Goal: Answer question/provide support: Share knowledge or assist other users

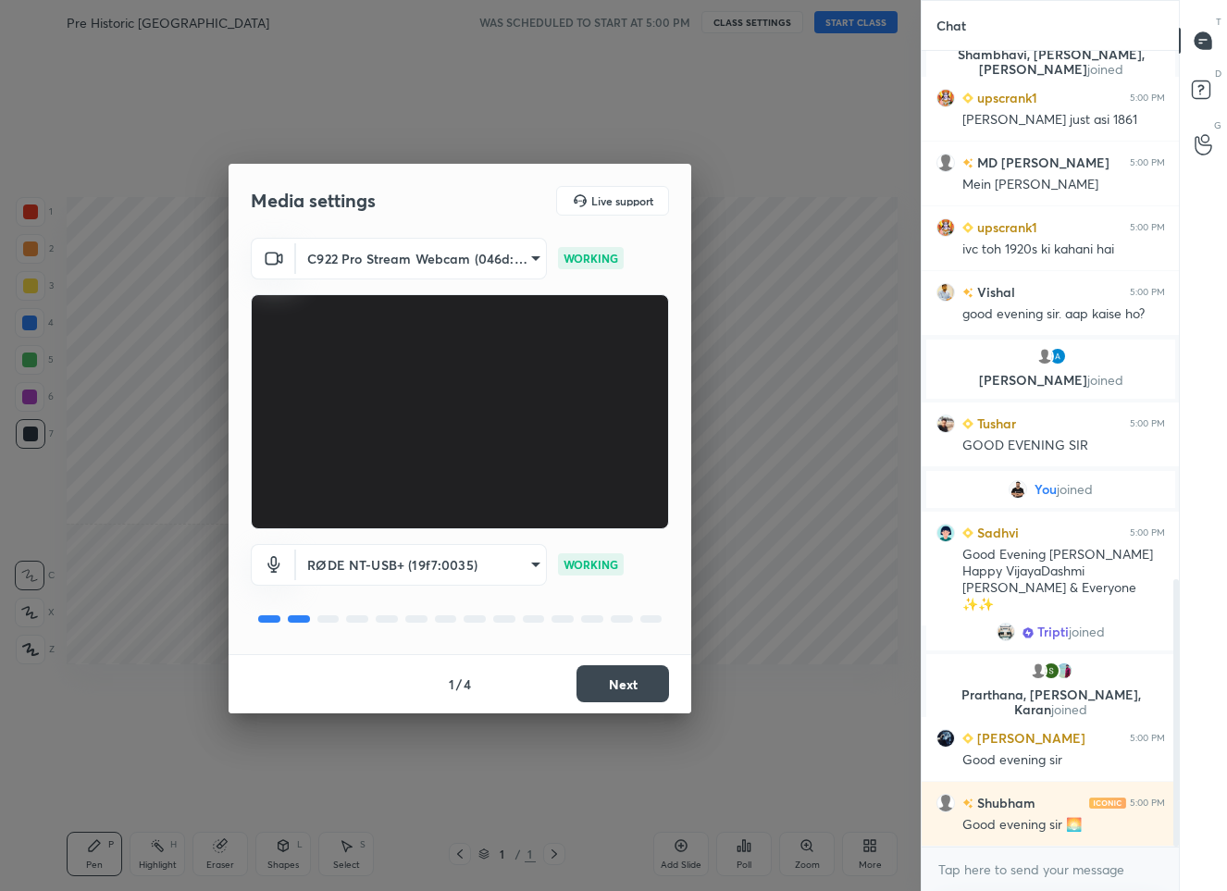
scroll to position [1617, 0]
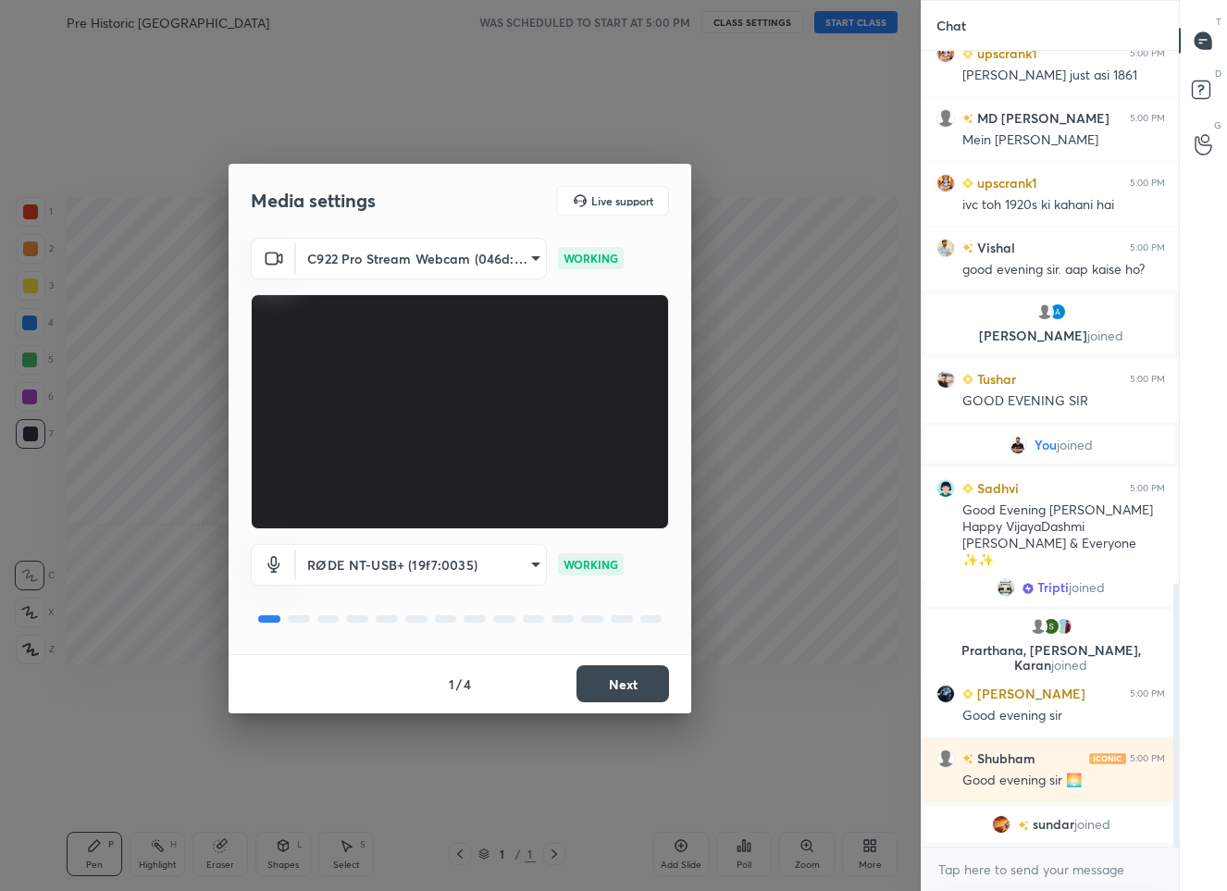
click at [612, 686] on button "Next" at bounding box center [622, 683] width 93 height 37
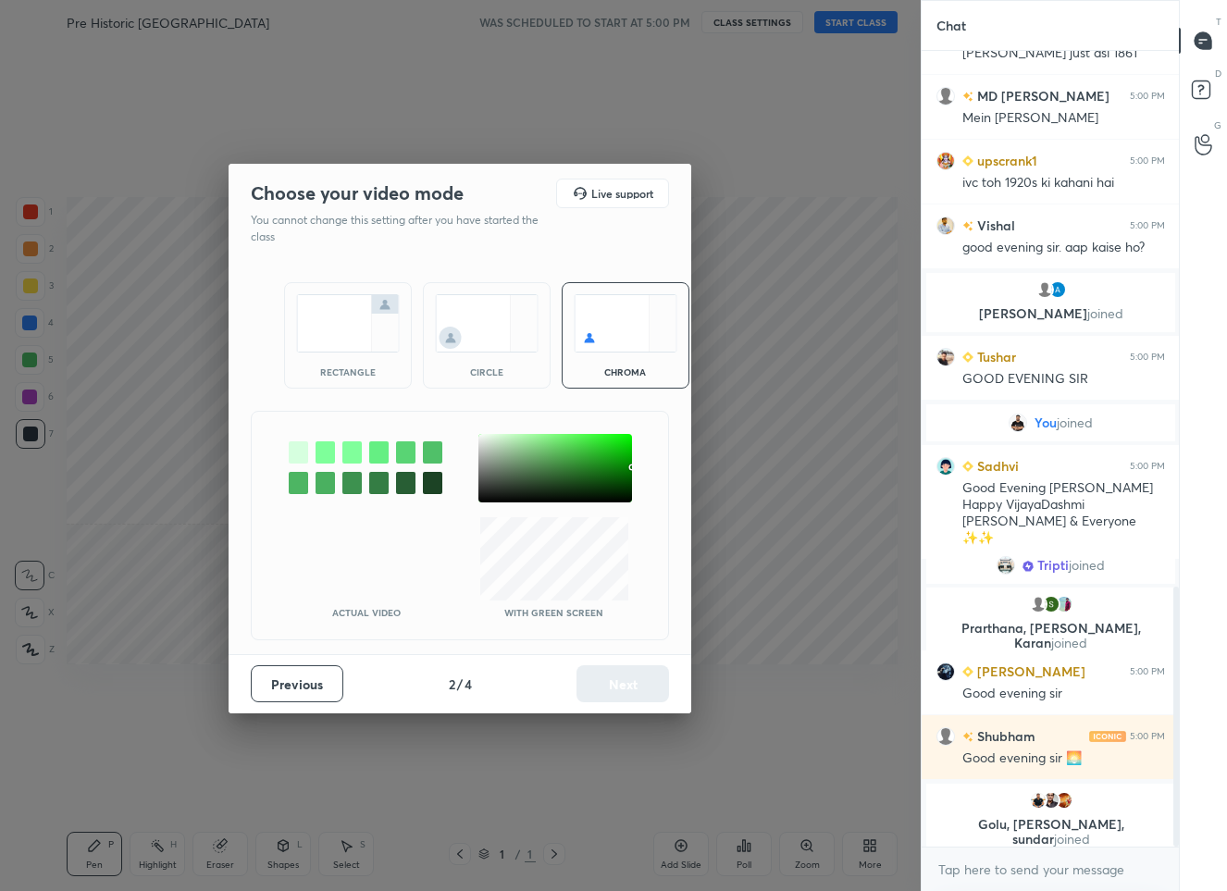
scroll to position [1654, 0]
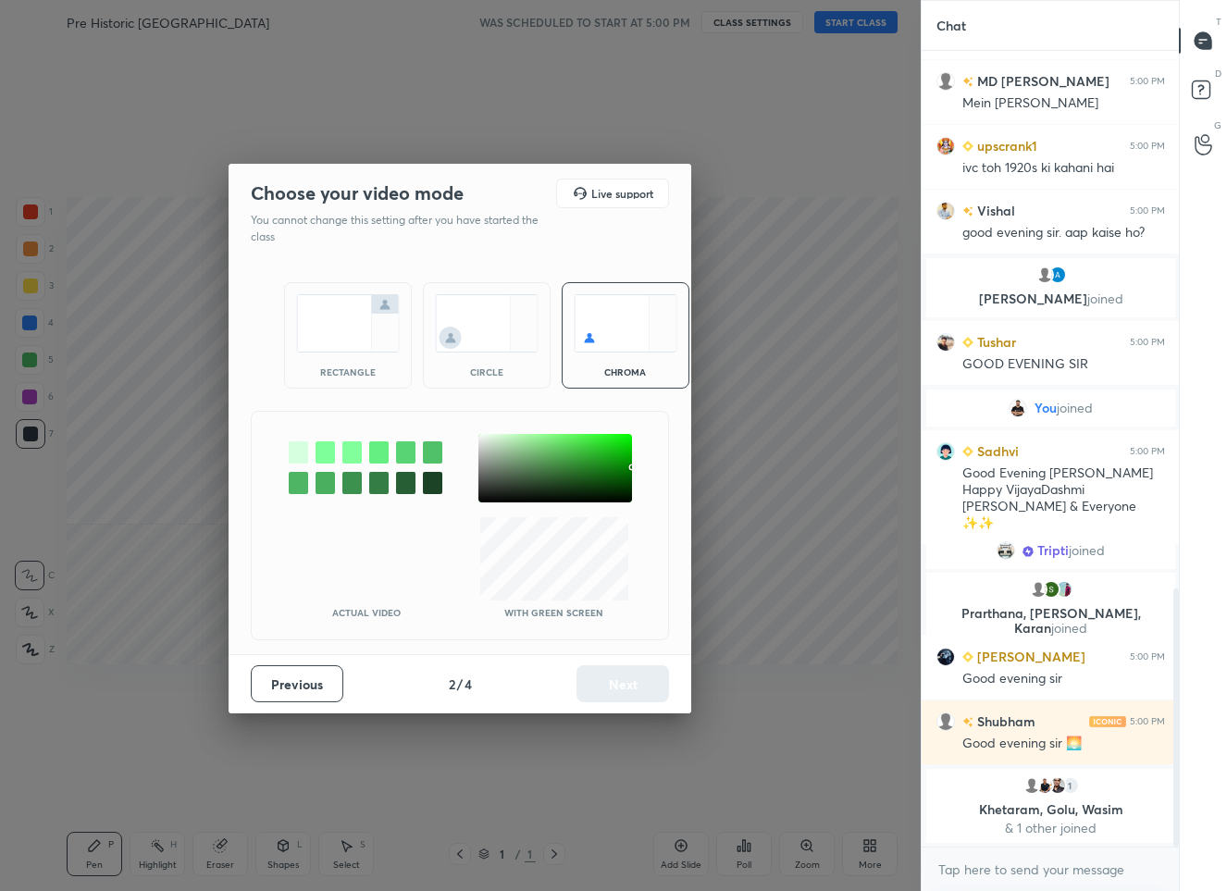
click at [481, 435] on div at bounding box center [555, 468] width 154 height 68
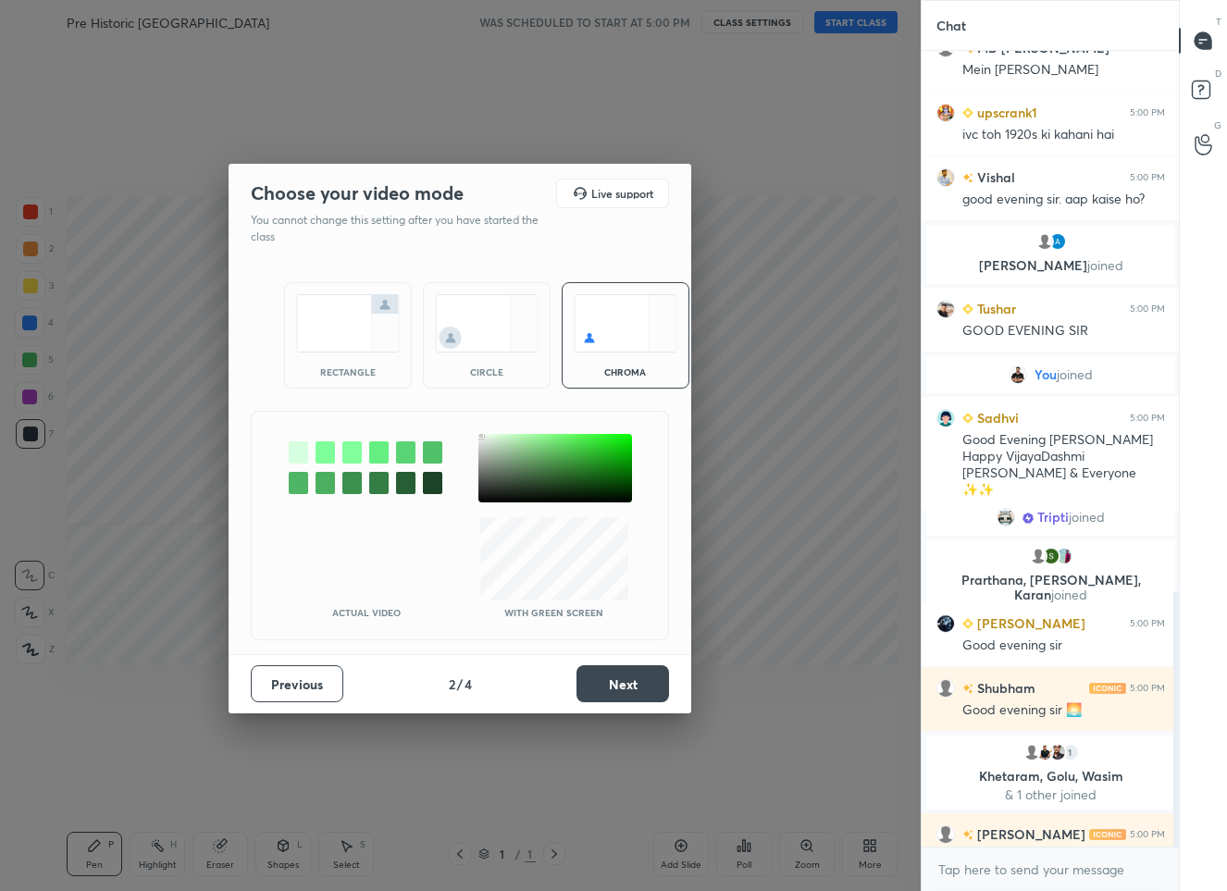
scroll to position [1686, 0]
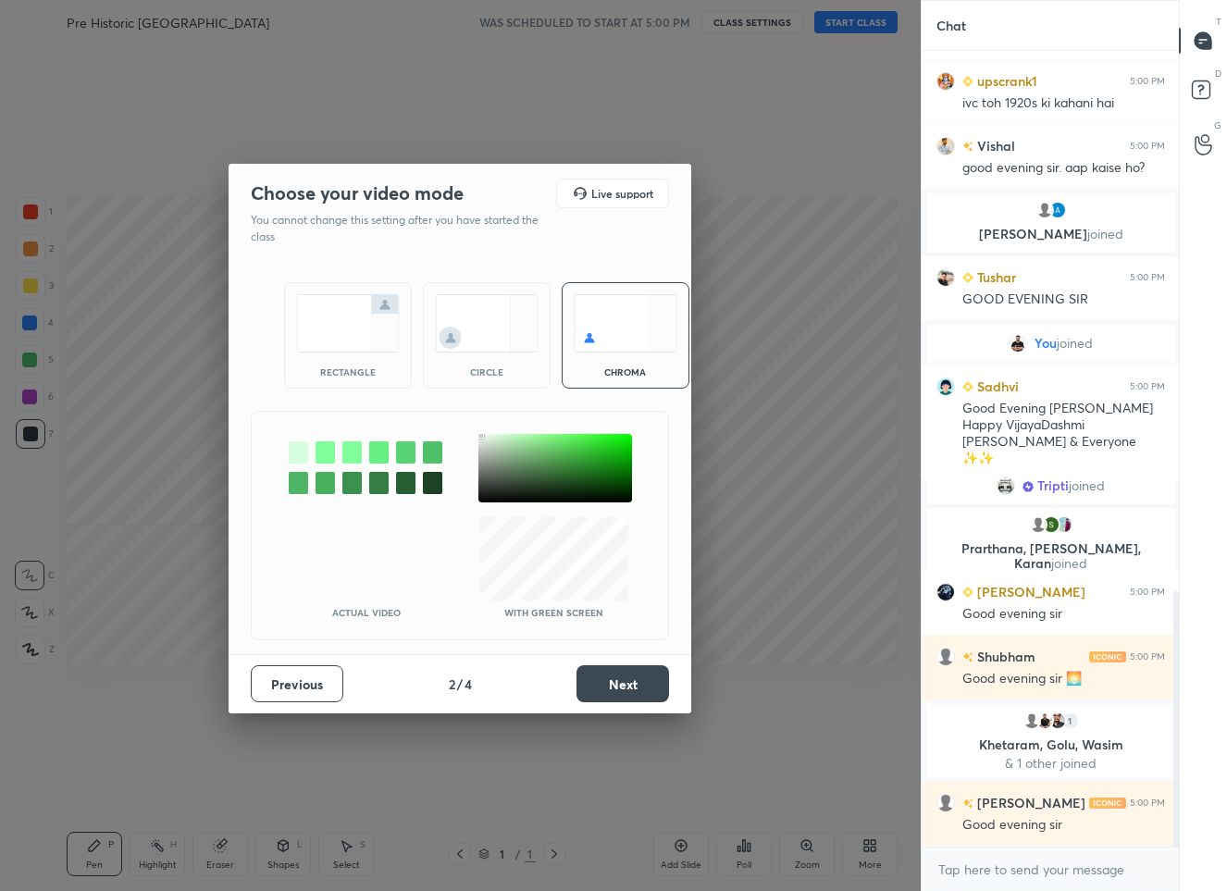
click at [624, 683] on button "Next" at bounding box center [622, 683] width 93 height 37
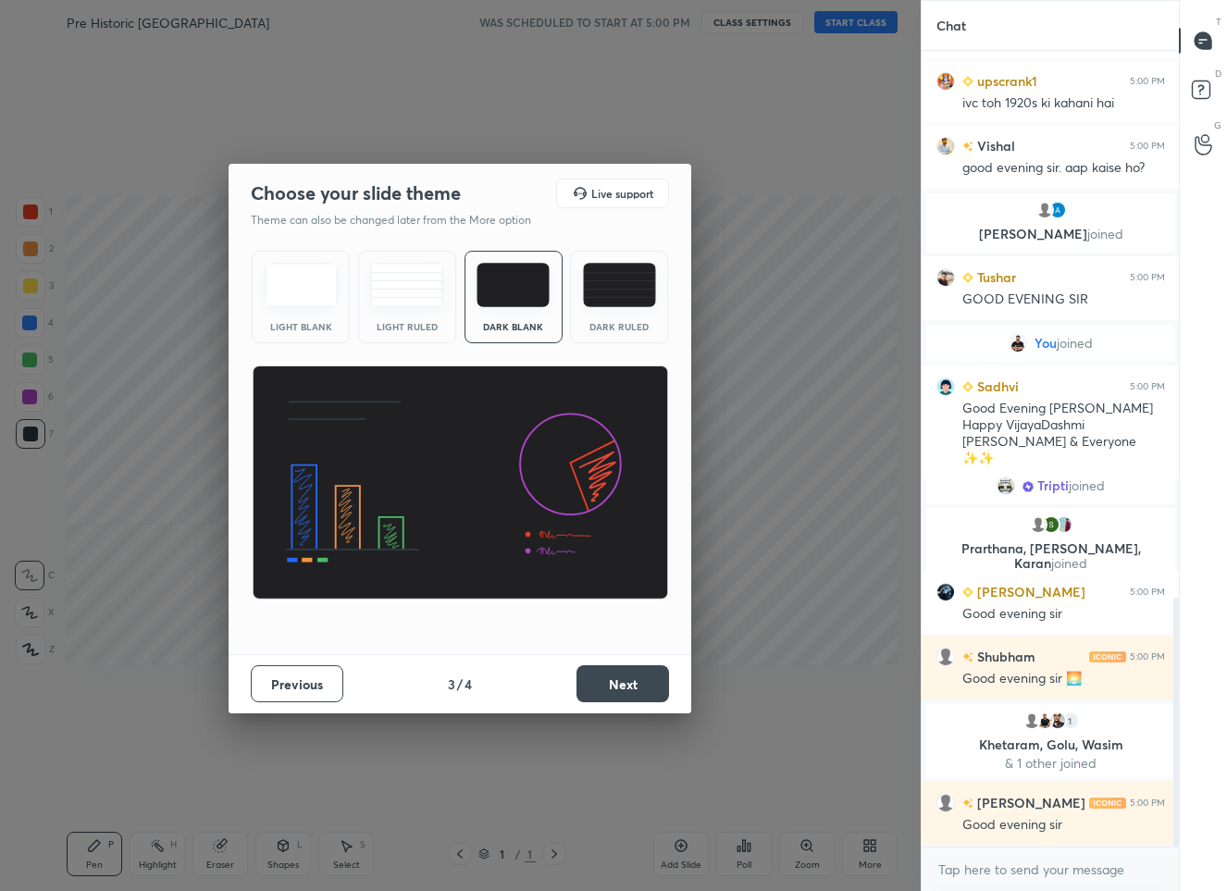
scroll to position [1750, 0]
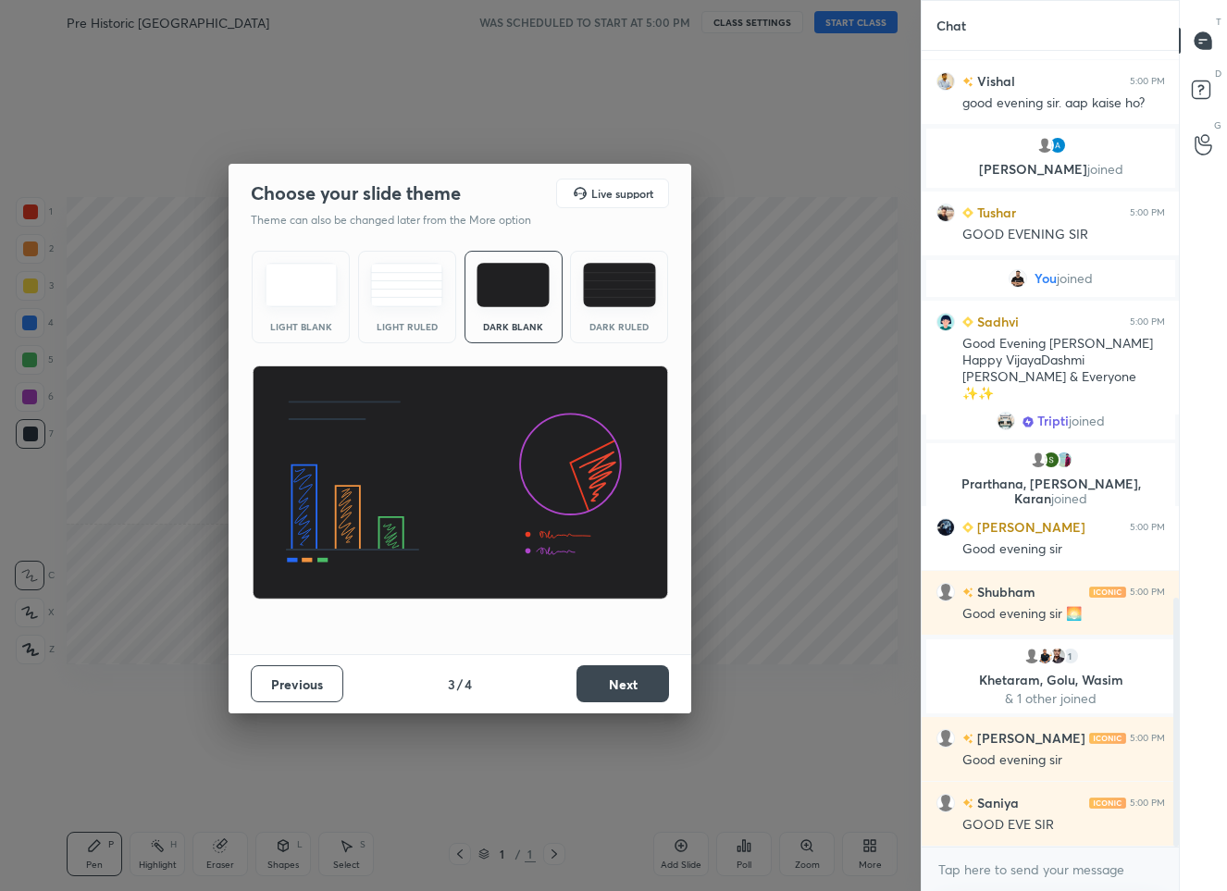
click at [620, 686] on button "Next" at bounding box center [622, 683] width 93 height 37
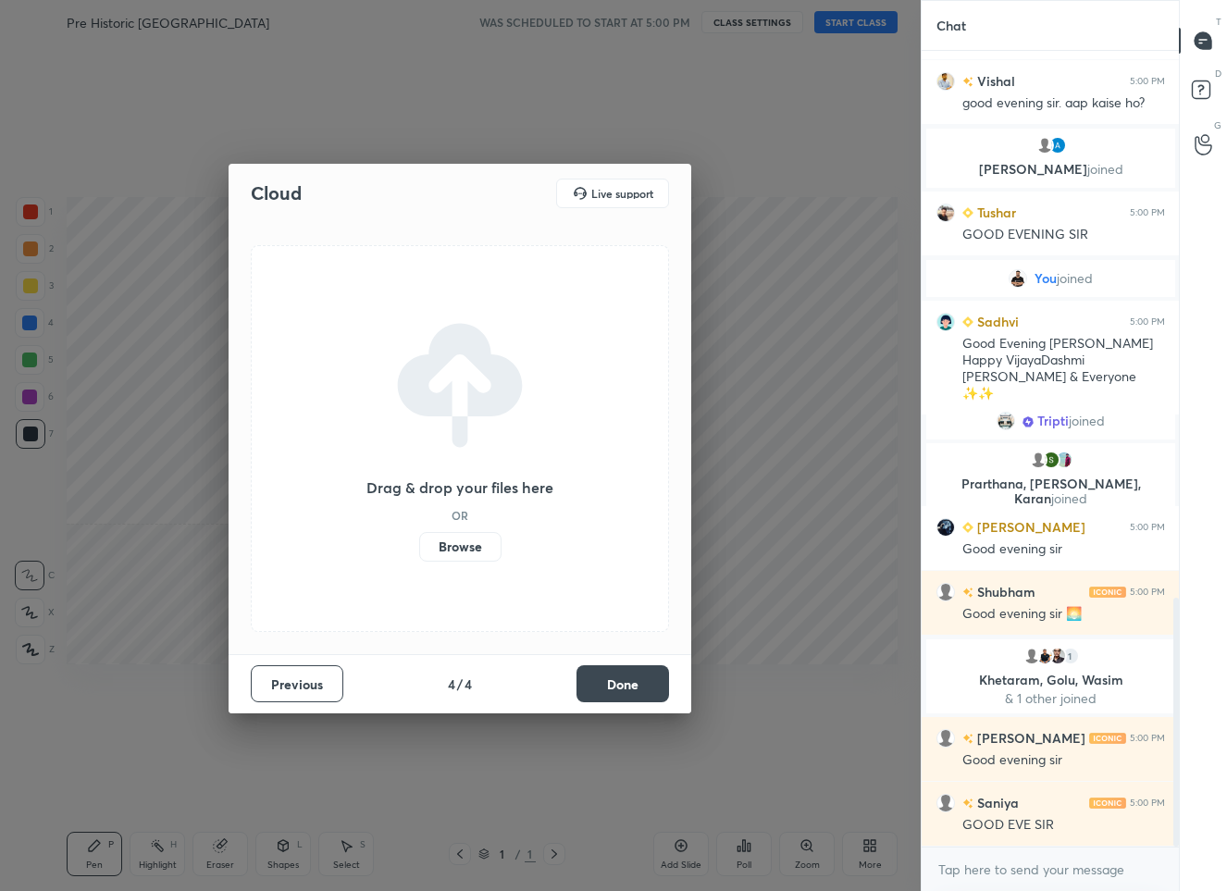
click at [617, 690] on button "Done" at bounding box center [622, 683] width 93 height 37
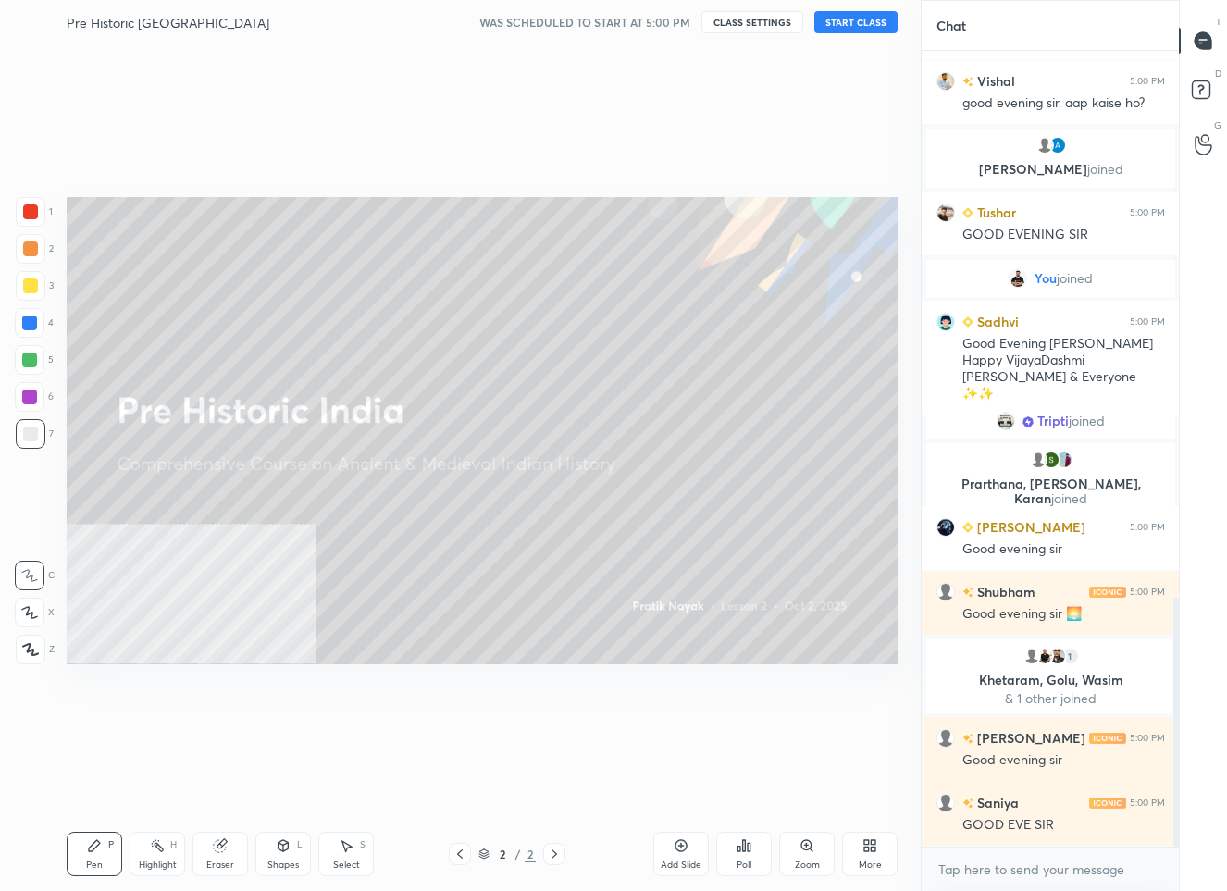
click at [852, 18] on button "START CLASS" at bounding box center [855, 22] width 83 height 22
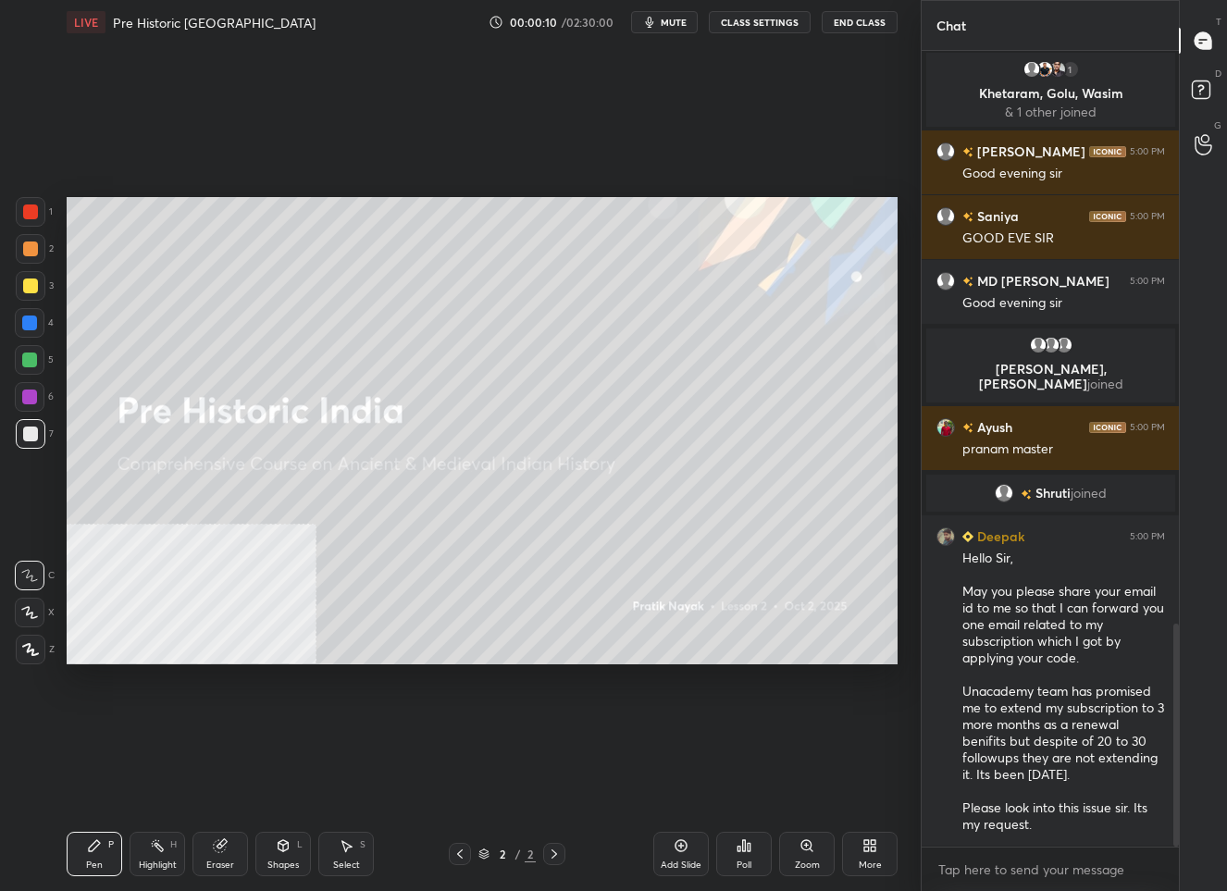
scroll to position [0, 0]
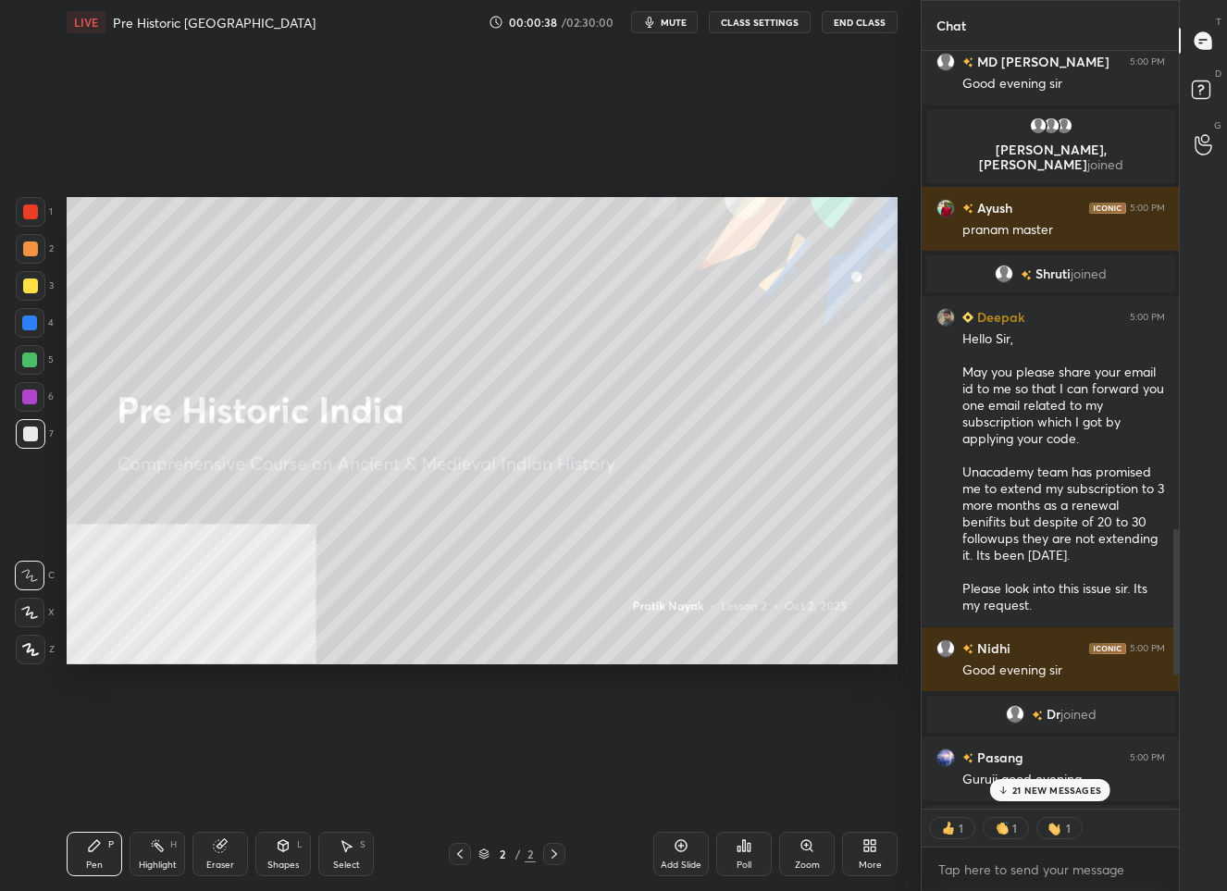
type textarea "x"
click at [1009, 832] on div "54 NEW MESSAGES" at bounding box center [1050, 828] width 124 height 22
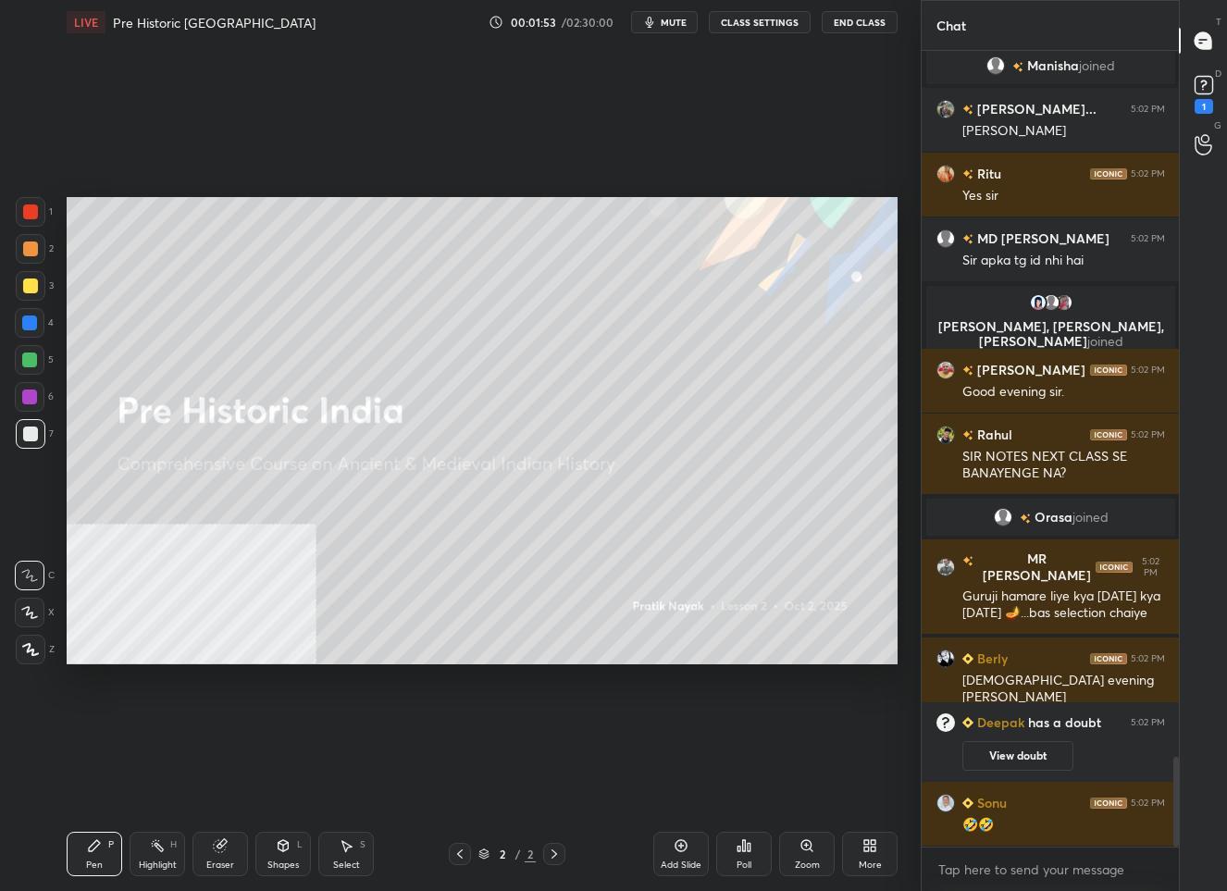
scroll to position [6337, 0]
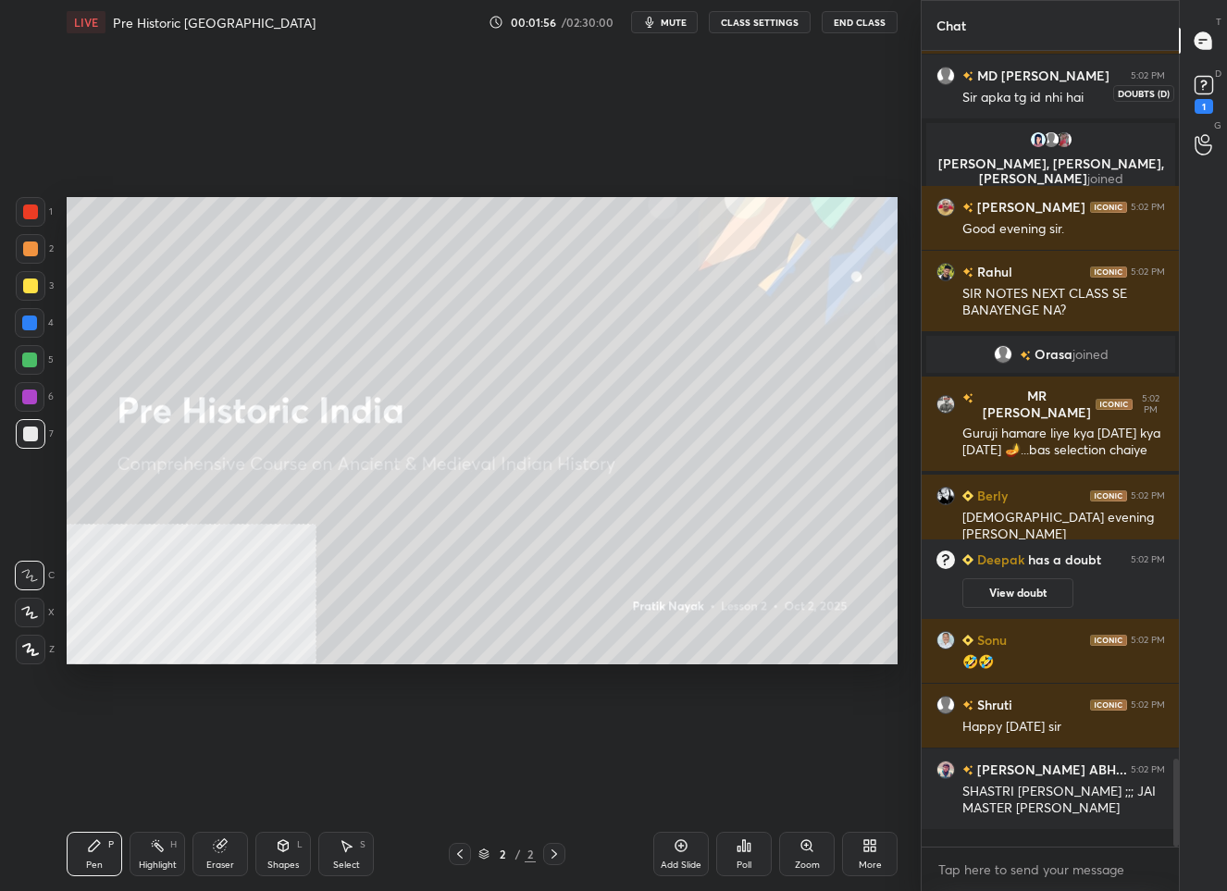
click at [1198, 82] on rect at bounding box center [1203, 86] width 18 height 18
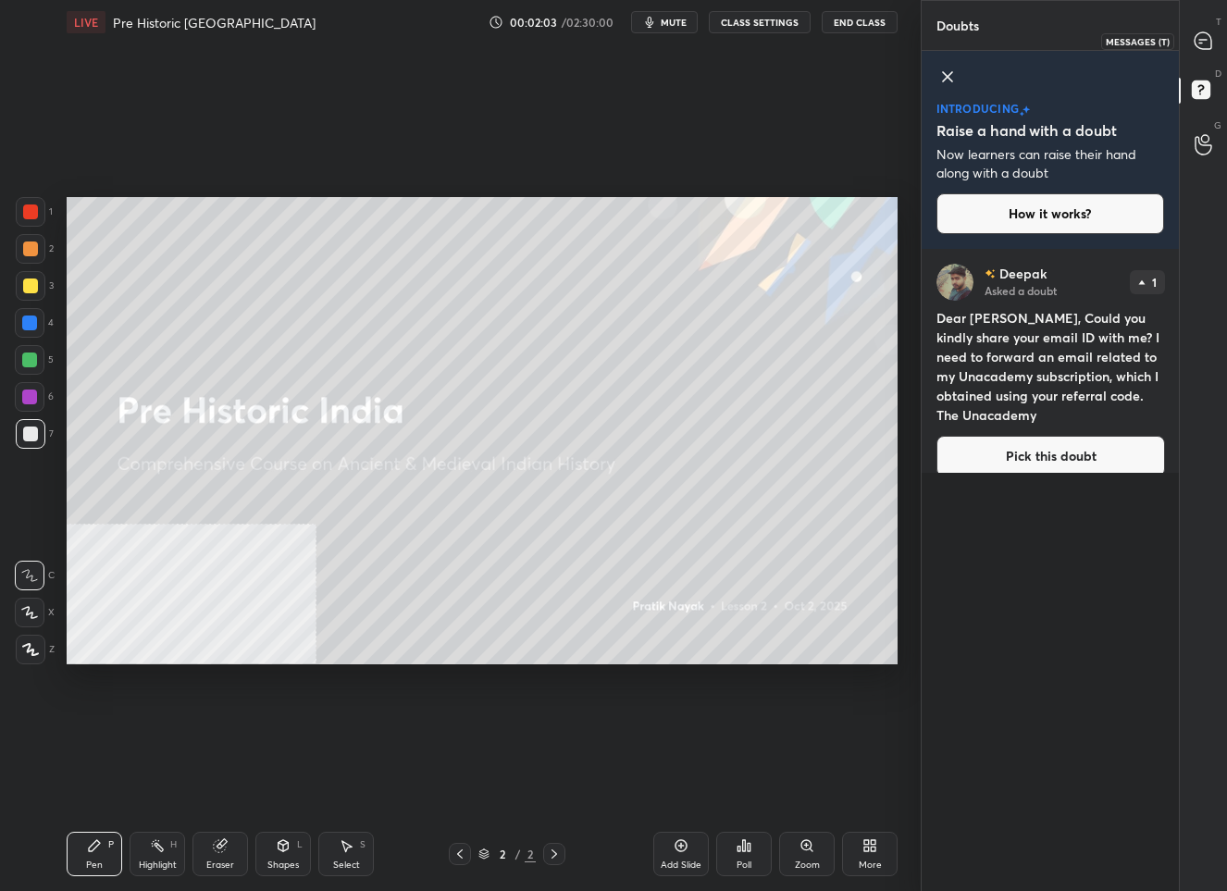
click at [1195, 39] on icon at bounding box center [1202, 40] width 17 height 17
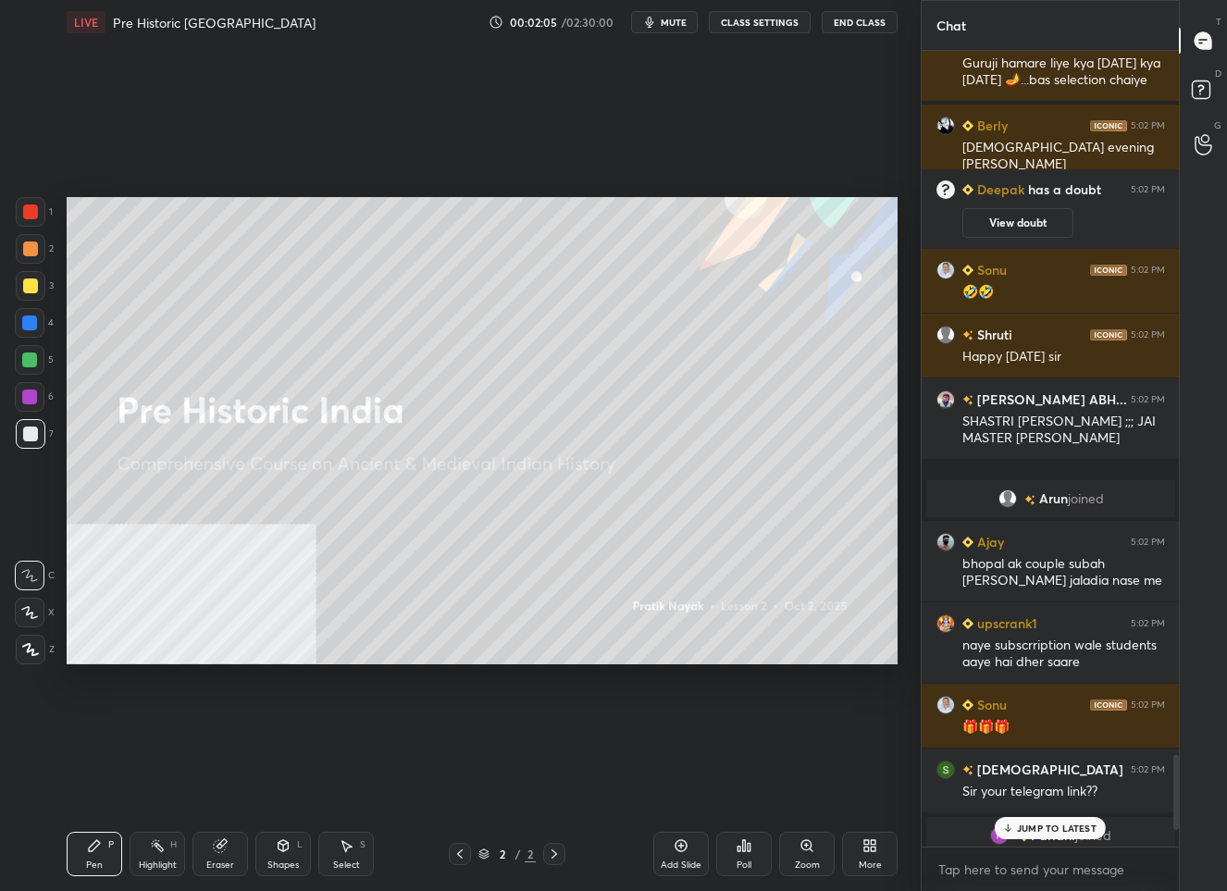
click at [1040, 820] on div "JUMP TO LATEST" at bounding box center [1050, 828] width 111 height 22
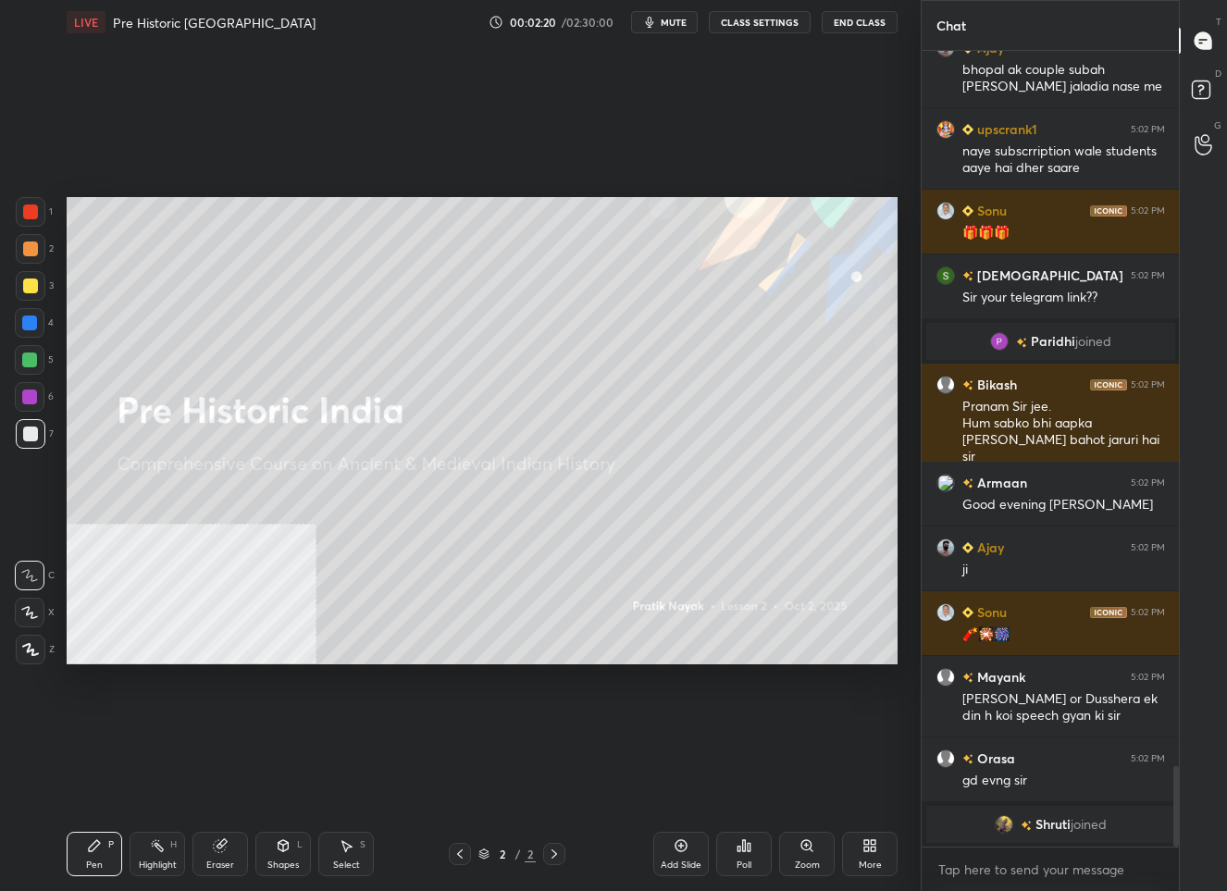
click at [23, 656] on div at bounding box center [31, 650] width 30 height 30
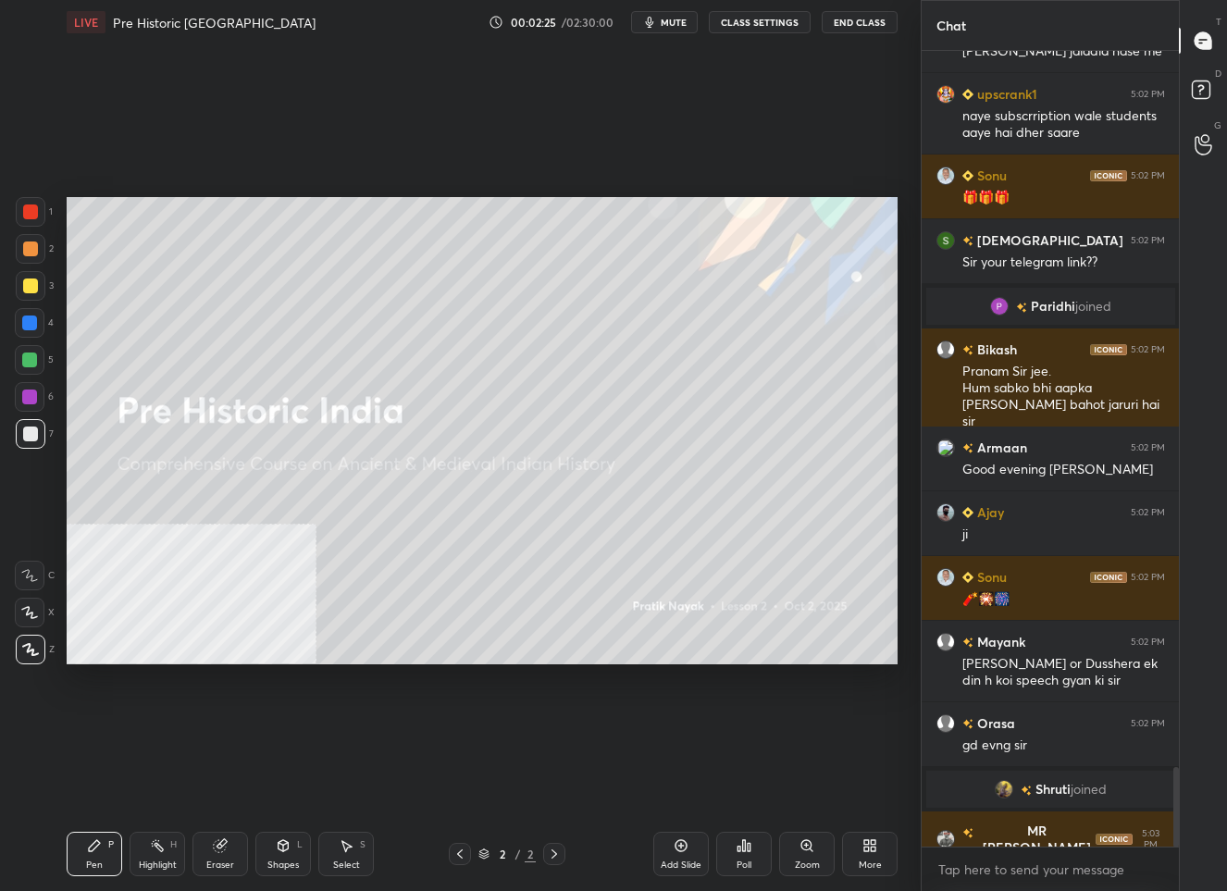
scroll to position [7123, 0]
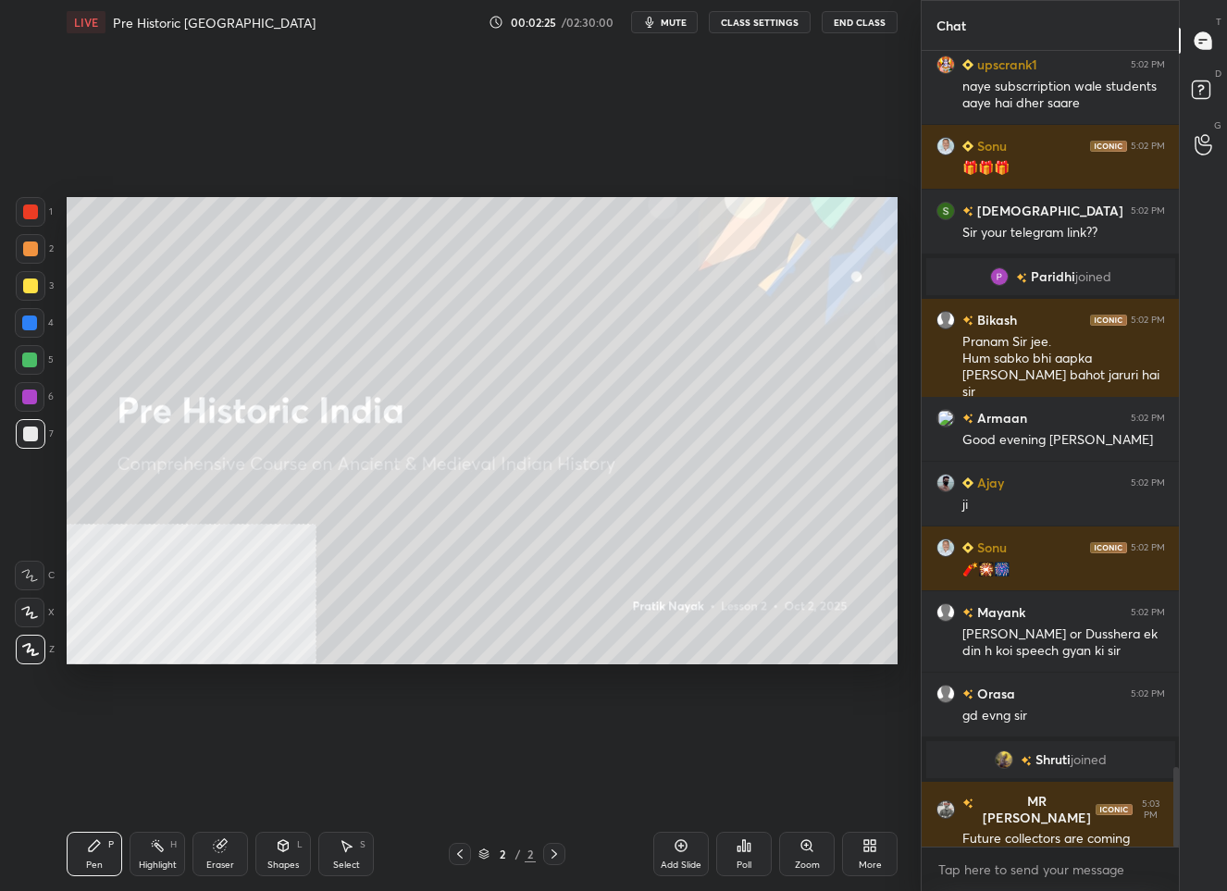
click at [687, 845] on icon at bounding box center [680, 845] width 15 height 15
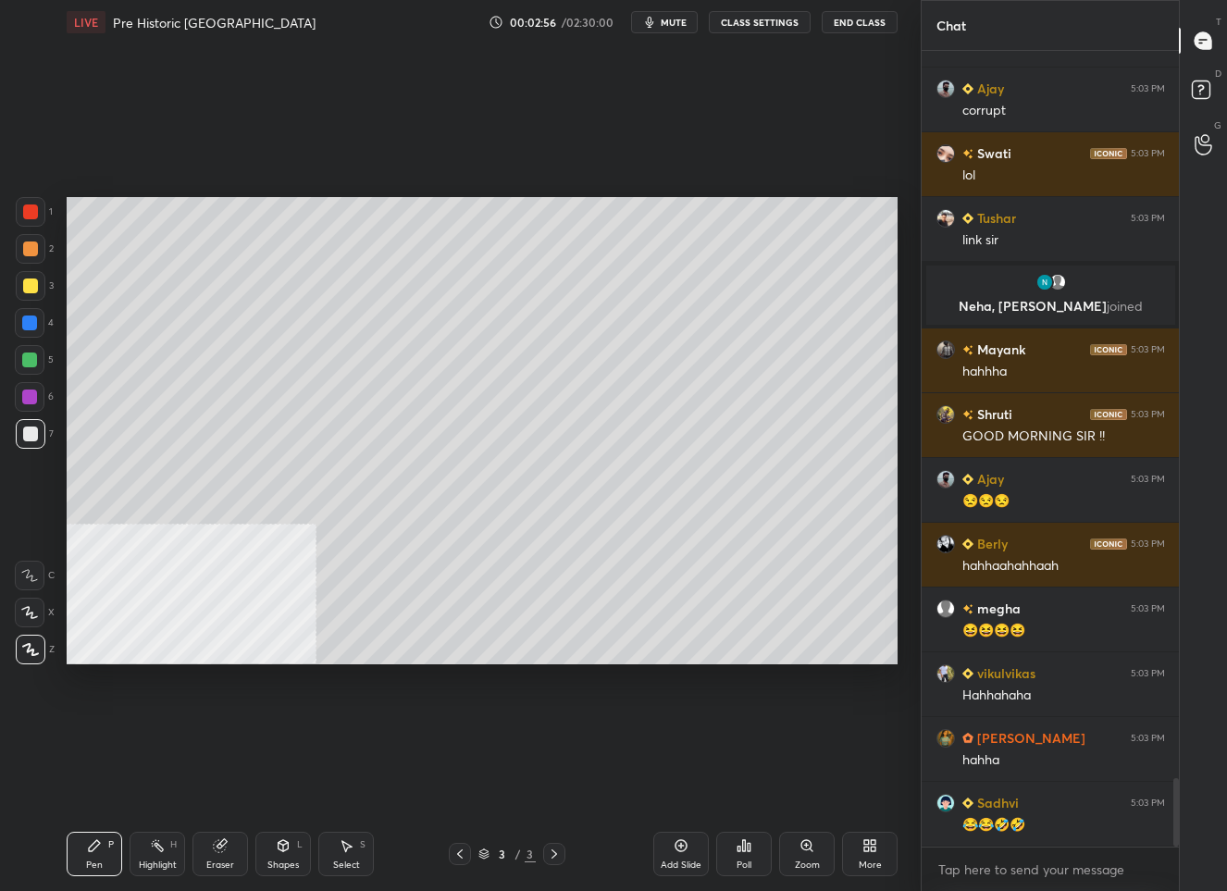
scroll to position [8487, 0]
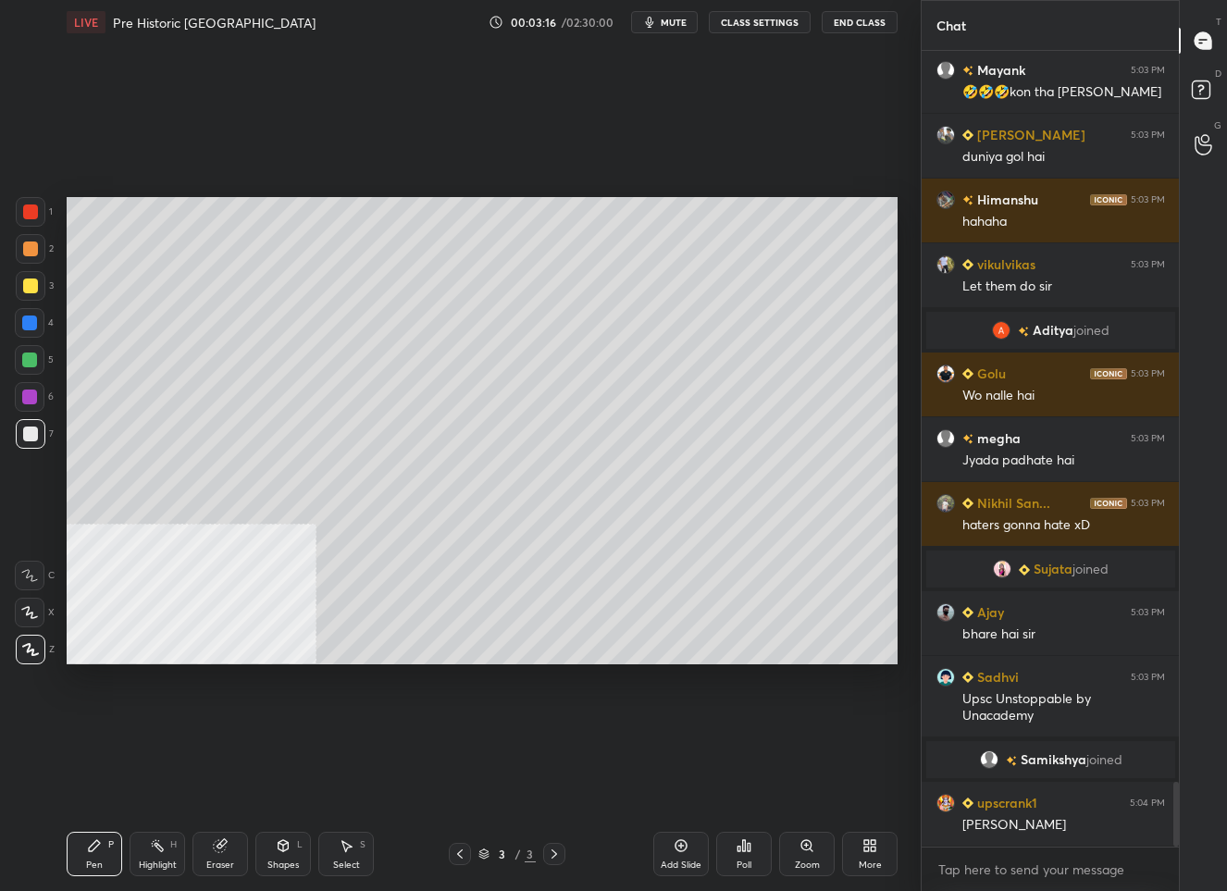
drag, startPoint x: 34, startPoint y: 287, endPoint x: 56, endPoint y: 288, distance: 21.3
click at [34, 287] on div at bounding box center [30, 285] width 15 height 15
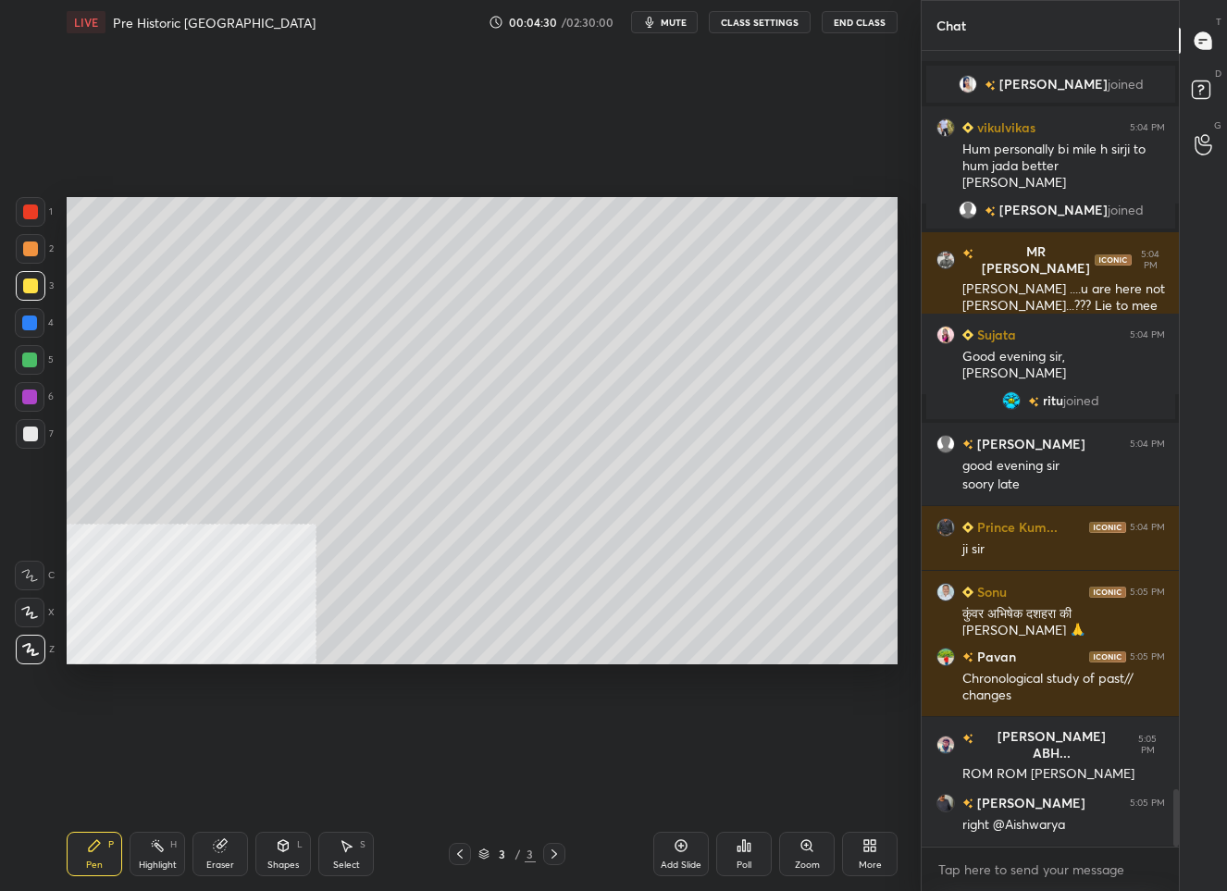
scroll to position [10361, 0]
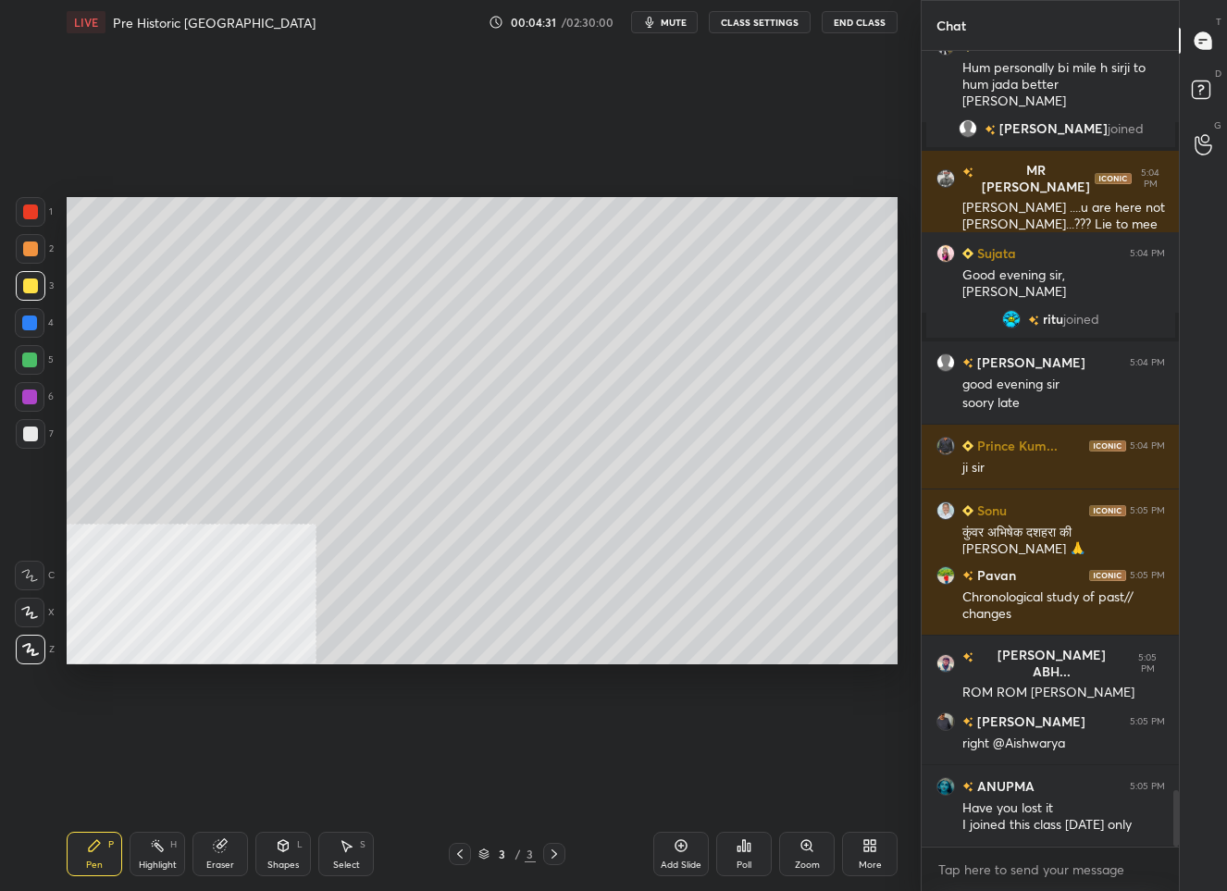
click at [667, 852] on div "Add Slide" at bounding box center [681, 854] width 56 height 44
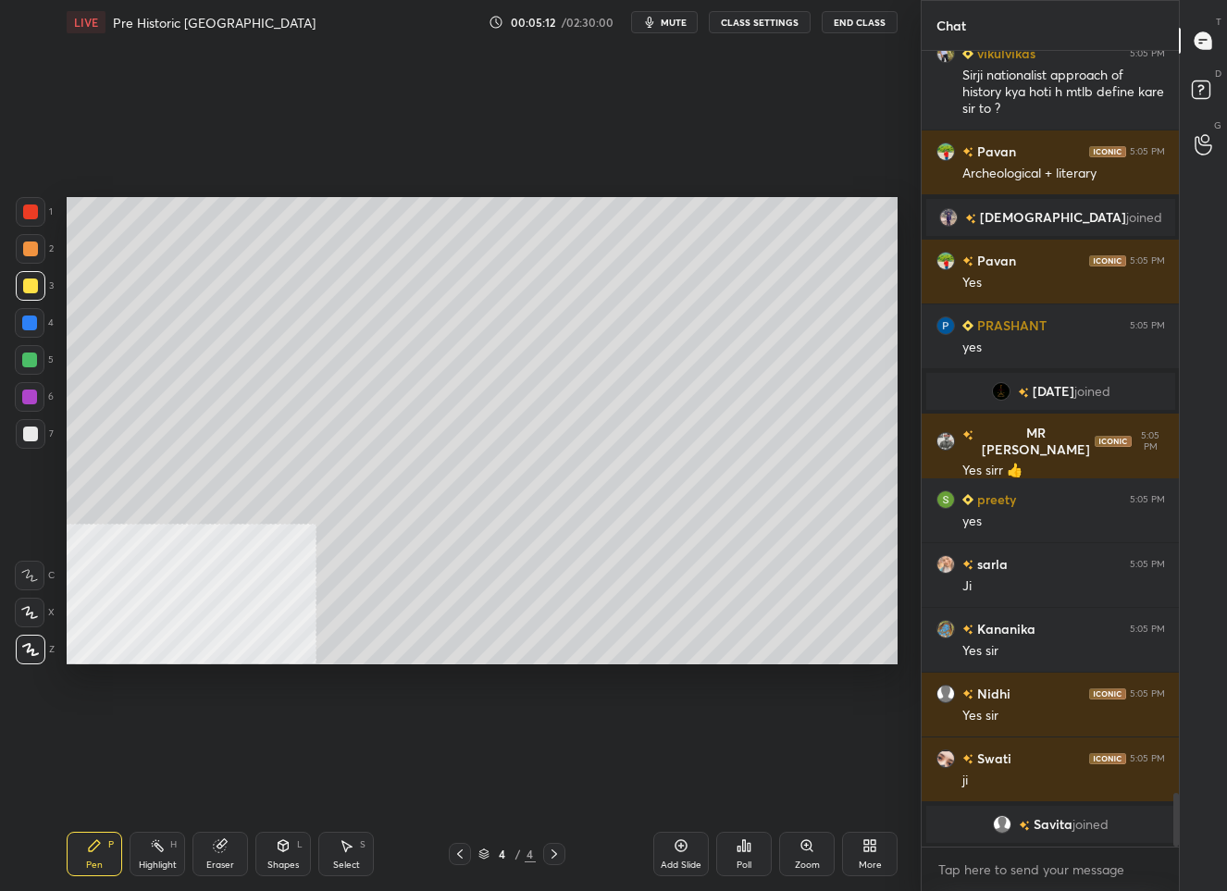
scroll to position [11166, 0]
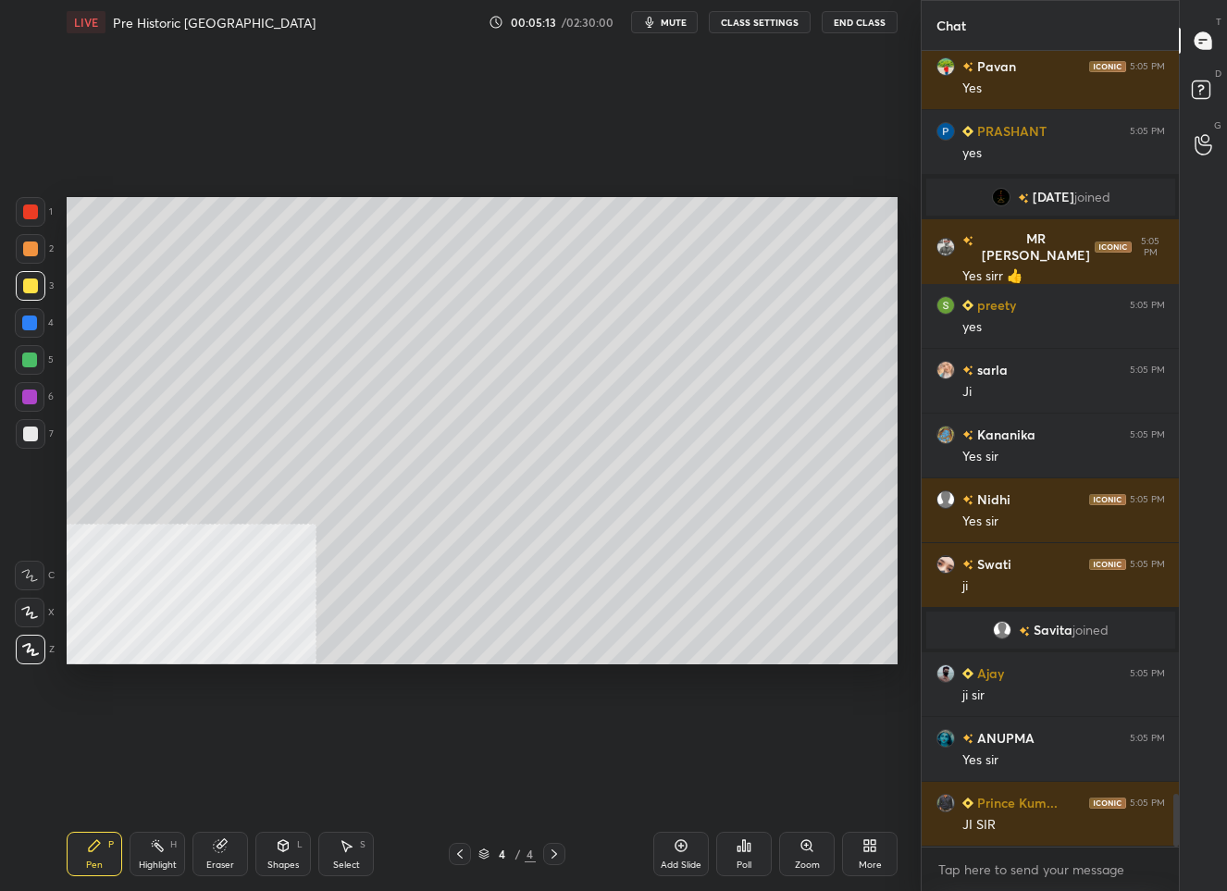
click at [456, 853] on icon at bounding box center [459, 853] width 15 height 15
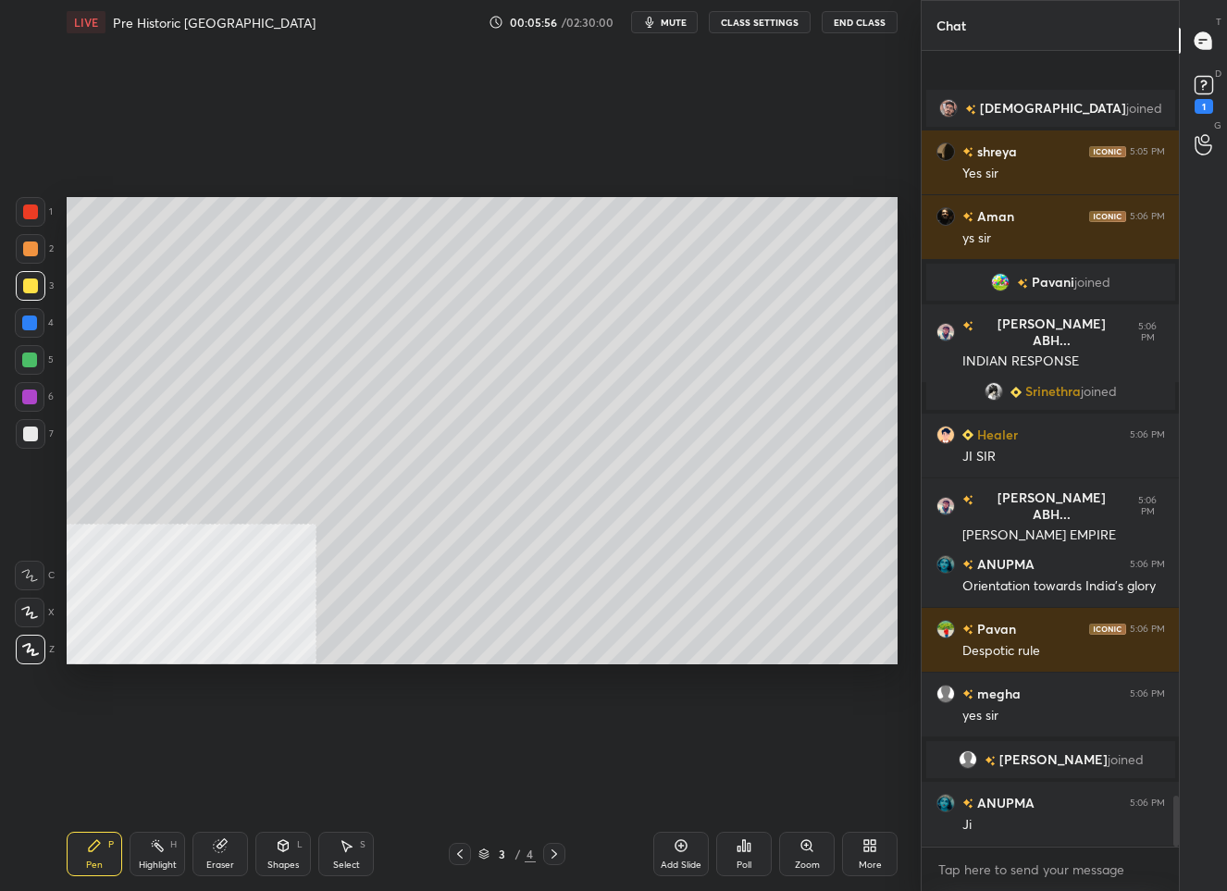
scroll to position [11716, 0]
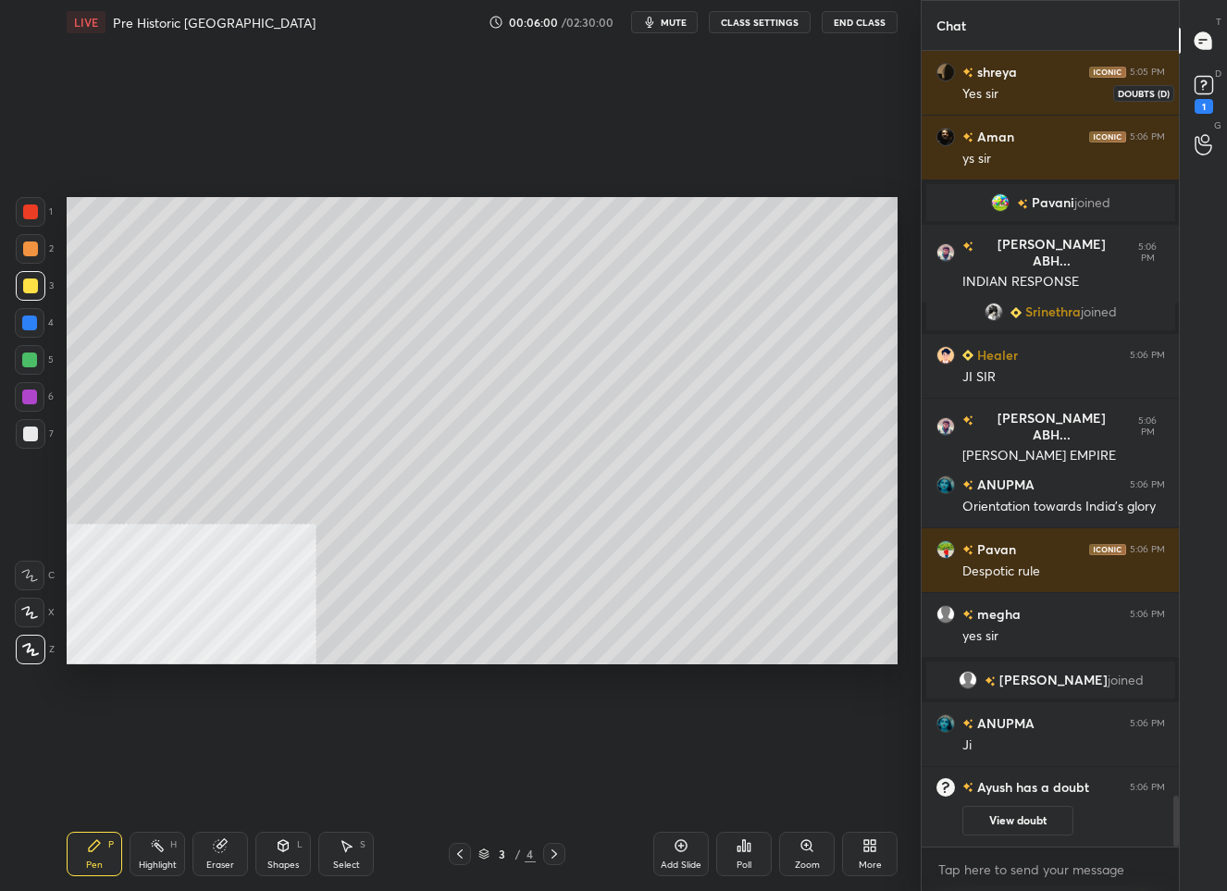
click at [1195, 74] on icon at bounding box center [1204, 85] width 28 height 28
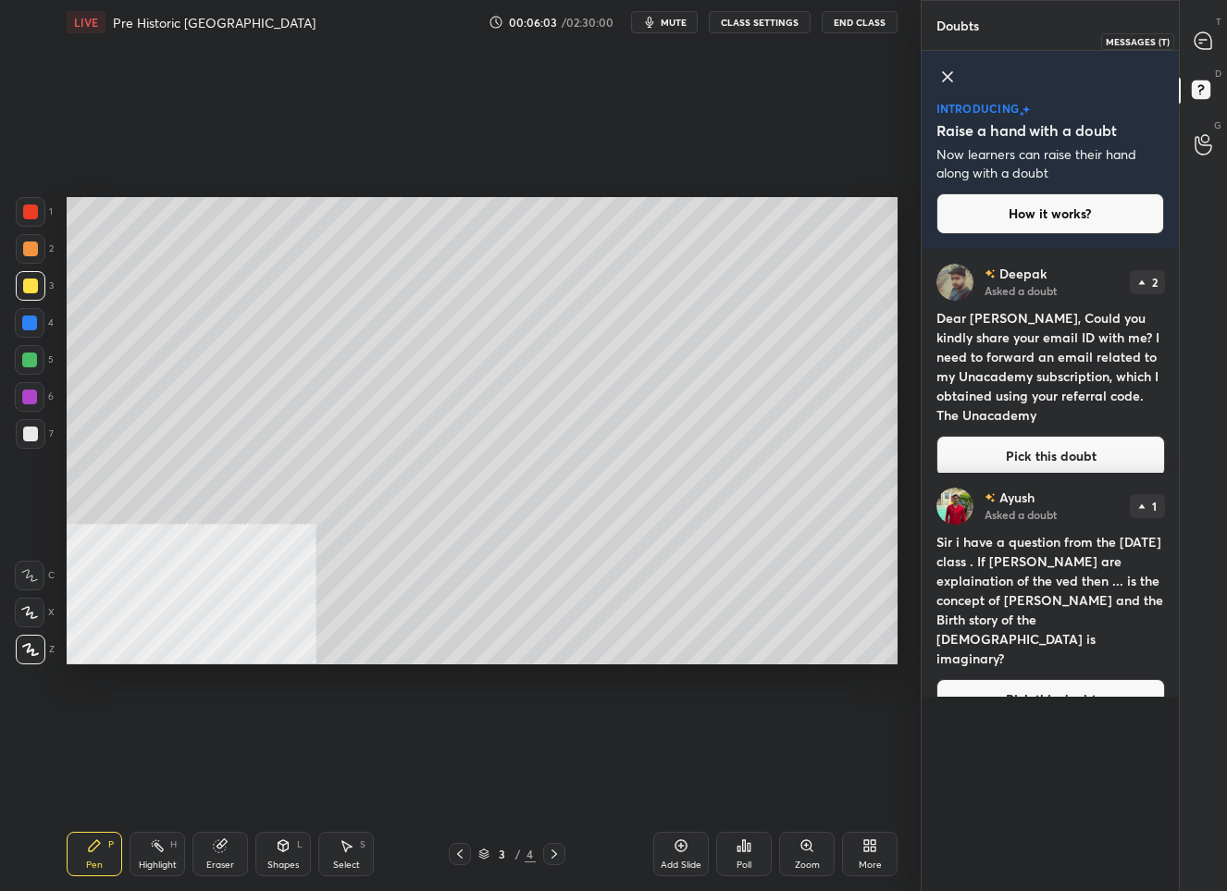
click at [1212, 28] on div at bounding box center [1203, 40] width 37 height 33
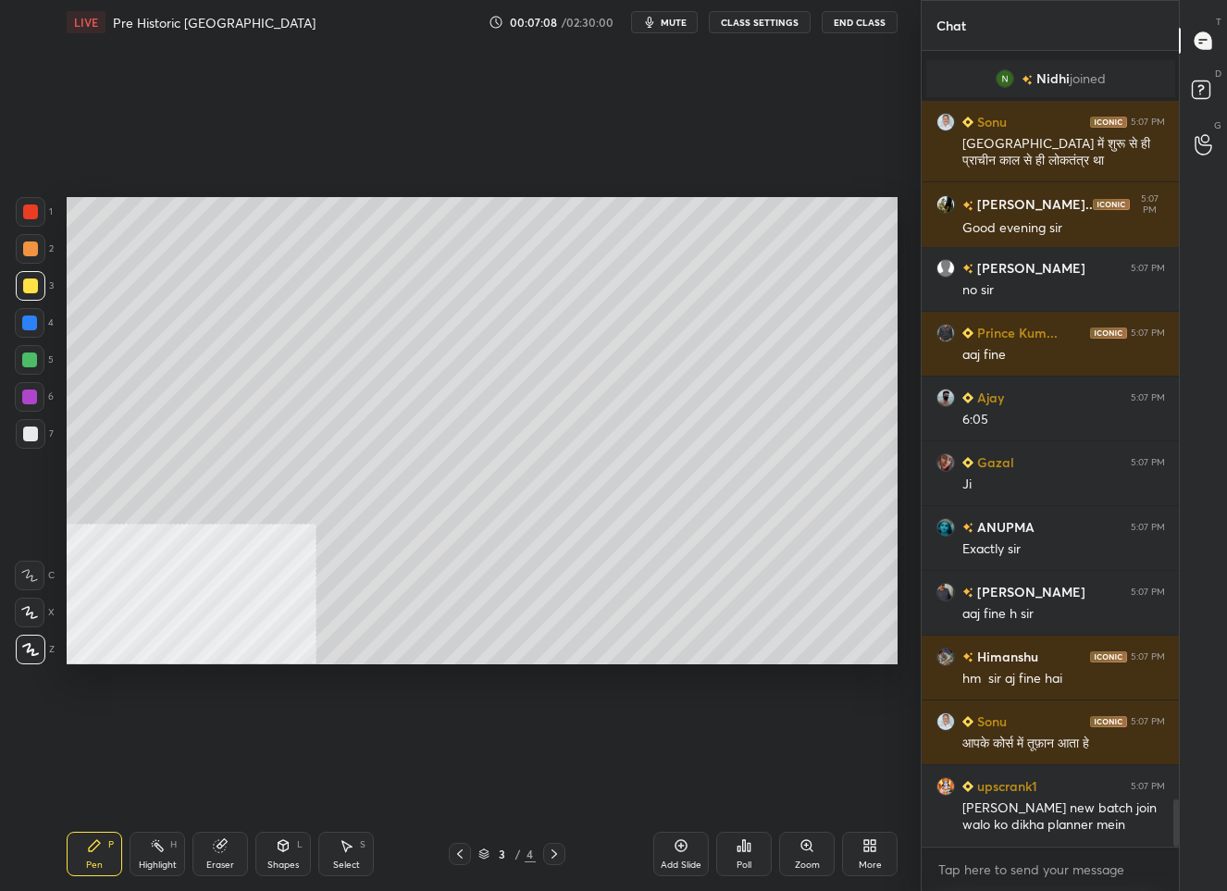
scroll to position [12694, 0]
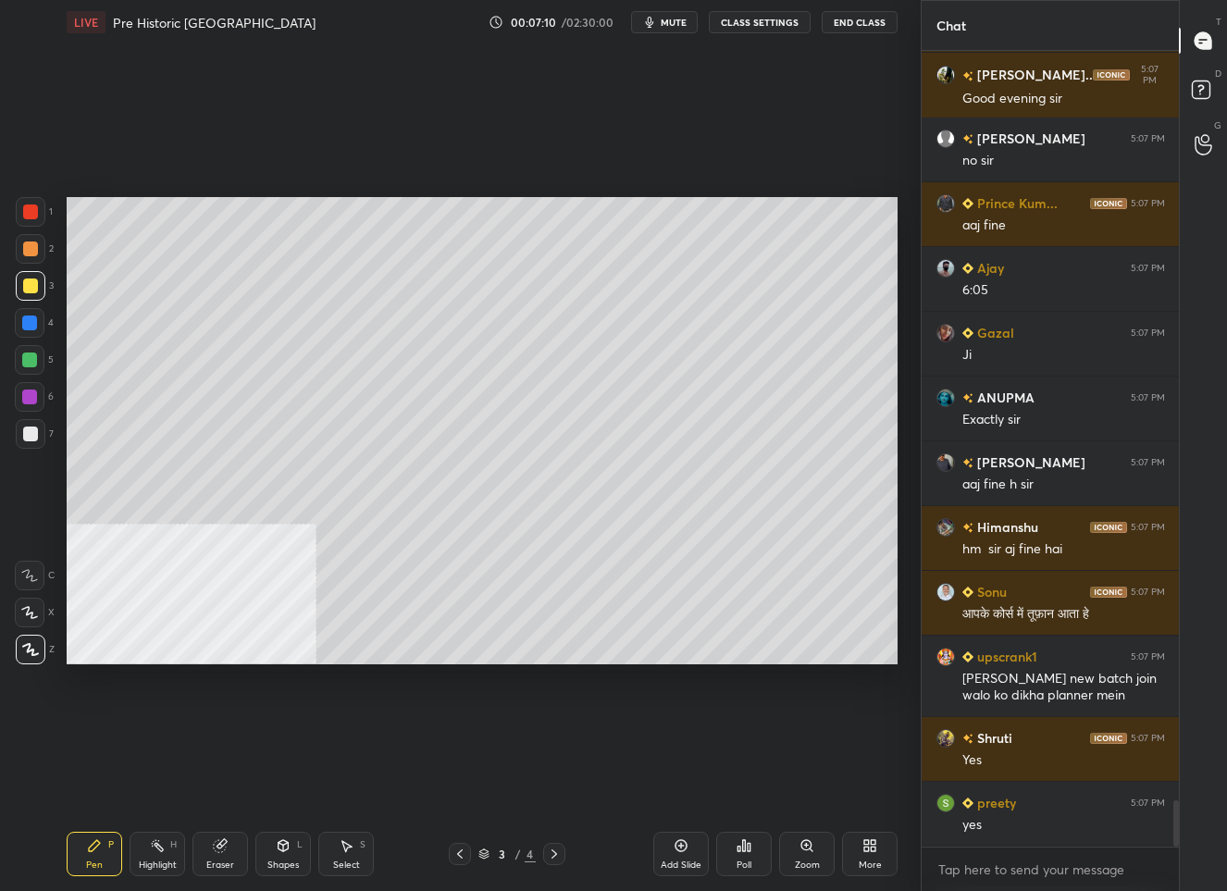
click at [25, 429] on div at bounding box center [30, 433] width 15 height 15
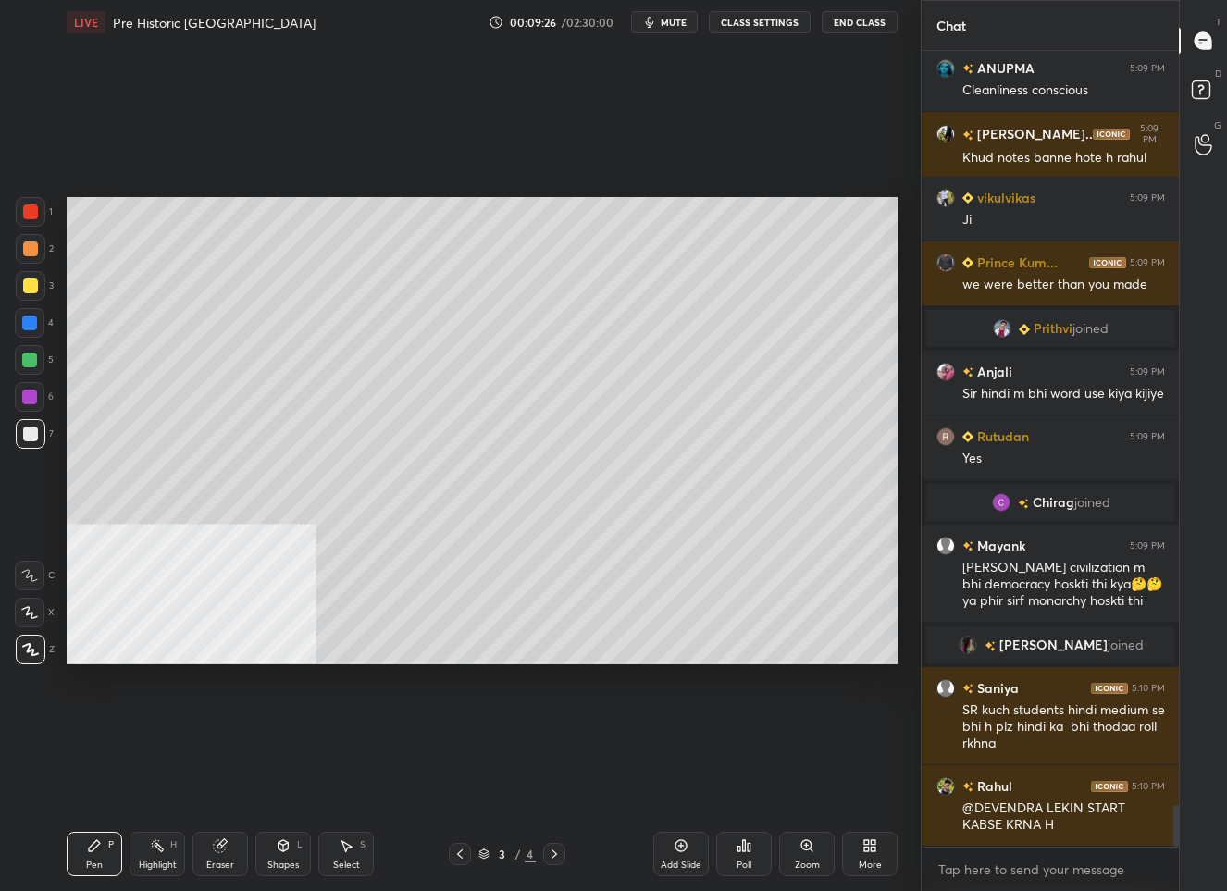
scroll to position [14463, 0]
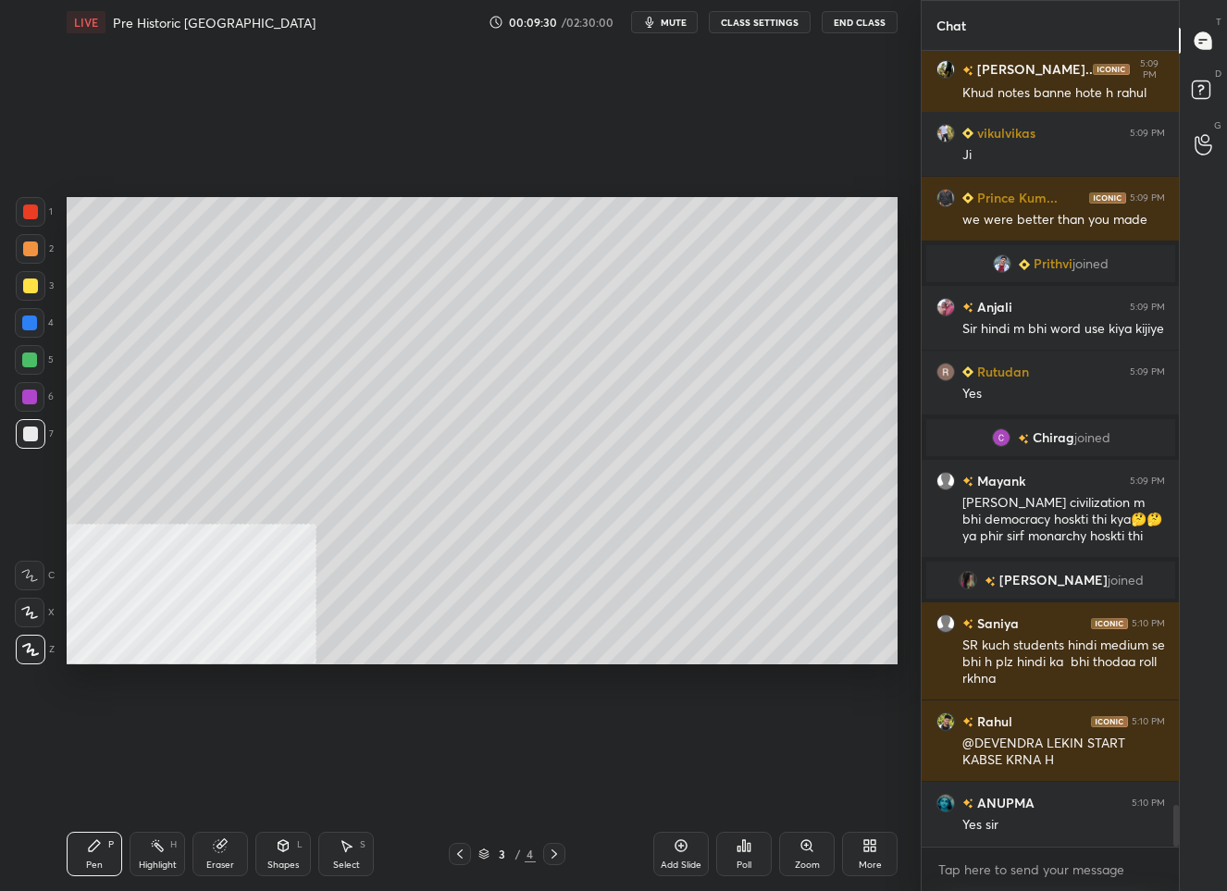
click at [554, 846] on div at bounding box center [554, 854] width 22 height 22
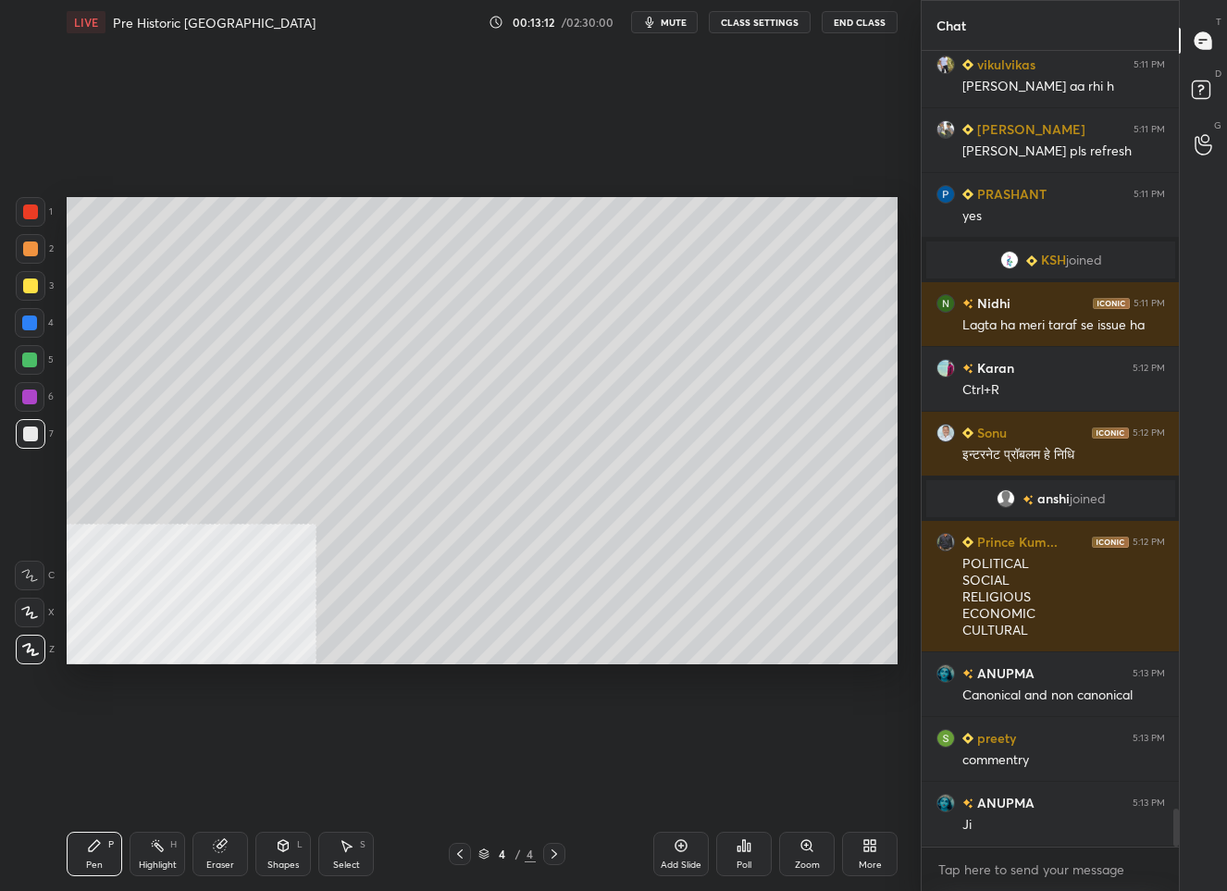
scroll to position [16145, 0]
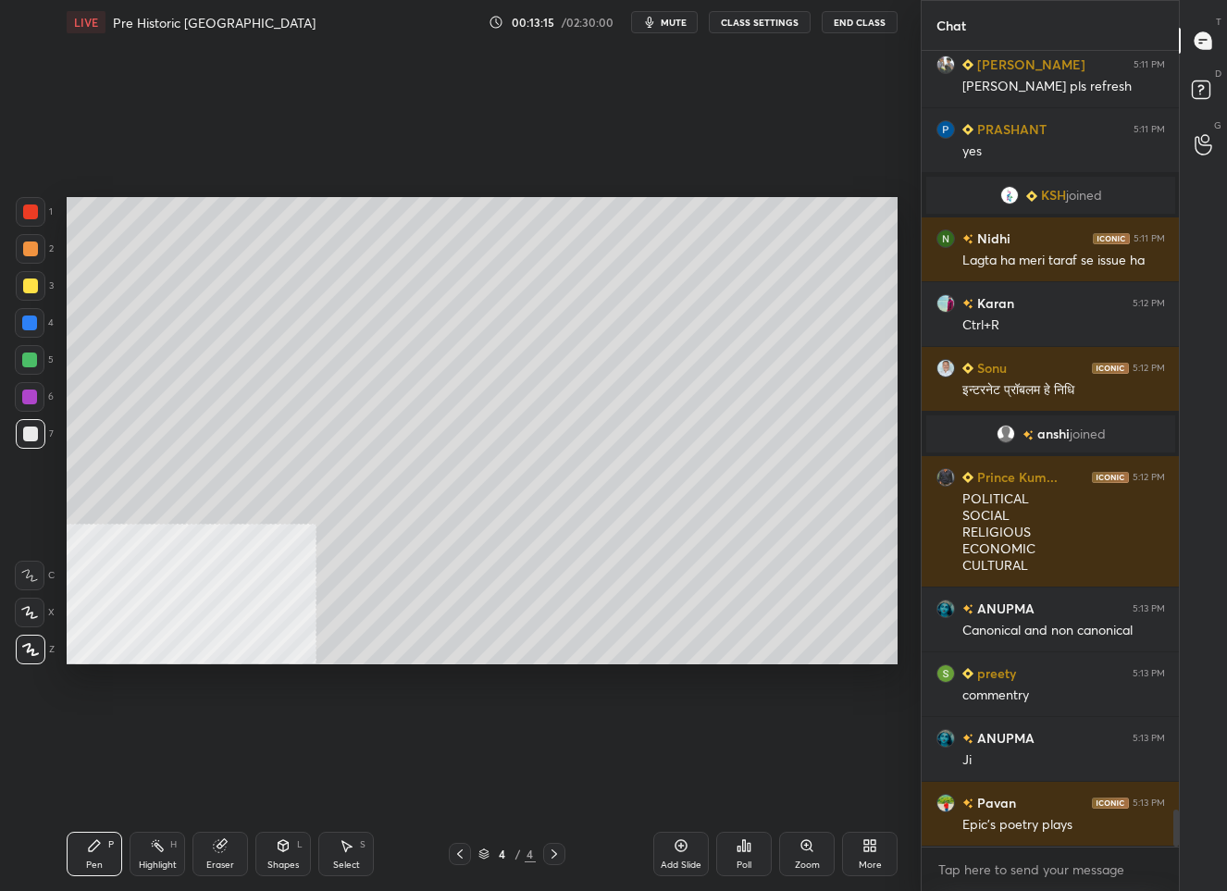
drag, startPoint x: 685, startPoint y: 860, endPoint x: 682, endPoint y: 837, distance: 23.3
click at [686, 858] on div "Add Slide" at bounding box center [681, 854] width 56 height 44
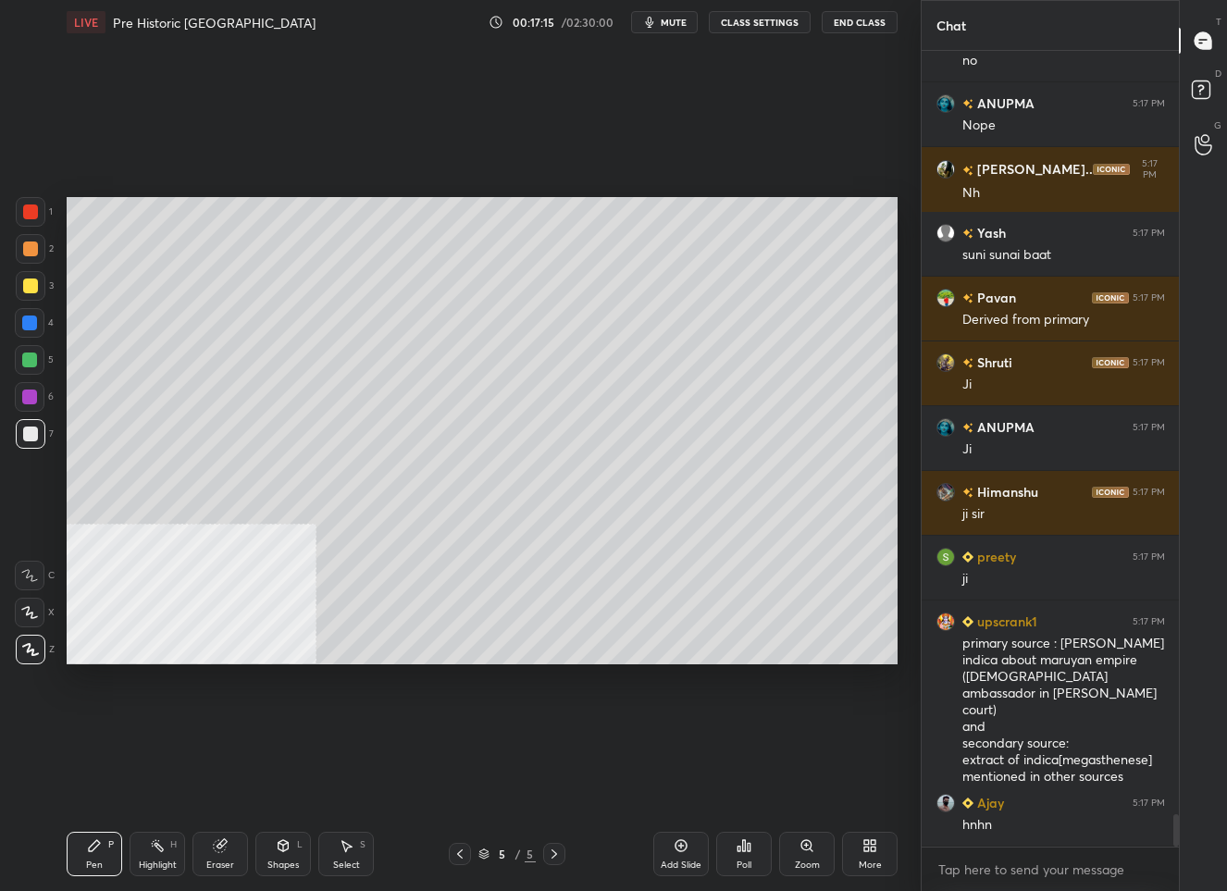
scroll to position [18748, 0]
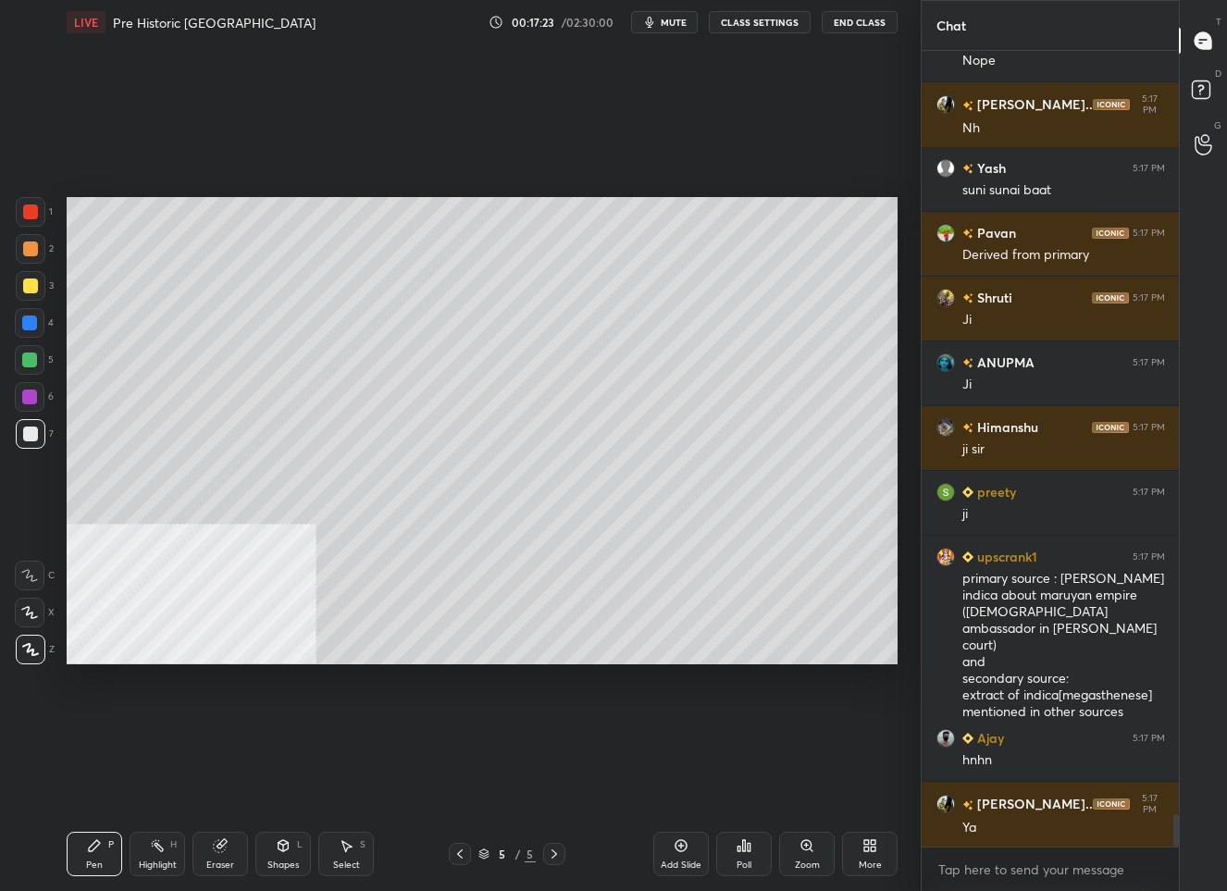
click at [871, 863] on div "More" at bounding box center [870, 864] width 23 height 9
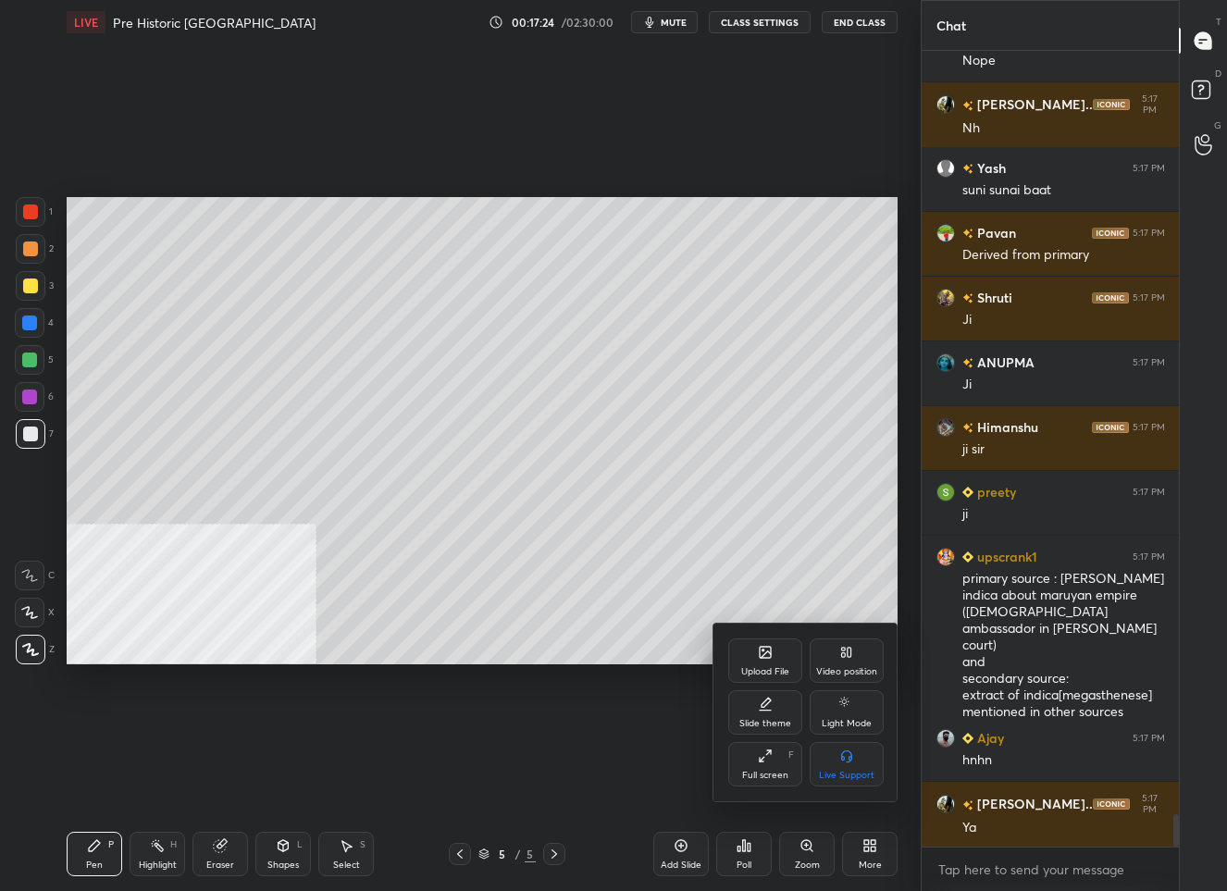
click at [748, 659] on div "Upload File" at bounding box center [765, 660] width 74 height 44
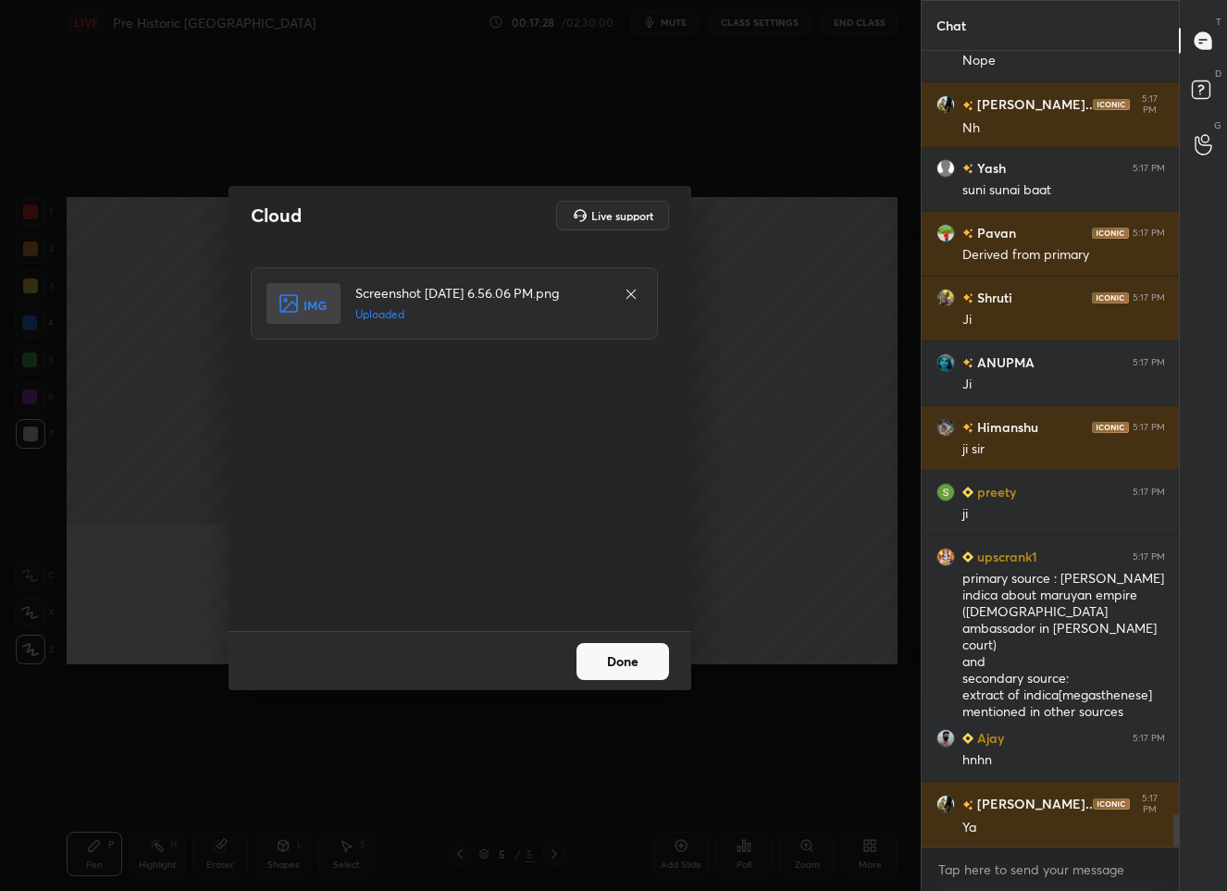
click at [609, 672] on button "Done" at bounding box center [622, 661] width 93 height 37
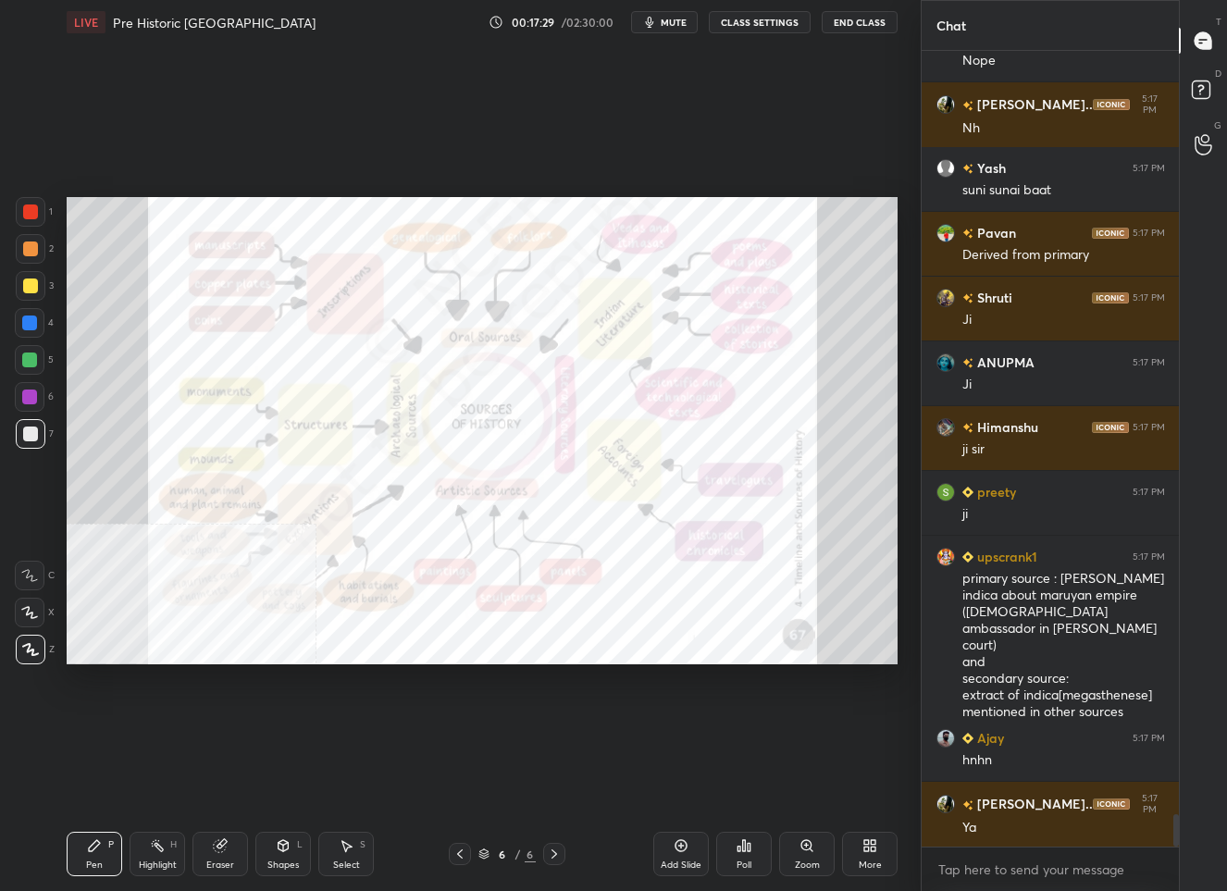
click at [26, 205] on div at bounding box center [30, 211] width 15 height 15
click at [804, 851] on icon at bounding box center [806, 845] width 15 height 15
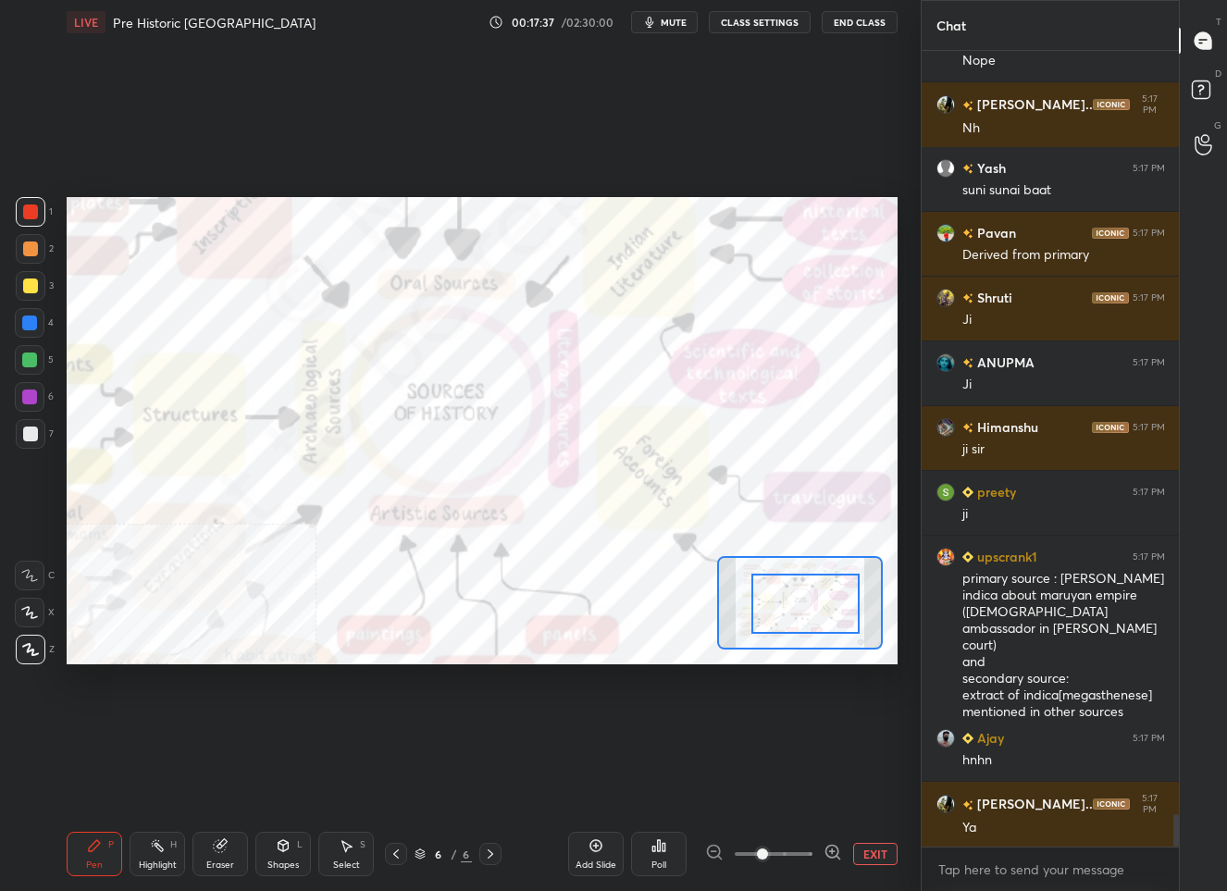
drag, startPoint x: 806, startPoint y: 607, endPoint x: 854, endPoint y: 609, distance: 48.1
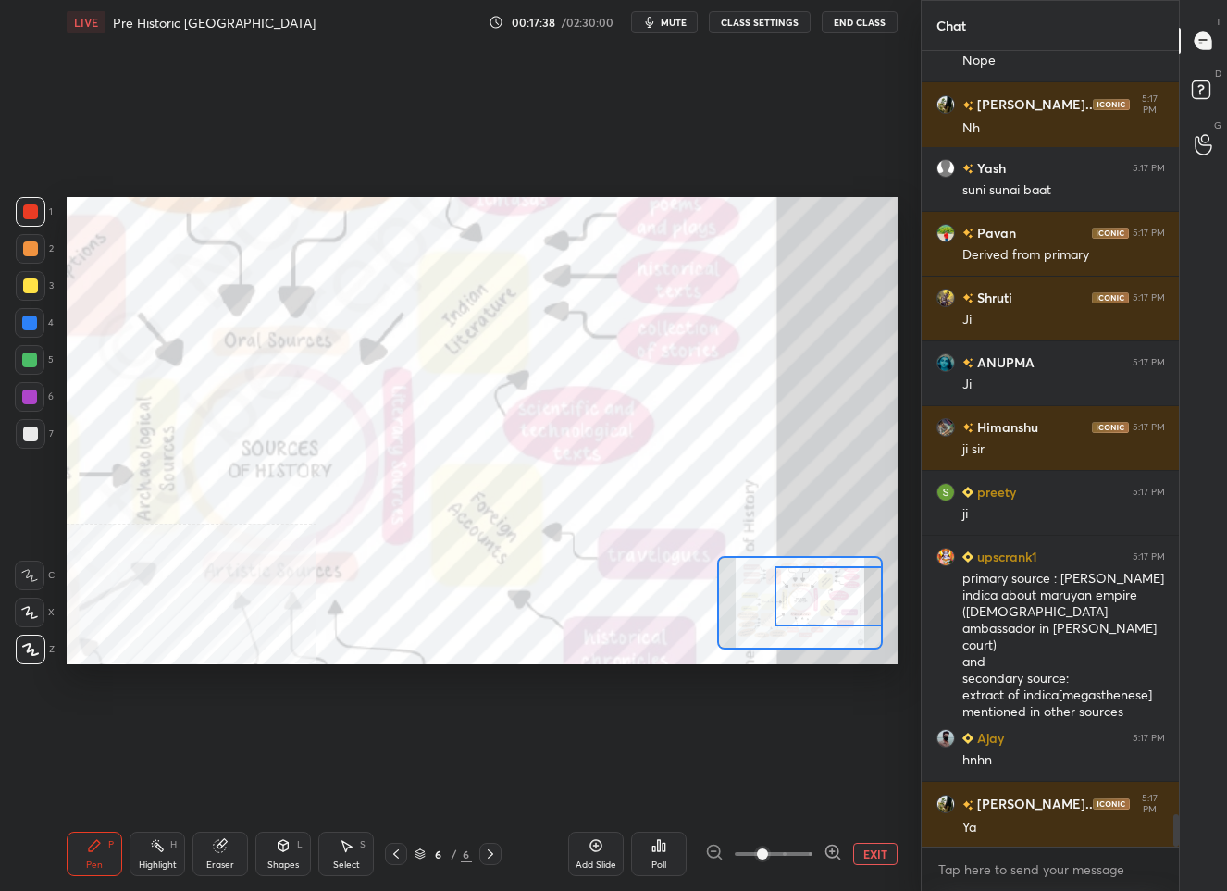
drag, startPoint x: 830, startPoint y: 609, endPoint x: 865, endPoint y: 597, distance: 37.2
click at [865, 597] on div at bounding box center [828, 596] width 108 height 60
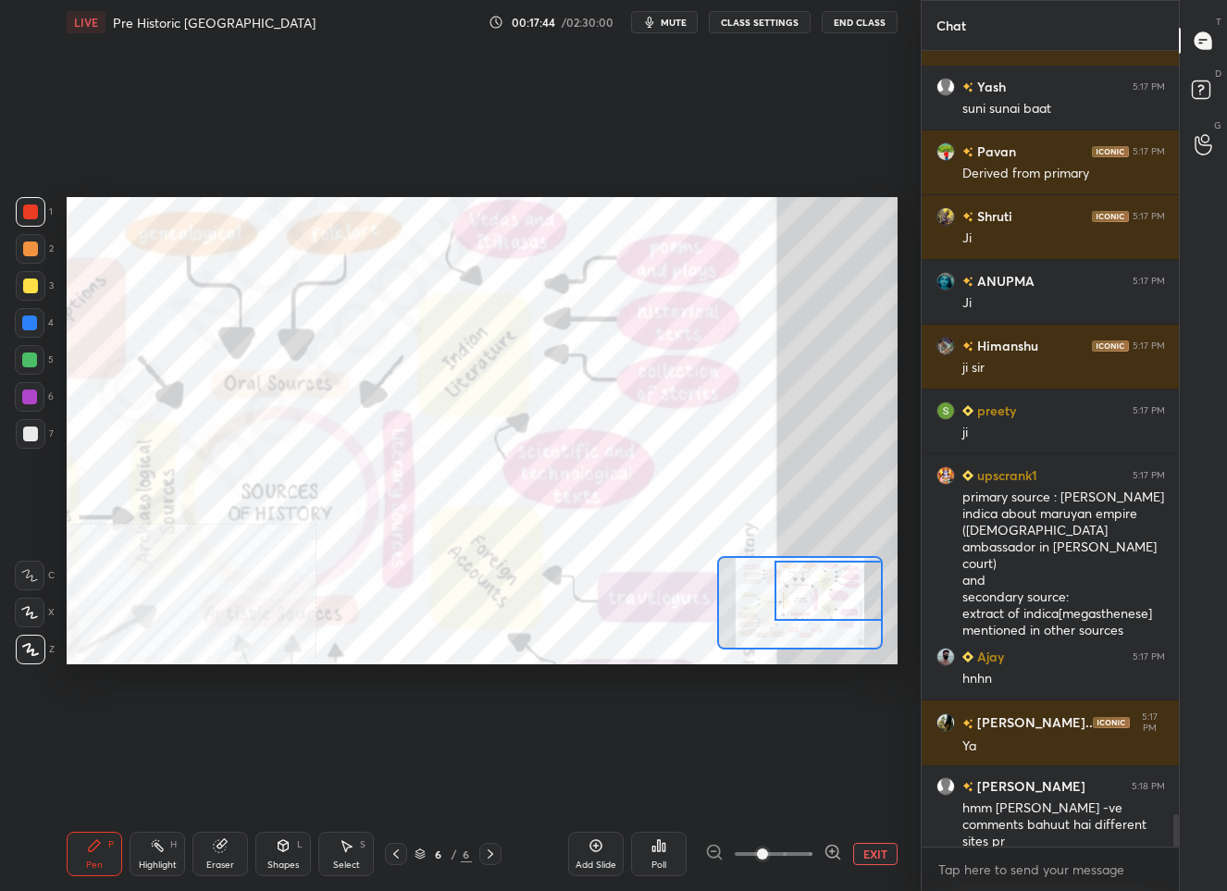
click at [803, 601] on div at bounding box center [828, 591] width 108 height 60
click at [874, 859] on button "EXIT" at bounding box center [875, 854] width 44 height 22
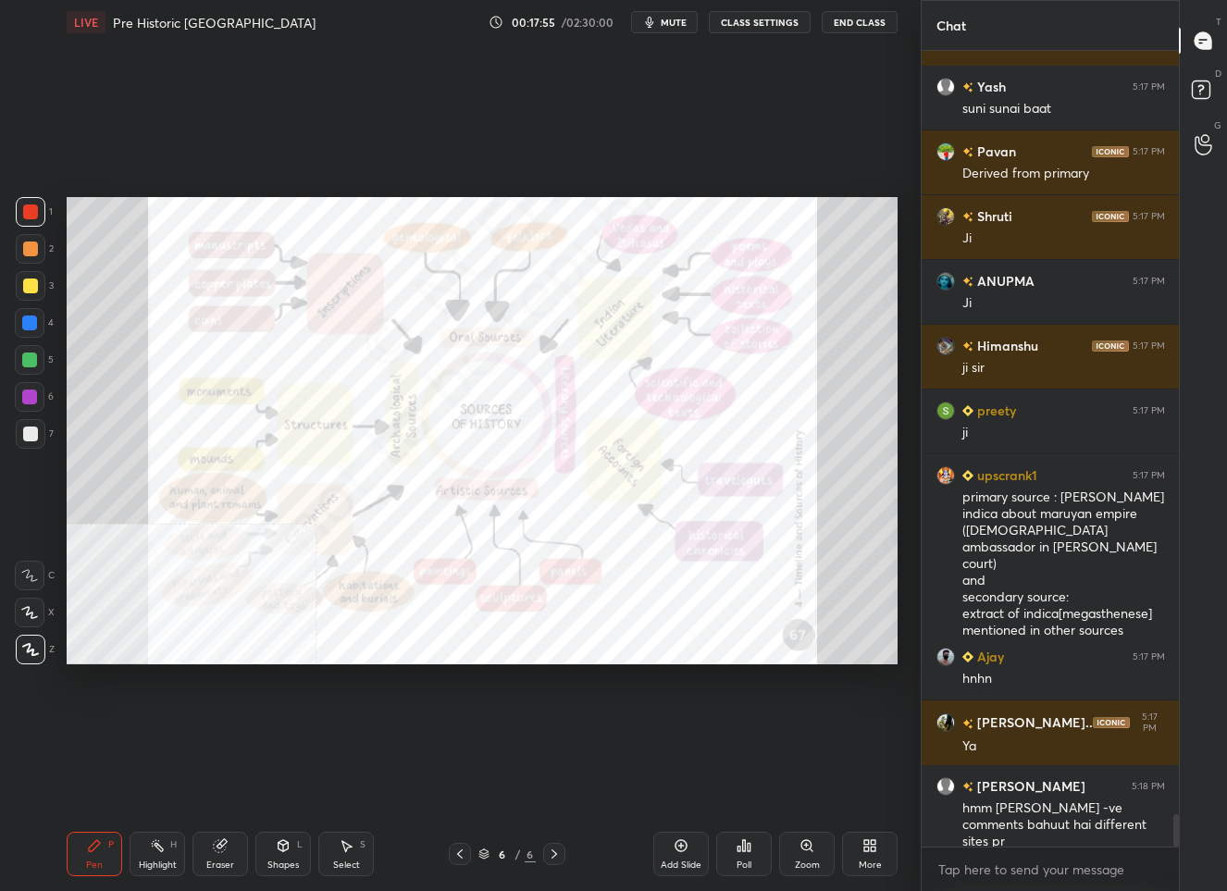
click at [811, 851] on icon at bounding box center [806, 845] width 15 height 15
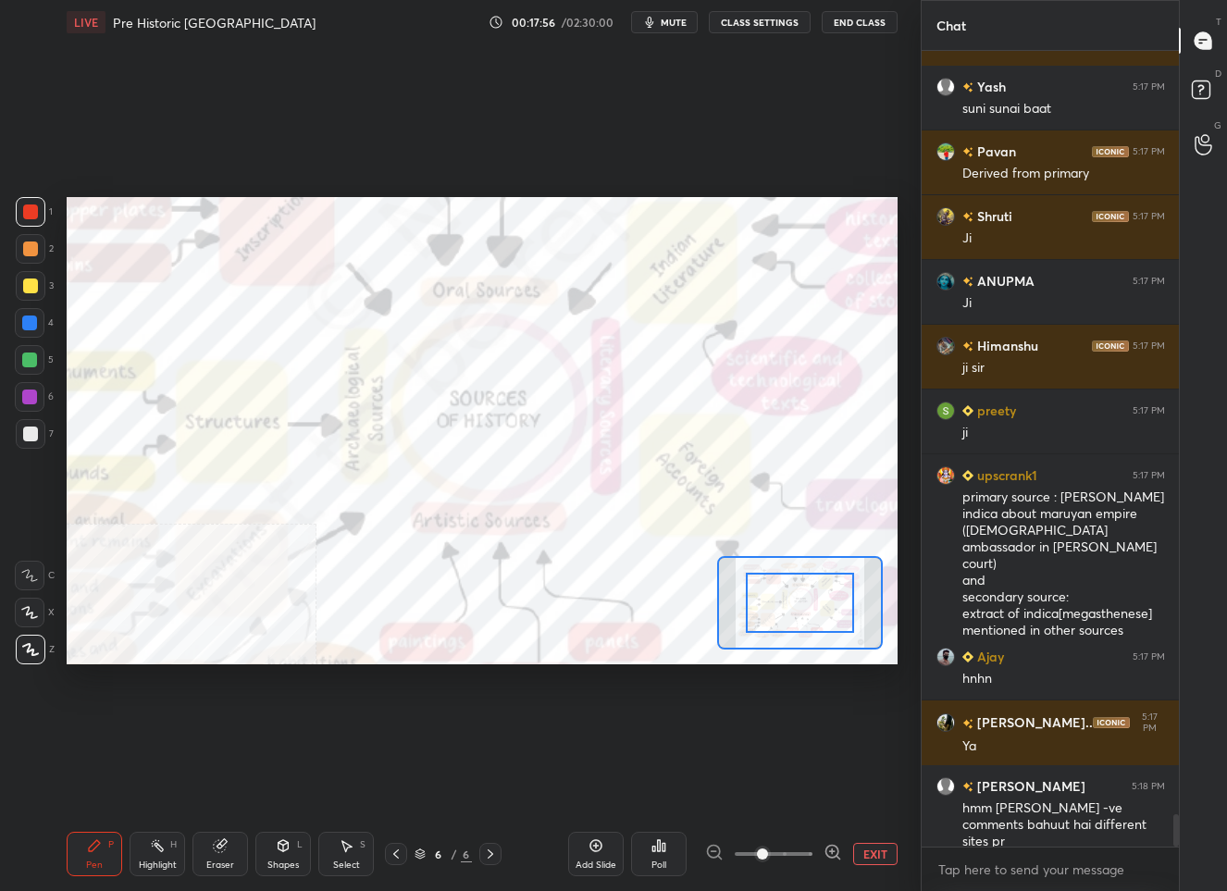
scroll to position [18874, 0]
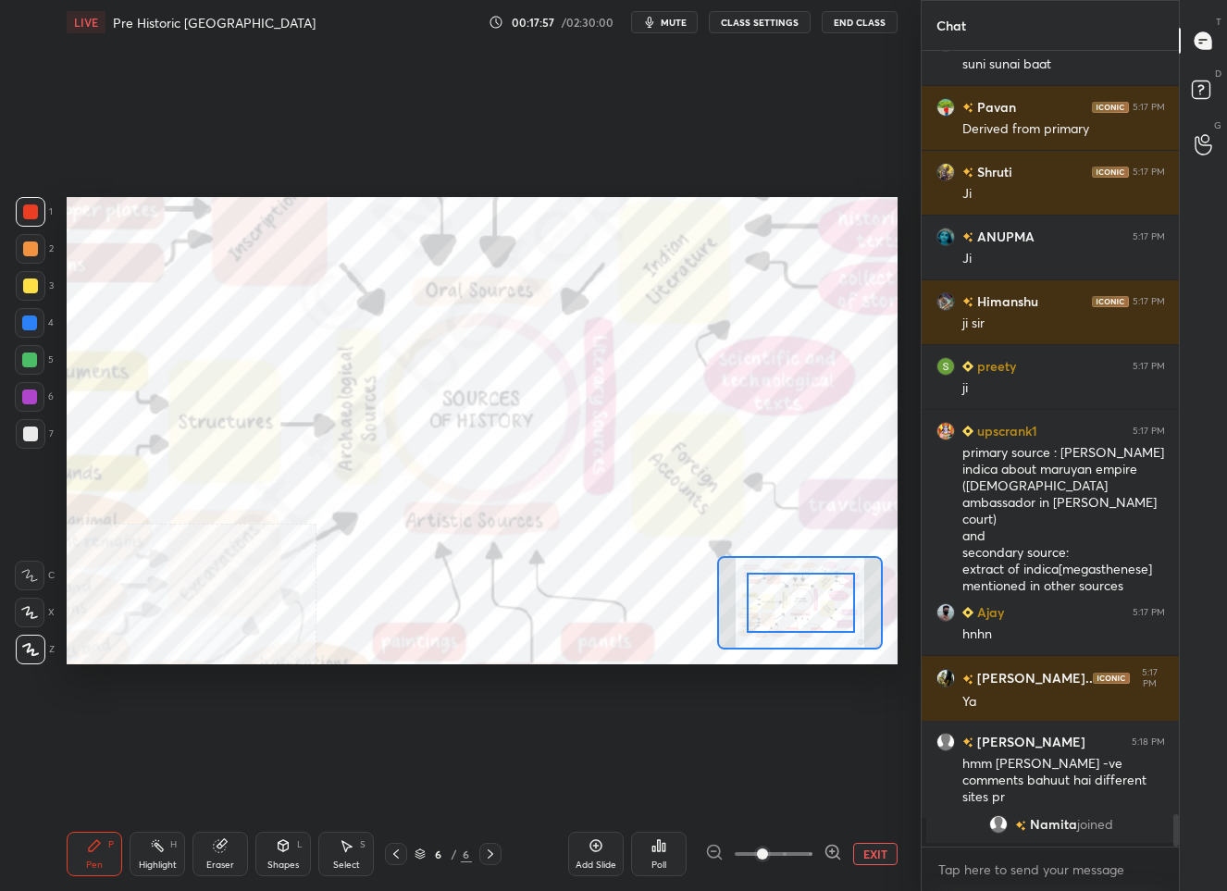
drag, startPoint x: 820, startPoint y: 617, endPoint x: 835, endPoint y: 599, distance: 24.3
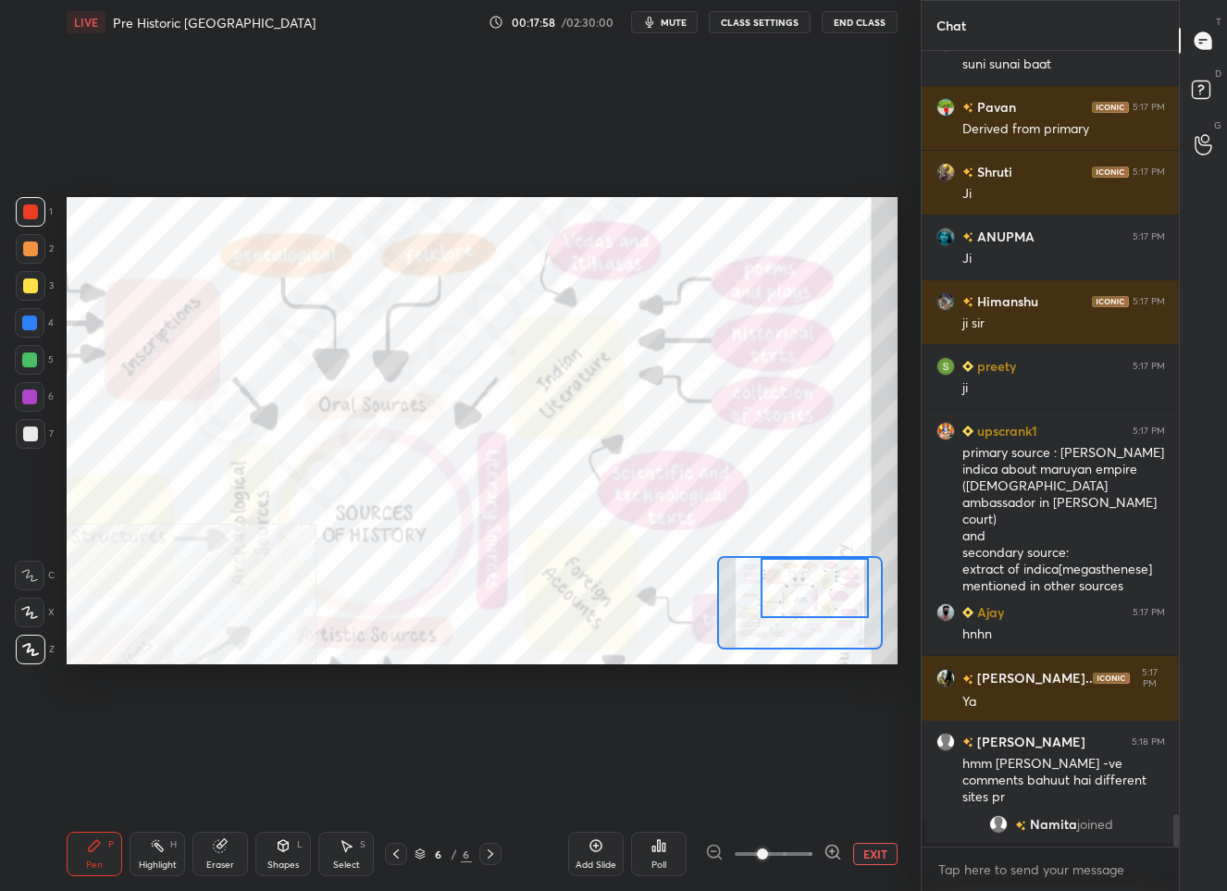
drag, startPoint x: 830, startPoint y: 607, endPoint x: 836, endPoint y: 557, distance: 50.4
click at [844, 590] on div at bounding box center [814, 588] width 108 height 60
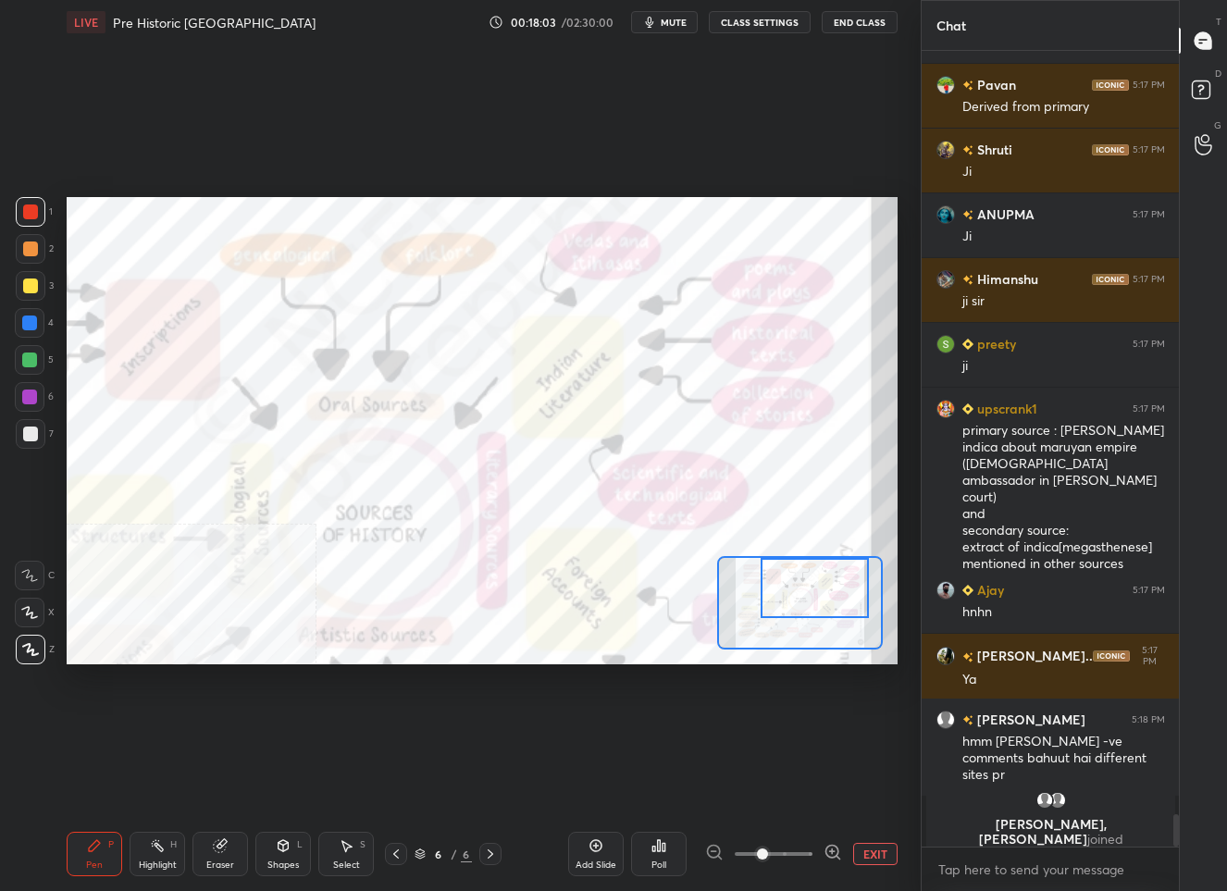
click at [888, 859] on button "EXIT" at bounding box center [875, 854] width 44 height 22
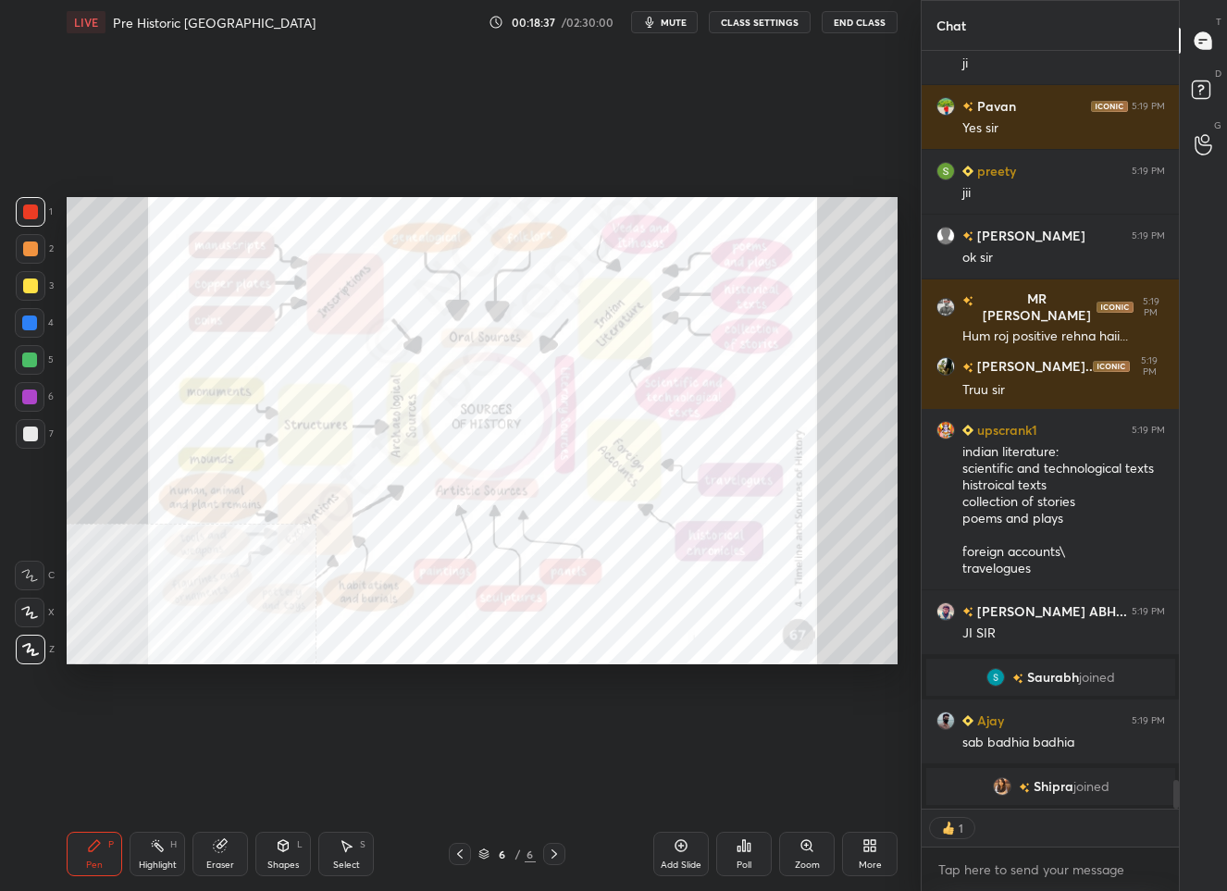
scroll to position [19194, 0]
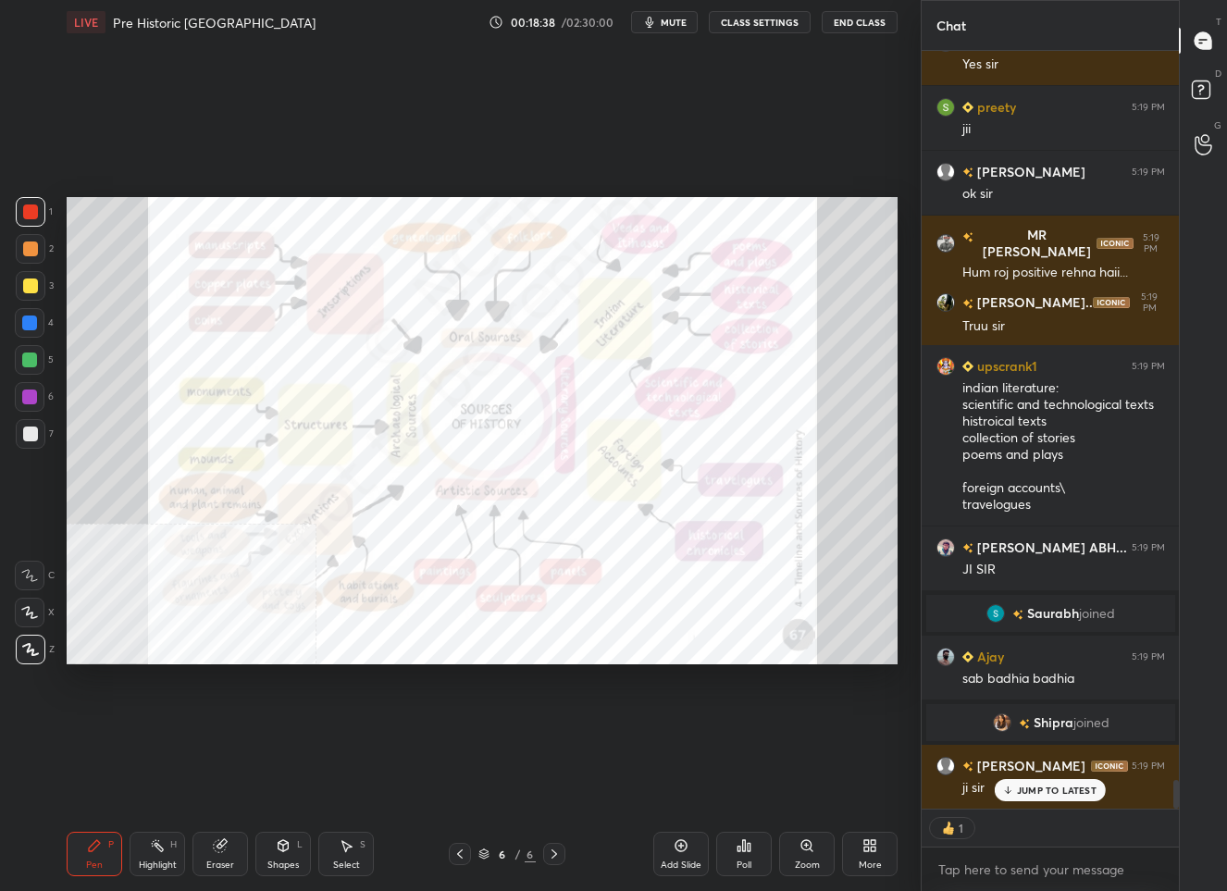
click at [813, 847] on icon at bounding box center [806, 845] width 15 height 15
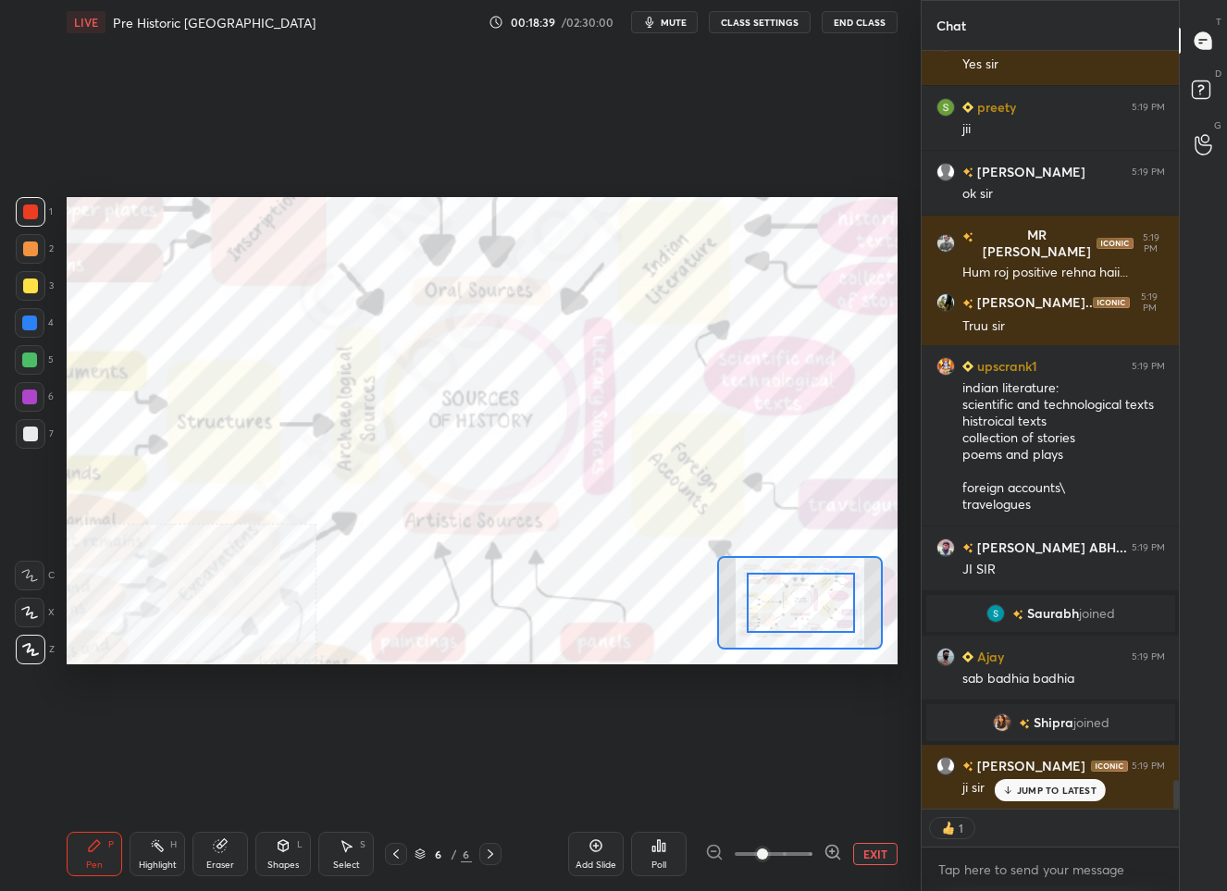
drag, startPoint x: 784, startPoint y: 608, endPoint x: 804, endPoint y: 612, distance: 19.8
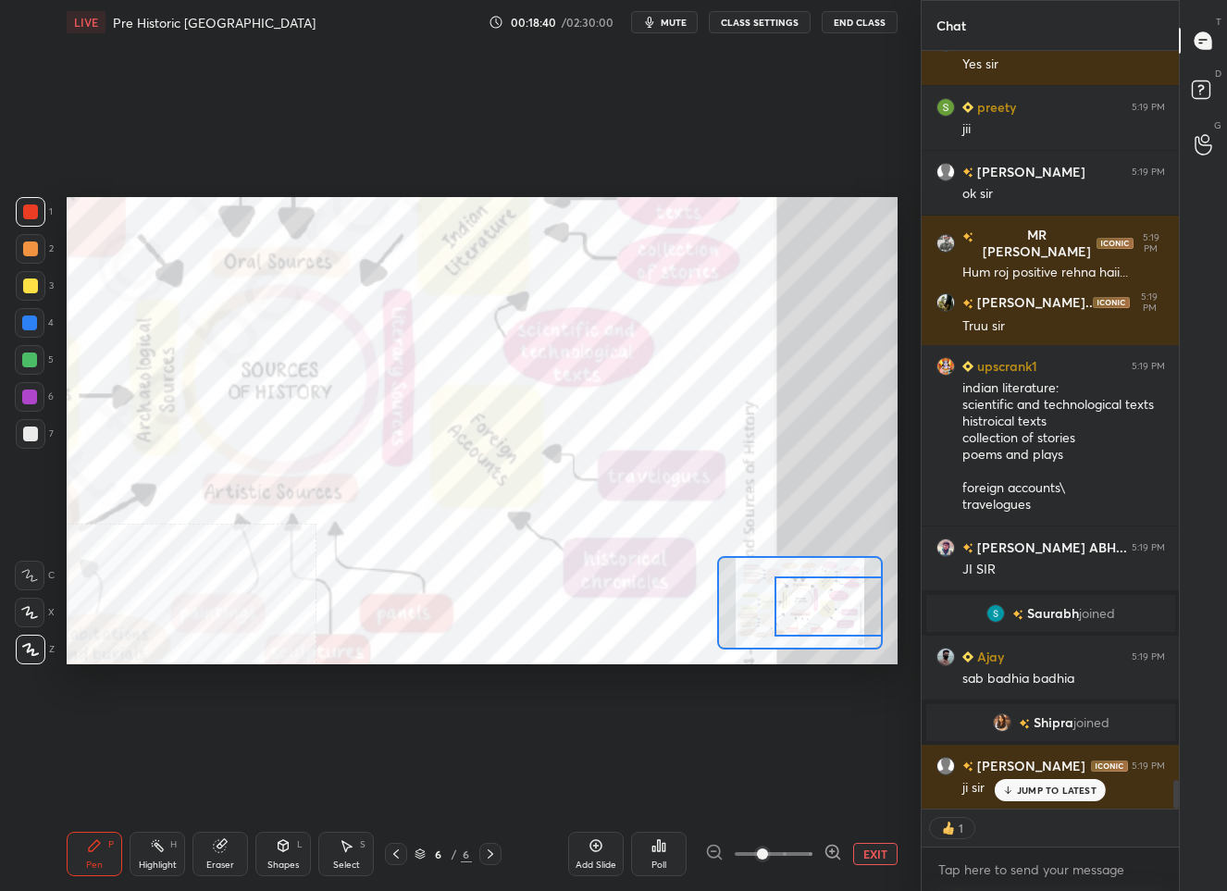
drag, startPoint x: 796, startPoint y: 612, endPoint x: 824, endPoint y: 614, distance: 28.8
click at [824, 614] on div at bounding box center [828, 606] width 108 height 60
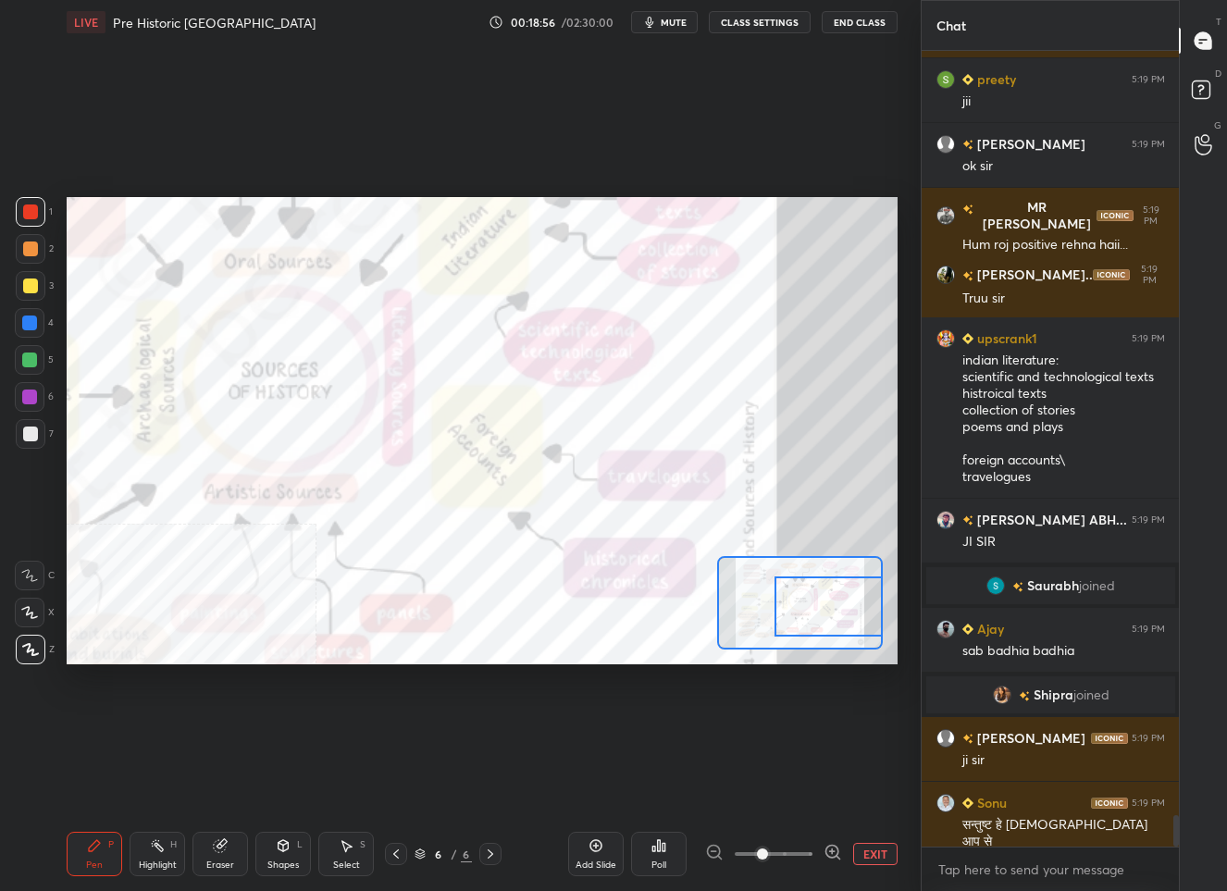
scroll to position [19287, 0]
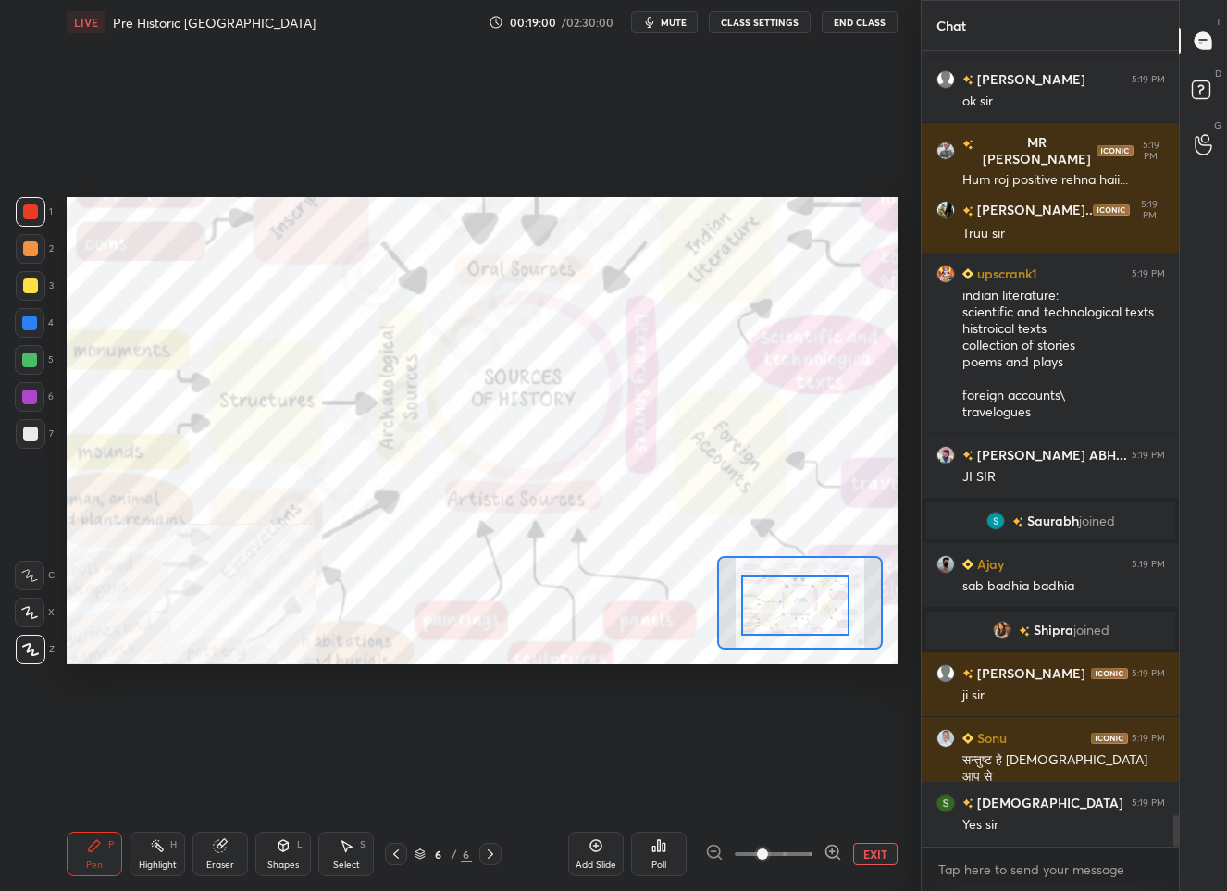
drag, startPoint x: 812, startPoint y: 610, endPoint x: 774, endPoint y: 609, distance: 37.9
click at [774, 609] on div at bounding box center [795, 605] width 108 height 60
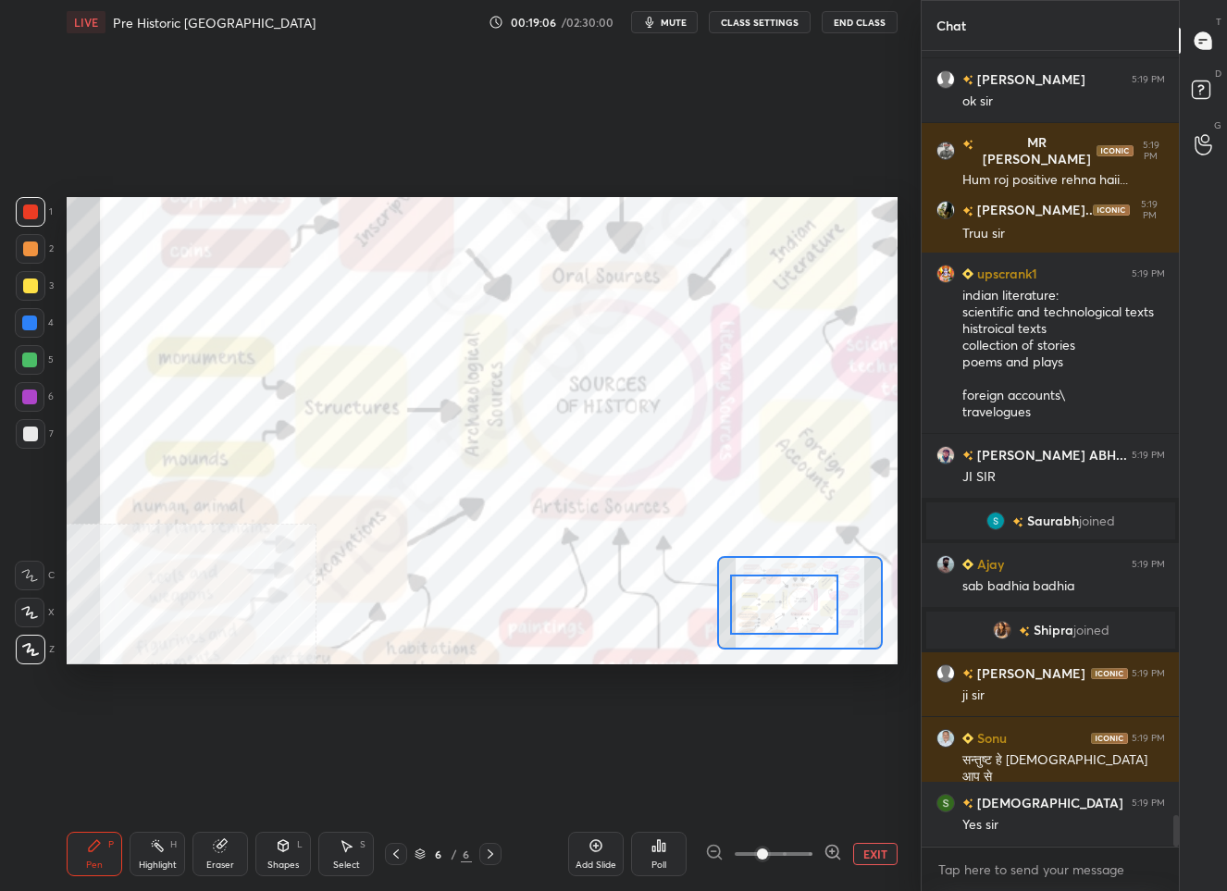
click at [752, 614] on div at bounding box center [784, 604] width 108 height 60
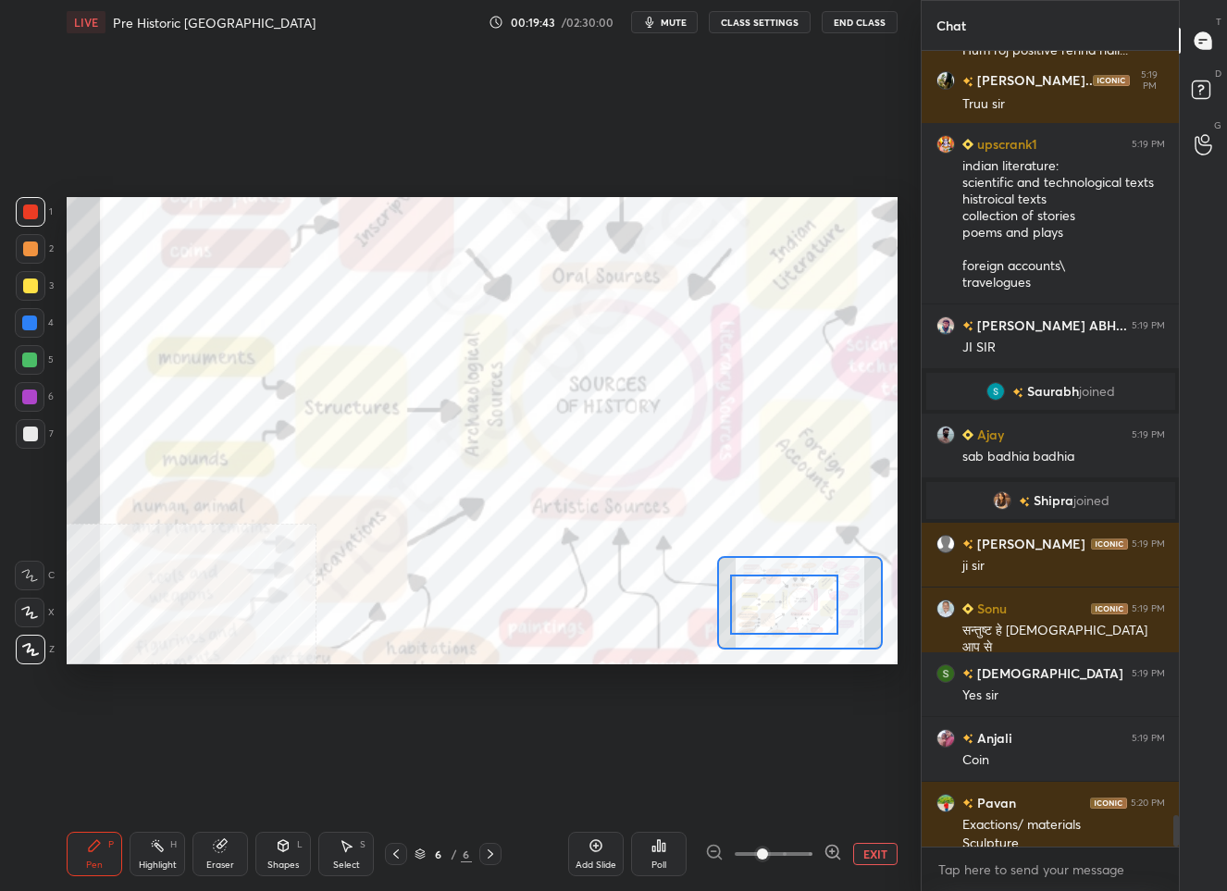
scroll to position [19435, 0]
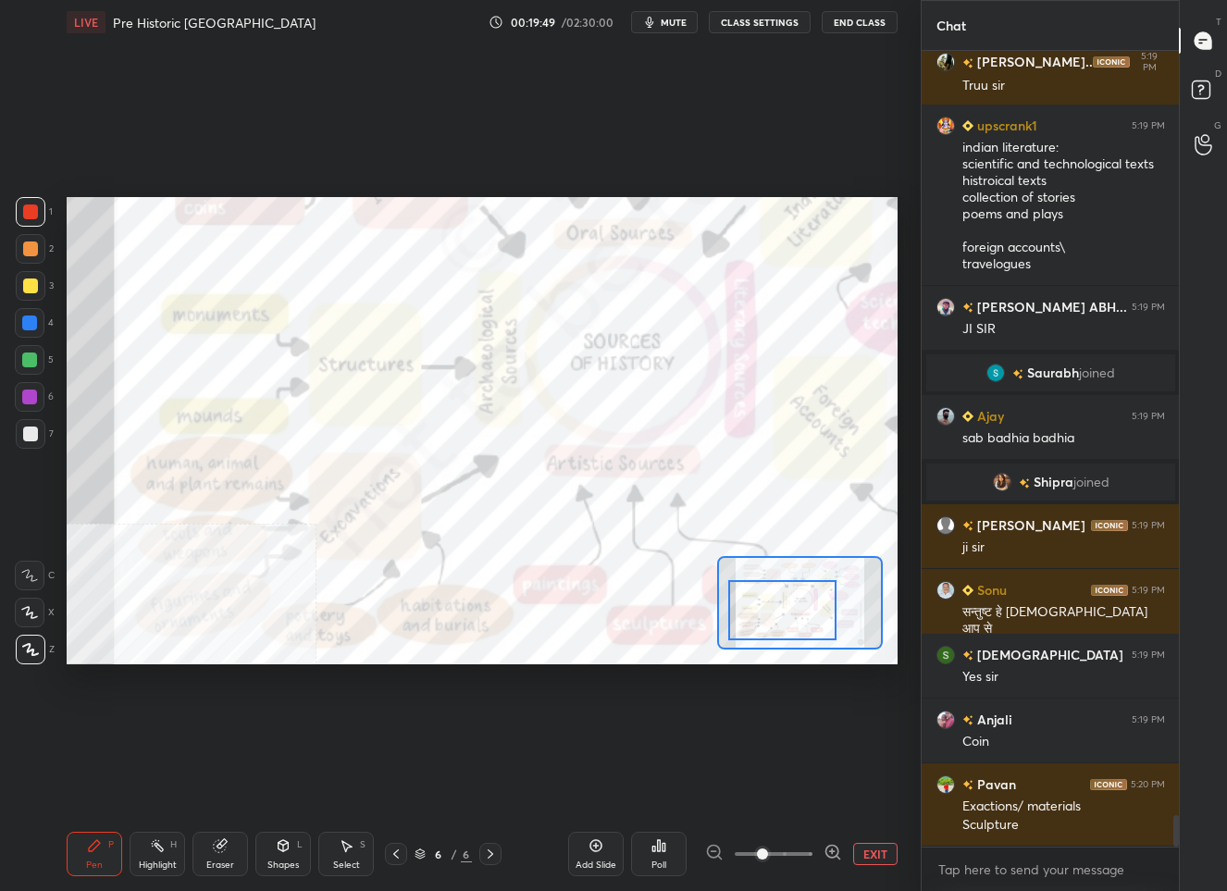
click at [809, 618] on div at bounding box center [782, 610] width 108 height 60
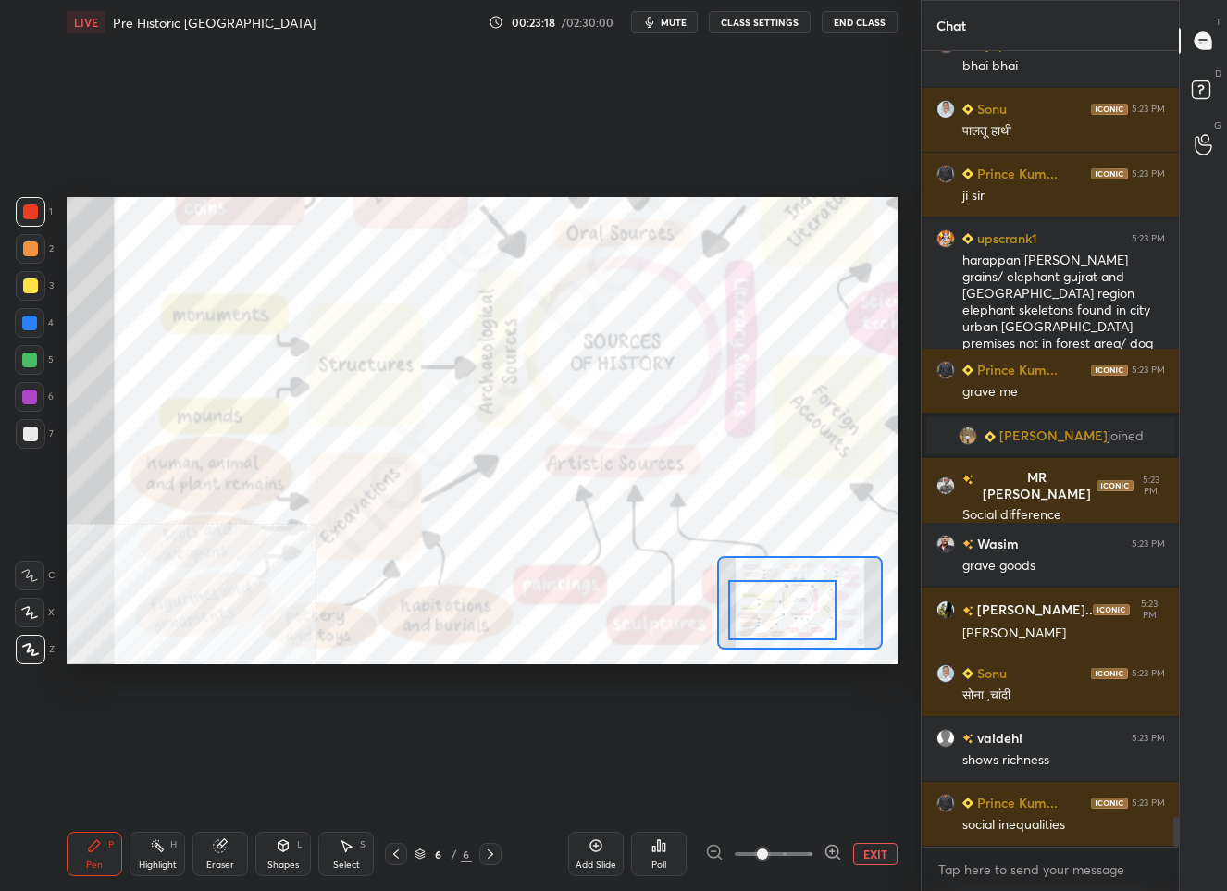
scroll to position [20854, 0]
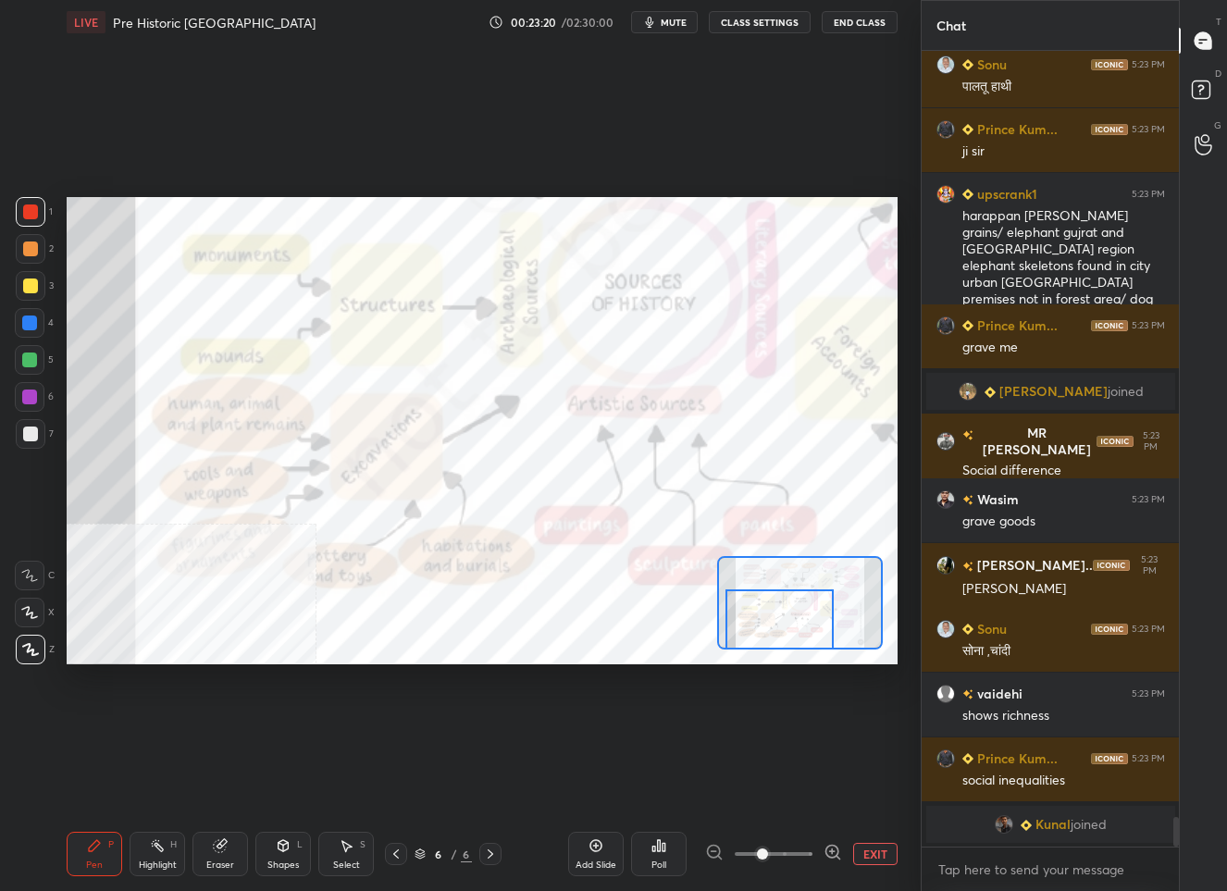
drag, startPoint x: 801, startPoint y: 609, endPoint x: 798, endPoint y: 622, distance: 13.2
click at [798, 622] on div at bounding box center [779, 619] width 108 height 60
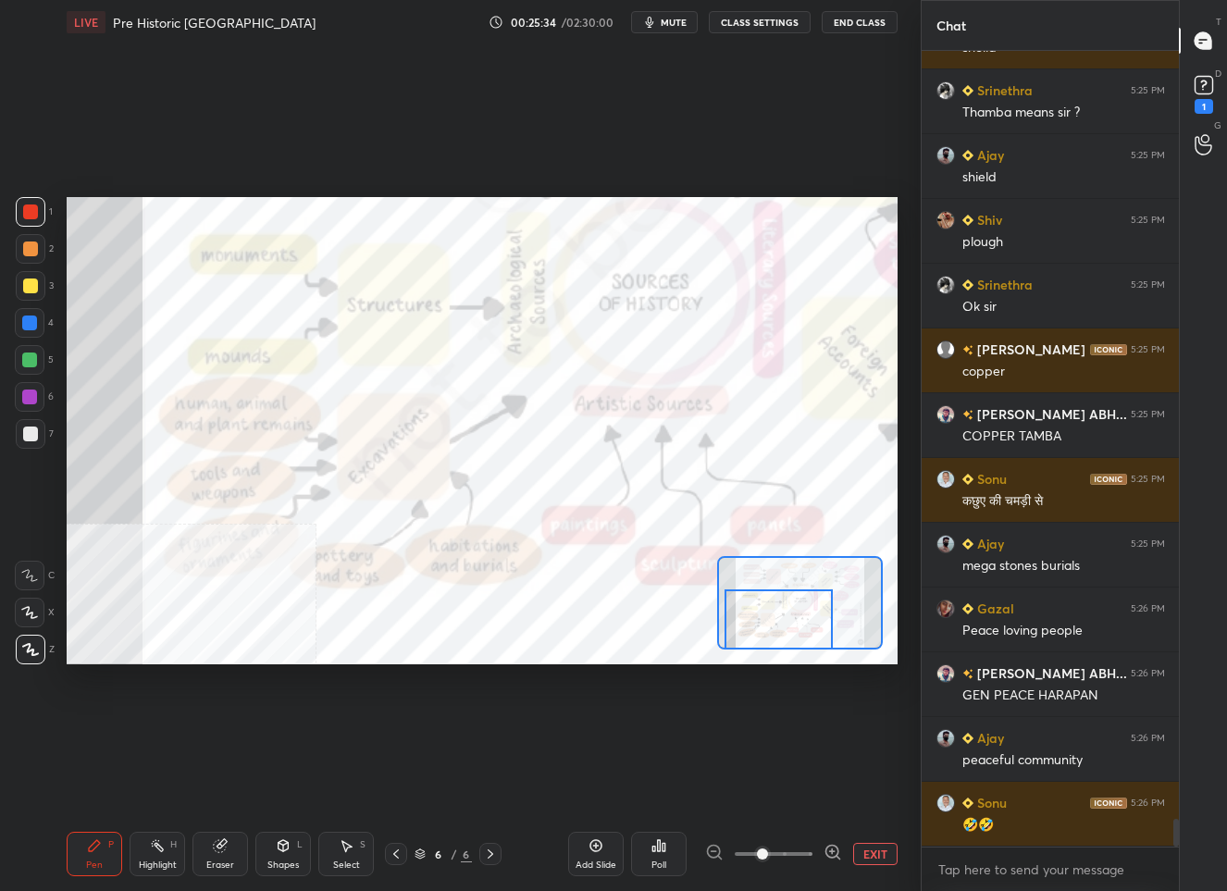
scroll to position [21822, 0]
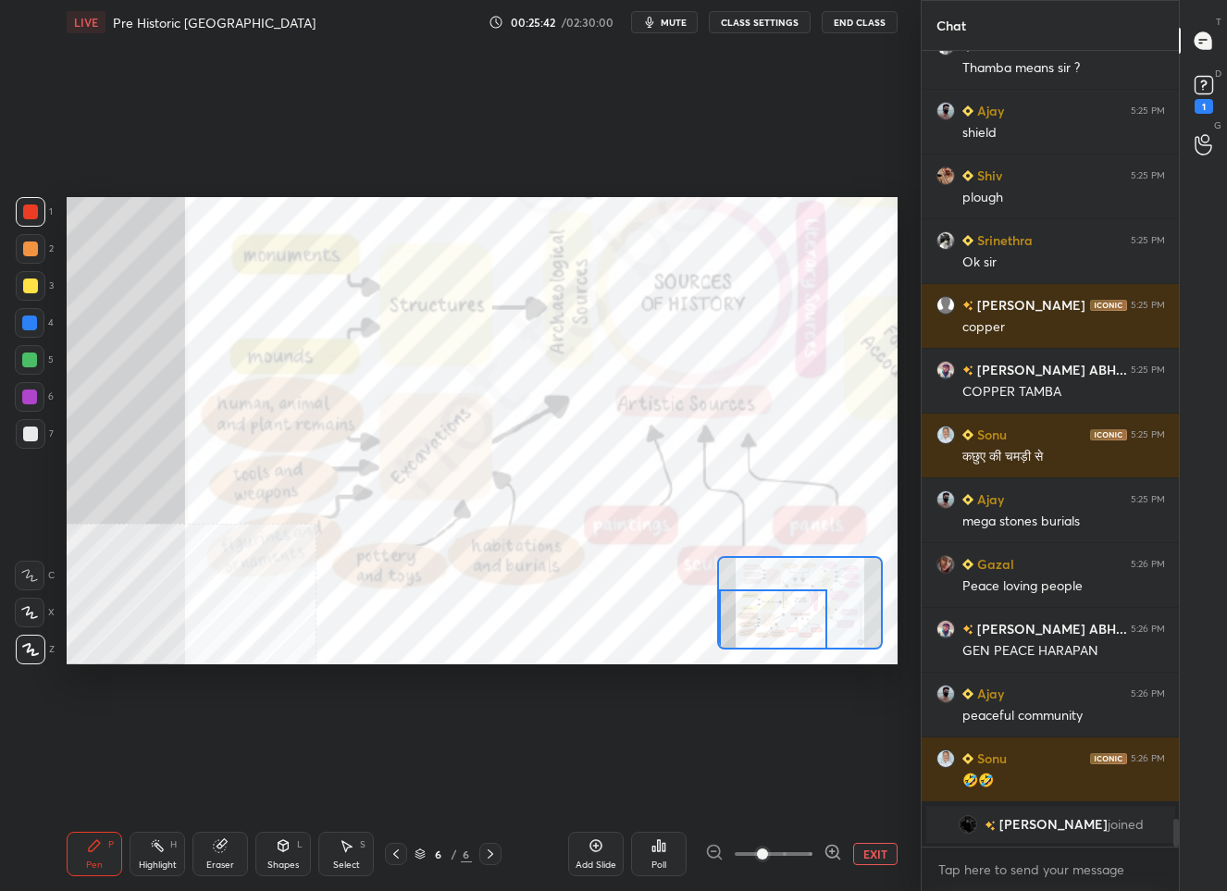
click at [800, 620] on div at bounding box center [773, 619] width 108 height 60
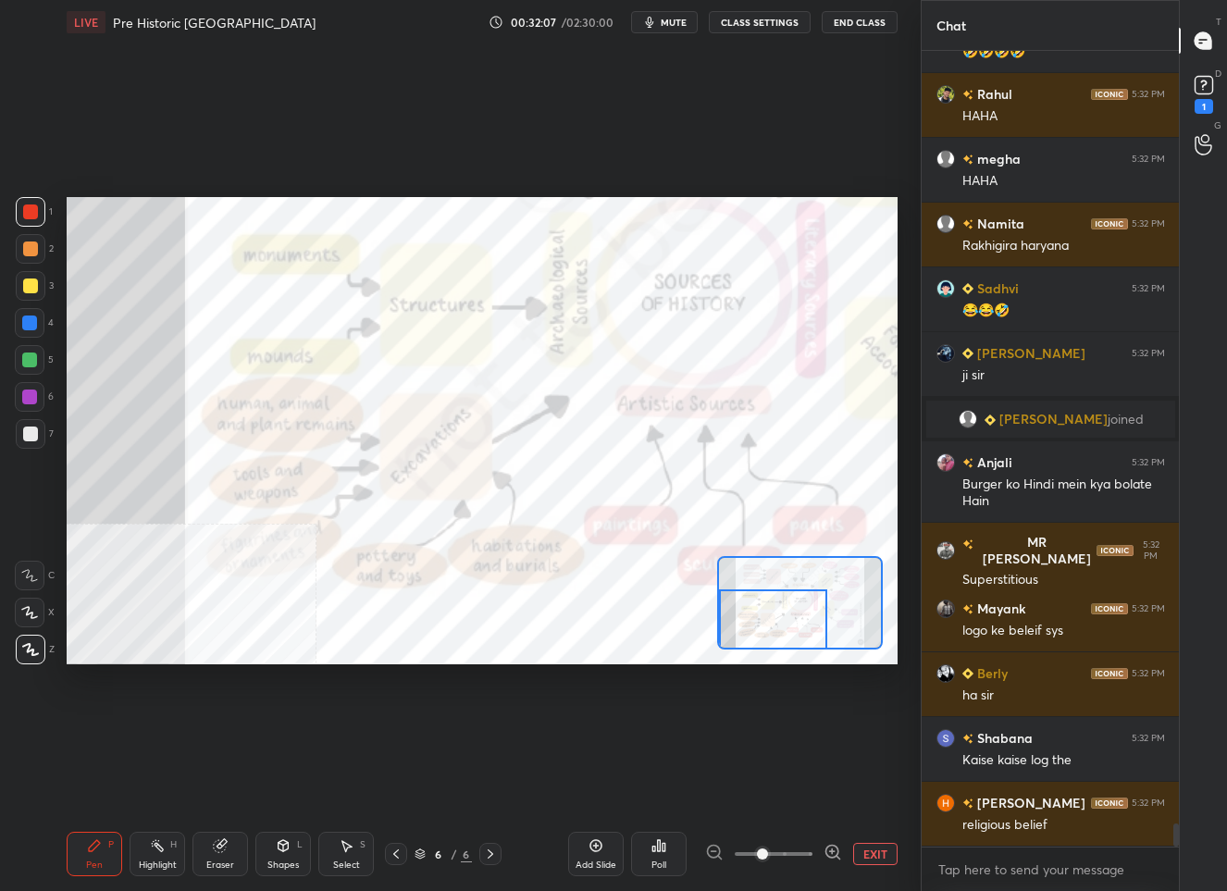
scroll to position [26740, 0]
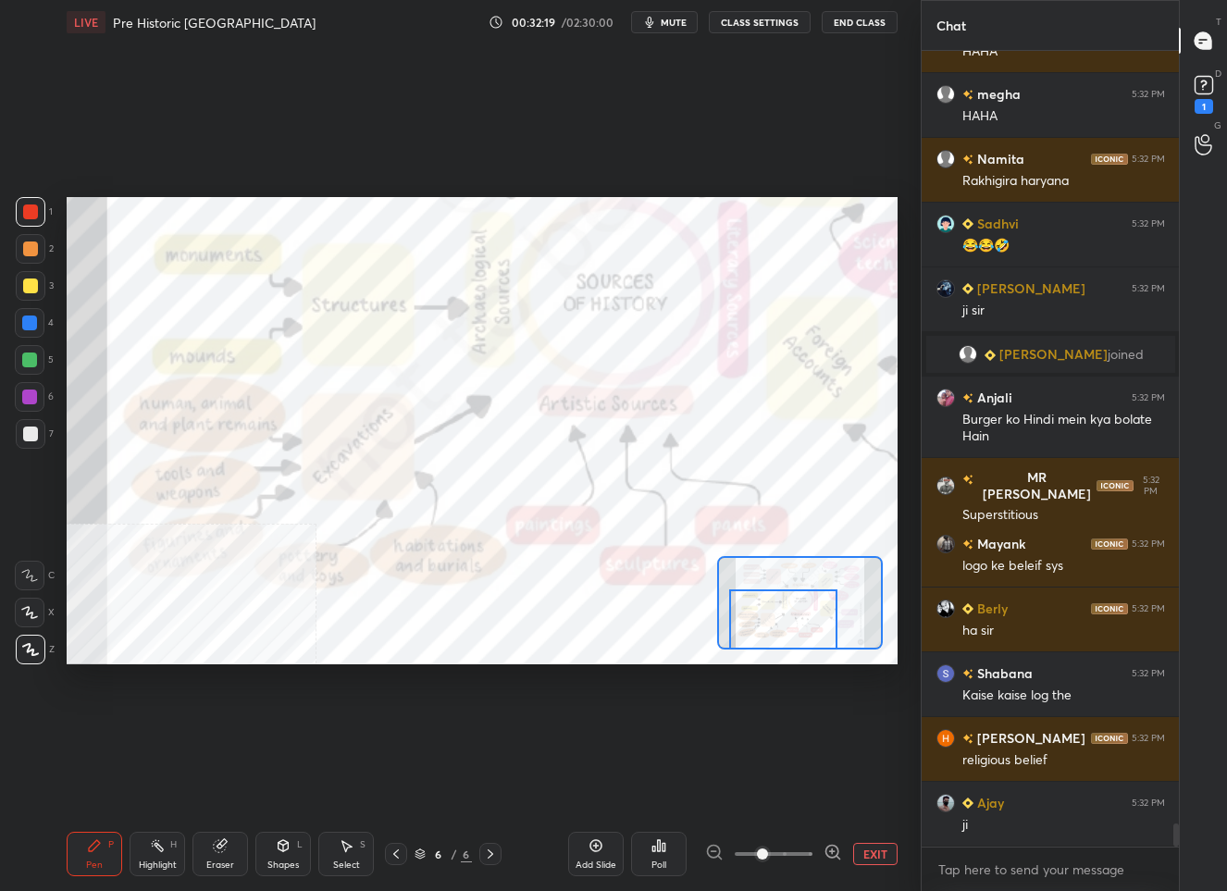
drag, startPoint x: 767, startPoint y: 617, endPoint x: 778, endPoint y: 617, distance: 11.1
click at [778, 617] on div at bounding box center [783, 619] width 108 height 60
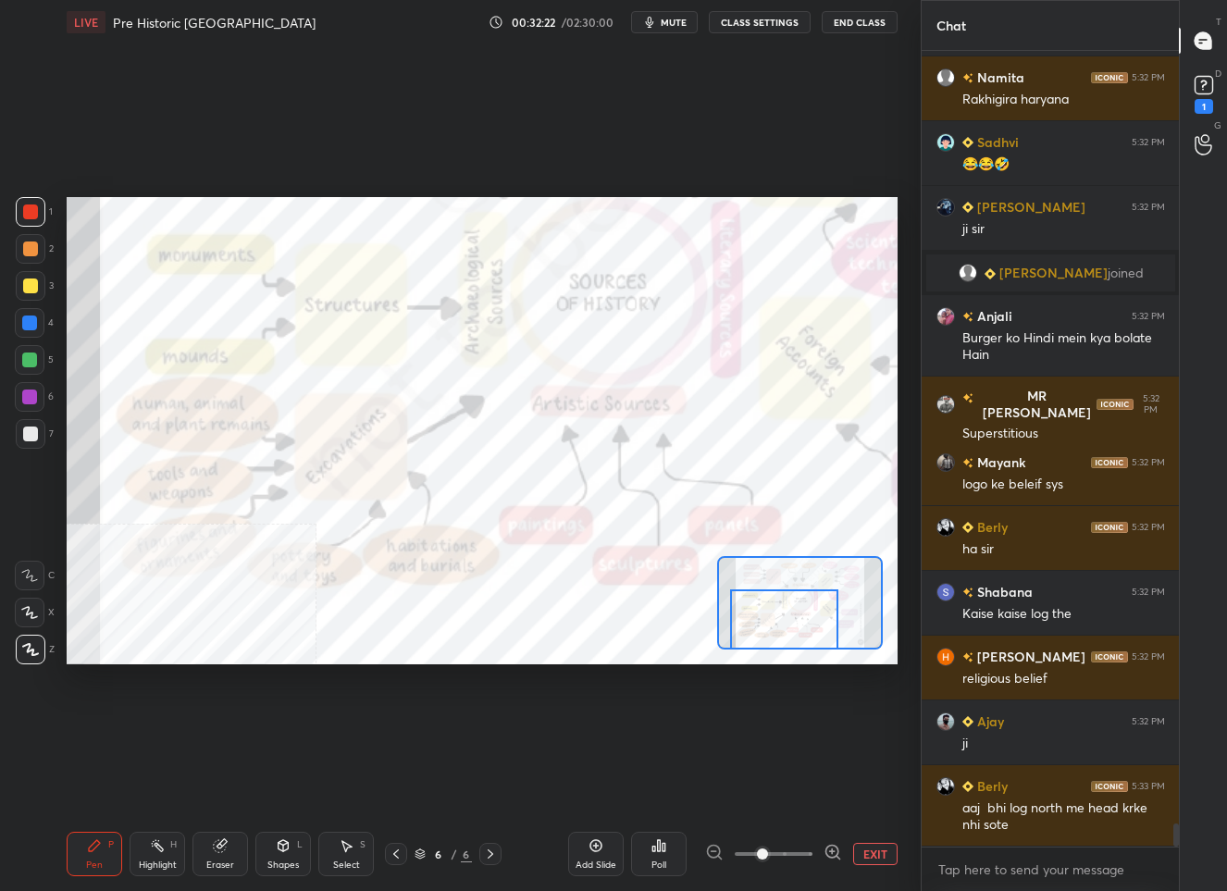
click at [26, 290] on div at bounding box center [30, 285] width 15 height 15
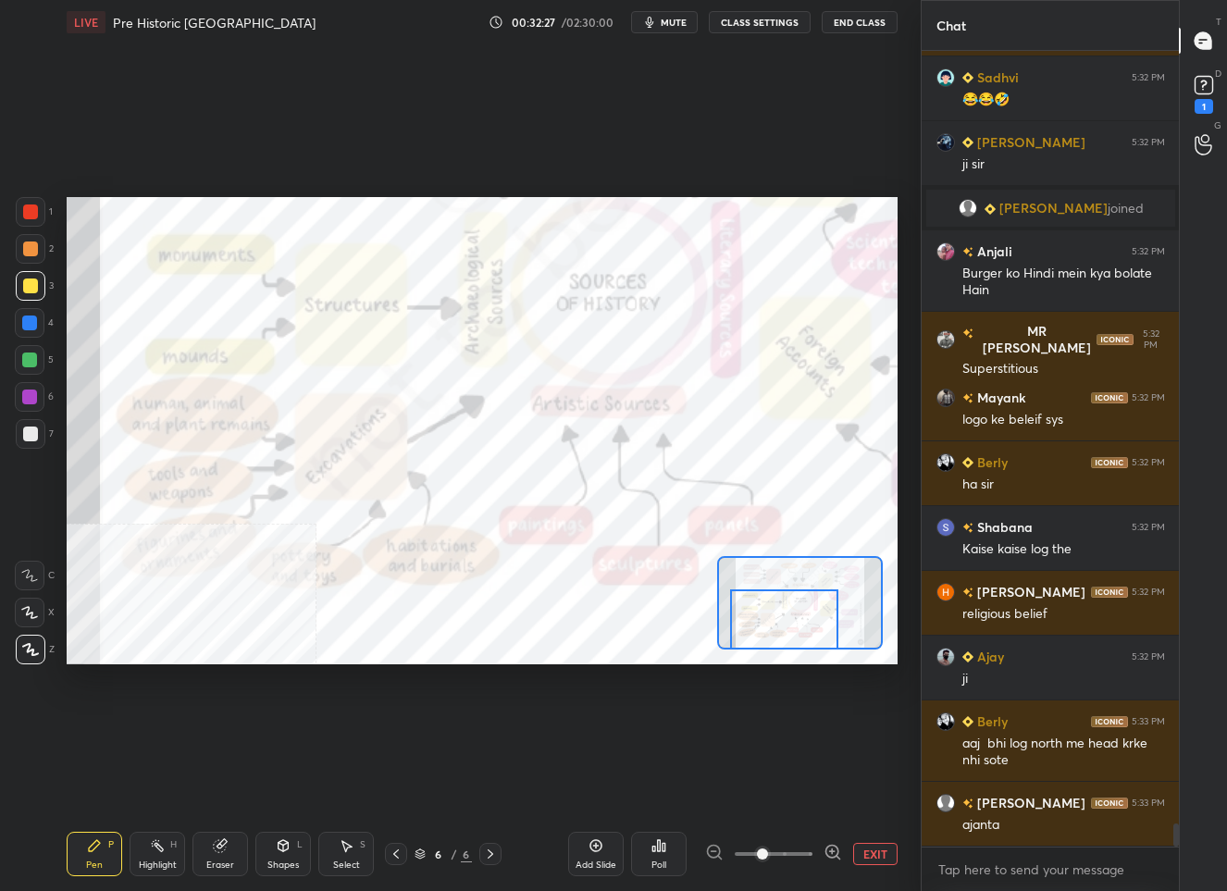
click at [24, 319] on div at bounding box center [29, 322] width 15 height 15
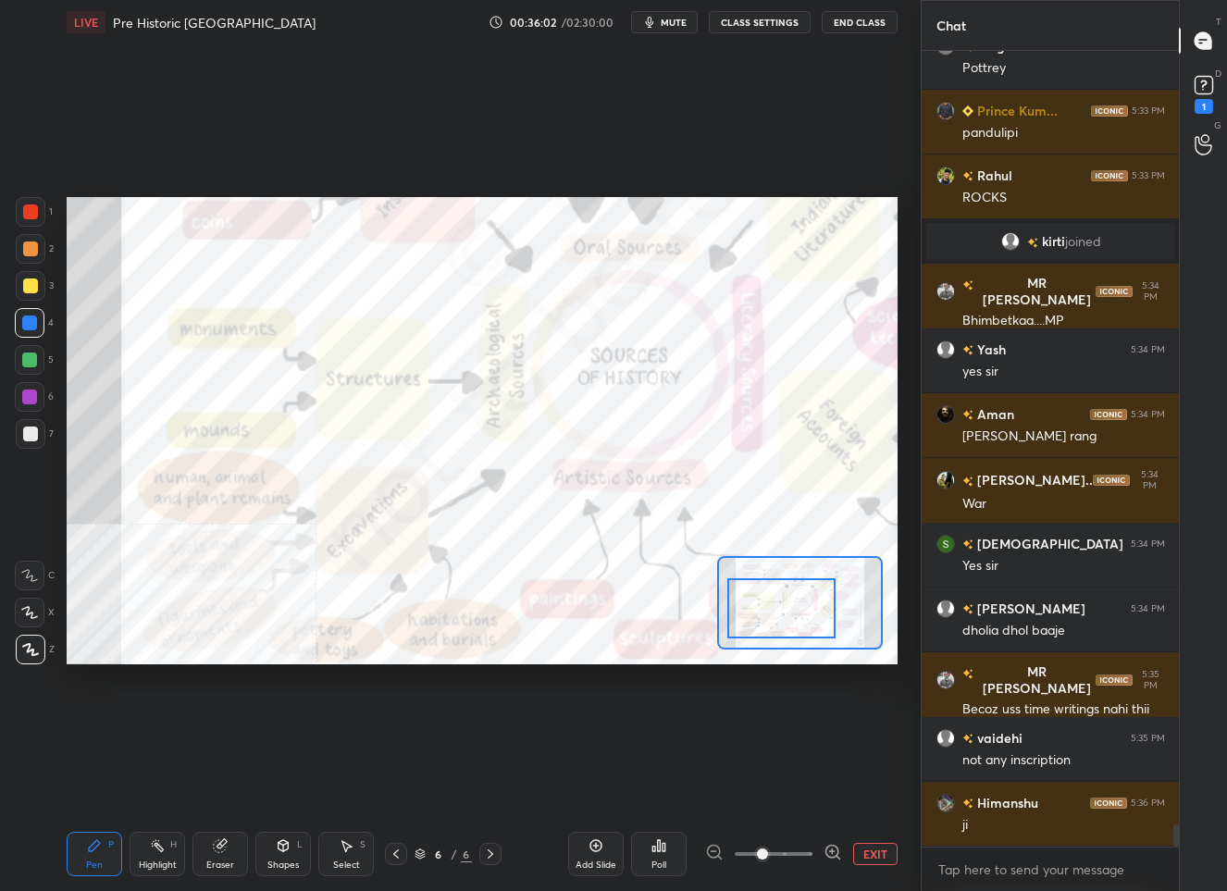
scroll to position [27607, 0]
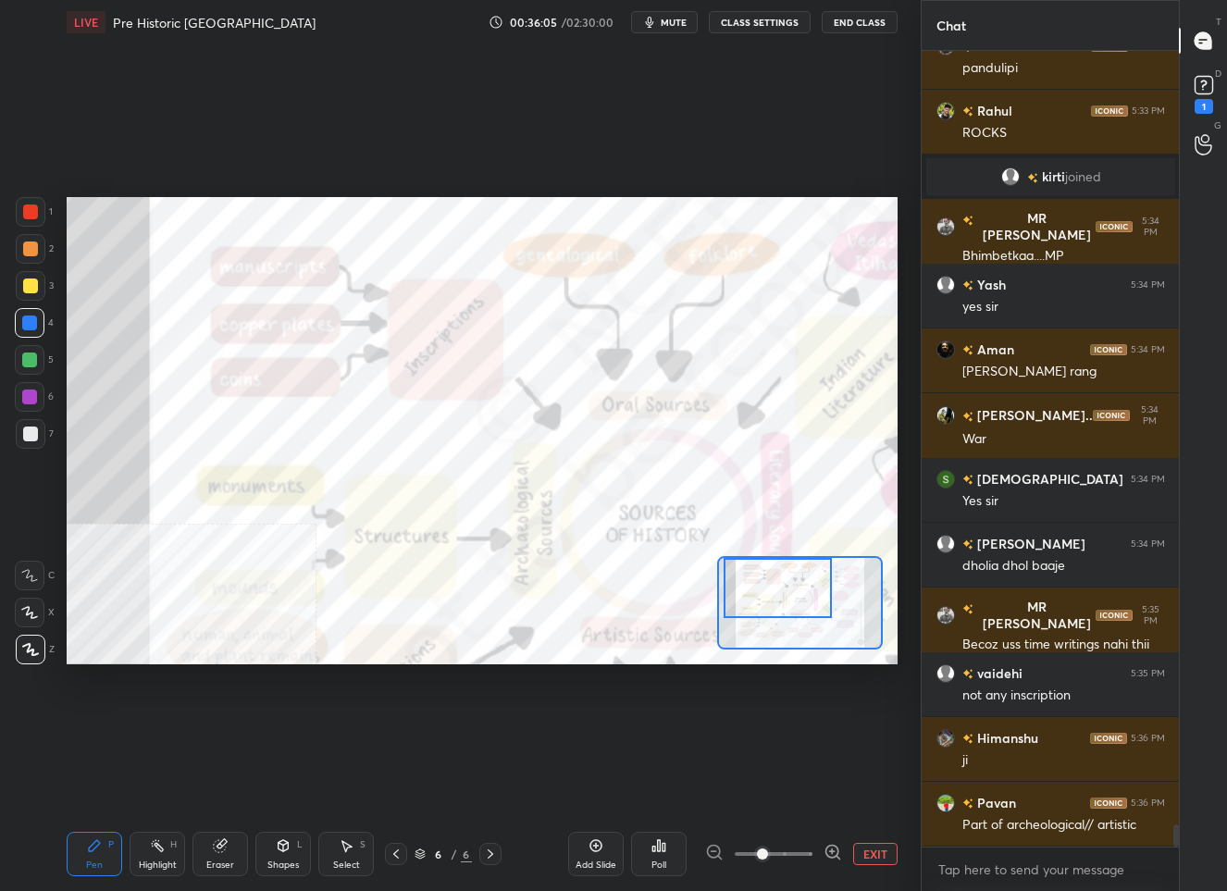
drag, startPoint x: 787, startPoint y: 615, endPoint x: 781, endPoint y: 584, distance: 32.1
click at [781, 584] on div at bounding box center [777, 588] width 108 height 60
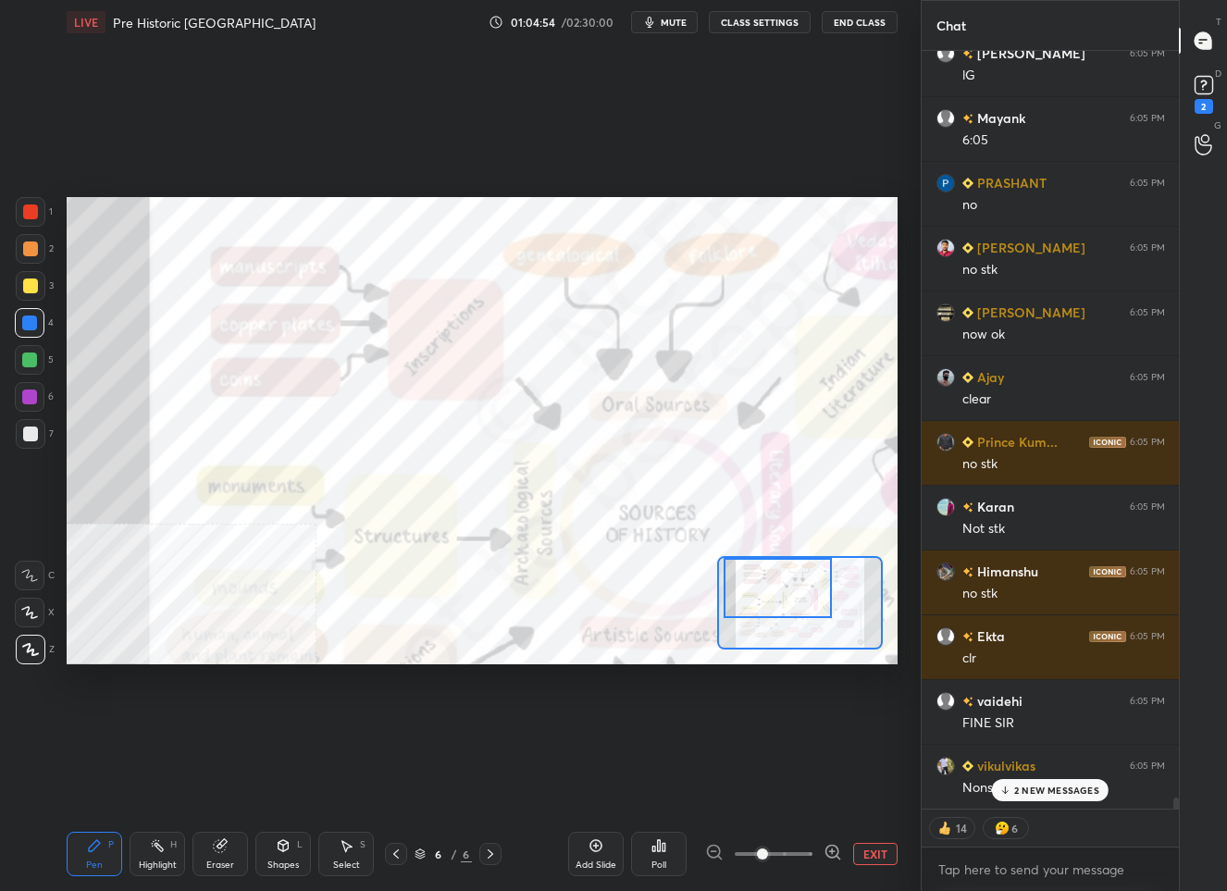
scroll to position [50363, 0]
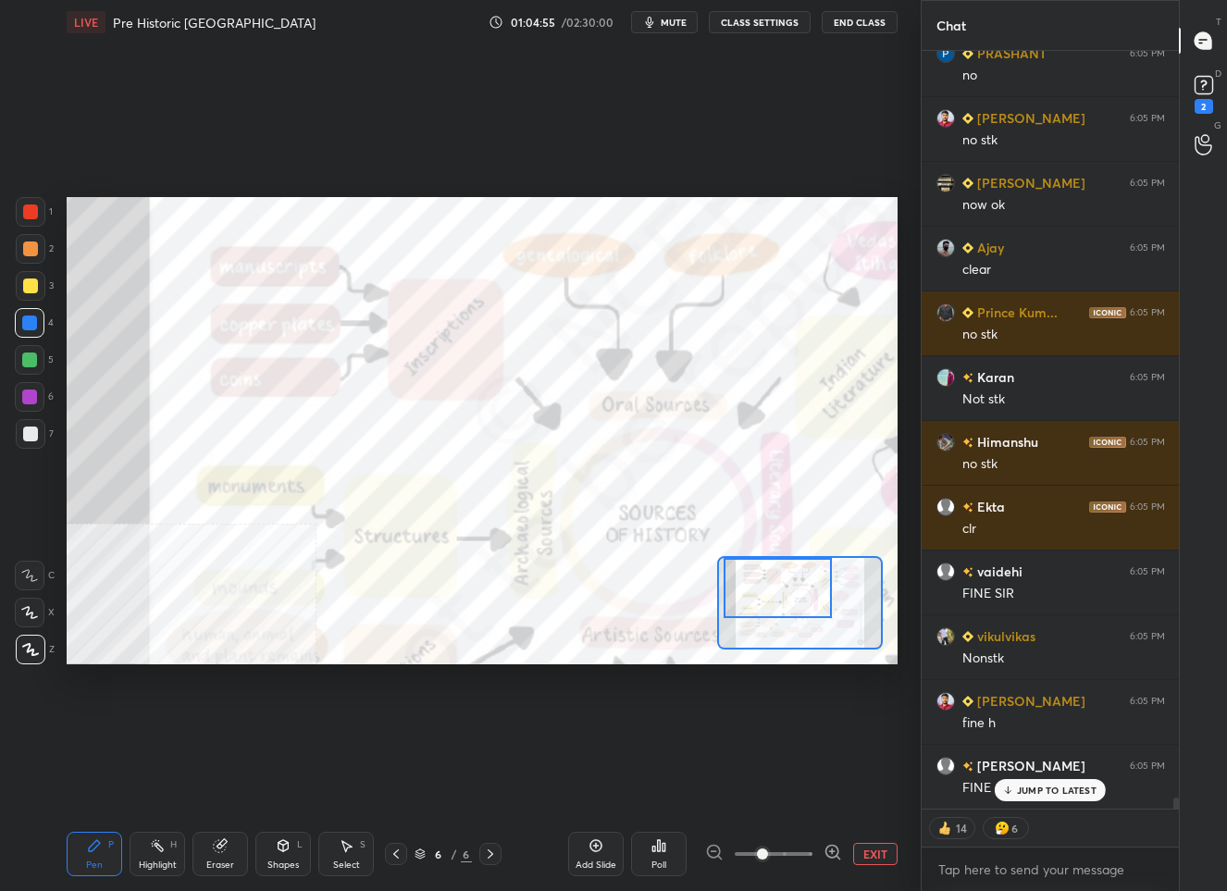
click at [1014, 791] on div "JUMP TO LATEST" at bounding box center [1050, 790] width 111 height 22
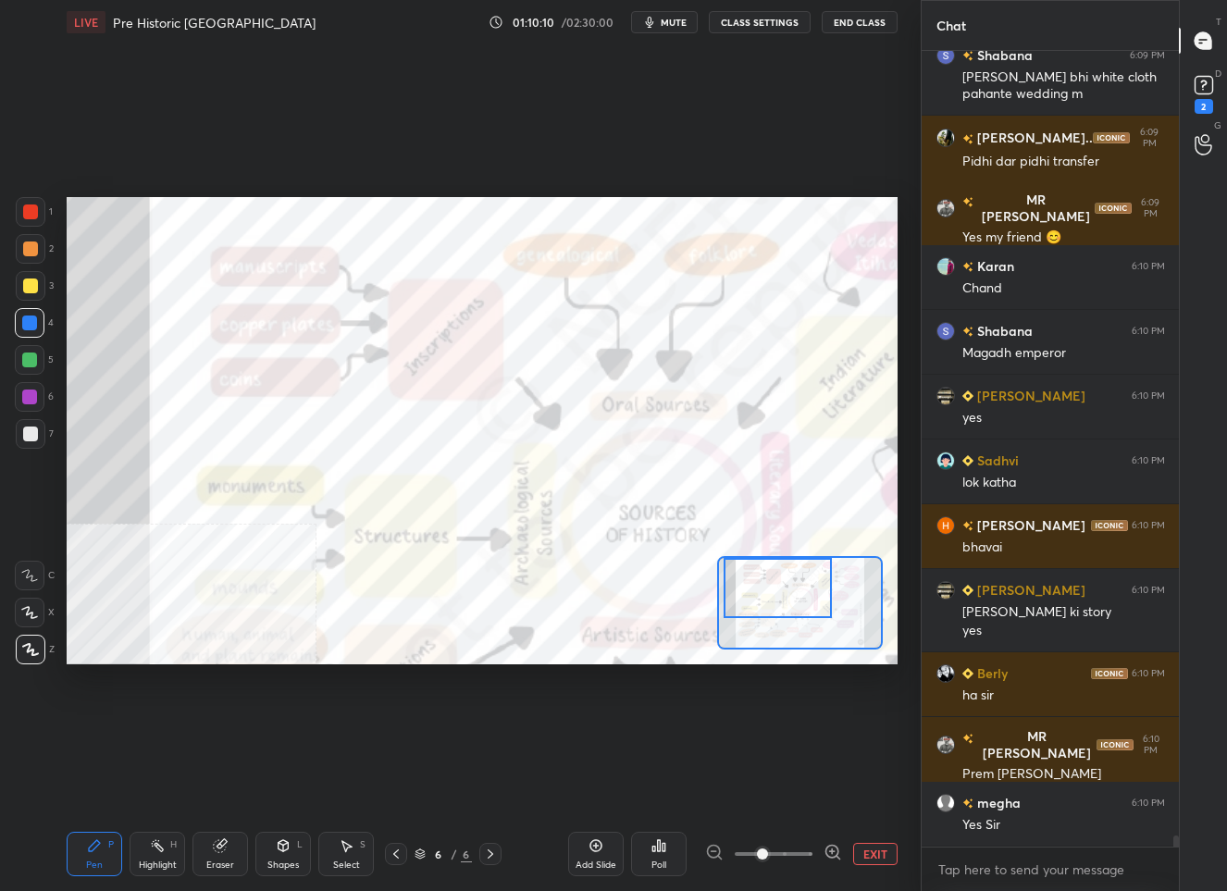
scroll to position [54349, 0]
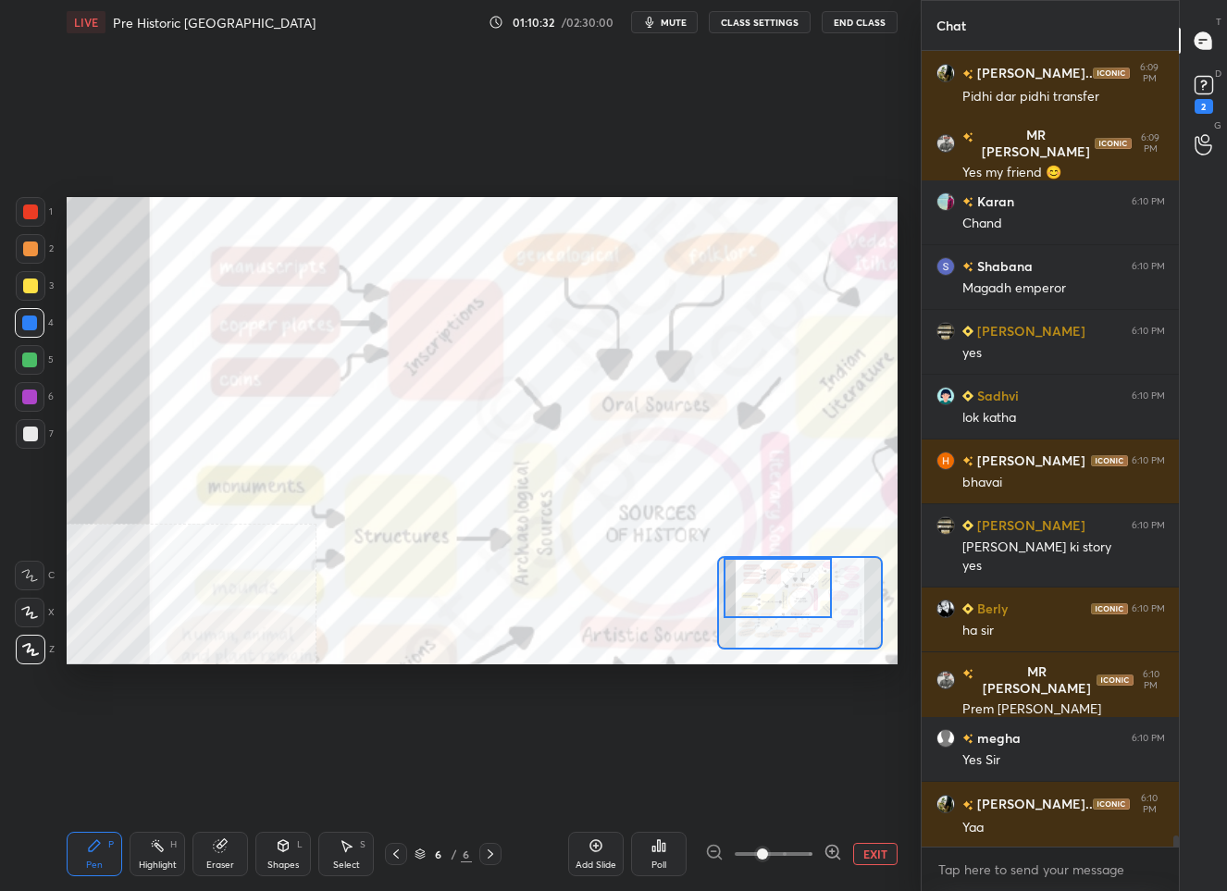
click at [871, 854] on button "EXIT" at bounding box center [875, 854] width 44 height 22
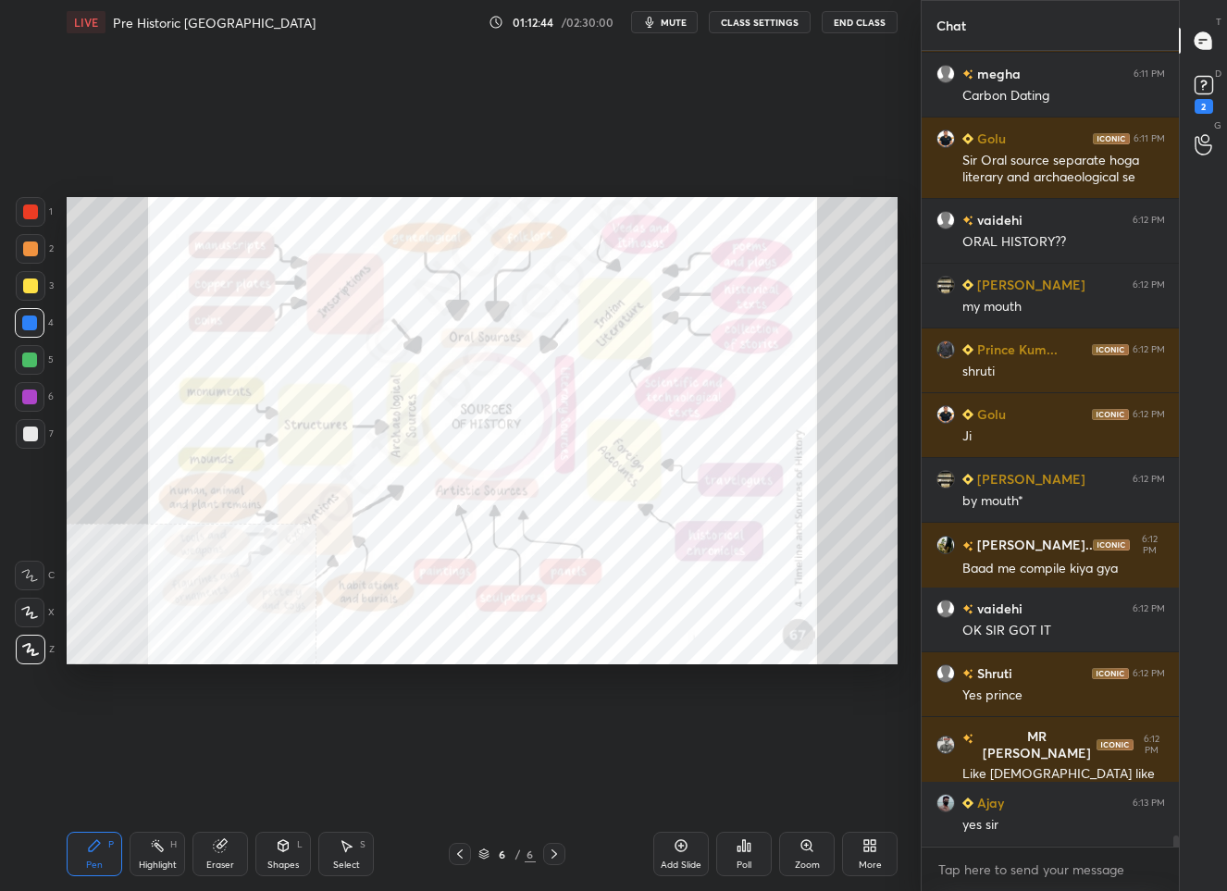
scroll to position [54854, 0]
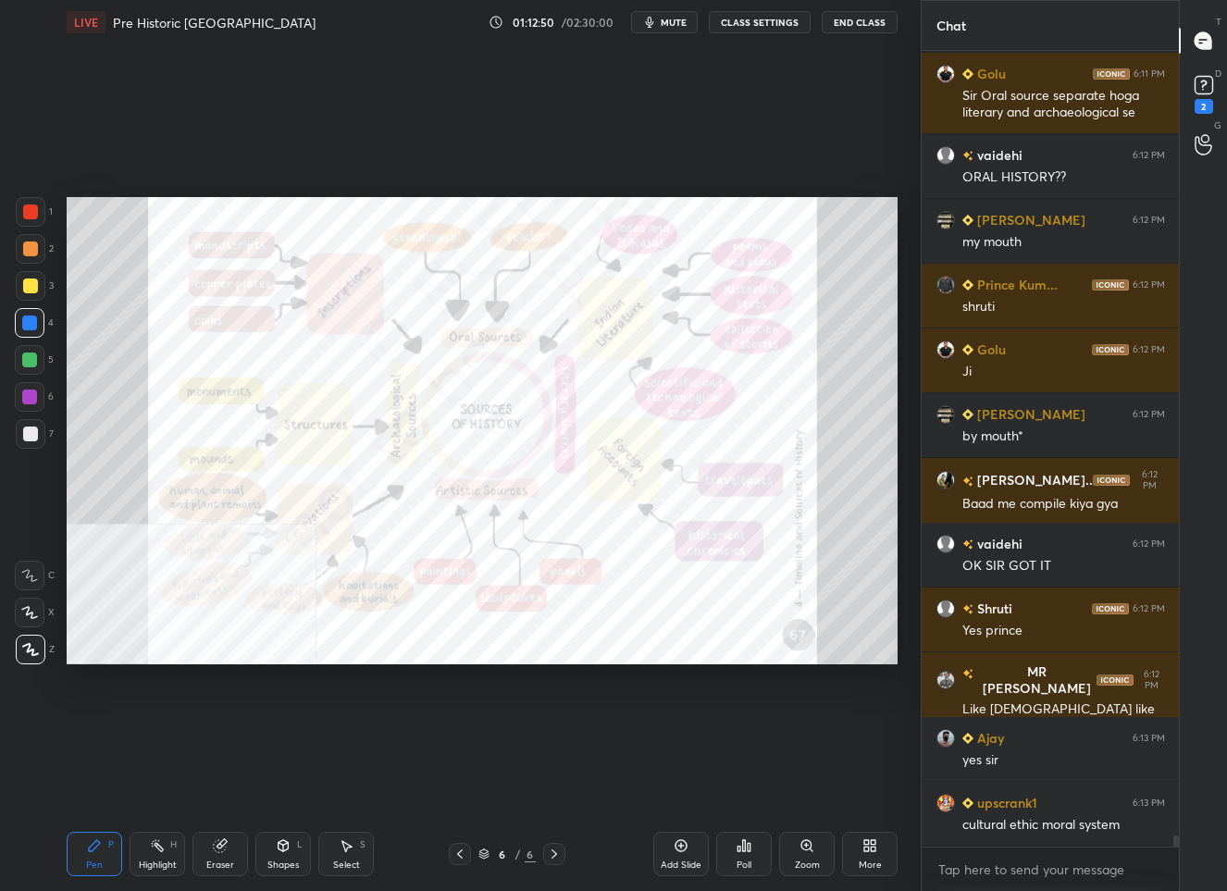
click at [877, 853] on div "More" at bounding box center [870, 854] width 56 height 44
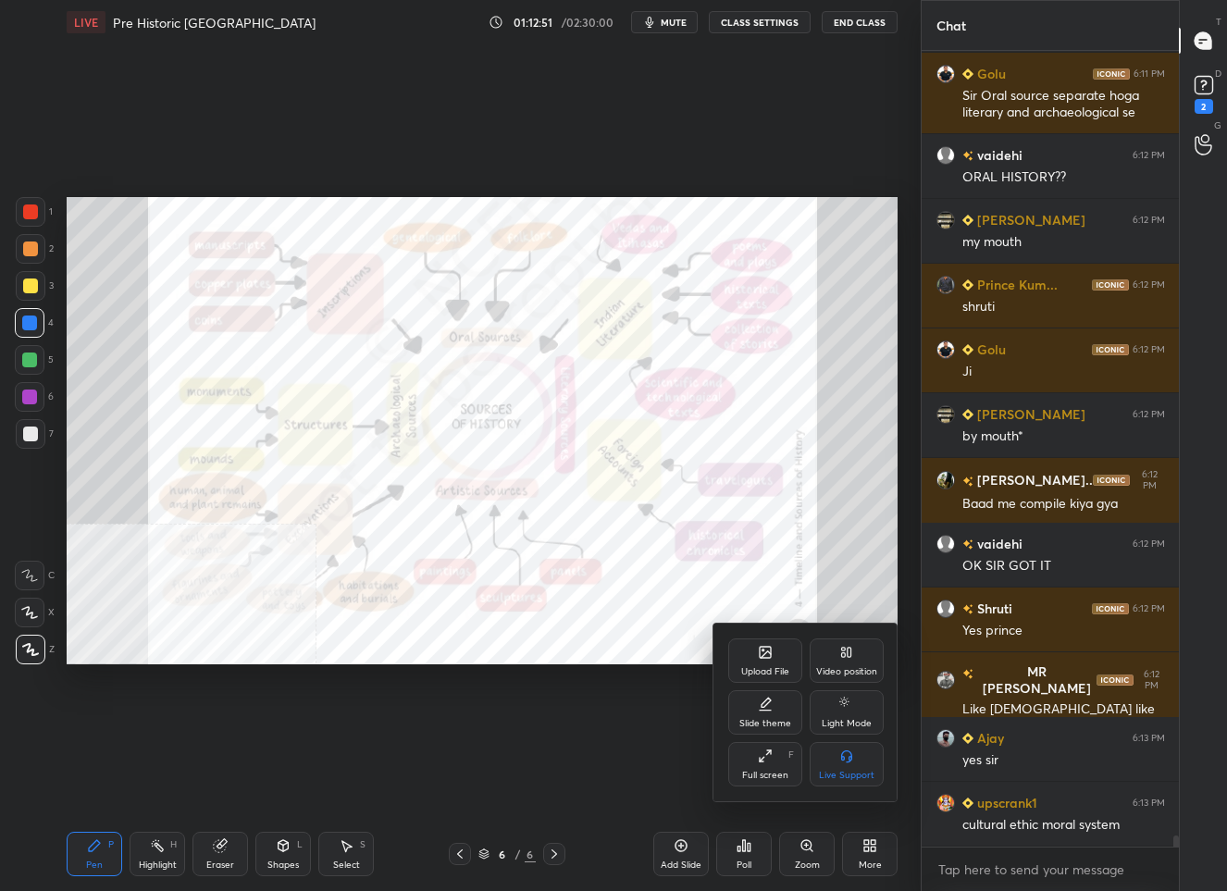
click at [744, 653] on div "Upload File" at bounding box center [765, 660] width 74 height 44
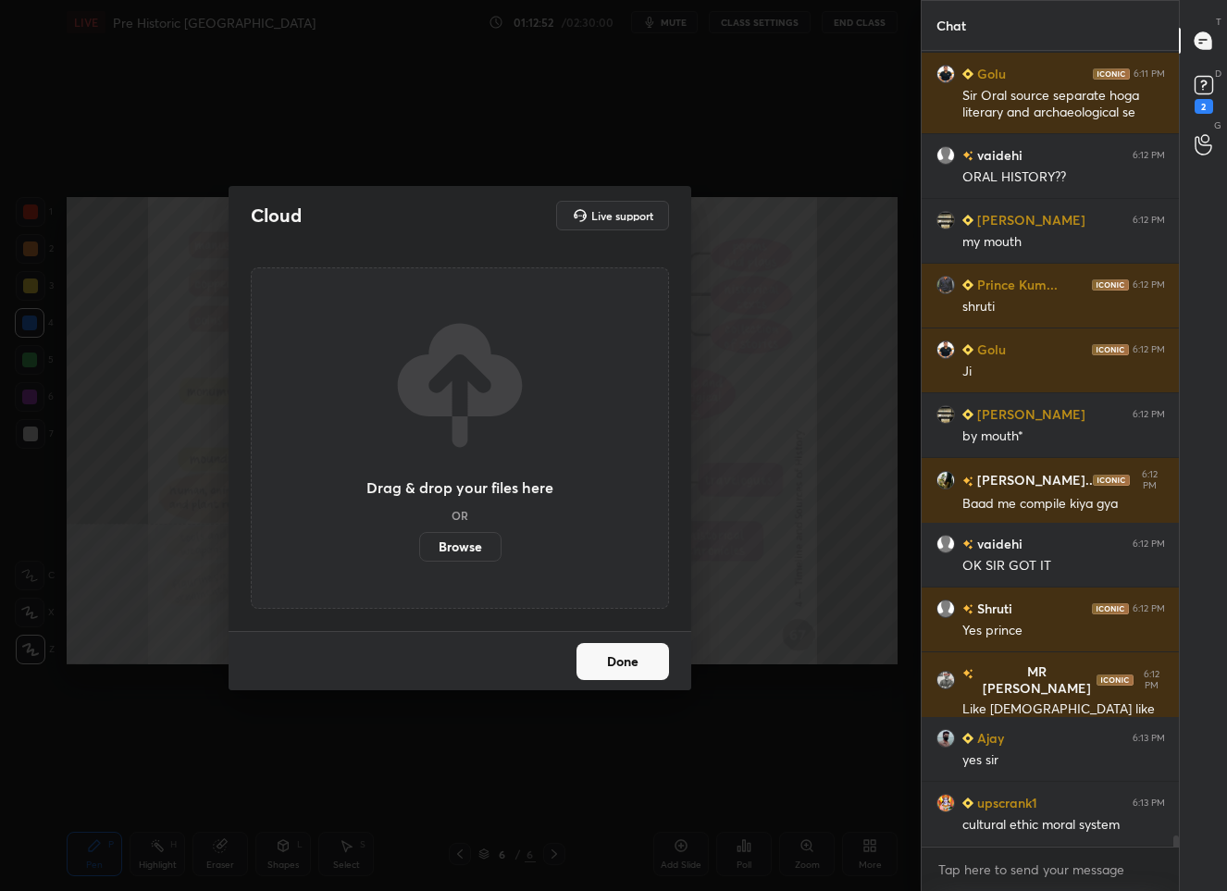
click at [446, 550] on label "Browse" at bounding box center [460, 547] width 82 height 30
click at [419, 550] on input "Browse" at bounding box center [419, 547] width 0 height 30
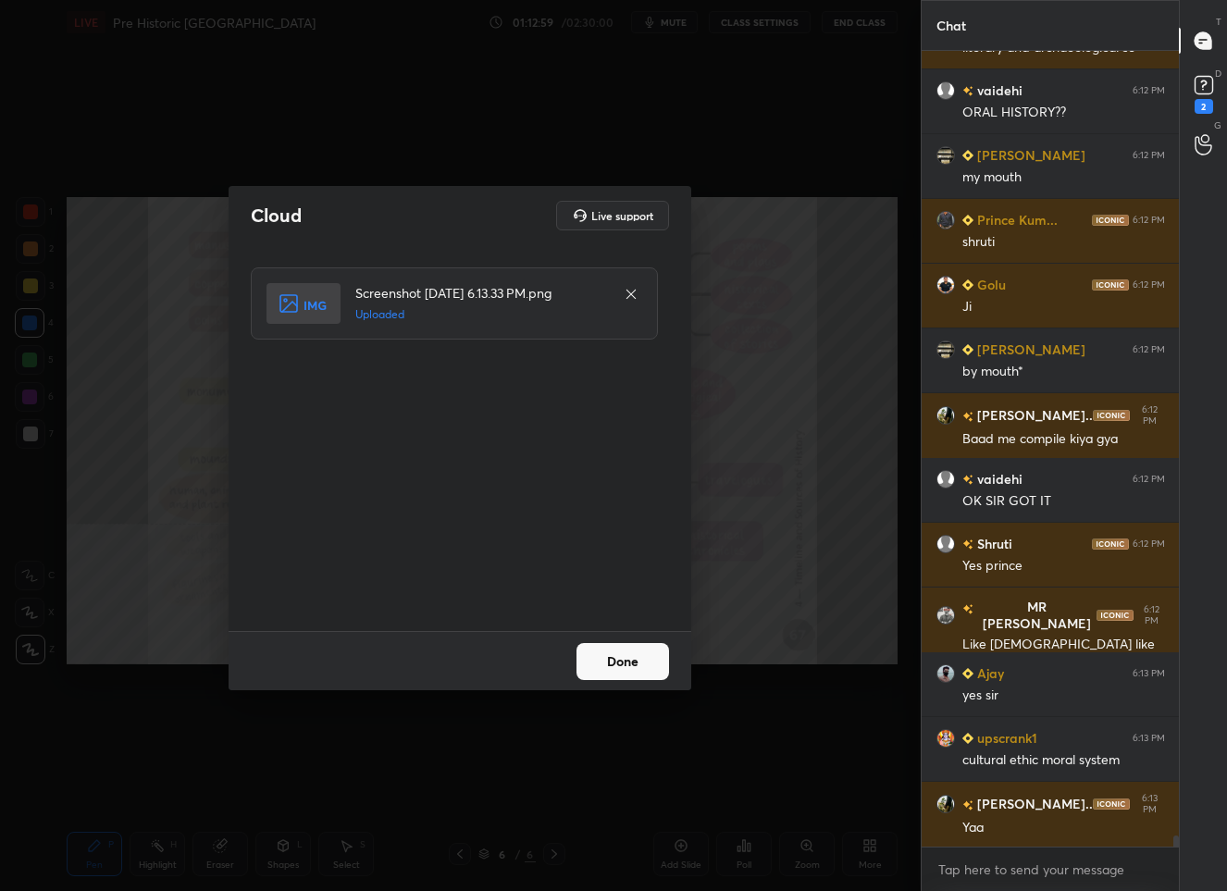
click at [597, 663] on button "Done" at bounding box center [622, 661] width 93 height 37
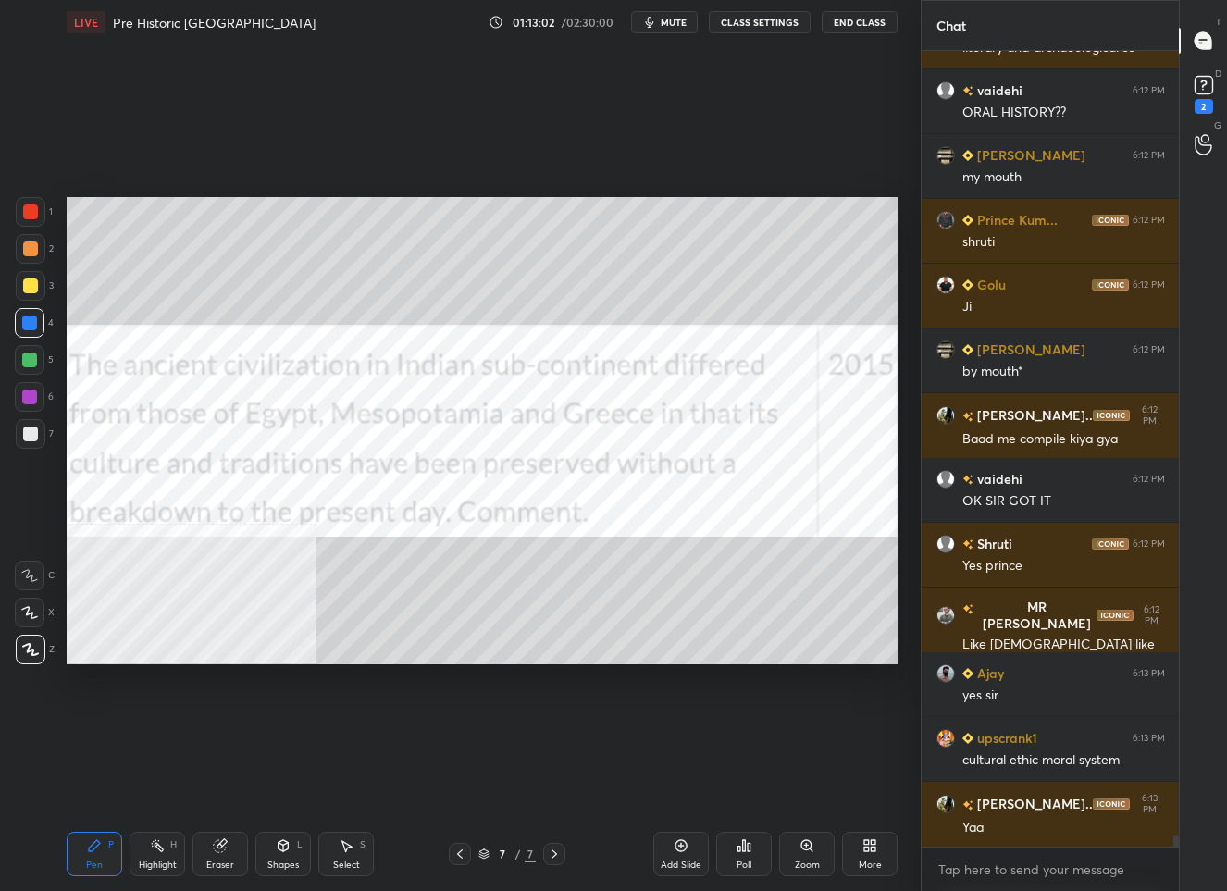
click at [33, 216] on div at bounding box center [30, 211] width 15 height 15
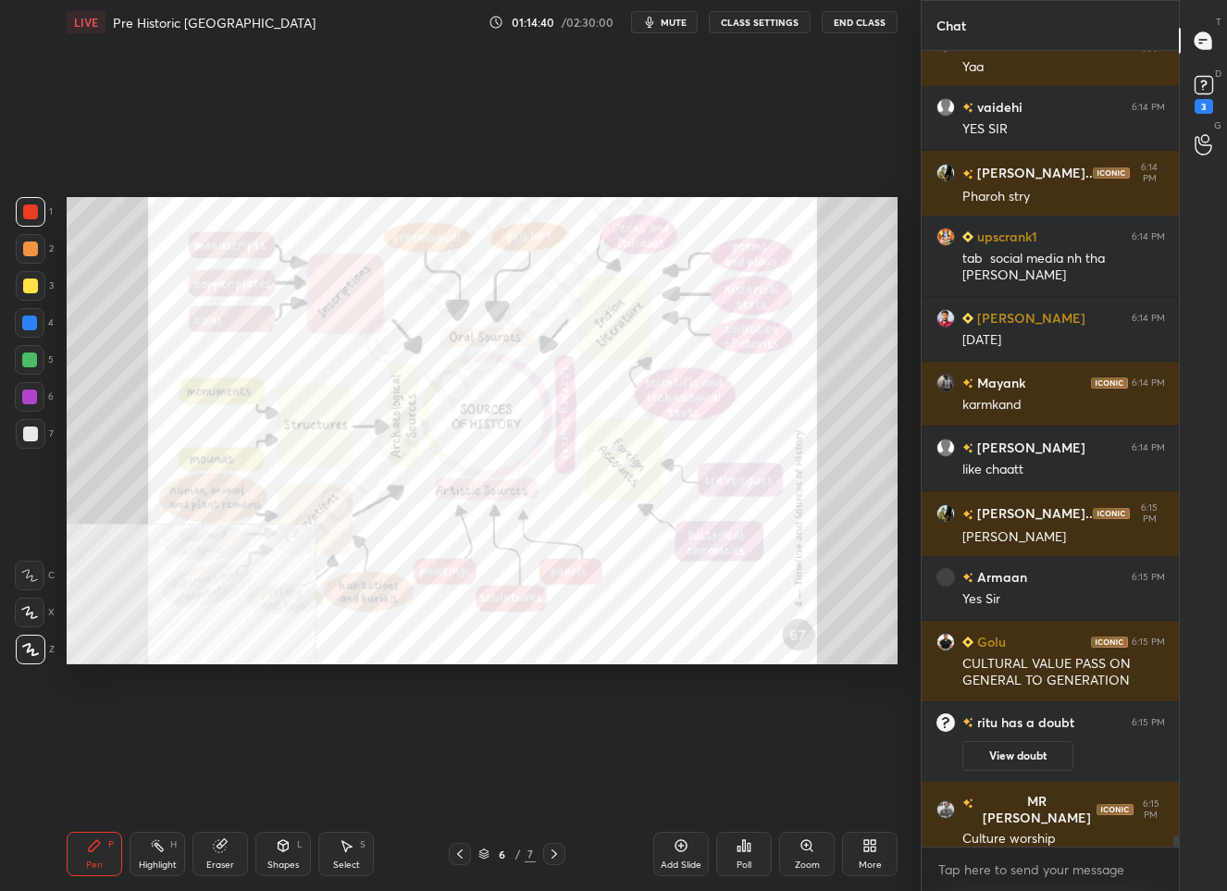
scroll to position [55542, 0]
click at [1194, 85] on rect at bounding box center [1203, 86] width 18 height 18
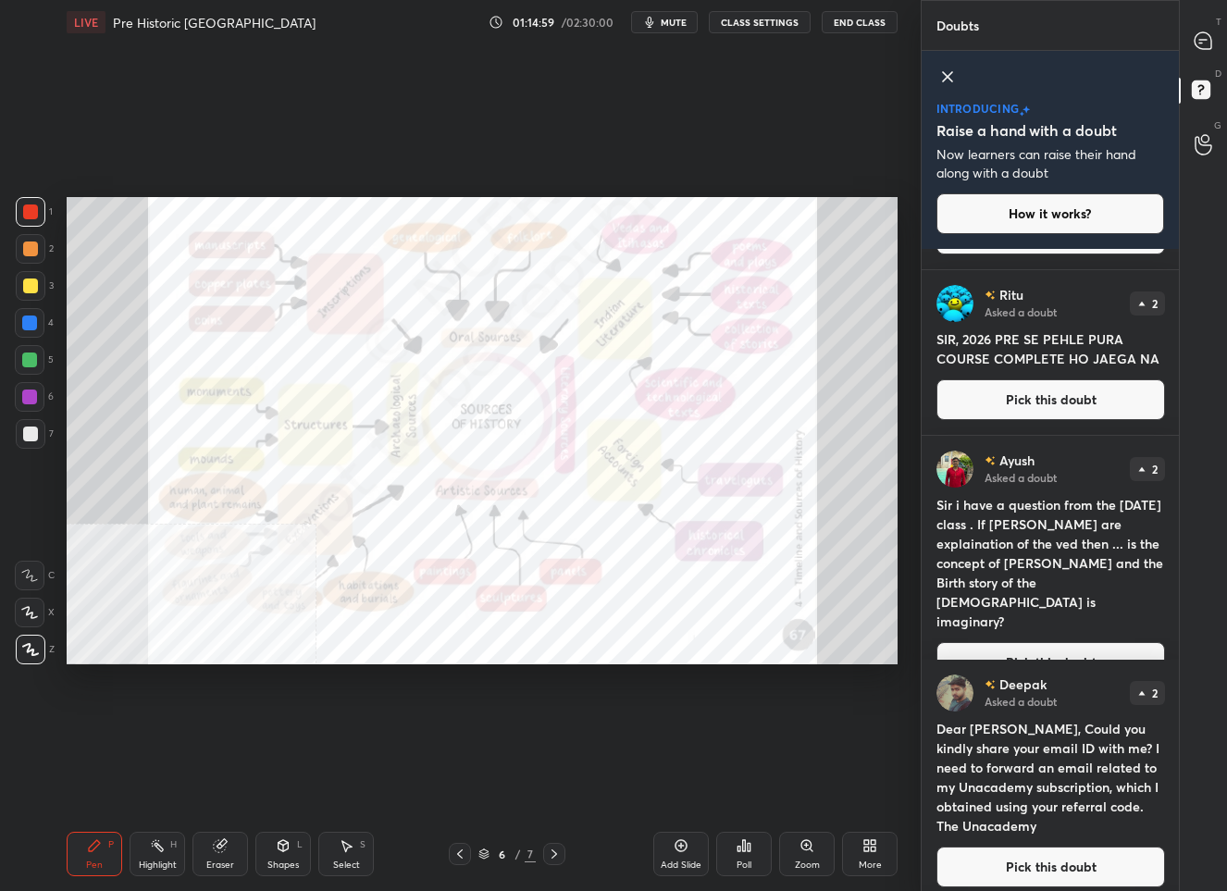
scroll to position [269, 0]
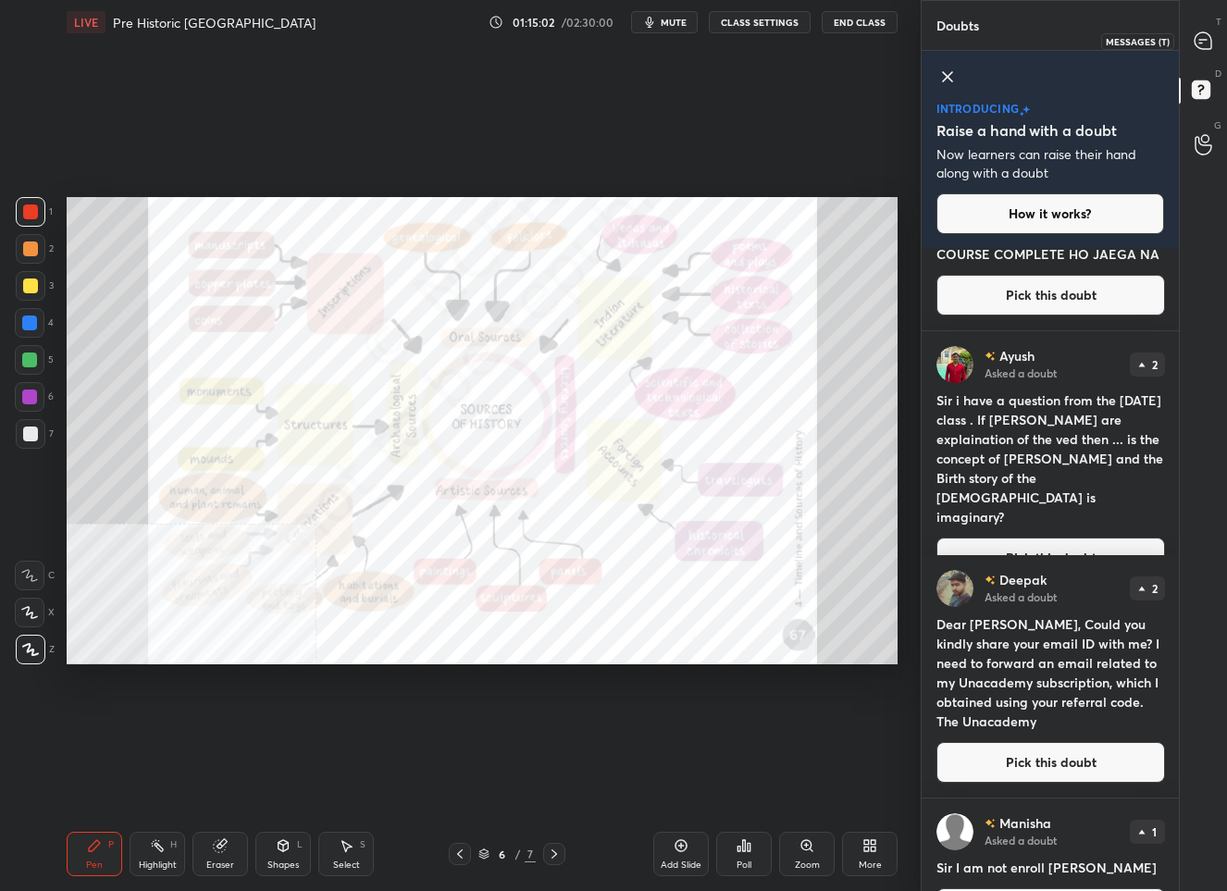
click at [1201, 46] on icon at bounding box center [1202, 40] width 17 height 17
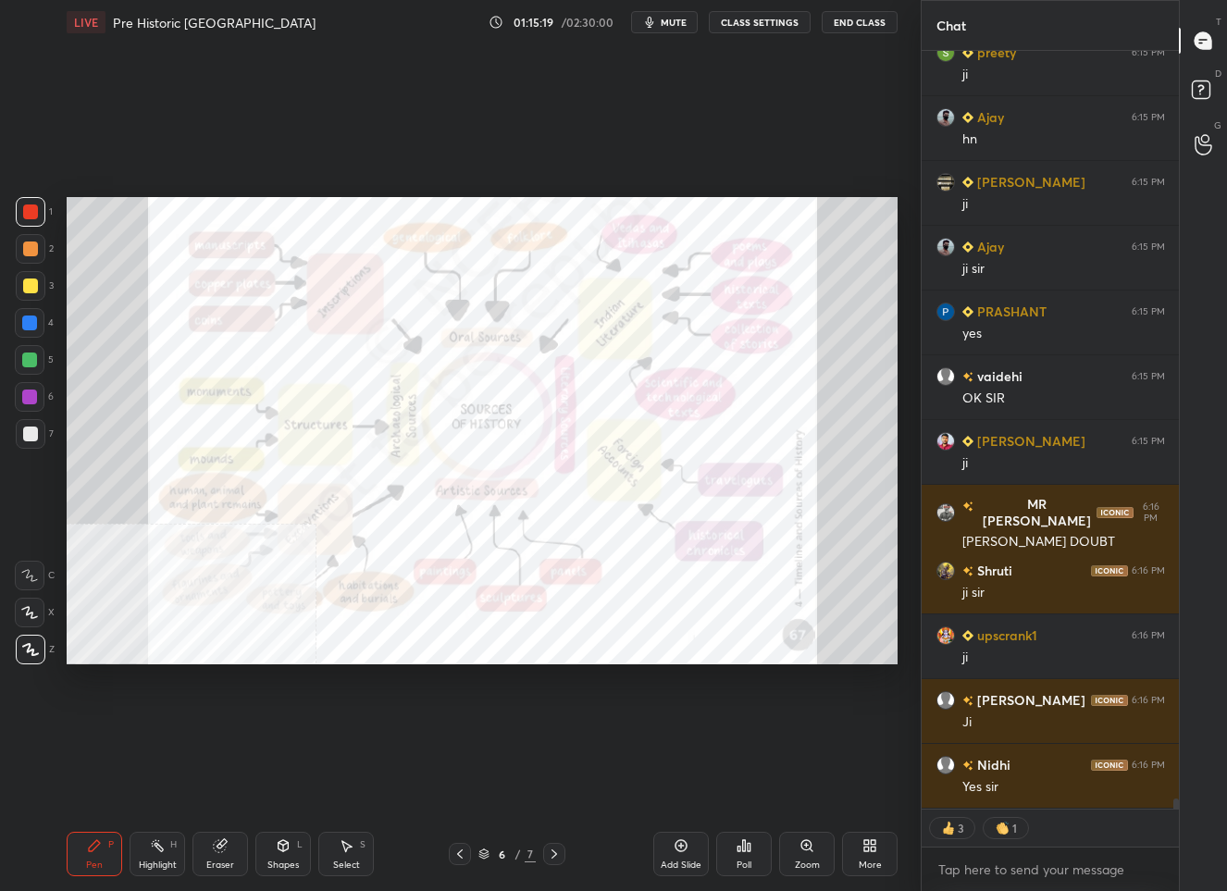
scroll to position [57132, 0]
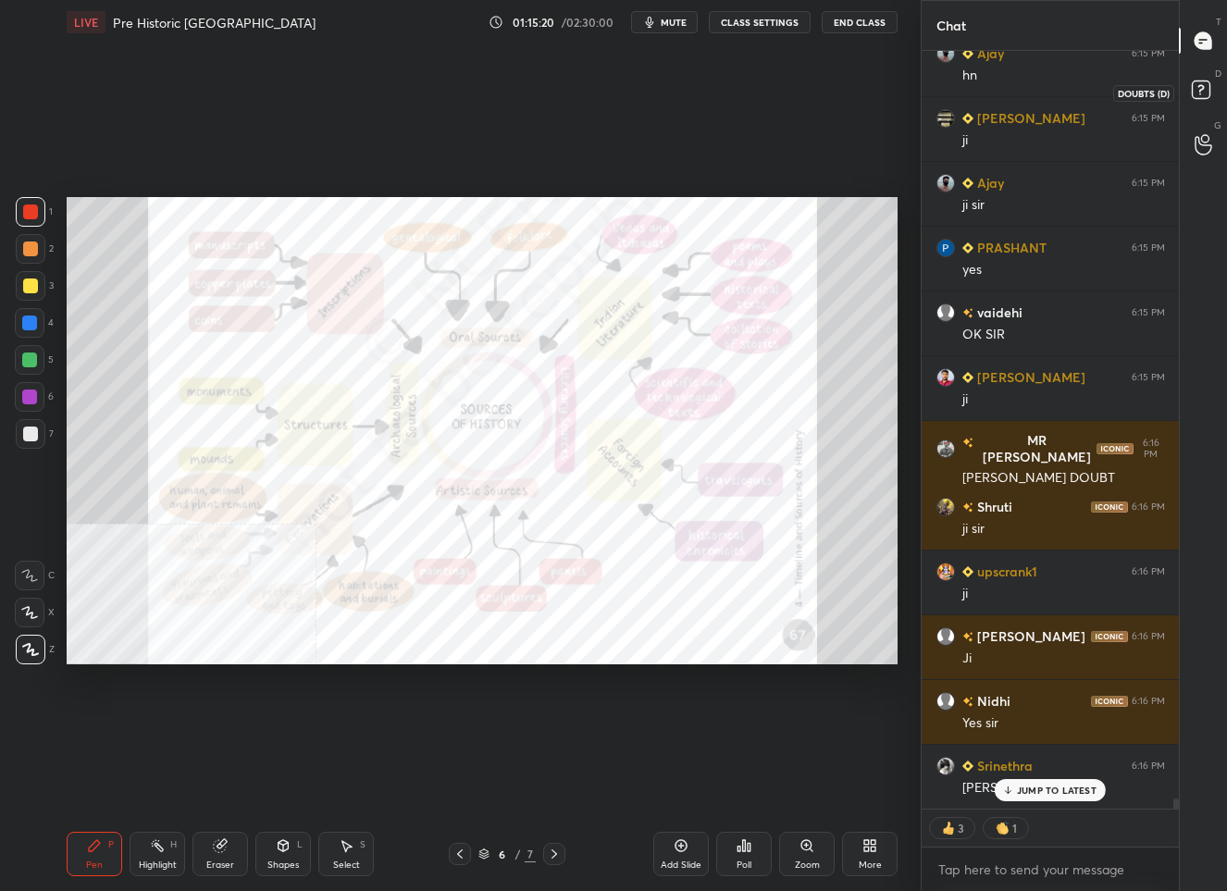
click at [1195, 91] on rect at bounding box center [1201, 90] width 18 height 18
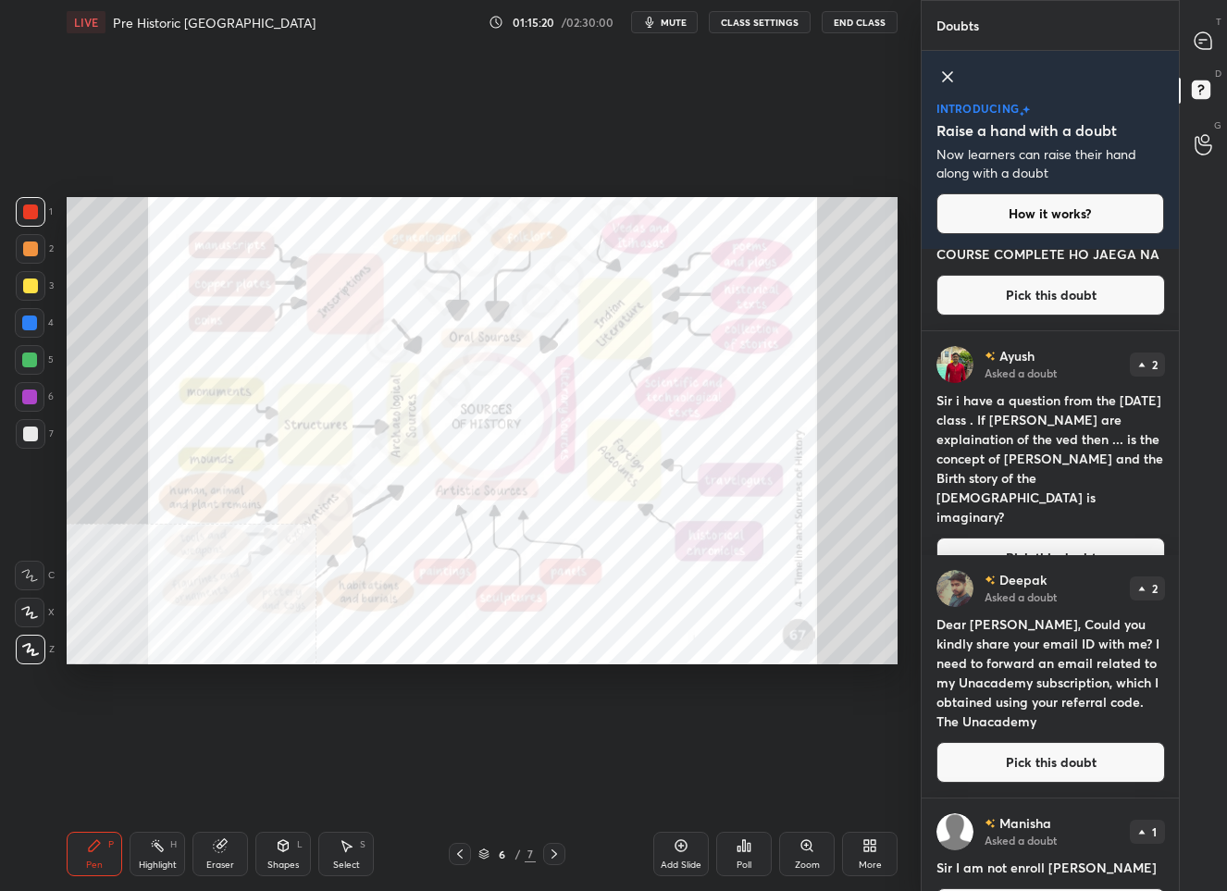
scroll to position [0, 0]
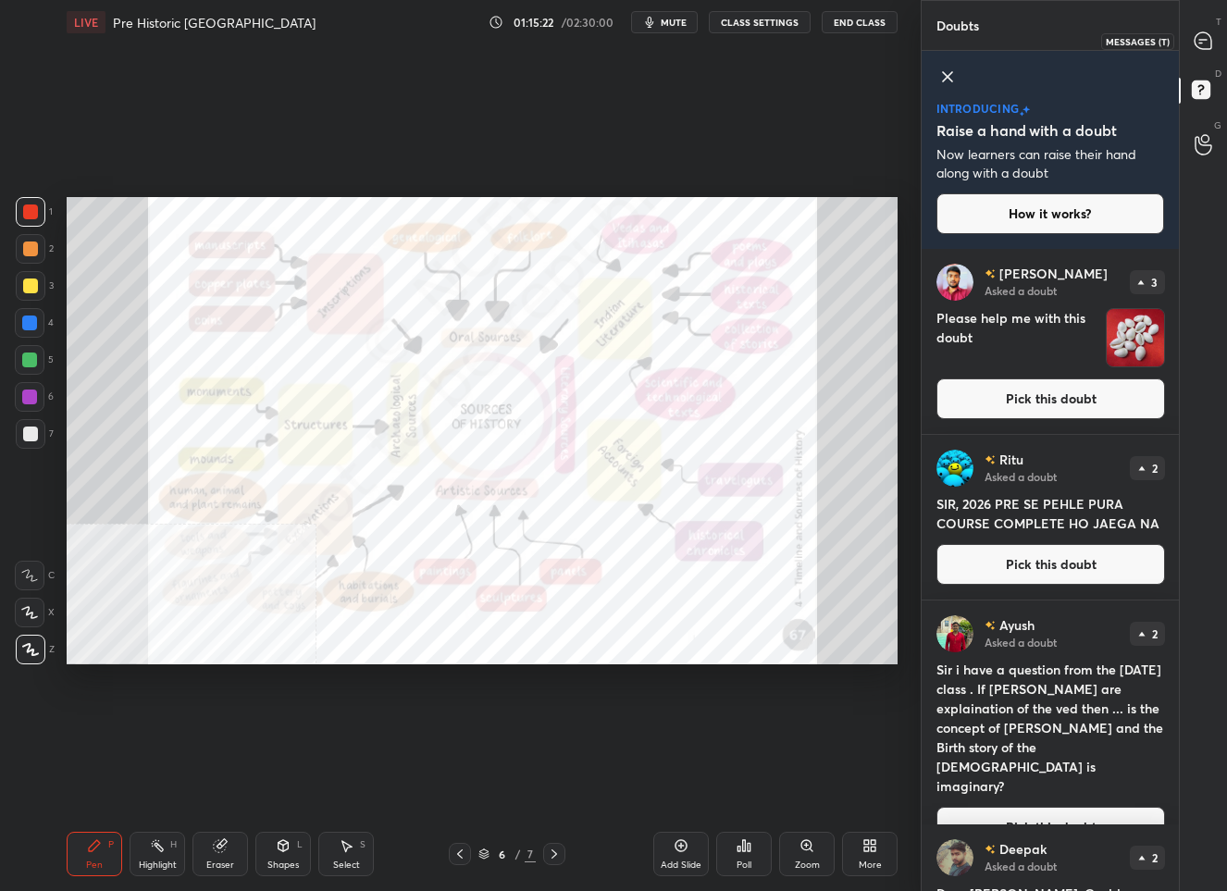
click at [1205, 43] on icon at bounding box center [1202, 40] width 17 height 17
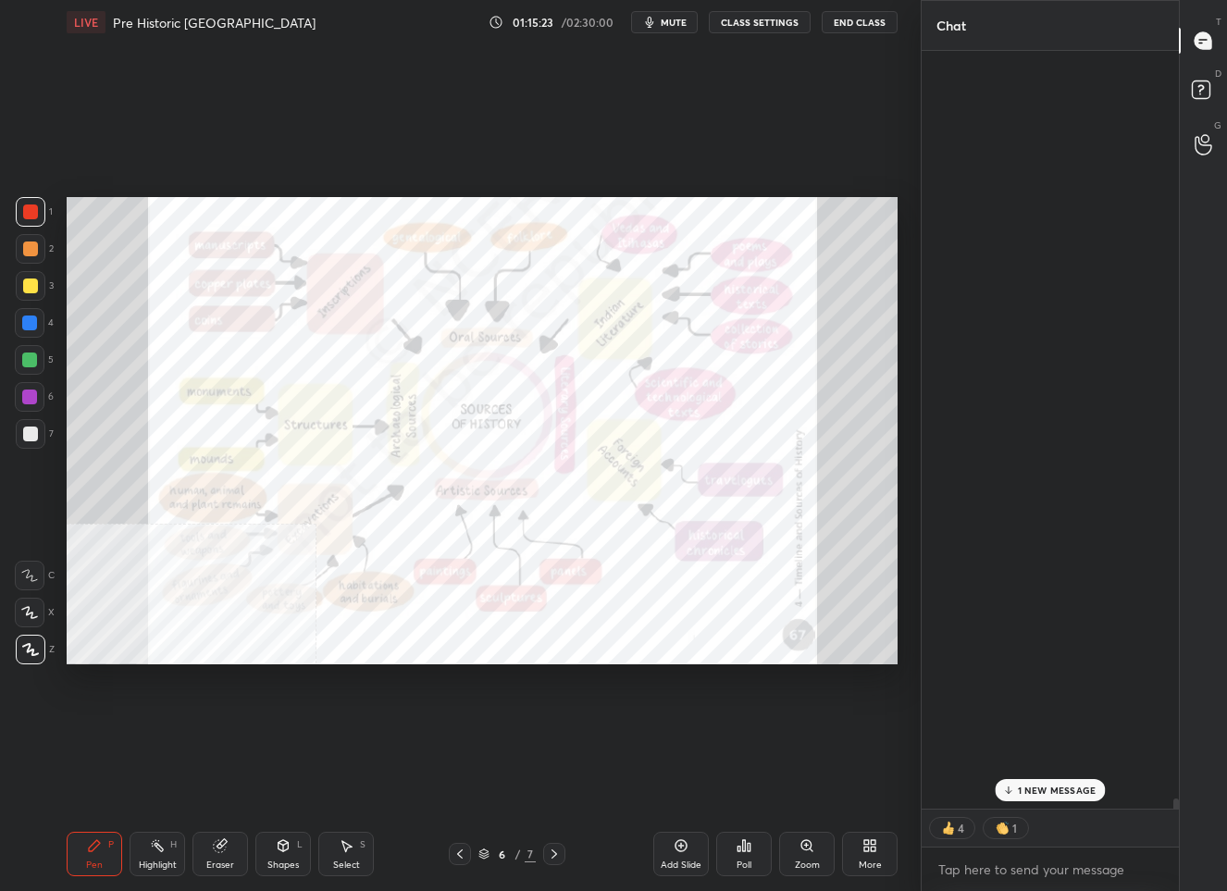
scroll to position [753, 253]
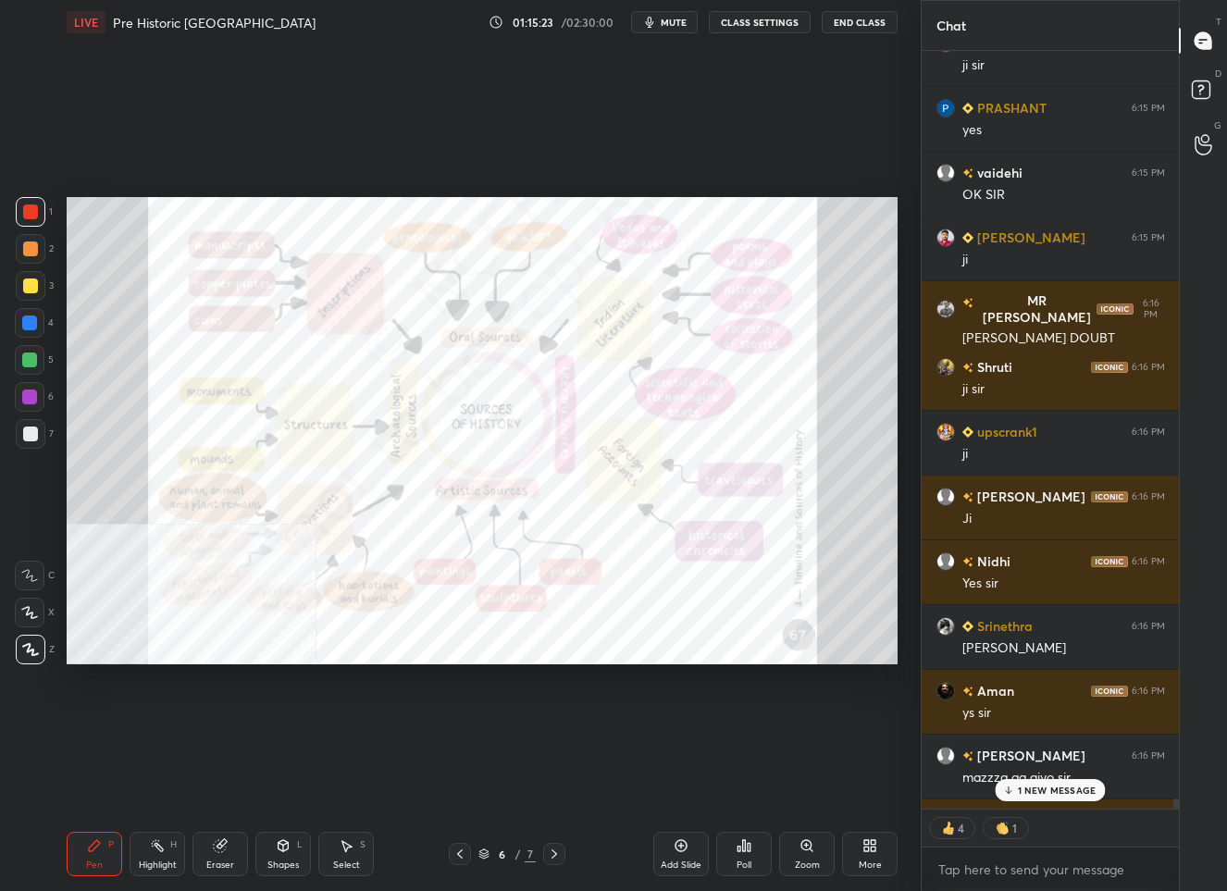
click at [1031, 791] on p "1 NEW MESSAGE" at bounding box center [1057, 789] width 79 height 11
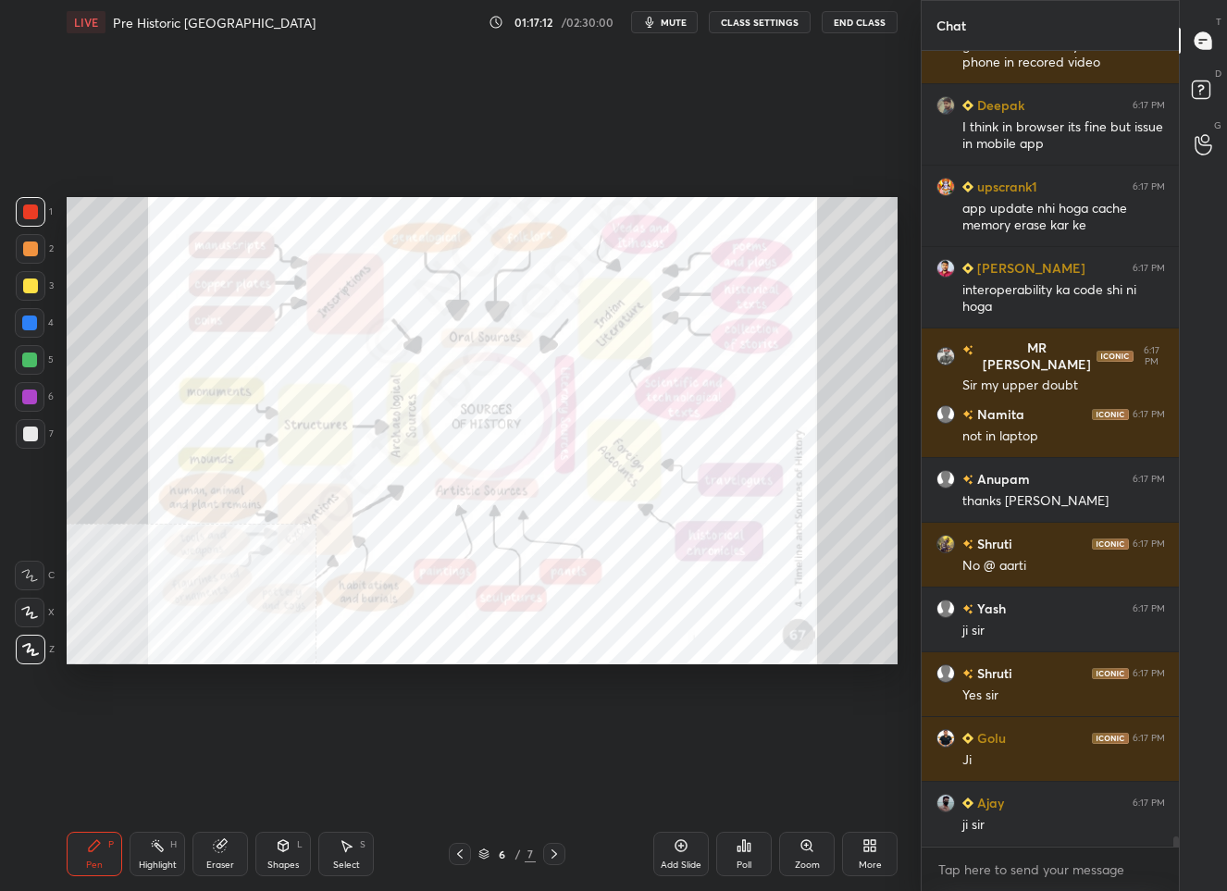
scroll to position [59402, 0]
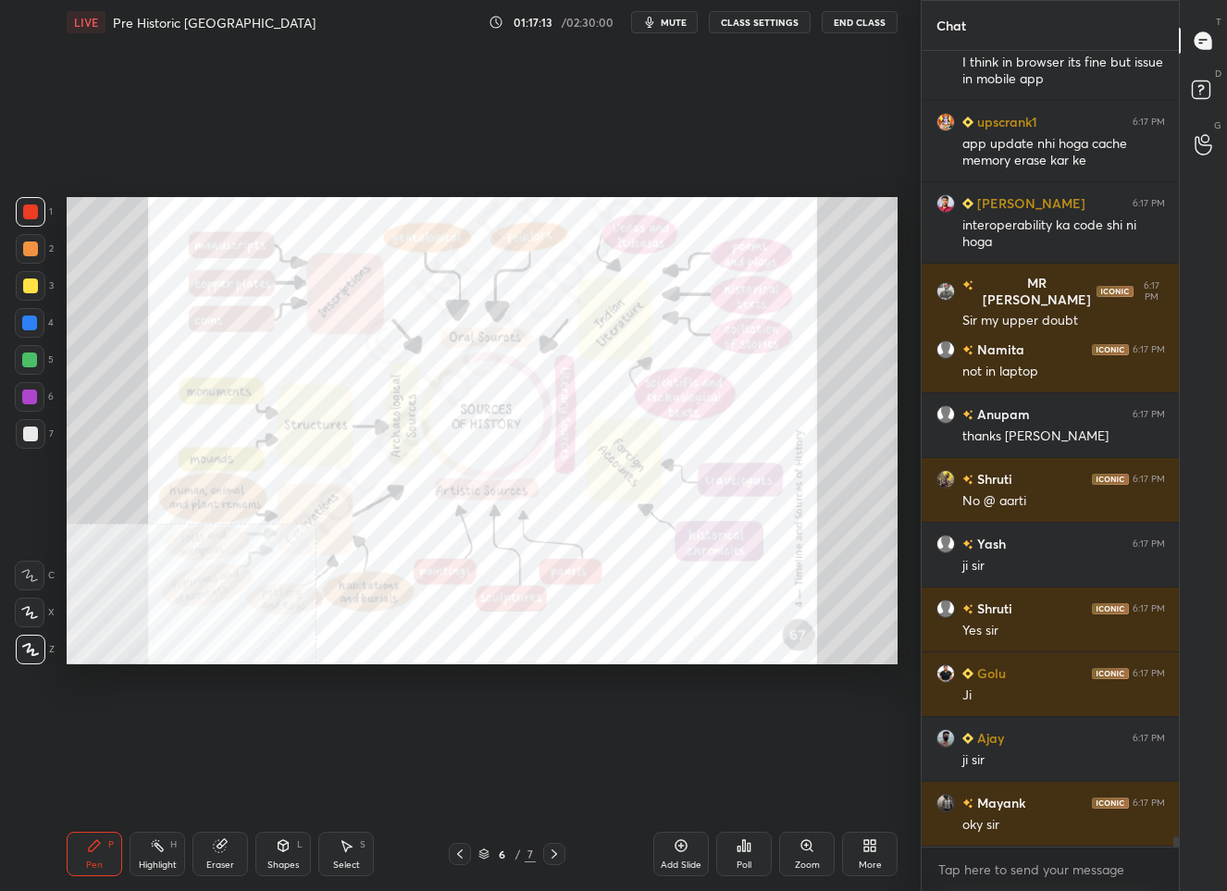
click at [228, 849] on div "Eraser" at bounding box center [220, 854] width 56 height 44
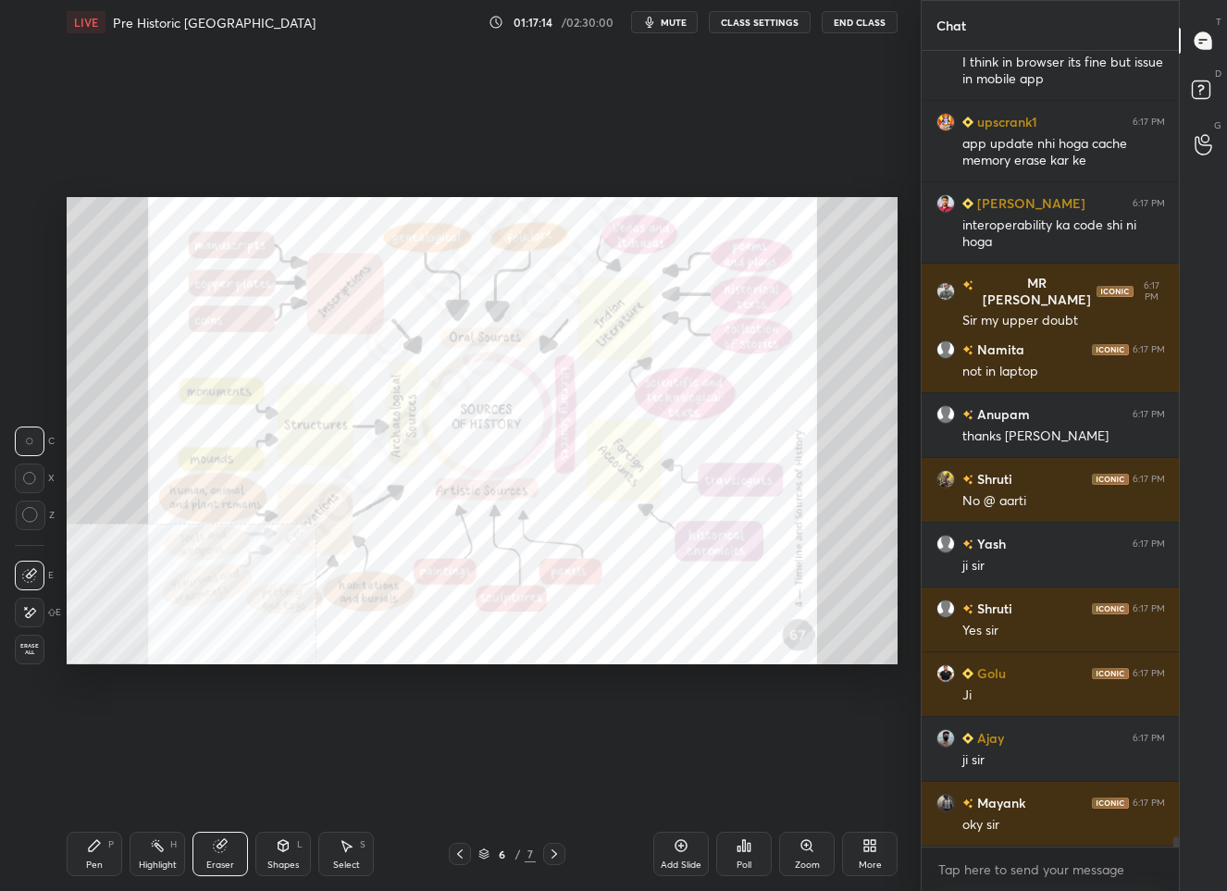
click at [36, 649] on span "Erase all" at bounding box center [30, 649] width 28 height 13
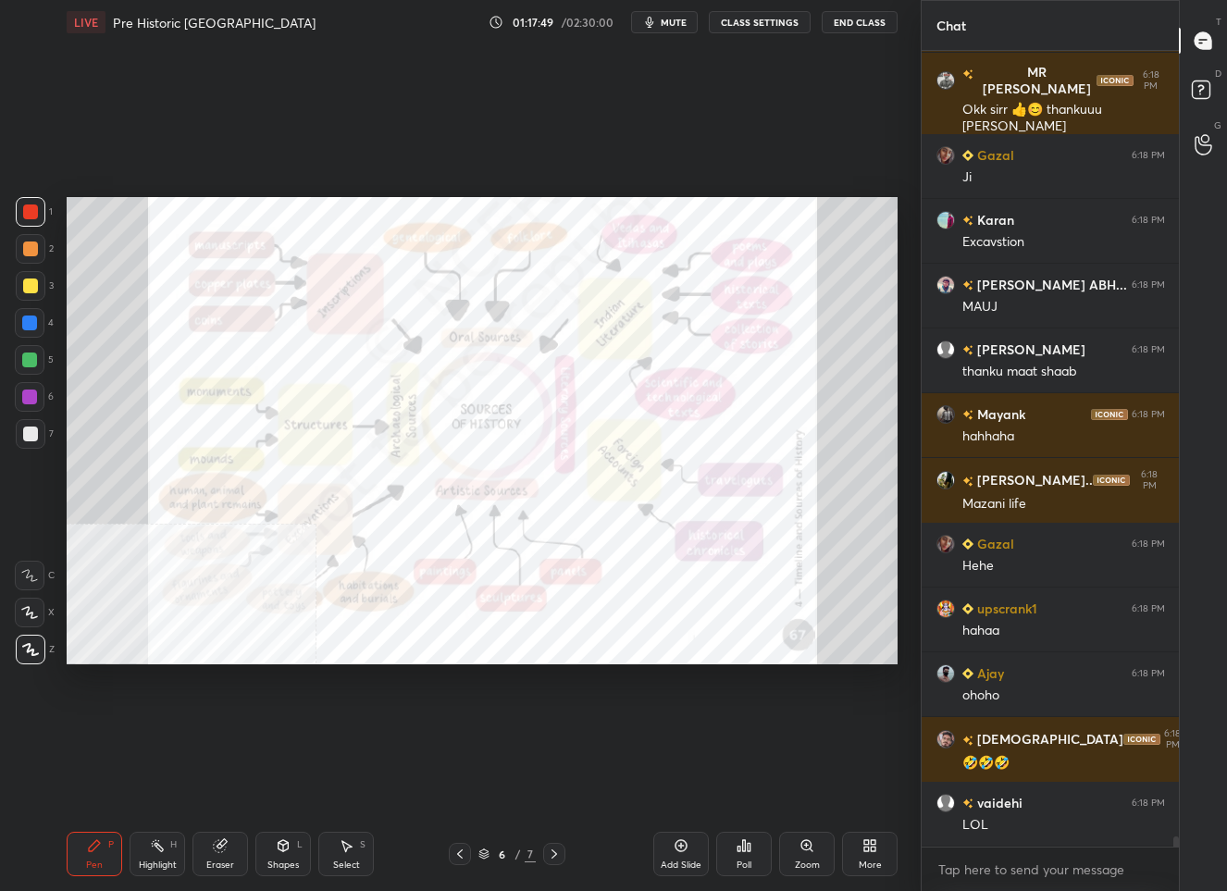
scroll to position [60325, 0]
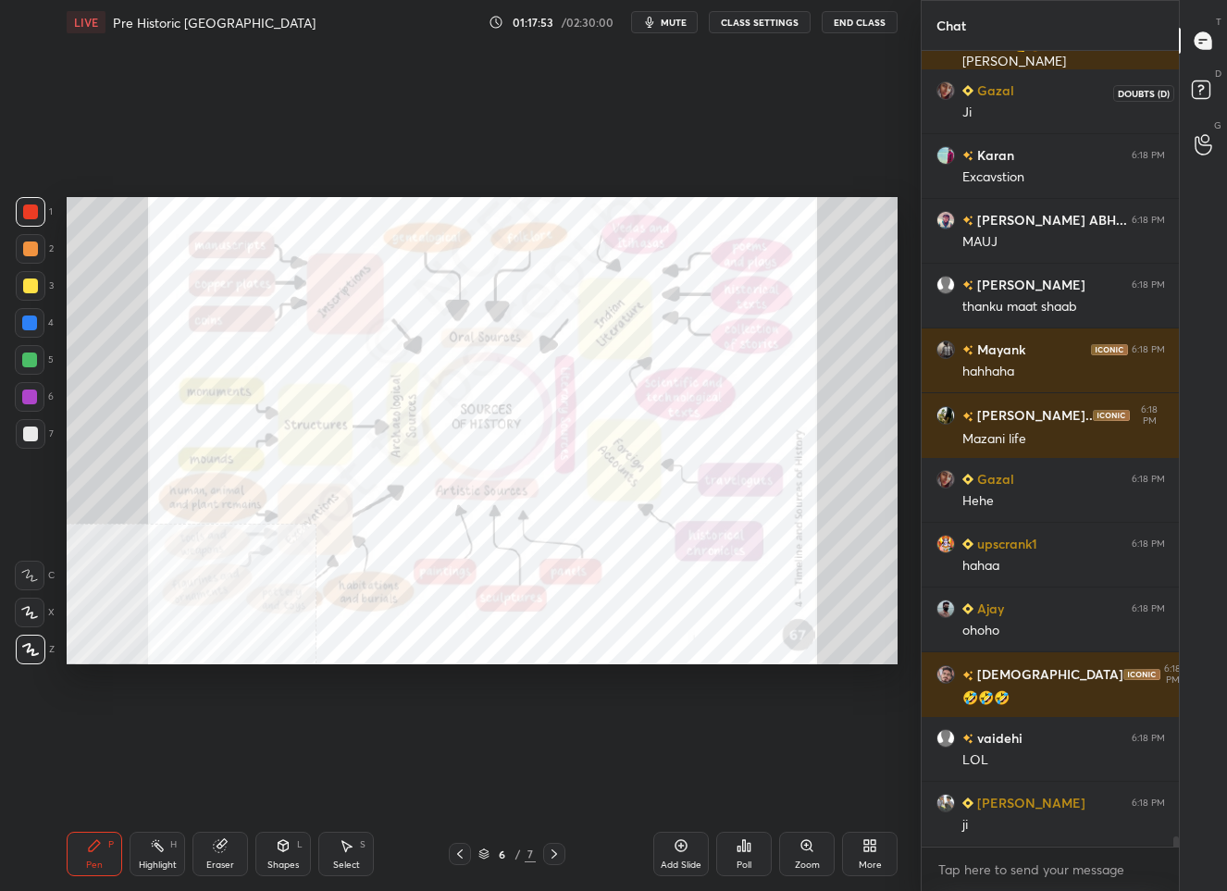
click at [1193, 81] on rect at bounding box center [1201, 90] width 18 height 18
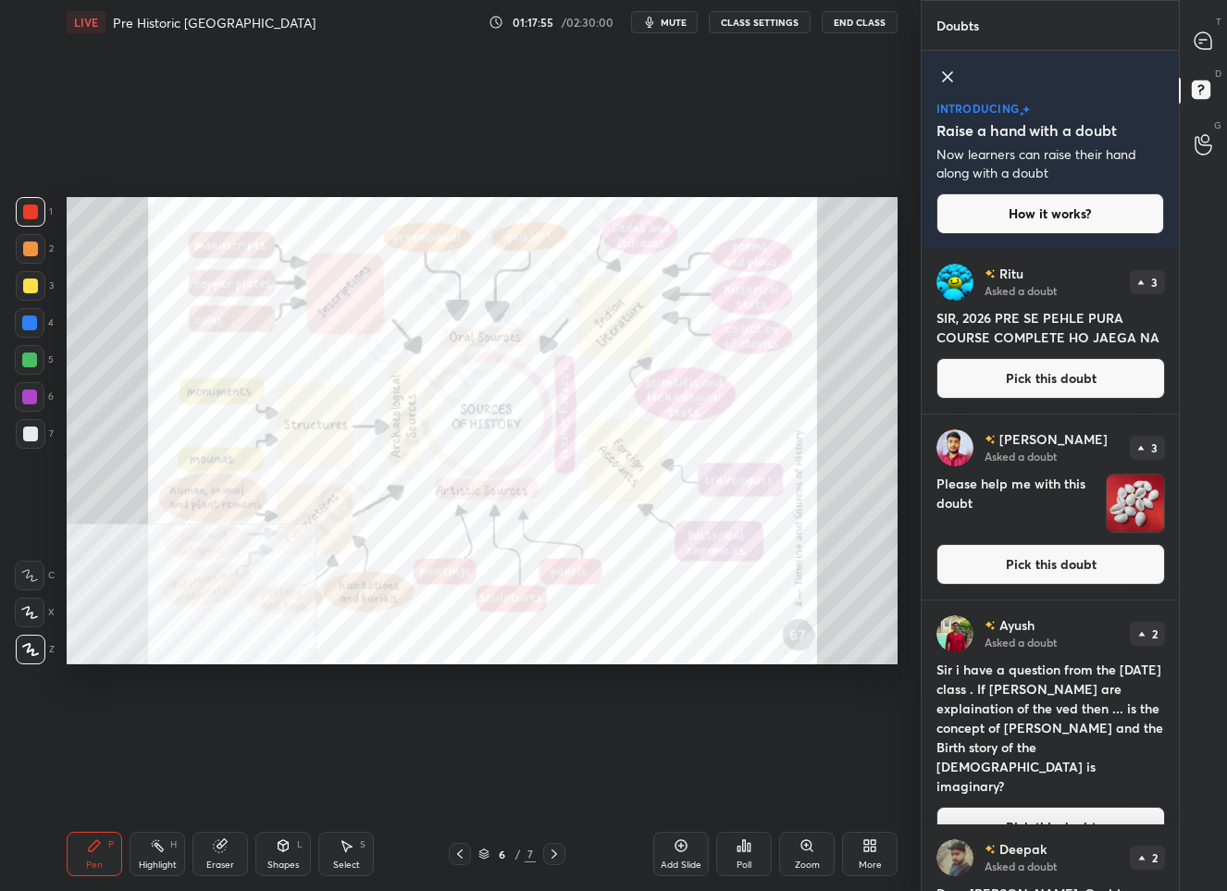
click at [1055, 564] on button "Pick this doubt" at bounding box center [1050, 564] width 229 height 41
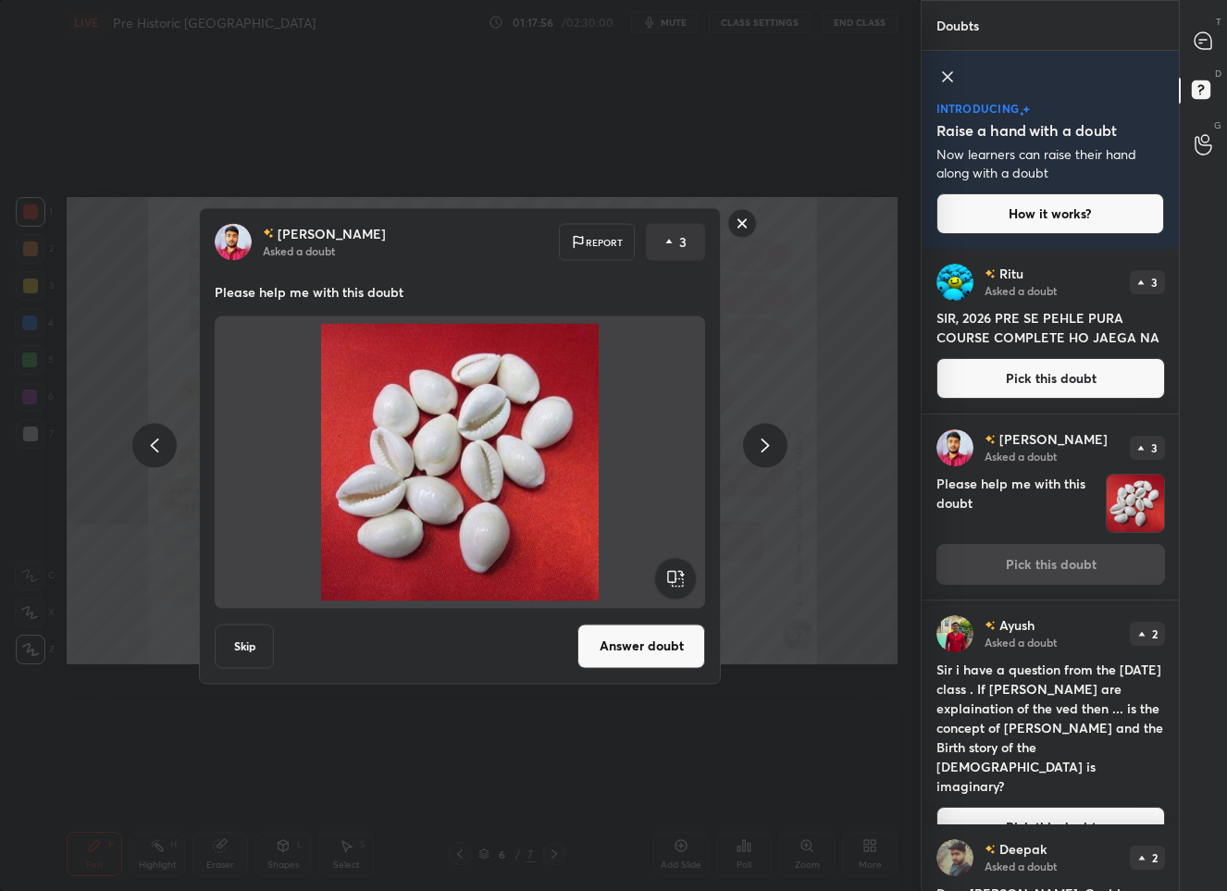
click at [619, 637] on button "Answer doubt" at bounding box center [641, 646] width 128 height 44
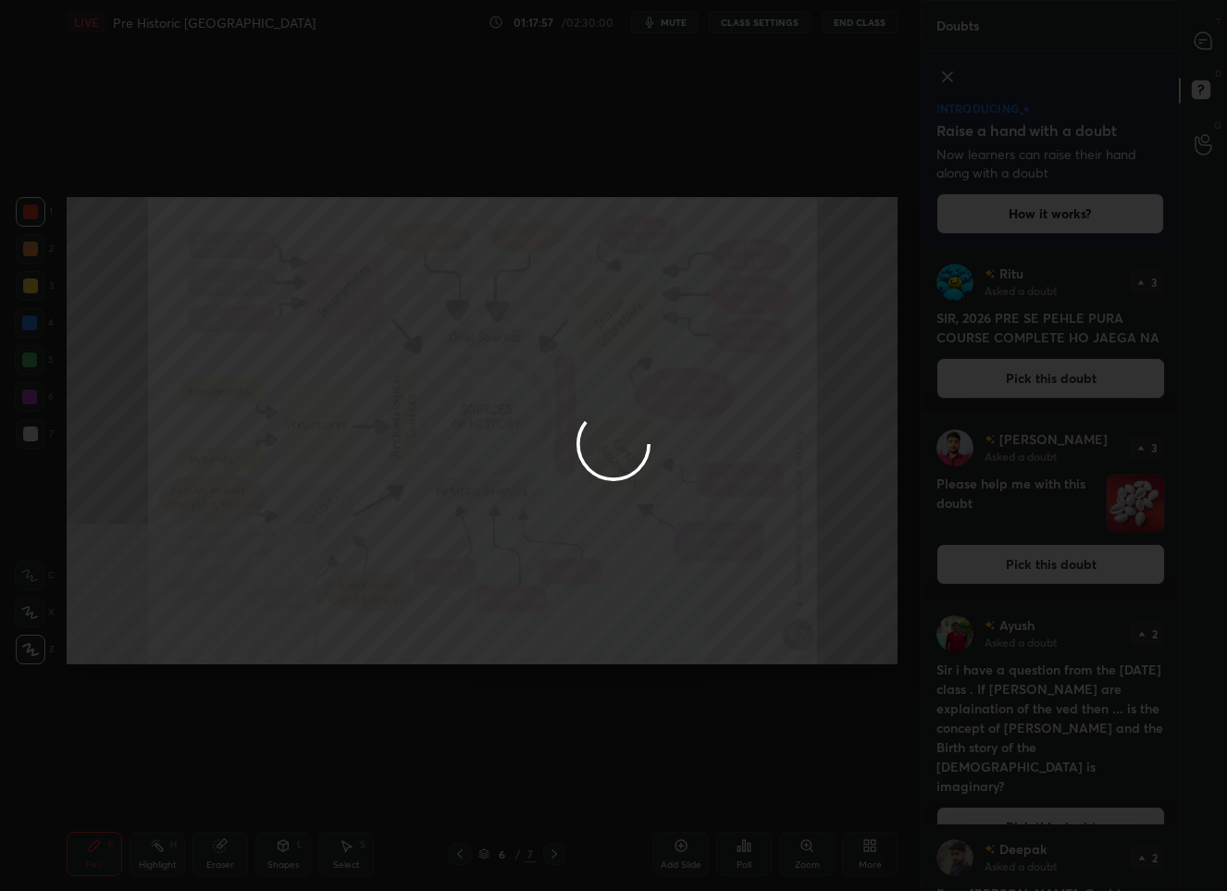
click at [1205, 39] on div at bounding box center [613, 445] width 1227 height 891
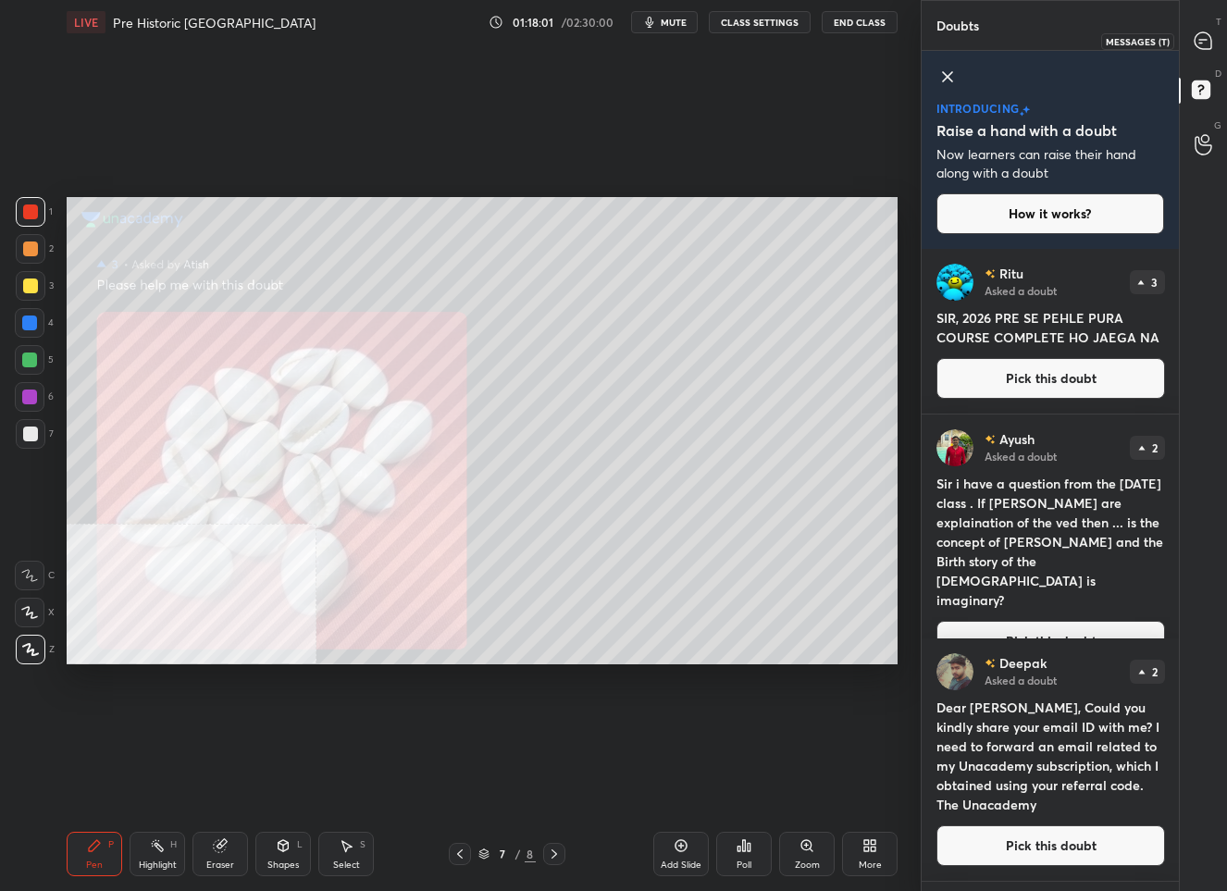
click at [1193, 41] on icon at bounding box center [1202, 40] width 19 height 19
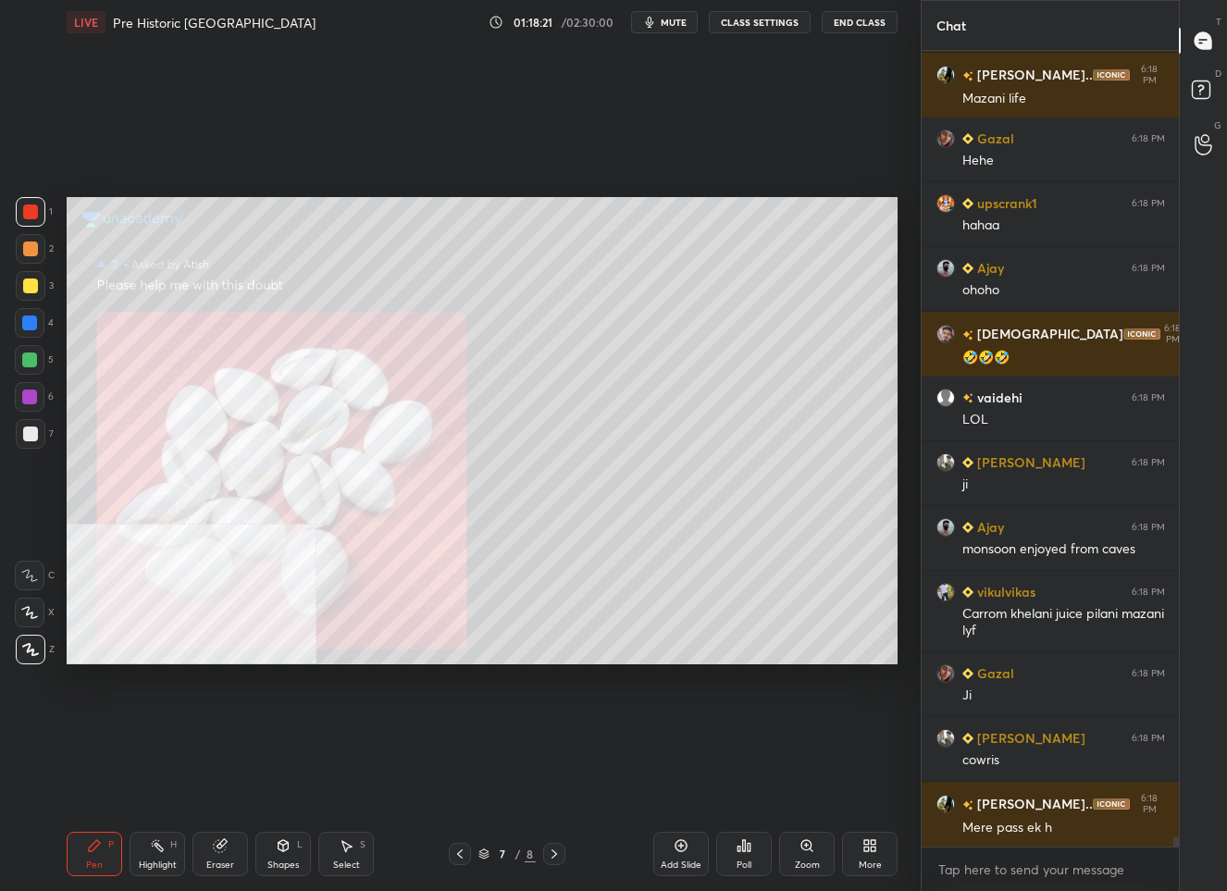
scroll to position [61330, 0]
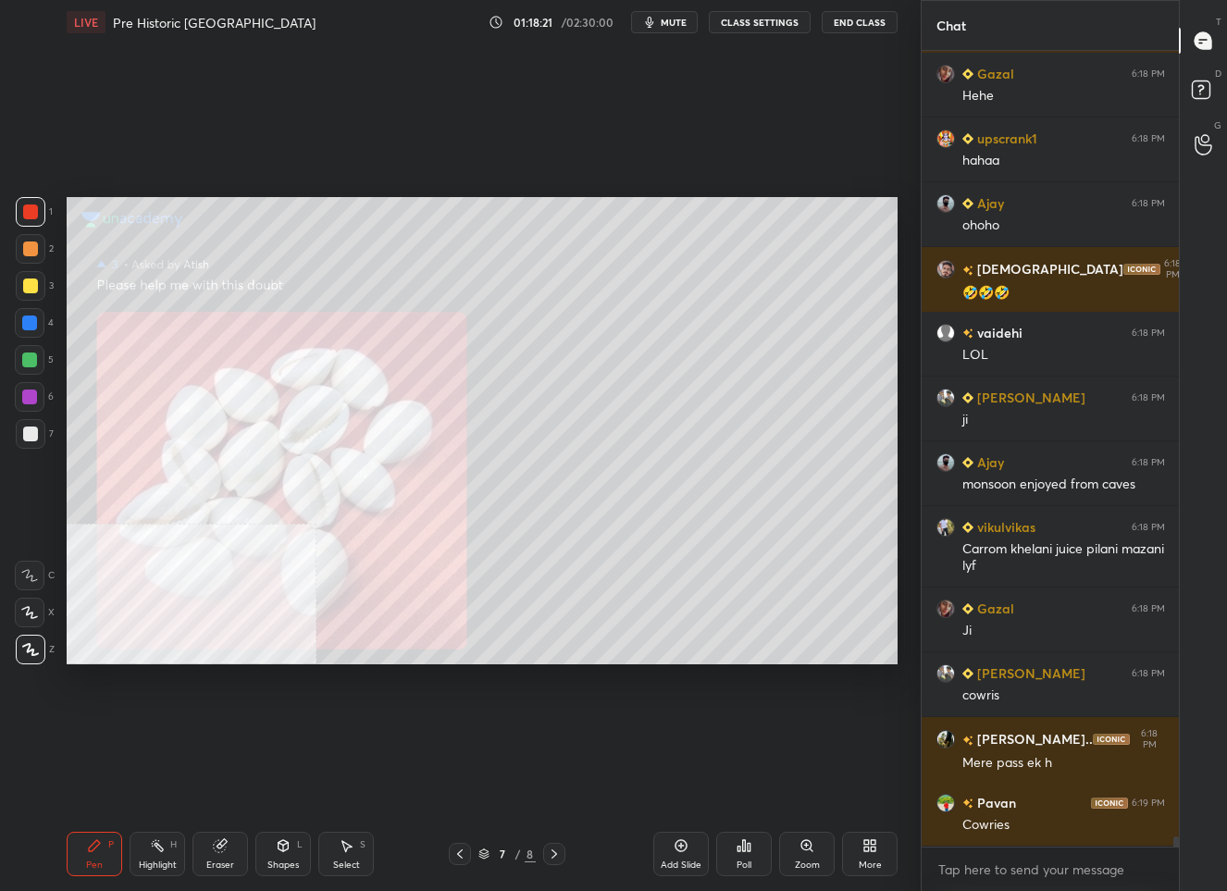
click at [34, 436] on div at bounding box center [30, 433] width 15 height 15
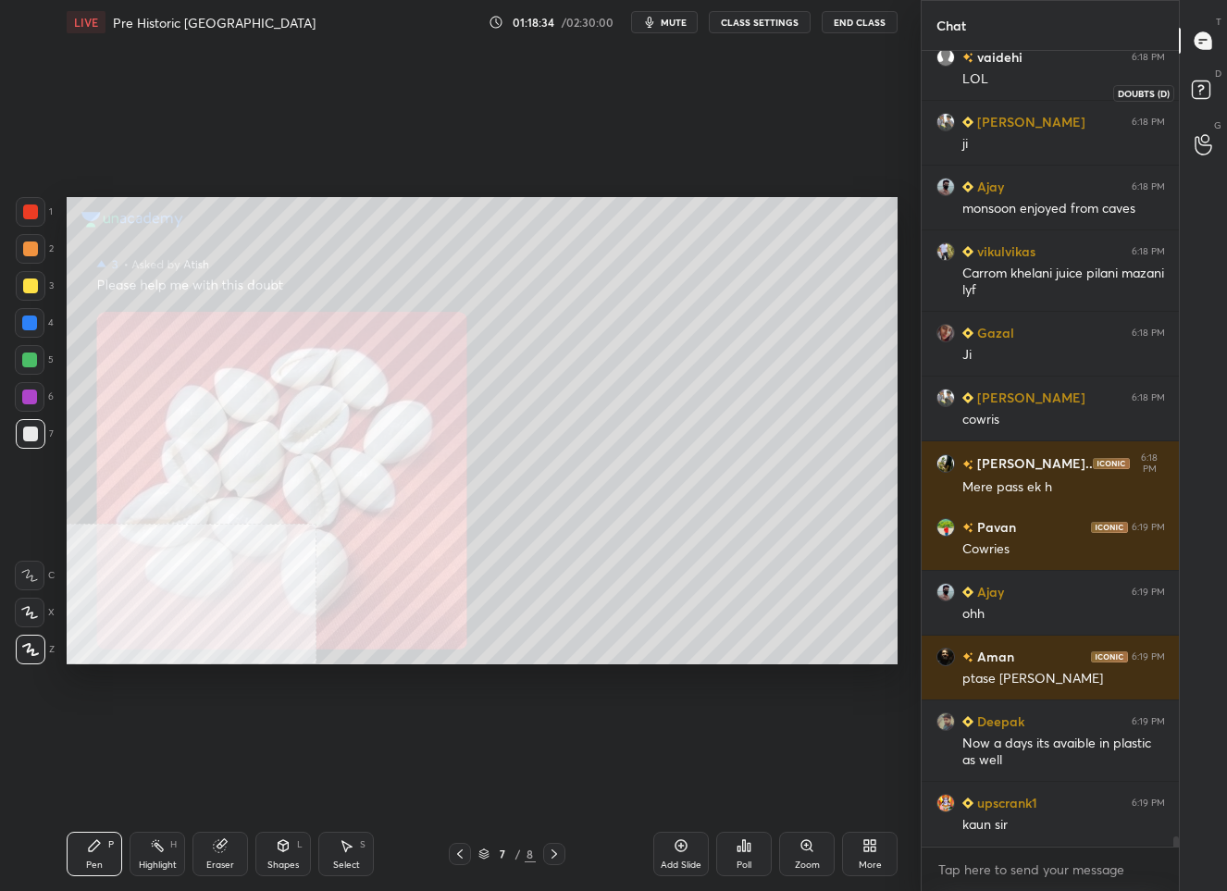
scroll to position [61670, 0]
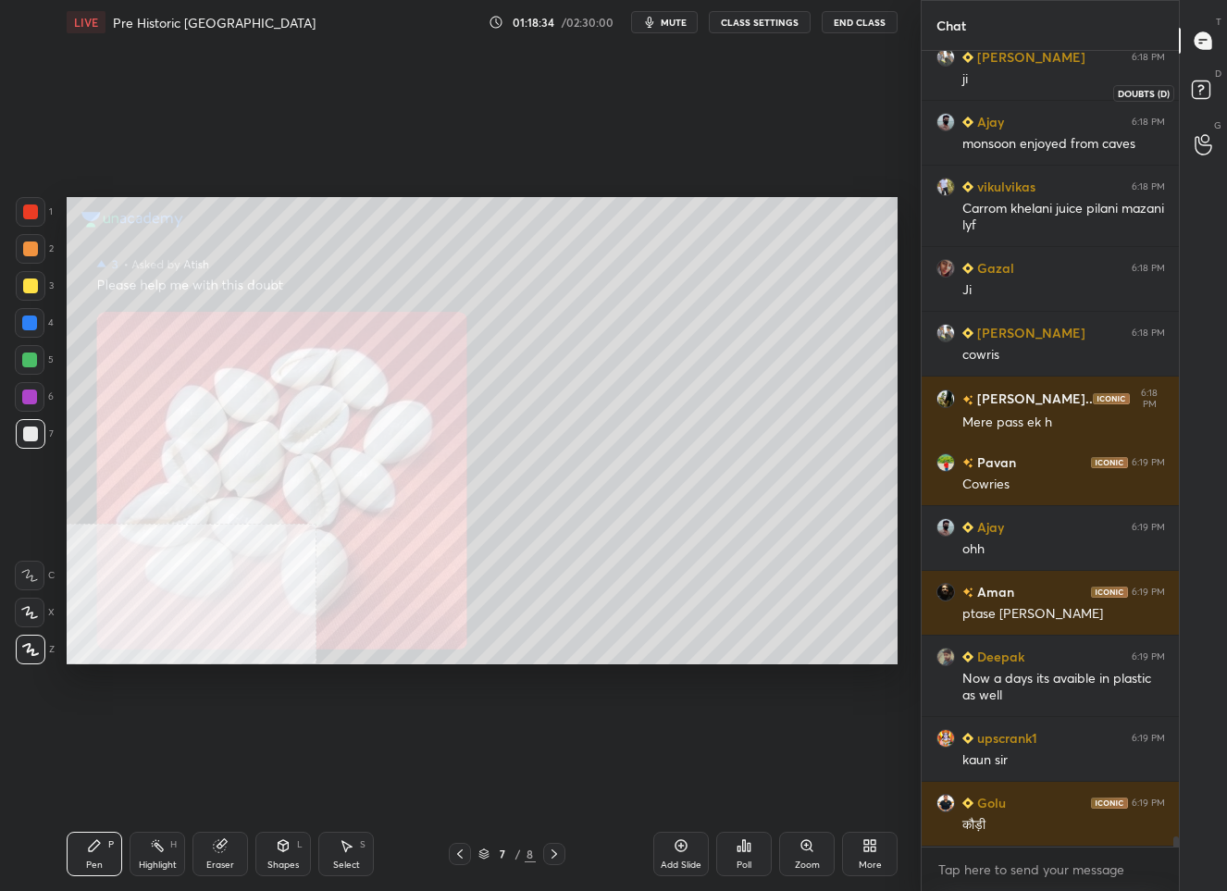
click at [1198, 93] on rect at bounding box center [1201, 90] width 18 height 18
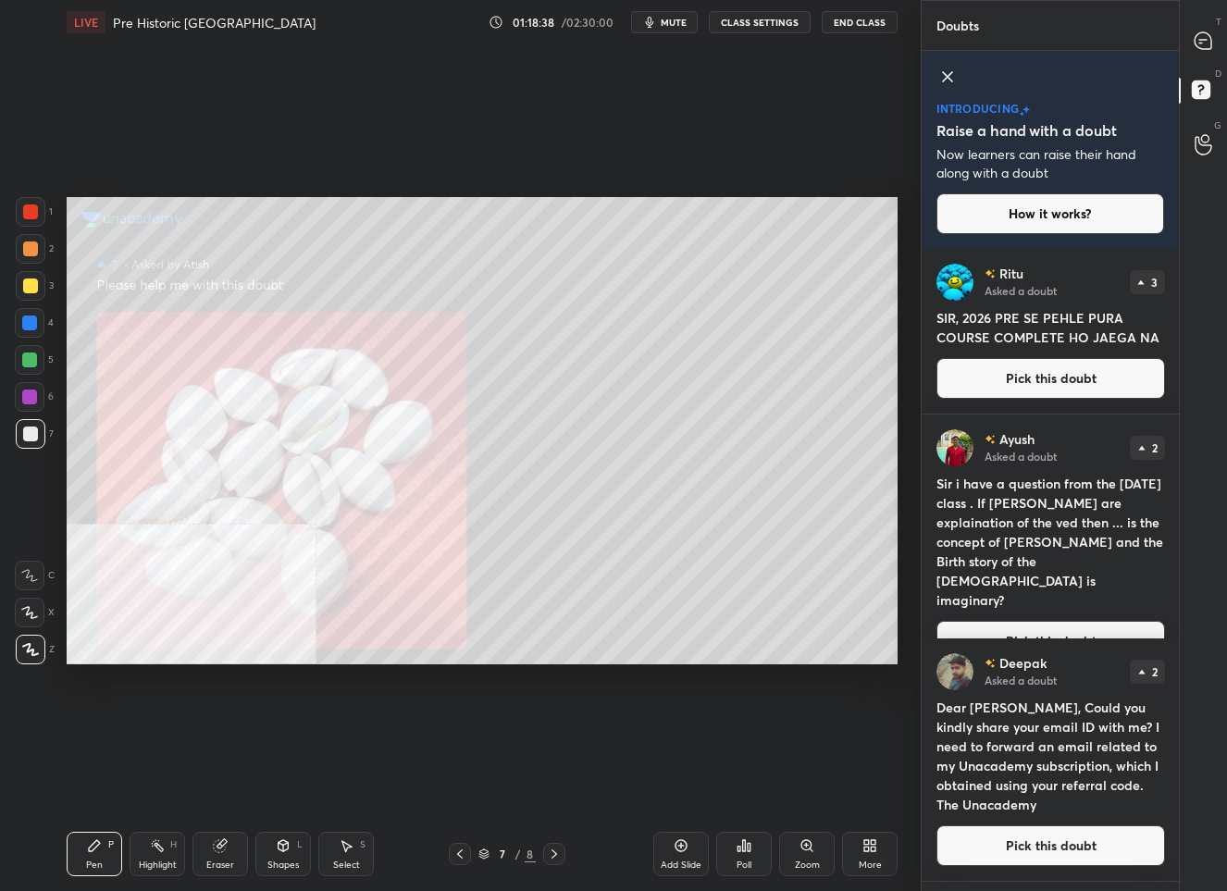
click at [1020, 391] on button "Pick this doubt" at bounding box center [1050, 378] width 229 height 41
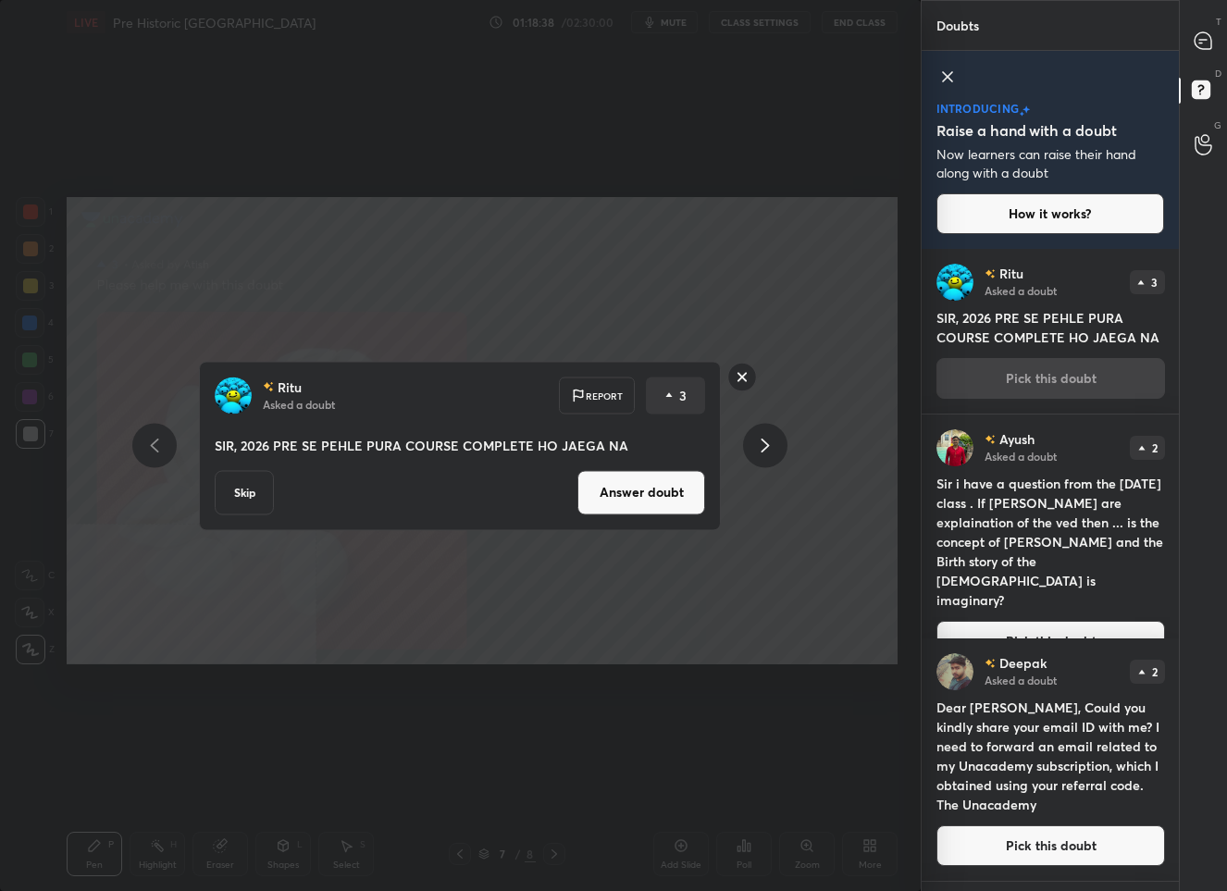
click at [644, 492] on button "Answer doubt" at bounding box center [641, 492] width 128 height 44
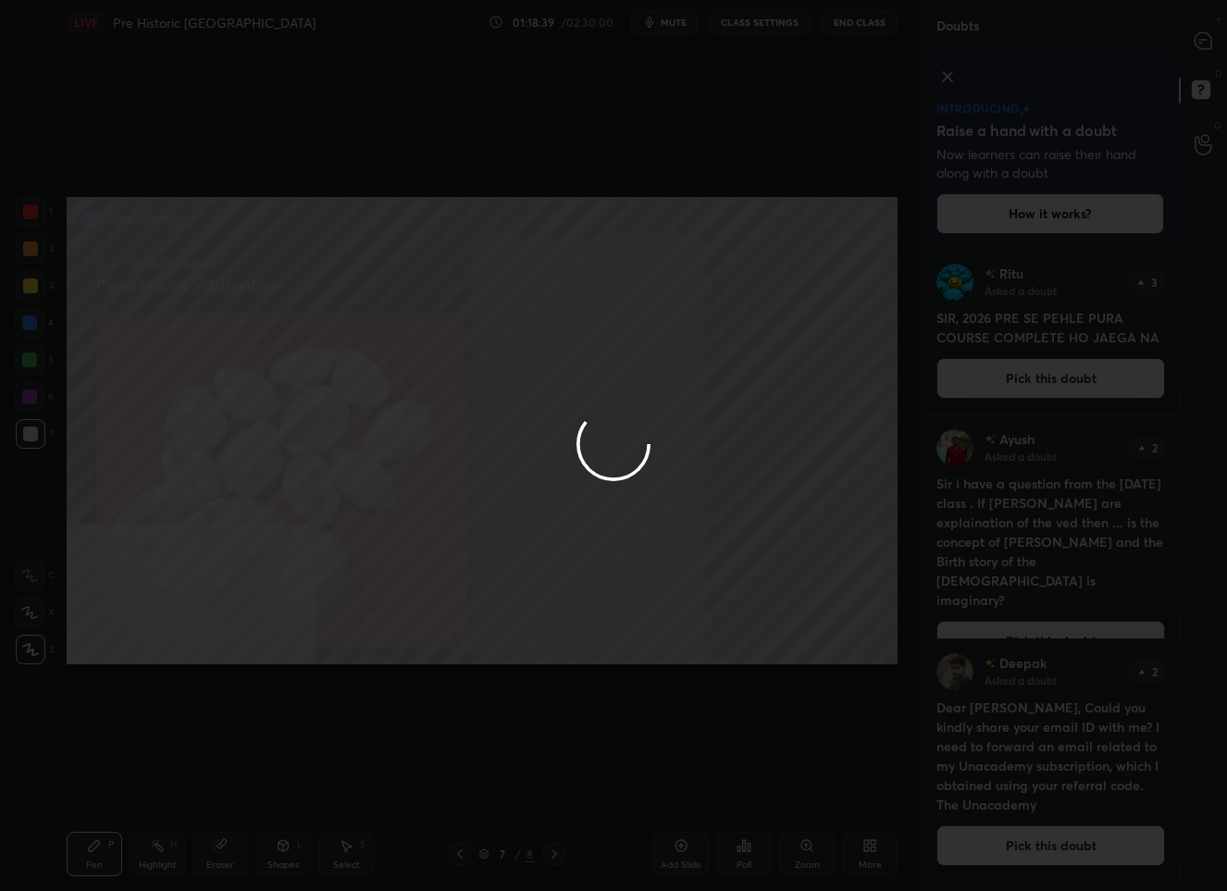
click at [1187, 39] on div at bounding box center [613, 445] width 1227 height 891
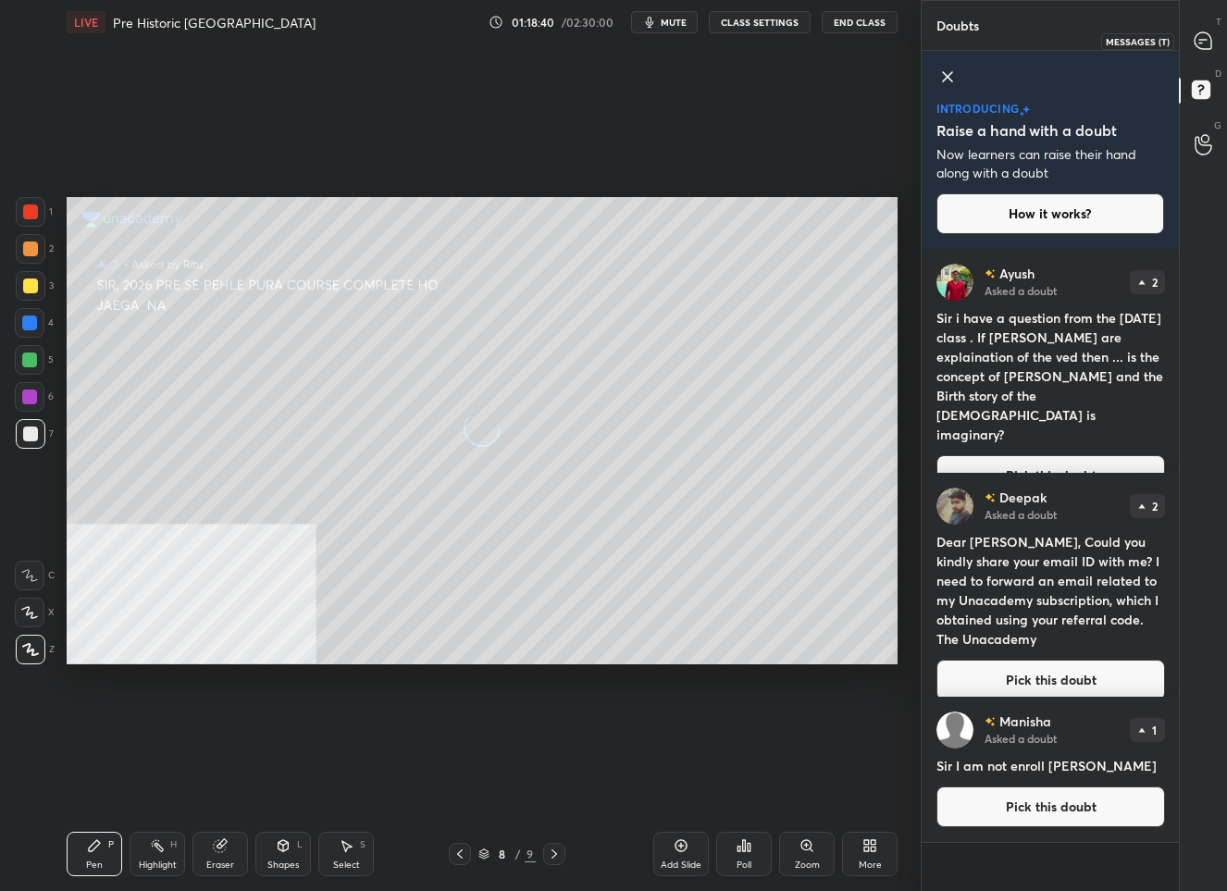
click at [1199, 40] on icon at bounding box center [1202, 40] width 7 height 0
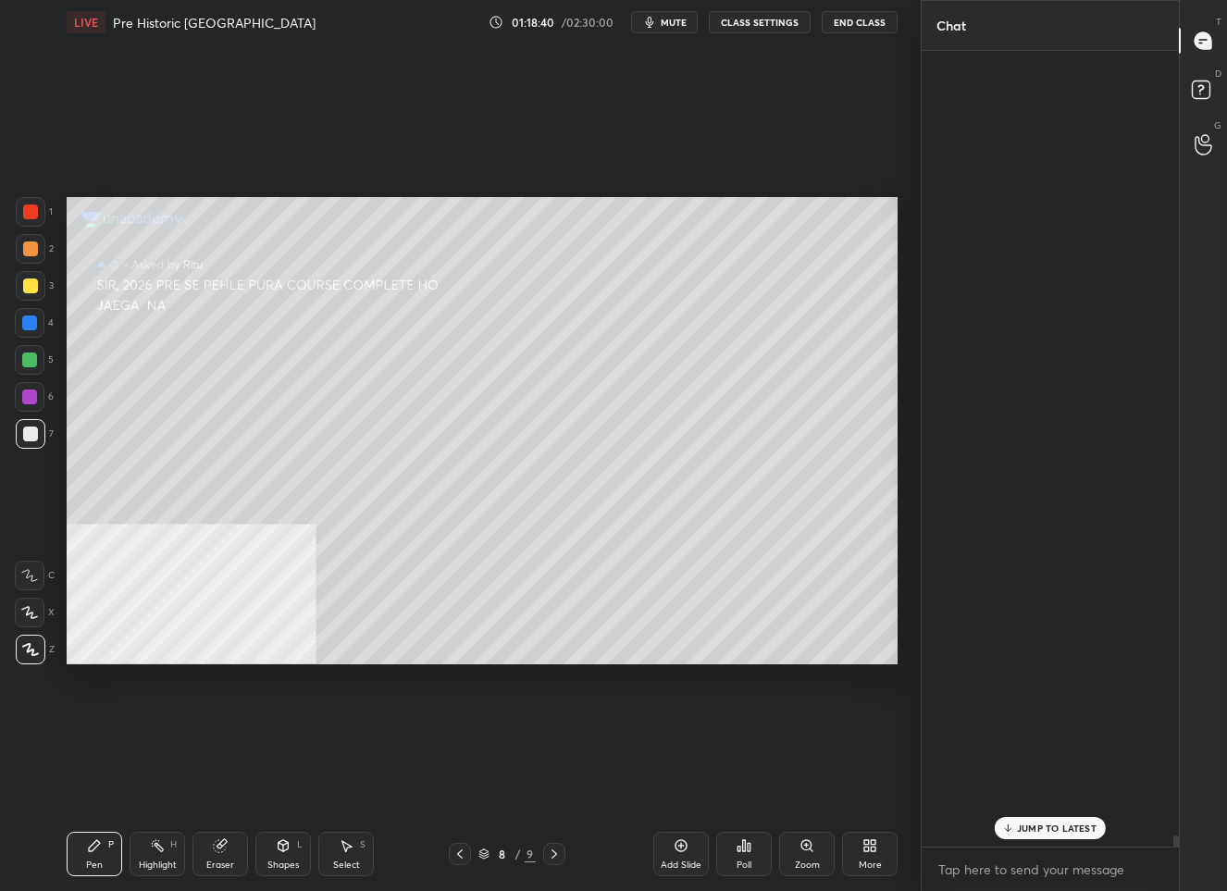
scroll to position [790, 253]
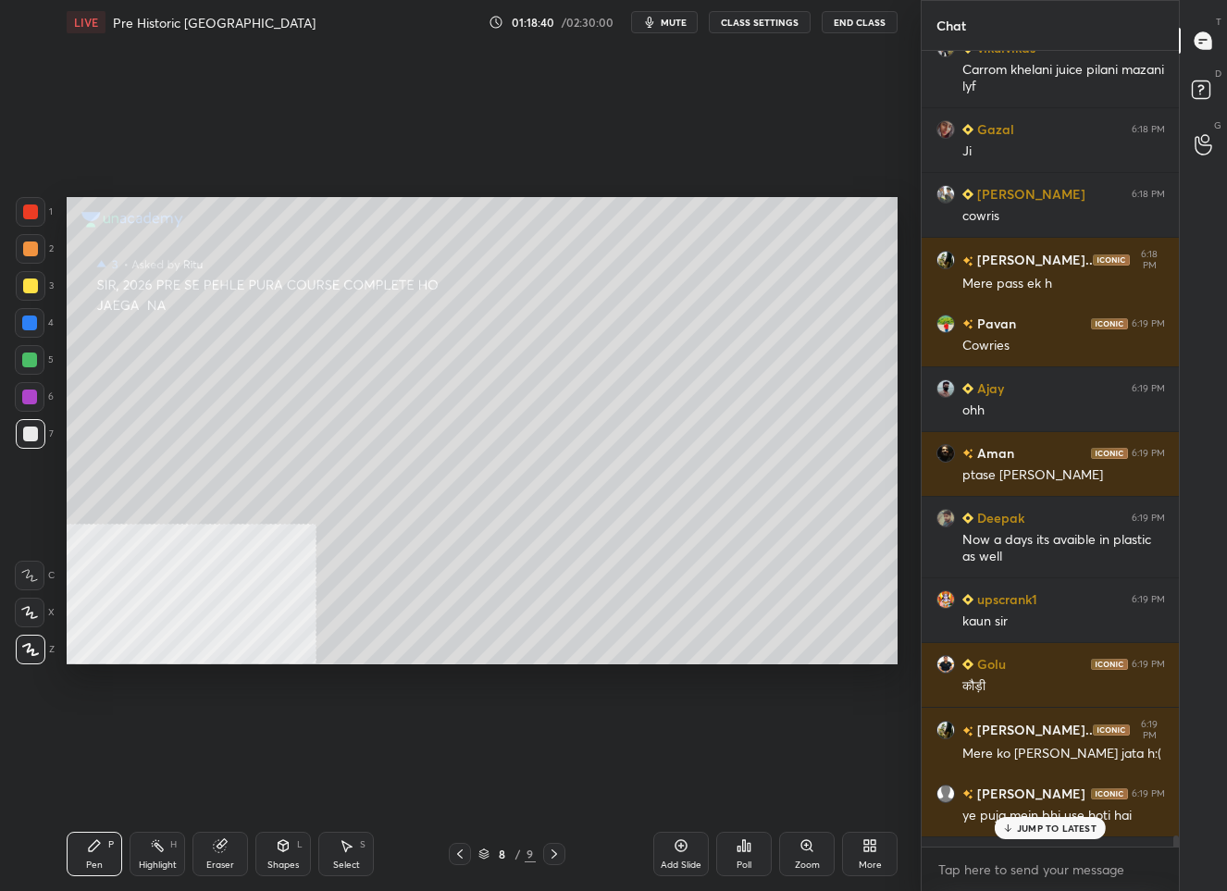
click at [1199, 40] on icon at bounding box center [1202, 40] width 7 height 0
click at [1202, 40] on icon at bounding box center [1202, 40] width 7 height 0
click at [1053, 828] on p "JUMP TO LATEST" at bounding box center [1057, 827] width 80 height 11
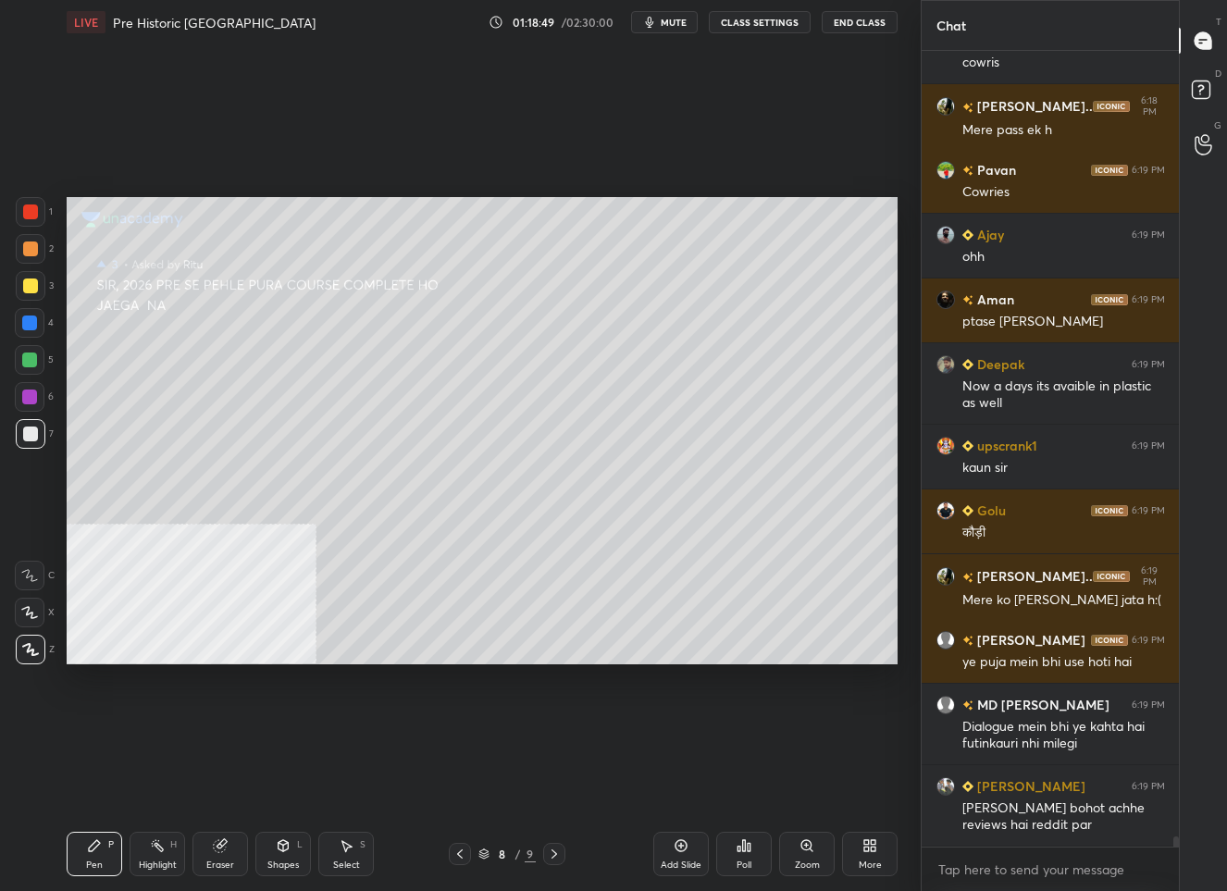
scroll to position [61981, 0]
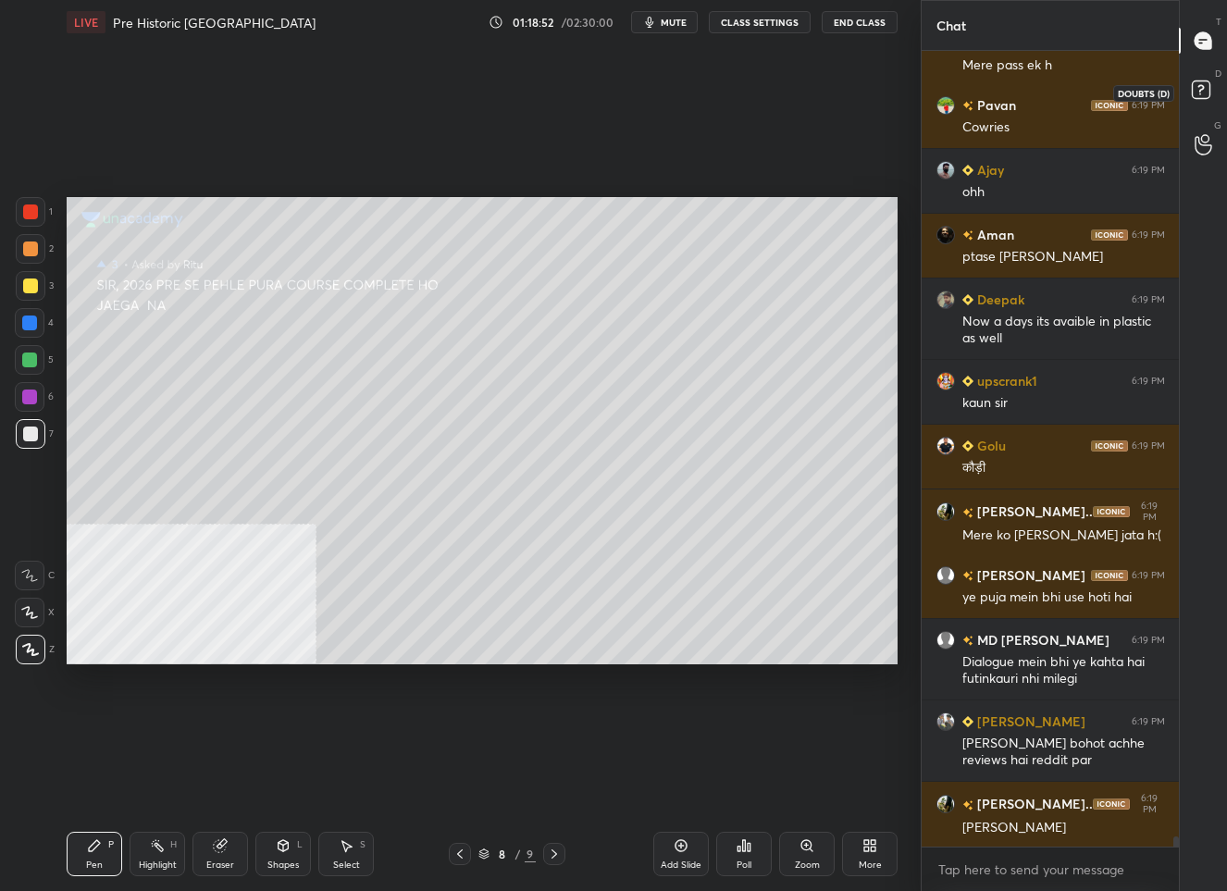
click at [1196, 78] on icon at bounding box center [1203, 92] width 33 height 33
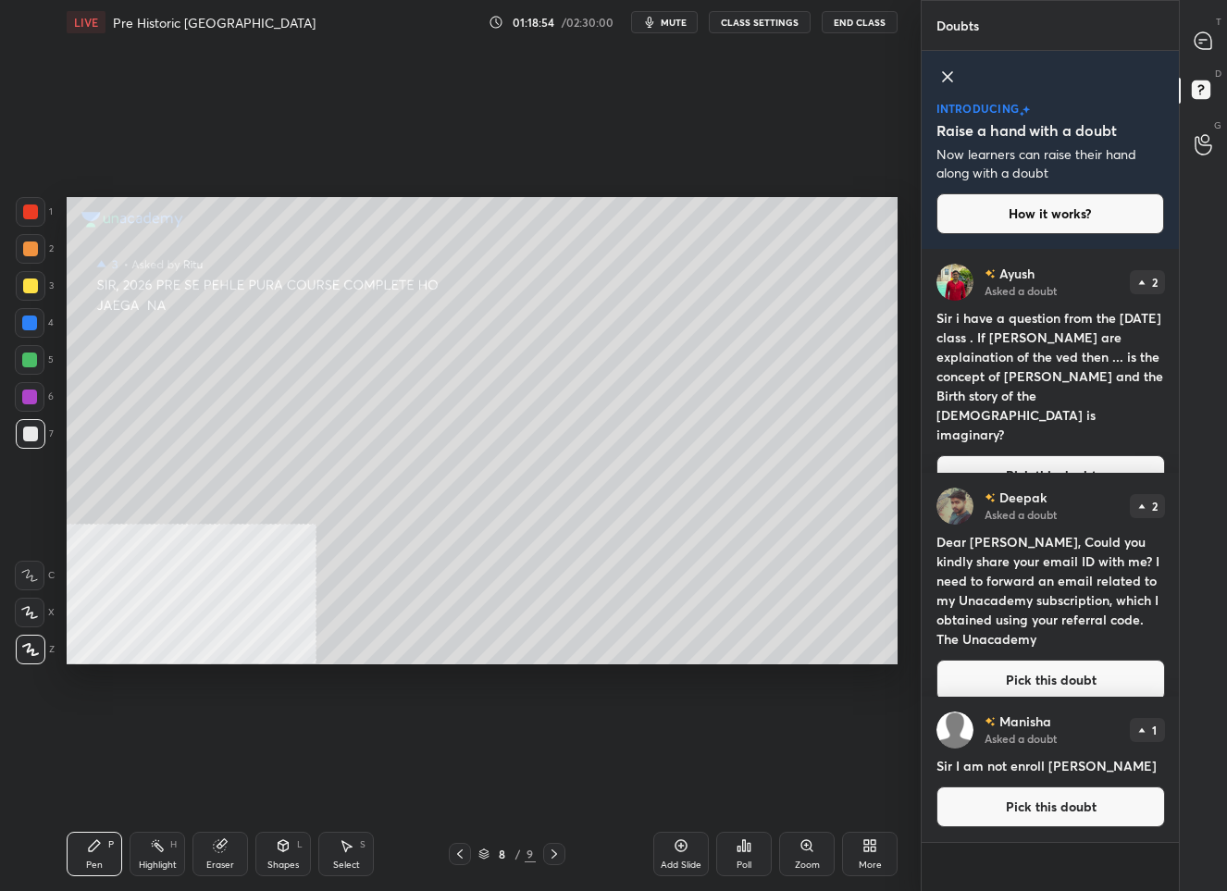
click at [1057, 455] on button "Pick this doubt" at bounding box center [1050, 475] width 229 height 41
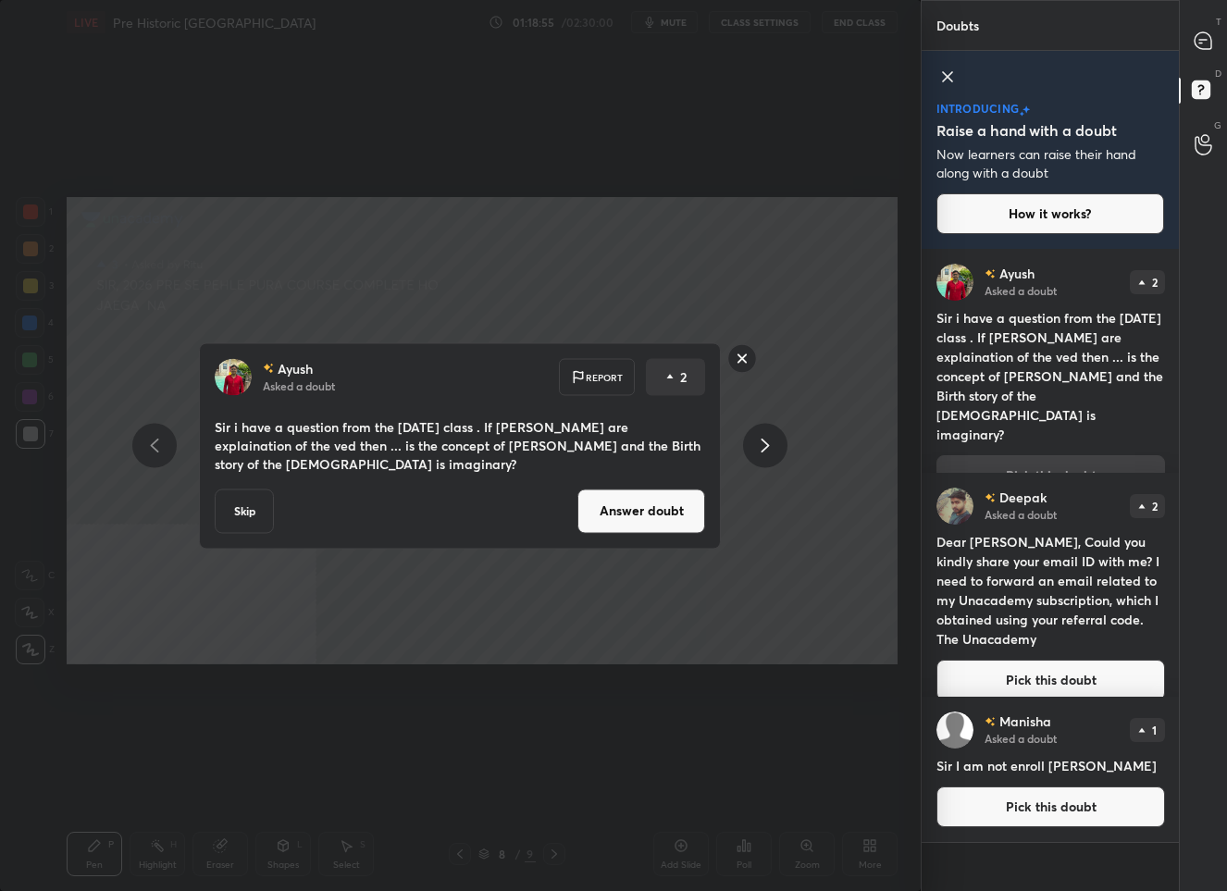
click at [642, 513] on button "Answer doubt" at bounding box center [641, 510] width 128 height 44
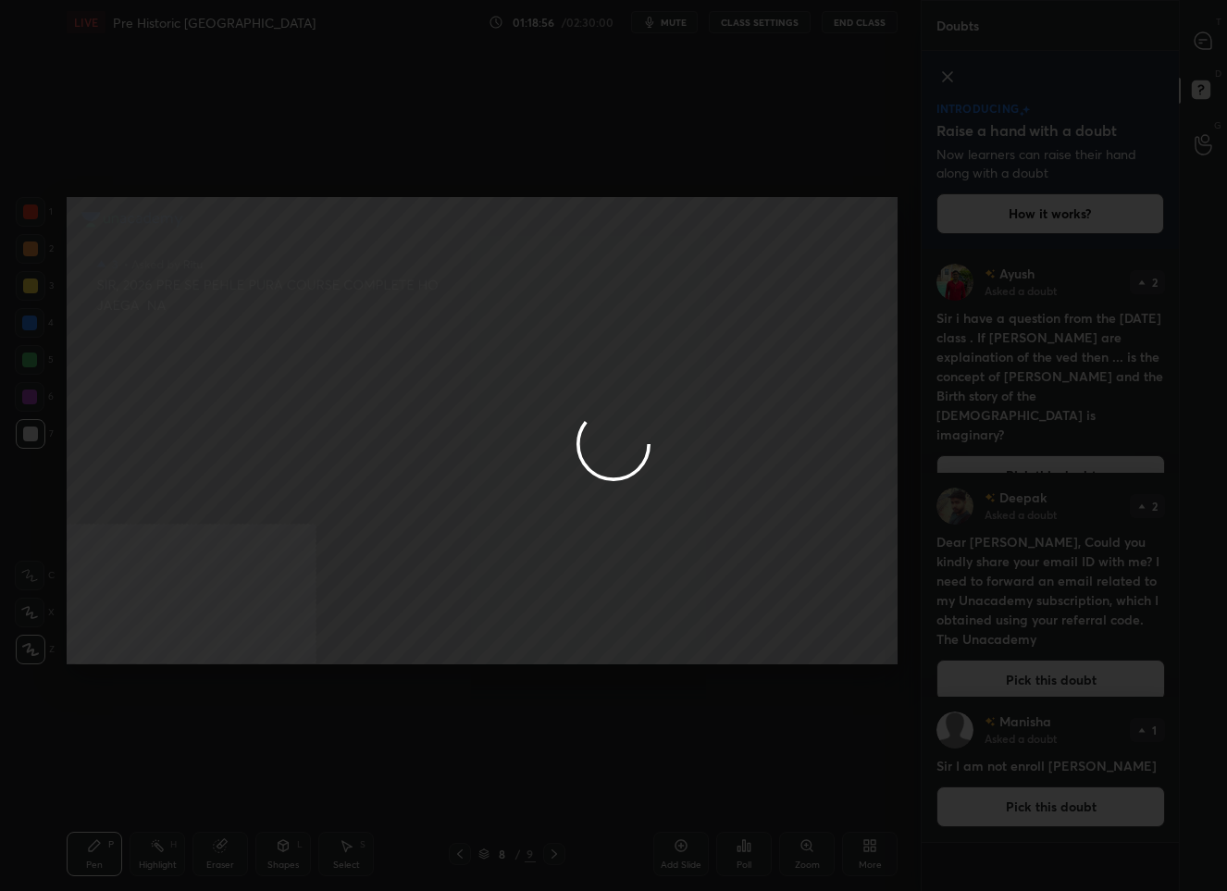
click at [1191, 46] on div at bounding box center [613, 445] width 1227 height 891
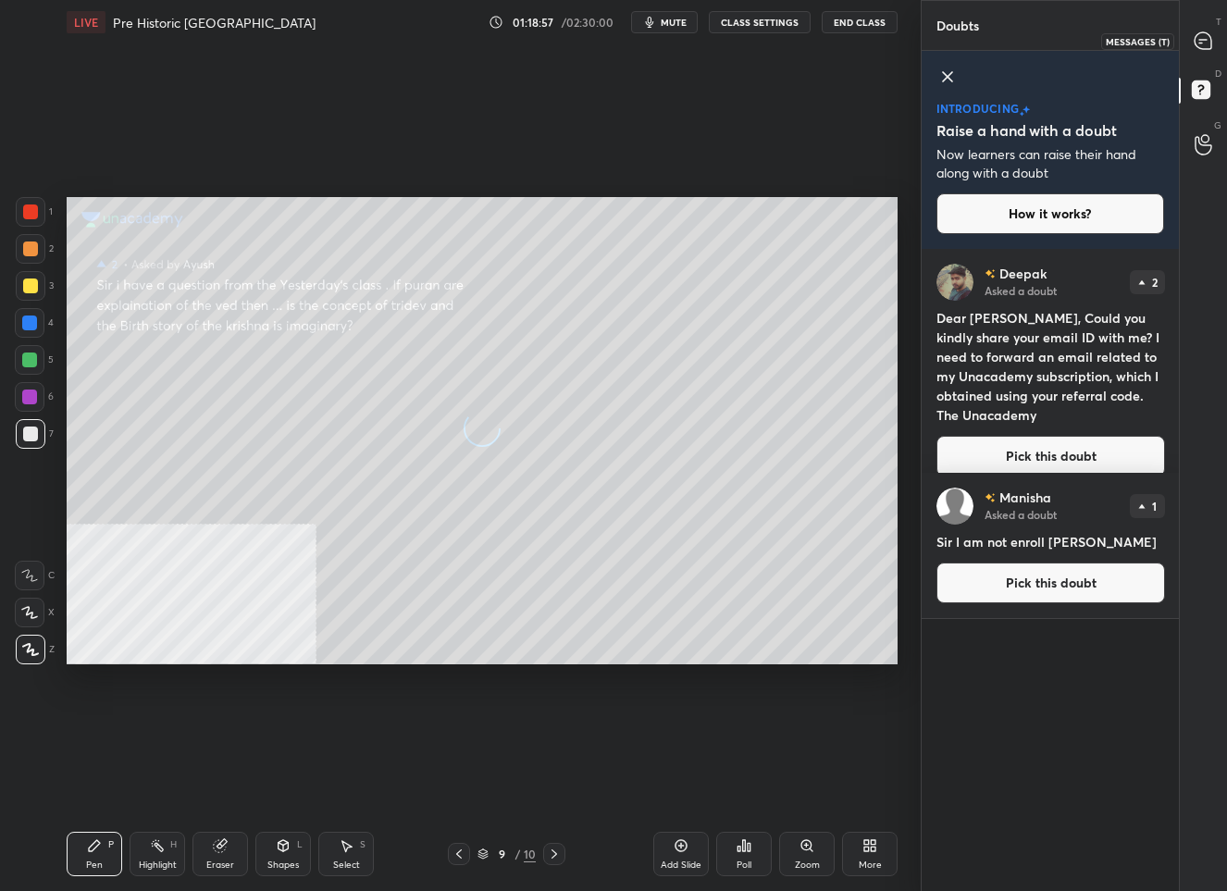
click at [1191, 46] on div at bounding box center [1203, 40] width 37 height 33
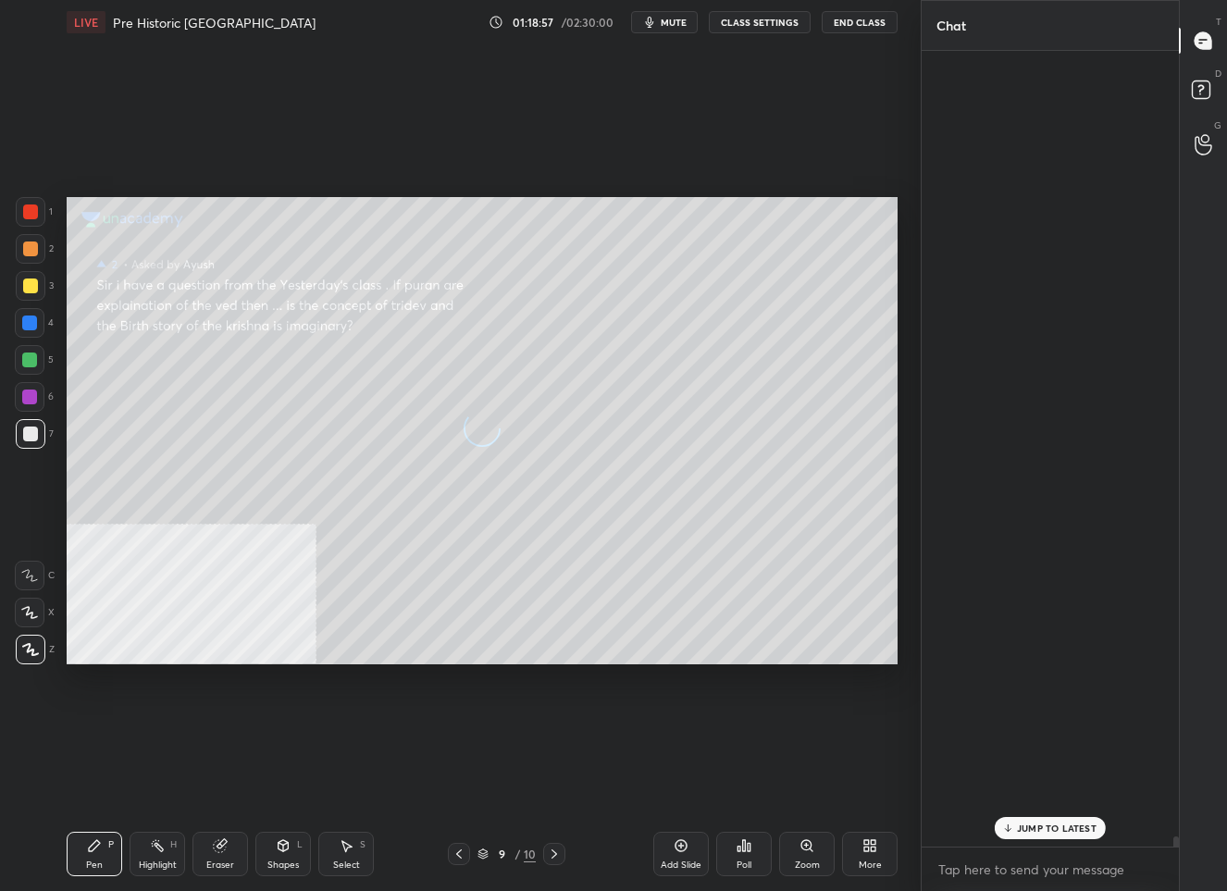
click at [1191, 46] on div at bounding box center [1203, 40] width 37 height 33
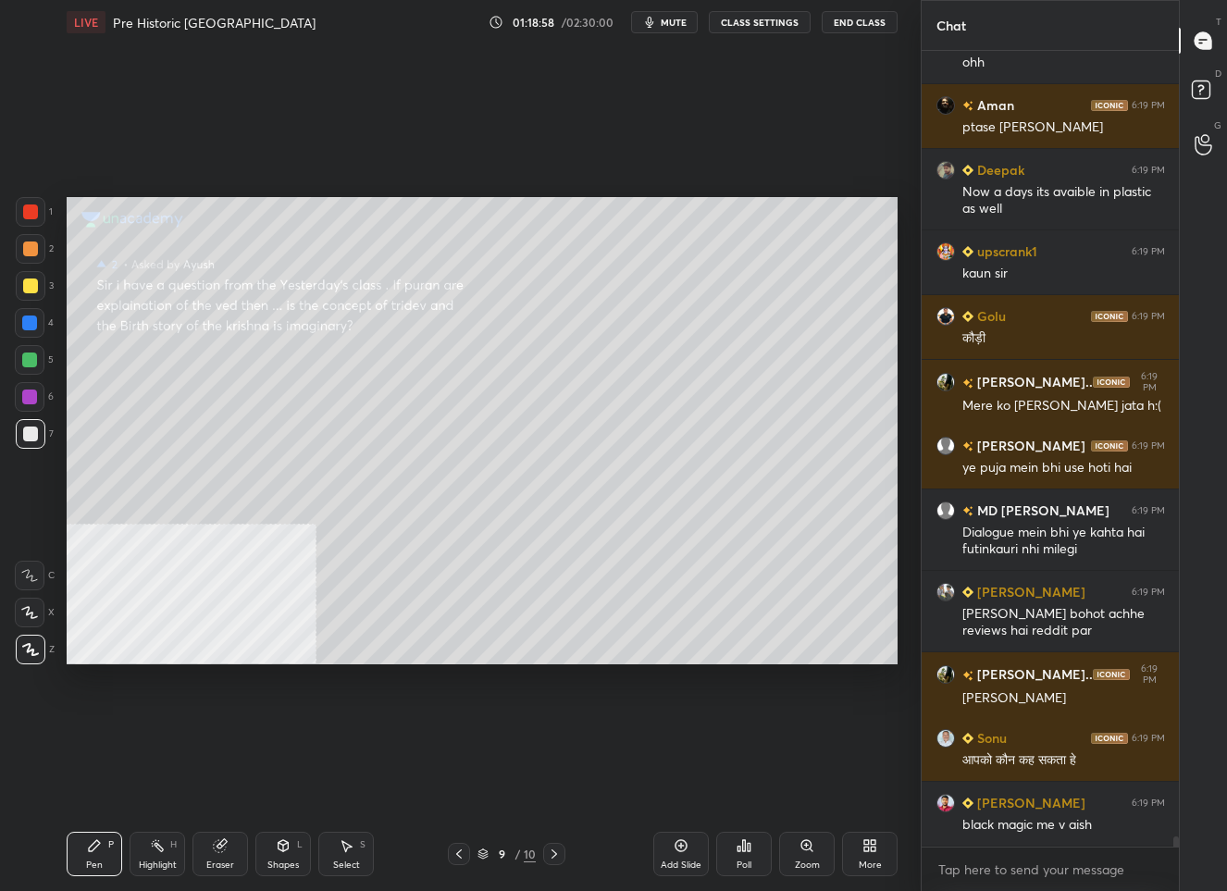
scroll to position [62129, 0]
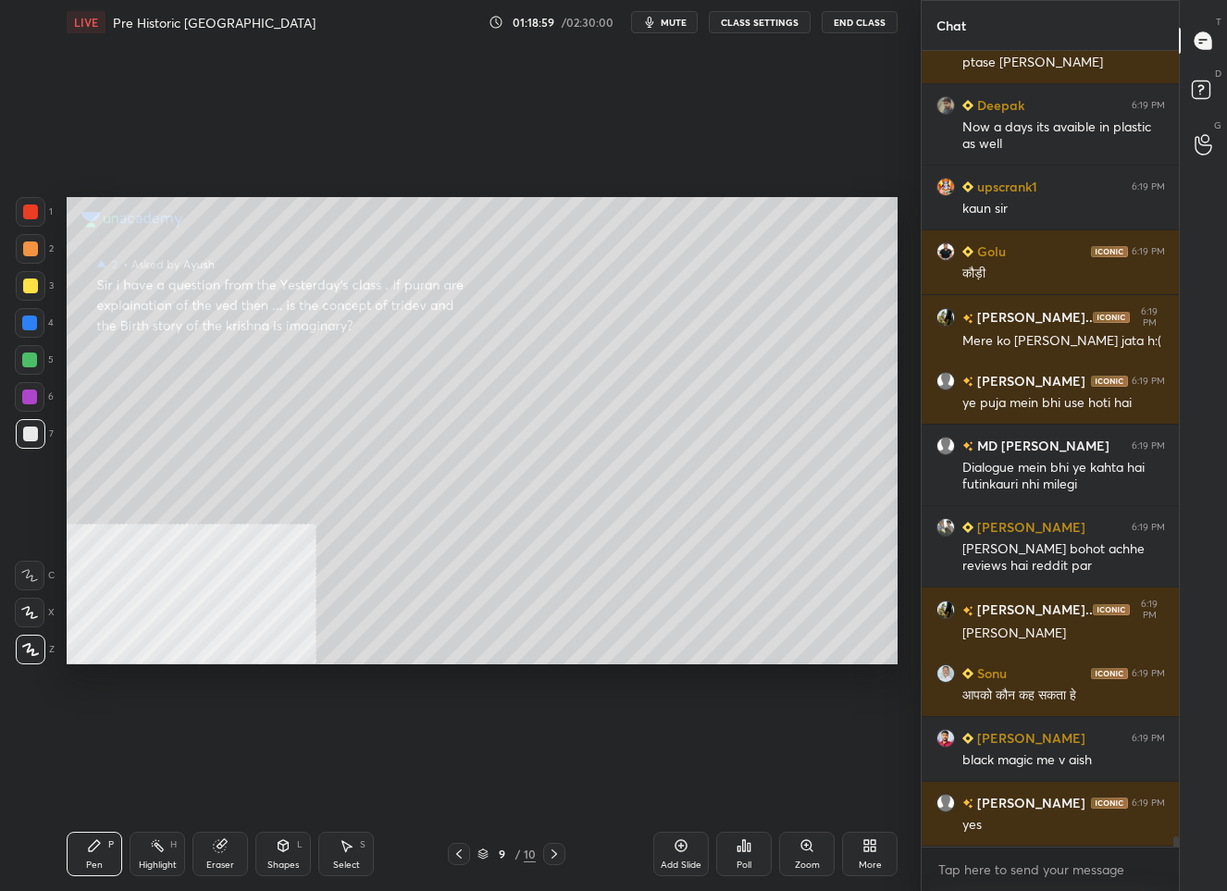
click at [35, 290] on div at bounding box center [30, 285] width 15 height 15
click at [1199, 40] on icon at bounding box center [1202, 40] width 7 height 0
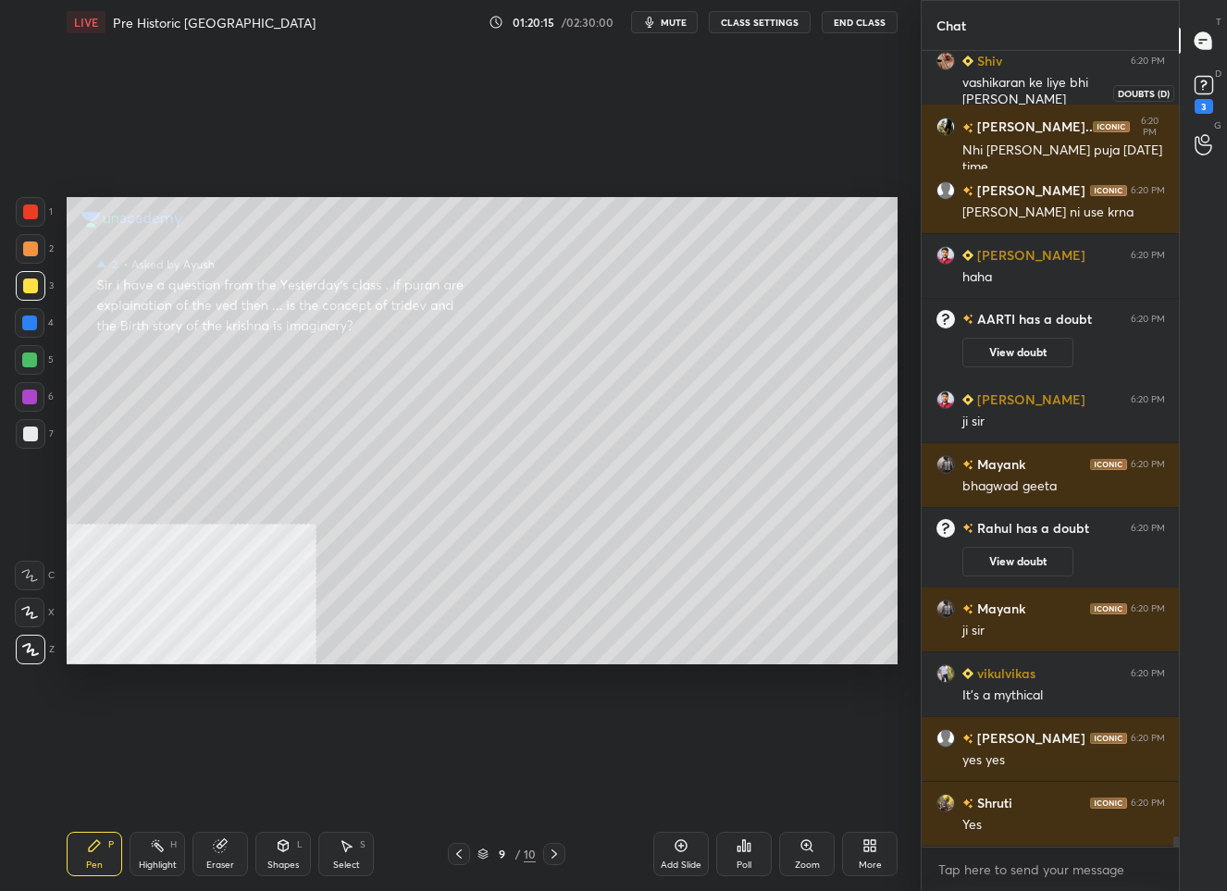
scroll to position [61124, 0]
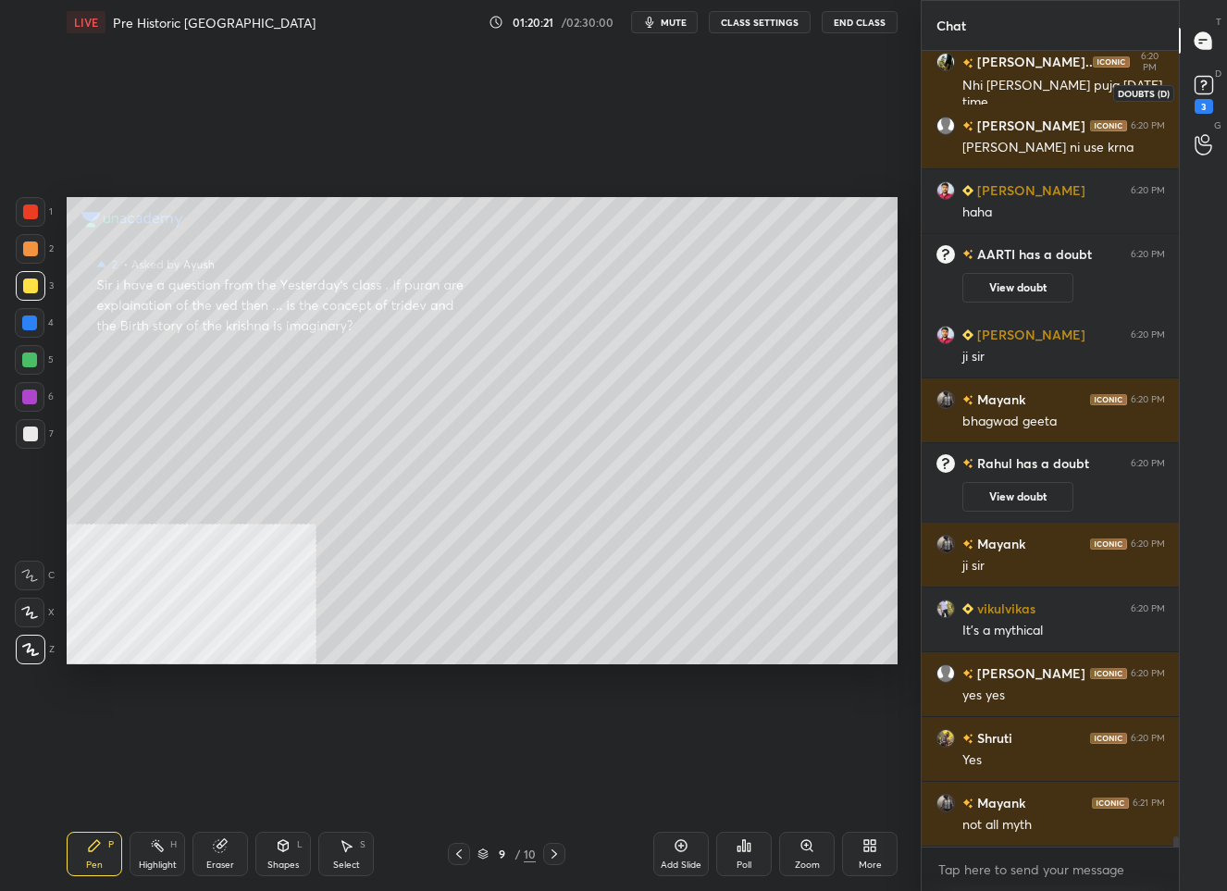
click at [1197, 82] on rect at bounding box center [1203, 86] width 18 height 18
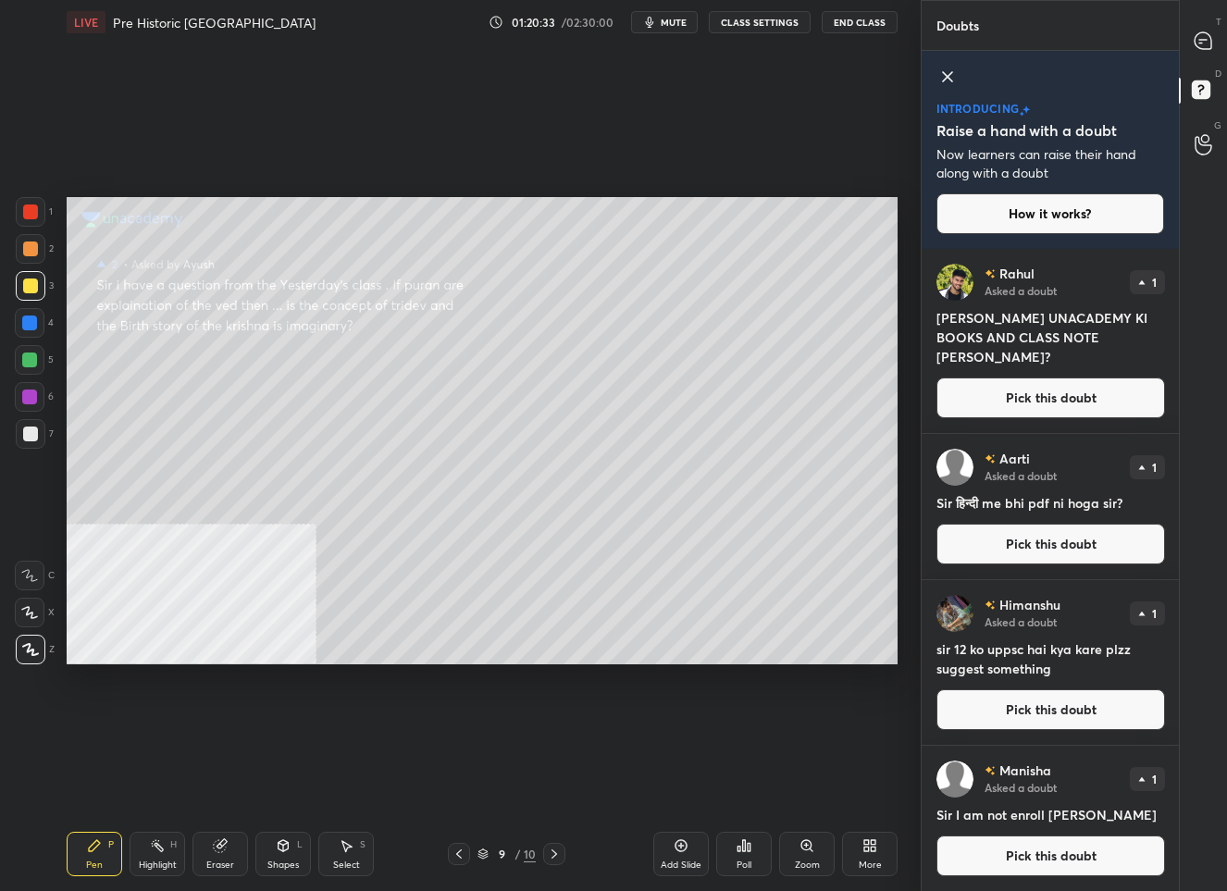
scroll to position [0, 0]
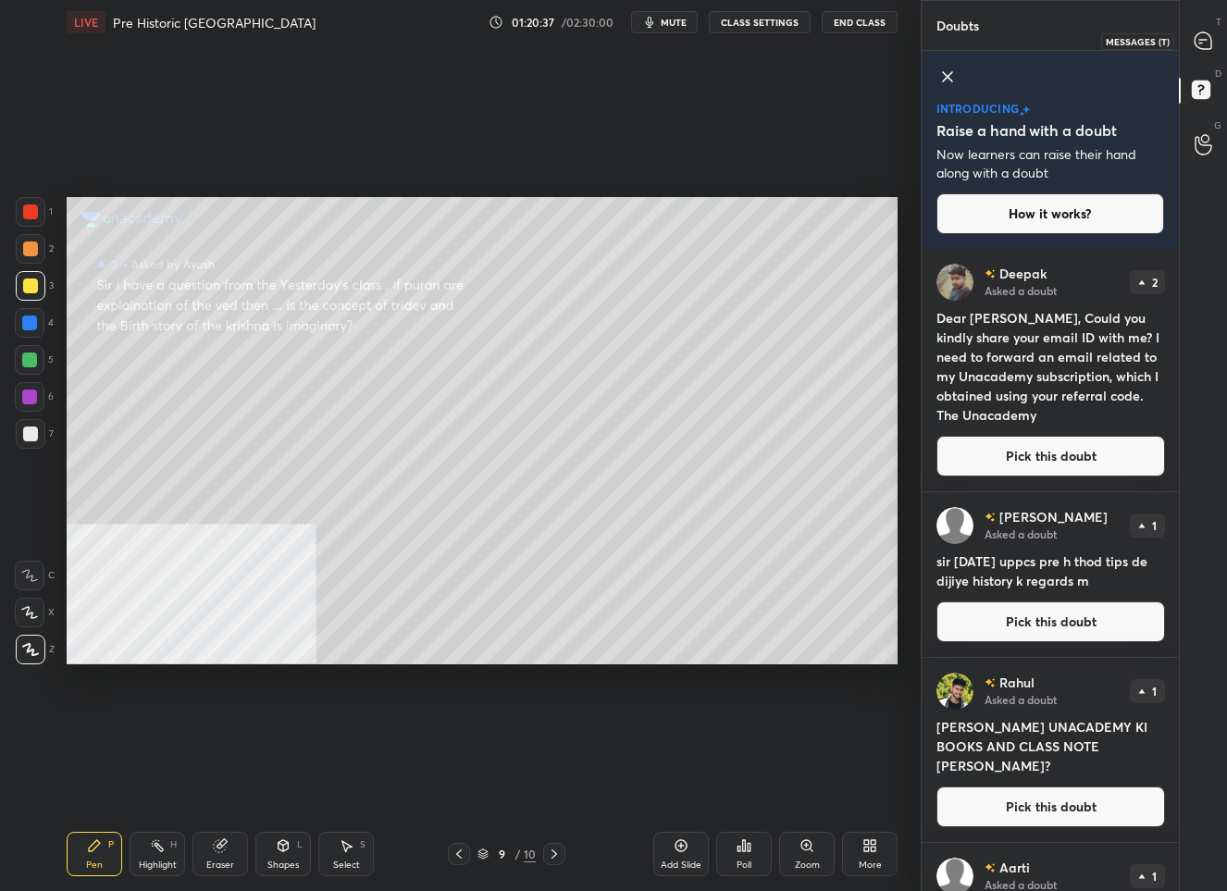
click at [1194, 46] on icon at bounding box center [1202, 40] width 19 height 19
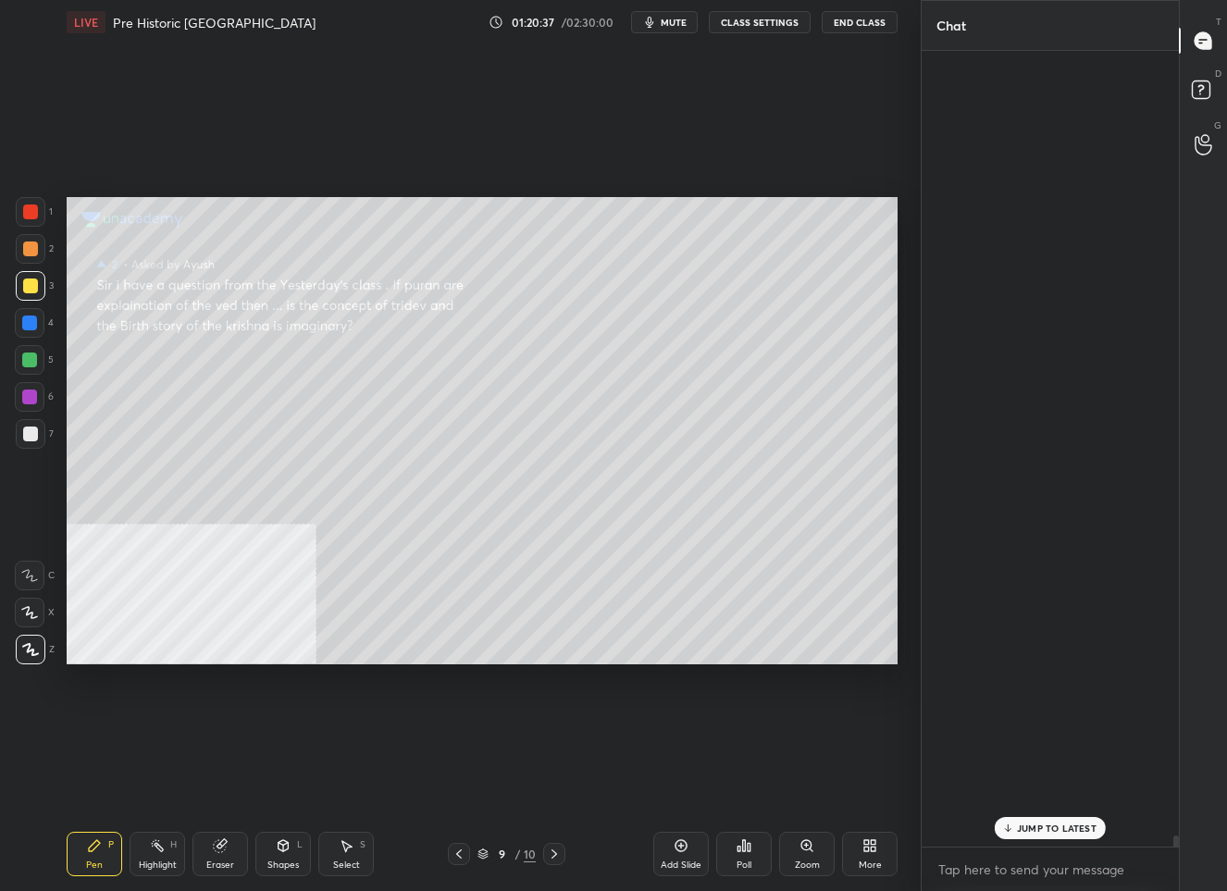
scroll to position [790, 253]
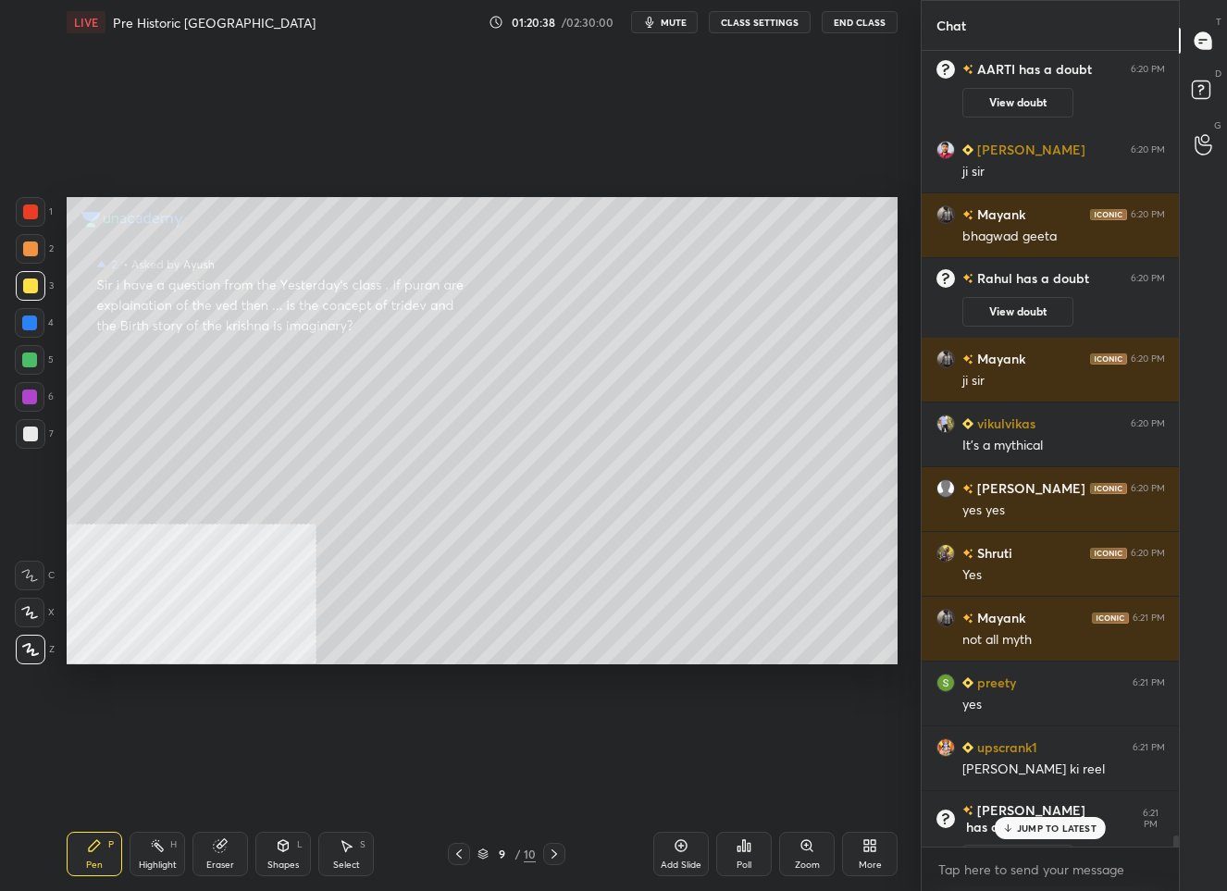
click at [1056, 832] on p "JUMP TO LATEST" at bounding box center [1057, 827] width 80 height 11
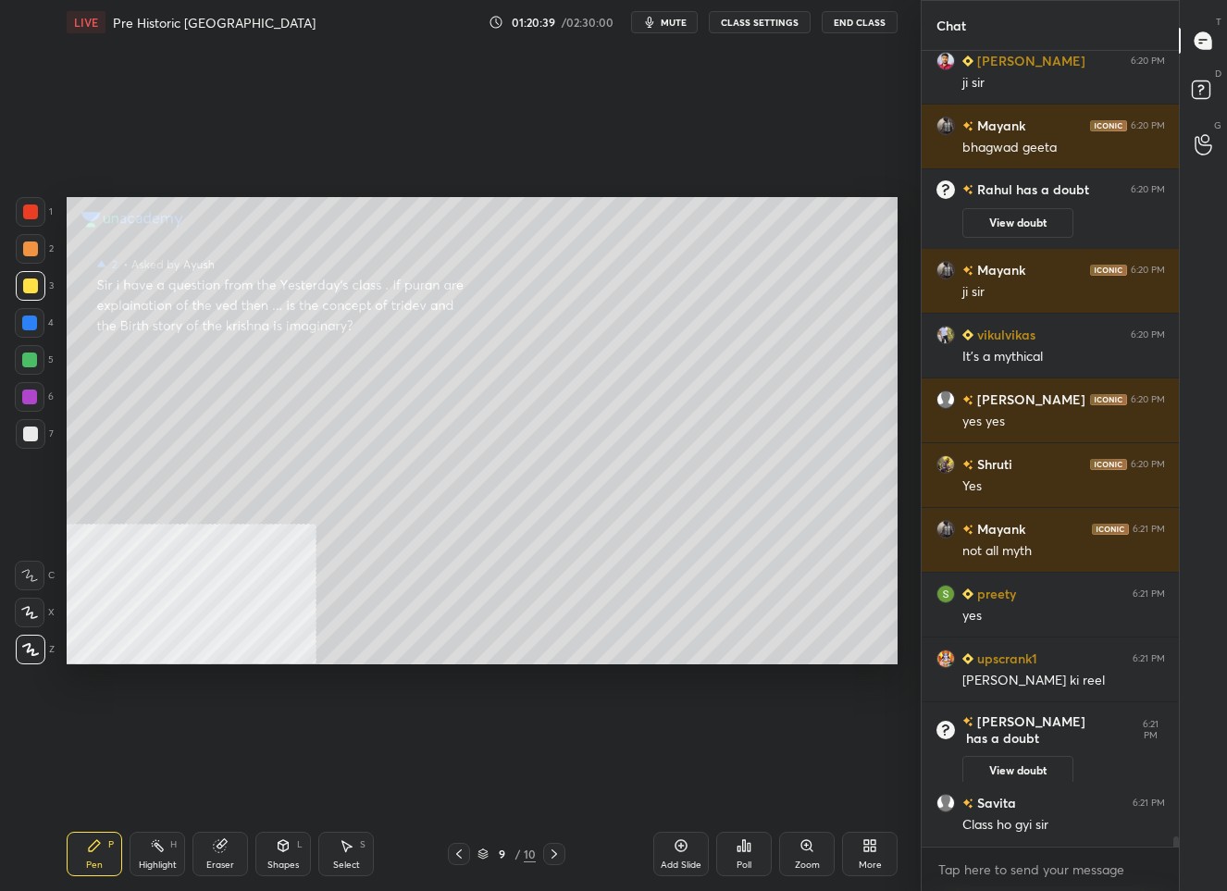
click at [678, 857] on div "Add Slide" at bounding box center [681, 854] width 56 height 44
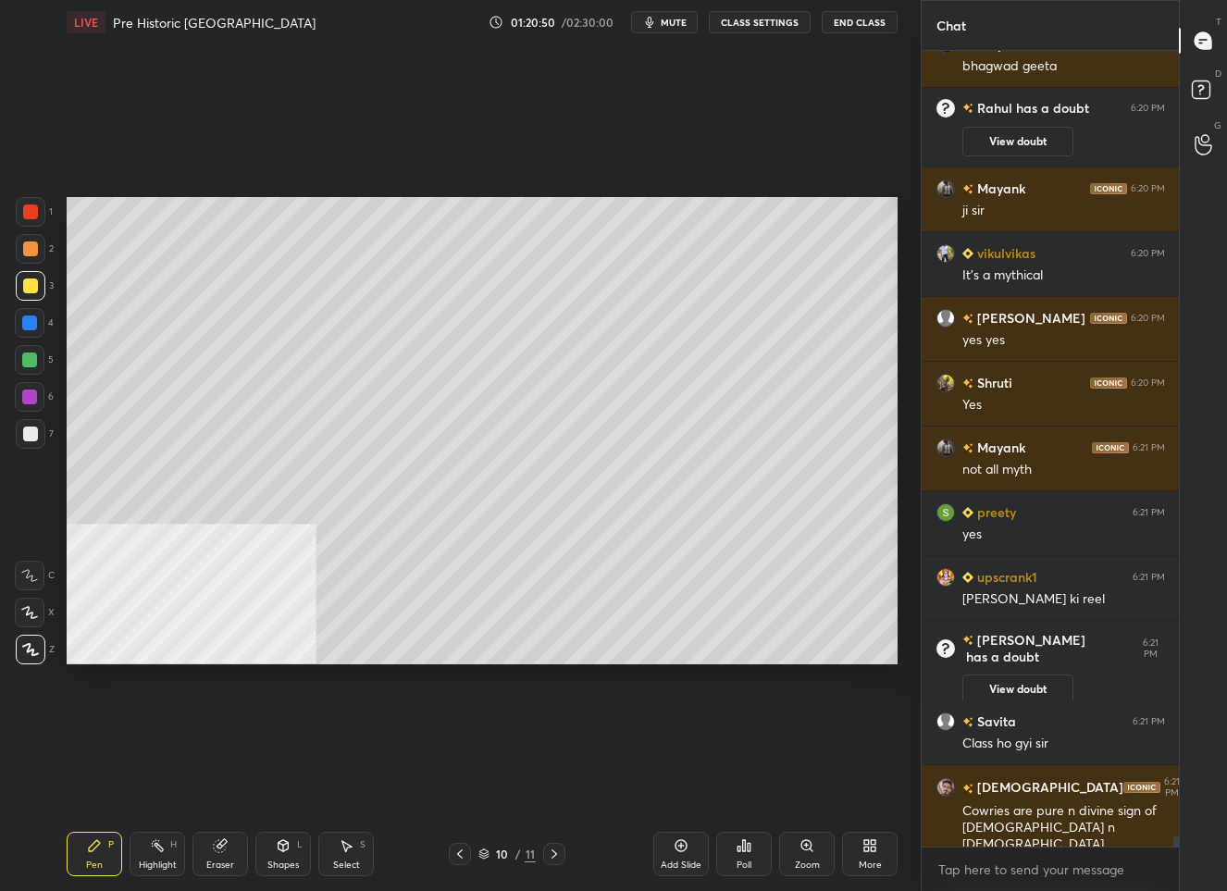
click at [500, 853] on div "10" at bounding box center [502, 853] width 19 height 11
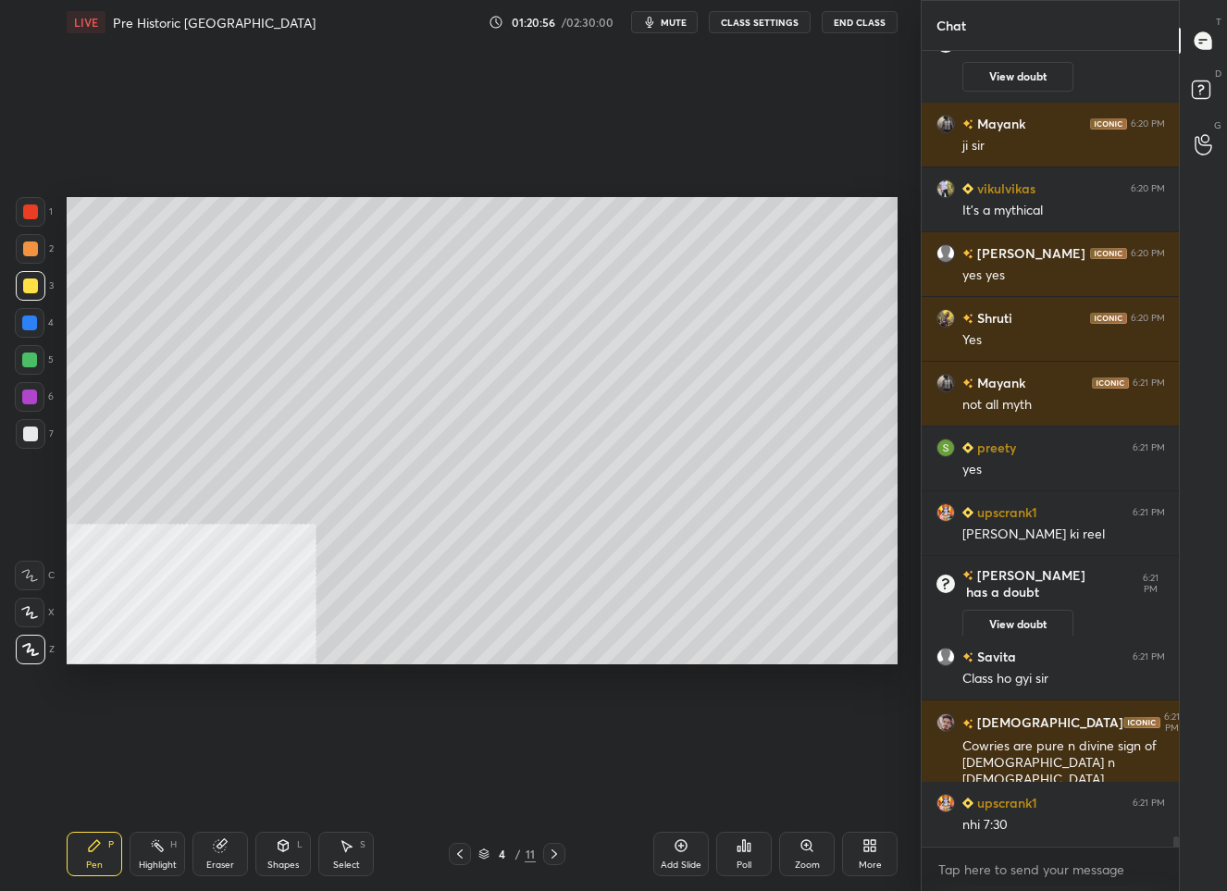
drag, startPoint x: 454, startPoint y: 851, endPoint x: 456, endPoint y: 842, distance: 9.4
click at [454, 850] on icon at bounding box center [459, 853] width 15 height 15
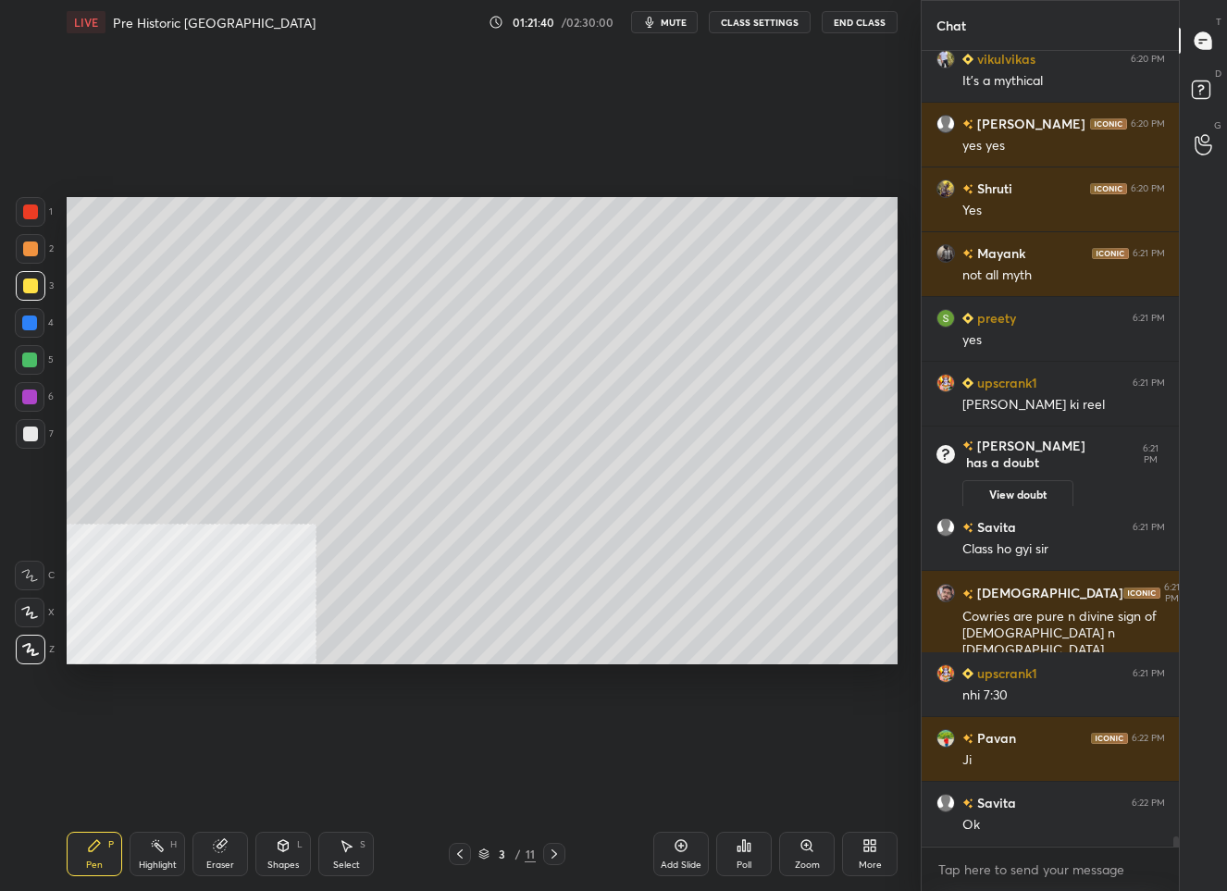
scroll to position [6, 6]
click at [501, 856] on div "3" at bounding box center [502, 853] width 19 height 11
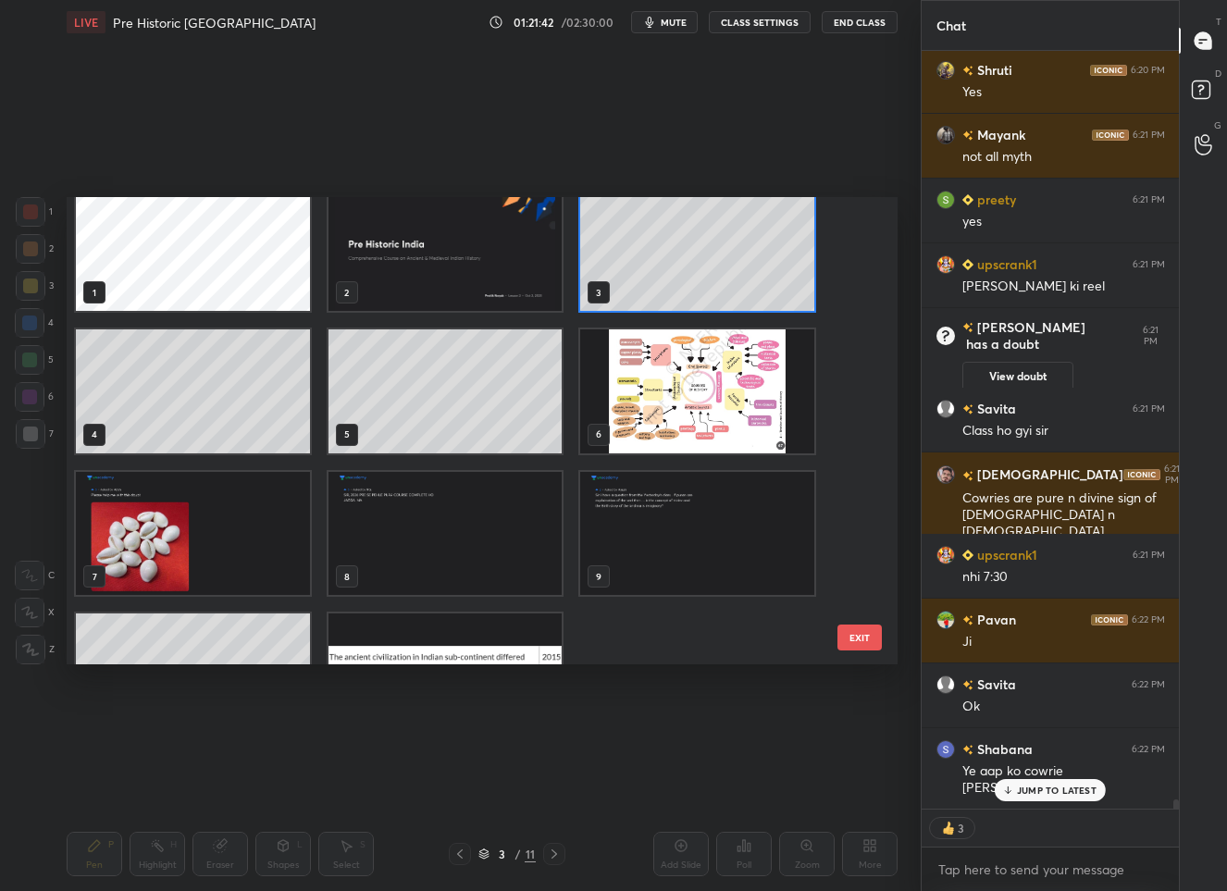
scroll to position [100, 0]
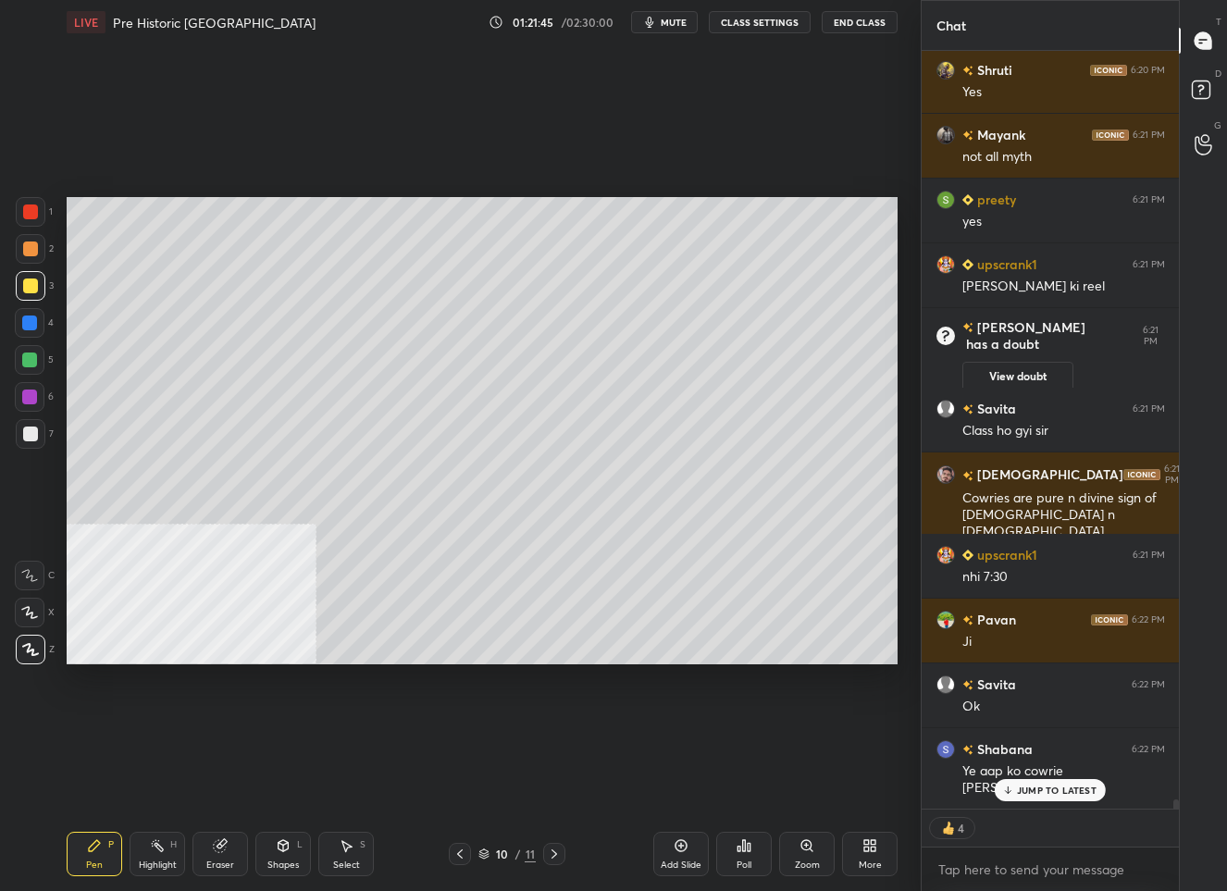
click at [1034, 791] on p "JUMP TO LATEST" at bounding box center [1057, 789] width 80 height 11
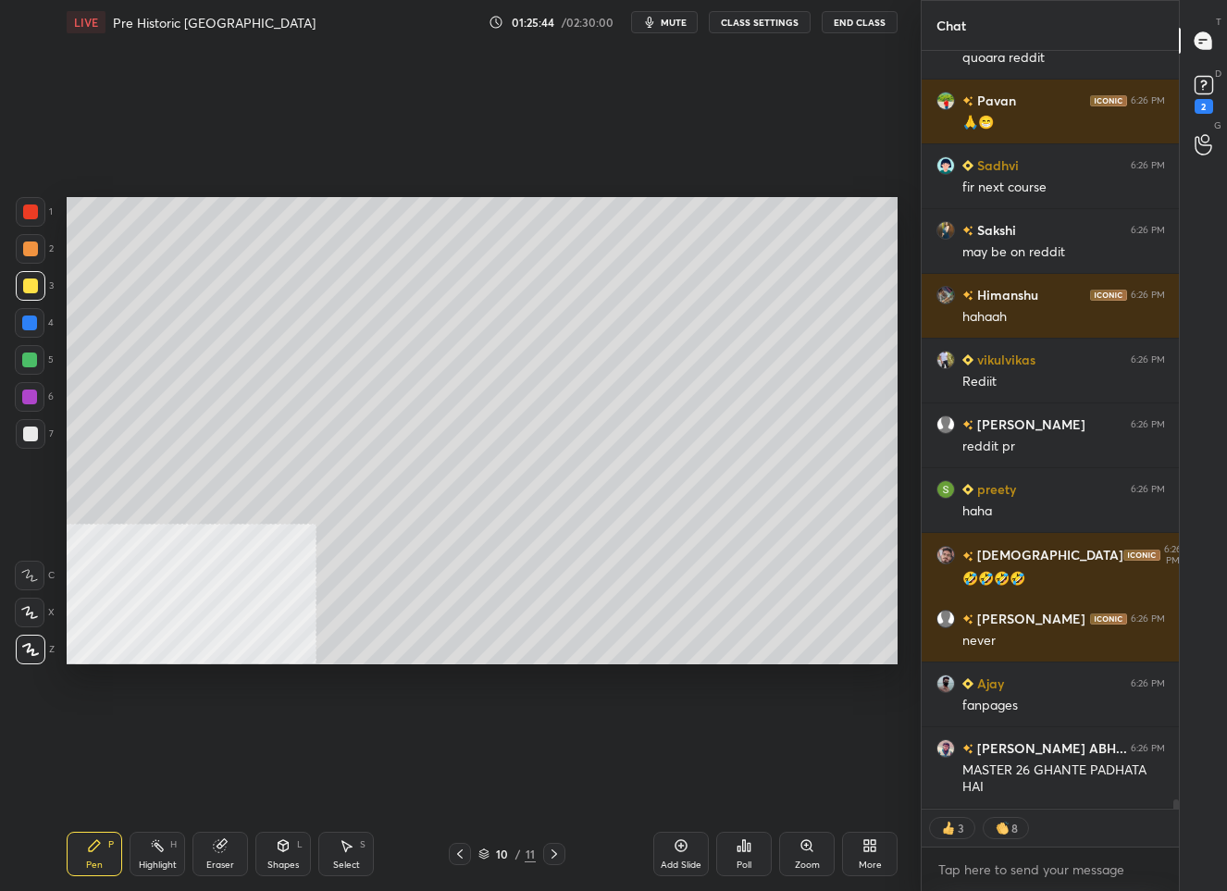
scroll to position [64599, 0]
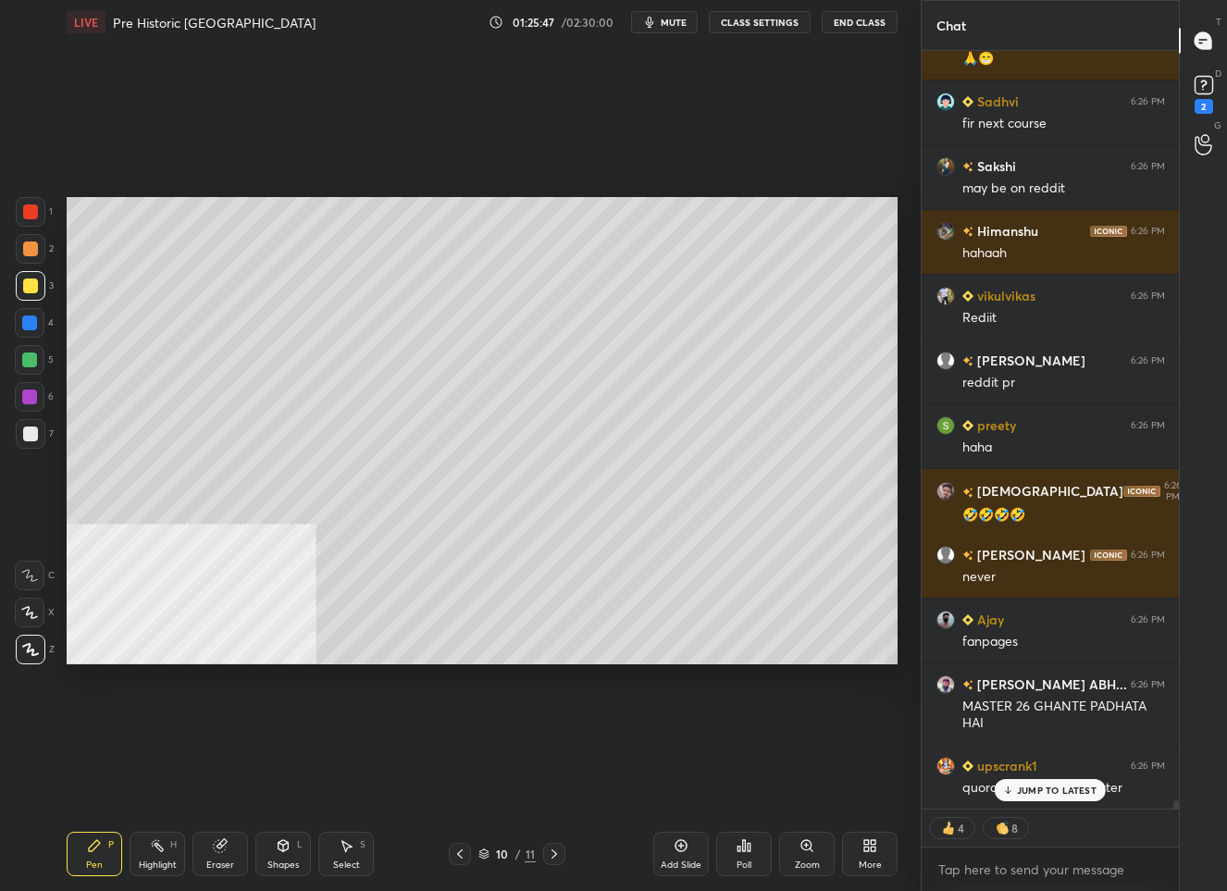
click at [1057, 797] on div "JUMP TO LATEST" at bounding box center [1050, 790] width 111 height 22
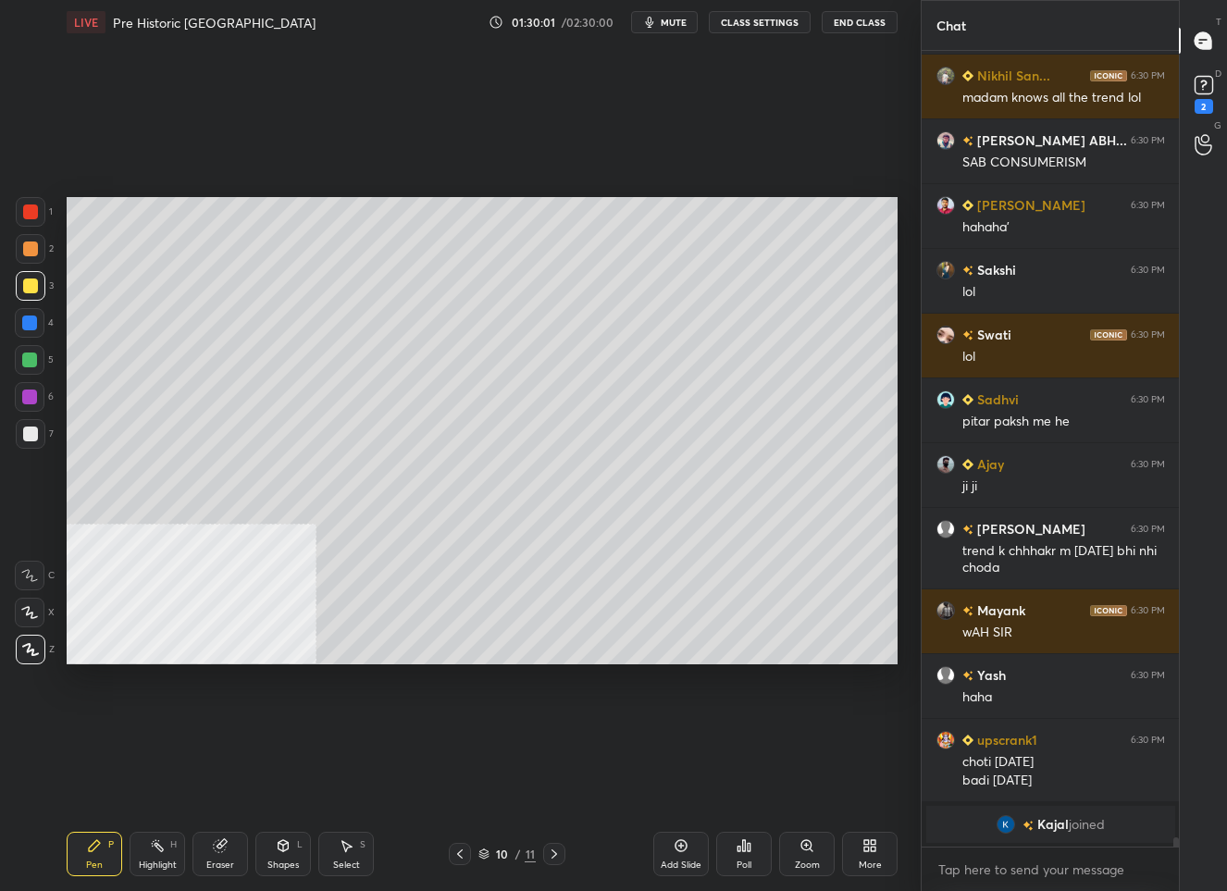
scroll to position [66312, 0]
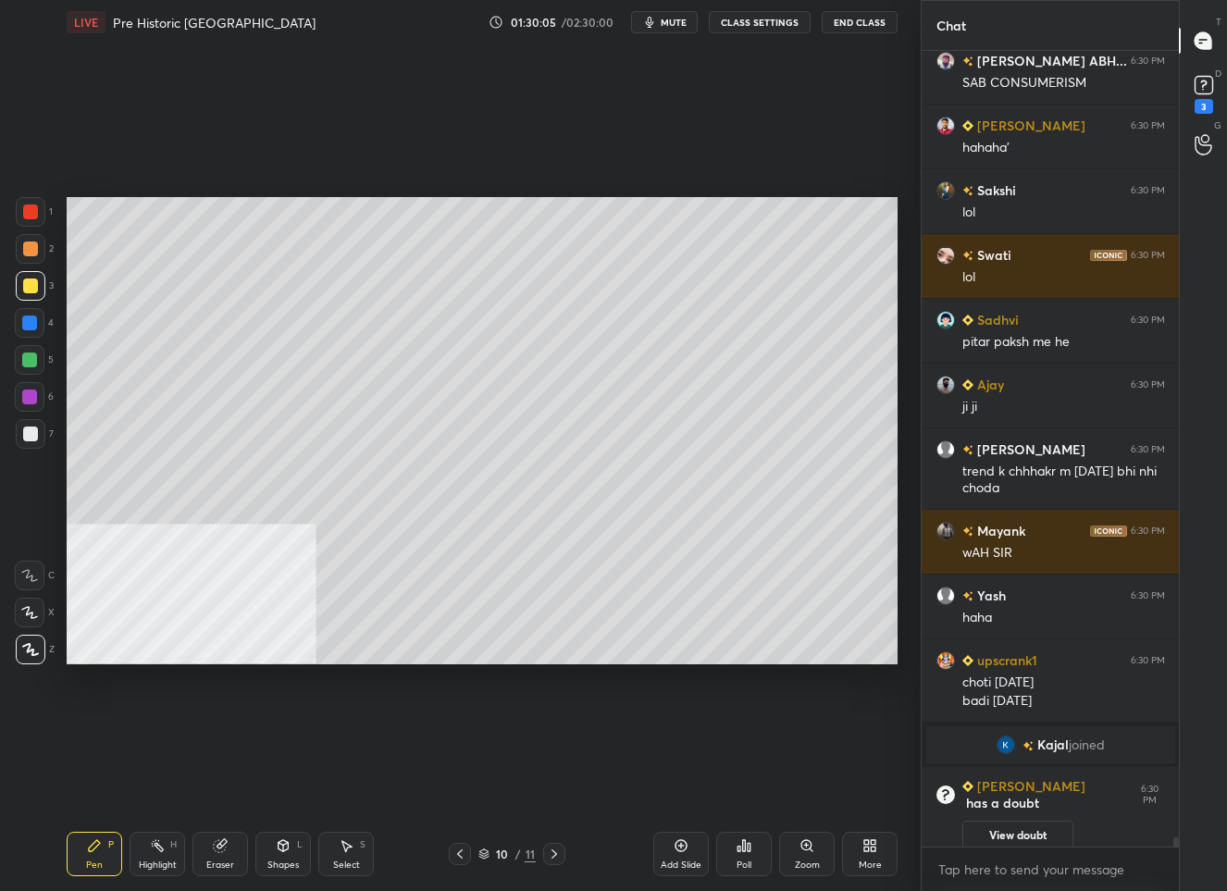
drag, startPoint x: 678, startPoint y: 854, endPoint x: 676, endPoint y: 826, distance: 27.8
click at [678, 852] on div "Add Slide" at bounding box center [681, 854] width 56 height 44
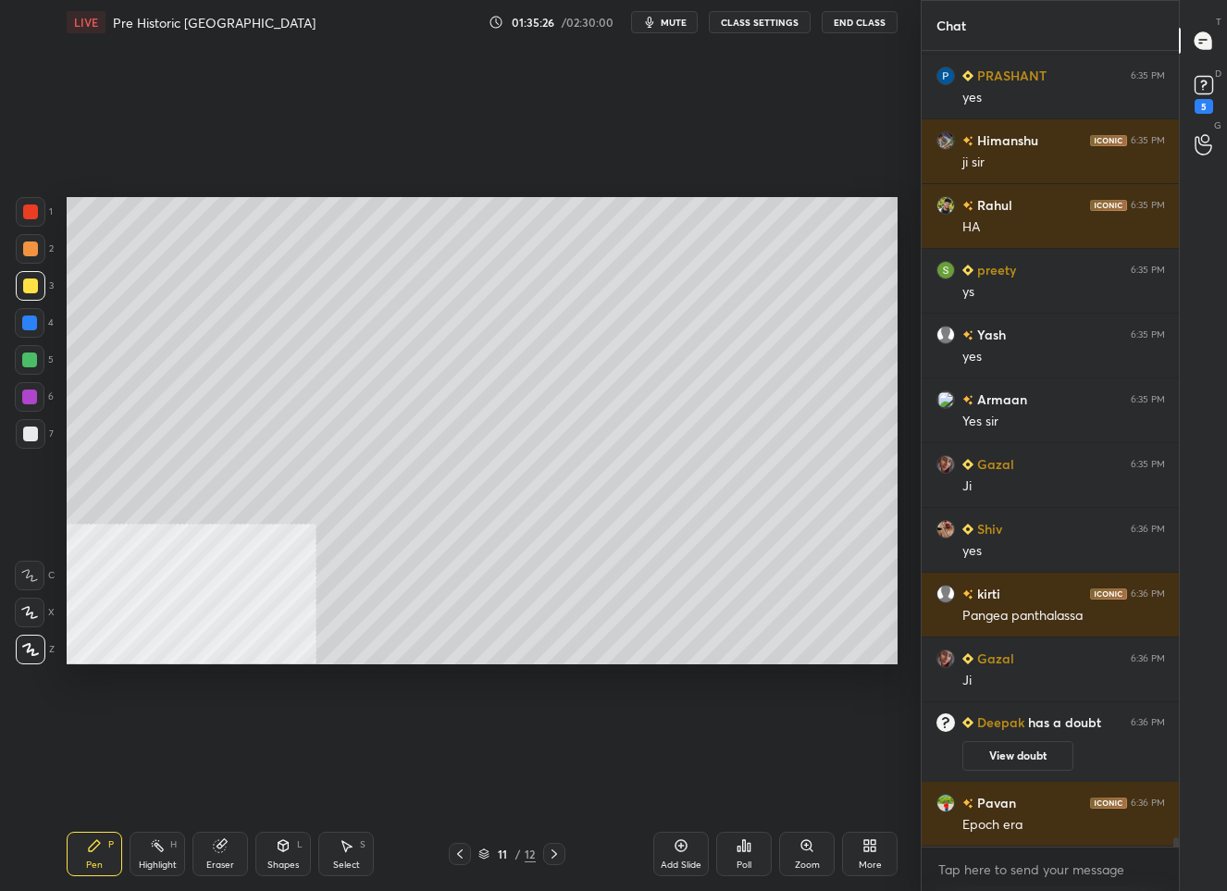
scroll to position [67870, 0]
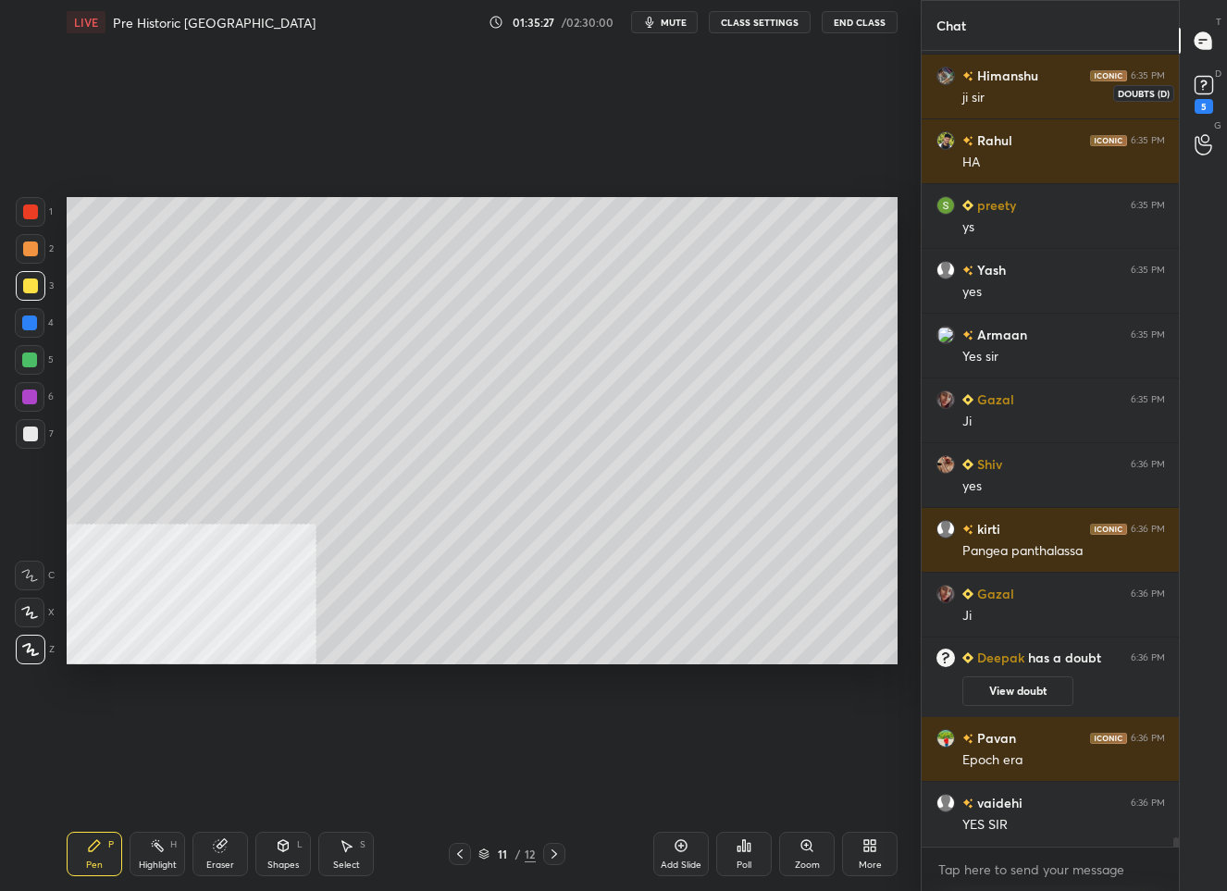
click at [1197, 84] on rect at bounding box center [1203, 86] width 18 height 18
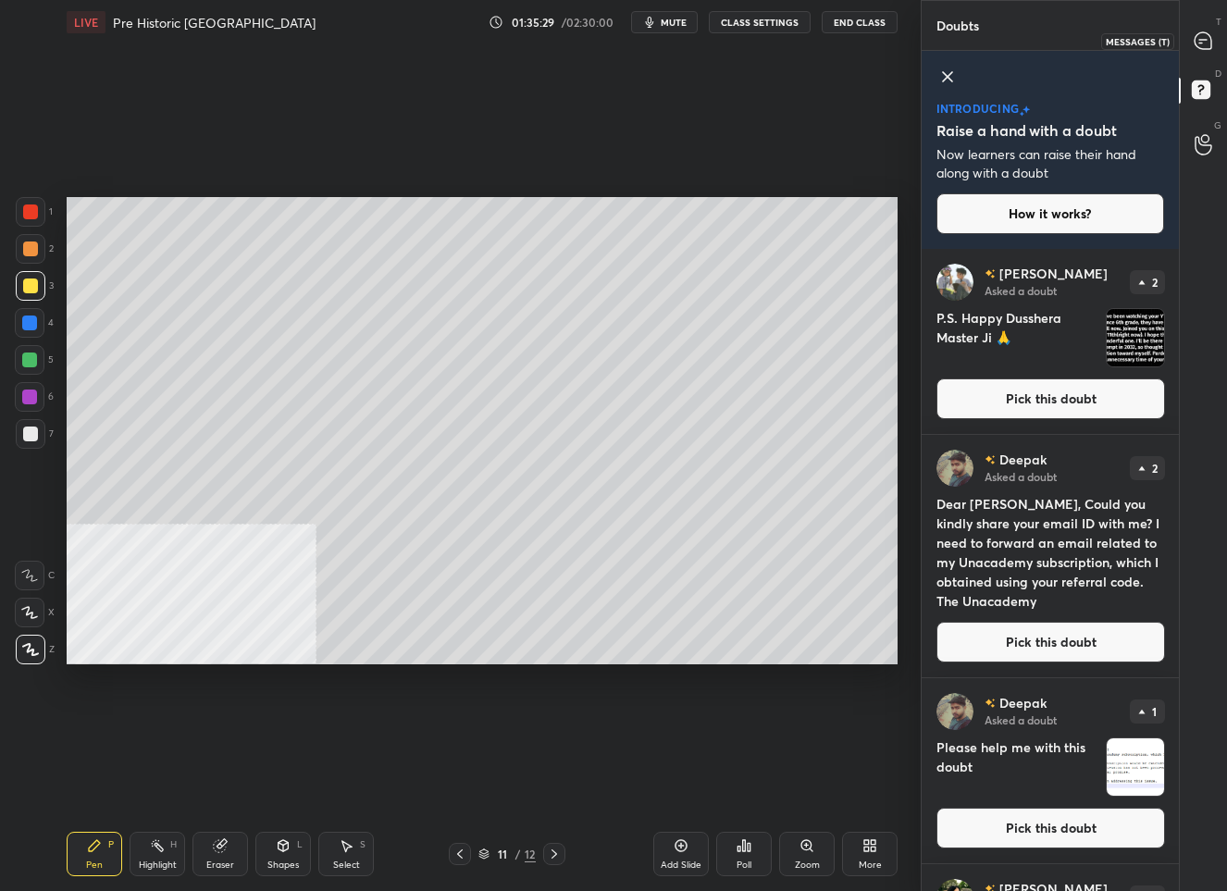
click at [1193, 43] on icon at bounding box center [1202, 40] width 19 height 19
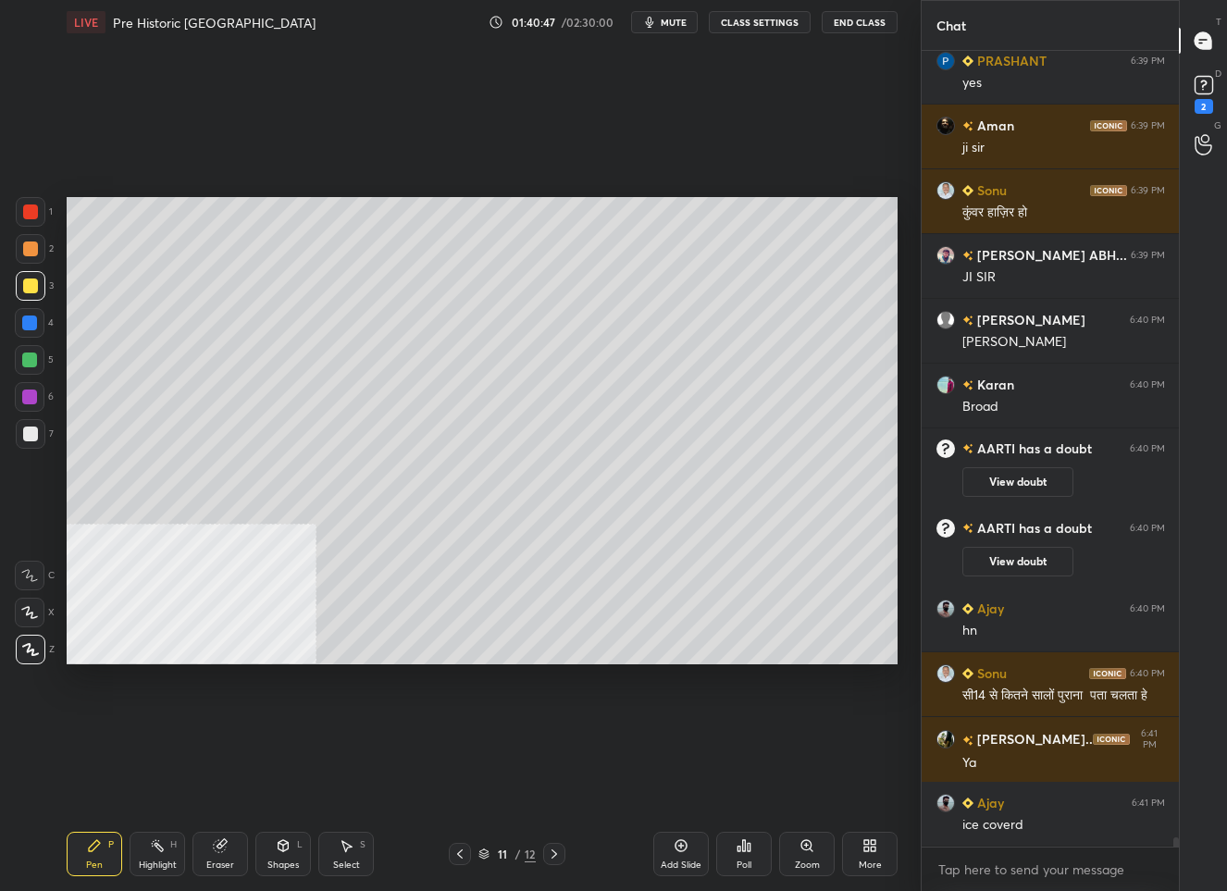
scroll to position [69265, 0]
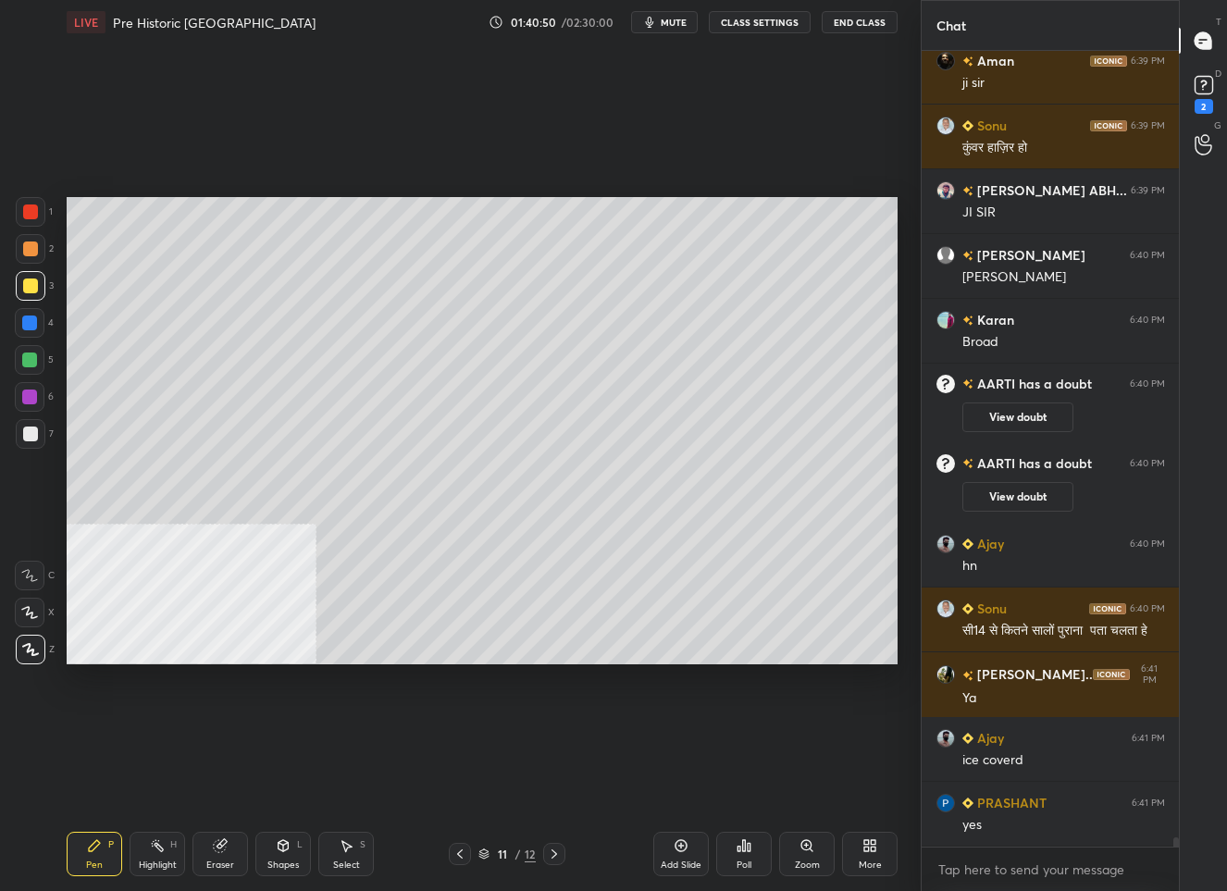
click at [549, 850] on icon at bounding box center [554, 853] width 15 height 15
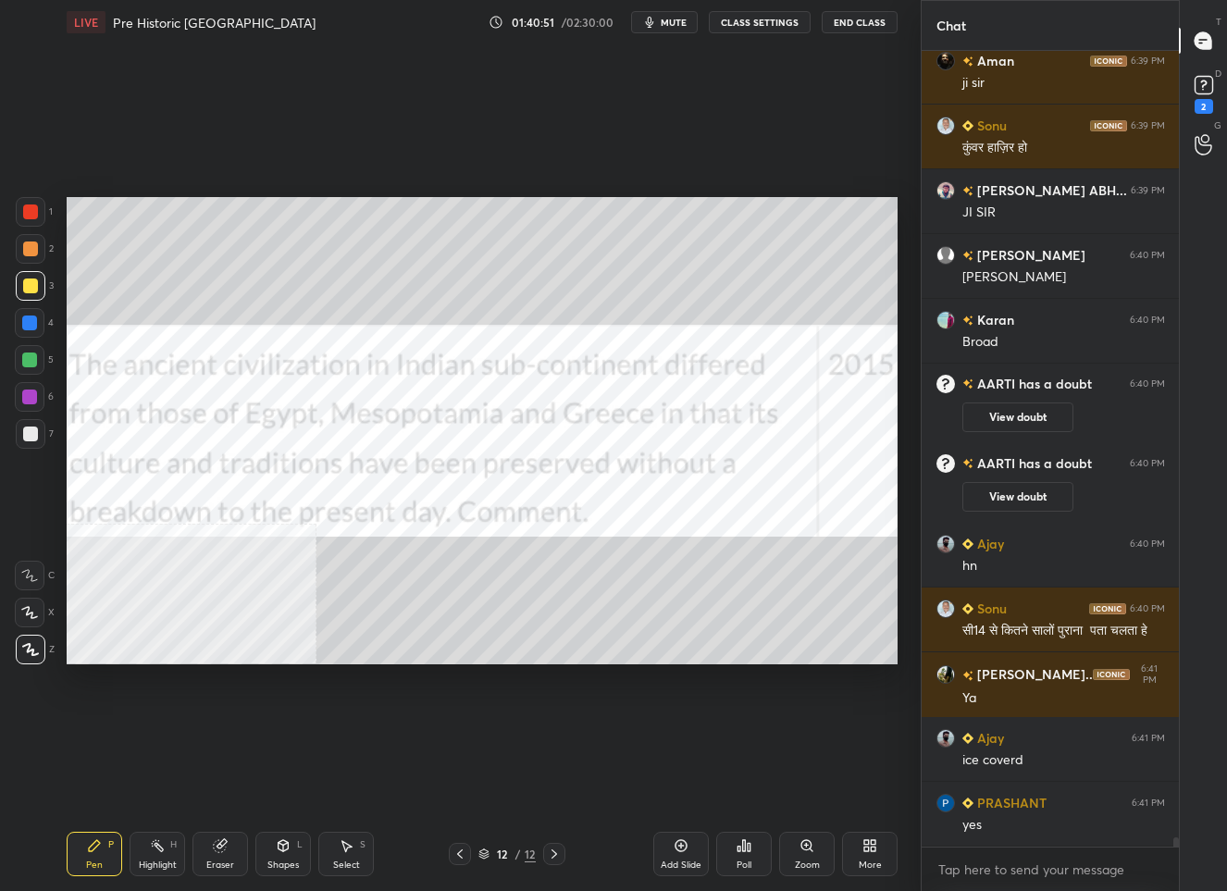
click at [458, 860] on icon at bounding box center [459, 853] width 15 height 15
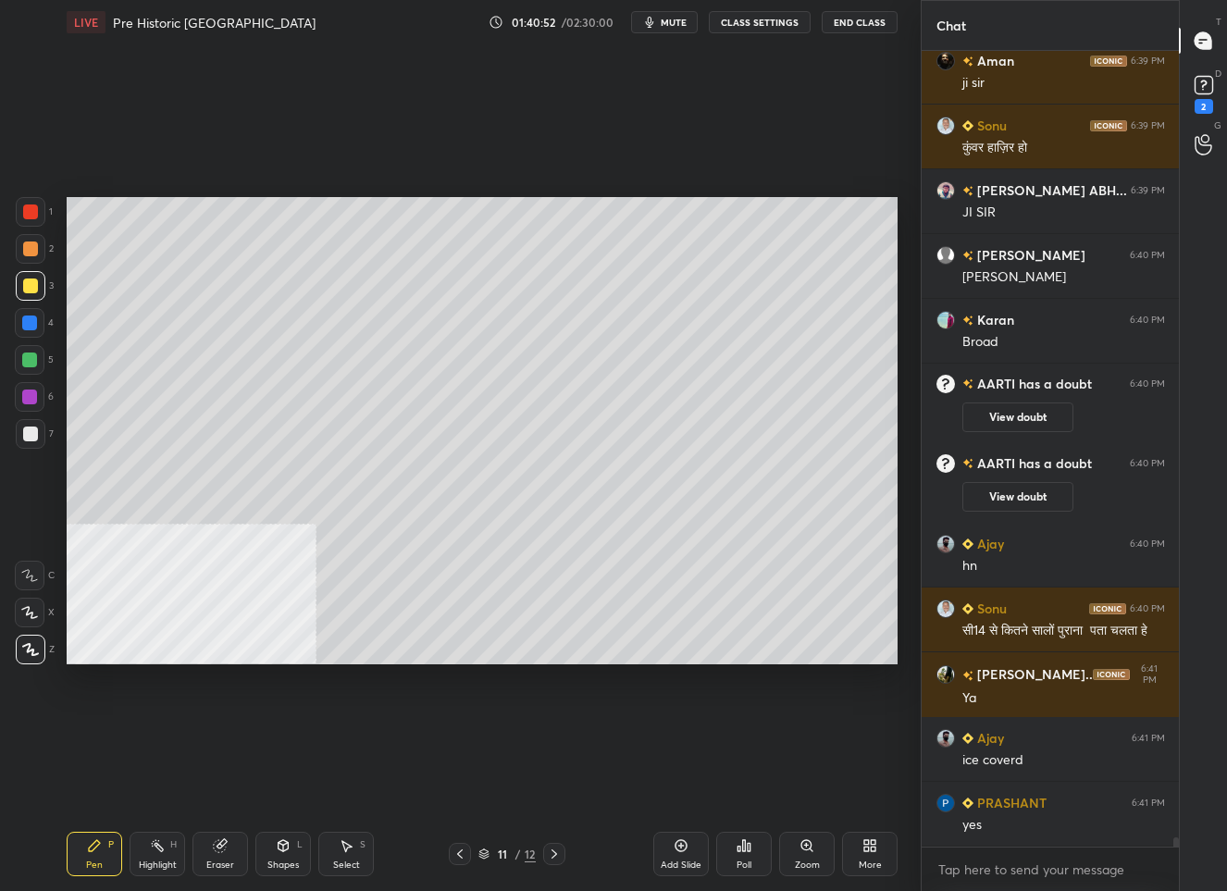
click at [868, 857] on div "More" at bounding box center [870, 854] width 56 height 44
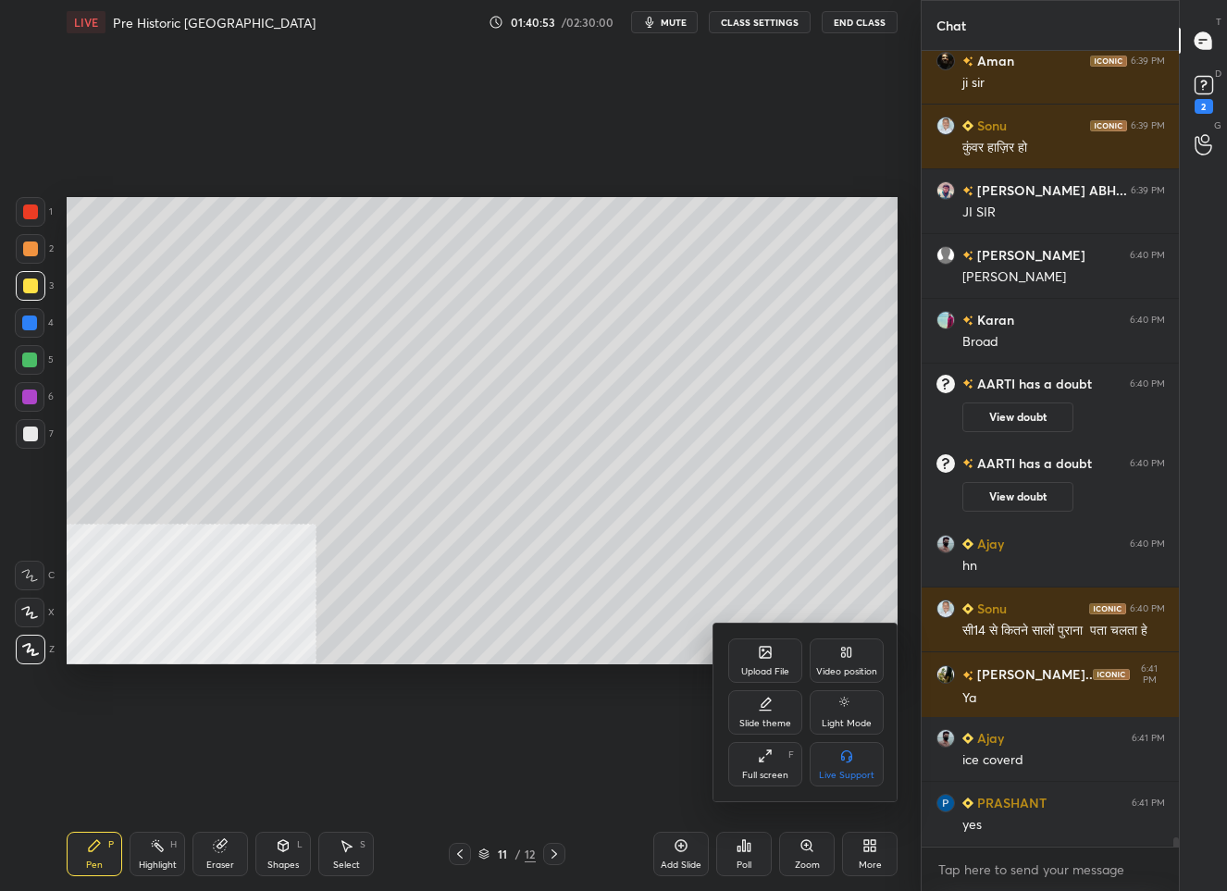
click at [760, 649] on icon at bounding box center [765, 652] width 11 height 11
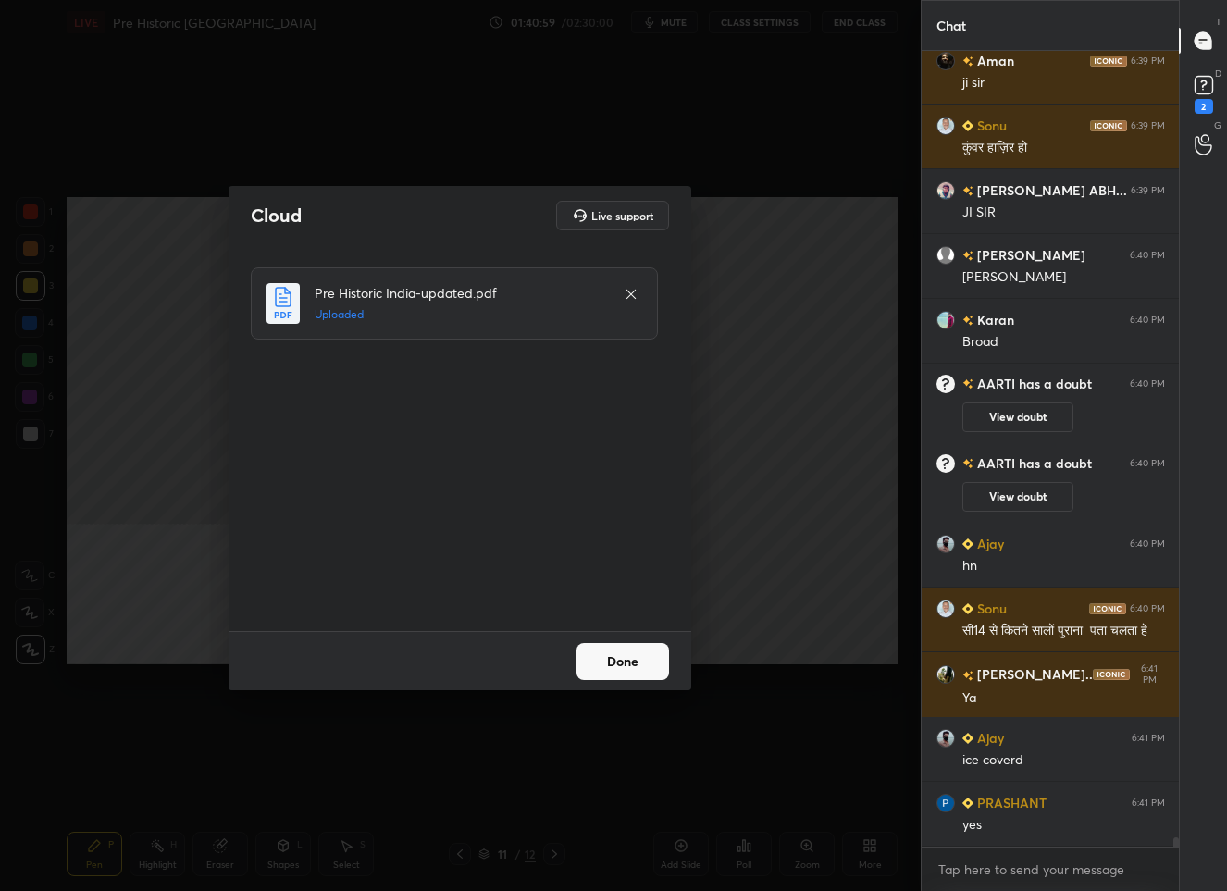
click at [624, 650] on button "Done" at bounding box center [622, 661] width 93 height 37
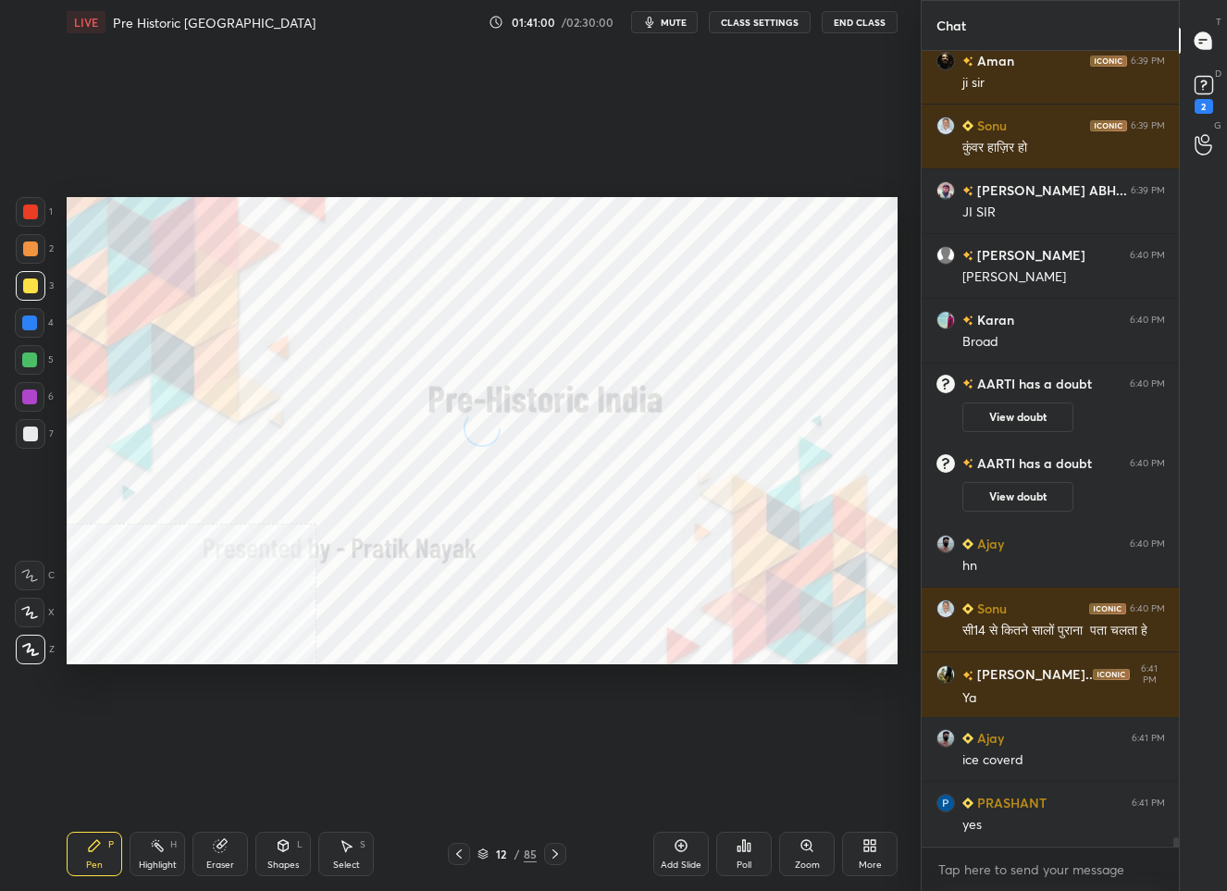
click at [456, 853] on icon at bounding box center [458, 853] width 15 height 15
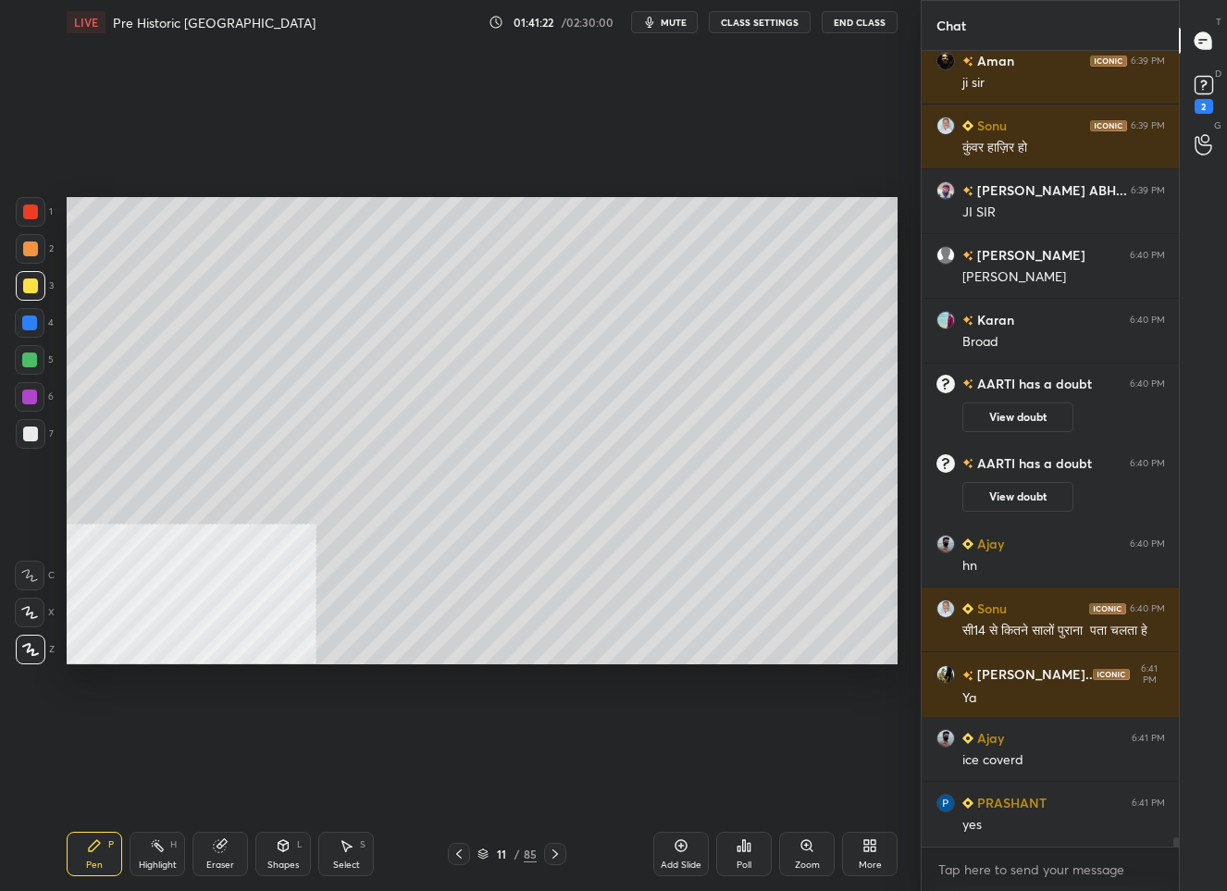
click at [500, 859] on div "11" at bounding box center [501, 853] width 19 height 11
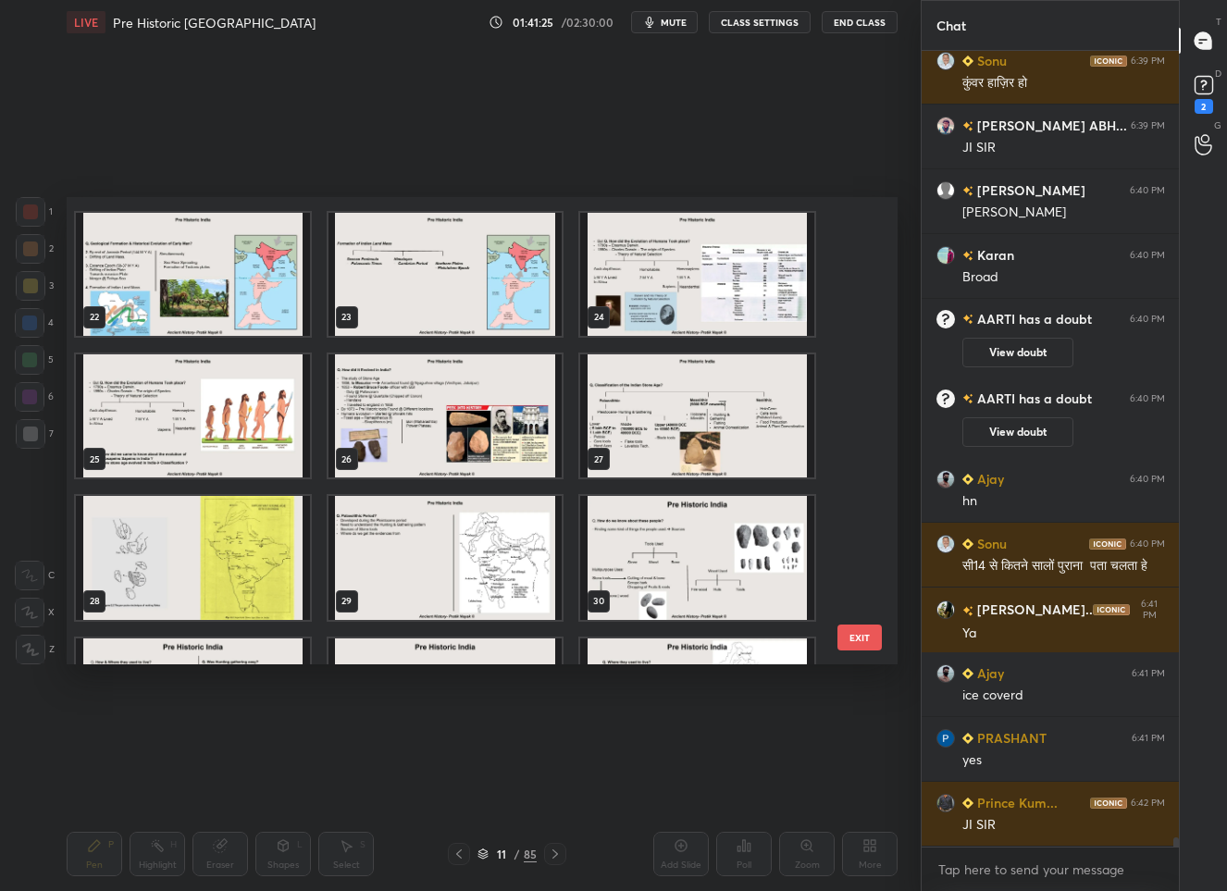
scroll to position [1039, 0]
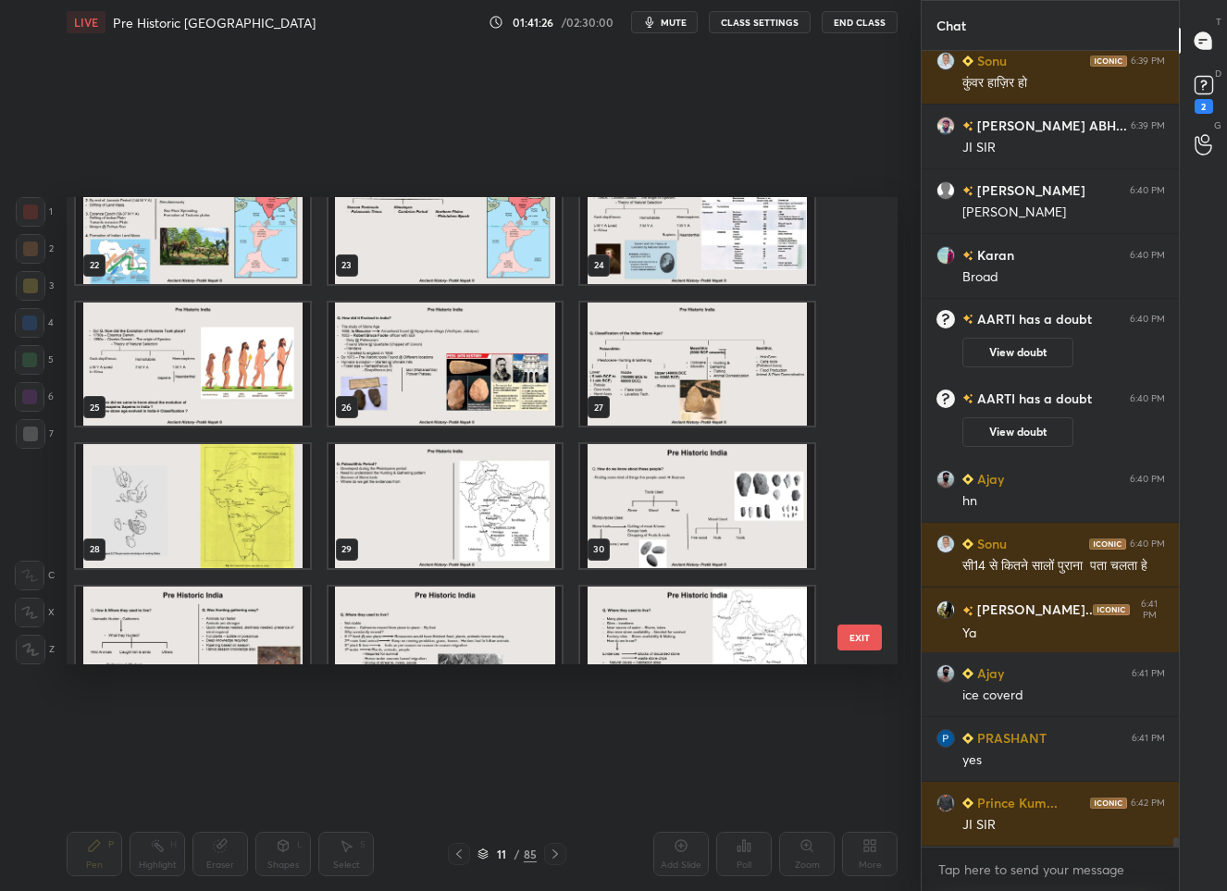
click at [223, 368] on img "grid" at bounding box center [193, 364] width 234 height 123
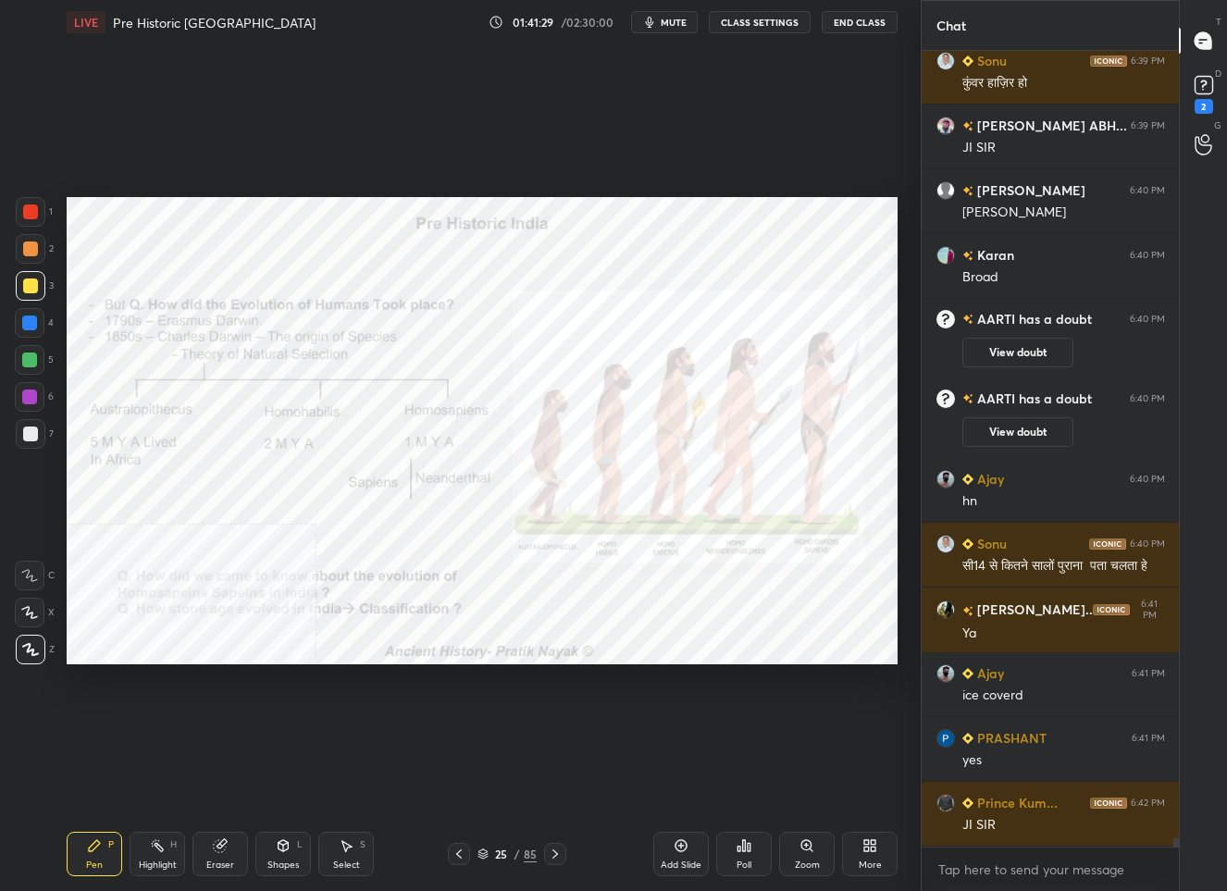
click at [37, 211] on div at bounding box center [30, 211] width 15 height 15
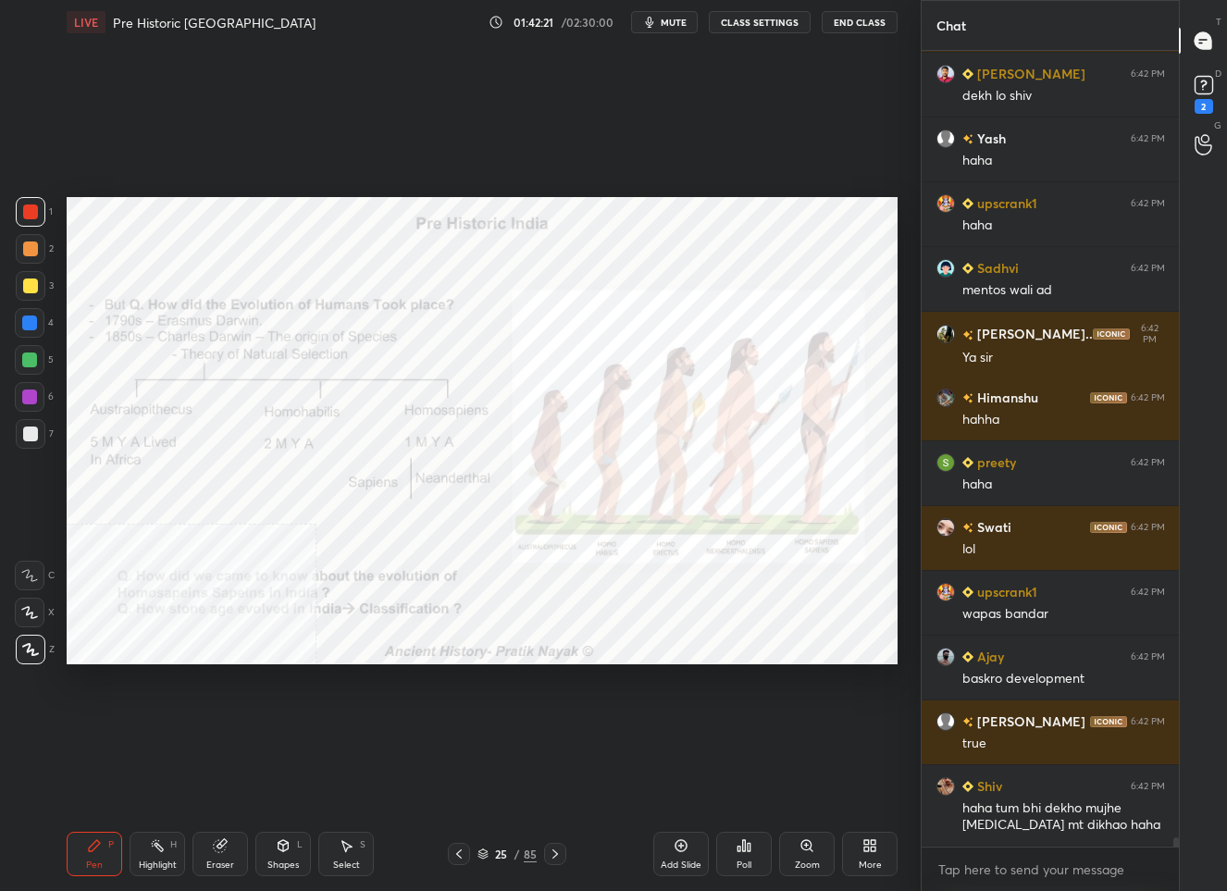
scroll to position [70383, 0]
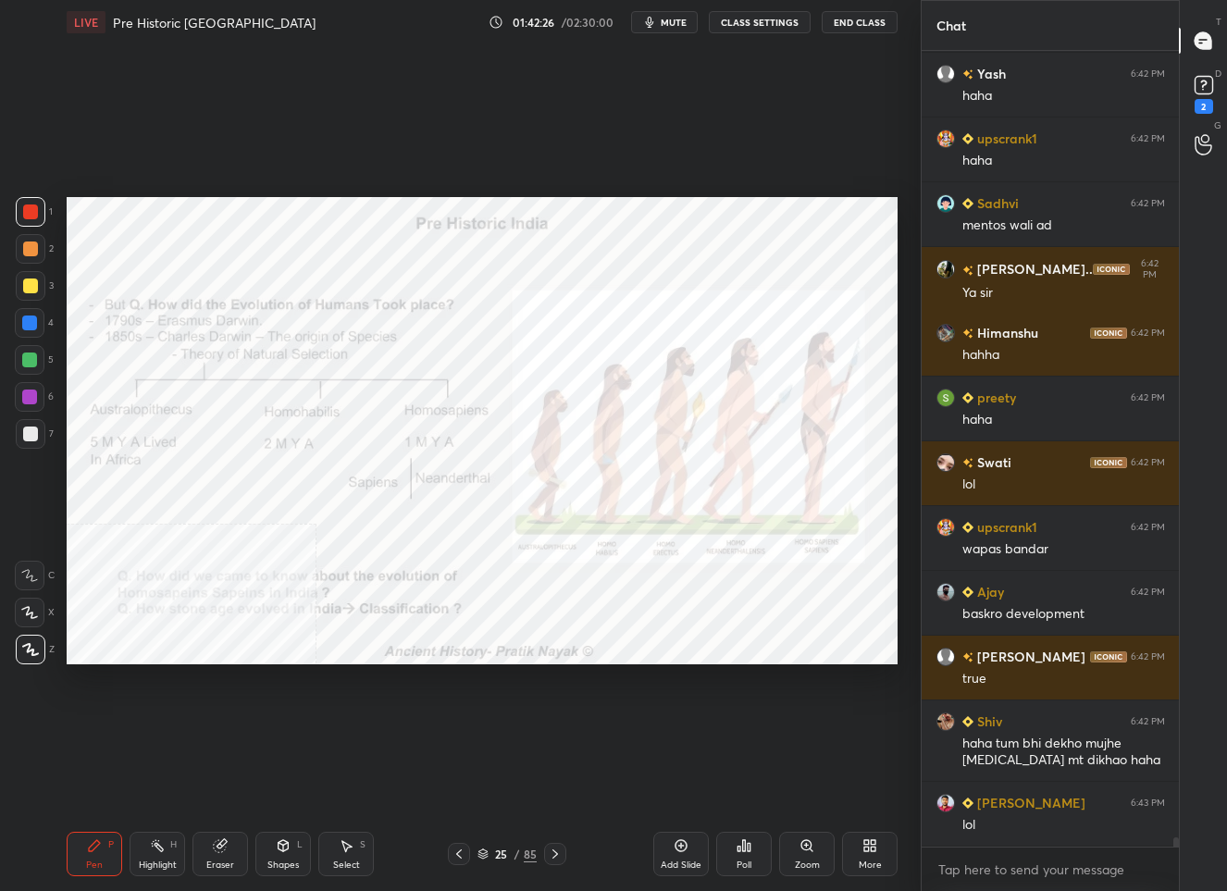
click at [516, 859] on div "/" at bounding box center [517, 853] width 6 height 11
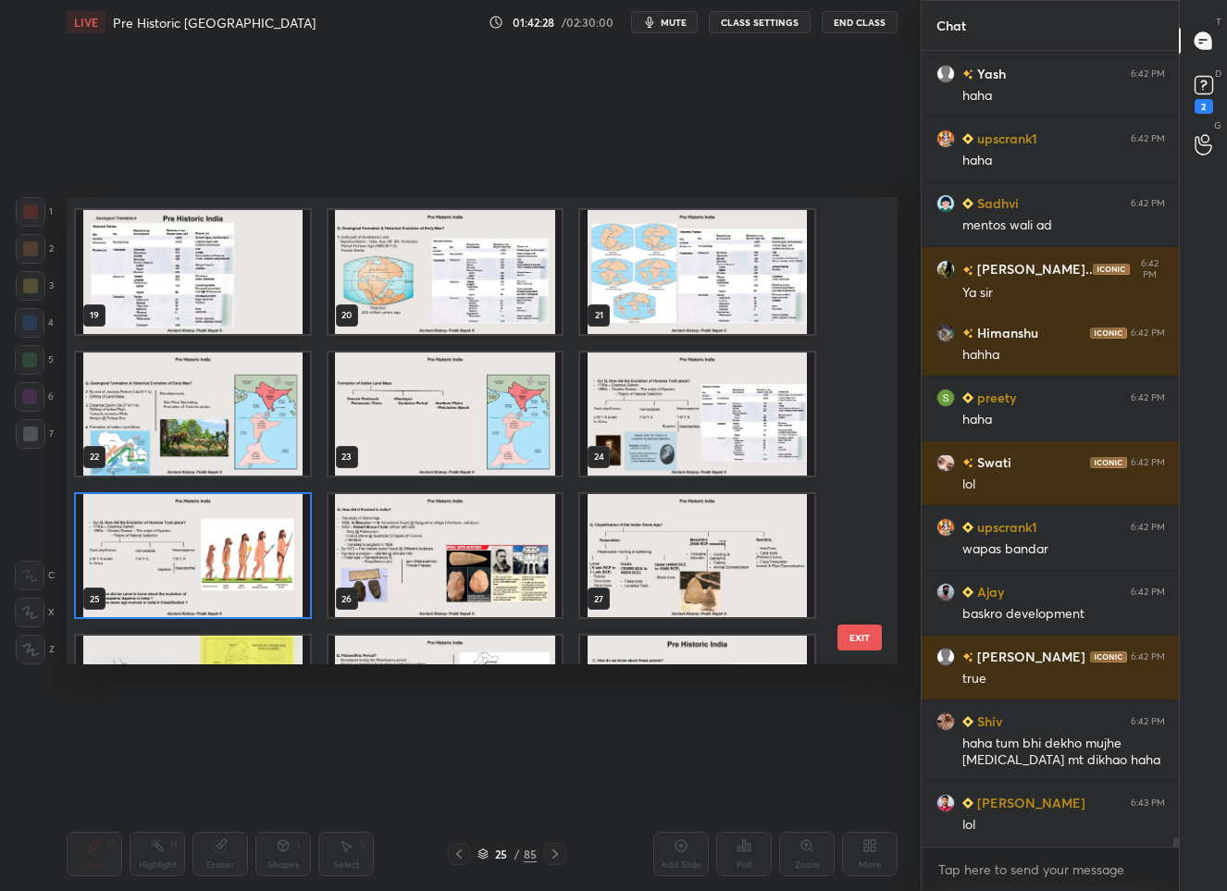
scroll to position [796, 0]
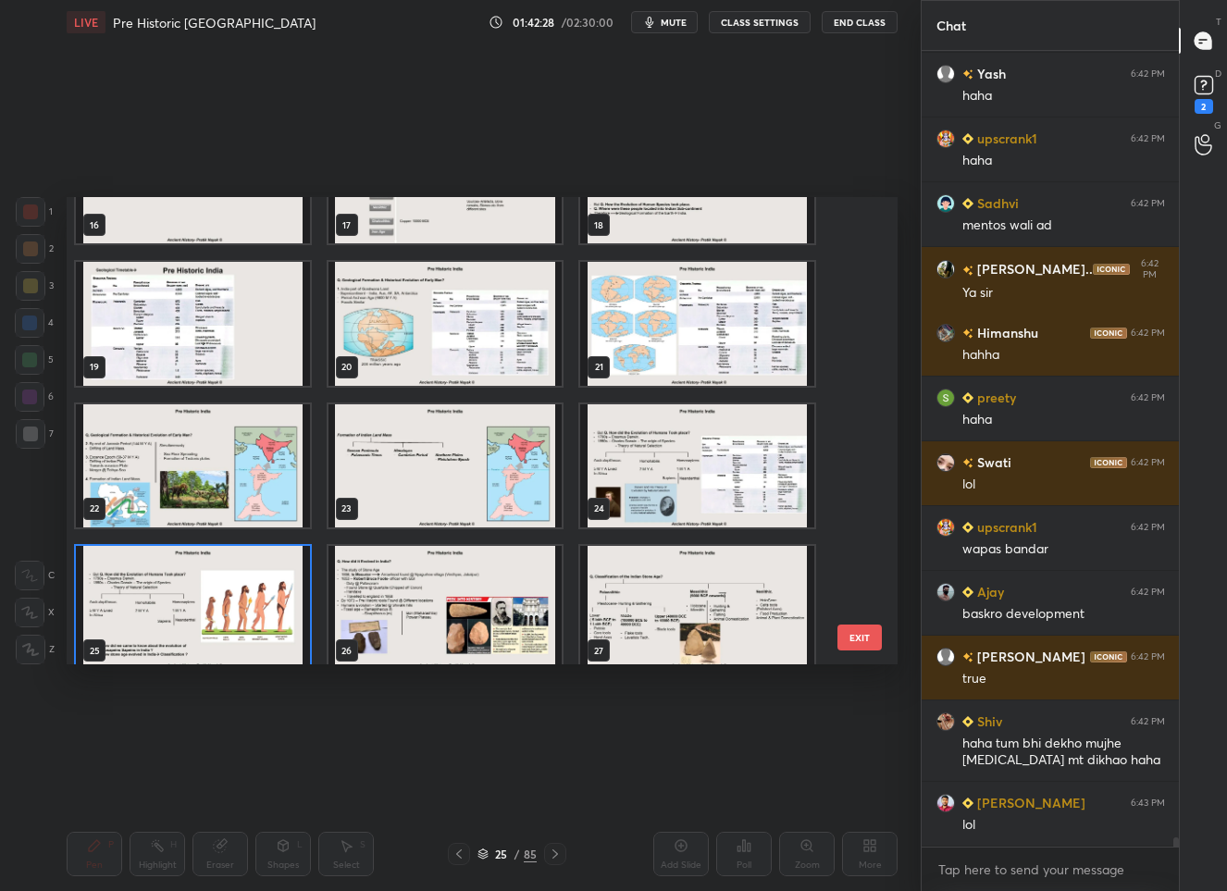
click at [733, 344] on img "grid" at bounding box center [697, 323] width 234 height 123
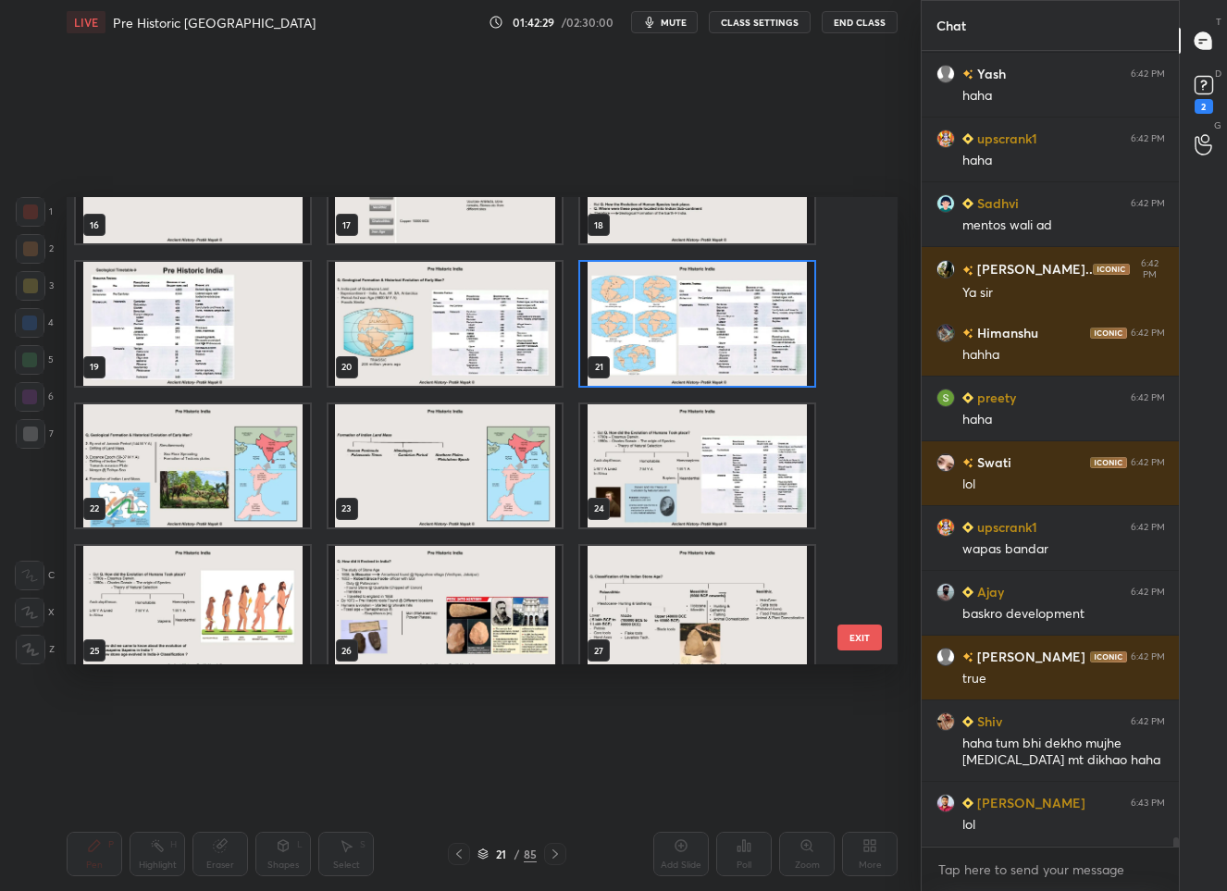
click at [733, 344] on img "grid" at bounding box center [697, 323] width 234 height 123
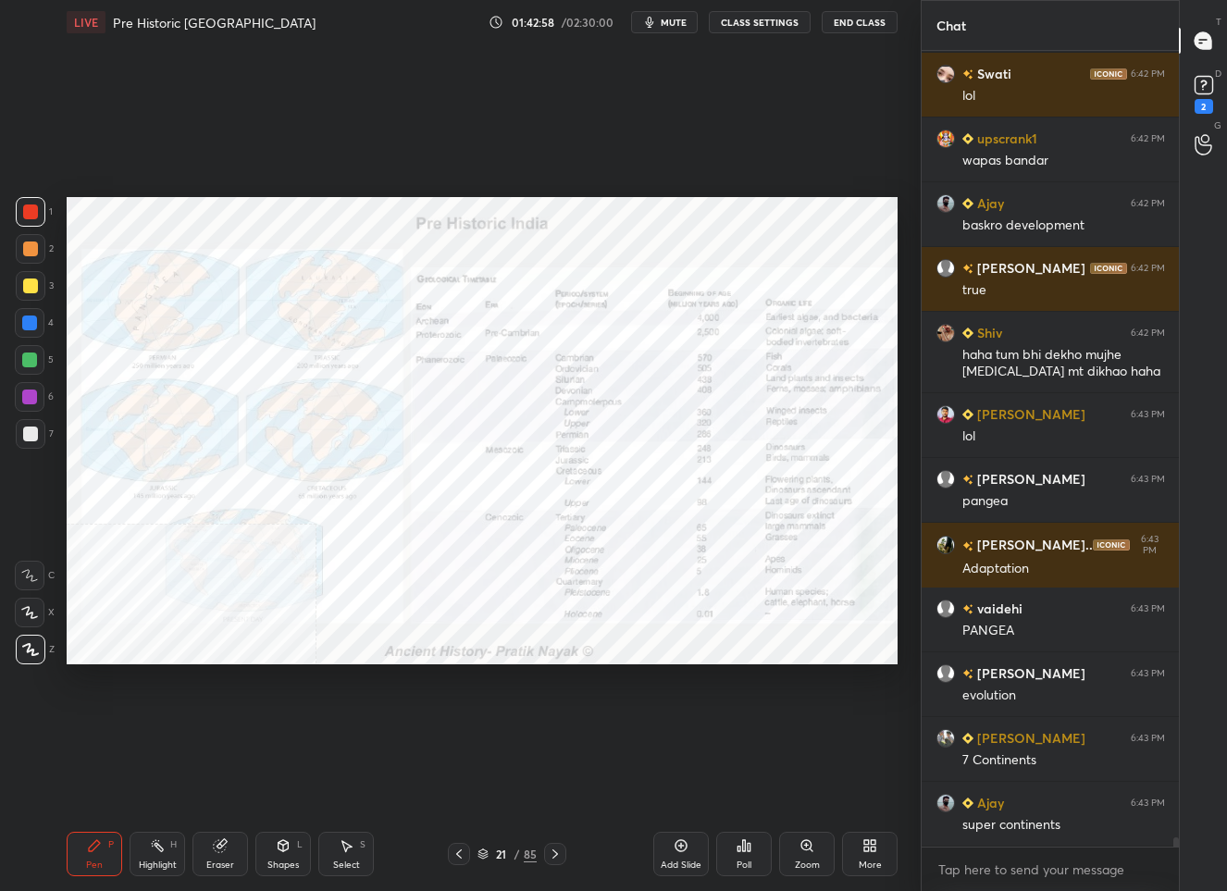
scroll to position [70836, 0]
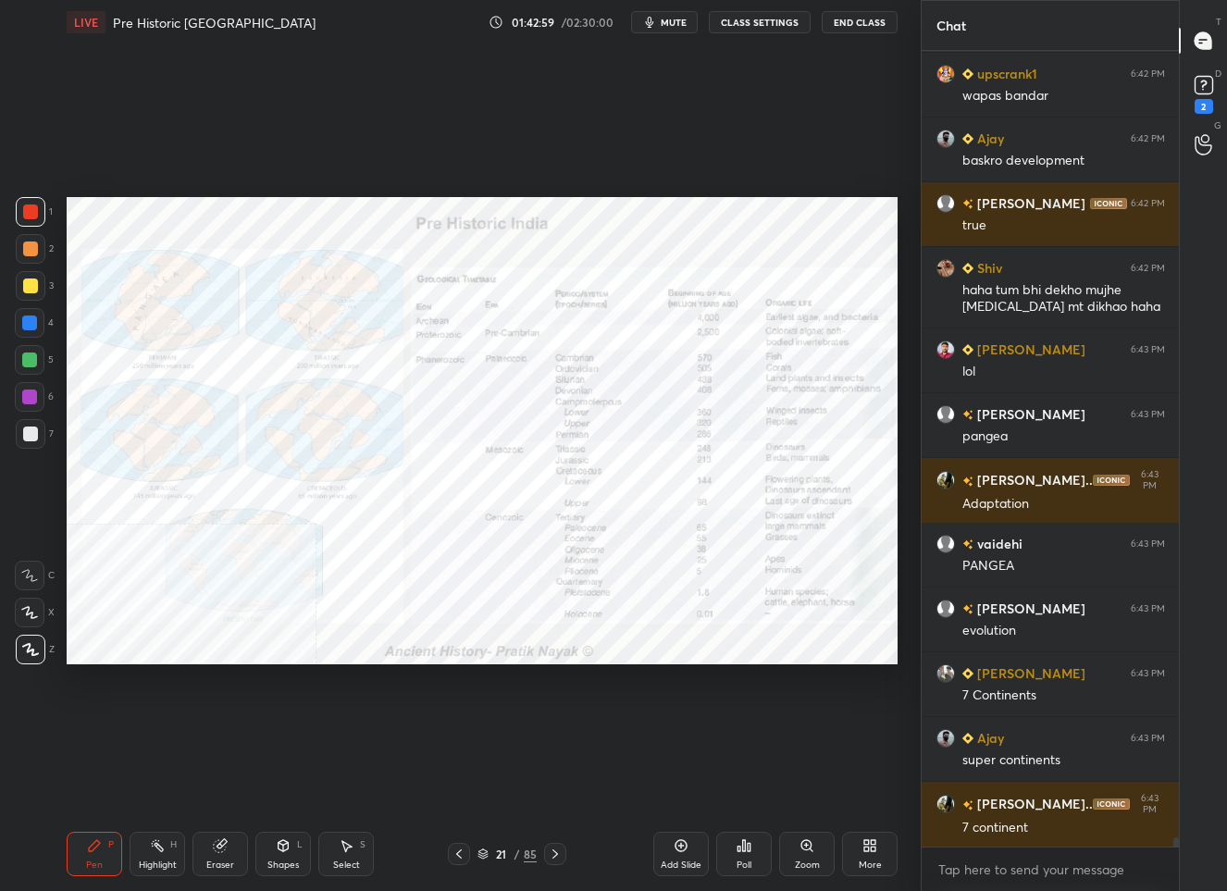
click at [799, 838] on icon at bounding box center [806, 845] width 15 height 15
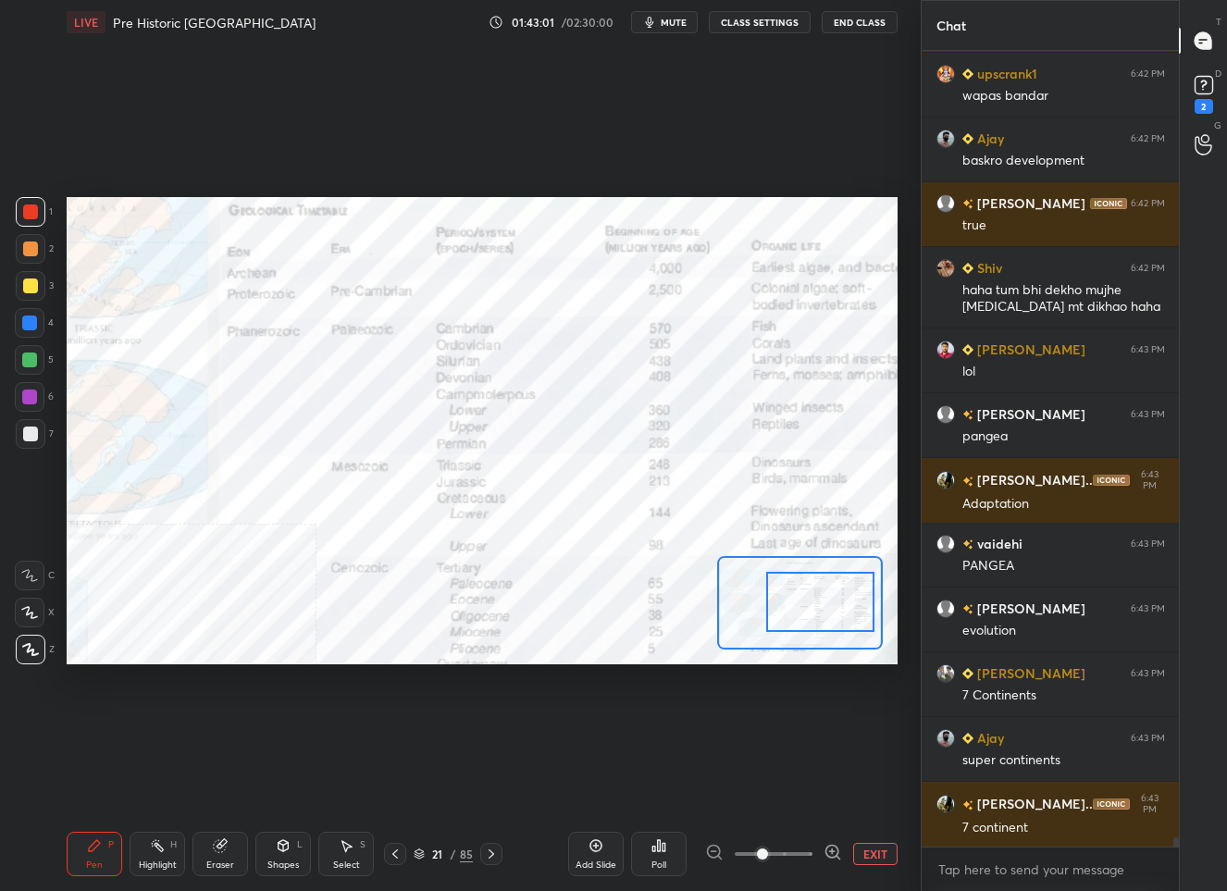
drag, startPoint x: 828, startPoint y: 612, endPoint x: 844, endPoint y: 609, distance: 16.2
click at [844, 609] on div at bounding box center [820, 602] width 108 height 60
click at [871, 859] on button "EXIT" at bounding box center [875, 854] width 44 height 22
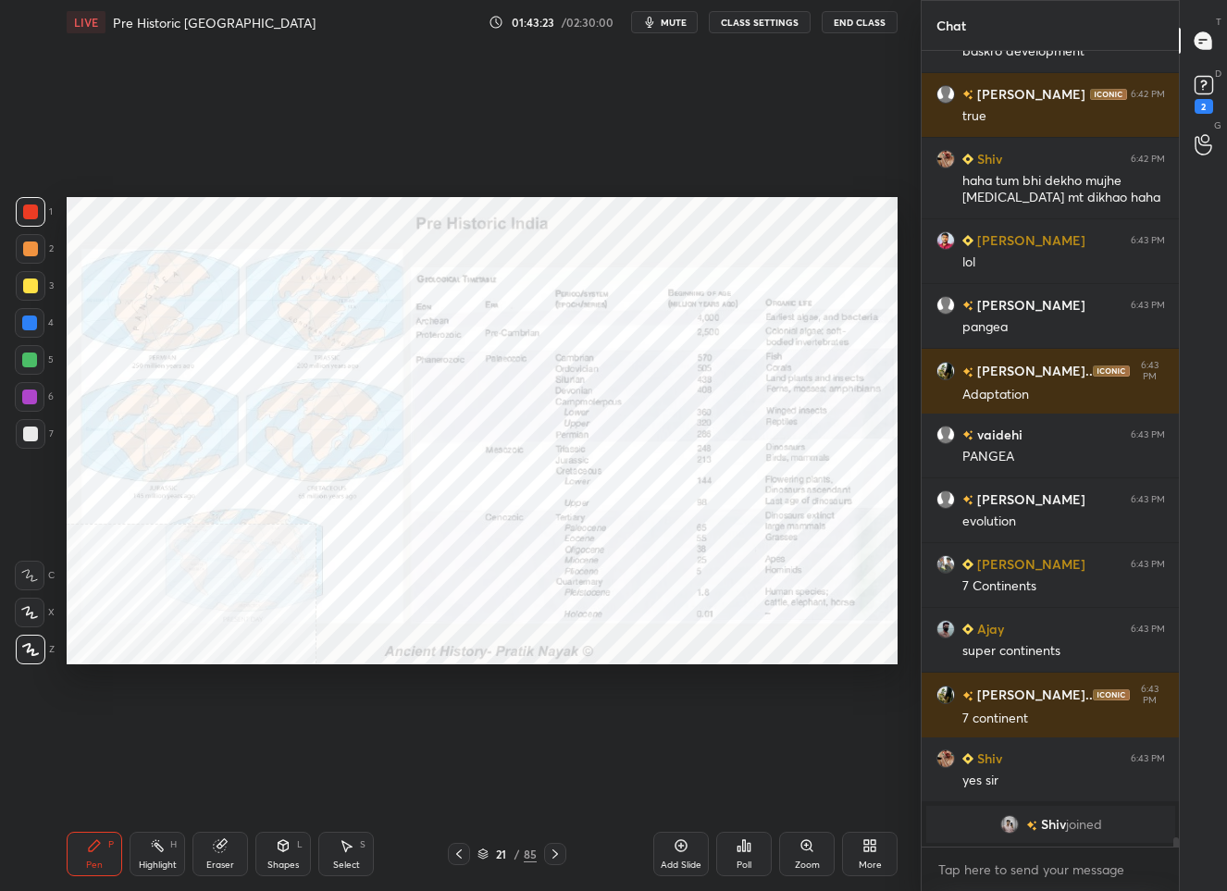
scroll to position [70342, 0]
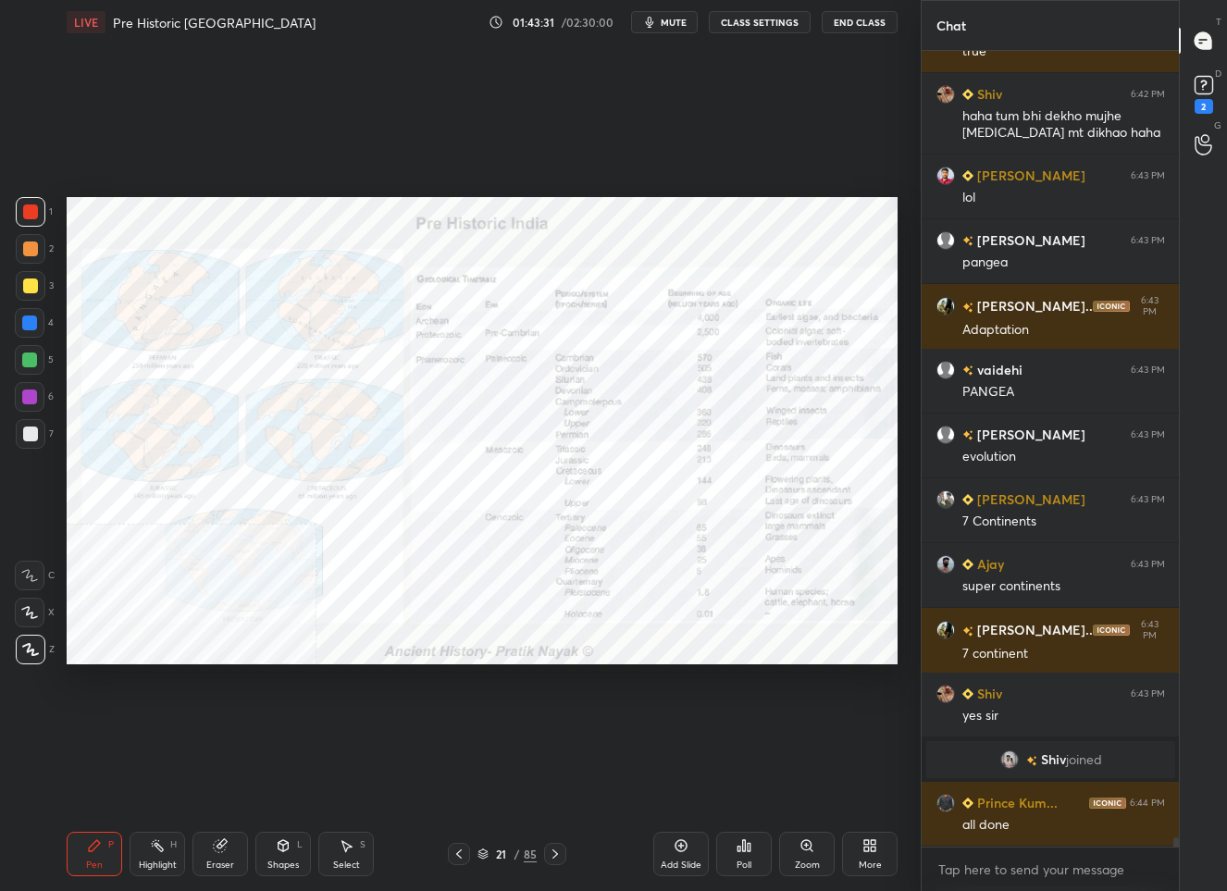
click at [800, 863] on div "Zoom" at bounding box center [807, 864] width 25 height 9
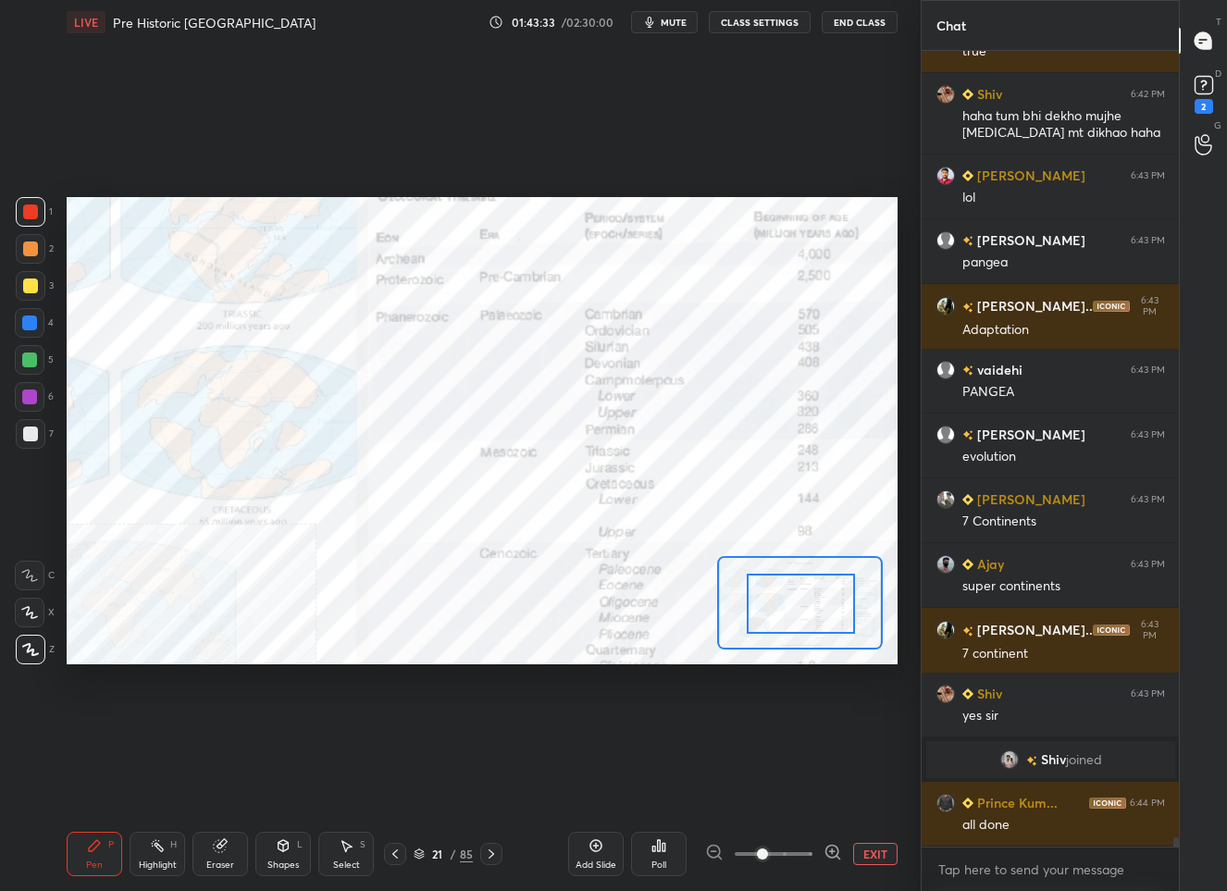
drag, startPoint x: 771, startPoint y: 606, endPoint x: 798, endPoint y: 620, distance: 31.0
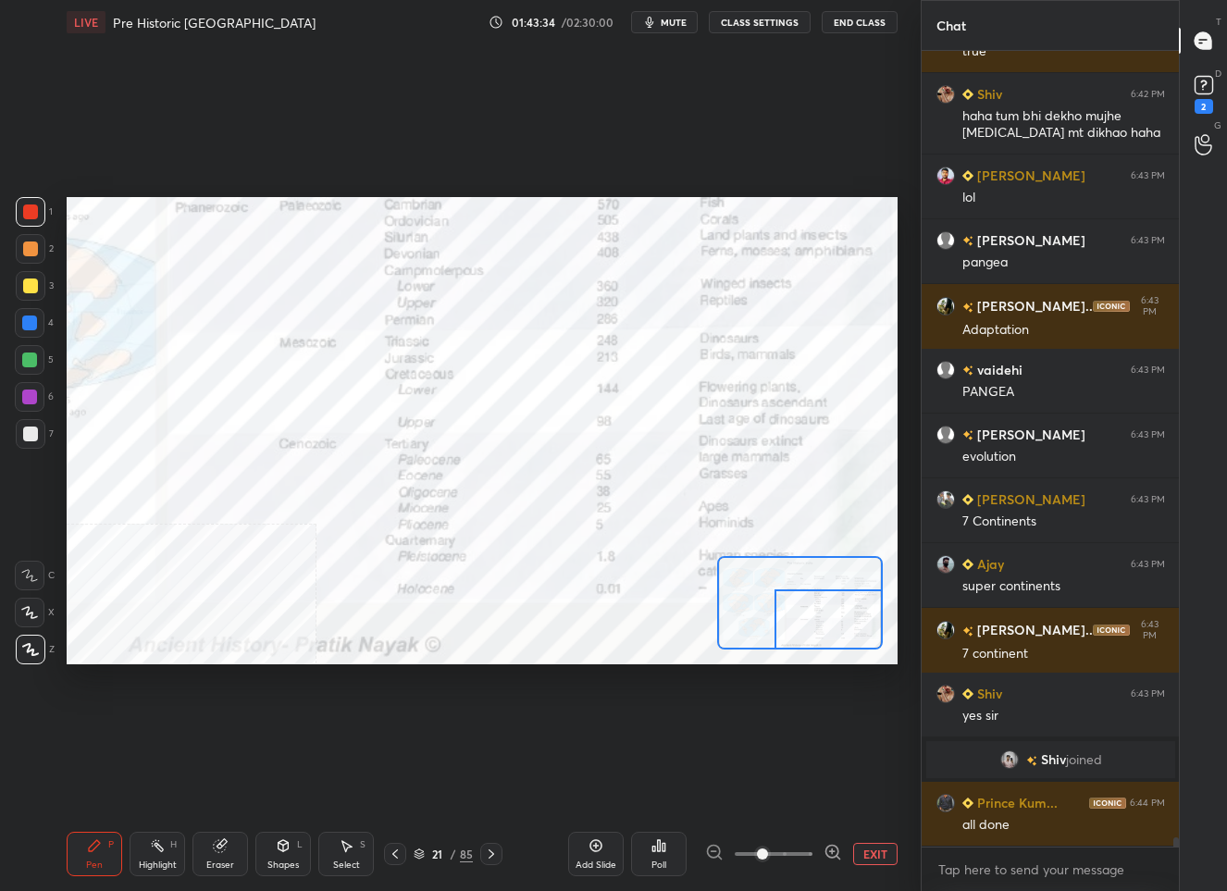
drag, startPoint x: 785, startPoint y: 612, endPoint x: 824, endPoint y: 631, distance: 43.4
click at [824, 632] on div at bounding box center [828, 619] width 108 height 60
drag, startPoint x: 814, startPoint y: 620, endPoint x: 835, endPoint y: 622, distance: 21.4
click at [835, 622] on div at bounding box center [828, 619] width 108 height 60
click at [829, 621] on div at bounding box center [828, 619] width 108 height 60
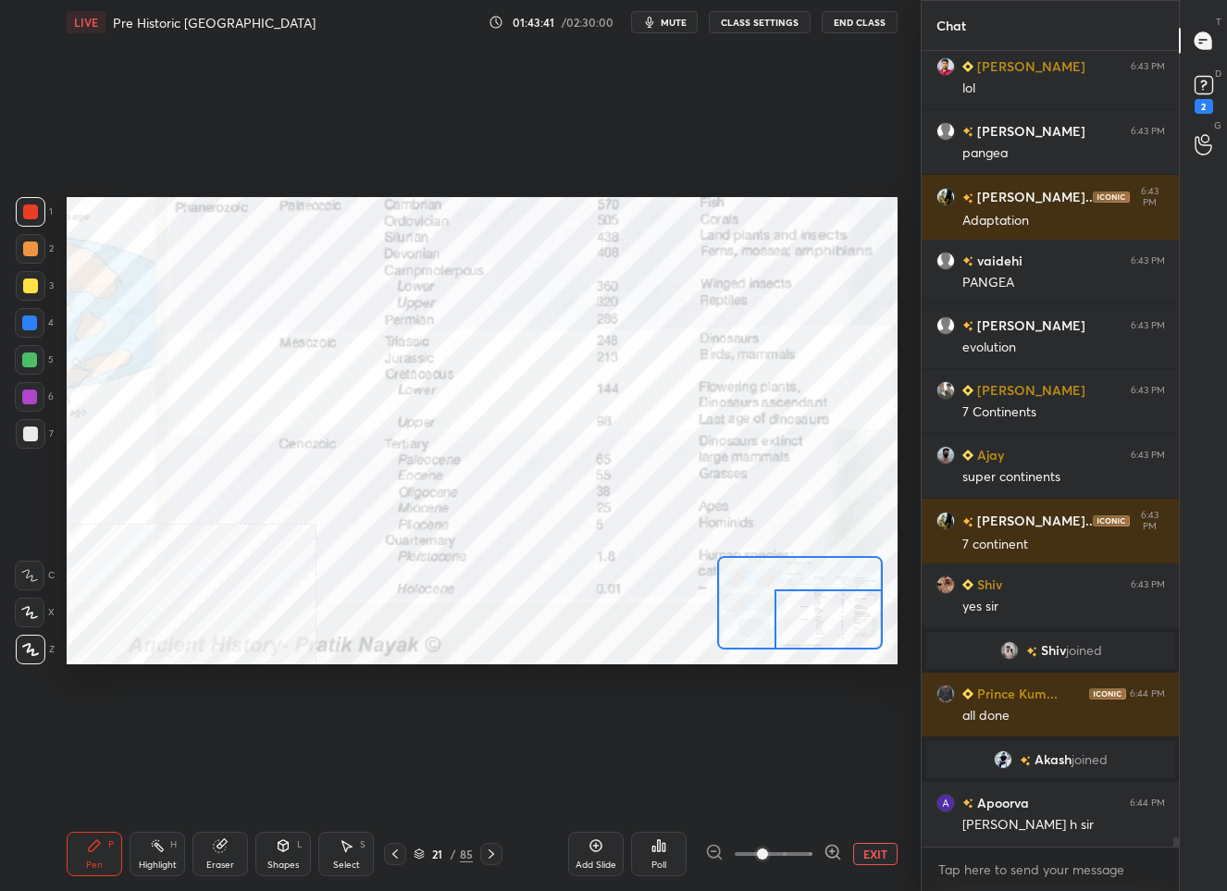
scroll to position [70477, 0]
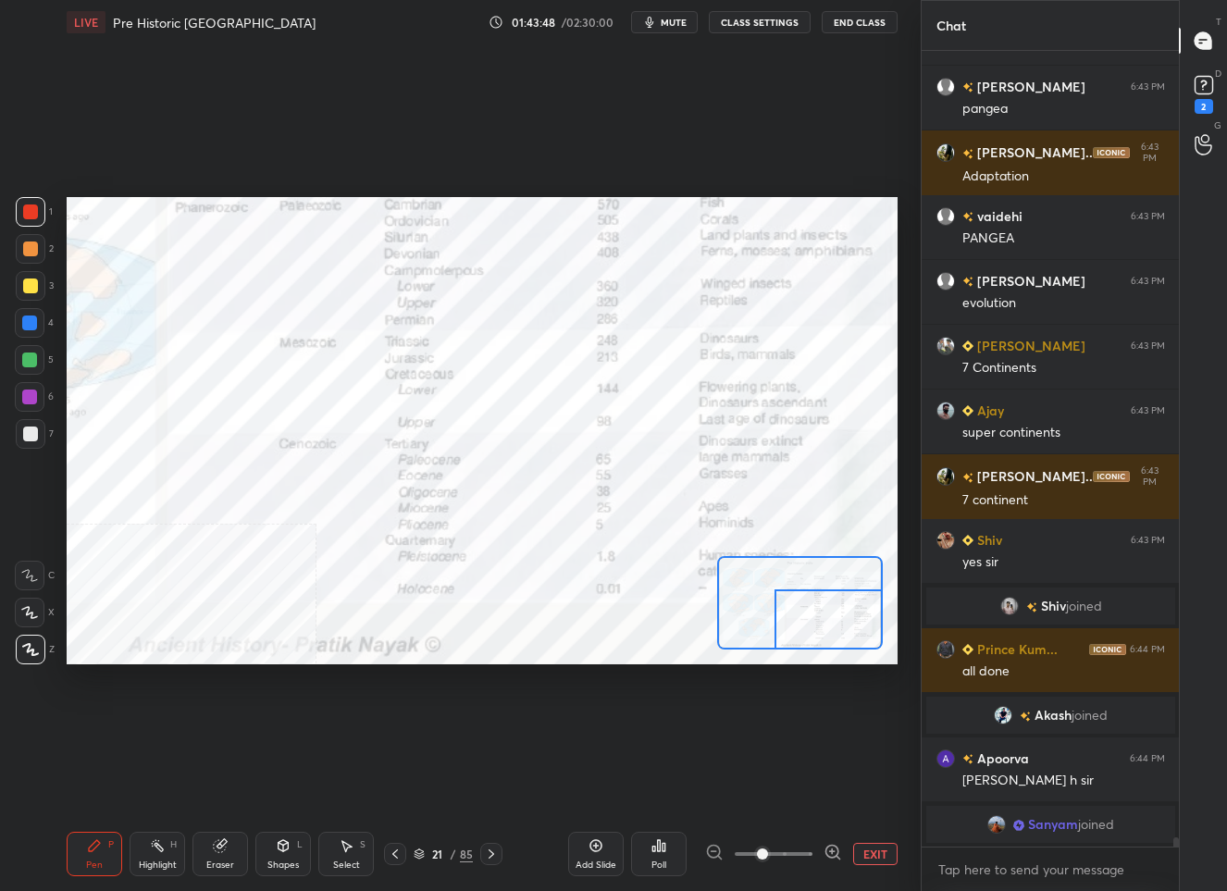
click at [818, 631] on div at bounding box center [828, 619] width 108 height 60
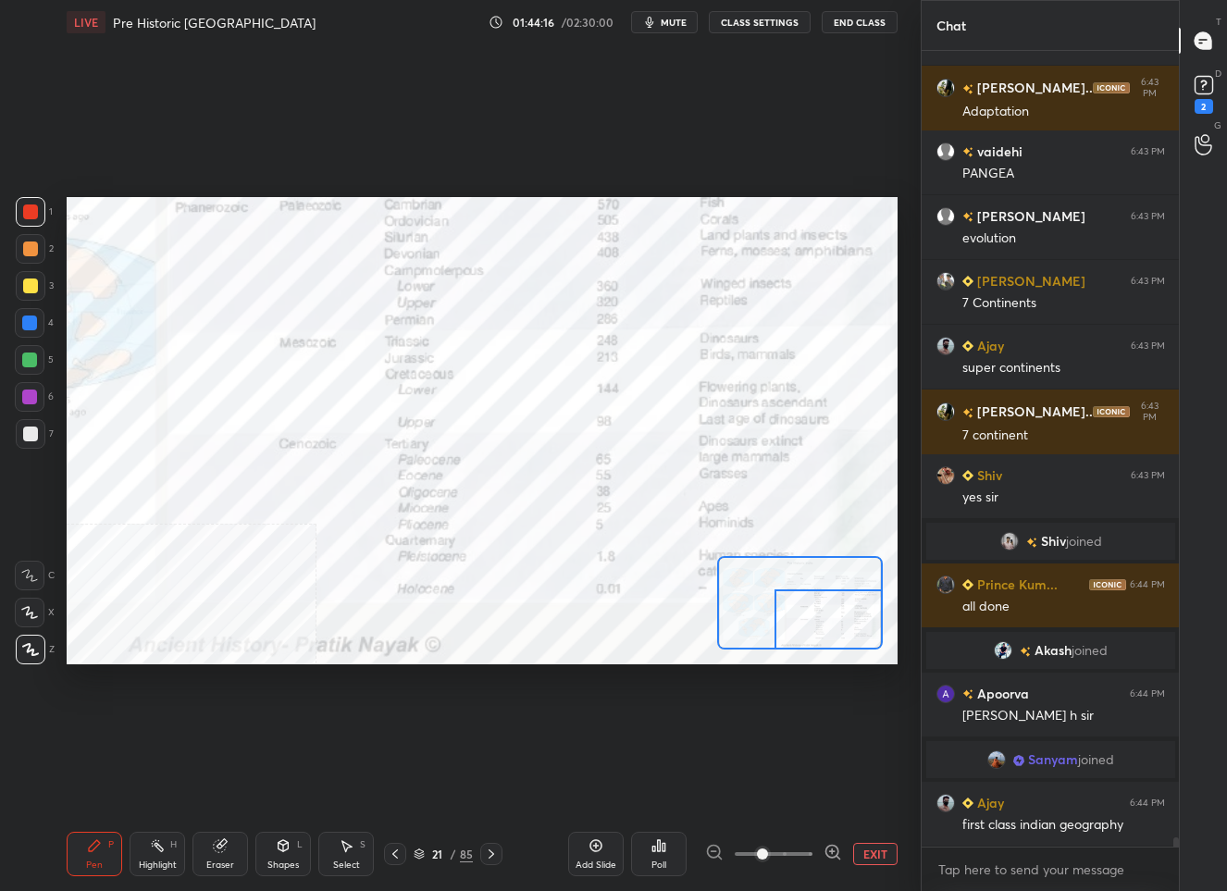
click at [877, 857] on button "EXIT" at bounding box center [875, 854] width 44 height 22
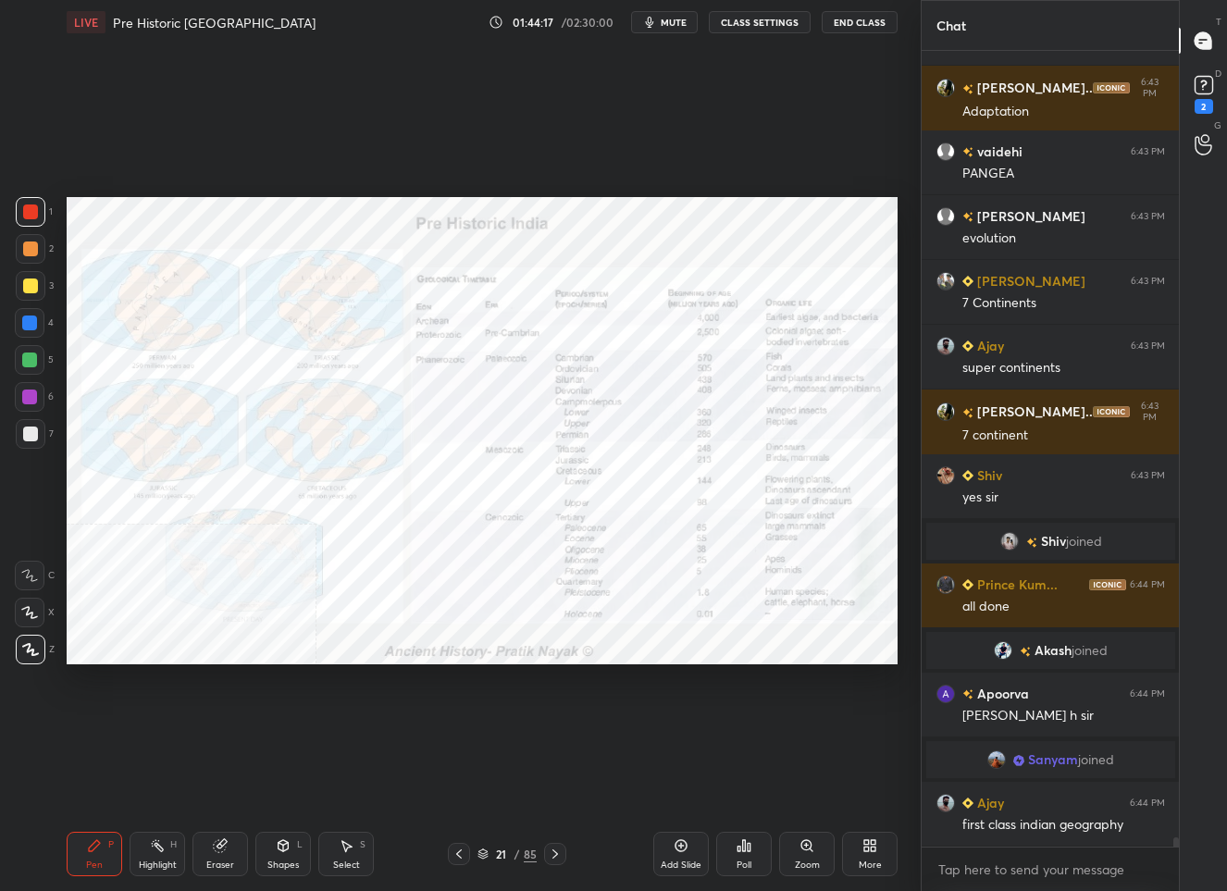
click at [507, 856] on div "21" at bounding box center [501, 853] width 19 height 11
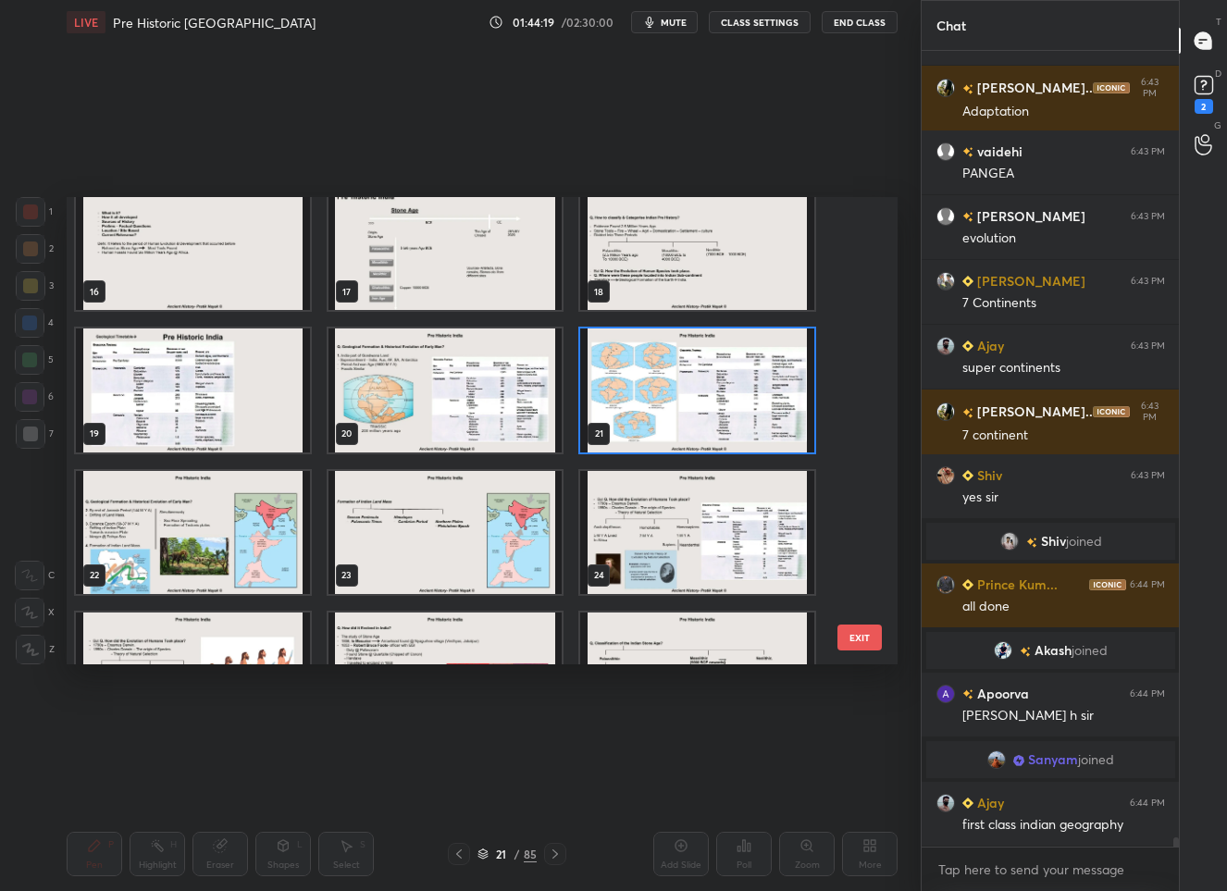
scroll to position [781, 0]
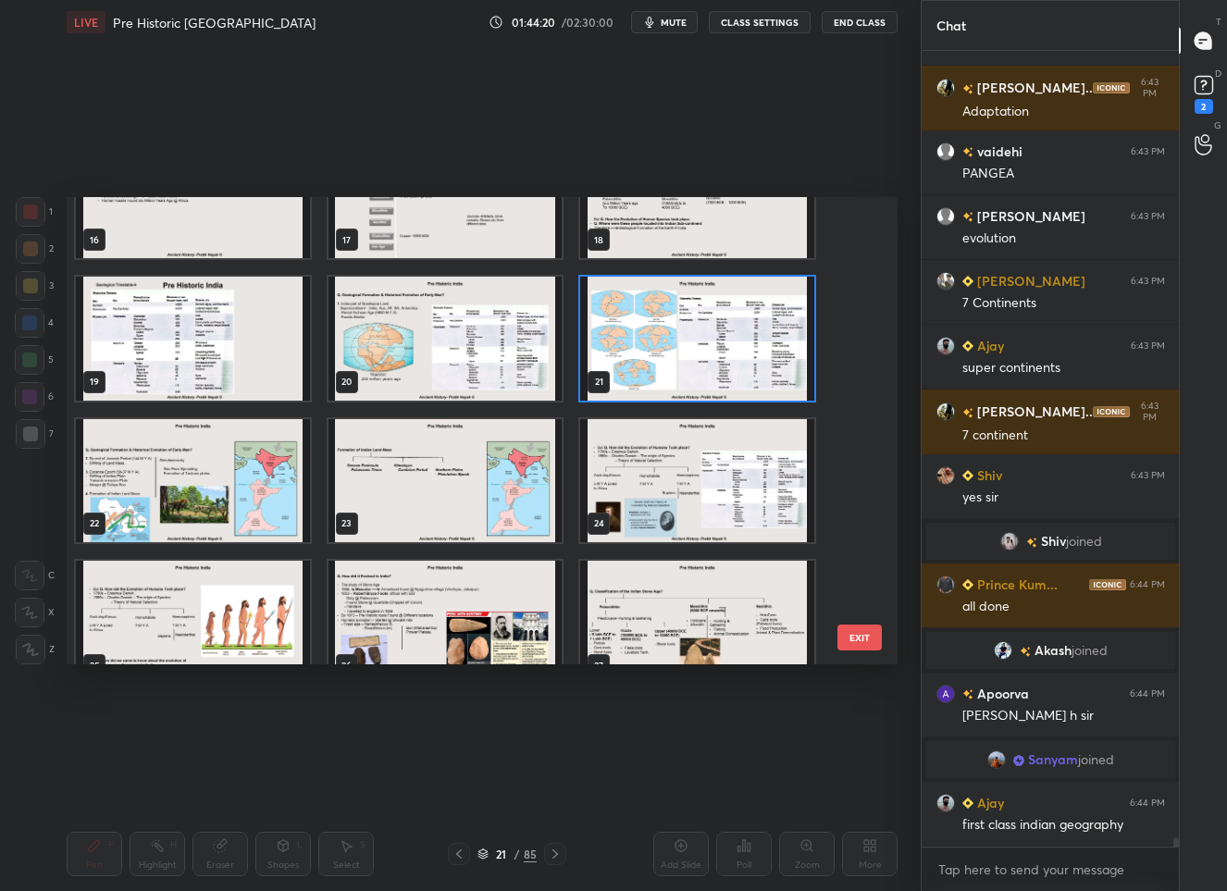
click at [215, 613] on img "grid" at bounding box center [193, 622] width 234 height 123
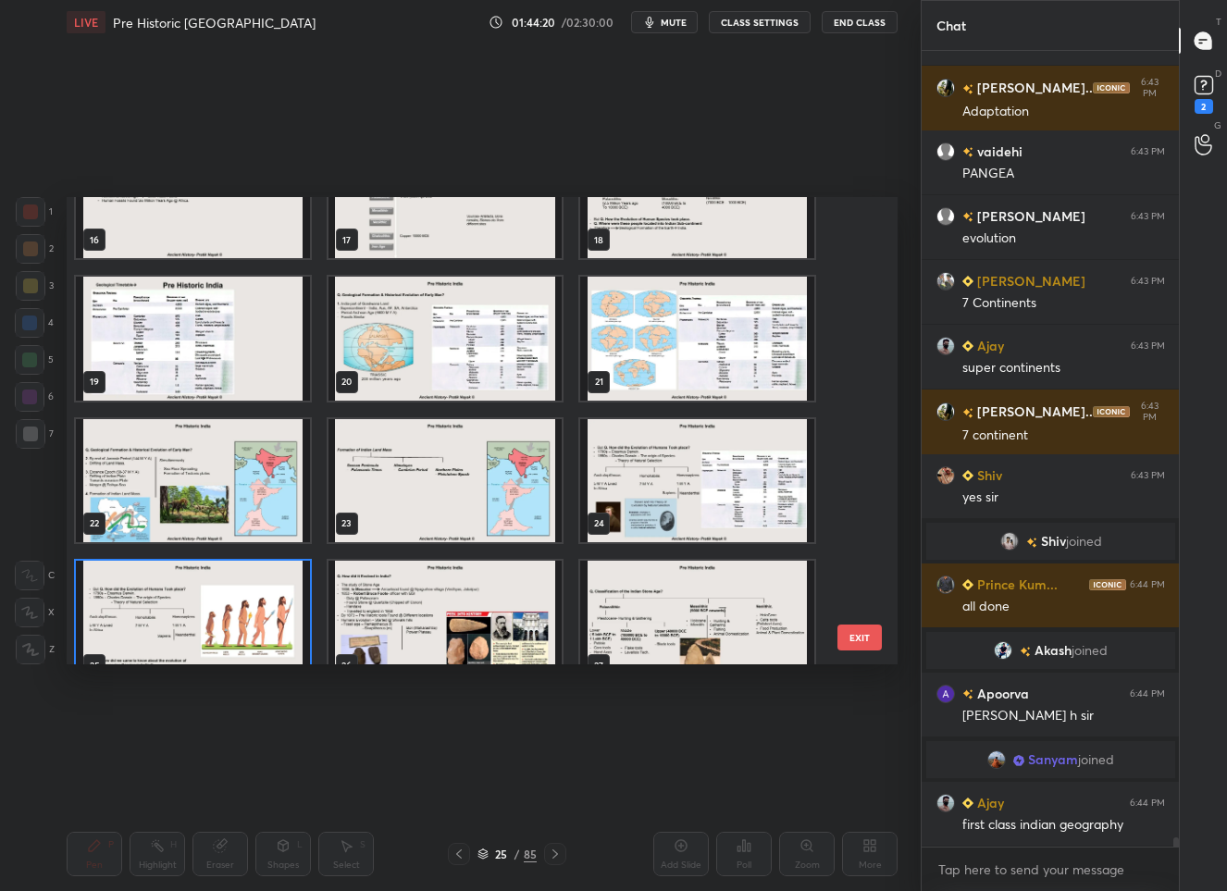
scroll to position [809, 0]
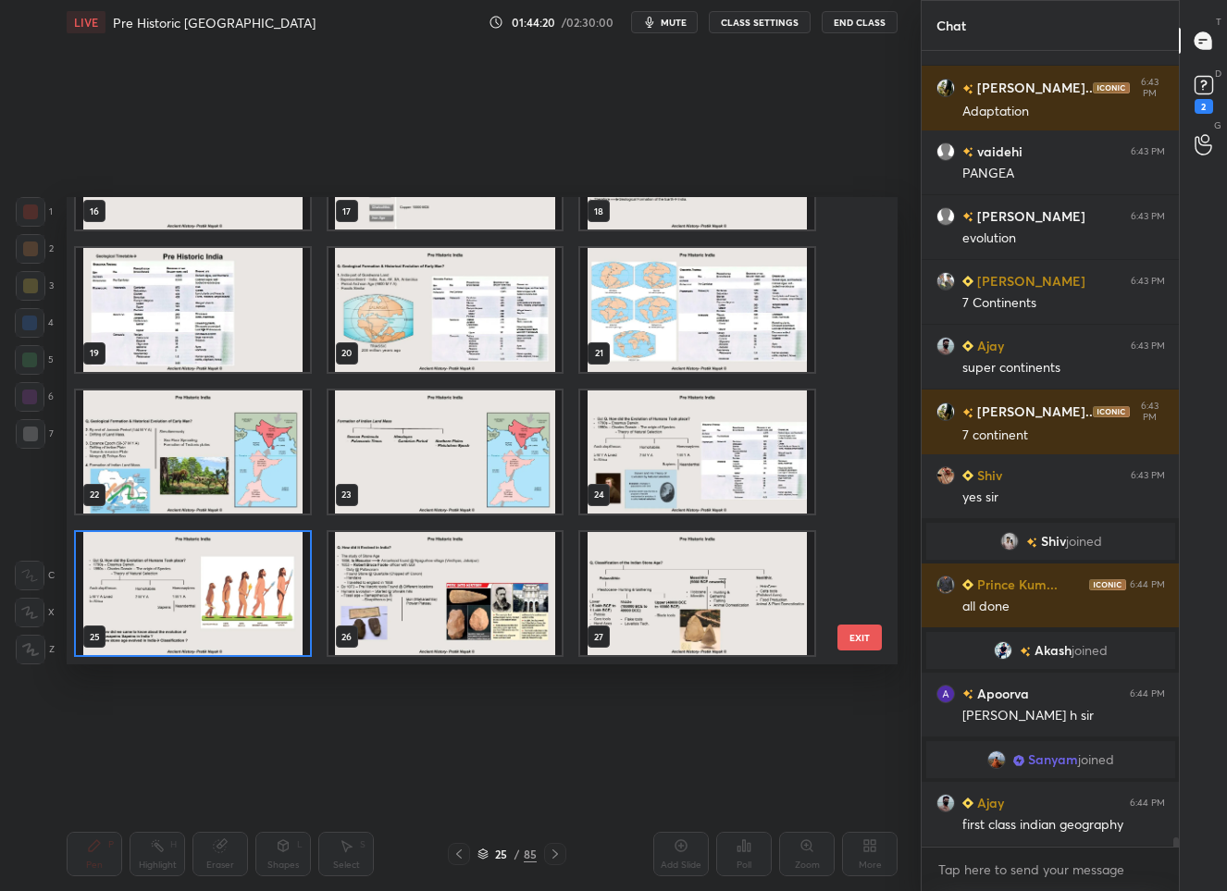
click at [215, 613] on div "13 14 15 16 17 18 19 20 21 22 23 24 25 26 27" at bounding box center [466, 430] width 798 height 467
click at [215, 613] on img "grid" at bounding box center [193, 593] width 234 height 123
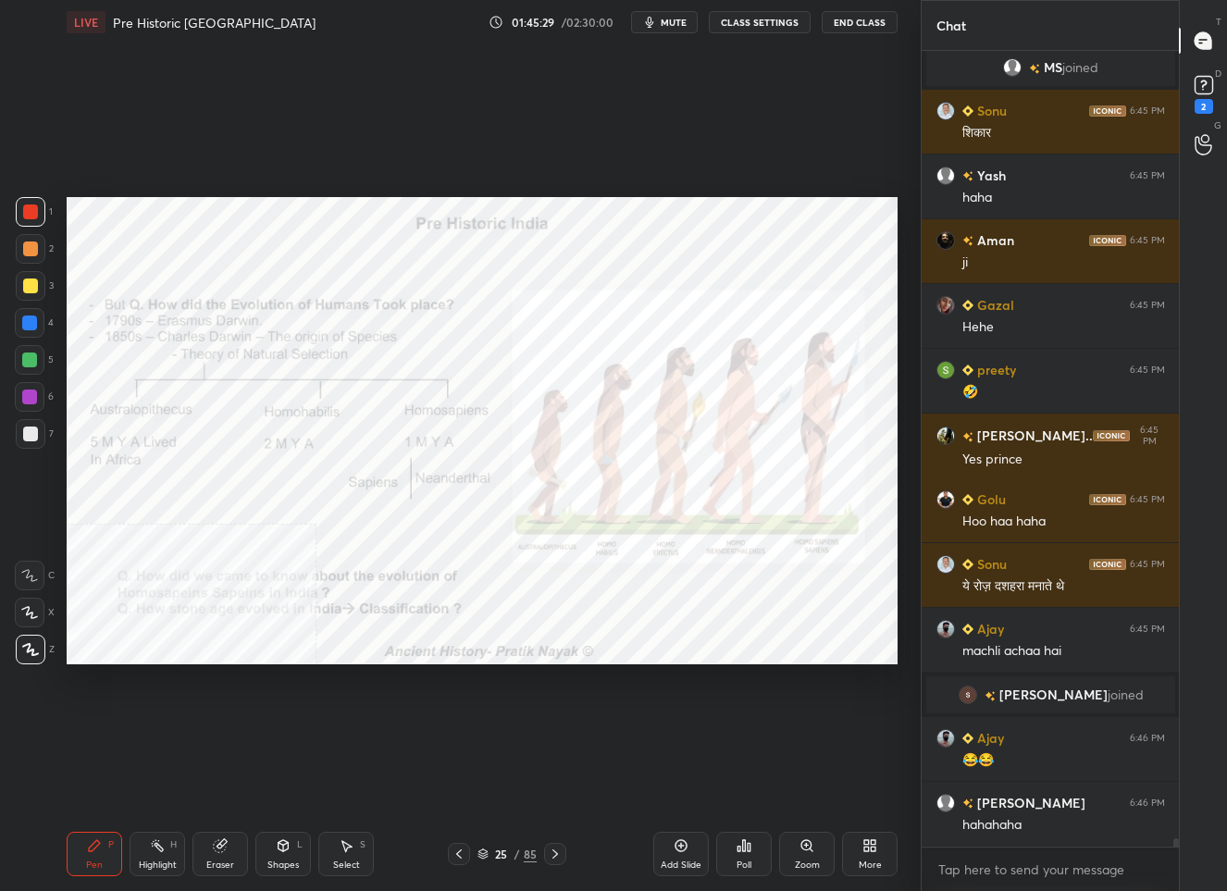
scroll to position [71867, 0]
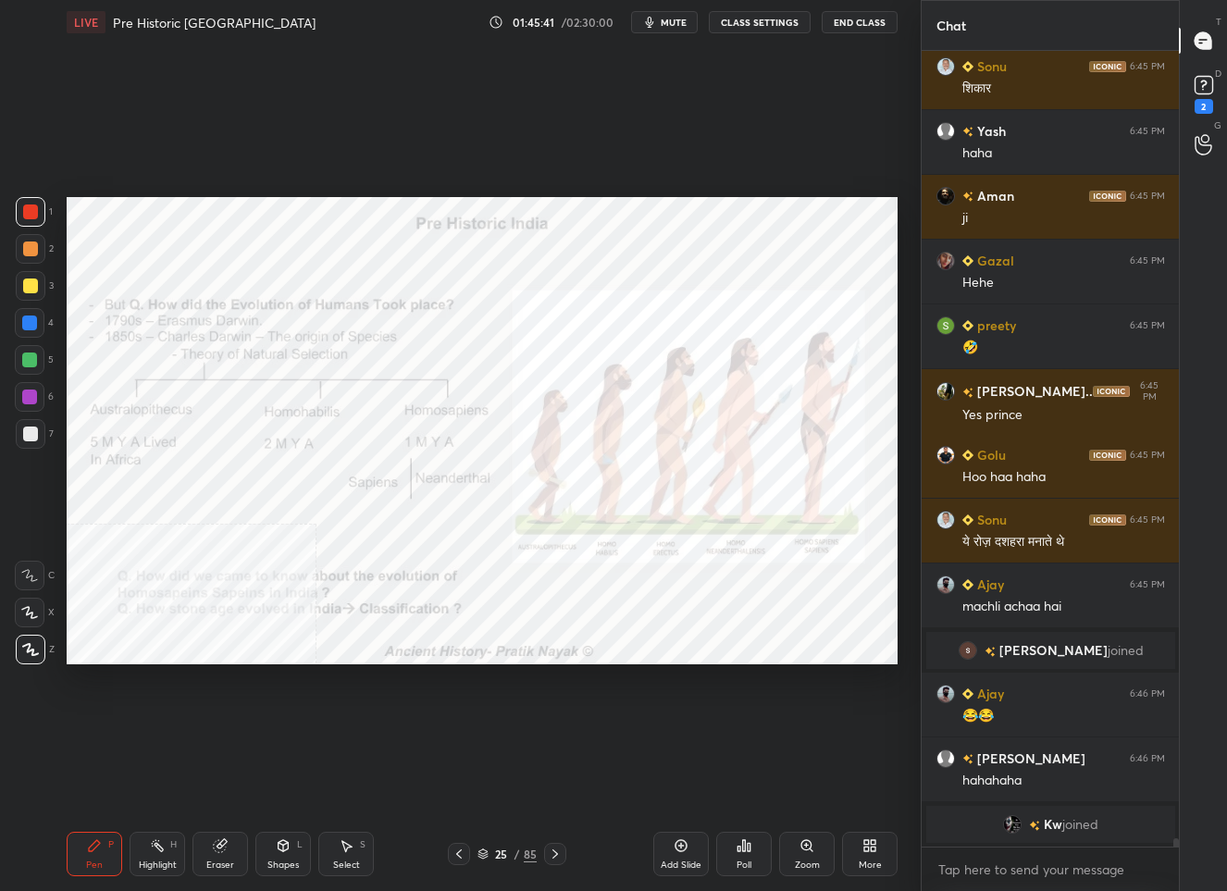
click at [516, 851] on div "/" at bounding box center [517, 853] width 6 height 11
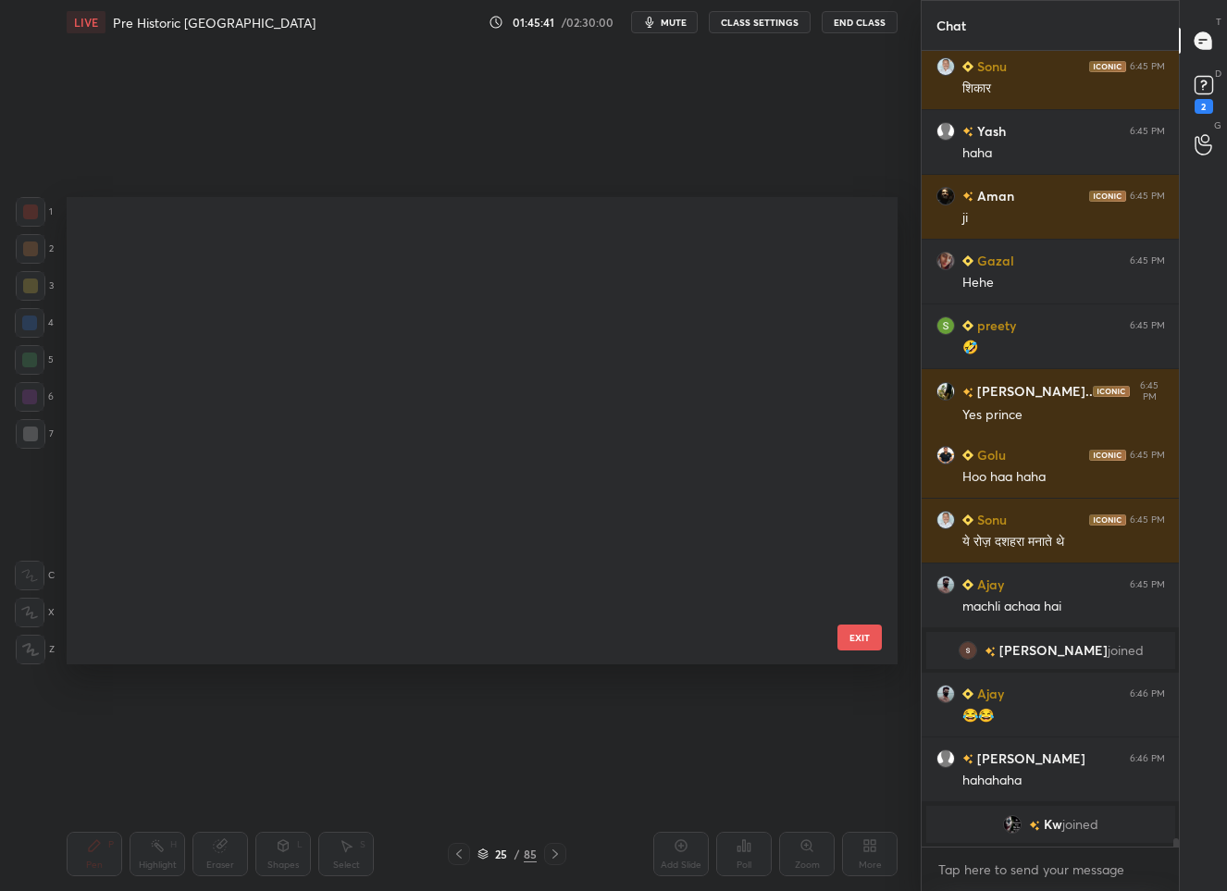
scroll to position [462, 822]
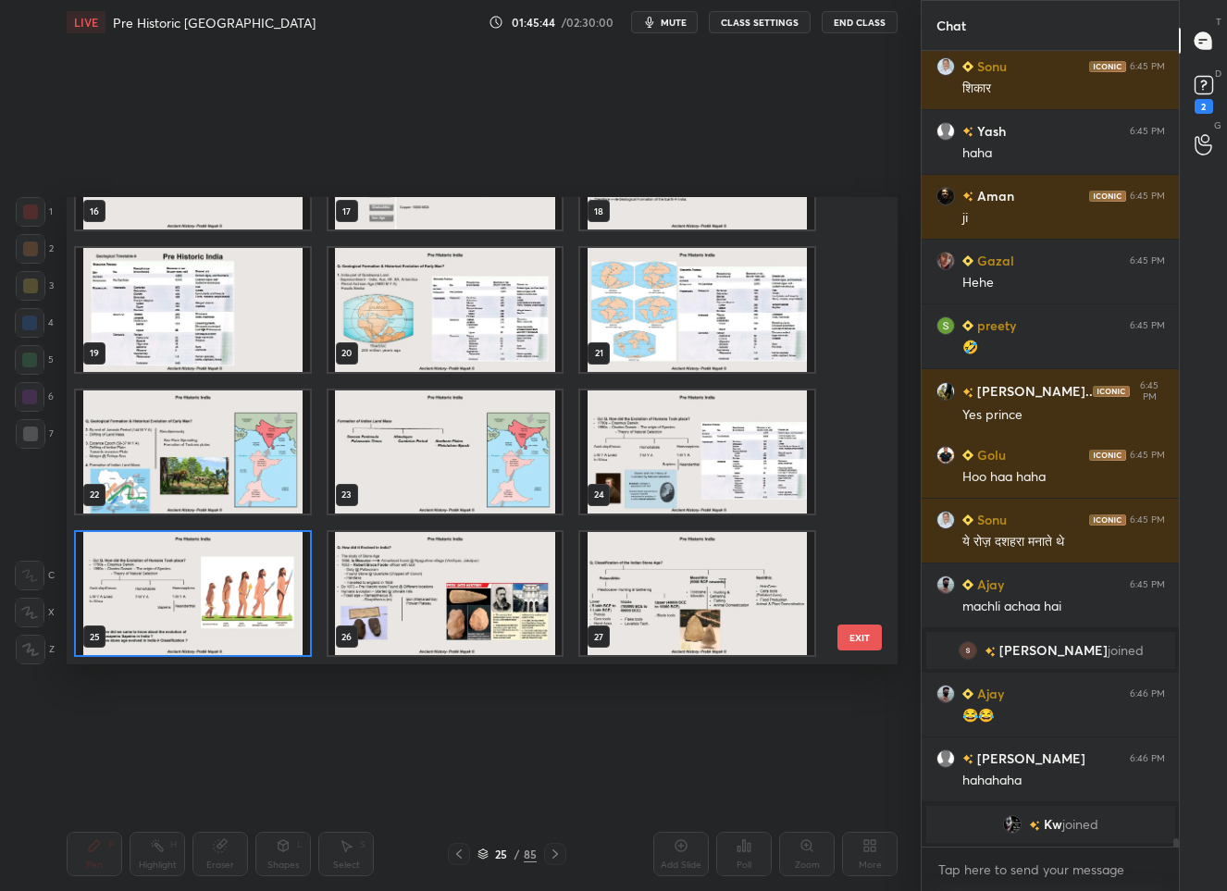
click at [711, 322] on img "grid" at bounding box center [697, 309] width 234 height 123
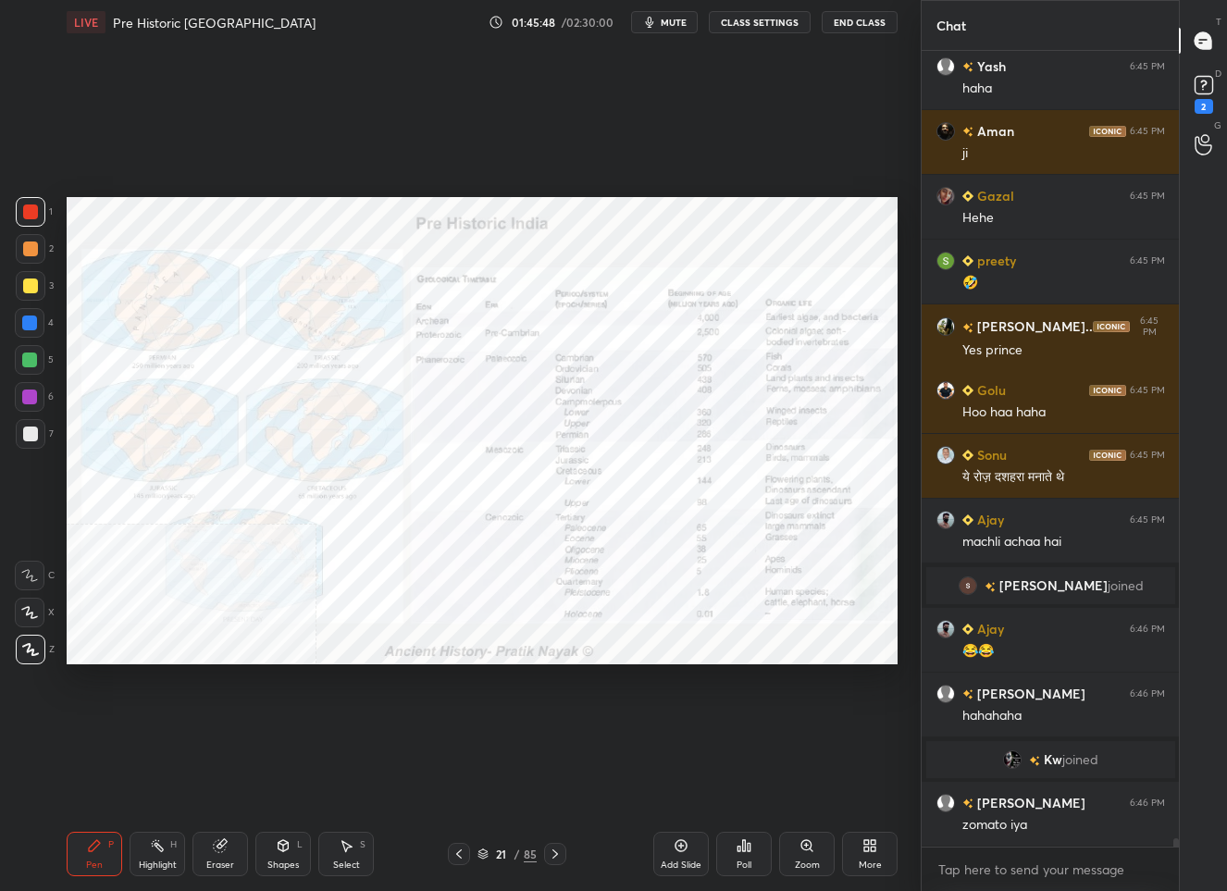
scroll to position [71959, 0]
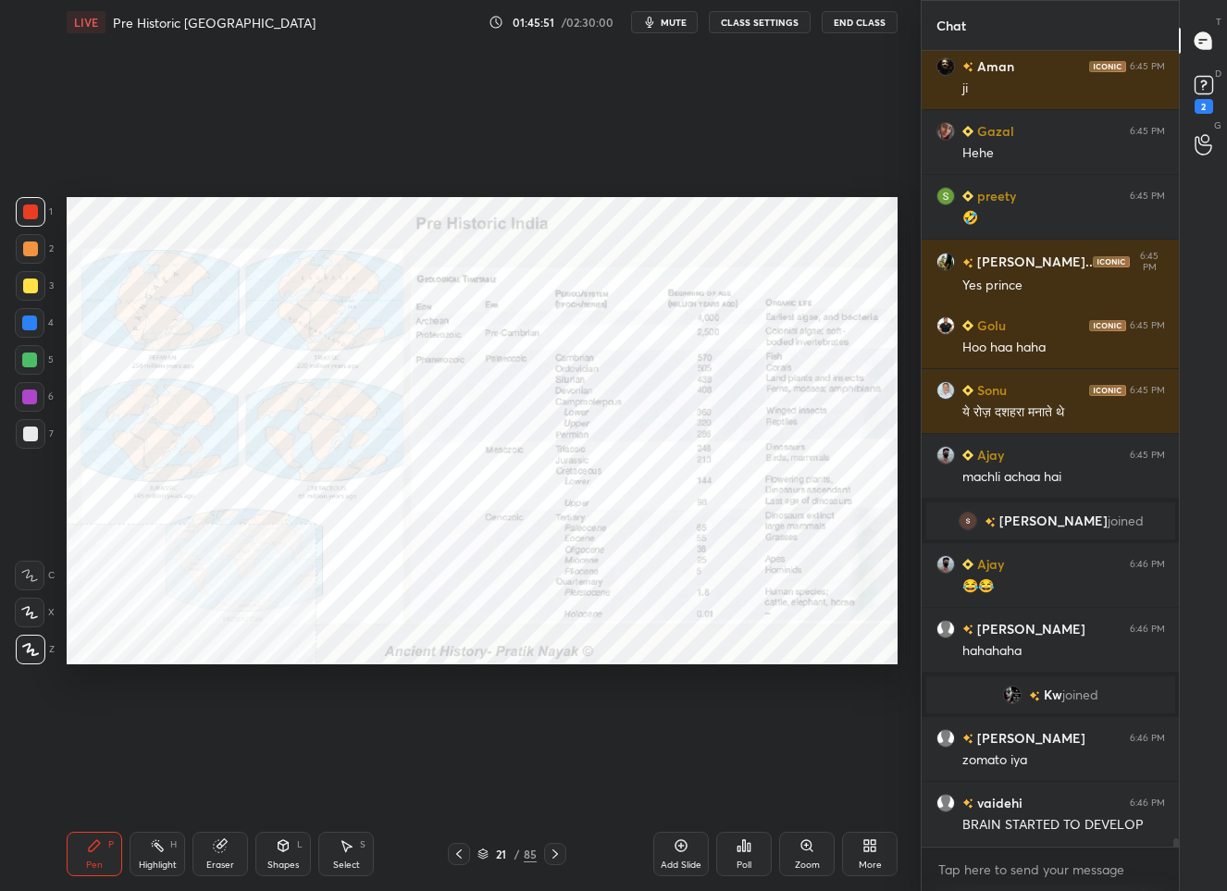
click at [806, 855] on div "Zoom" at bounding box center [807, 854] width 56 height 44
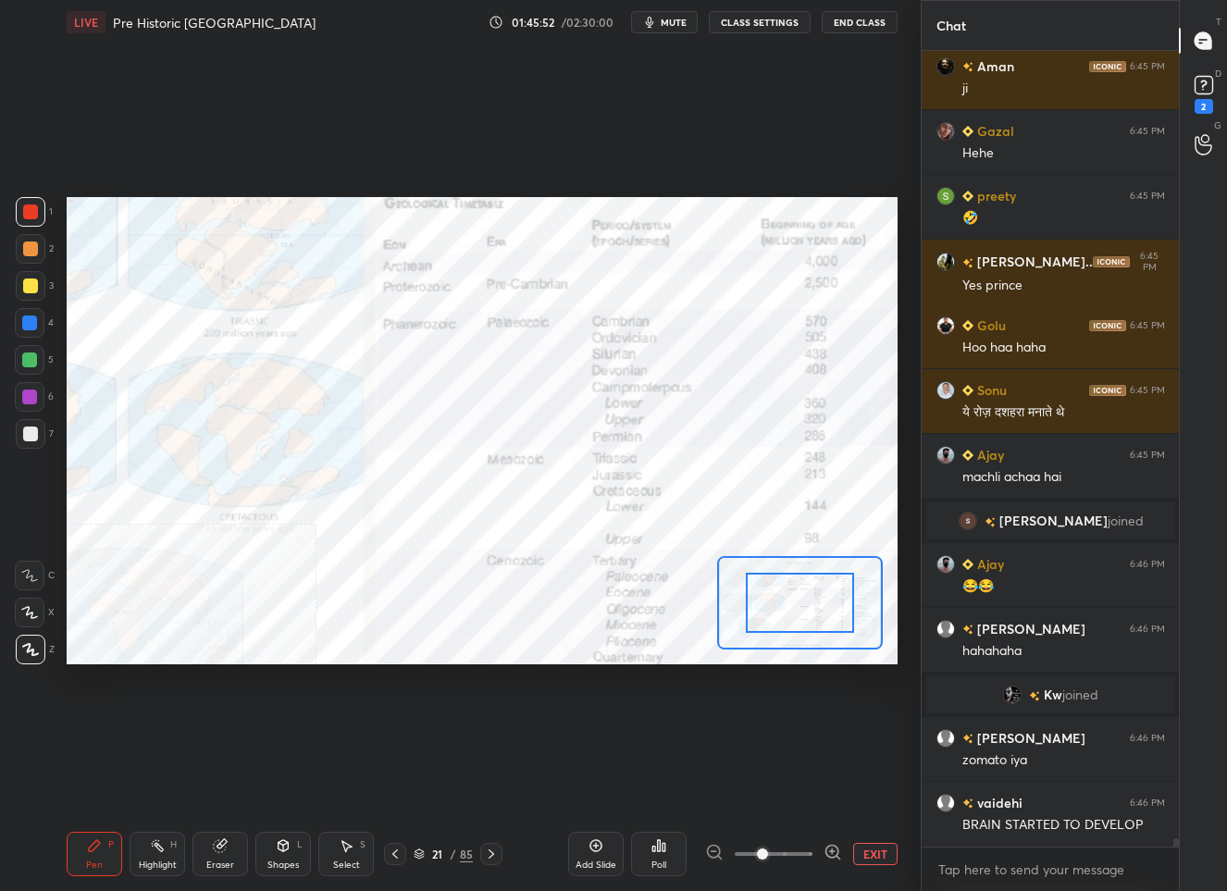
scroll to position [72024, 0]
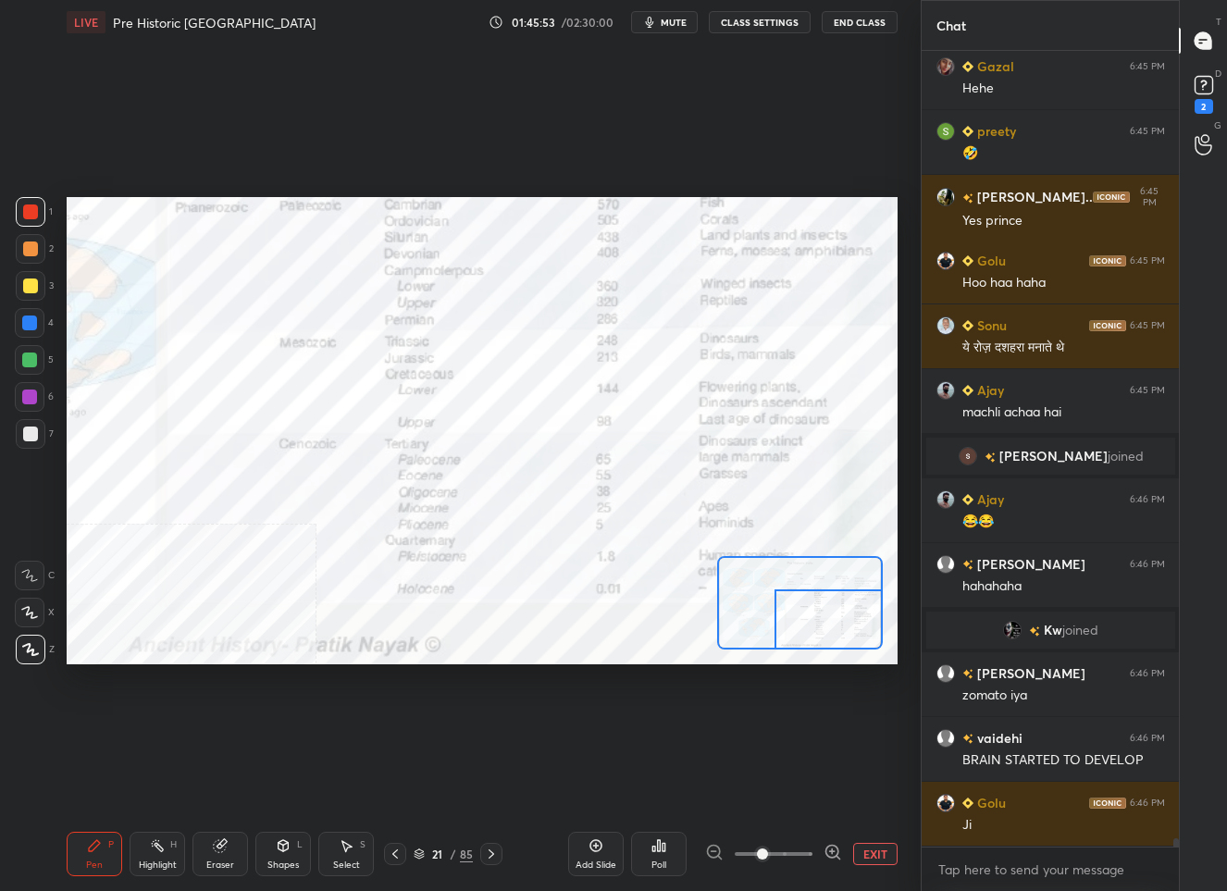
drag, startPoint x: 814, startPoint y: 597, endPoint x: 847, endPoint y: 629, distance: 46.4
click at [847, 629] on div at bounding box center [828, 619] width 108 height 60
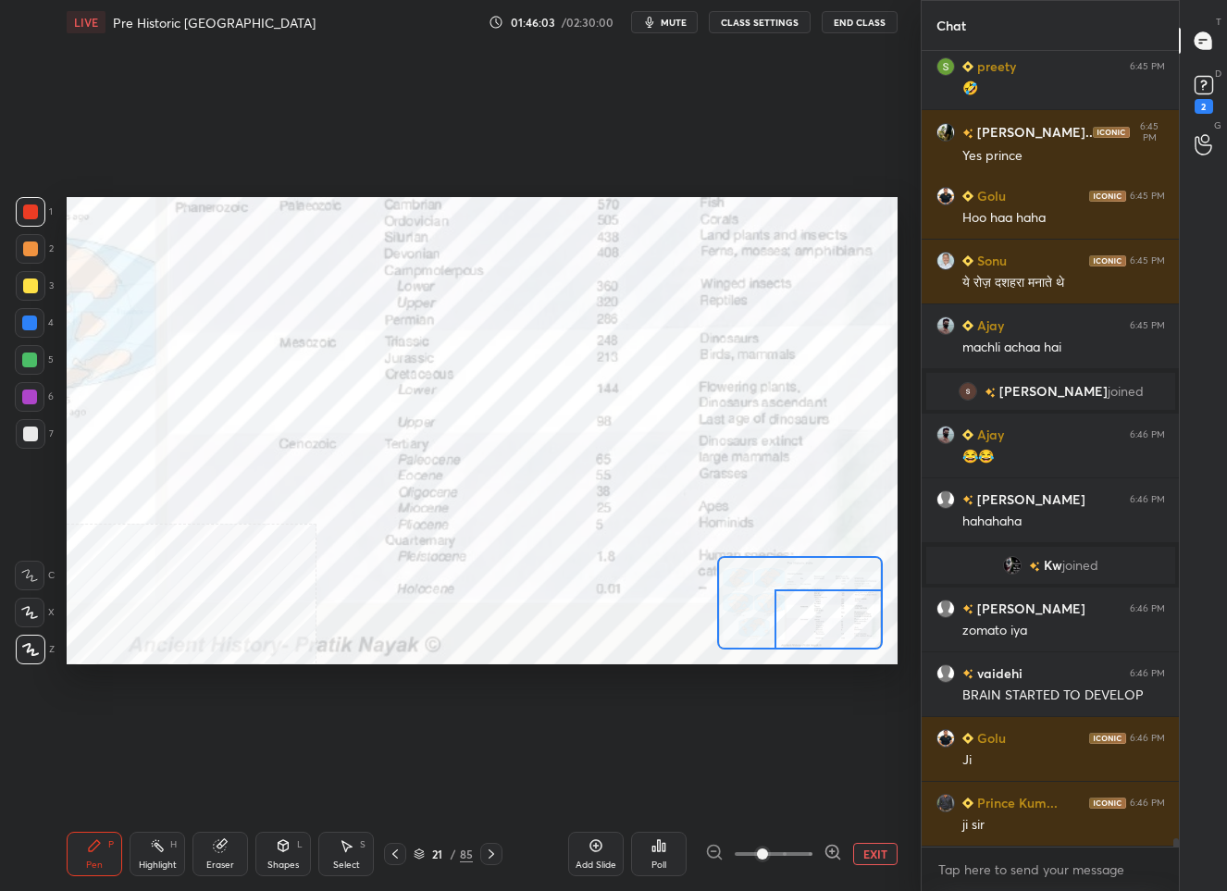
click at [872, 861] on button "EXIT" at bounding box center [875, 854] width 44 height 22
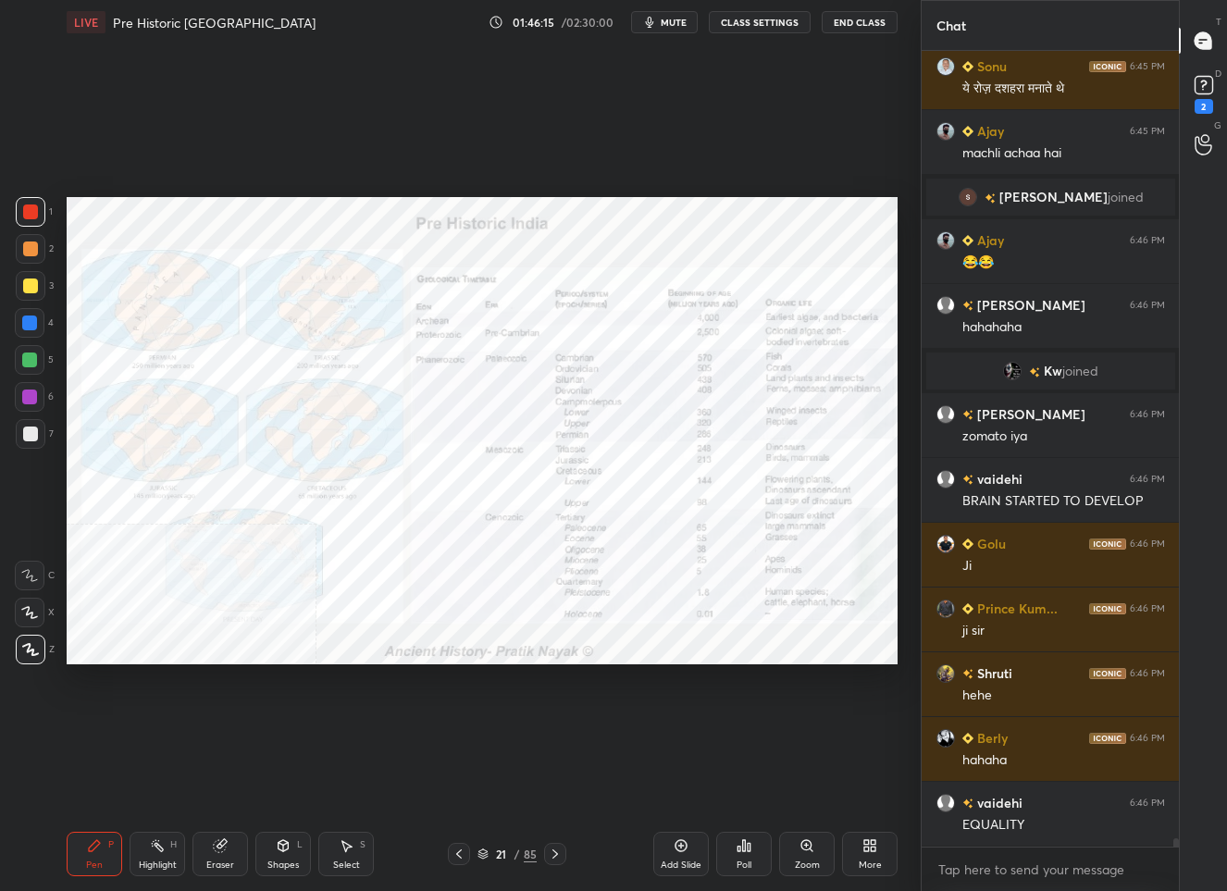
scroll to position [72348, 0]
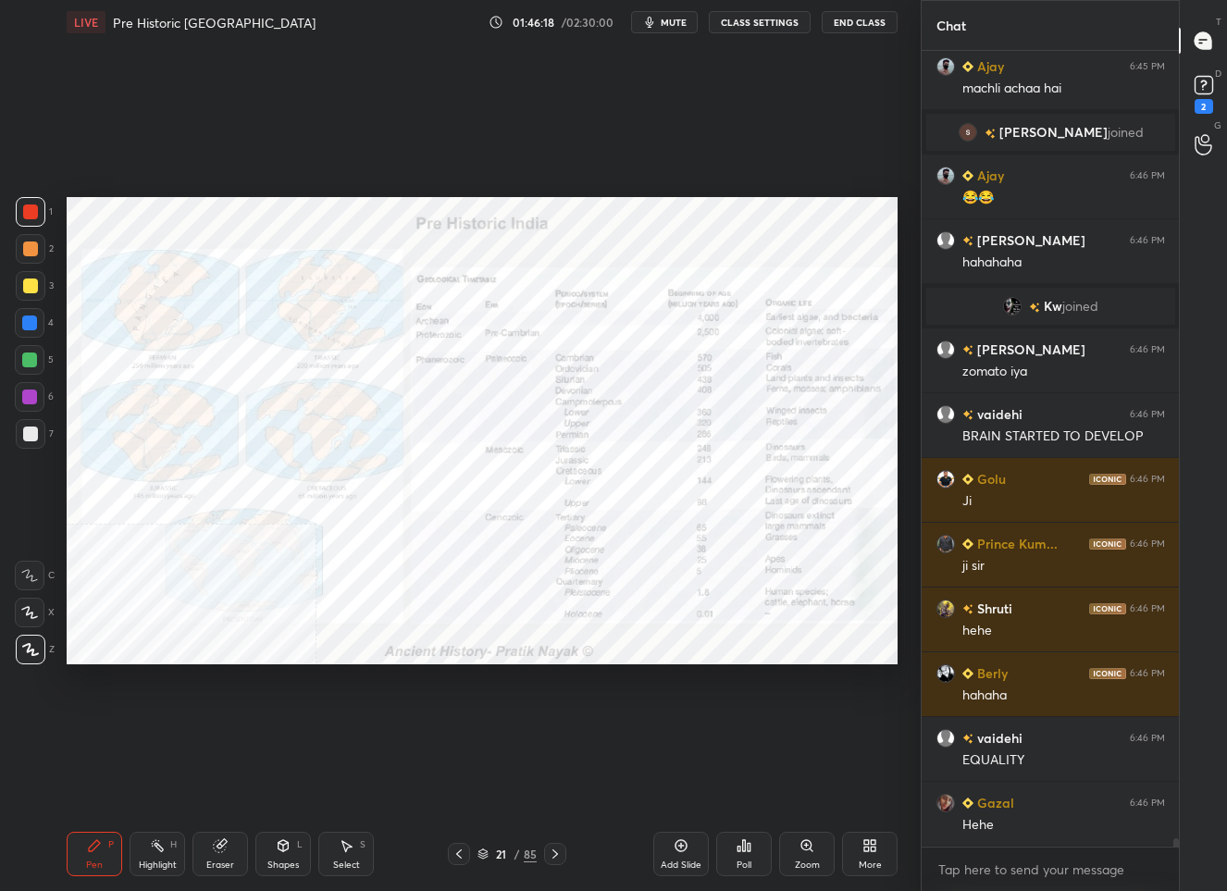
click at [479, 856] on icon at bounding box center [482, 853] width 11 height 11
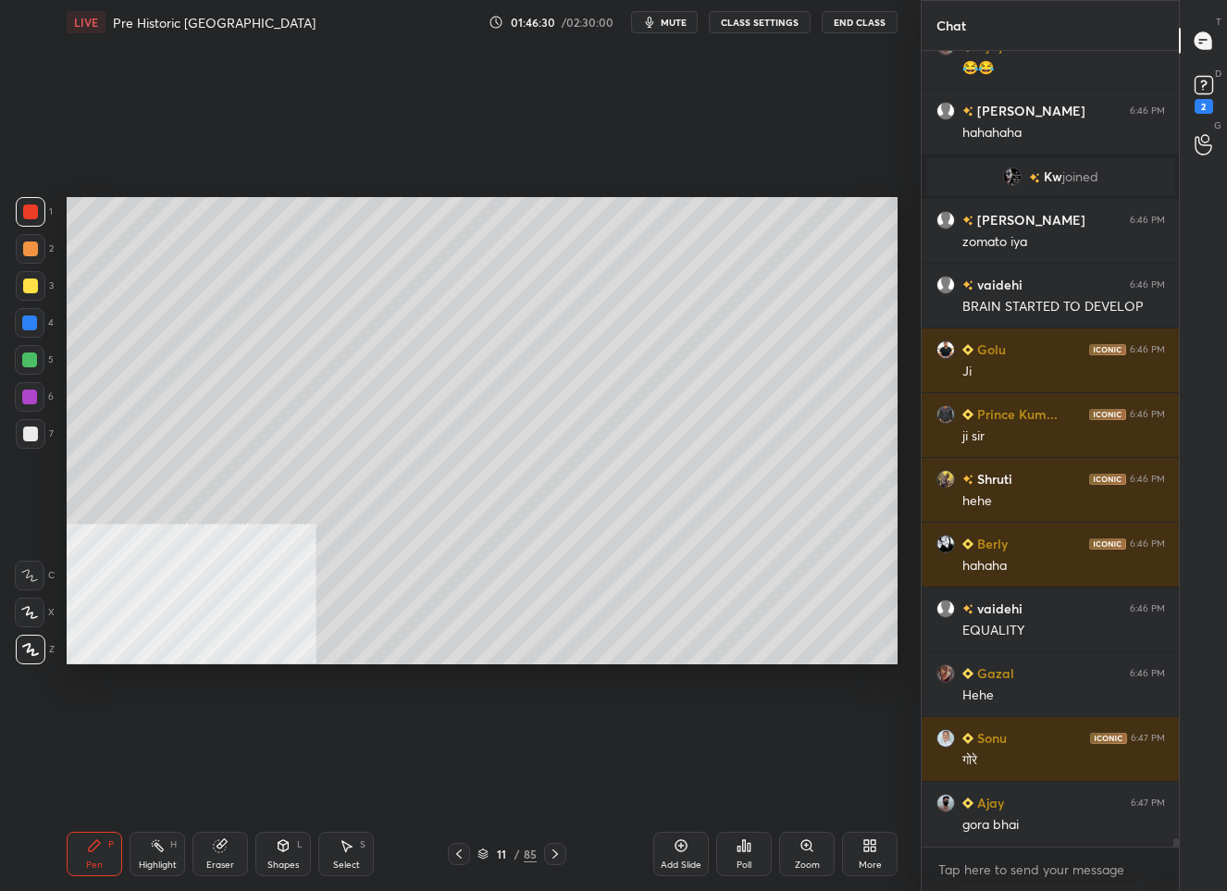
scroll to position [72542, 0]
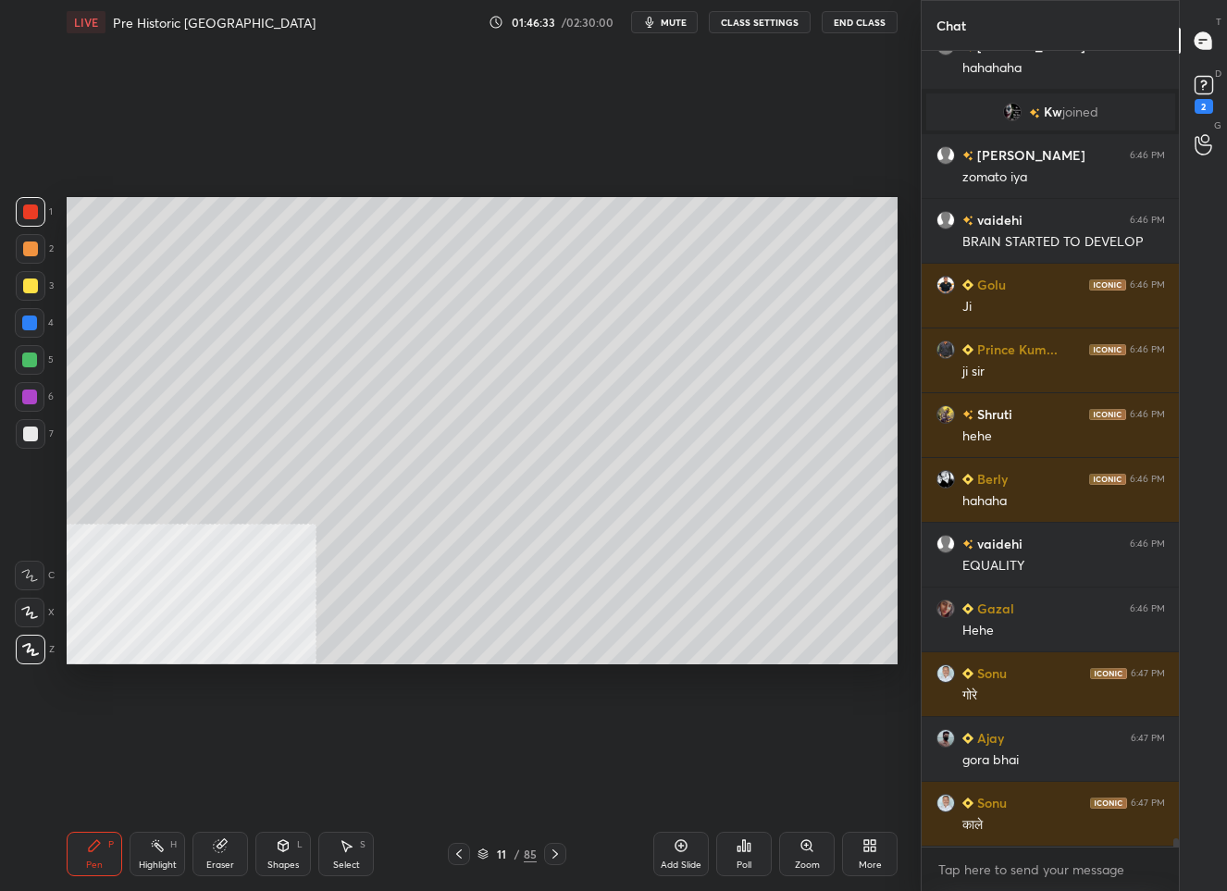
click at [31, 430] on div at bounding box center [30, 433] width 15 height 15
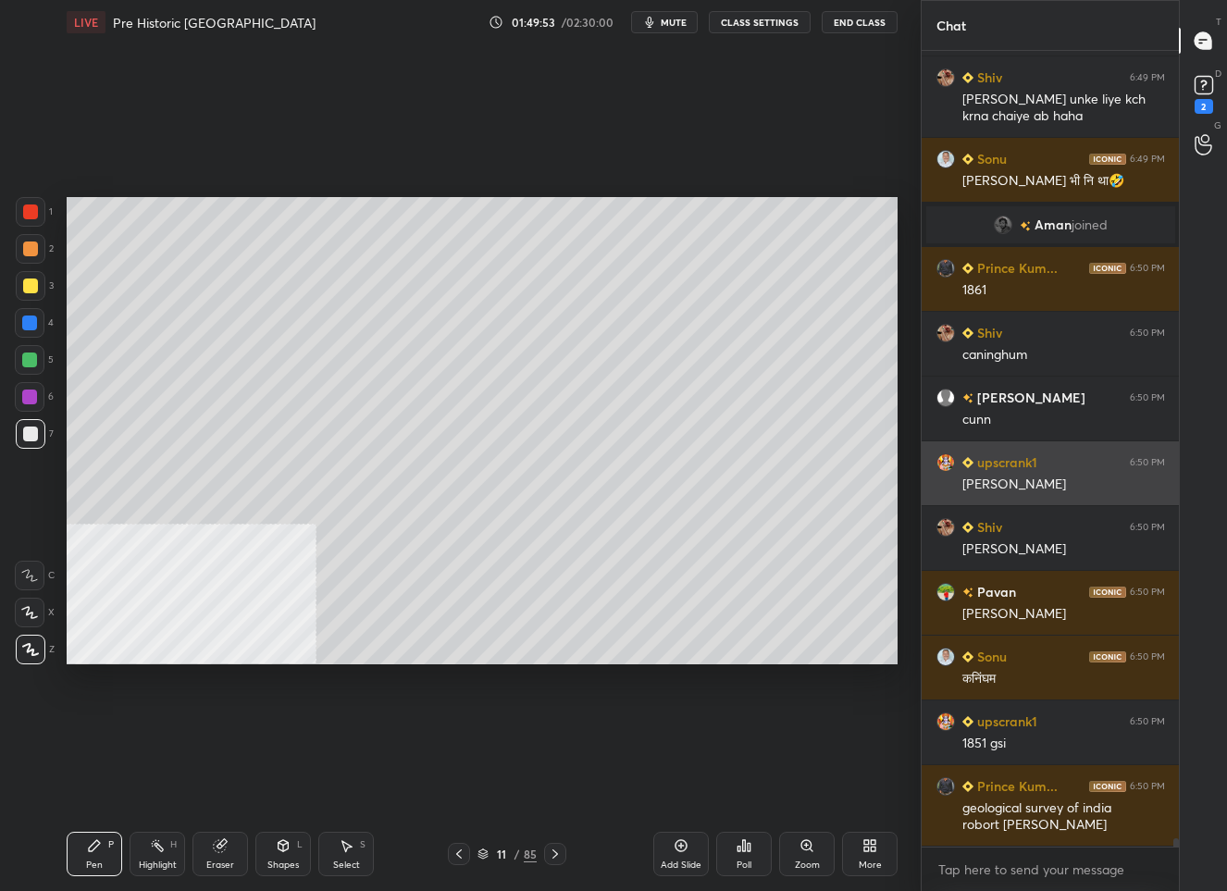
scroll to position [74320, 0]
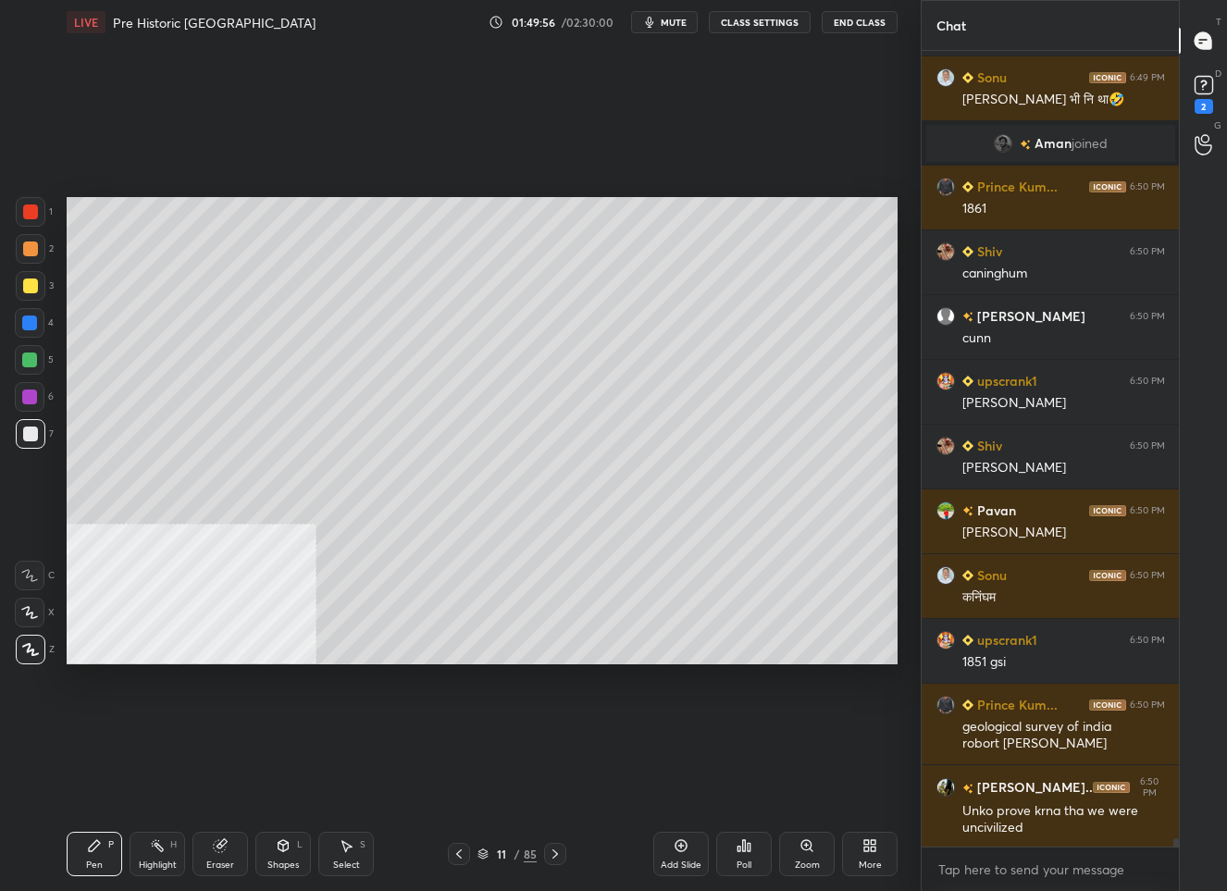
click at [682, 849] on icon at bounding box center [680, 845] width 15 height 15
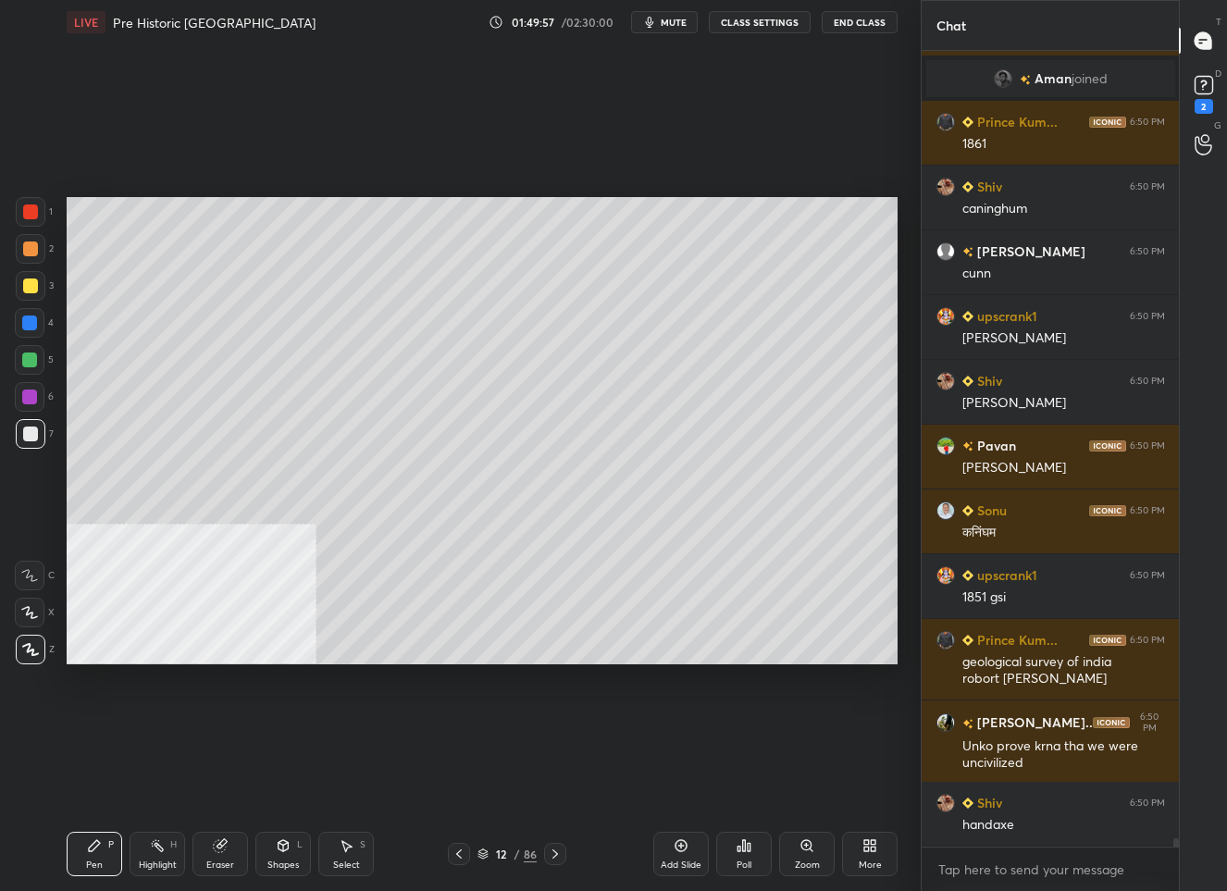
click at [279, 852] on div "Shapes L" at bounding box center [283, 854] width 56 height 44
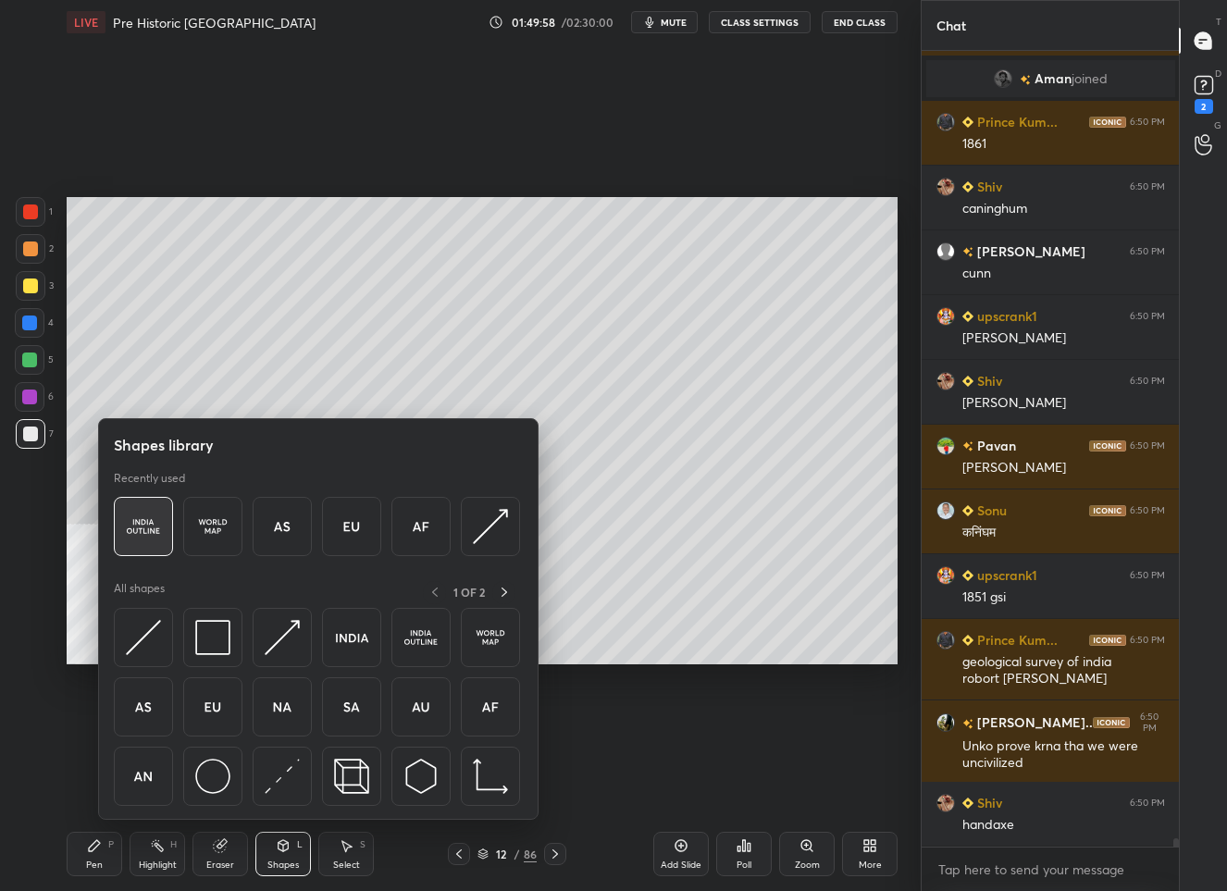
scroll to position [74450, 0]
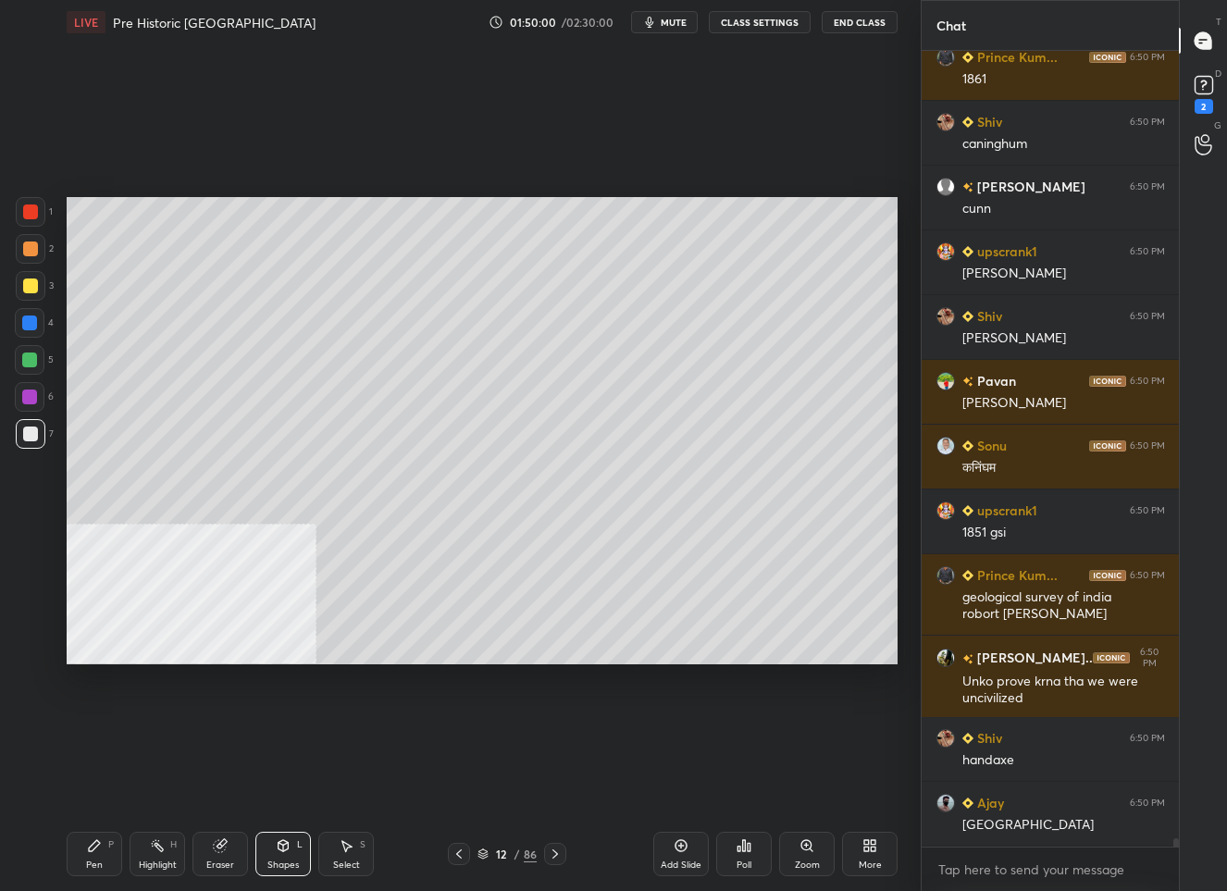
click at [559, 463] on div "Setting up your live class Poll for secs No correct answer Start poll" at bounding box center [482, 430] width 846 height 772
drag, startPoint x: 98, startPoint y: 848, endPoint x: 165, endPoint y: 794, distance: 86.1
click at [98, 846] on icon at bounding box center [94, 845] width 15 height 15
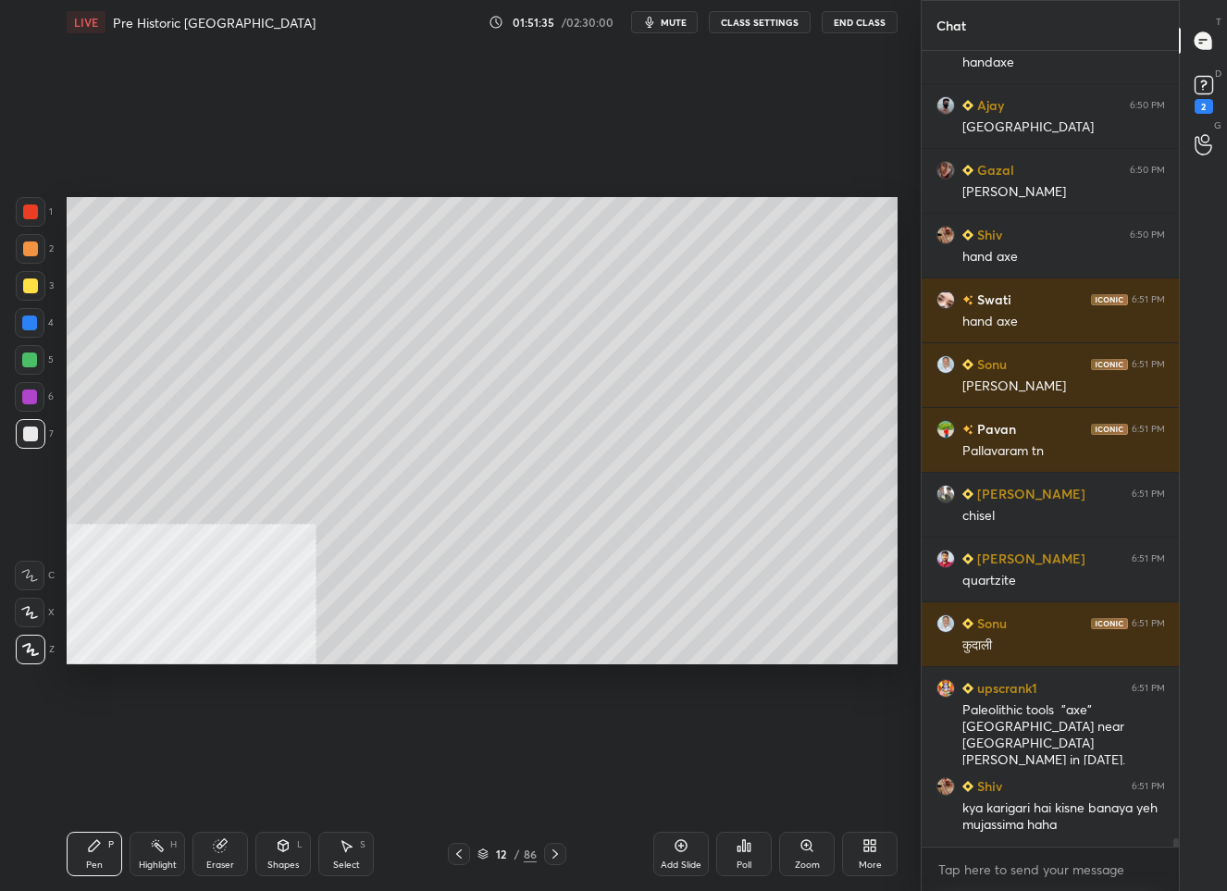
scroll to position [75212, 0]
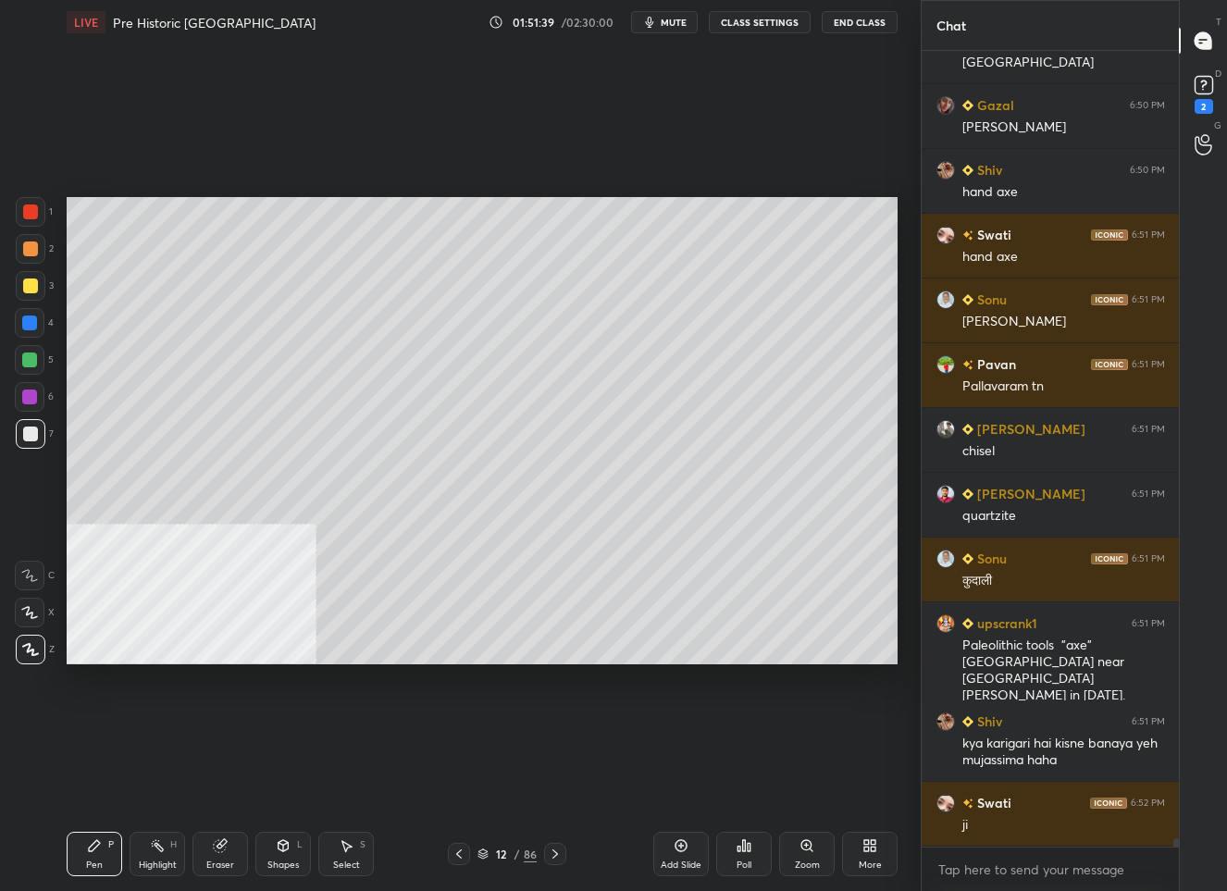
click at [494, 849] on div "12" at bounding box center [501, 853] width 19 height 11
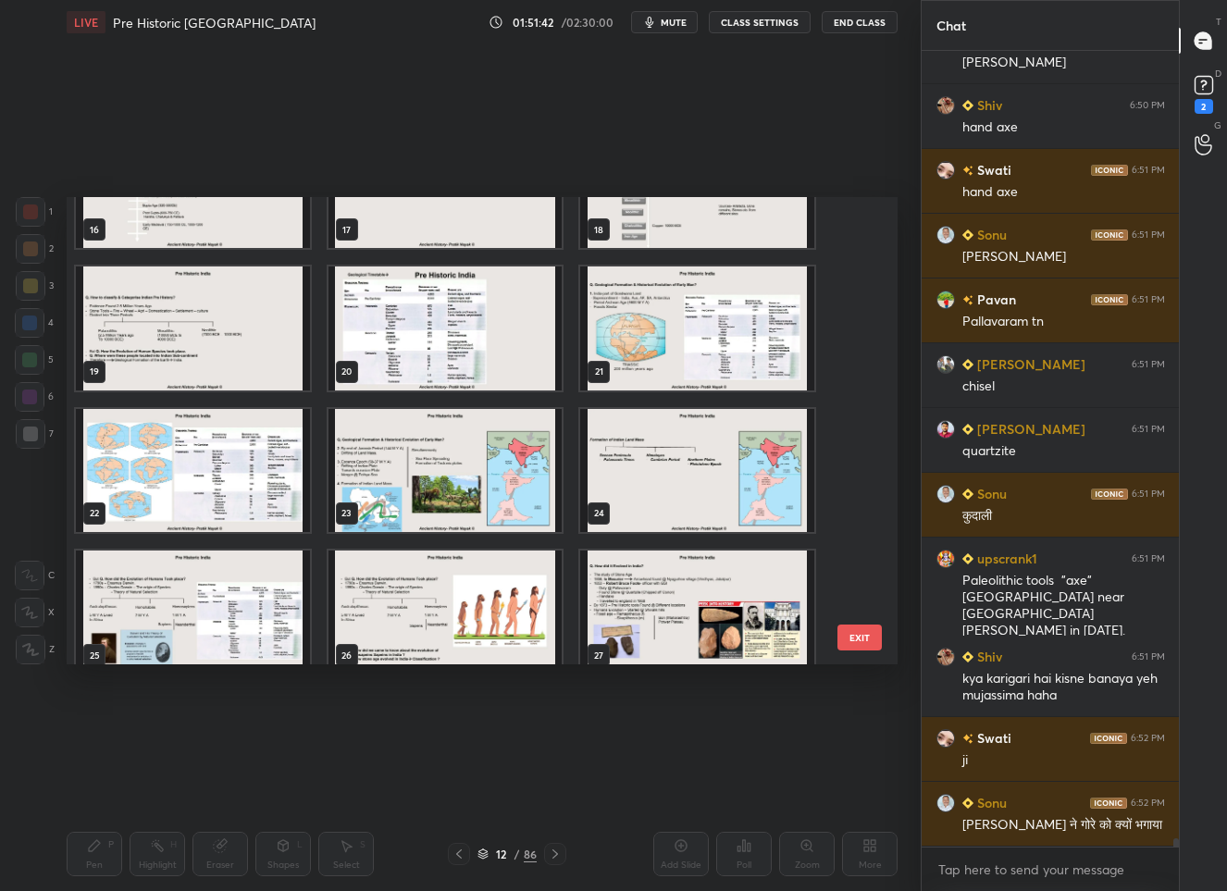
scroll to position [896, 0]
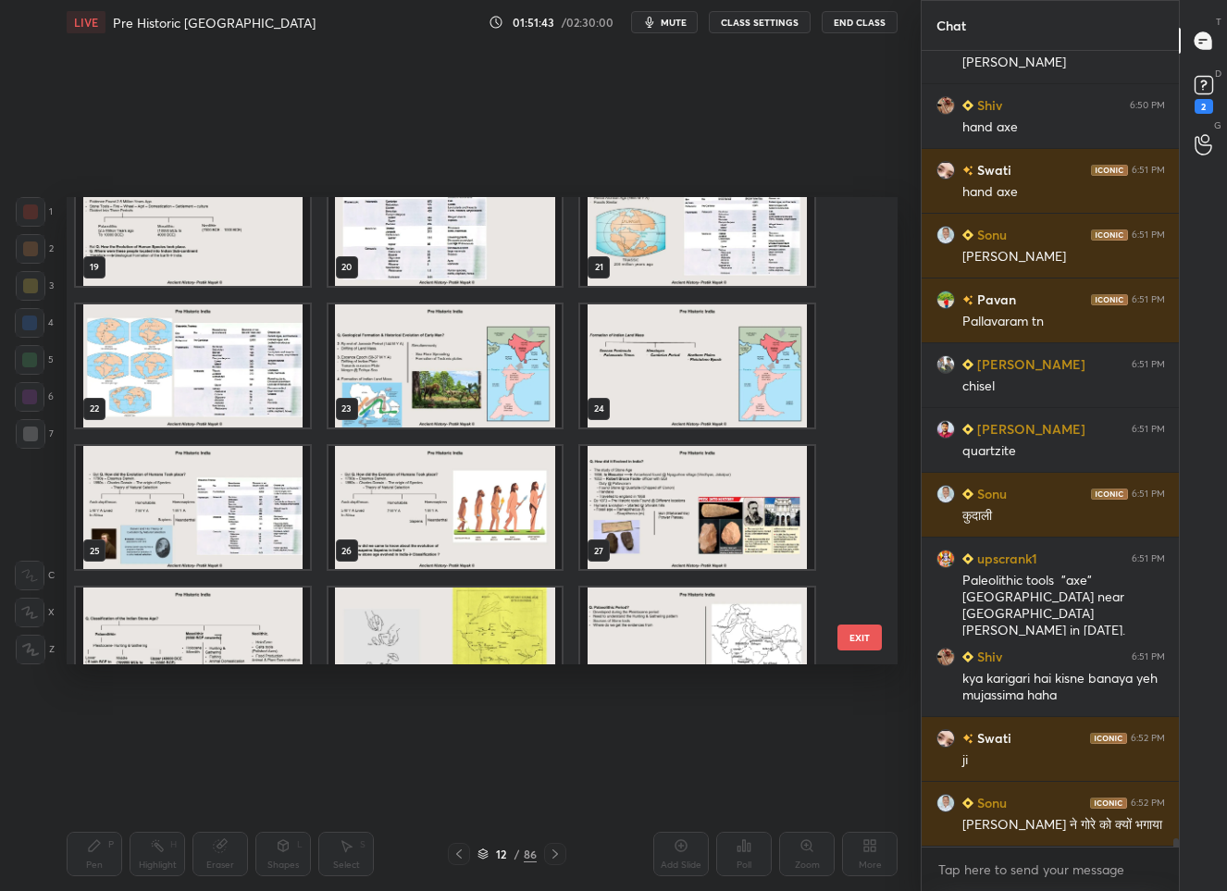
click at [502, 531] on img "grid" at bounding box center [445, 507] width 234 height 123
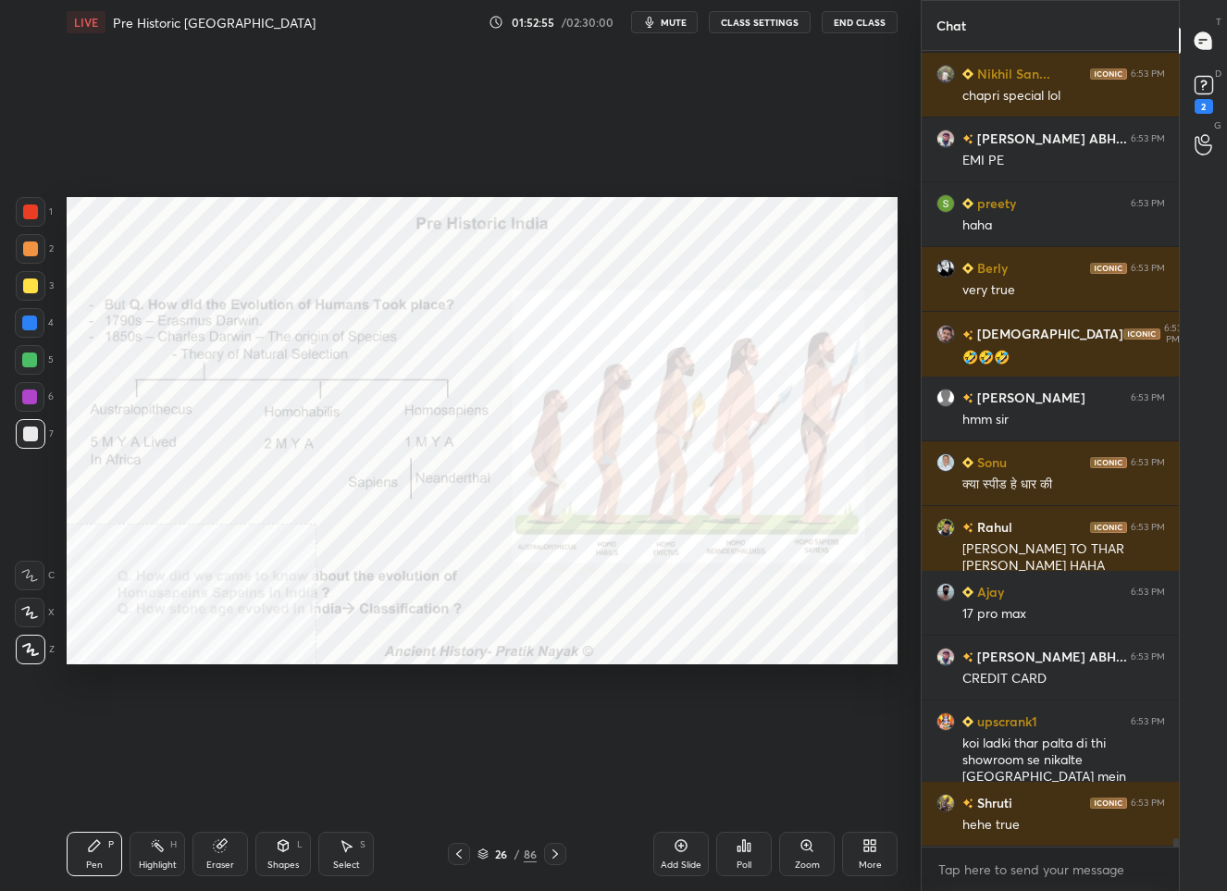
scroll to position [77366, 0]
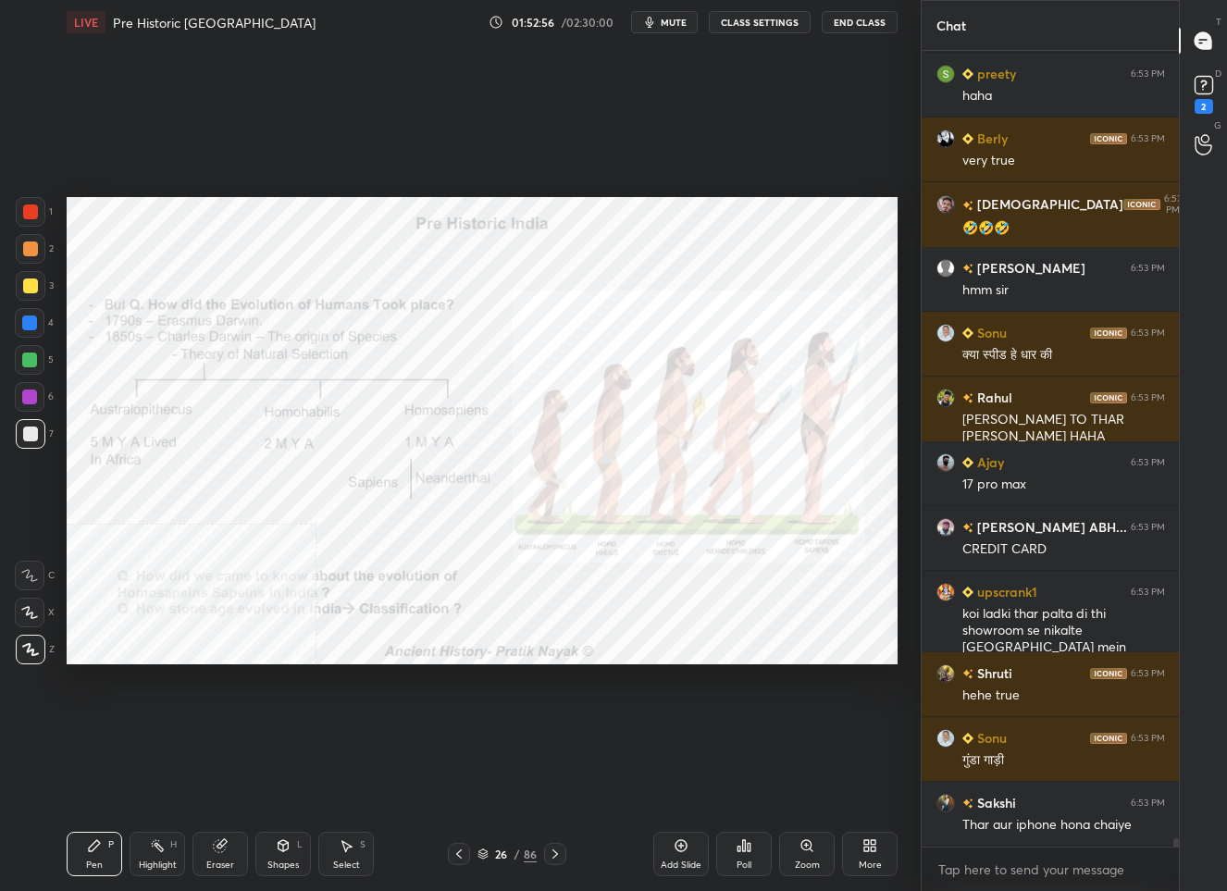
click at [492, 858] on div "26" at bounding box center [501, 853] width 19 height 11
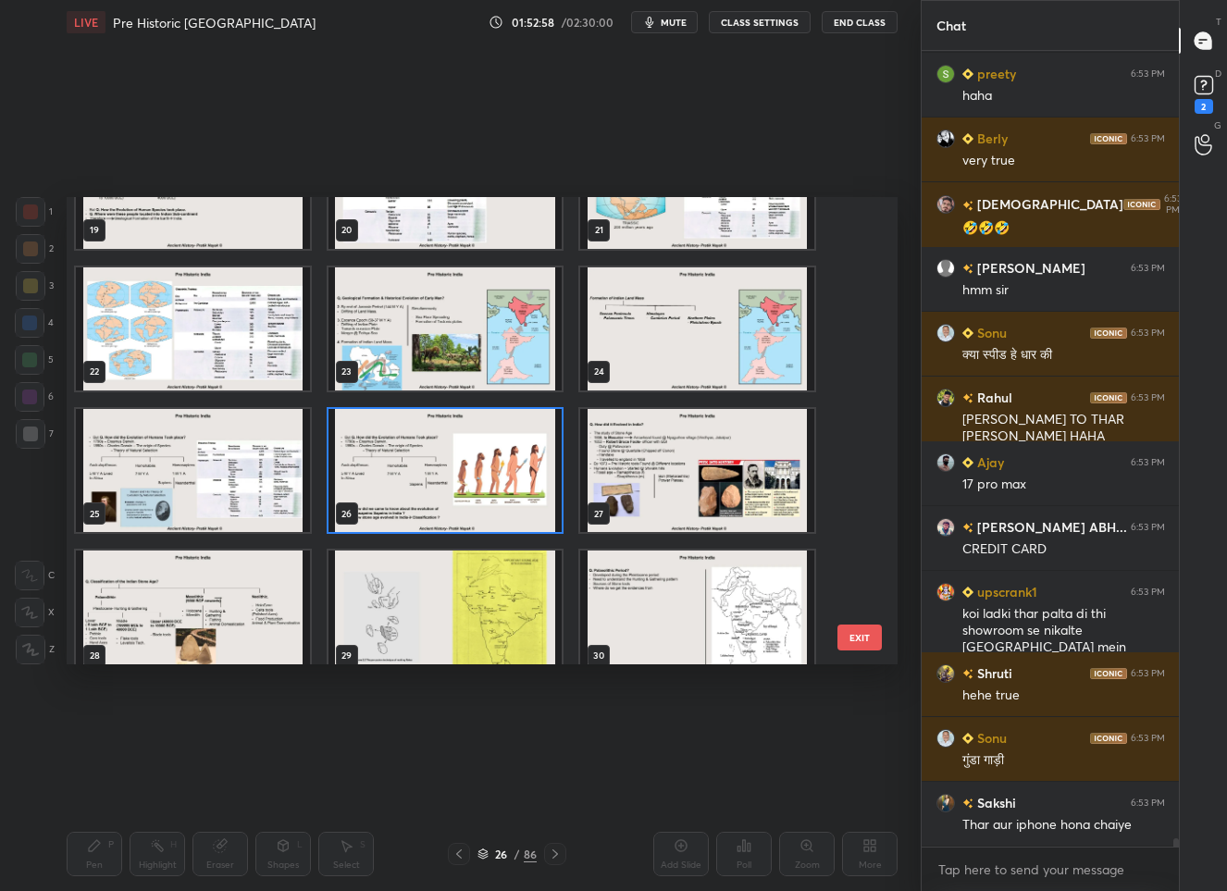
scroll to position [908, 0]
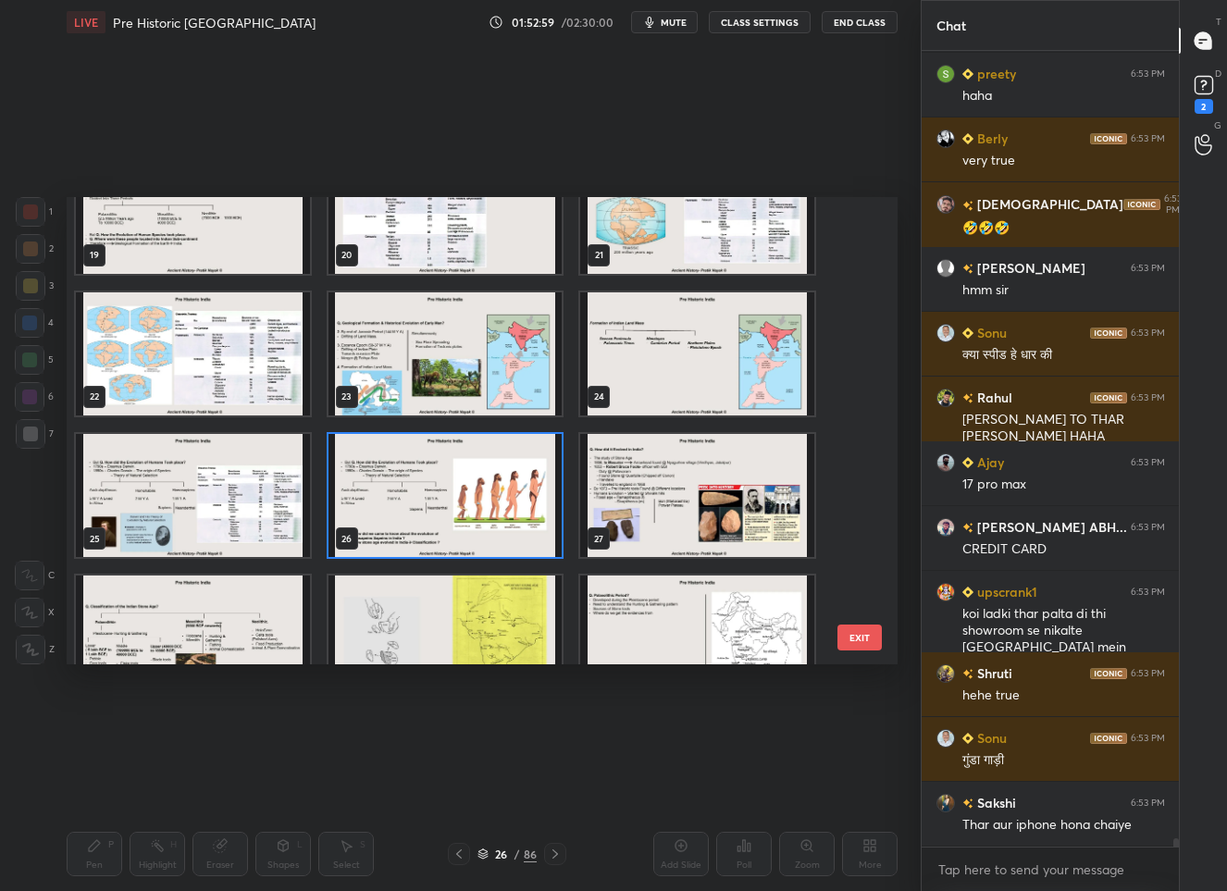
click at [476, 474] on img "grid" at bounding box center [445, 495] width 234 height 123
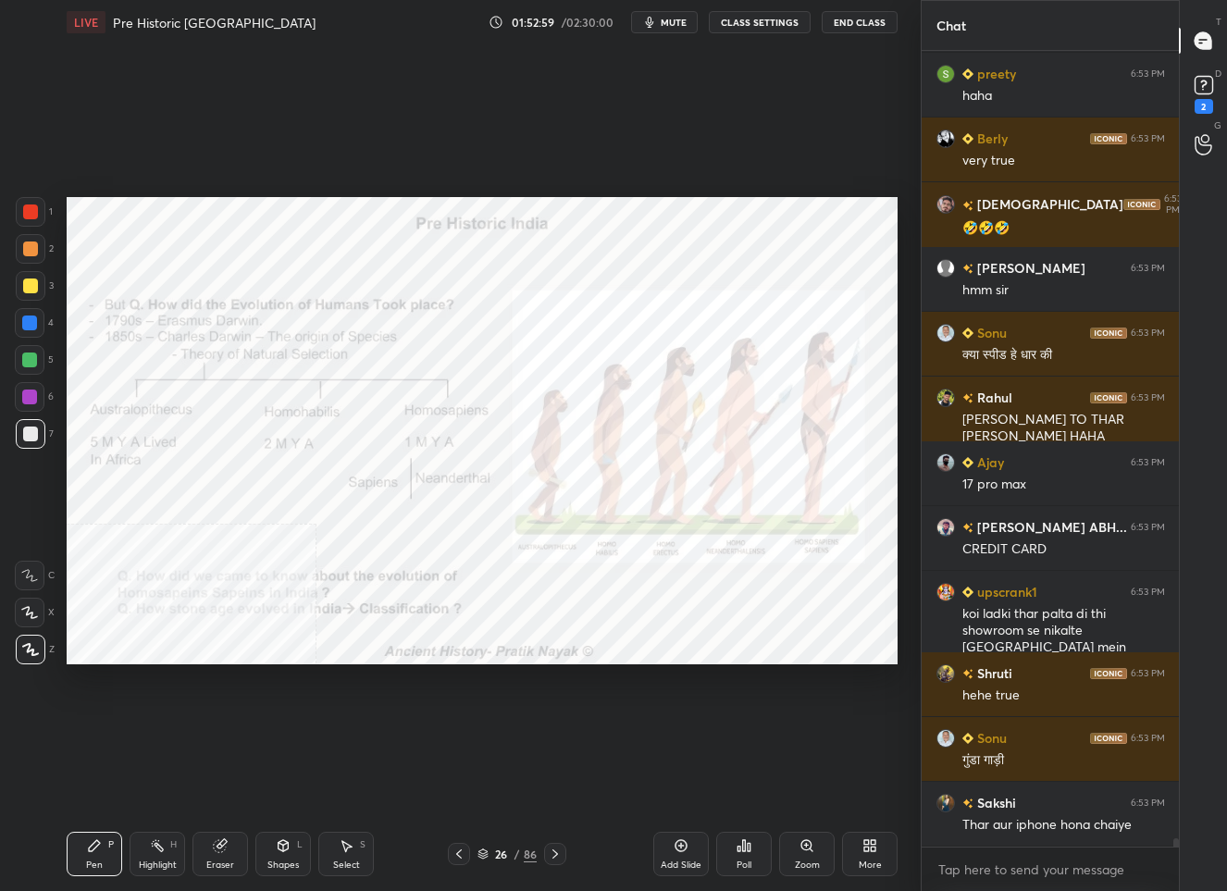
click at [476, 474] on img "grid" at bounding box center [445, 495] width 234 height 123
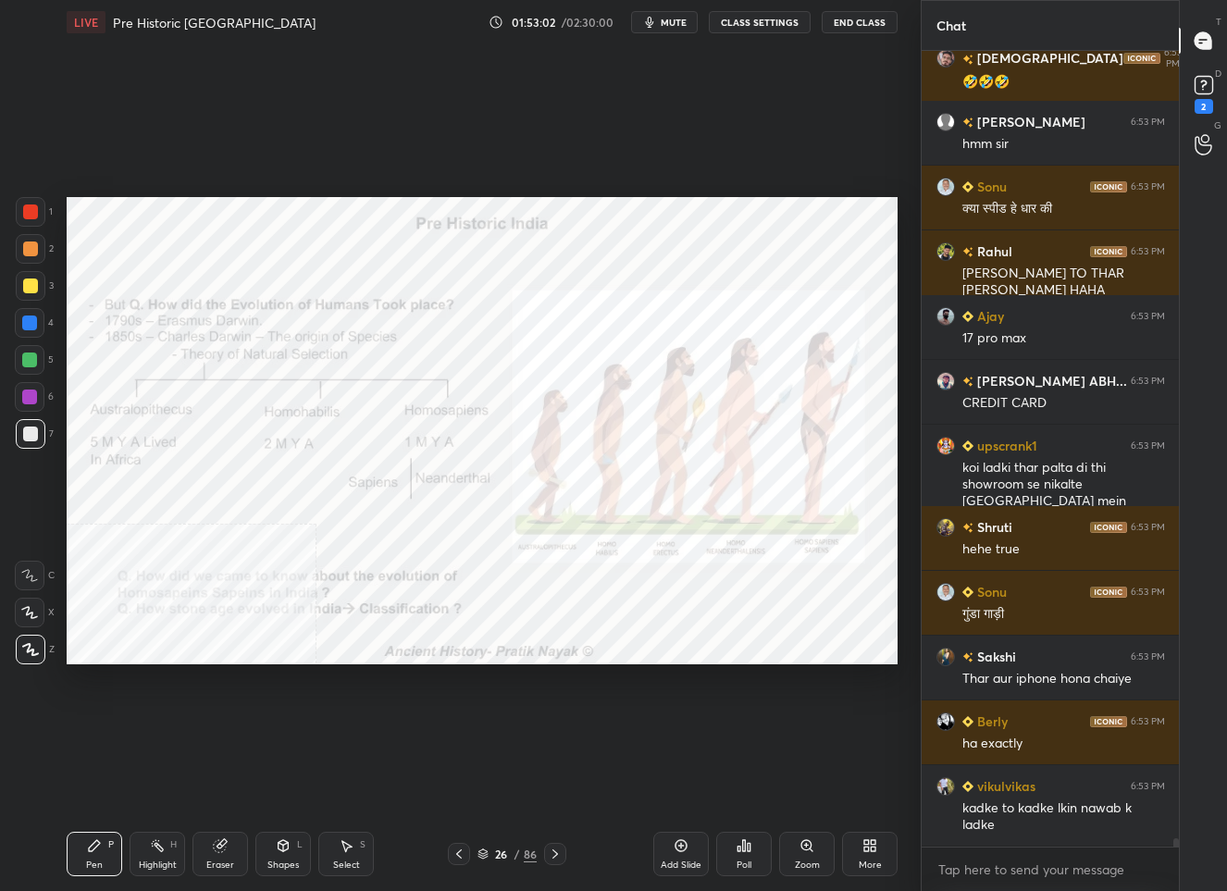
click at [502, 865] on div "Pen P Highlight H Eraser Shapes L Select S 26 / 86 Add Slide Poll Zoom More" at bounding box center [482, 854] width 831 height 74
click at [502, 859] on div "26" at bounding box center [501, 853] width 19 height 11
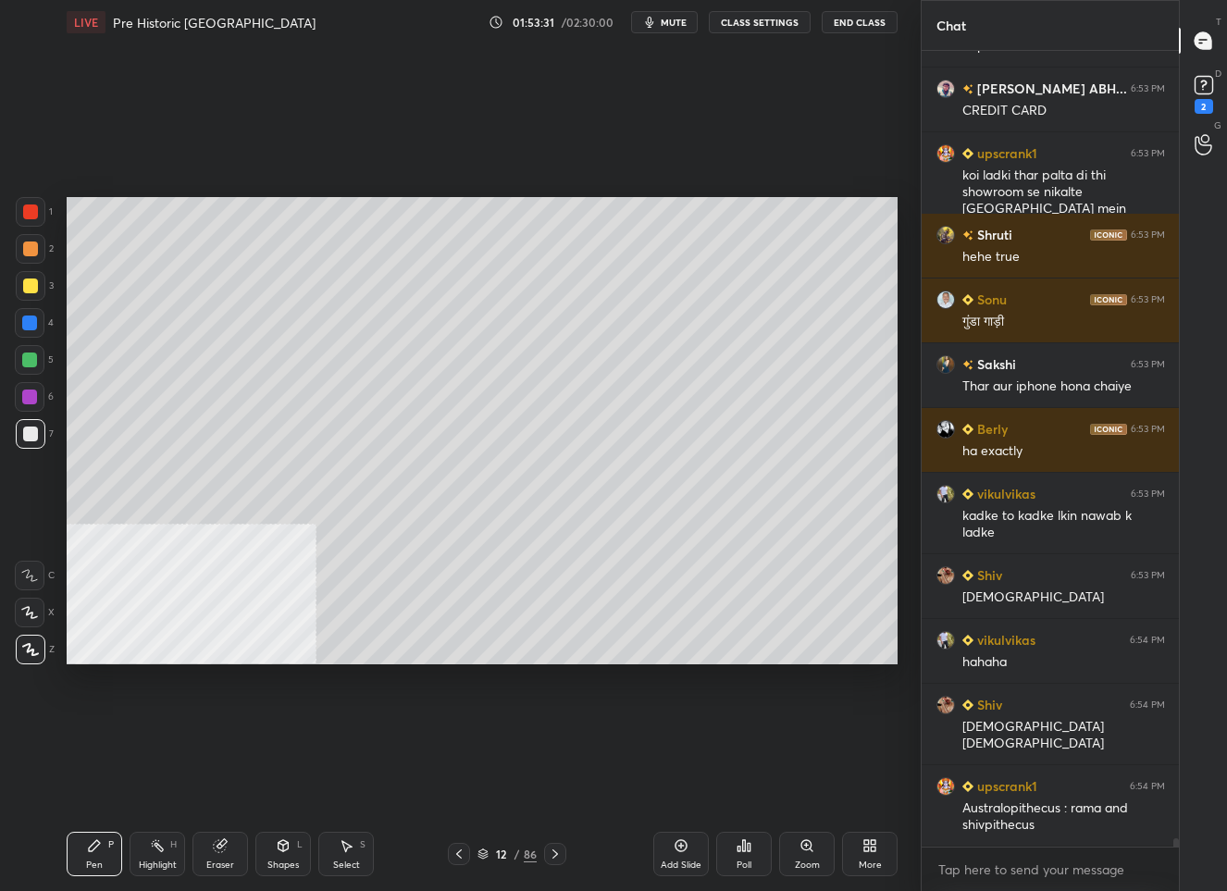
click at [683, 857] on div "Add Slide" at bounding box center [681, 854] width 56 height 44
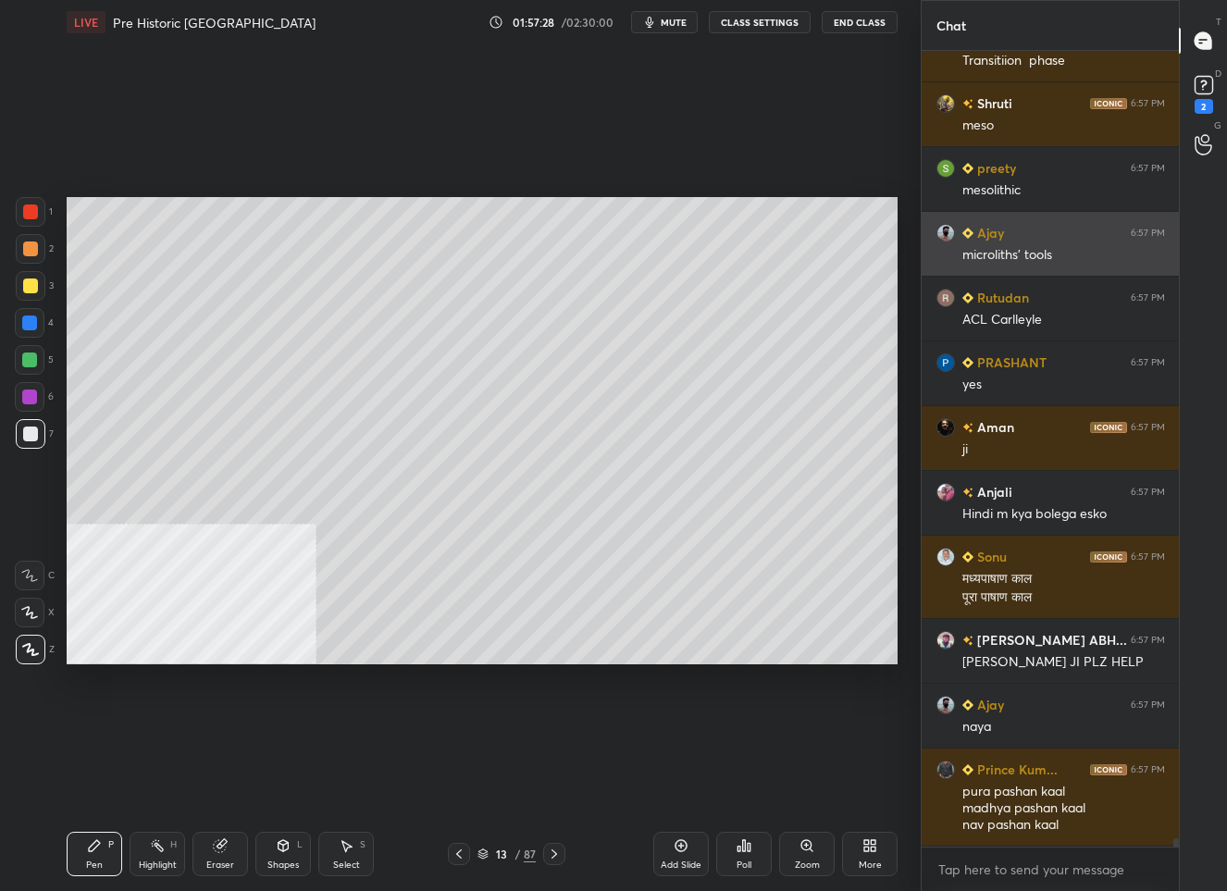
scroll to position [78058, 0]
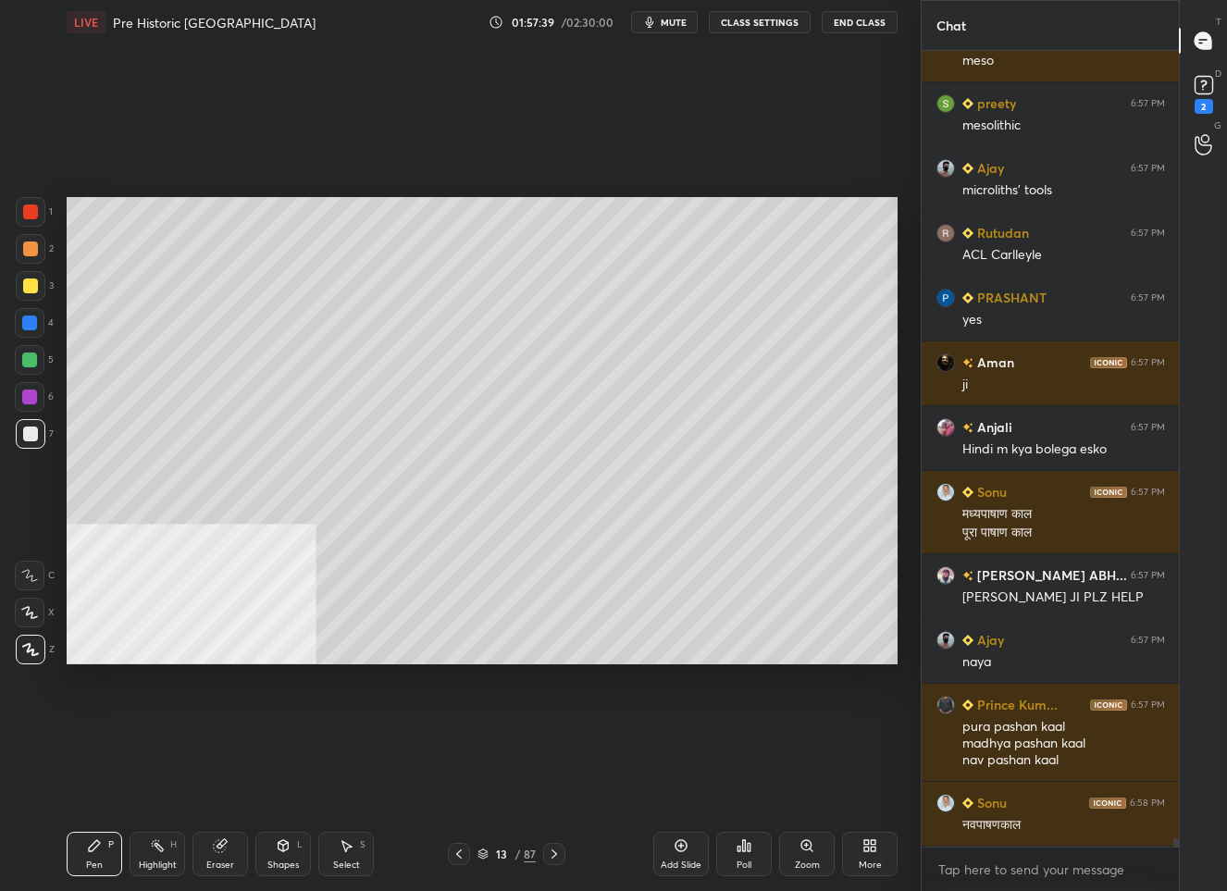
click at [508, 859] on div "13 / 87" at bounding box center [506, 854] width 58 height 17
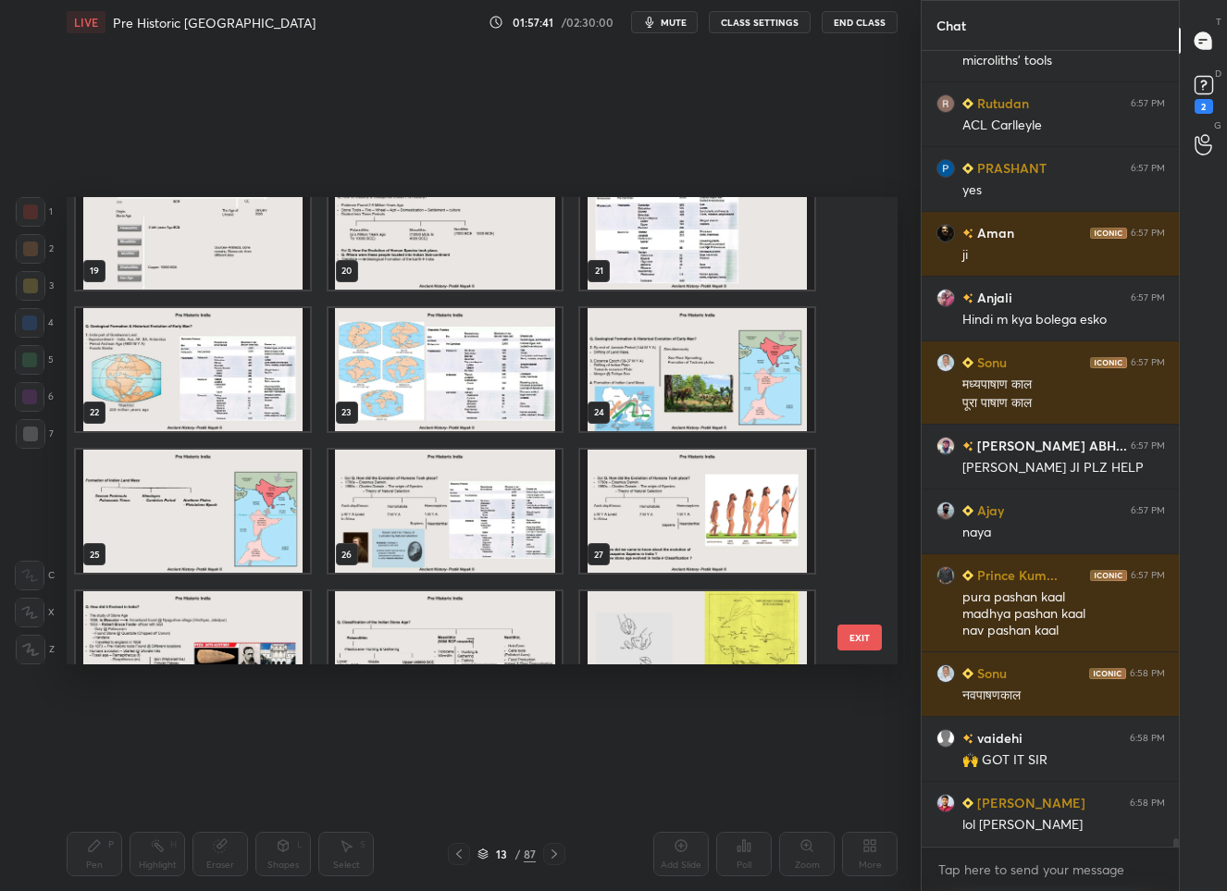
scroll to position [78252, 0]
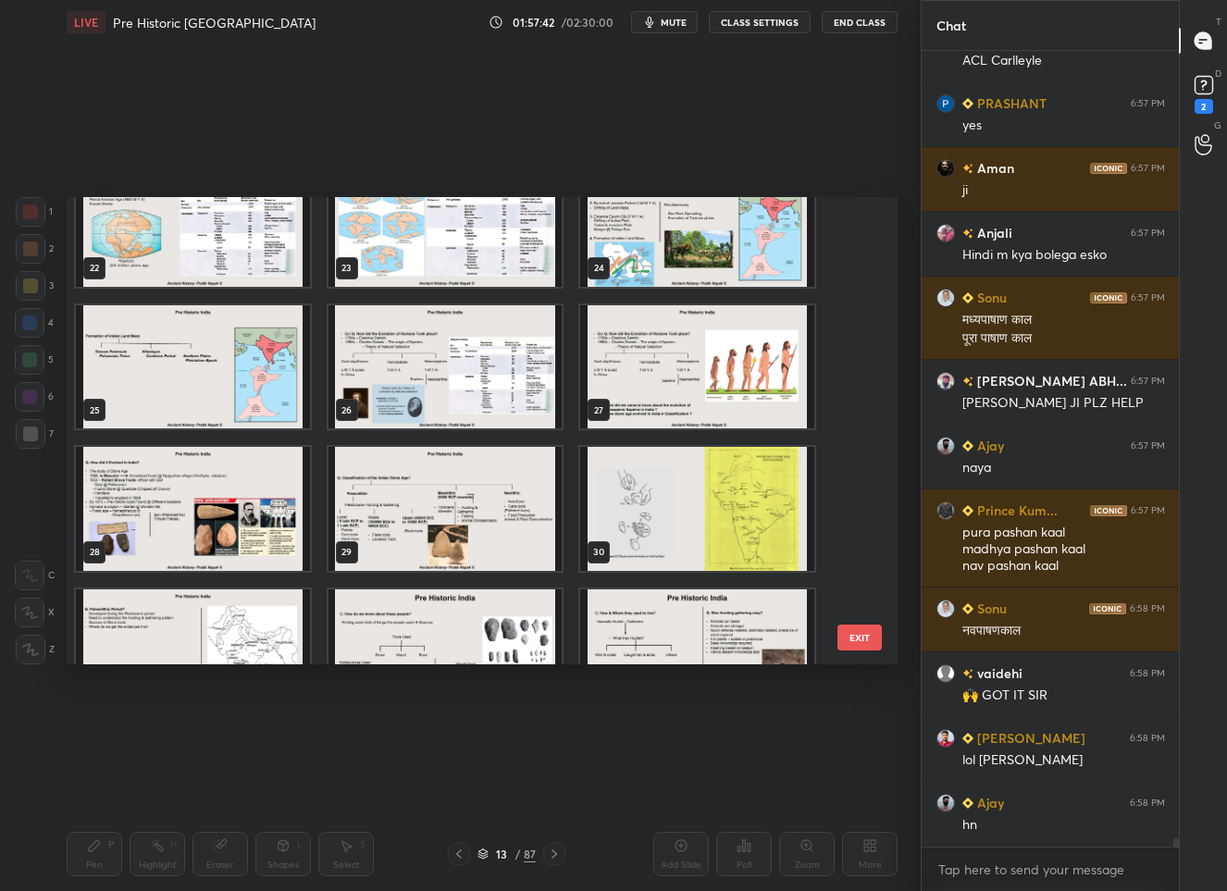
click at [234, 530] on img "grid" at bounding box center [193, 508] width 234 height 123
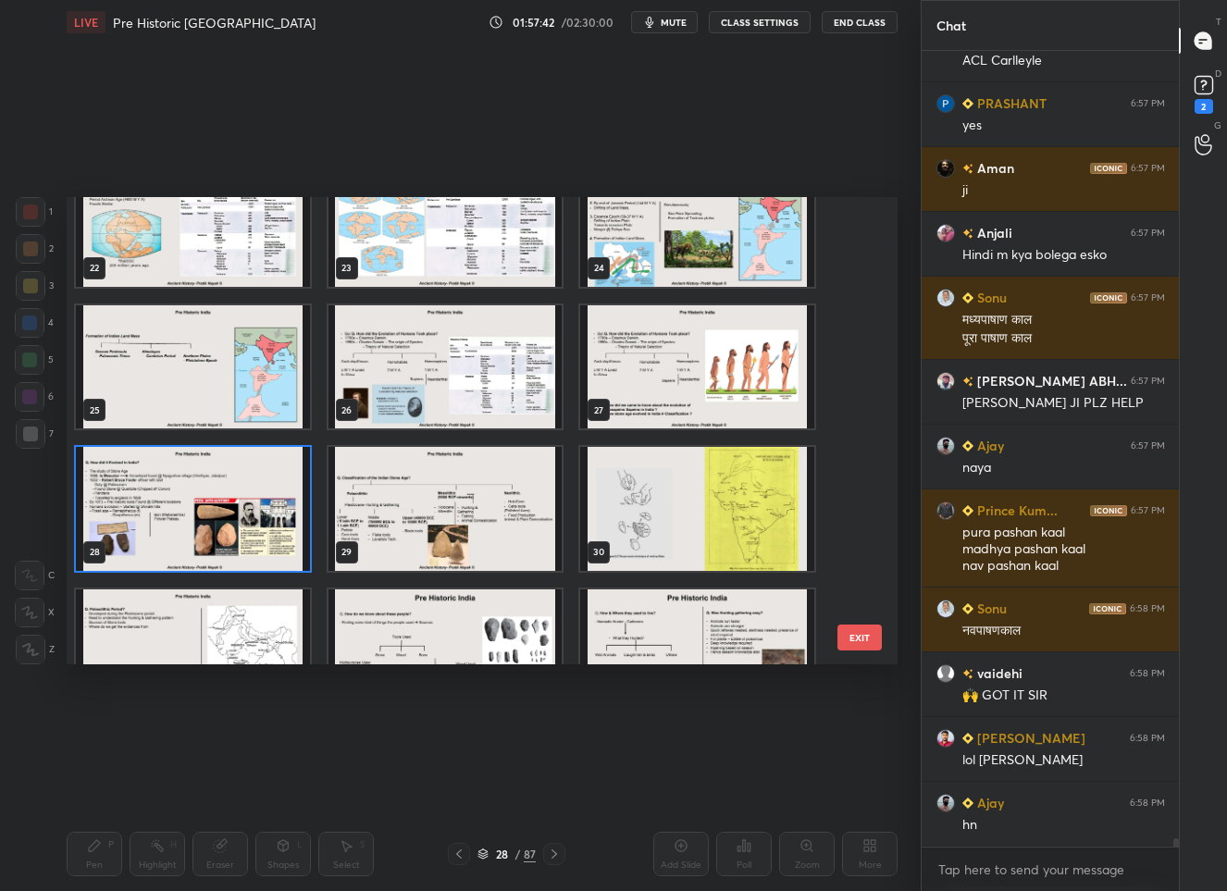
click at [234, 530] on img "grid" at bounding box center [193, 508] width 234 height 123
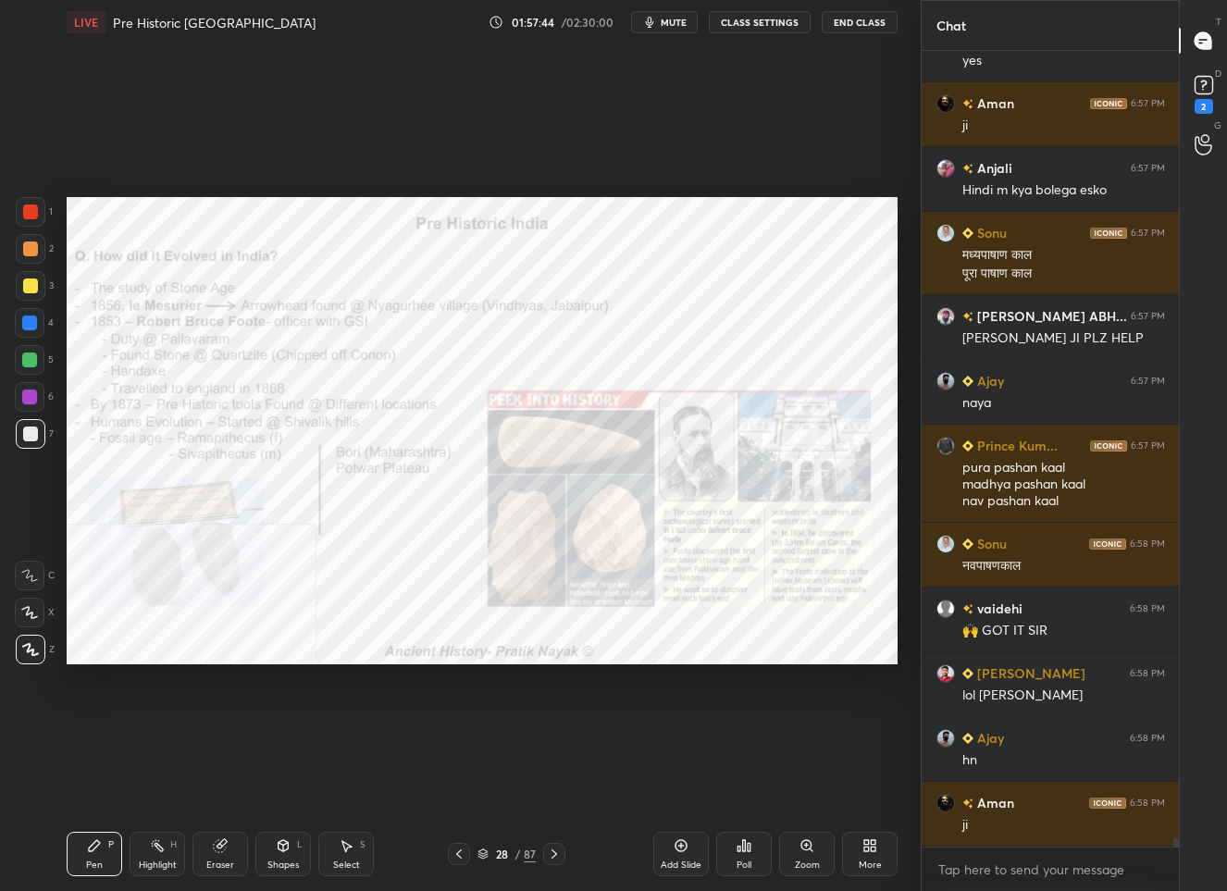
scroll to position [78446, 0]
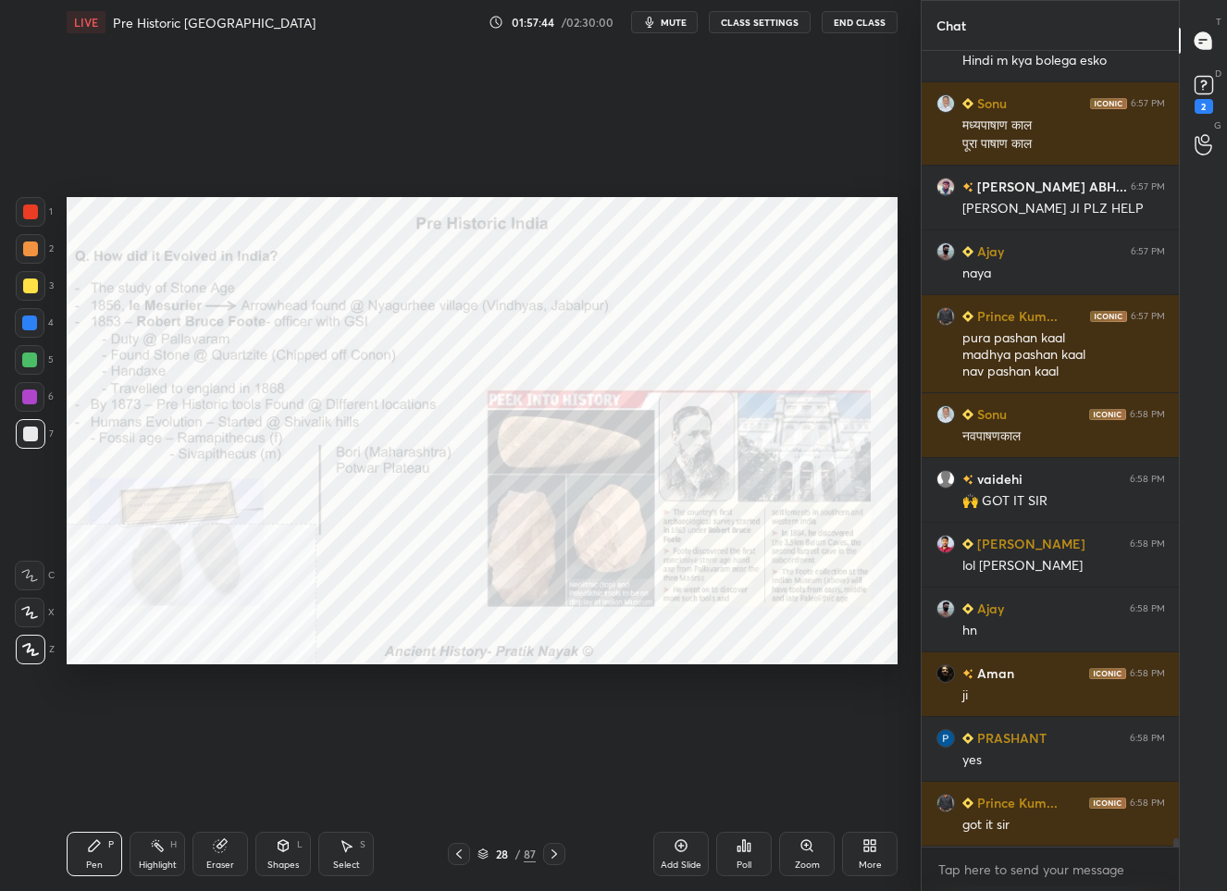
click at [33, 197] on div at bounding box center [31, 212] width 30 height 30
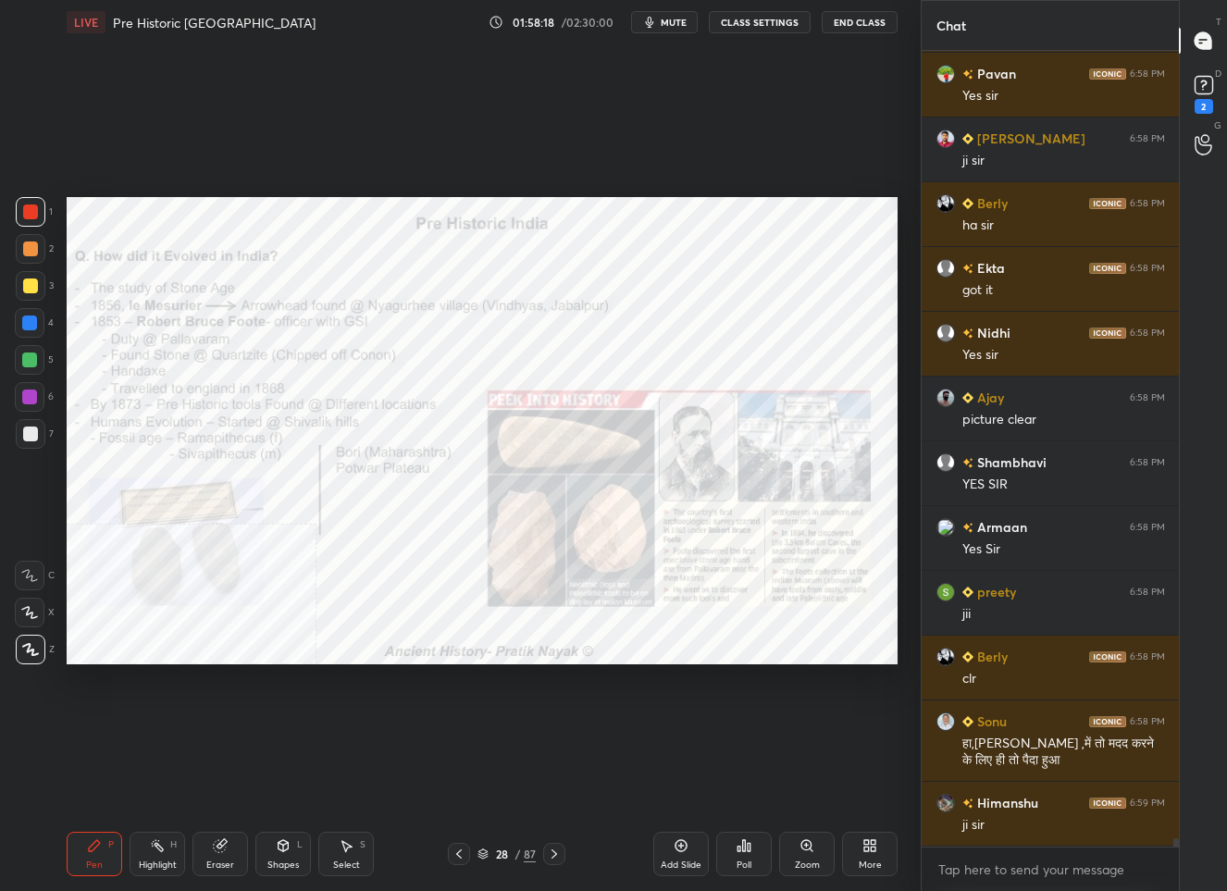
scroll to position [79369, 0]
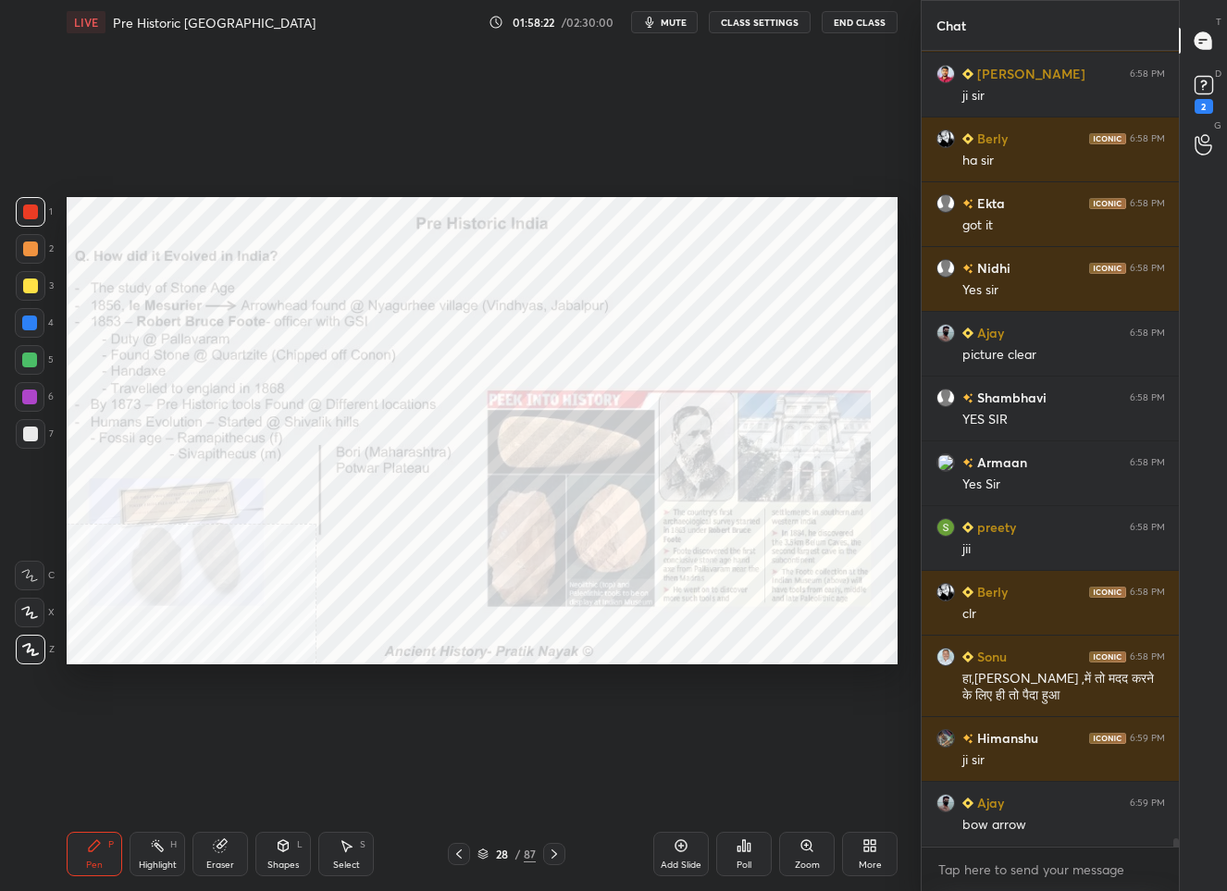
click at [502, 859] on div "28" at bounding box center [501, 853] width 19 height 11
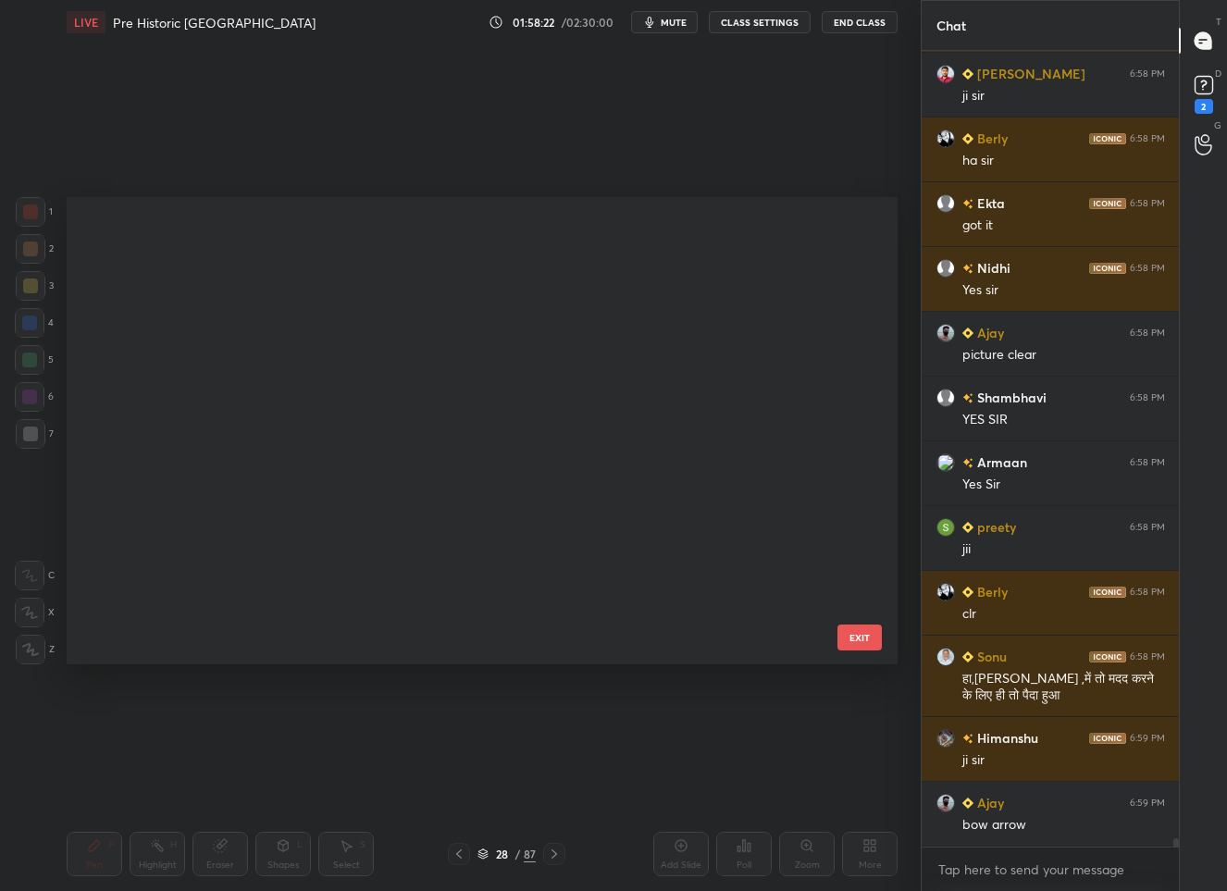
scroll to position [462, 822]
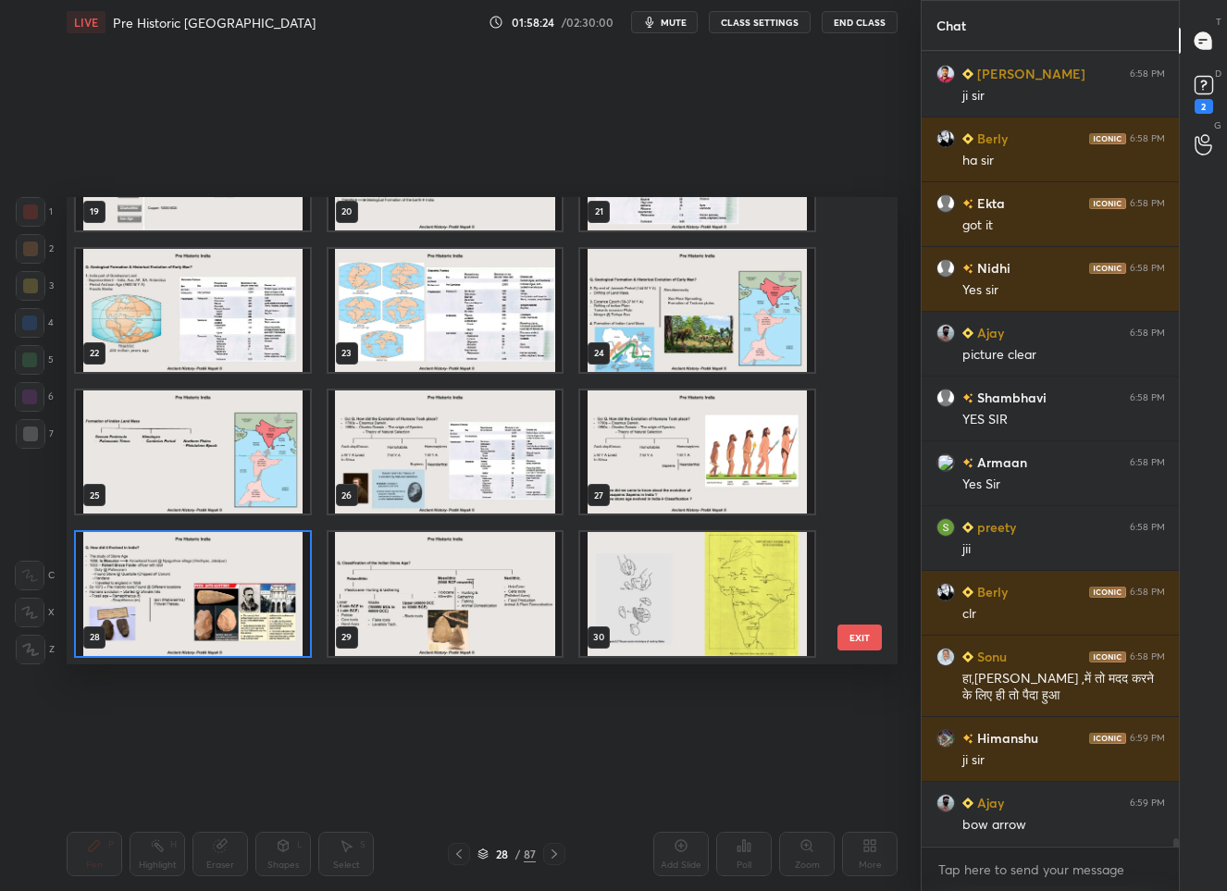
click at [462, 599] on img "grid" at bounding box center [445, 593] width 234 height 123
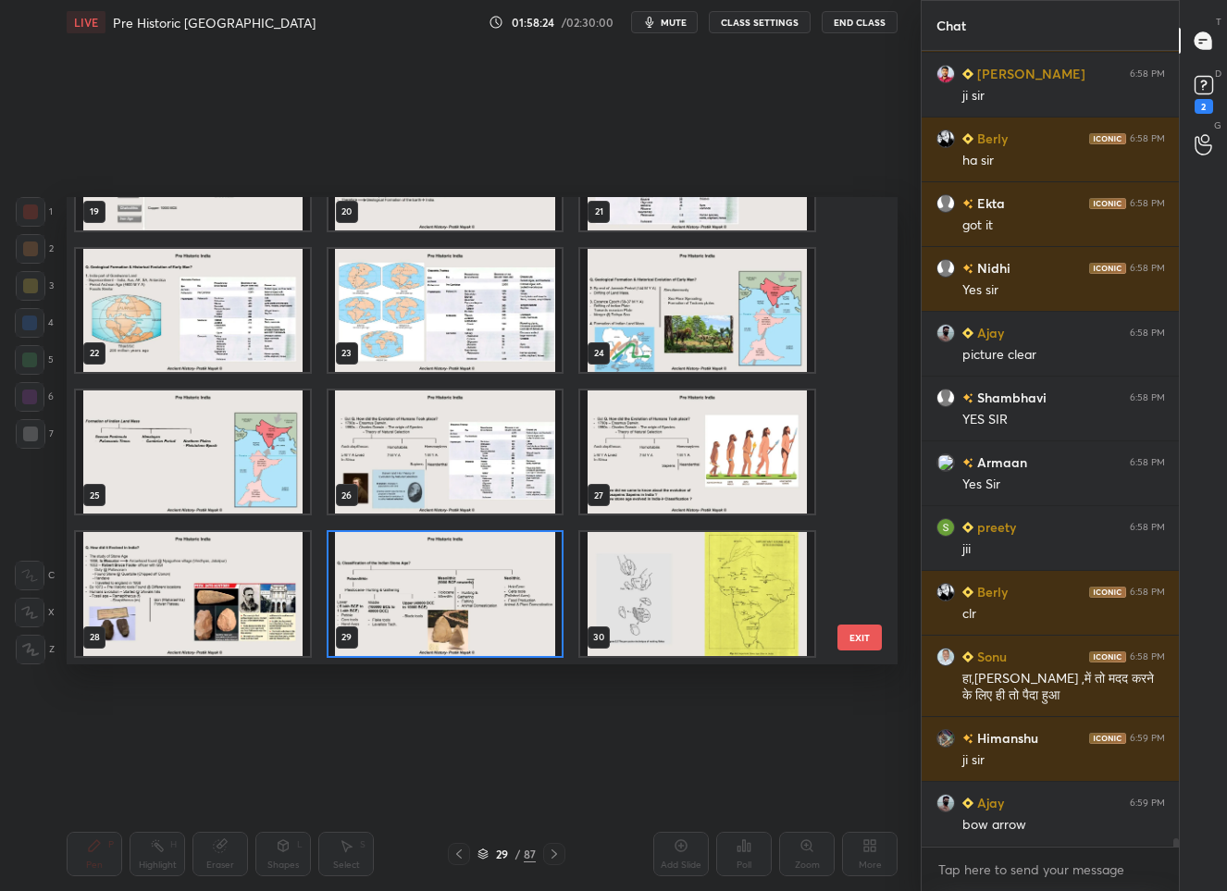
click at [462, 599] on img "grid" at bounding box center [445, 593] width 234 height 123
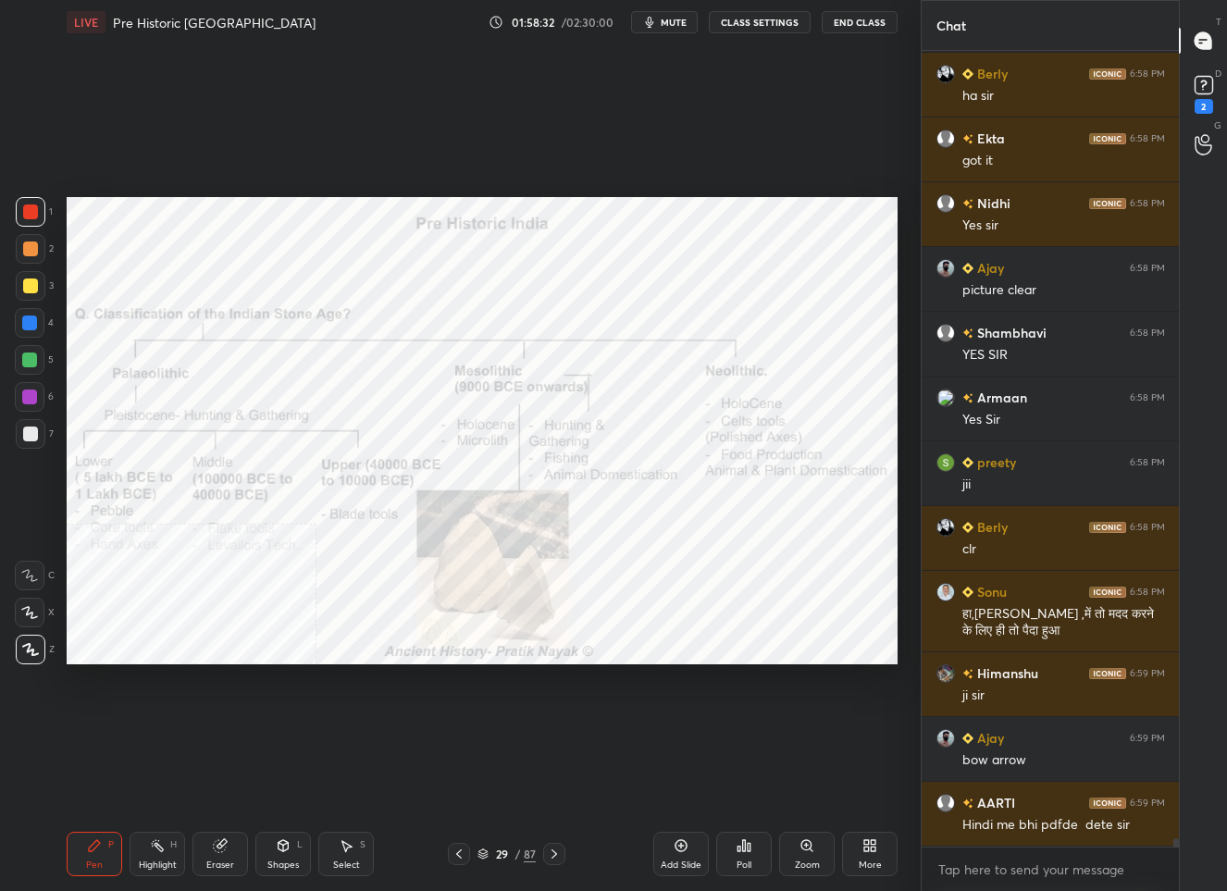
scroll to position [79499, 0]
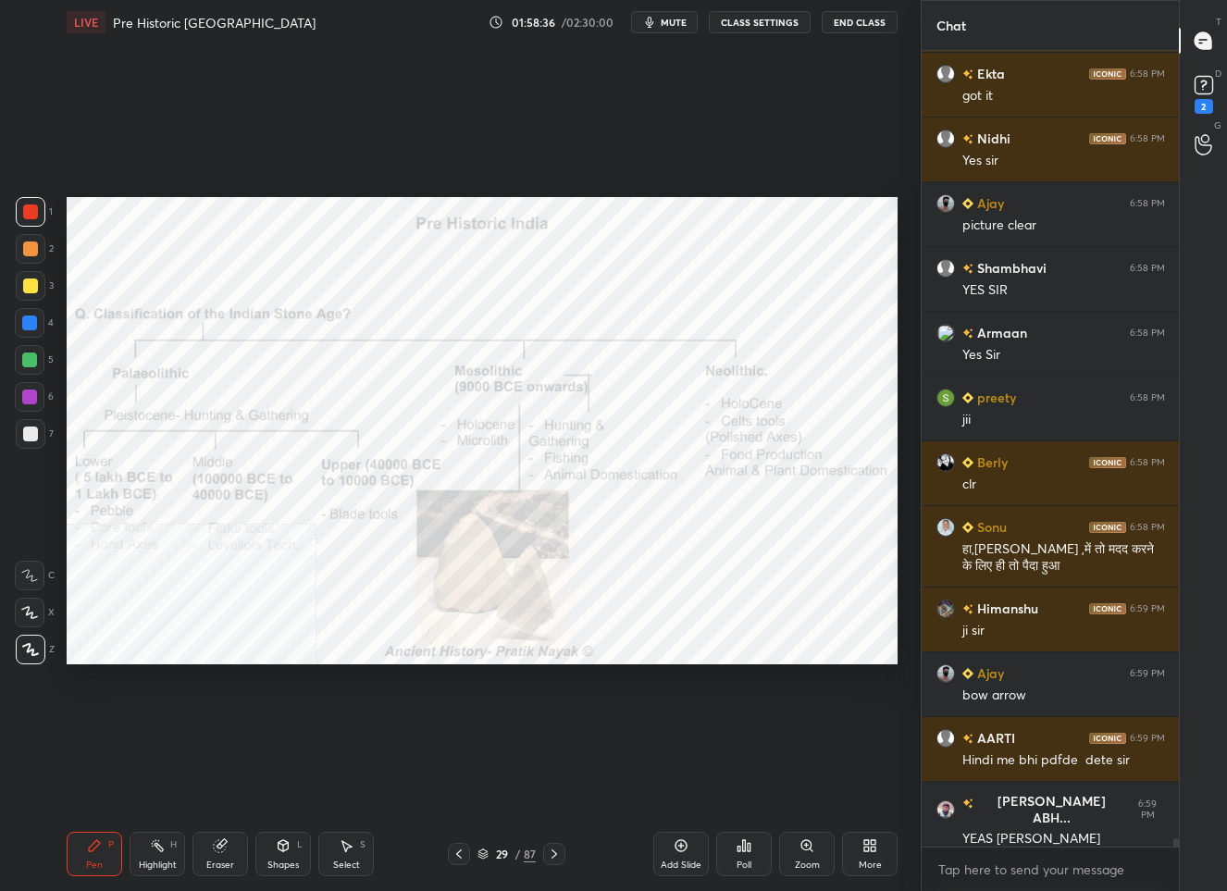
click at [499, 848] on div "29" at bounding box center [501, 853] width 19 height 11
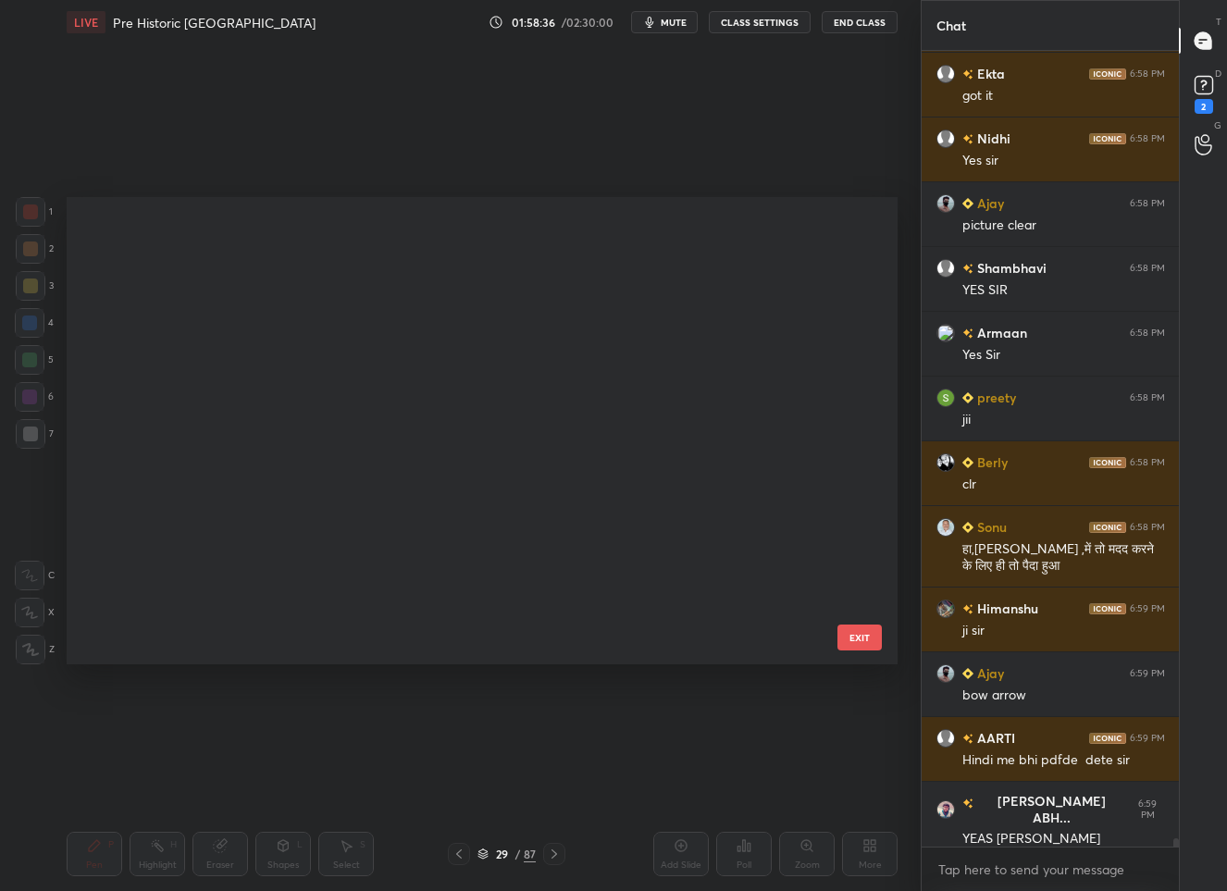
scroll to position [462, 822]
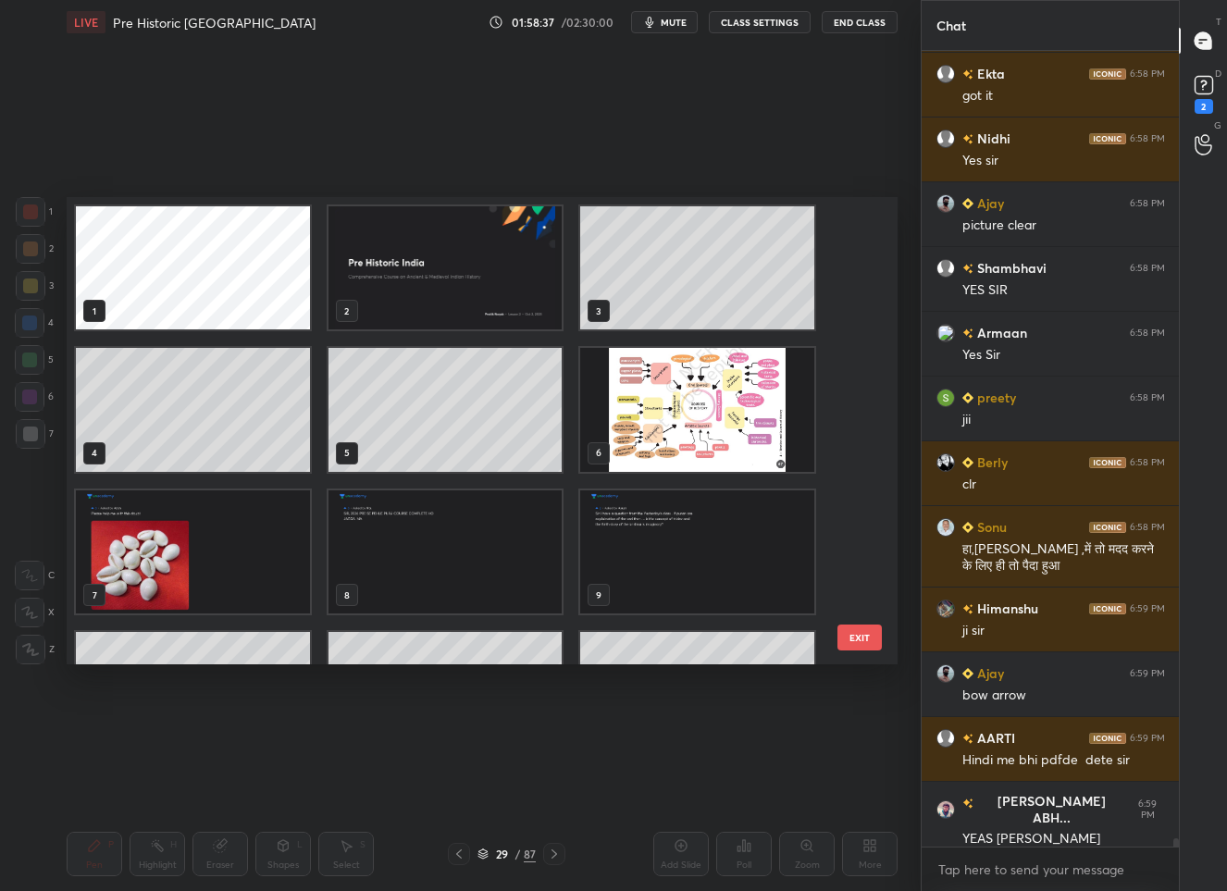
click at [456, 283] on img "grid" at bounding box center [445, 267] width 234 height 123
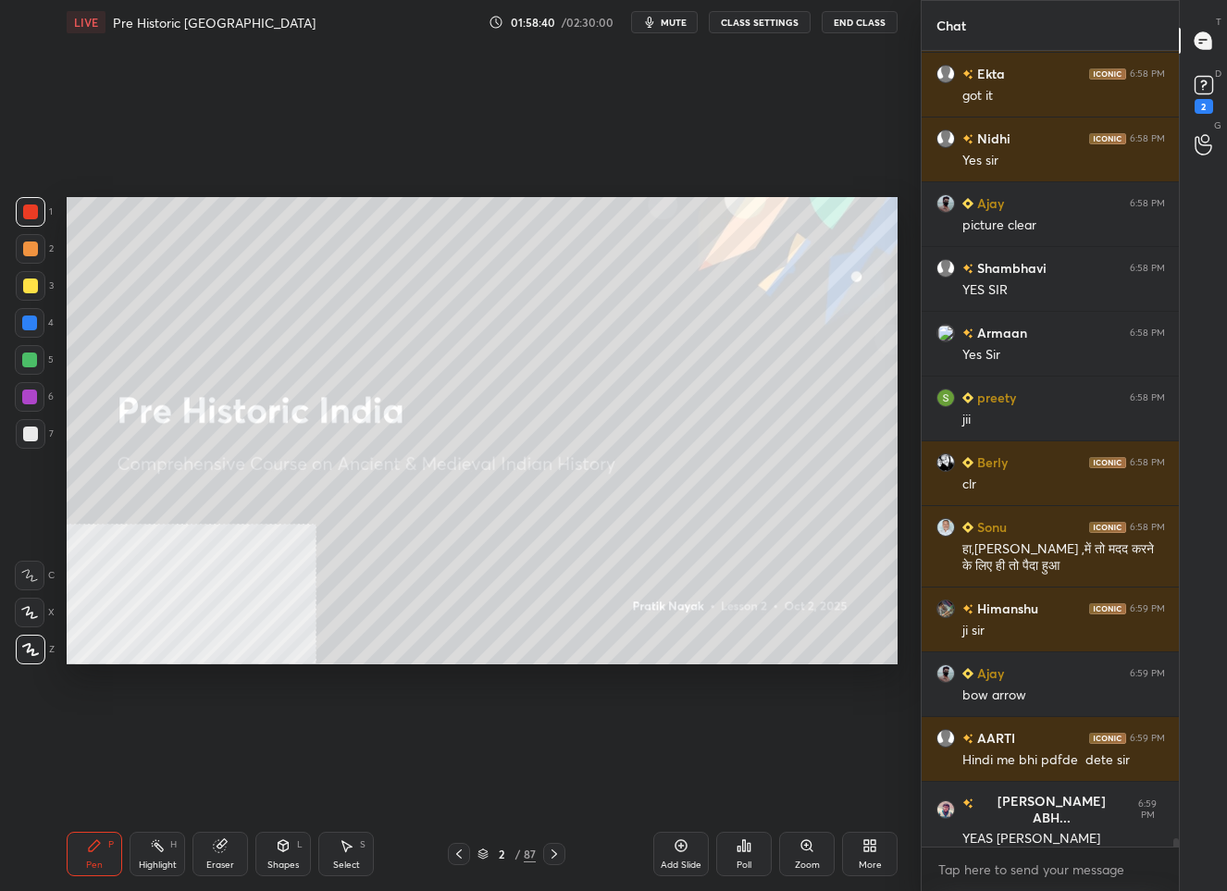
click at [43, 275] on div at bounding box center [31, 286] width 30 height 30
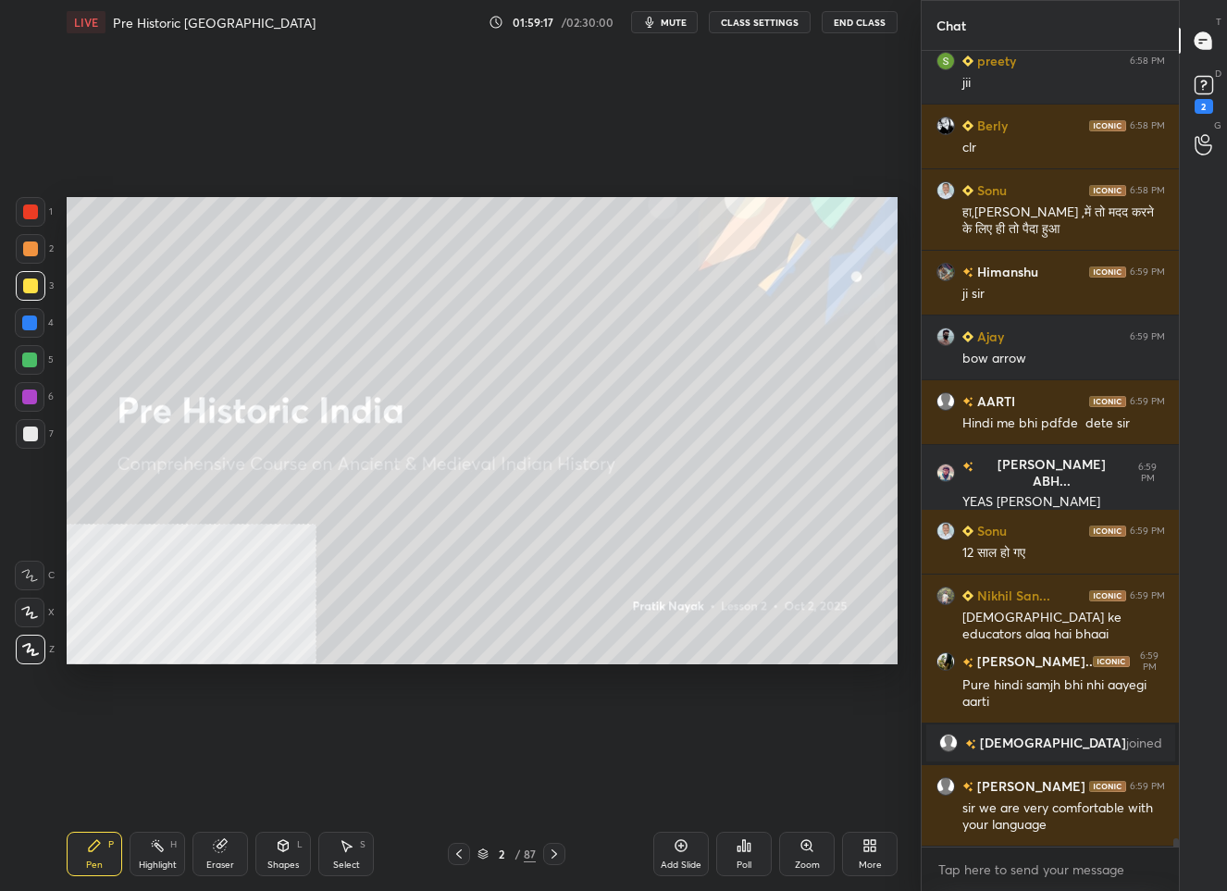
scroll to position [78970, 0]
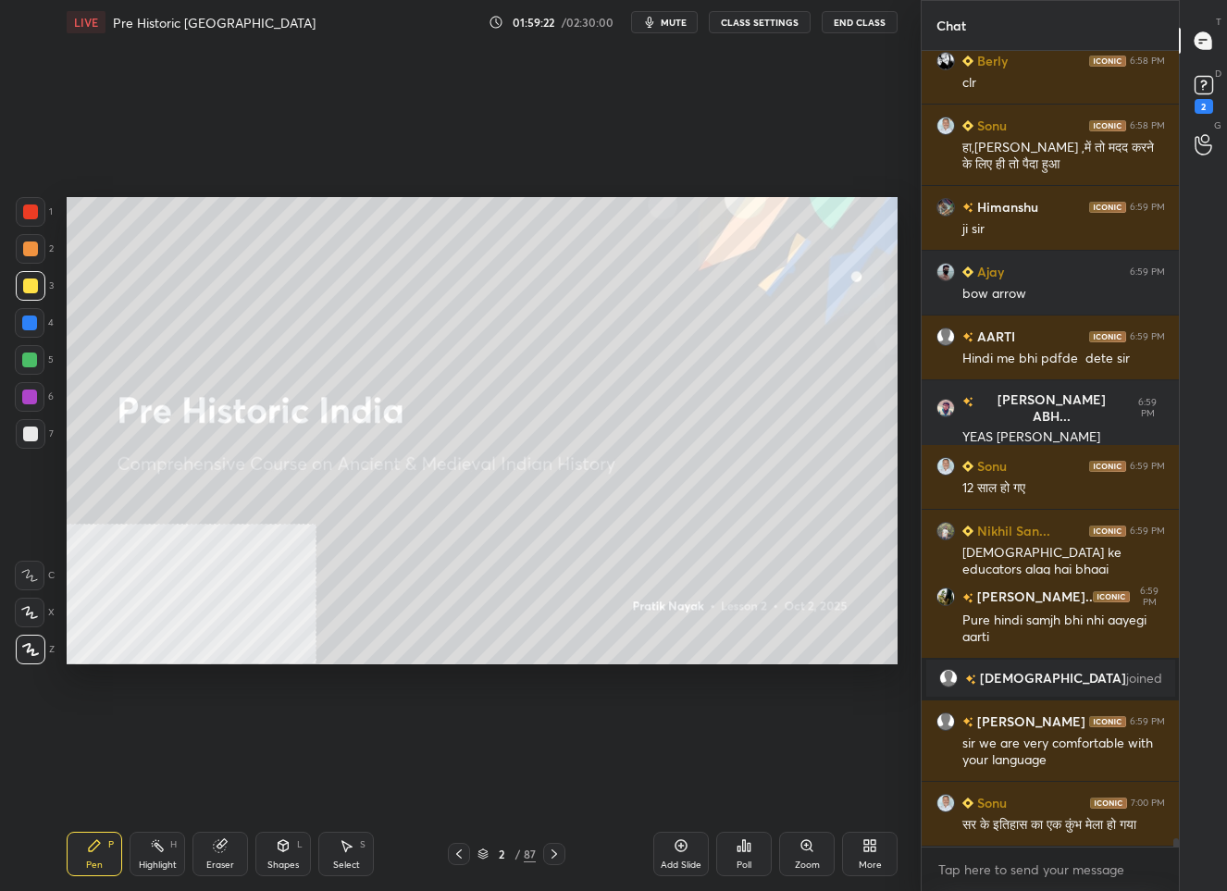
click at [673, 846] on icon at bounding box center [680, 845] width 15 height 15
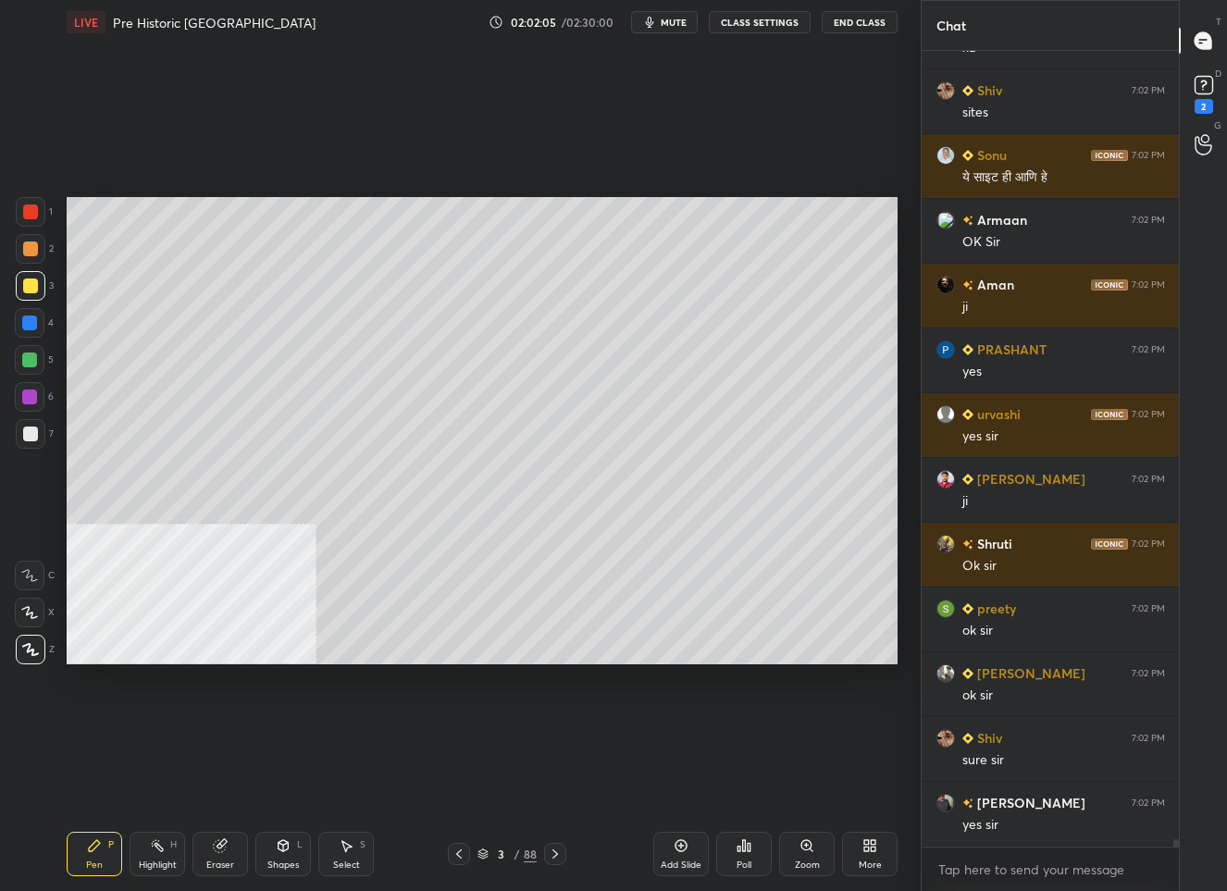
scroll to position [81499, 0]
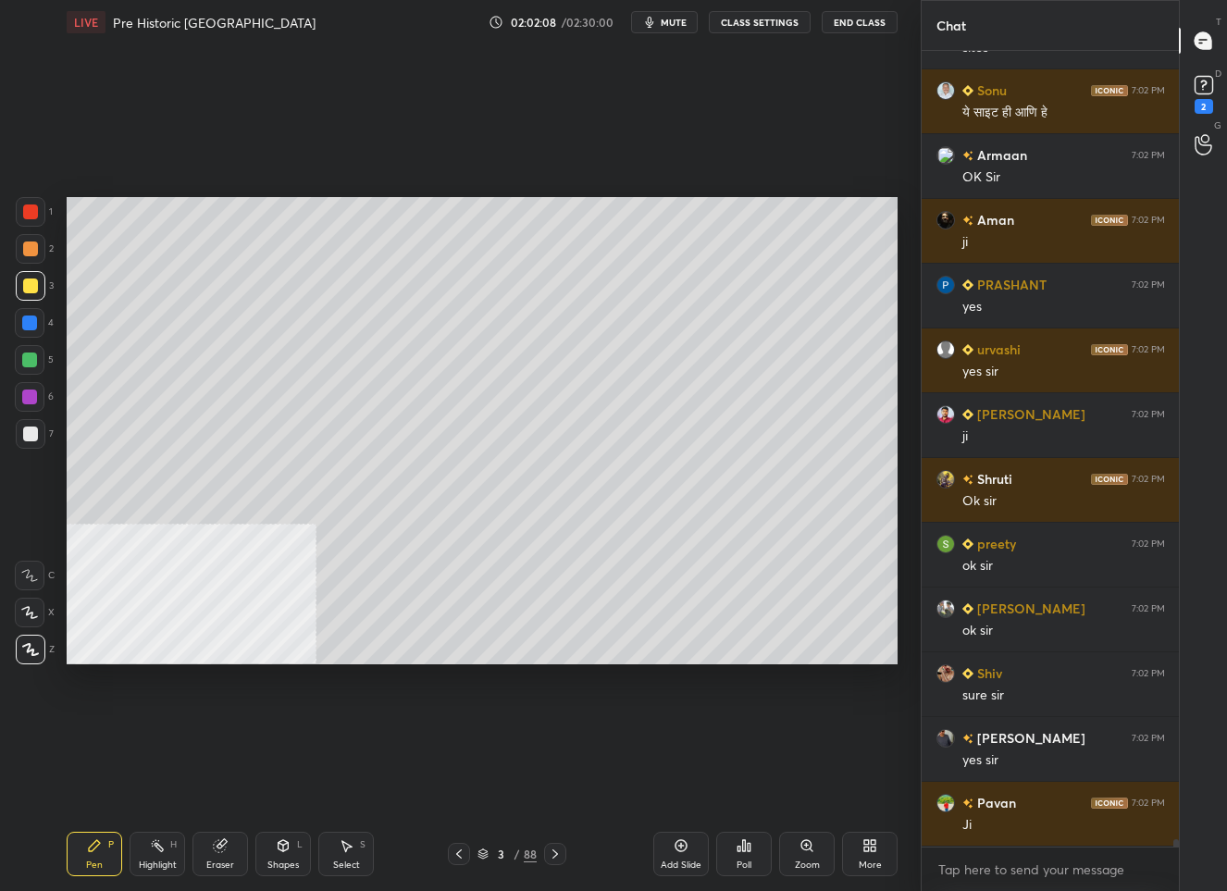
click at [673, 21] on span "mute" at bounding box center [674, 22] width 26 height 13
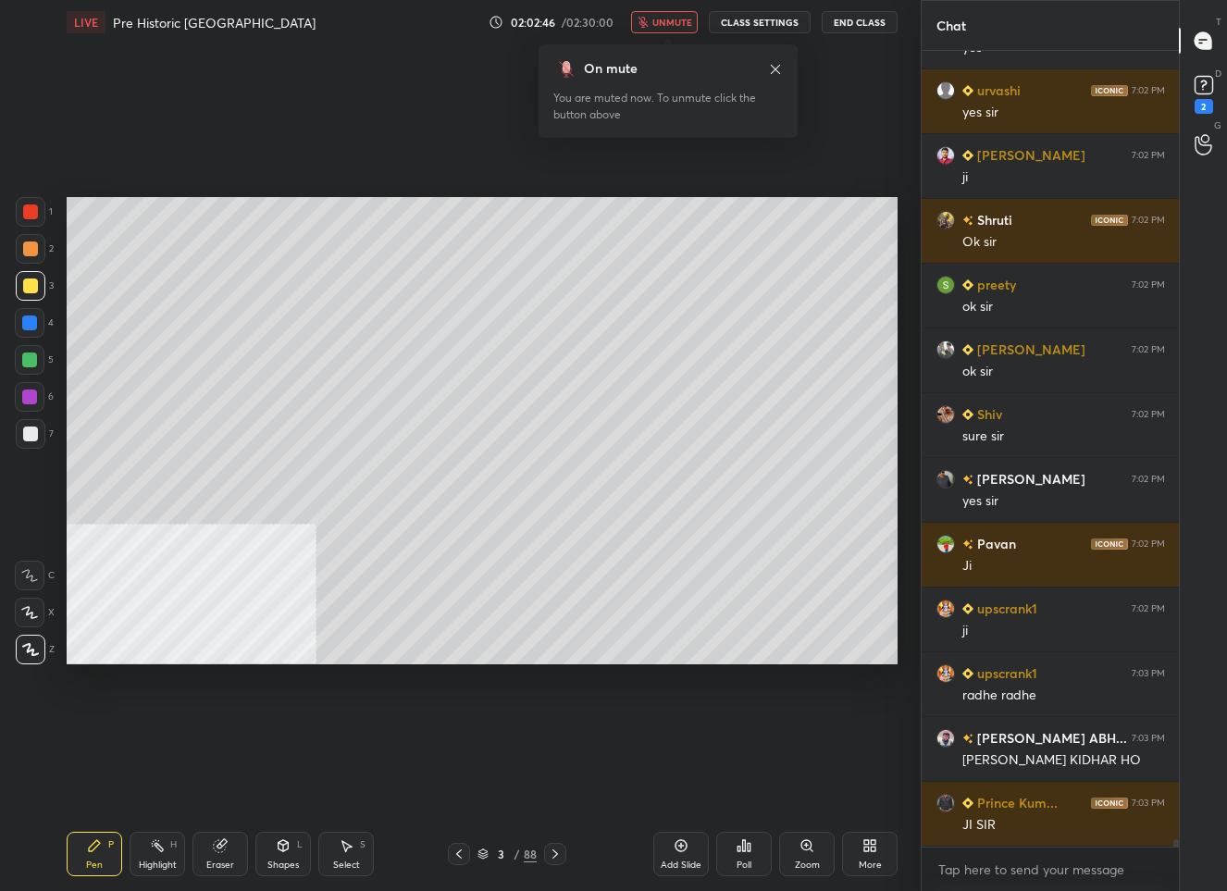
scroll to position [81840, 0]
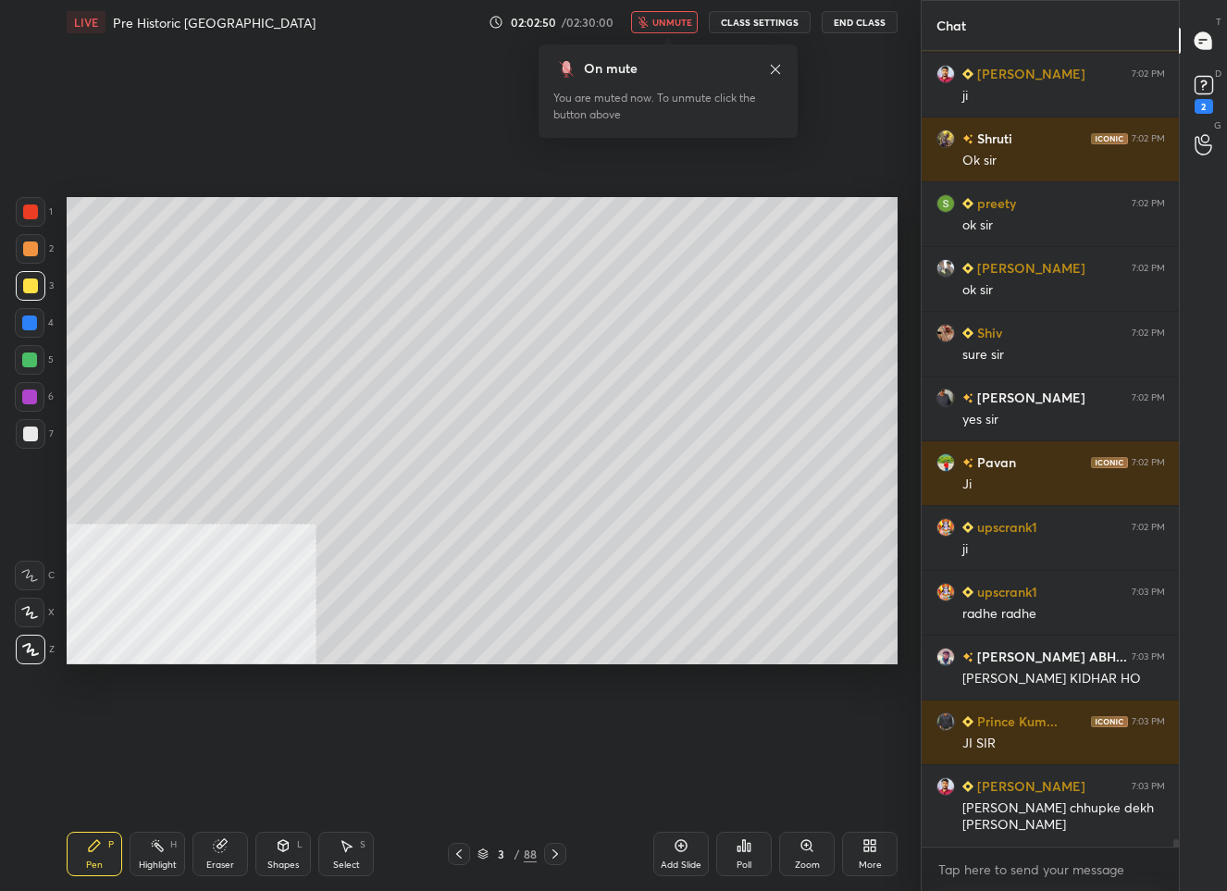
click at [954, 853] on div "x" at bounding box center [1050, 868] width 258 height 43
type textarea "x"
paste textarea "[URL][DOMAIN_NAME]"
type textarea "[URL][DOMAIN_NAME]"
type textarea "x"
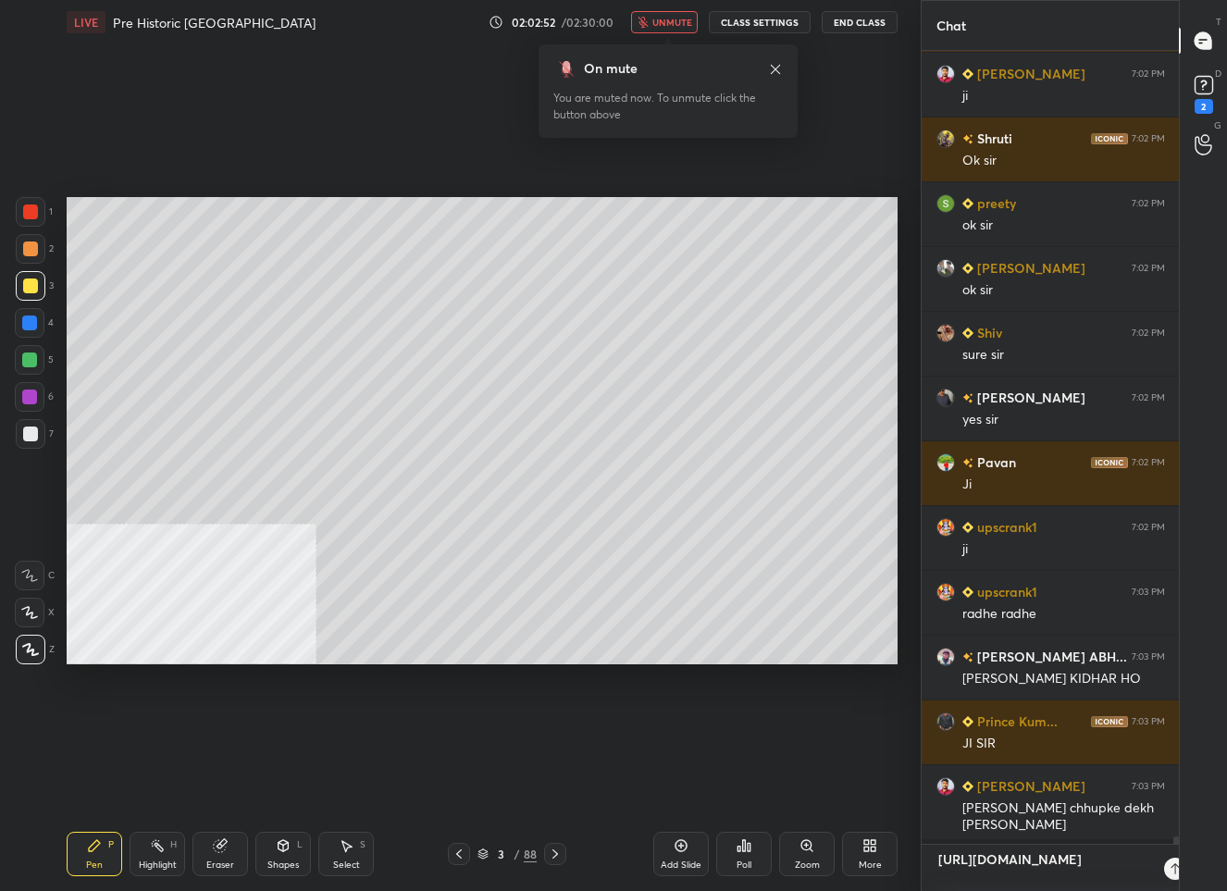
scroll to position [636, 253]
type textarea "[URL][DOMAIN_NAME]"
type textarea "x"
click at [1148, 871] on icon at bounding box center [1148, 868] width 8 height 11
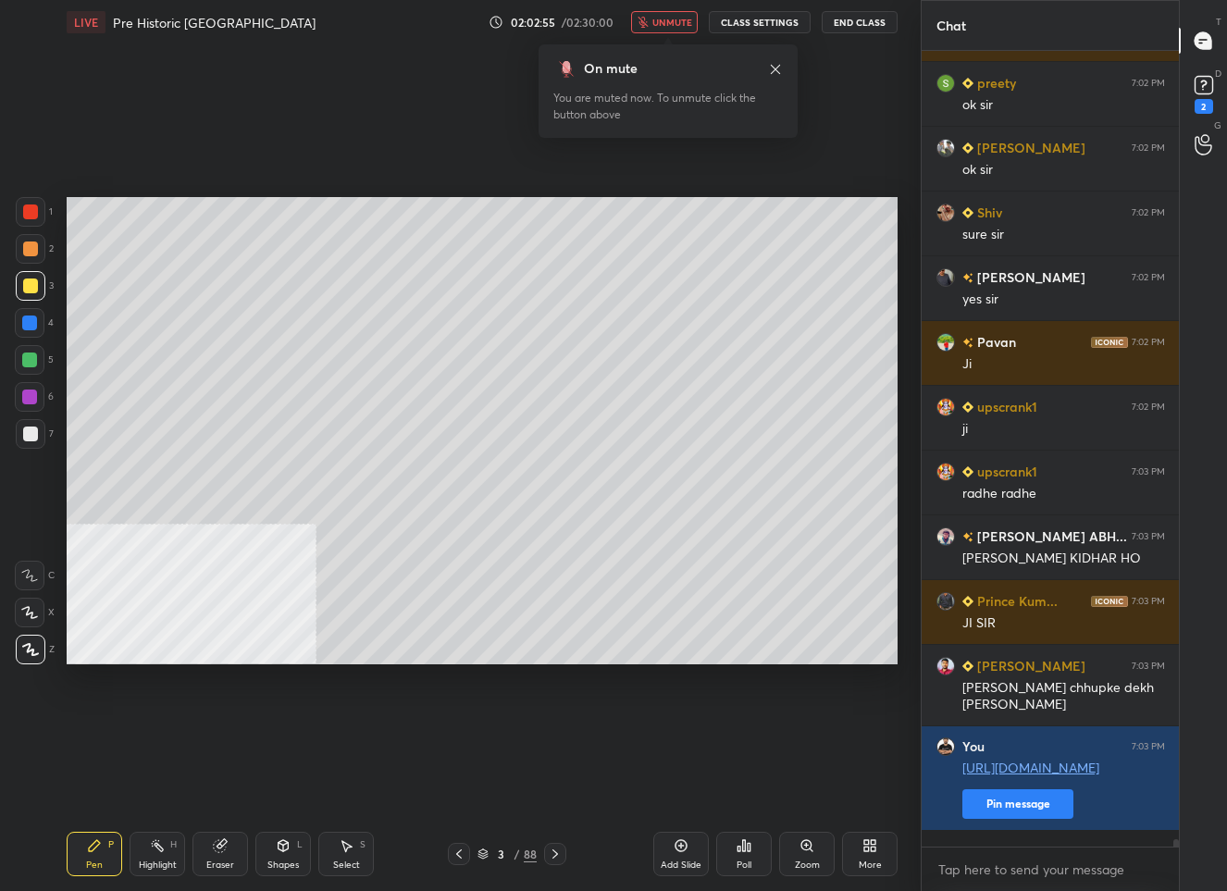
click at [684, 24] on span "unmute" at bounding box center [672, 22] width 40 height 13
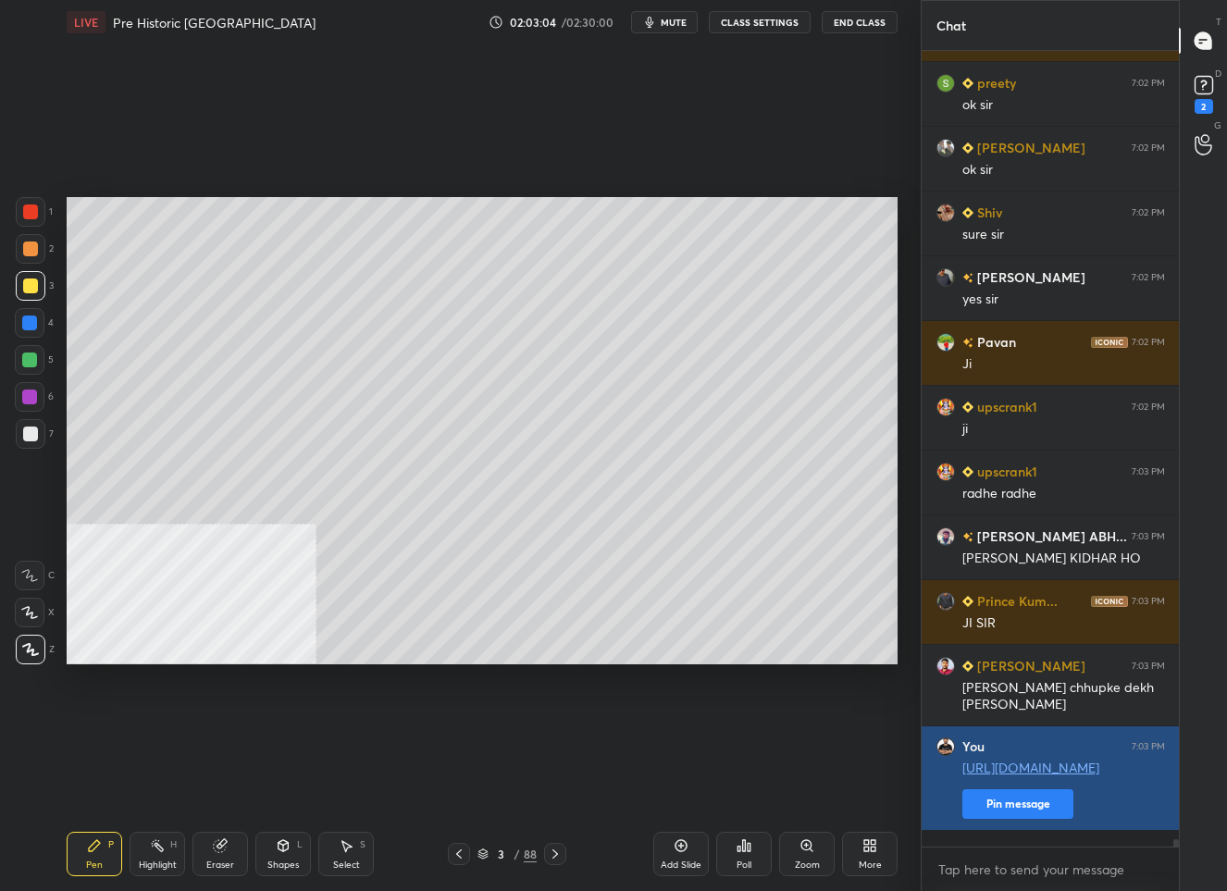
click at [1021, 819] on button "Pin message" at bounding box center [1017, 804] width 111 height 30
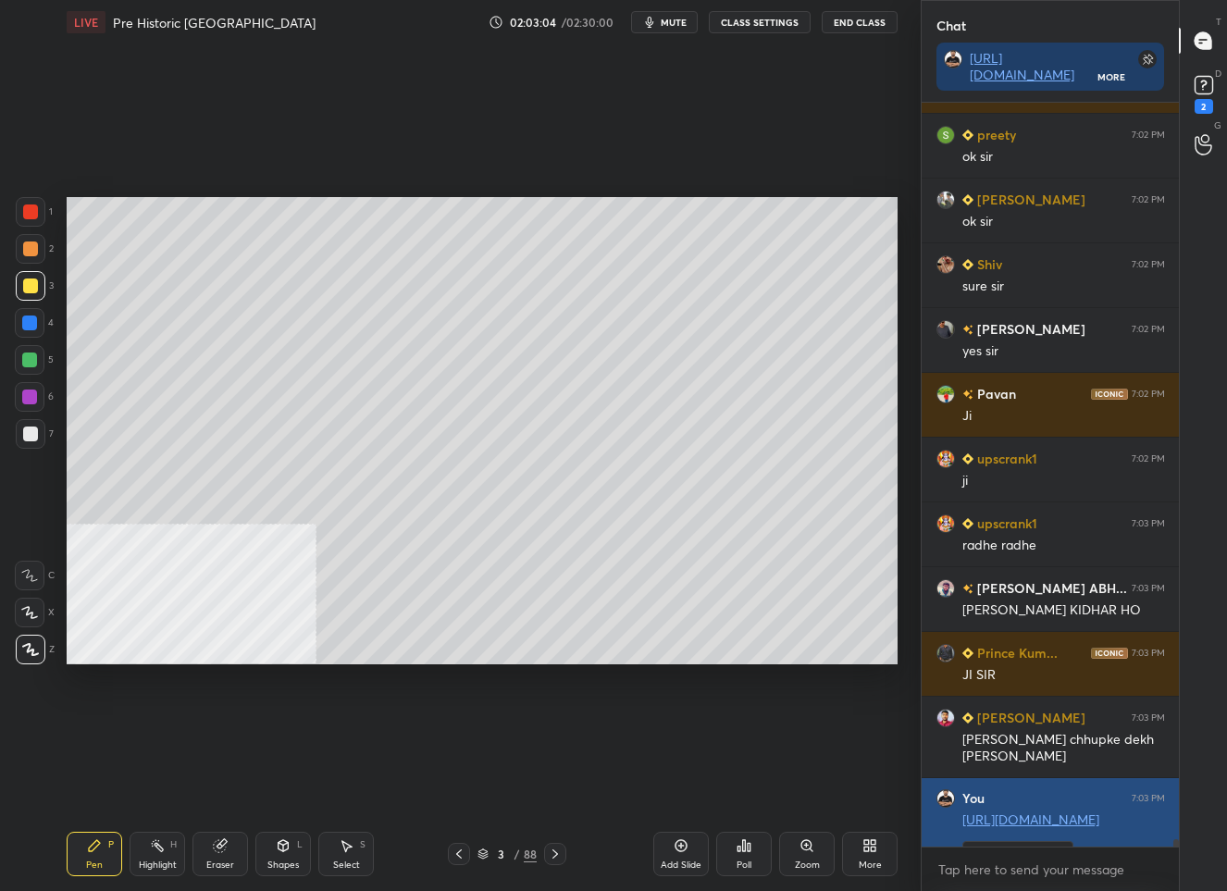
scroll to position [585, 253]
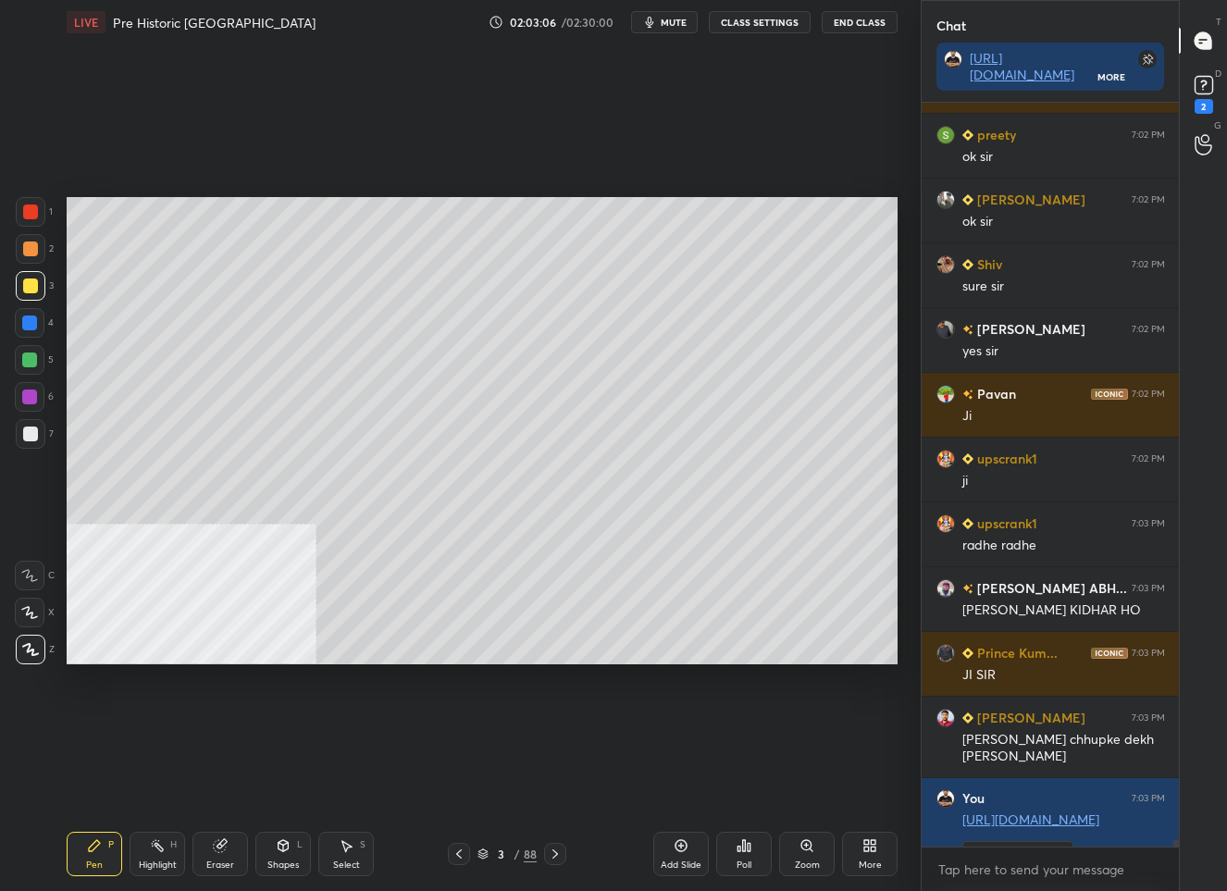
click at [669, 20] on span "mute" at bounding box center [674, 22] width 26 height 13
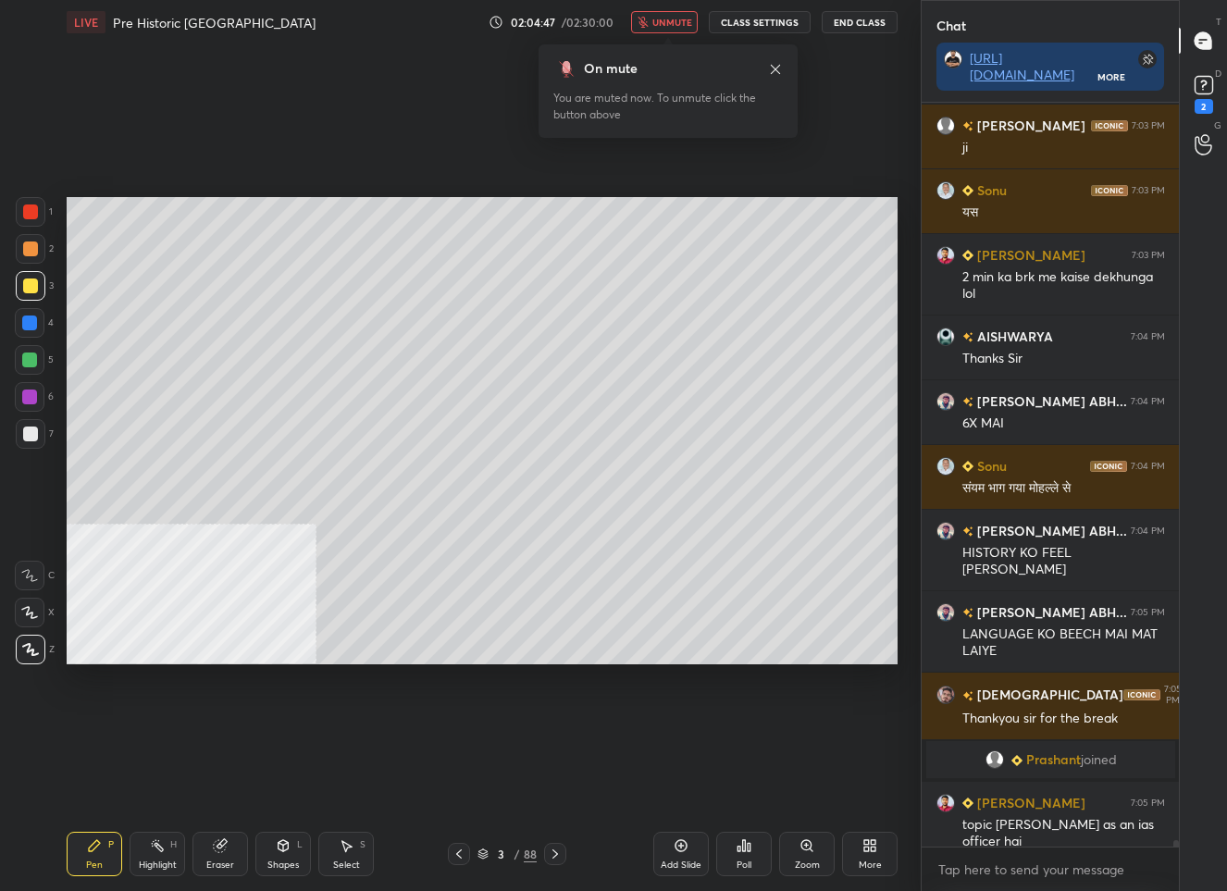
scroll to position [82137, 0]
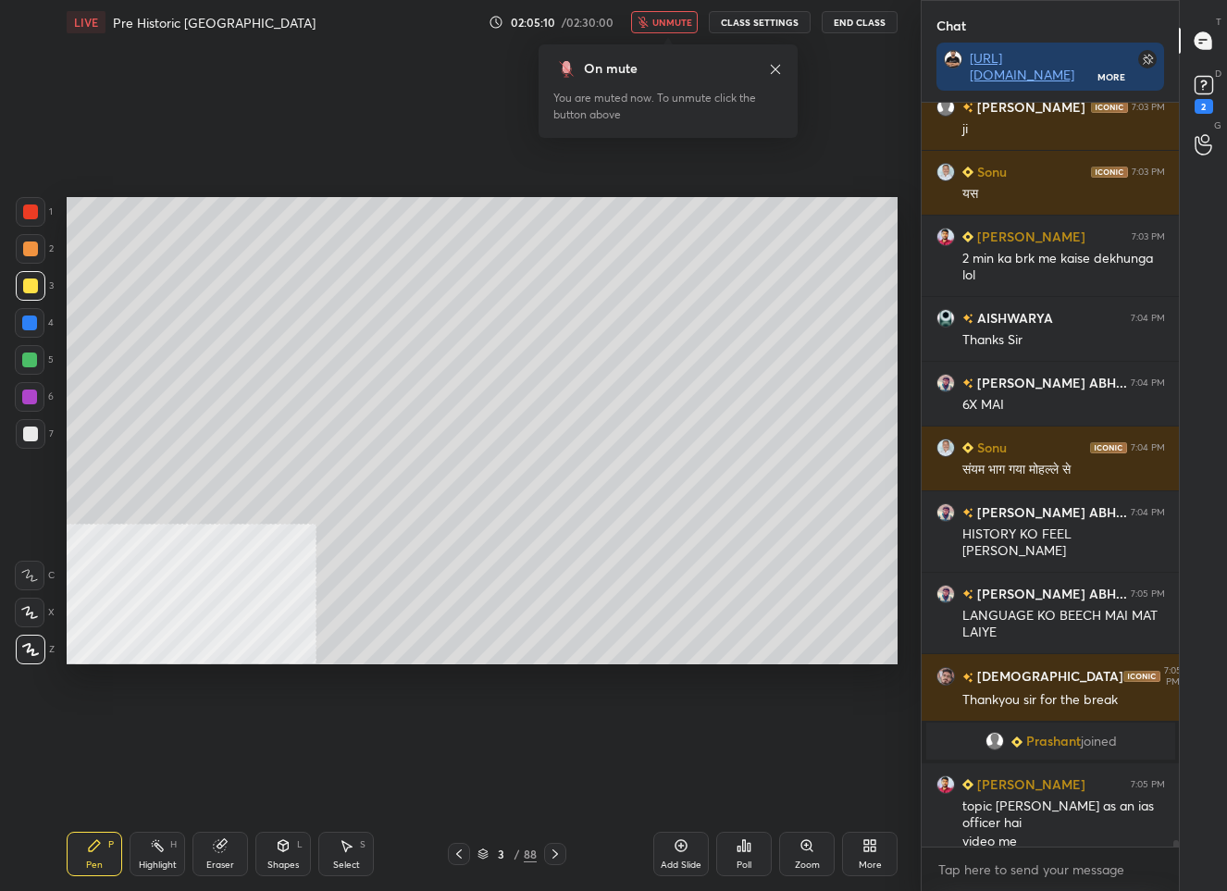
click at [665, 29] on button "unmute" at bounding box center [664, 22] width 67 height 22
click at [1208, 89] on rect at bounding box center [1203, 86] width 18 height 18
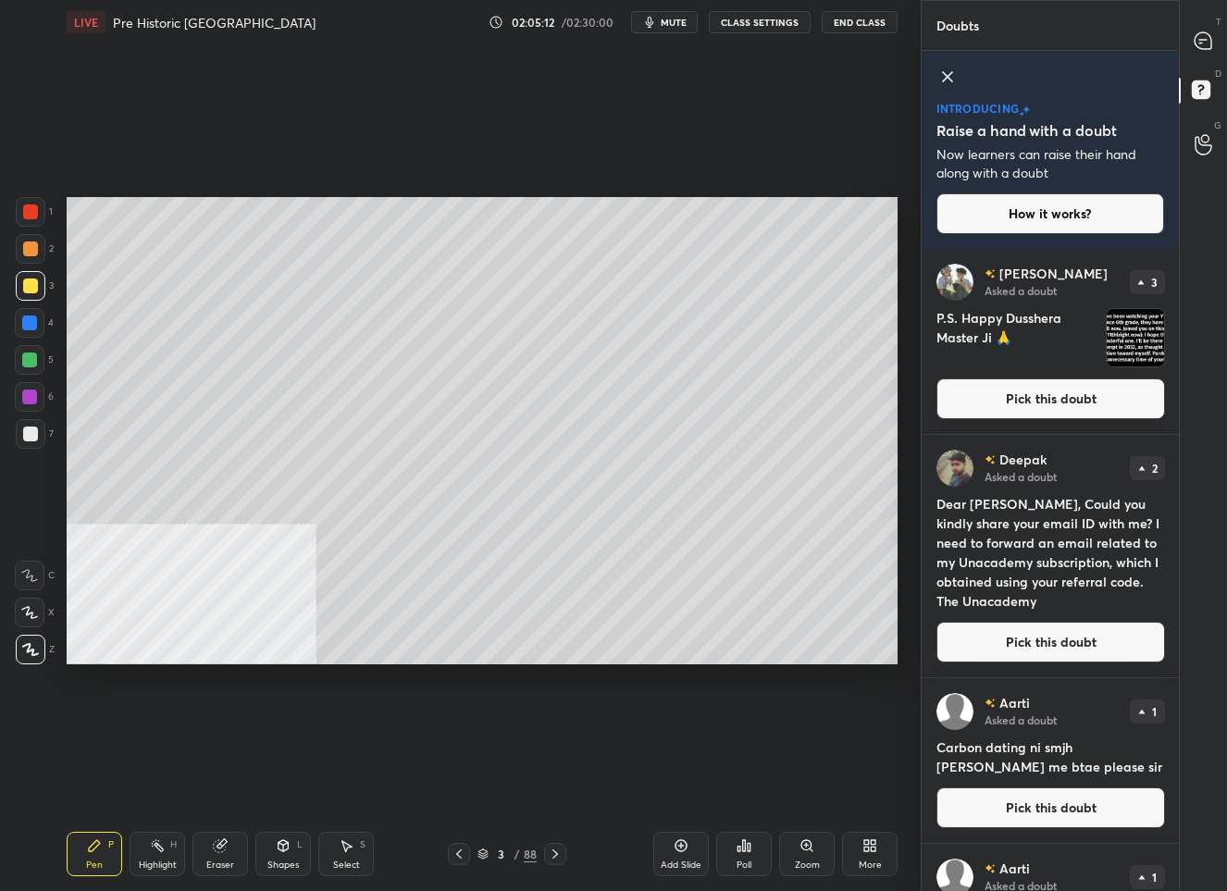
click at [1097, 397] on button "Pick this doubt" at bounding box center [1050, 398] width 229 height 41
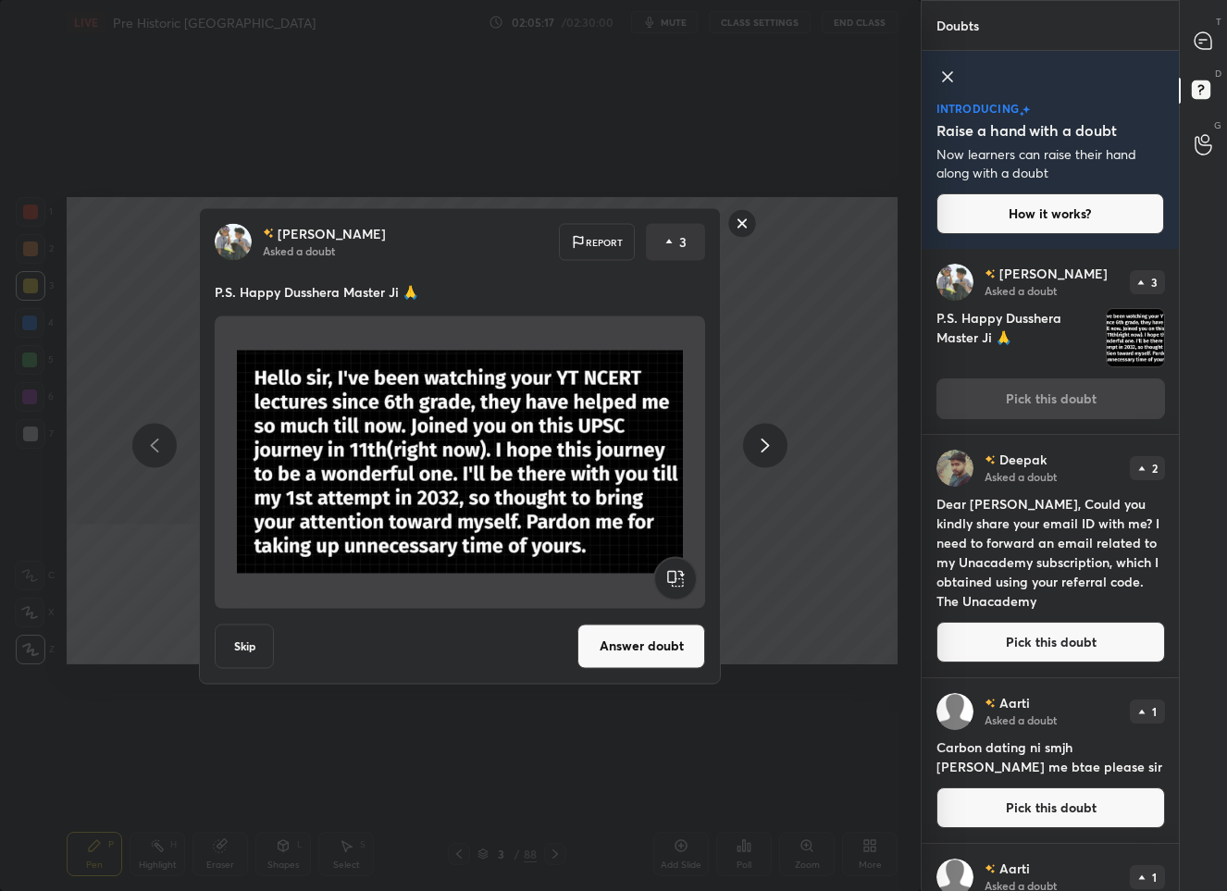
click at [622, 645] on button "Answer doubt" at bounding box center [641, 646] width 128 height 44
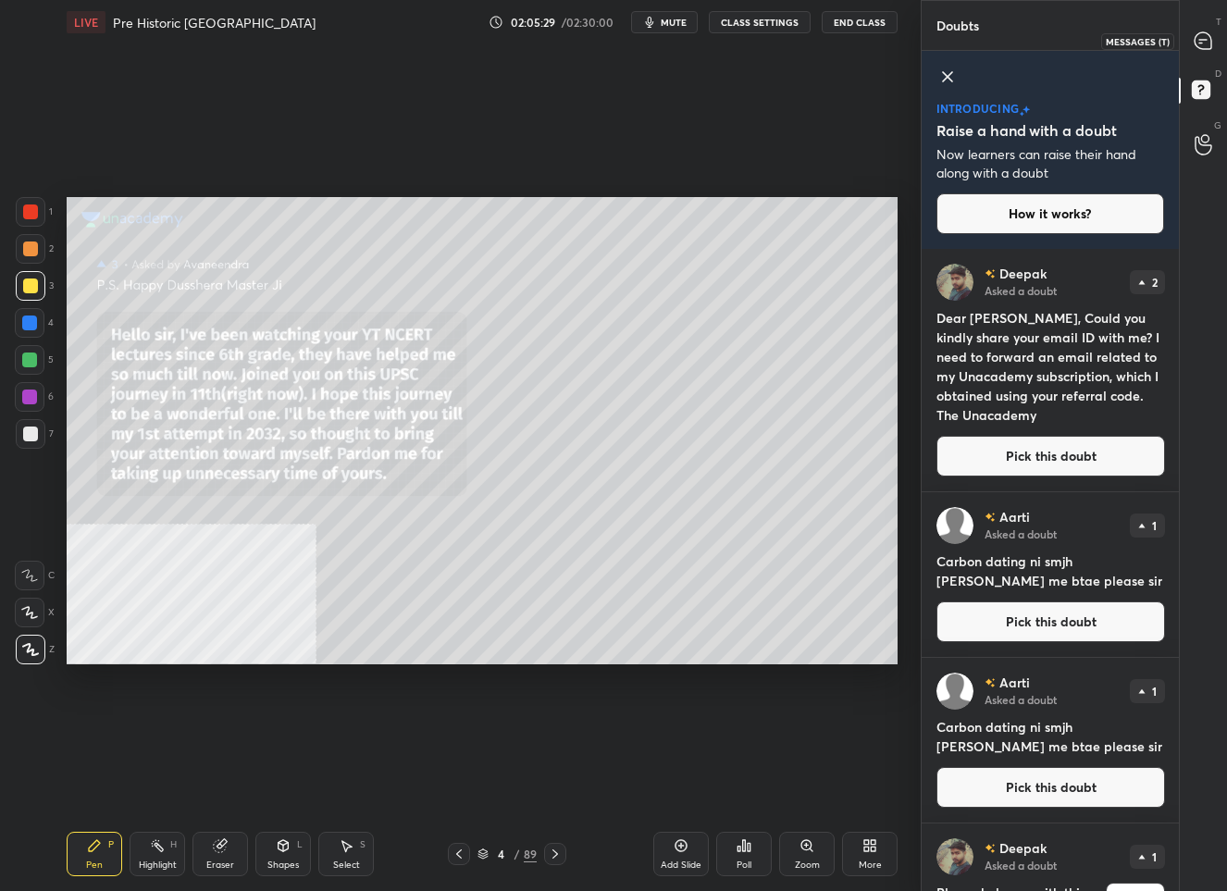
click at [1190, 29] on div at bounding box center [1203, 40] width 37 height 33
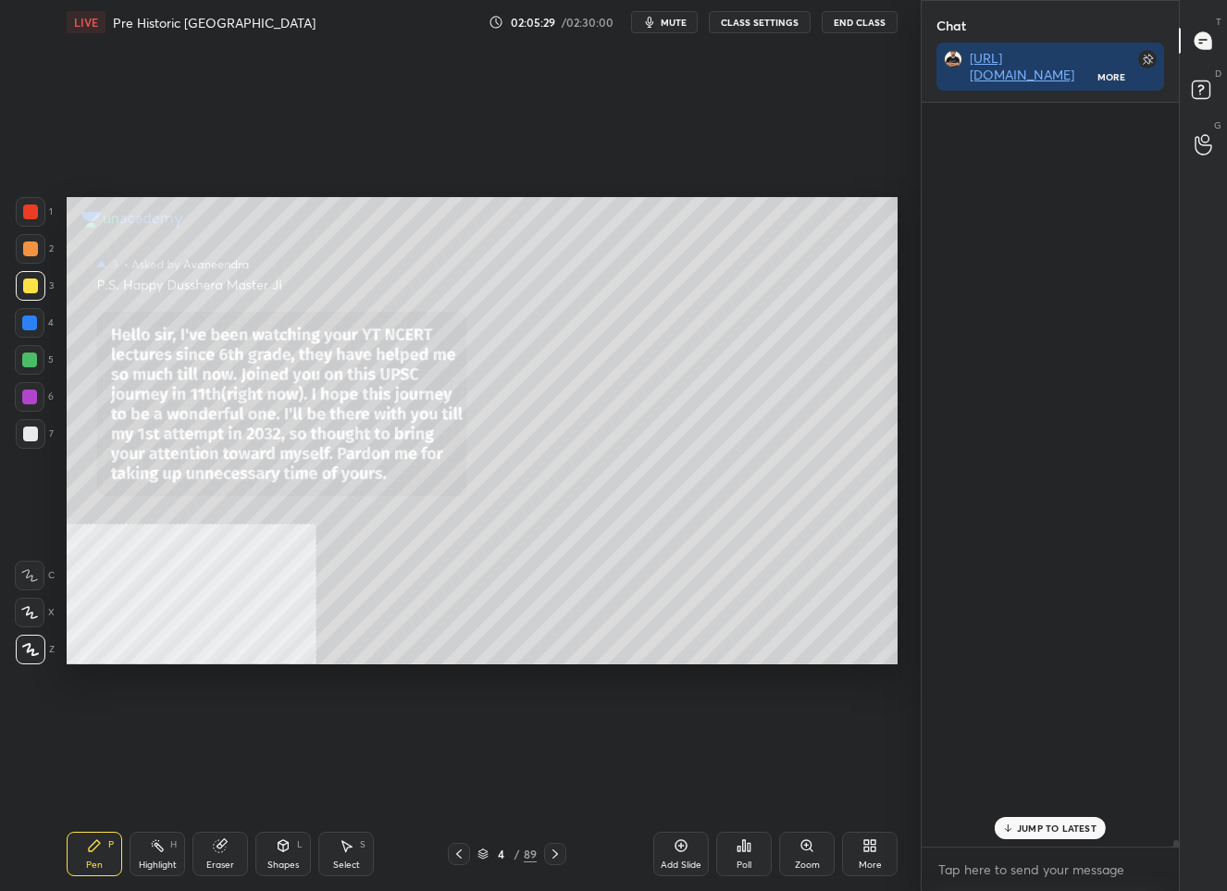
scroll to position [738, 253]
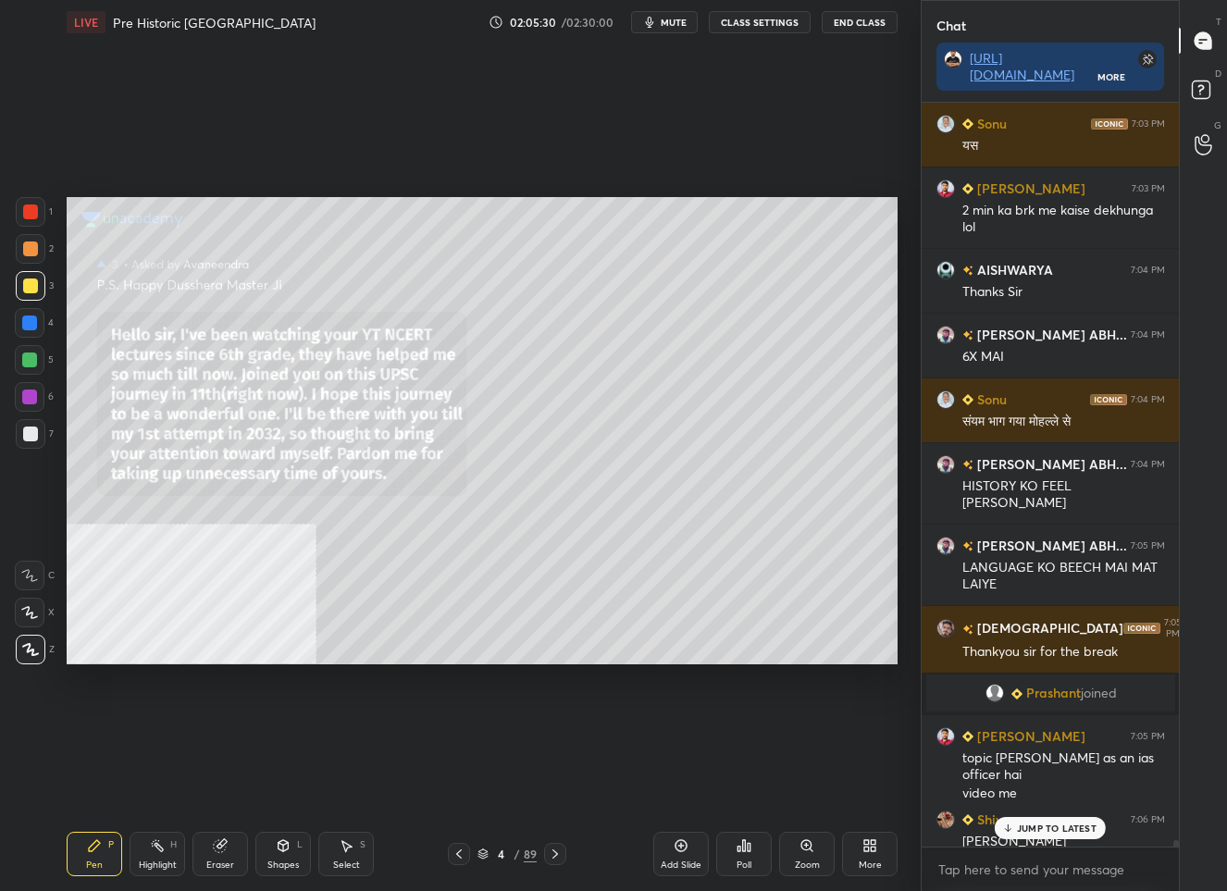
click at [1010, 826] on icon at bounding box center [1008, 827] width 12 height 11
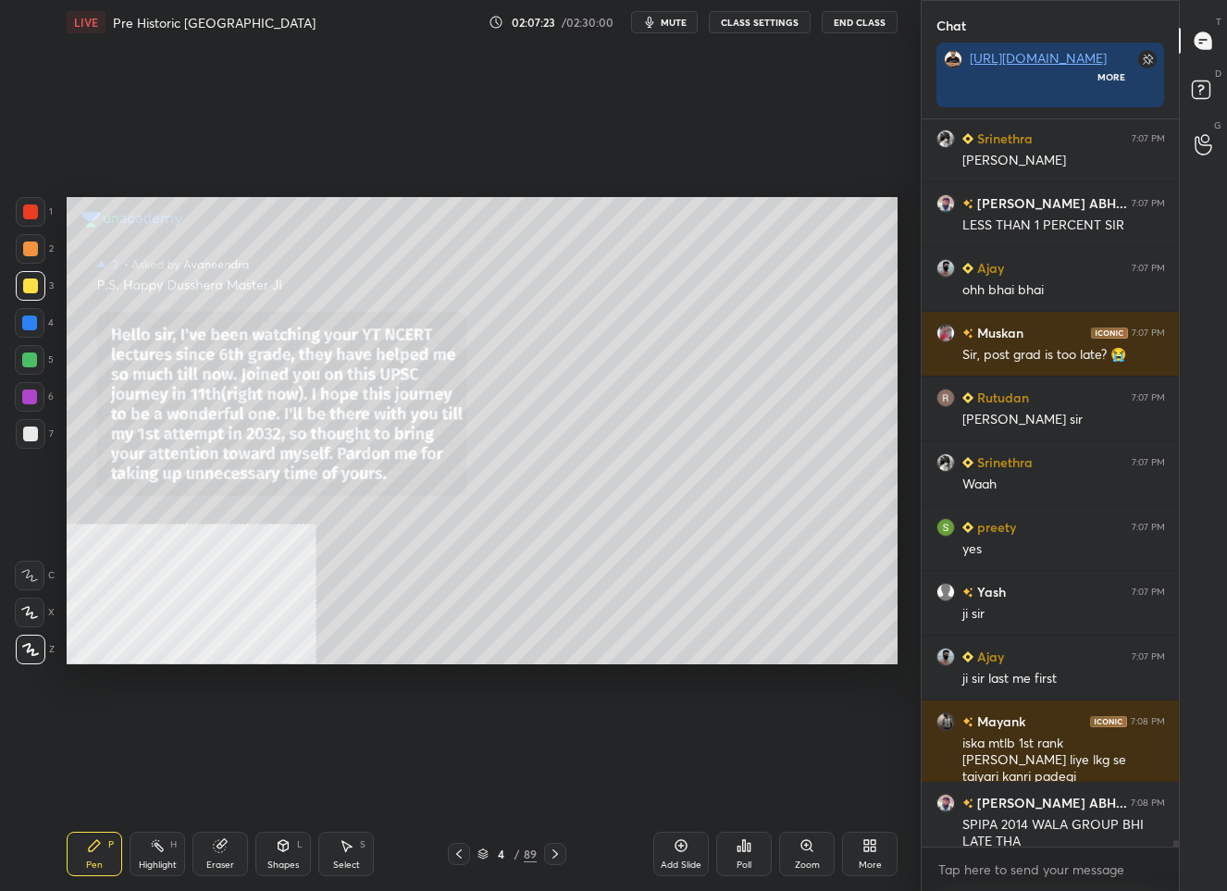
scroll to position [5, 6]
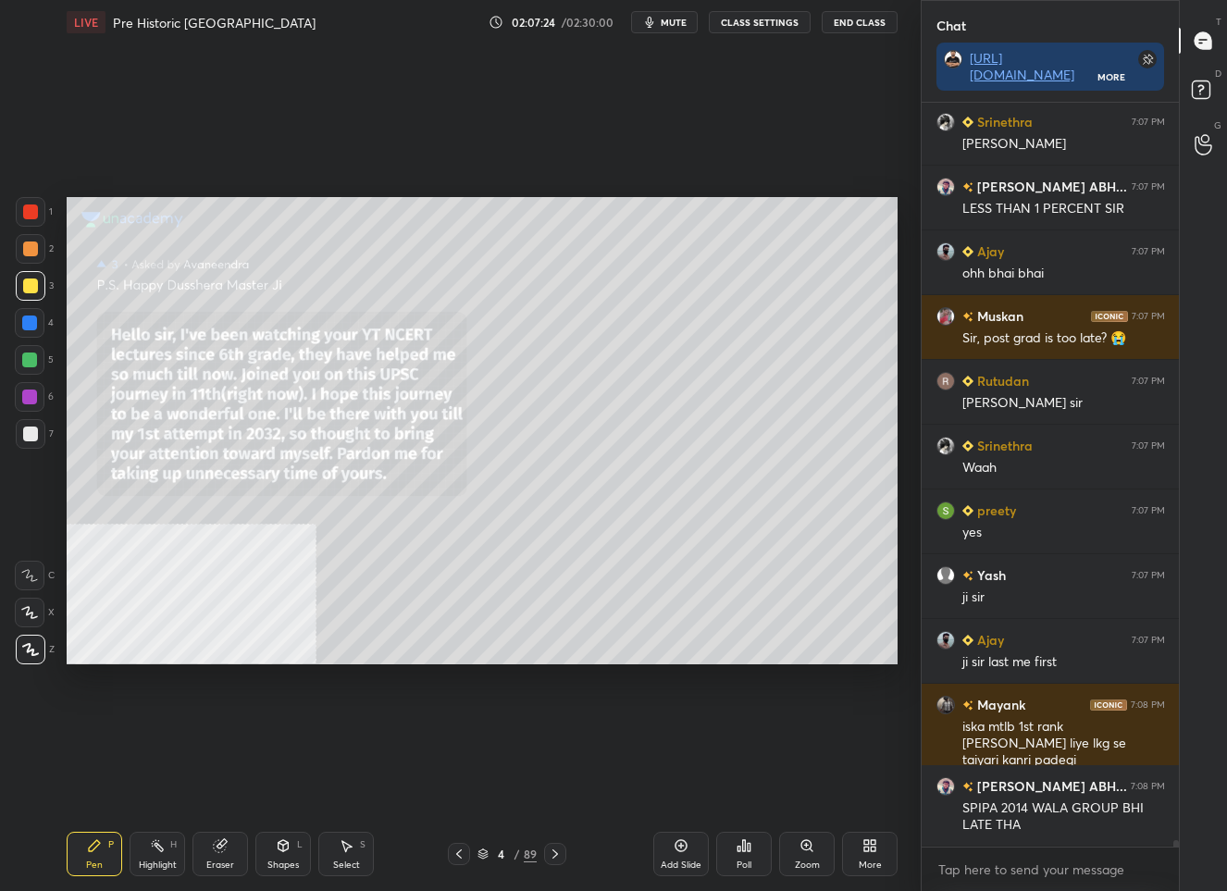
click at [1195, 72] on div "D Doubts (D)" at bounding box center [1203, 93] width 47 height 52
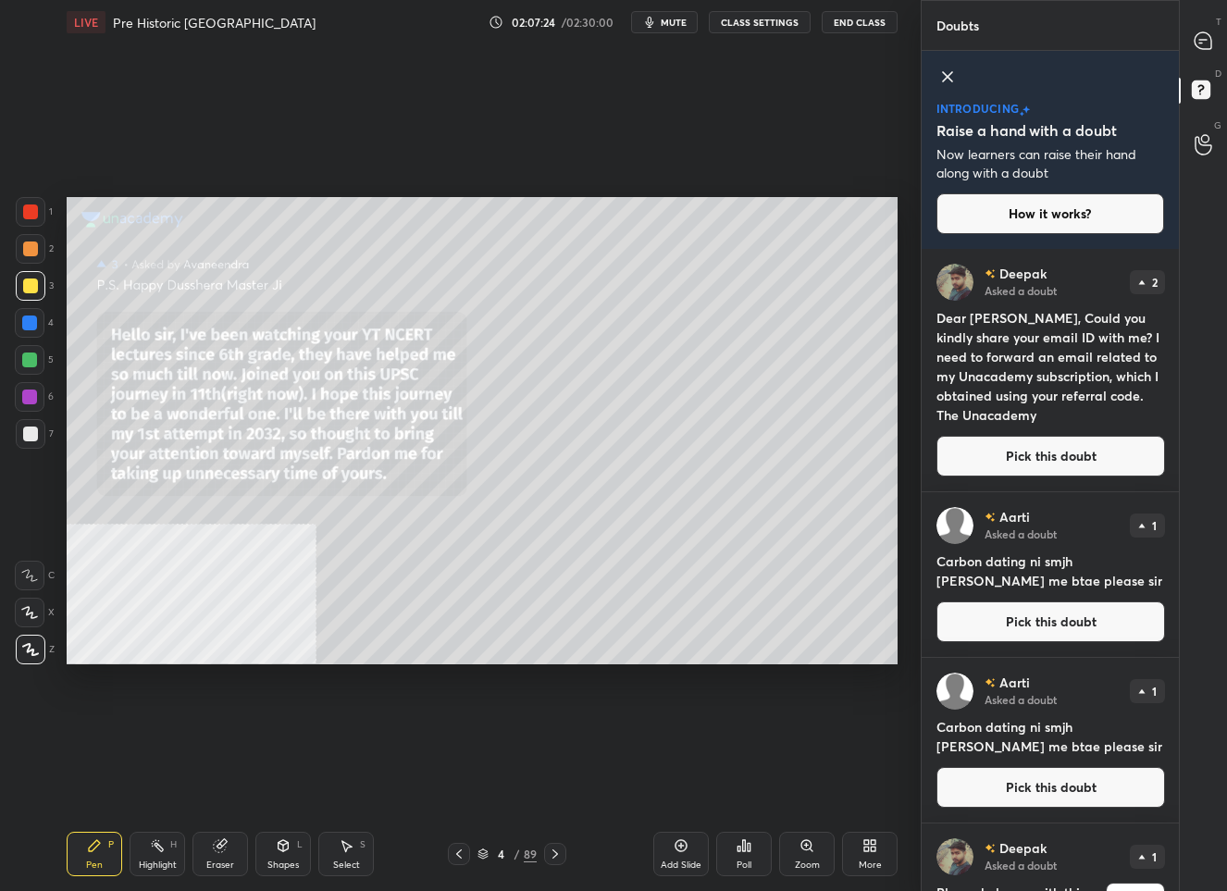
scroll to position [636, 253]
click at [1072, 626] on button "Pick this doubt" at bounding box center [1050, 621] width 229 height 41
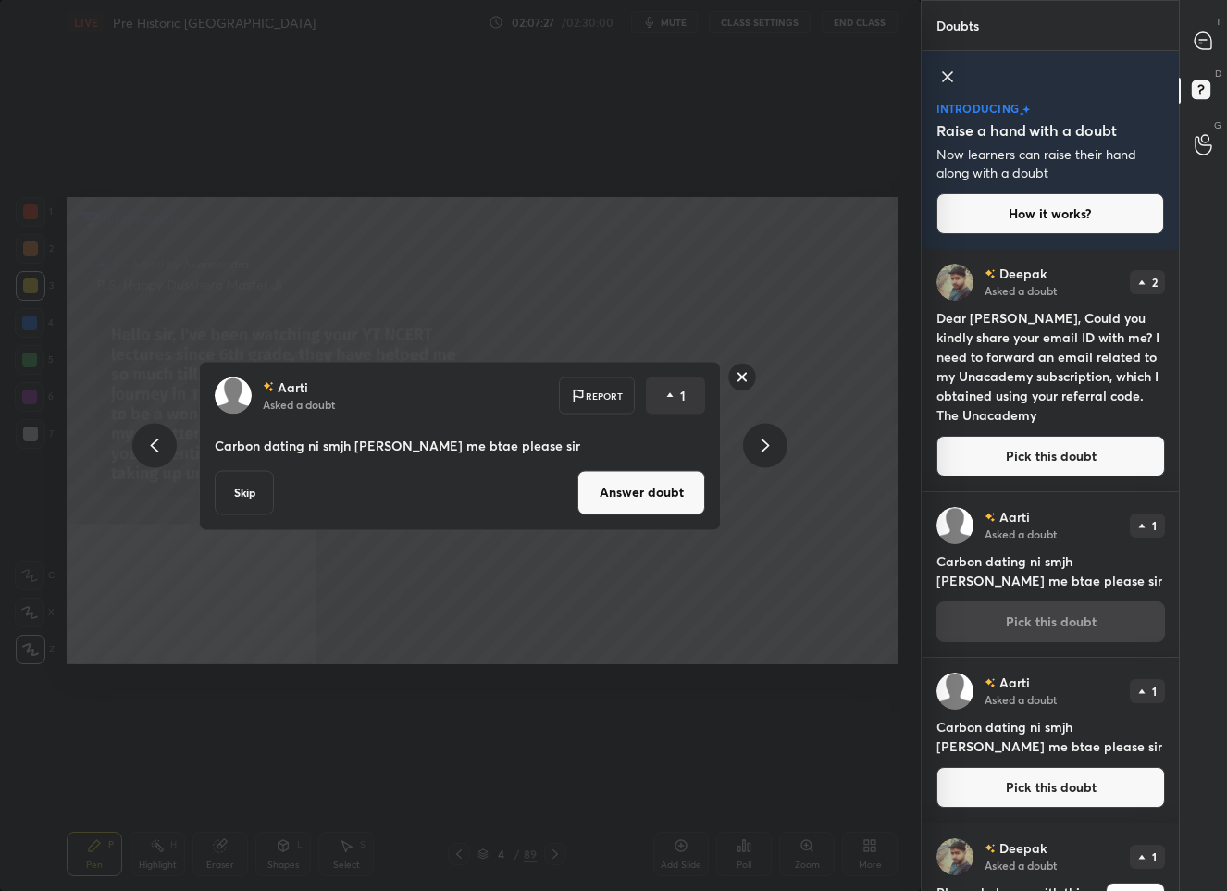
click at [653, 488] on button "Answer doubt" at bounding box center [641, 492] width 128 height 44
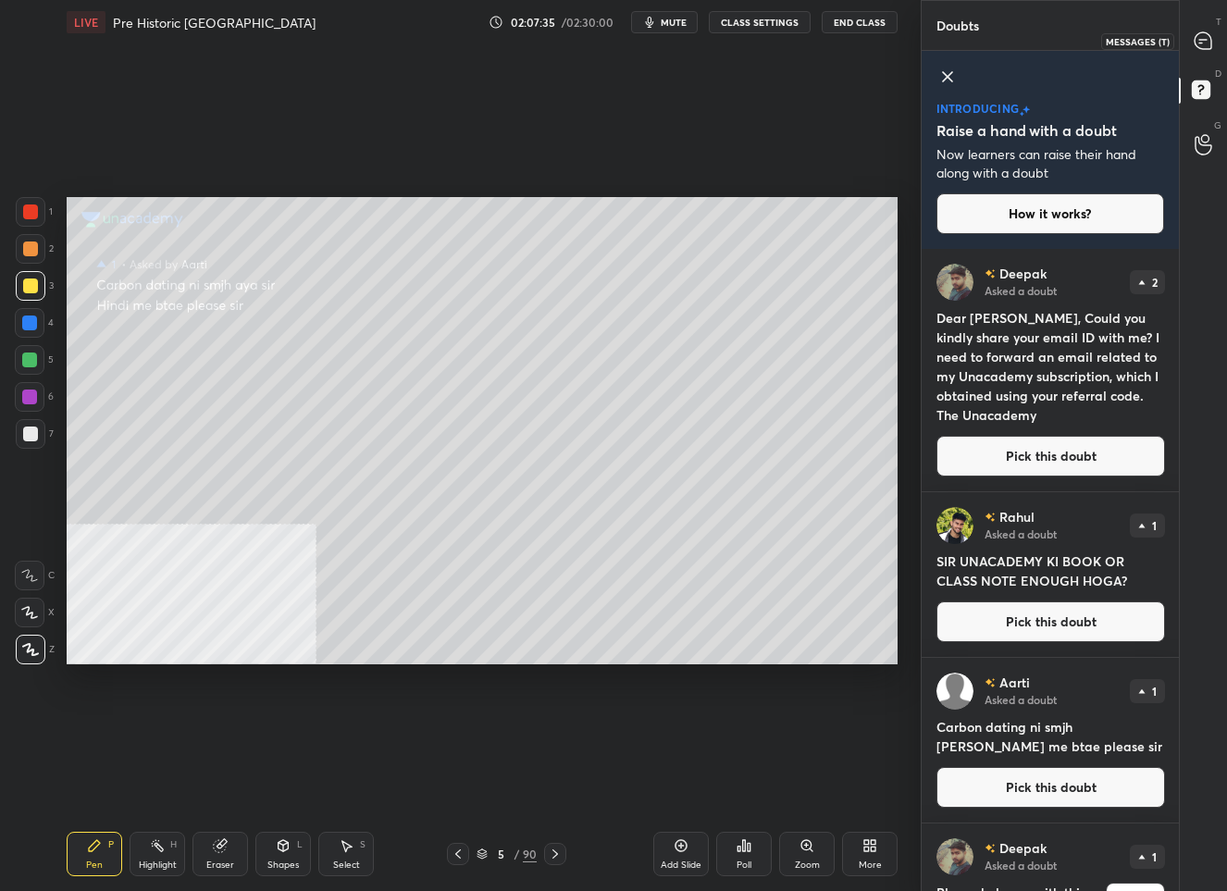
click at [1205, 40] on icon at bounding box center [1202, 40] width 7 height 0
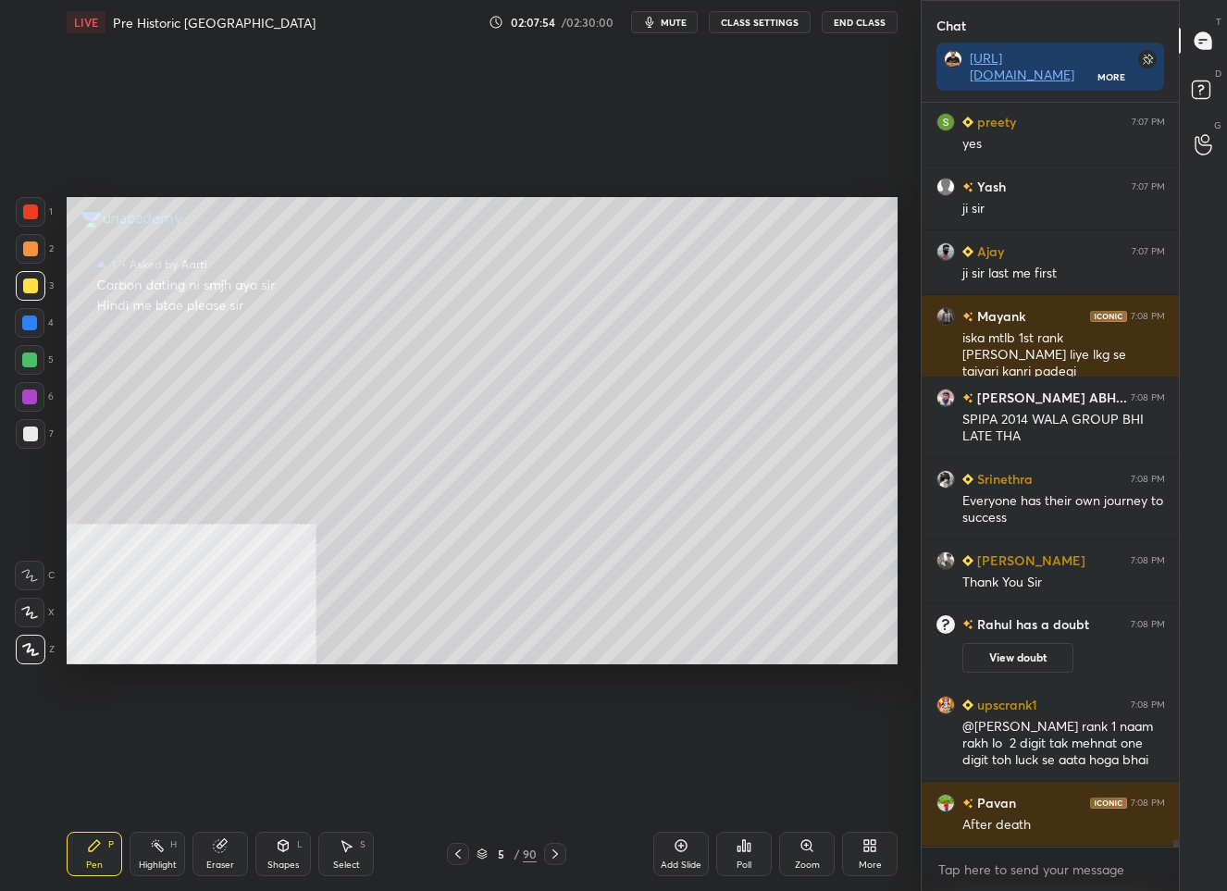
scroll to position [85212, 0]
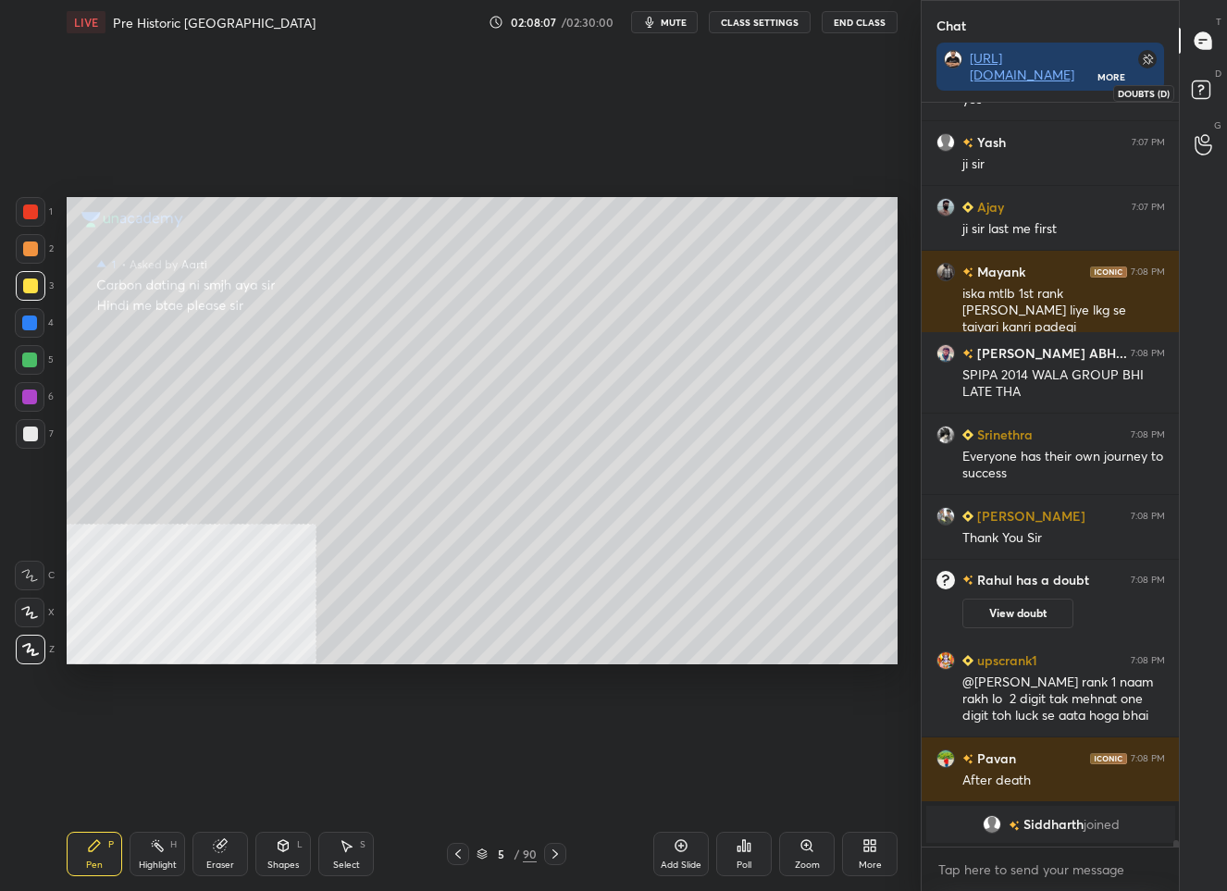
click at [1204, 87] on rect at bounding box center [1201, 90] width 18 height 18
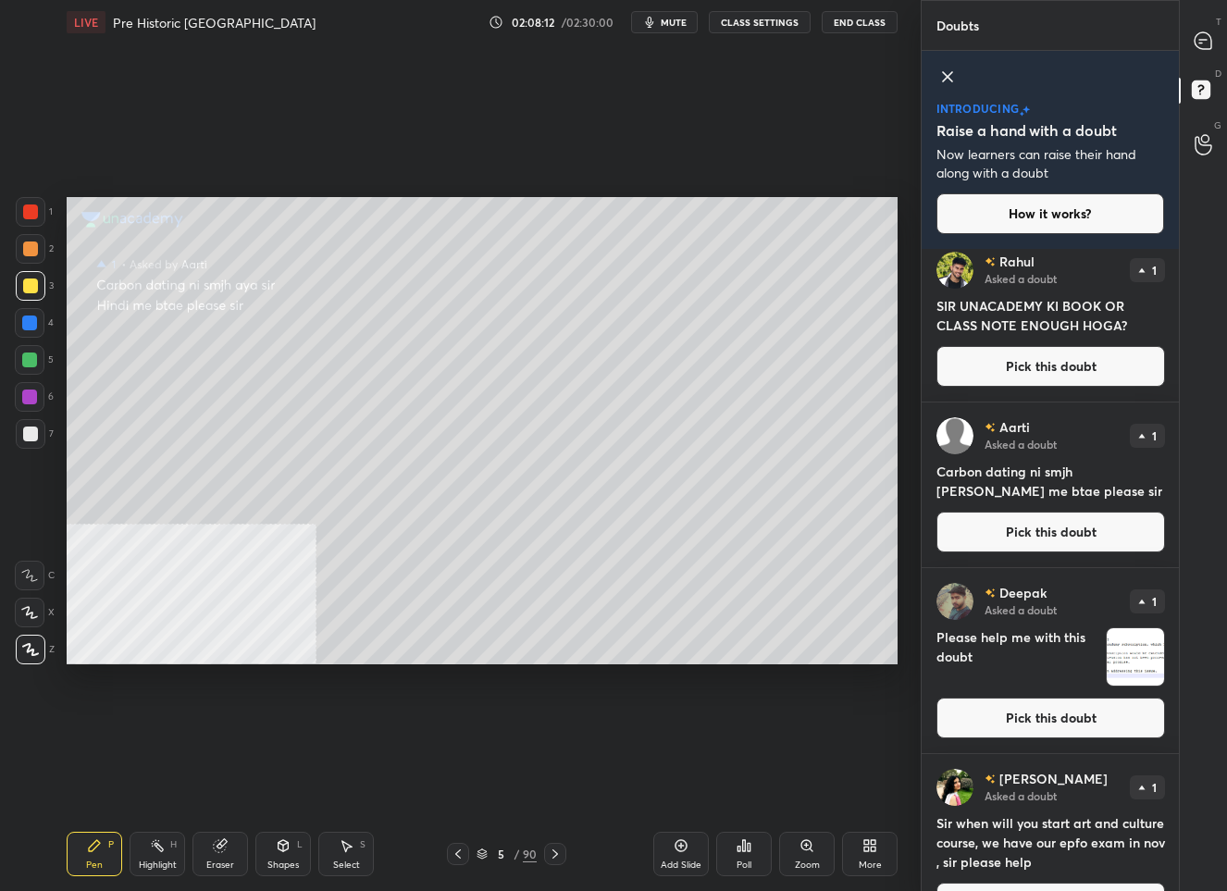
scroll to position [303, 0]
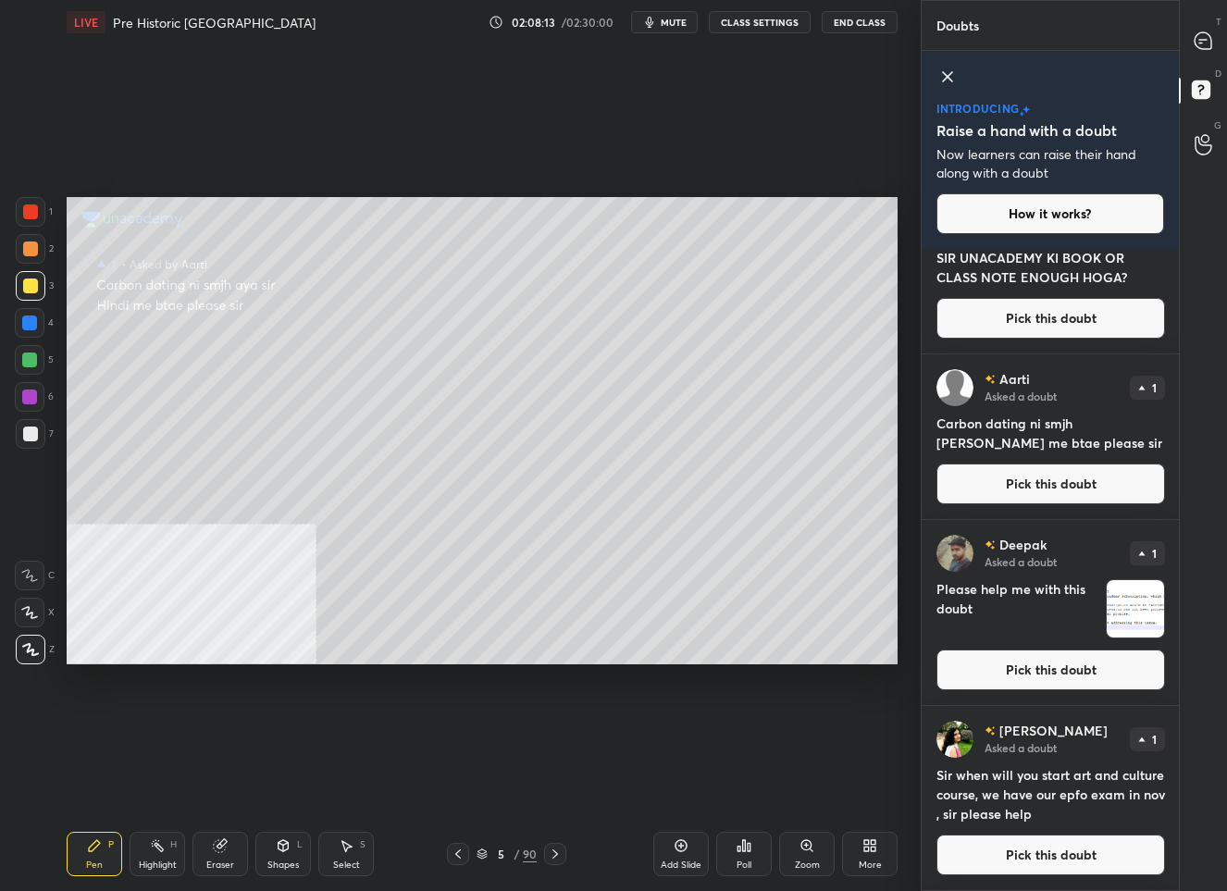
click at [1038, 666] on button "Pick this doubt" at bounding box center [1050, 669] width 229 height 41
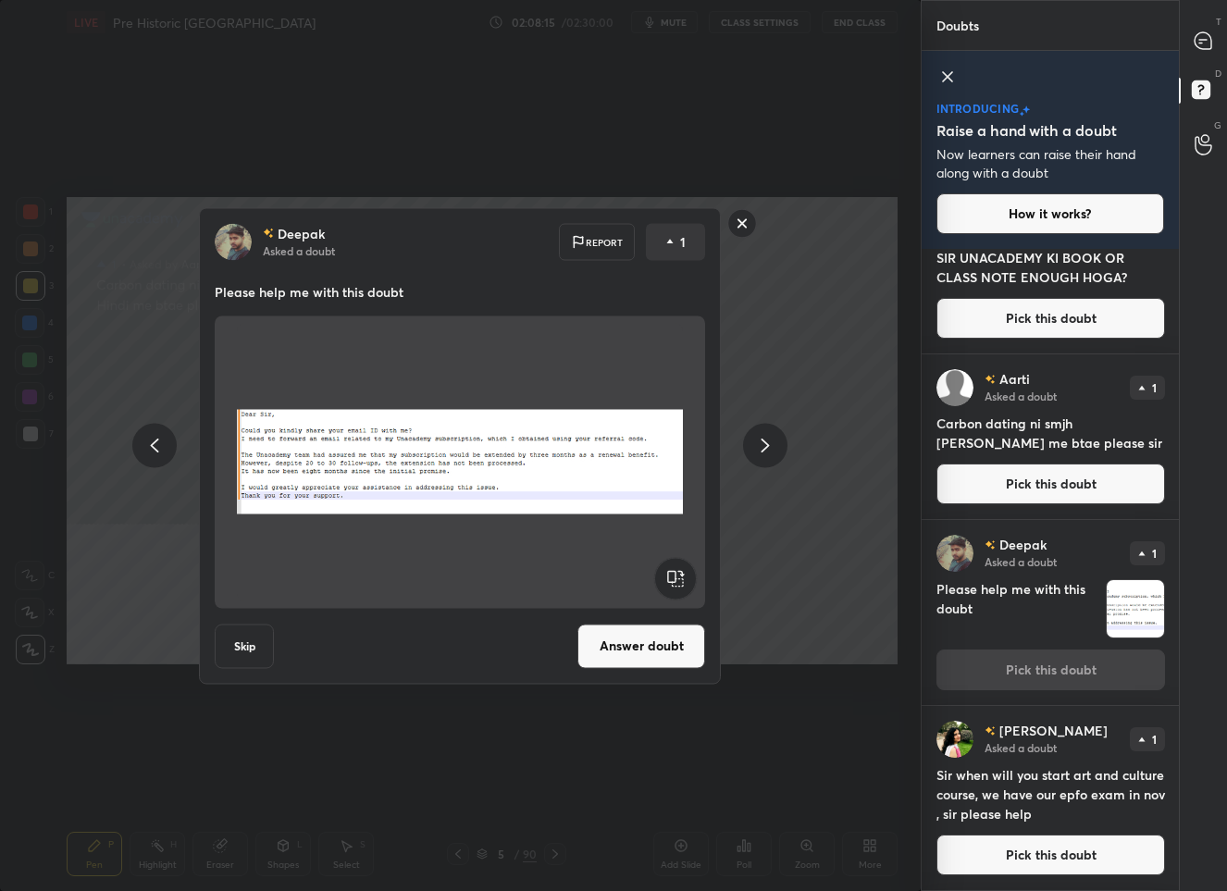
click at [632, 658] on button "Answer doubt" at bounding box center [641, 646] width 128 height 44
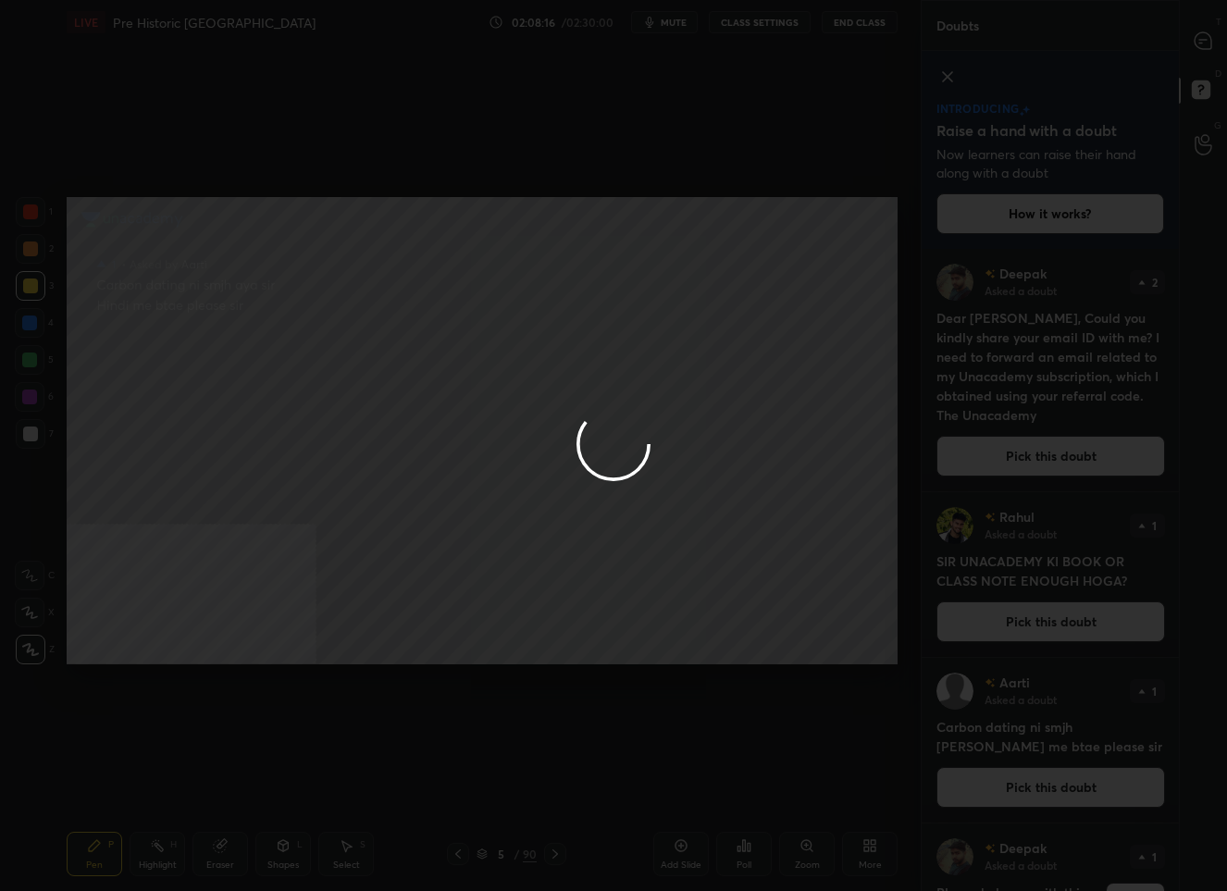
click at [1205, 36] on div at bounding box center [613, 445] width 1227 height 891
click at [1205, 37] on div at bounding box center [613, 445] width 1227 height 891
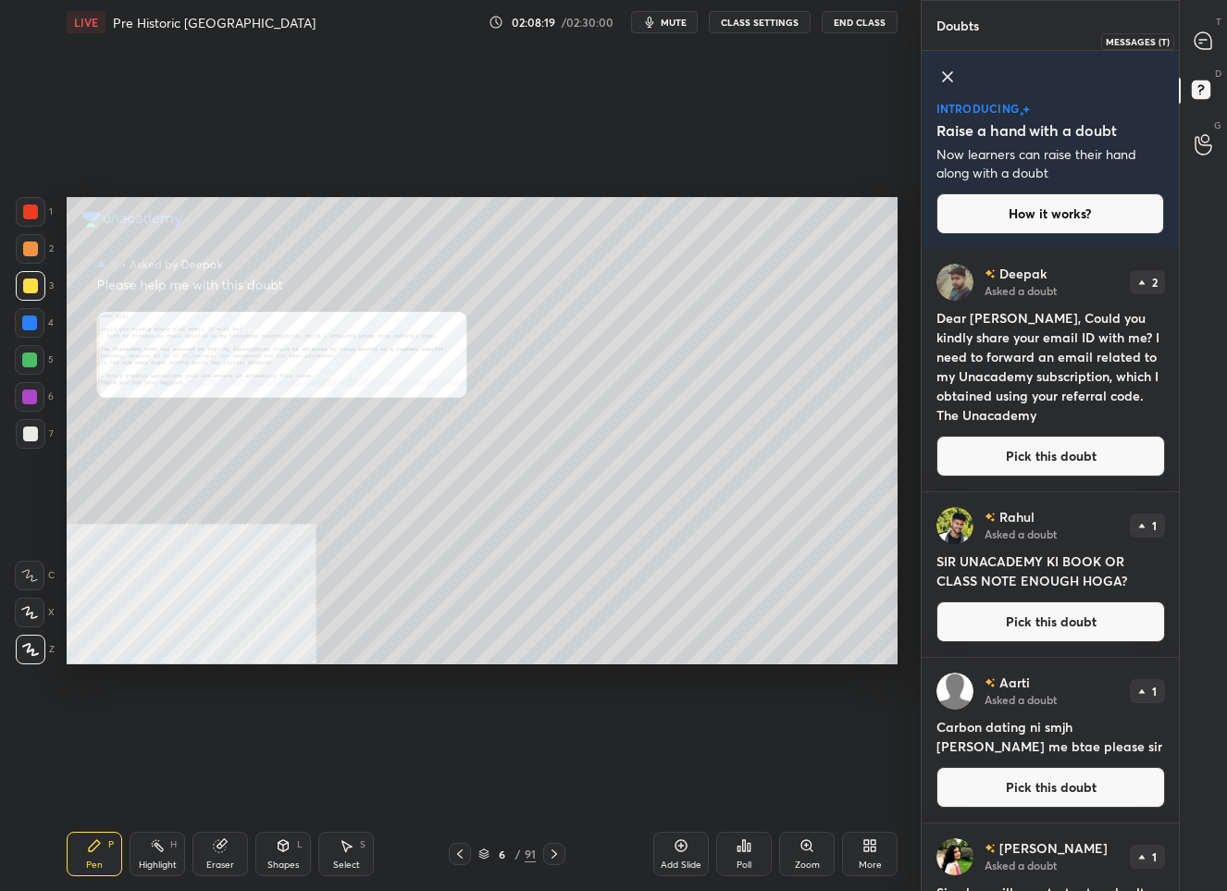
click at [1188, 31] on div at bounding box center [1203, 40] width 37 height 33
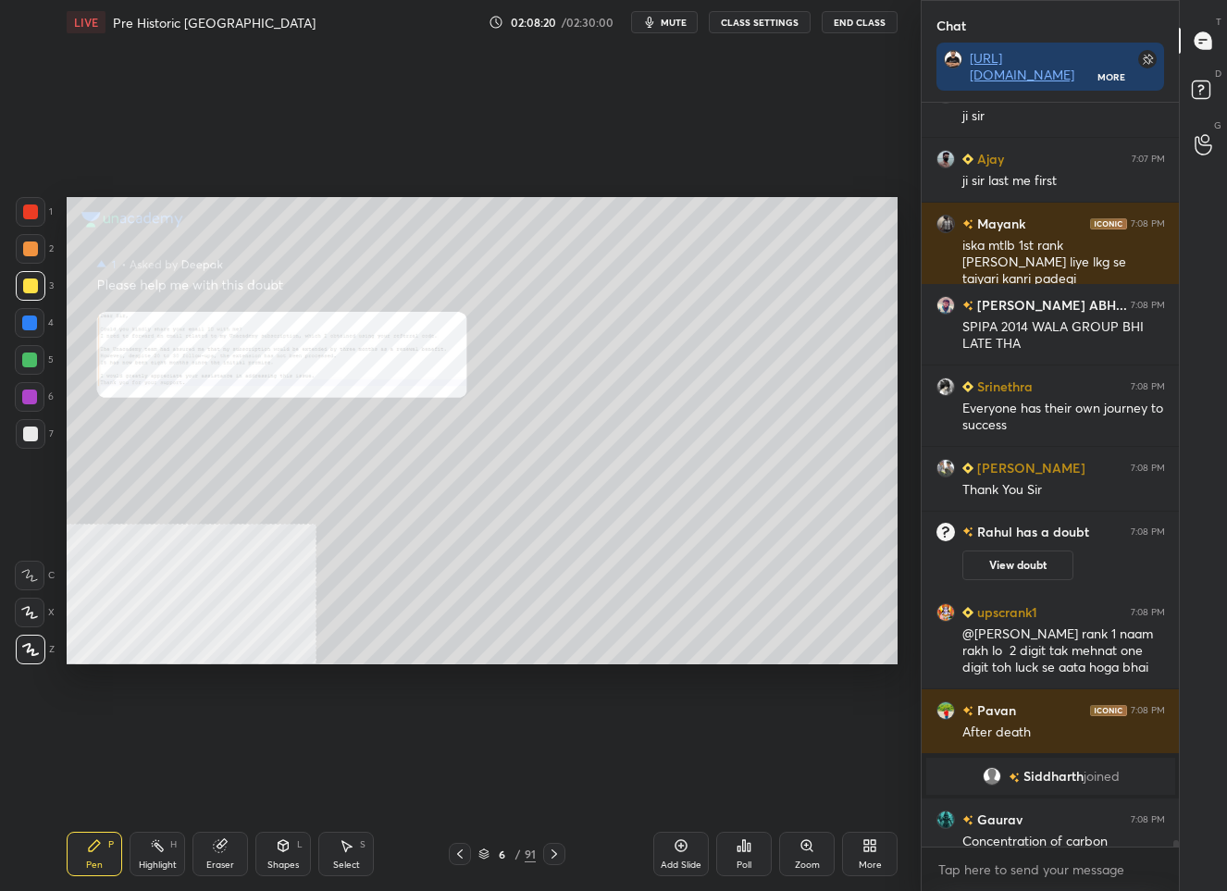
scroll to position [84757, 0]
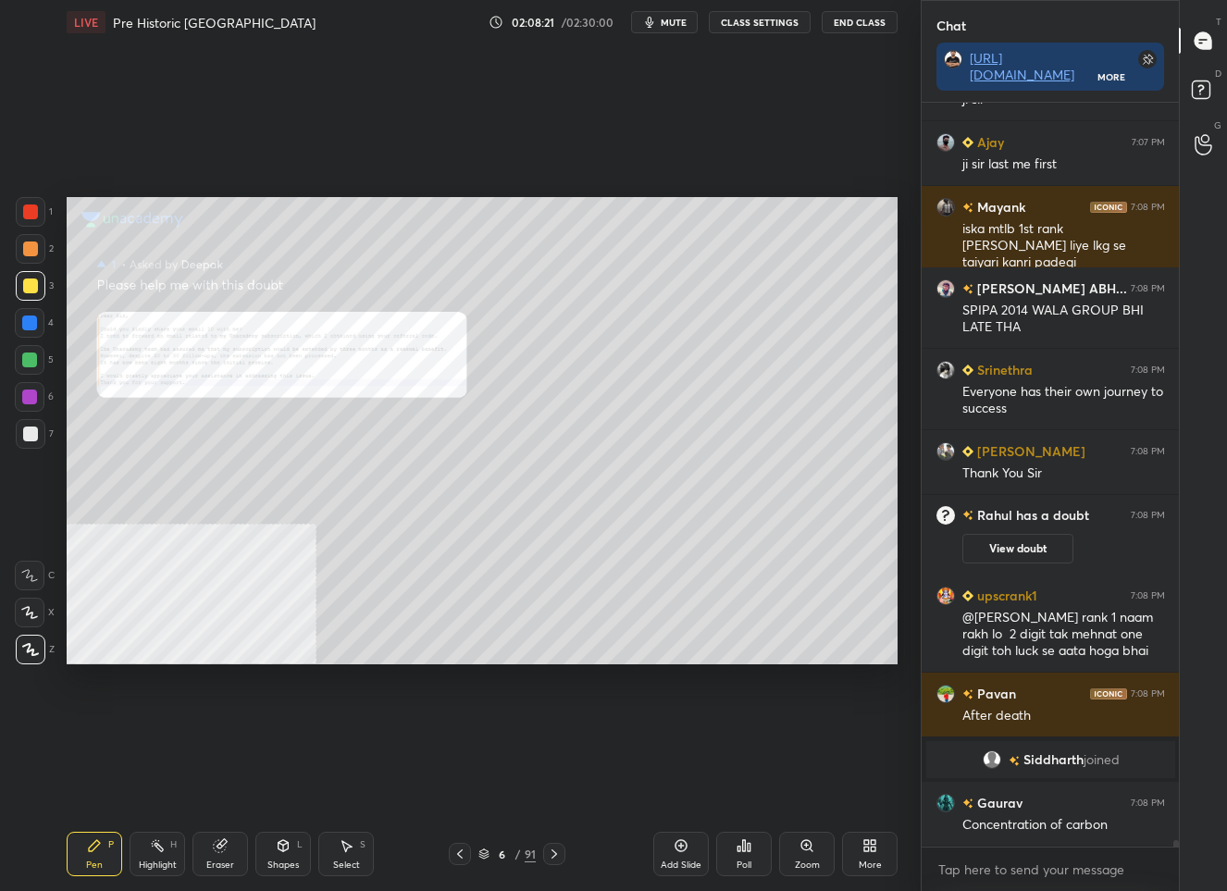
click at [808, 856] on div "Zoom" at bounding box center [807, 854] width 56 height 44
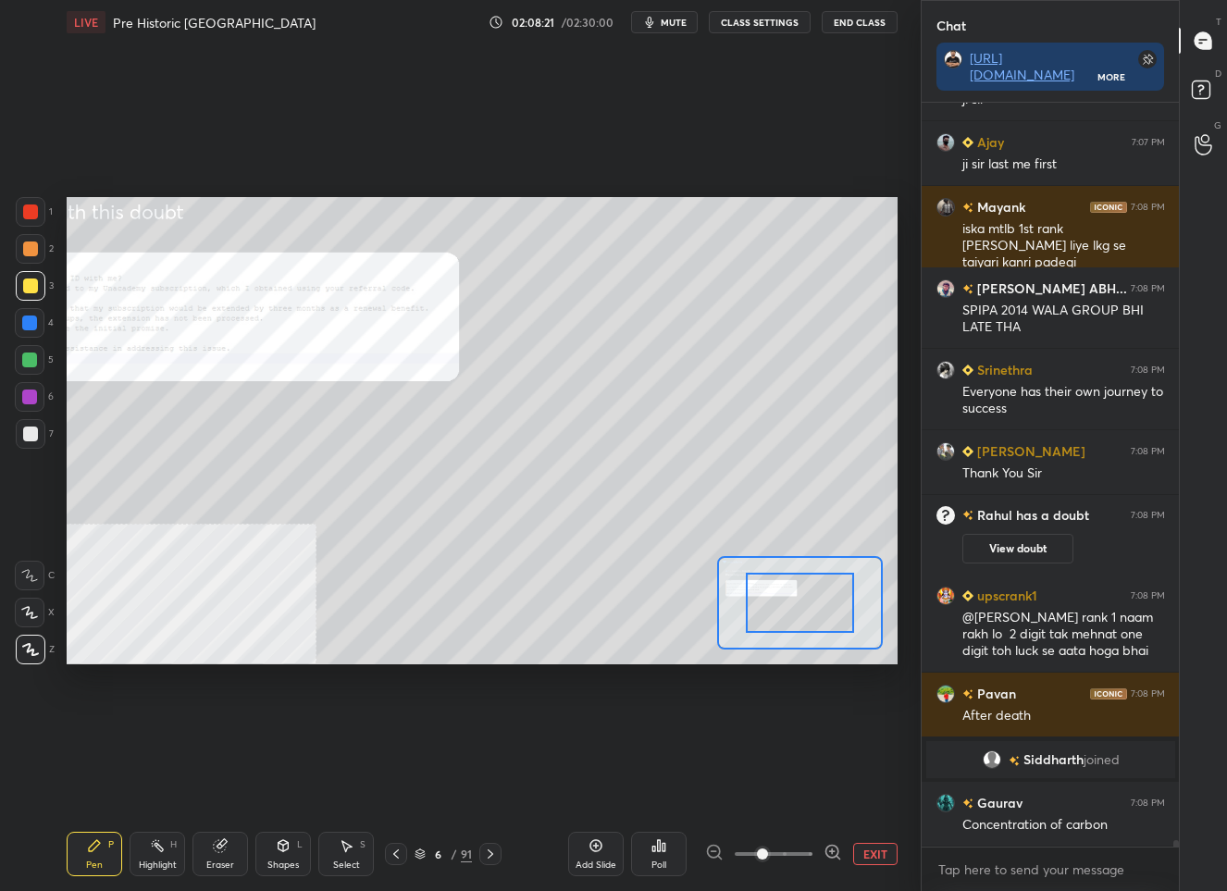
click at [808, 856] on span at bounding box center [774, 854] width 78 height 28
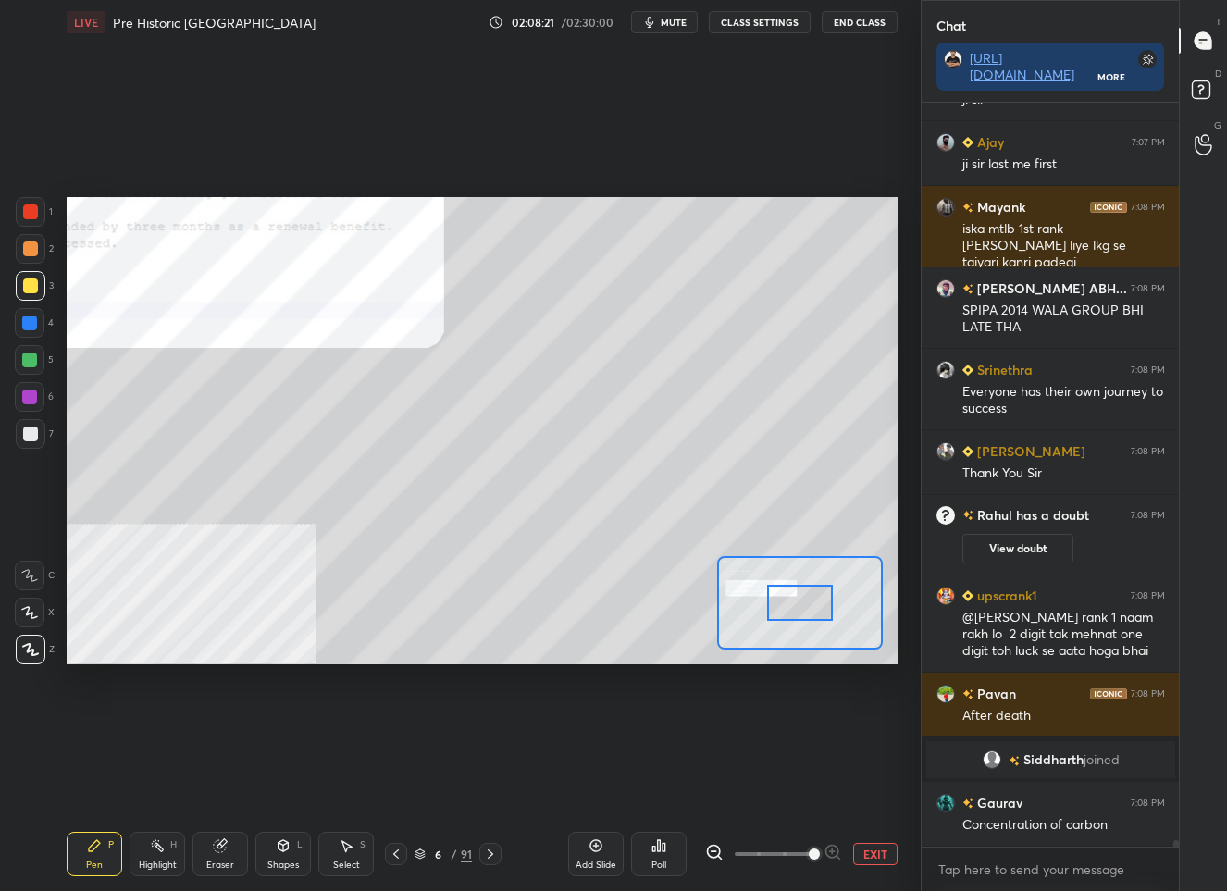
click at [809, 856] on span at bounding box center [814, 853] width 11 height 11
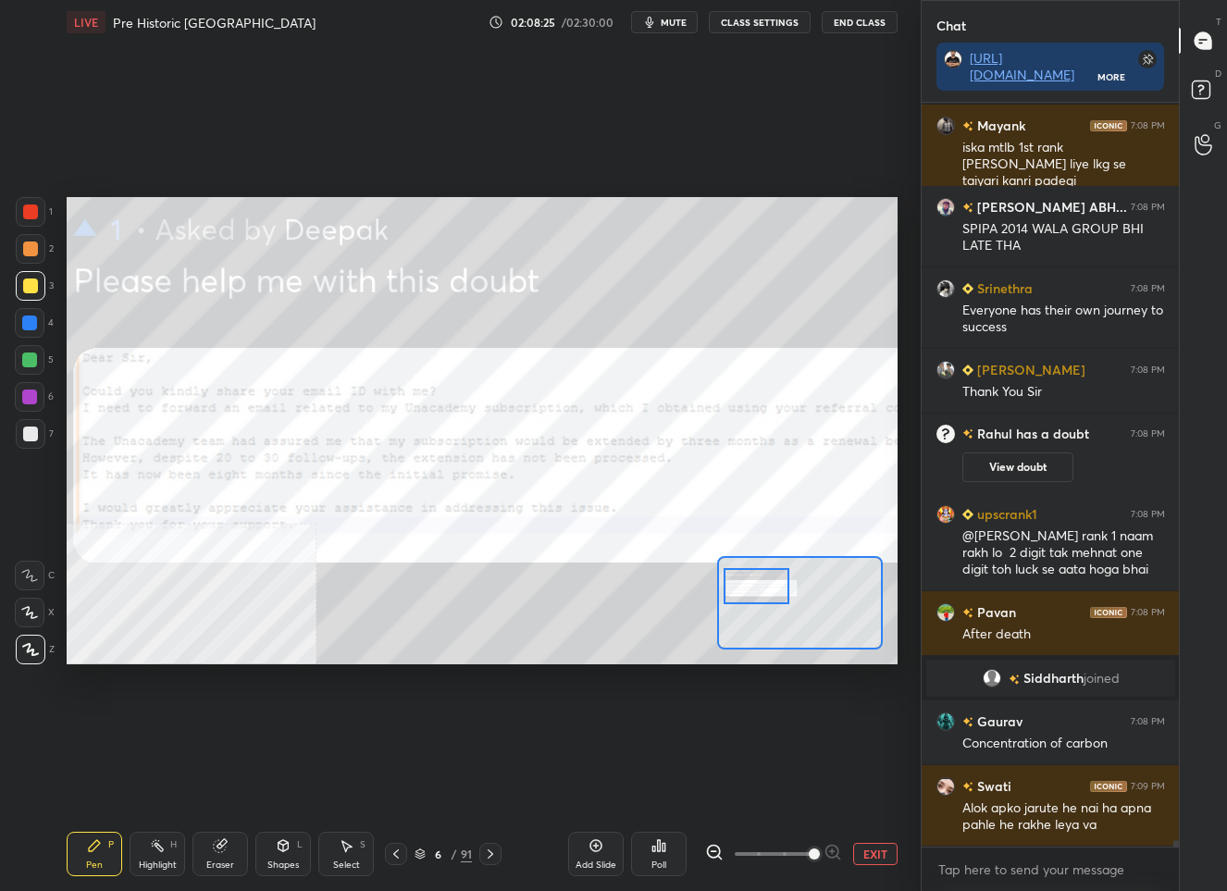
scroll to position [84904, 0]
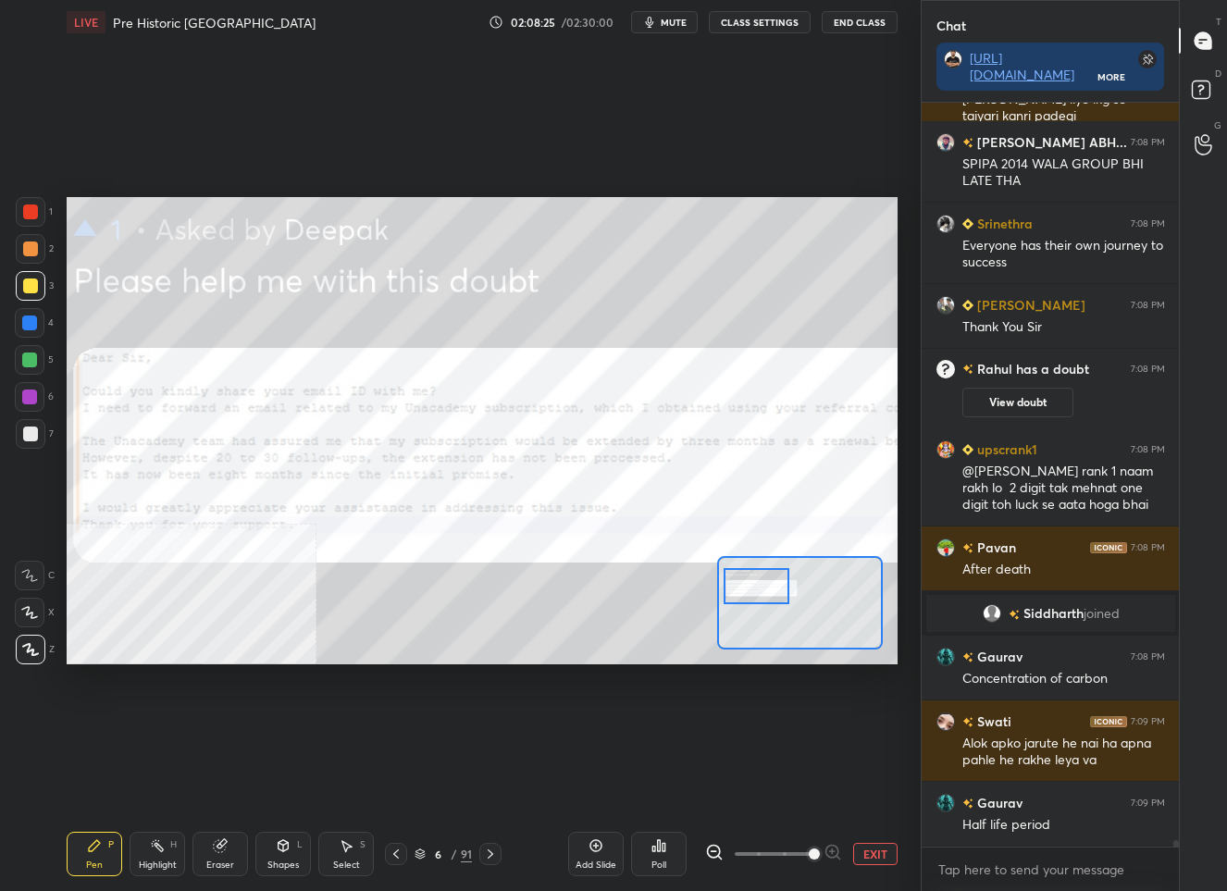
drag, startPoint x: 807, startPoint y: 610, endPoint x: 763, endPoint y: 593, distance: 46.6
click at [763, 593] on div at bounding box center [755, 586] width 65 height 36
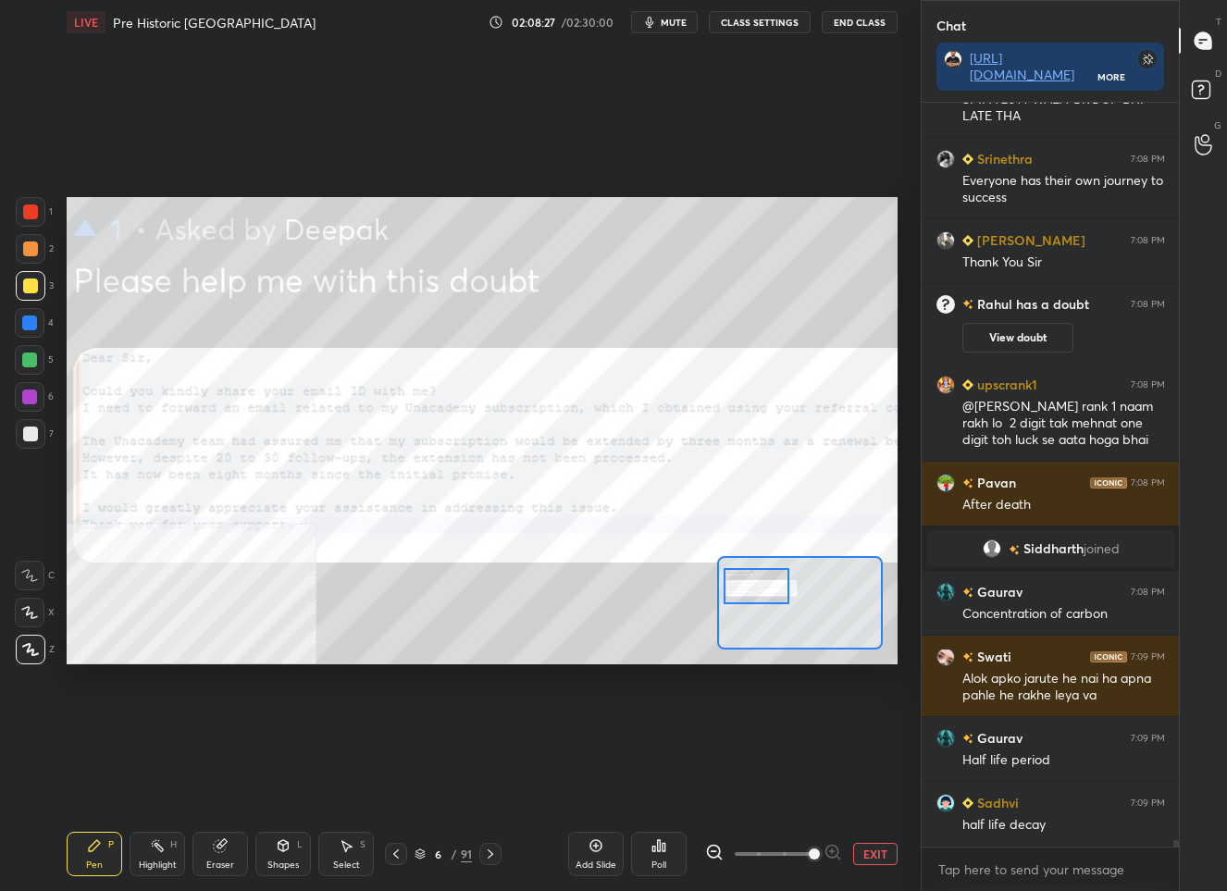
click at [30, 212] on div at bounding box center [30, 211] width 15 height 15
click at [884, 855] on button "EXIT" at bounding box center [875, 854] width 44 height 22
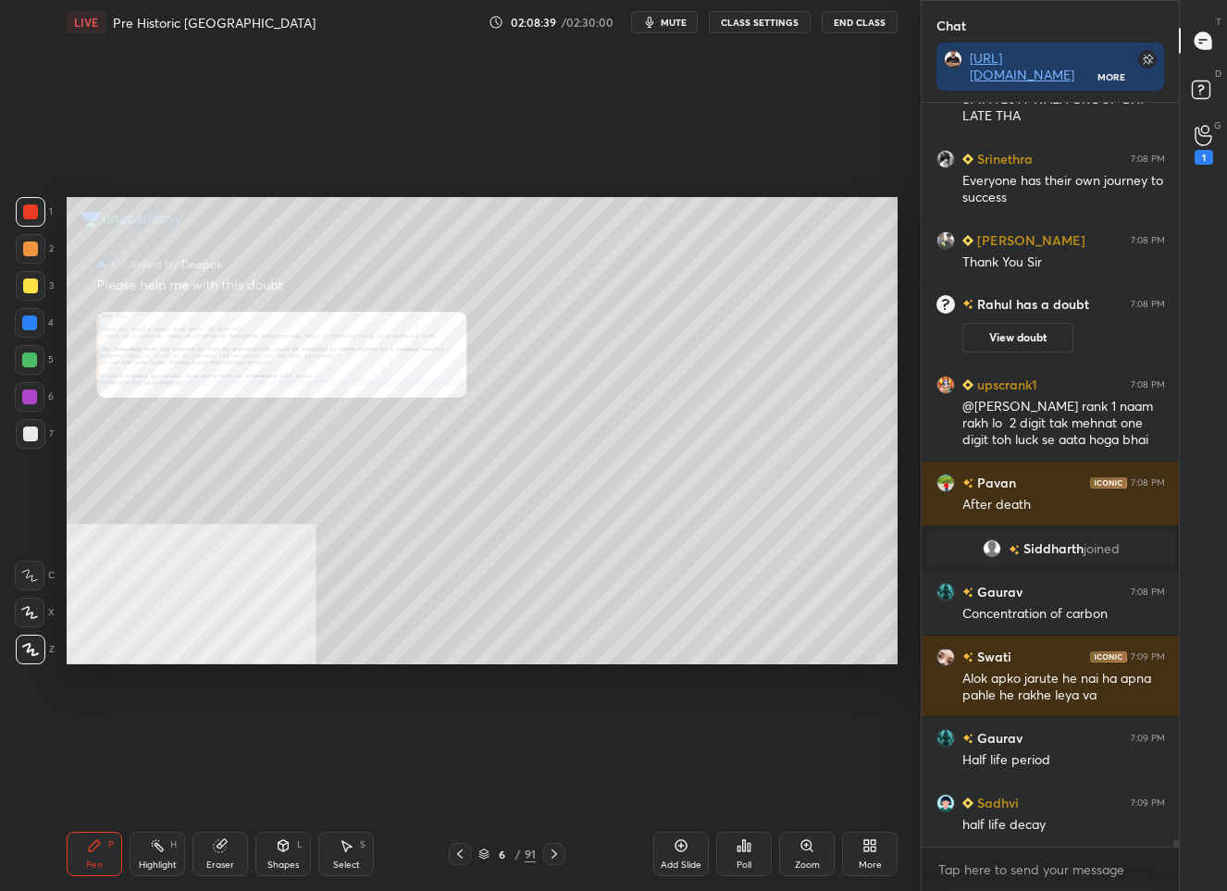
click at [502, 852] on div "6" at bounding box center [502, 853] width 19 height 11
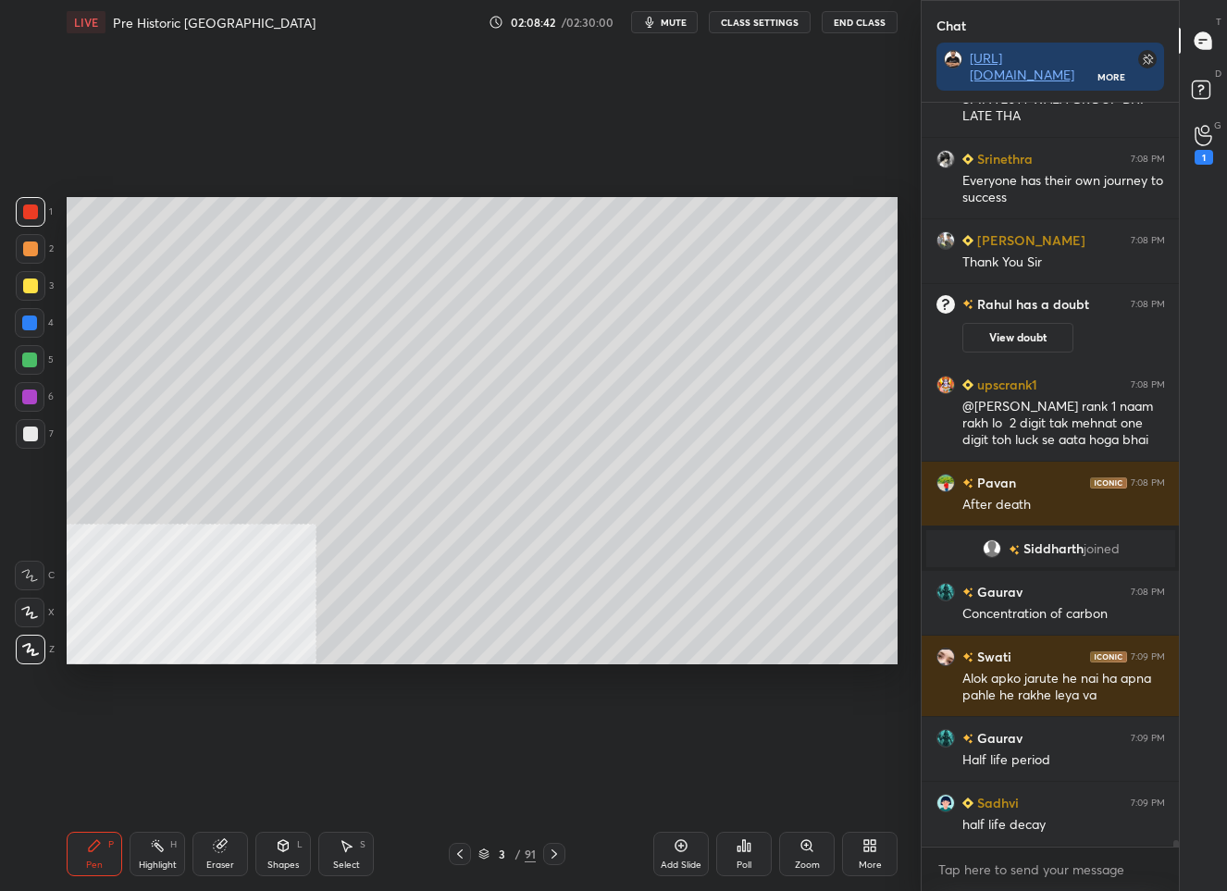
scroll to position [85048, 0]
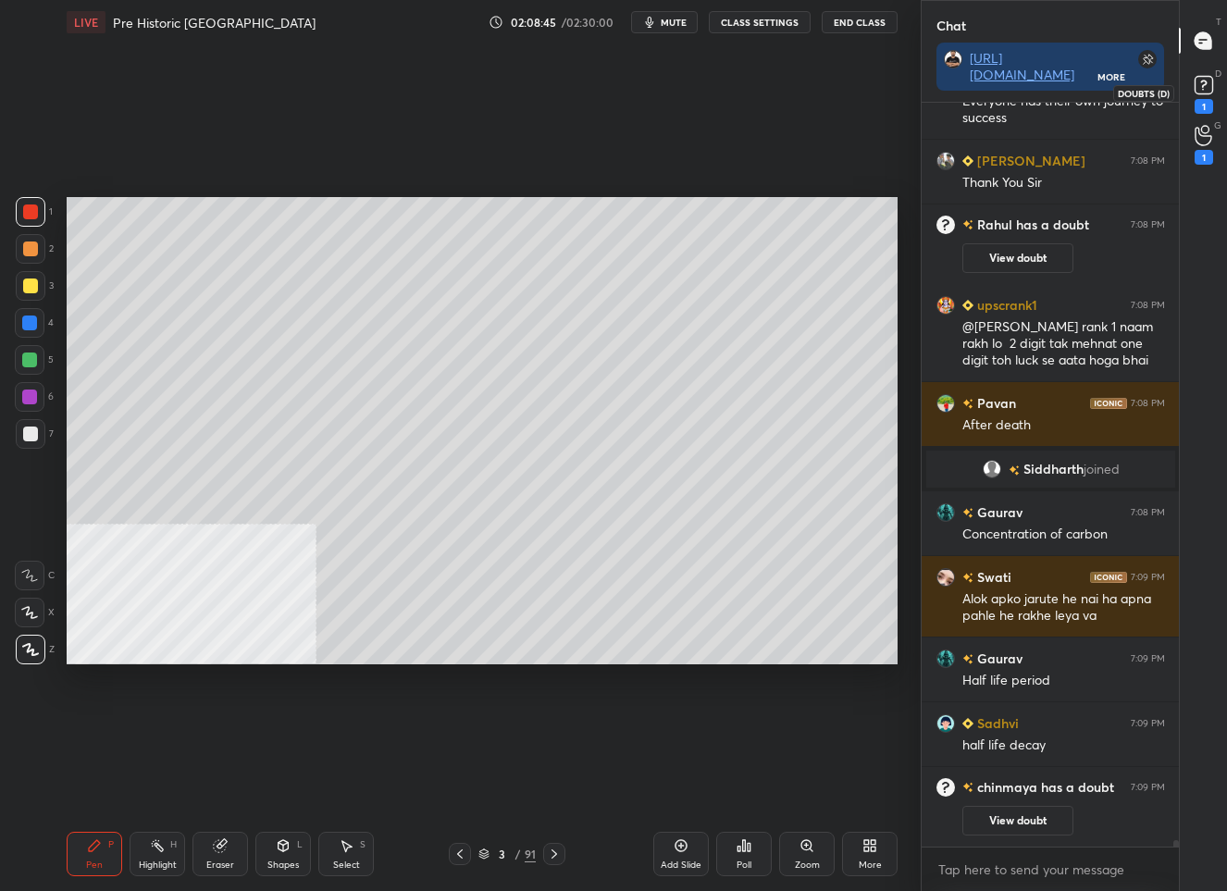
click at [1209, 89] on rect at bounding box center [1203, 86] width 18 height 18
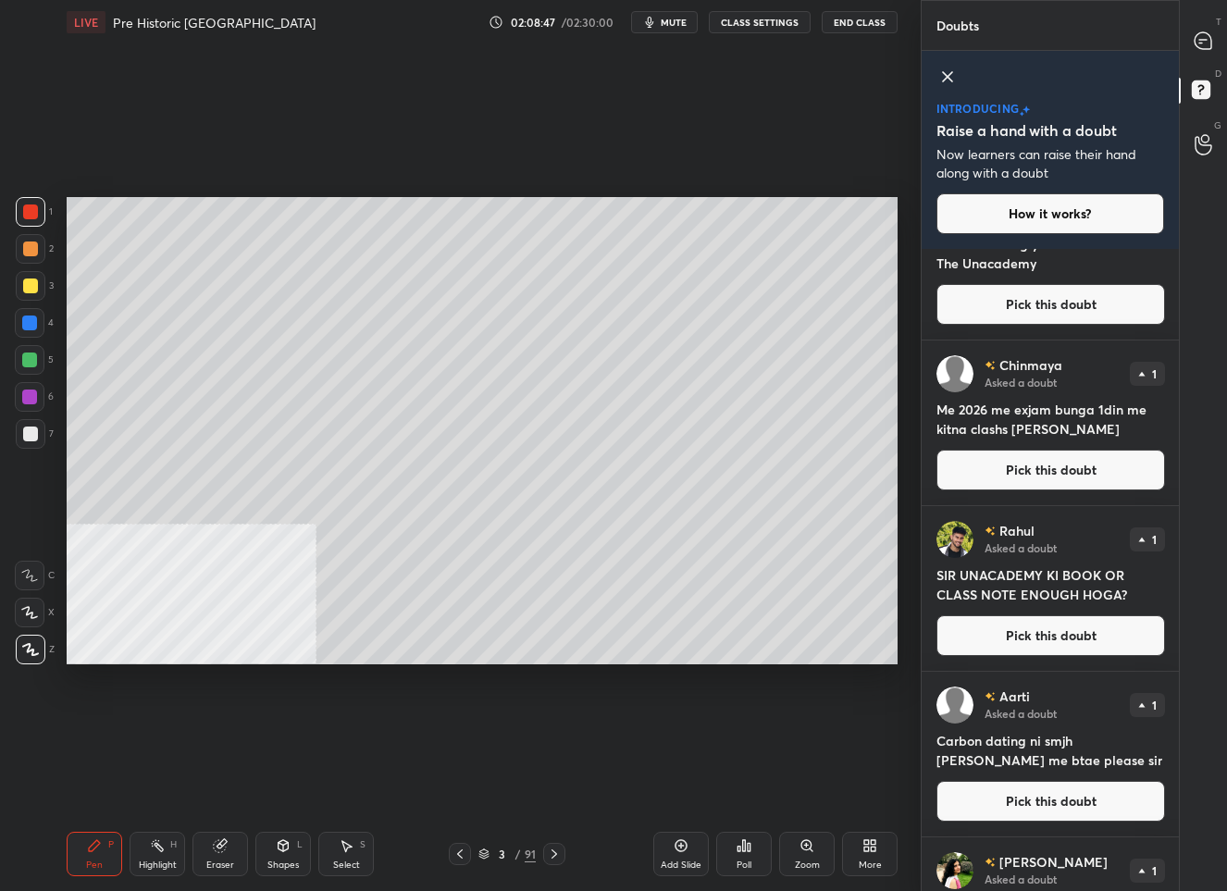
scroll to position [204, 0]
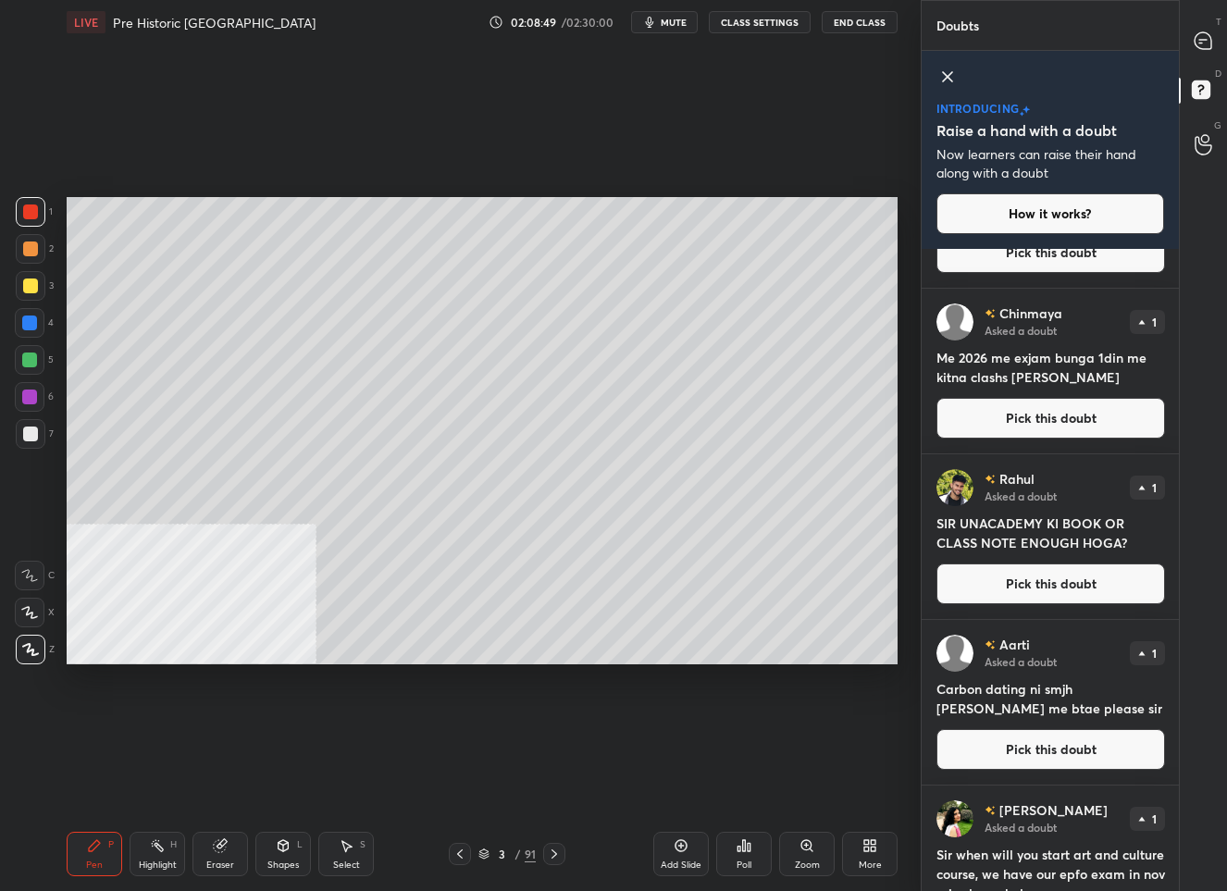
click at [1098, 420] on button "Pick this doubt" at bounding box center [1050, 418] width 229 height 41
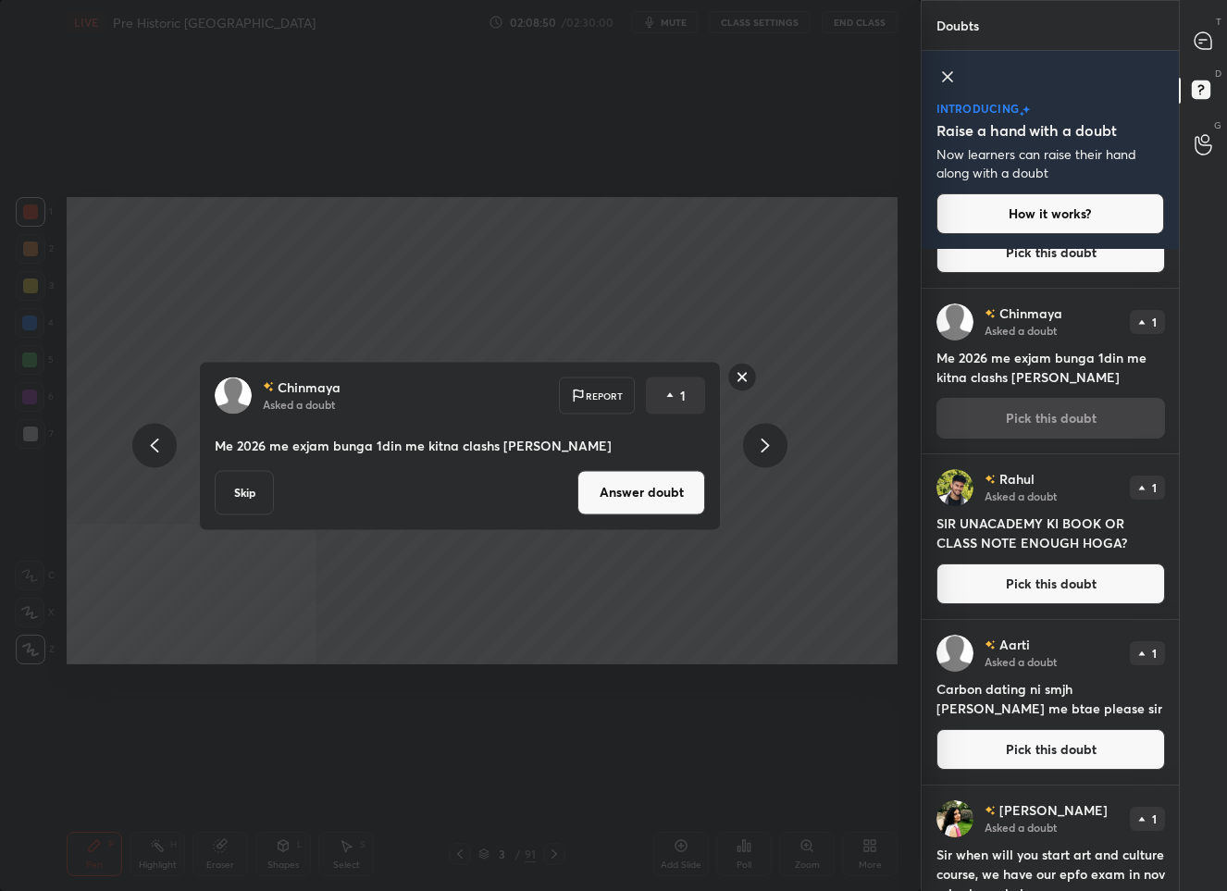
click at [741, 367] on rect at bounding box center [742, 377] width 29 height 29
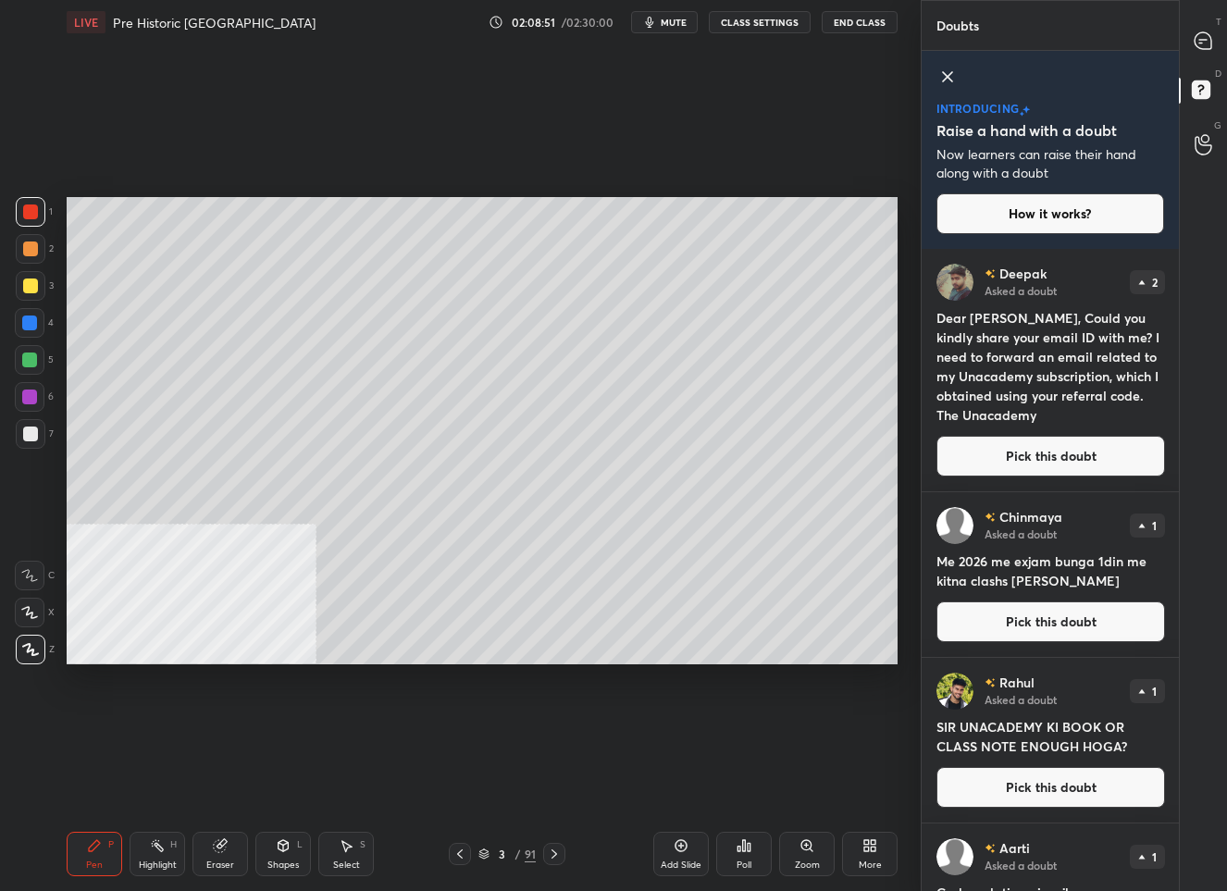
click at [1202, 24] on div at bounding box center [1203, 40] width 37 height 33
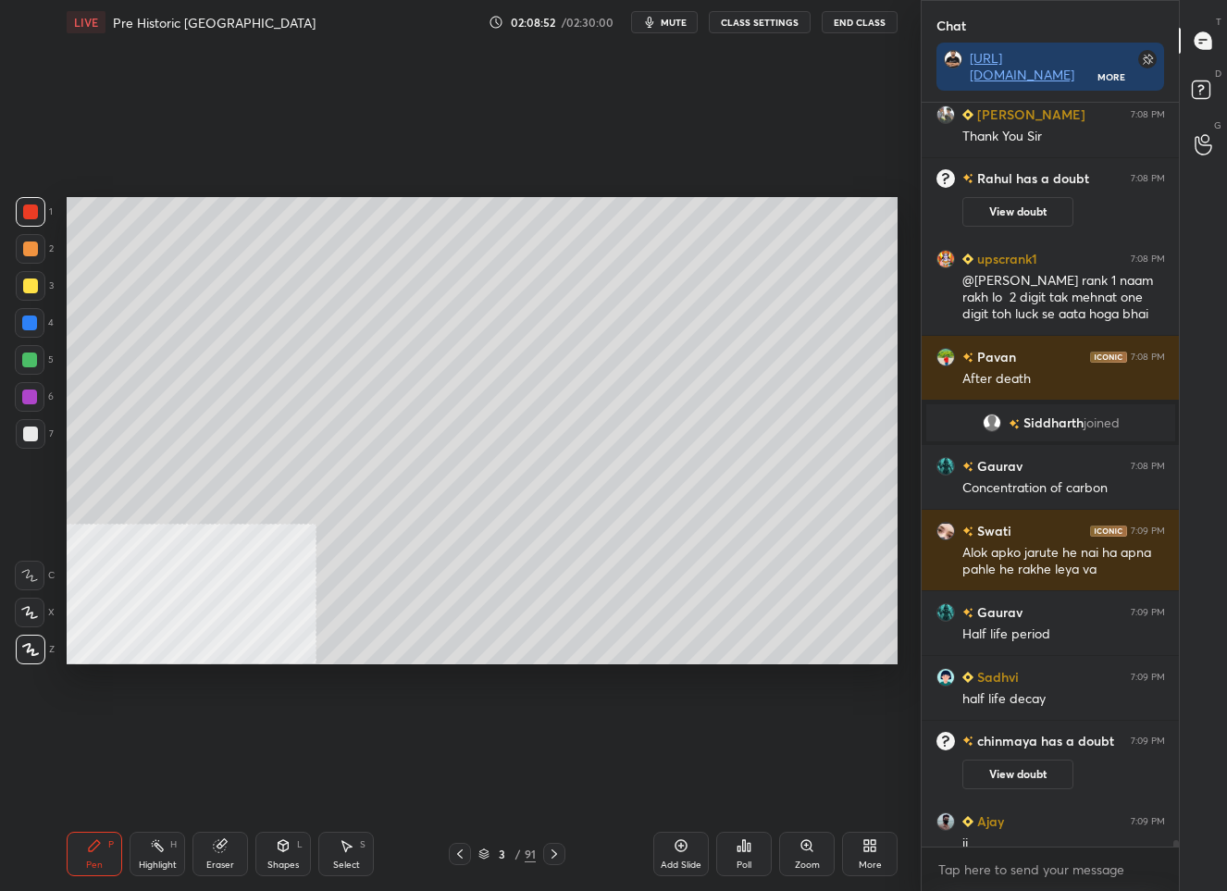
scroll to position [85039, 0]
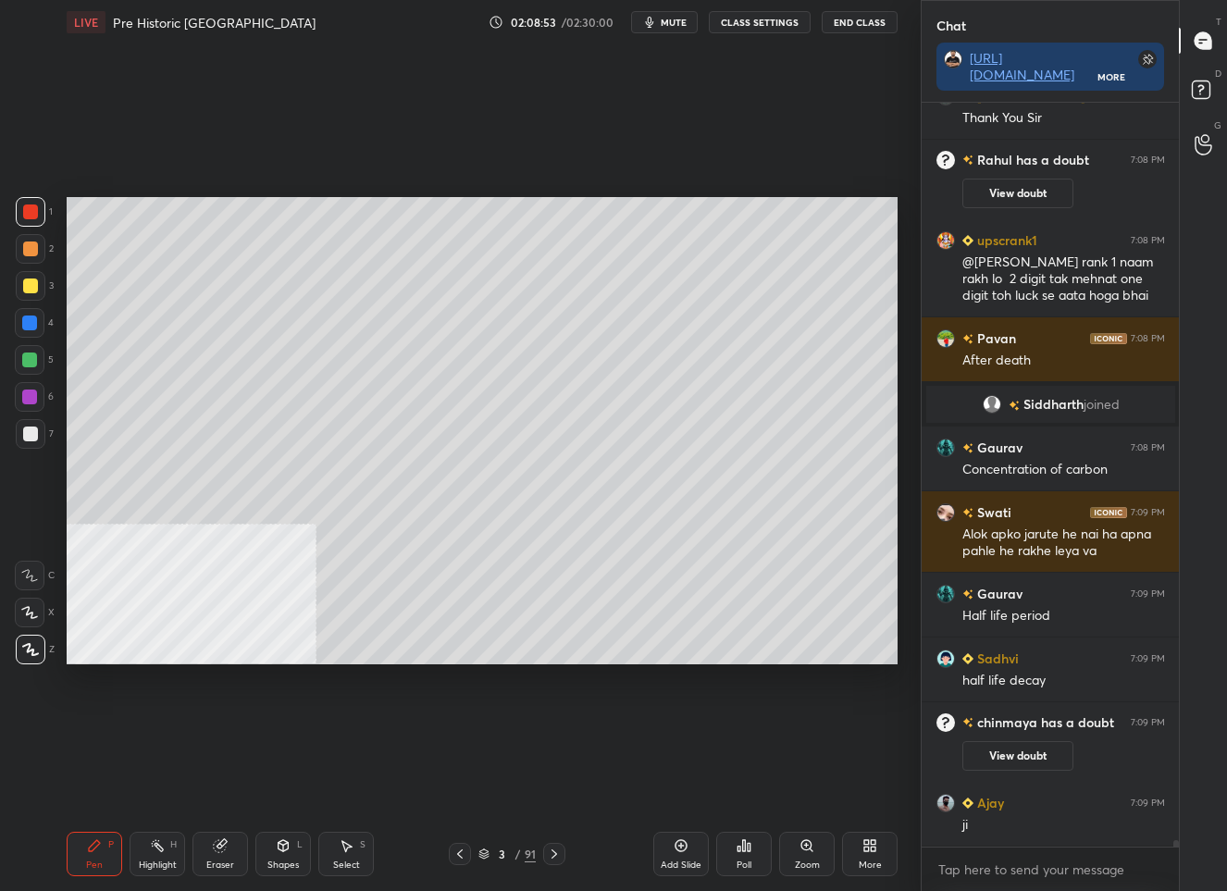
click at [525, 854] on div "91" at bounding box center [530, 854] width 11 height 17
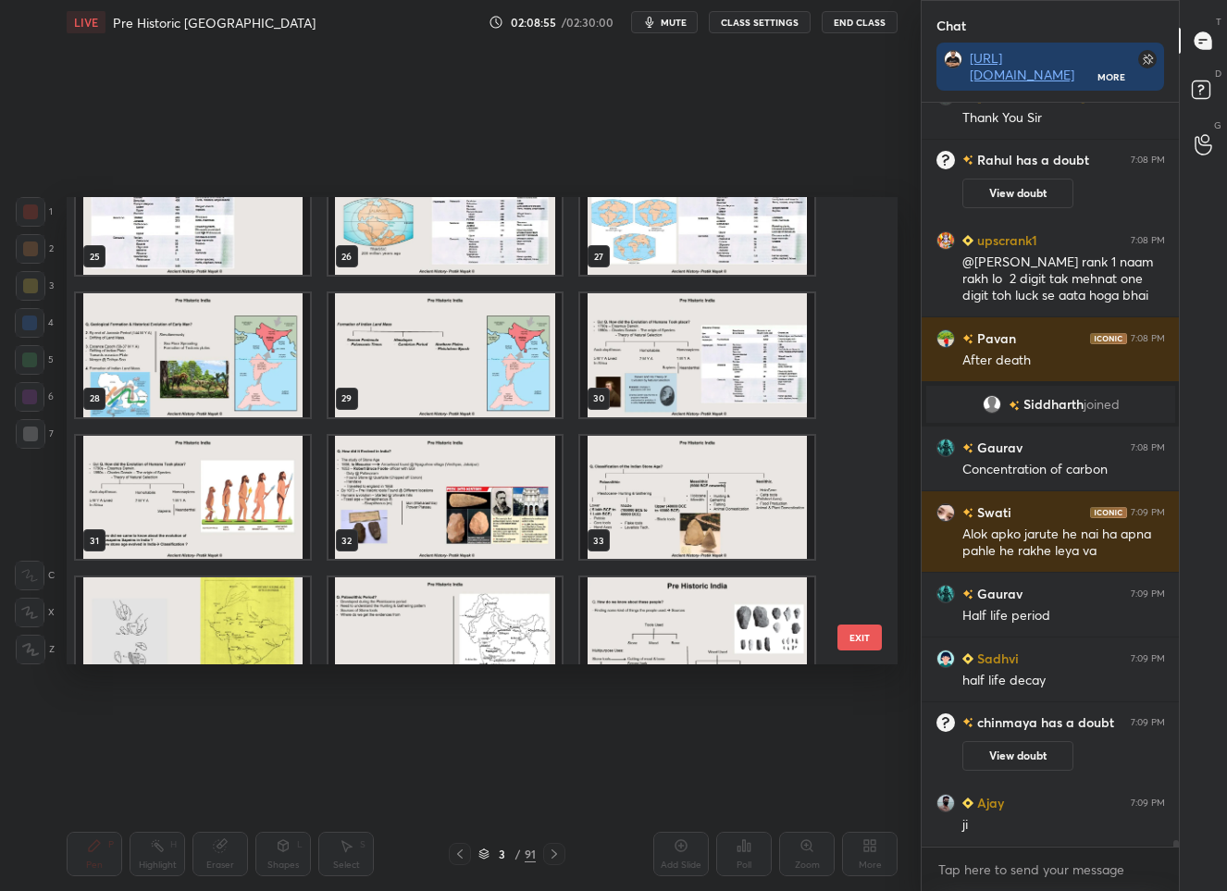
scroll to position [1236, 0]
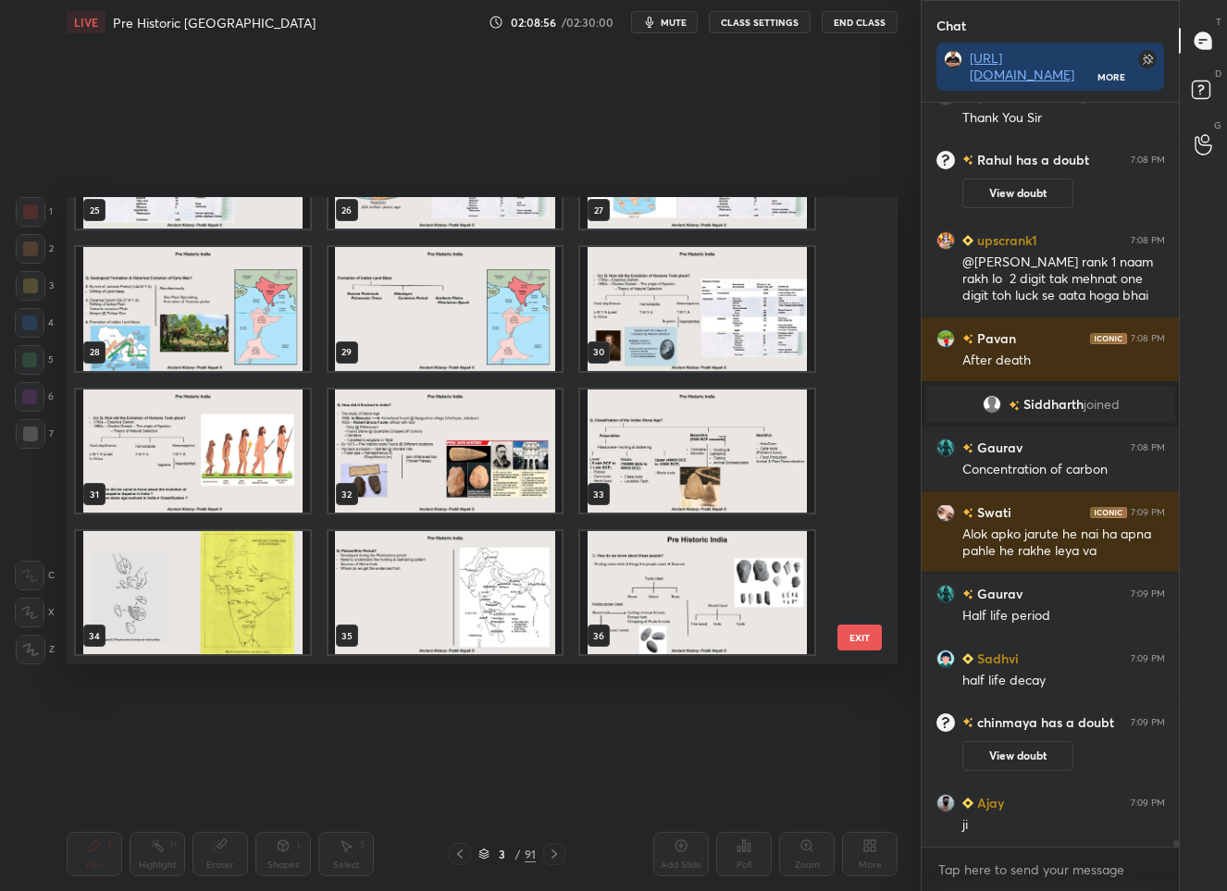
click at [655, 452] on img "grid" at bounding box center [697, 450] width 234 height 123
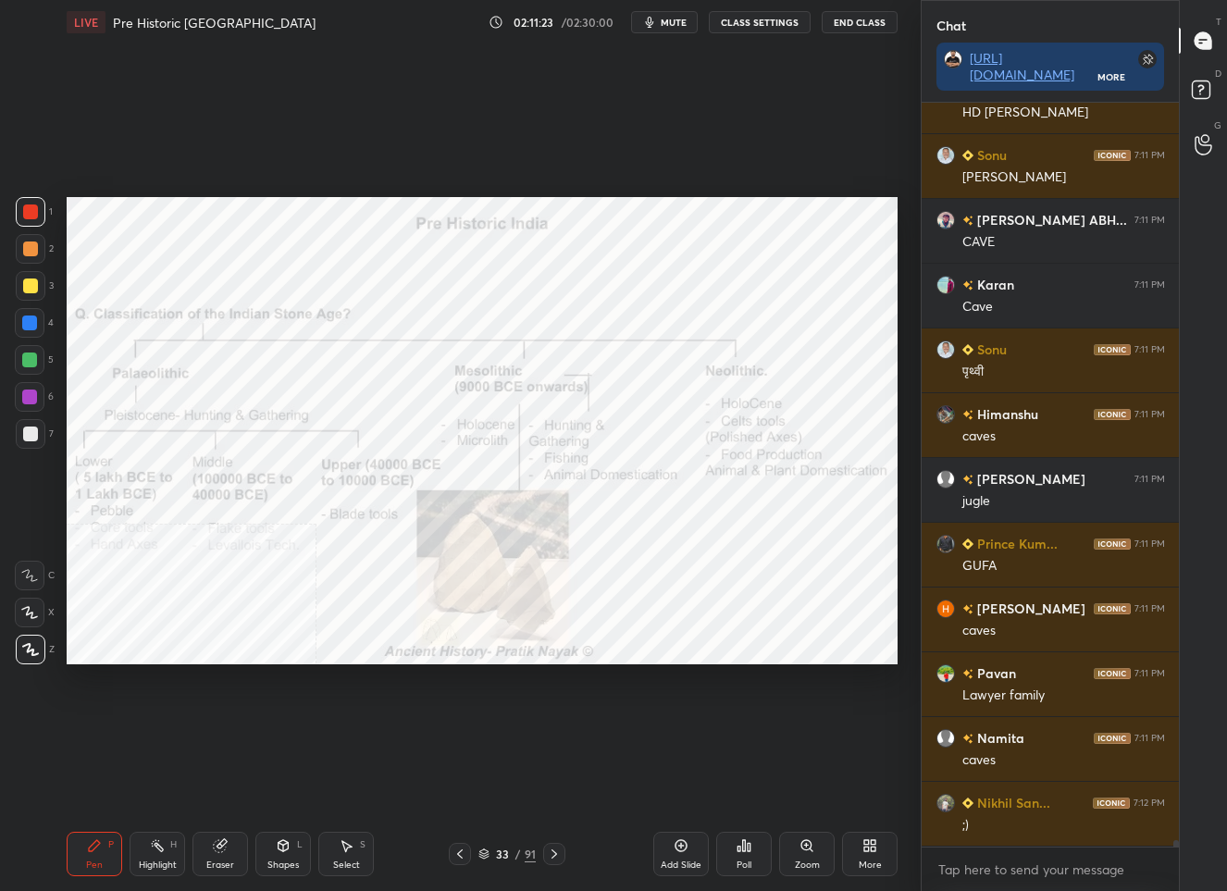
scroll to position [85620, 0]
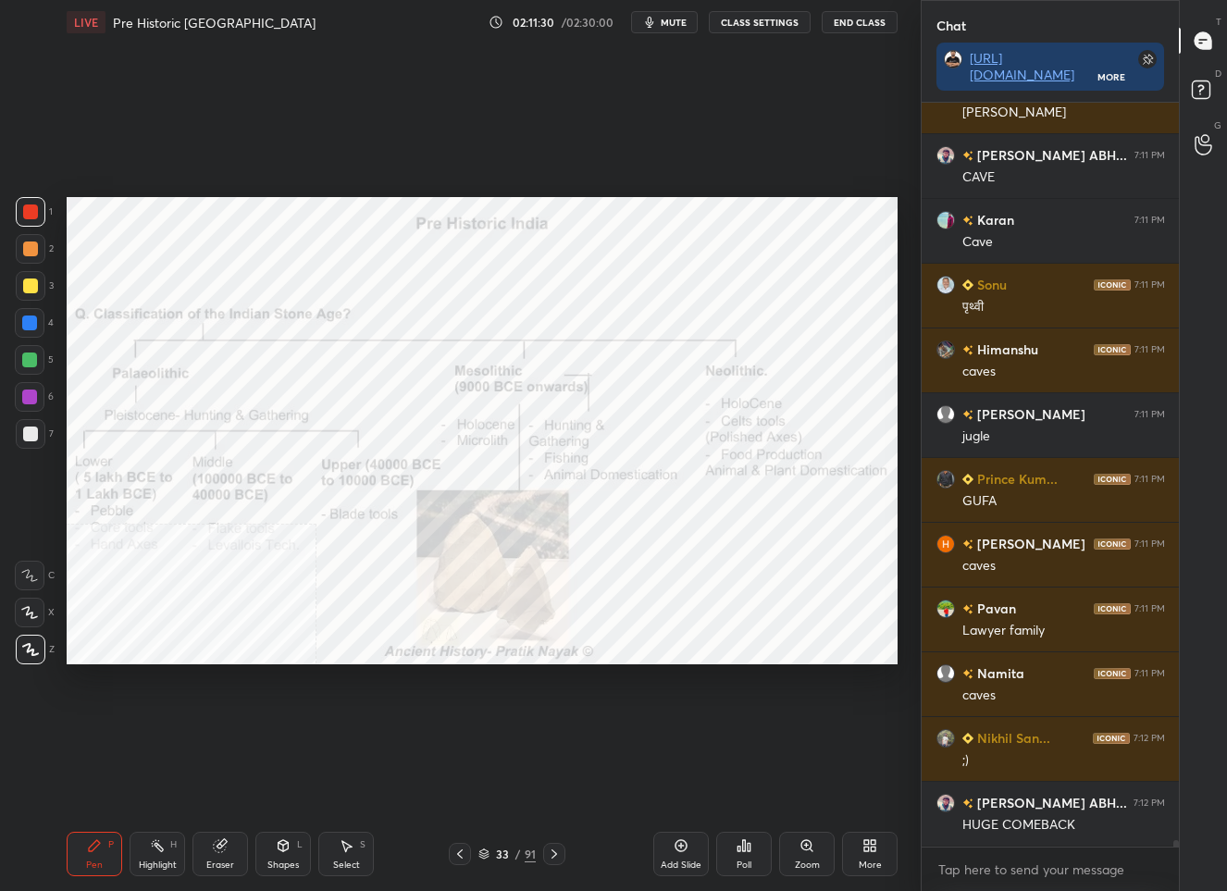
click at [675, 851] on div "Add Slide" at bounding box center [681, 854] width 56 height 44
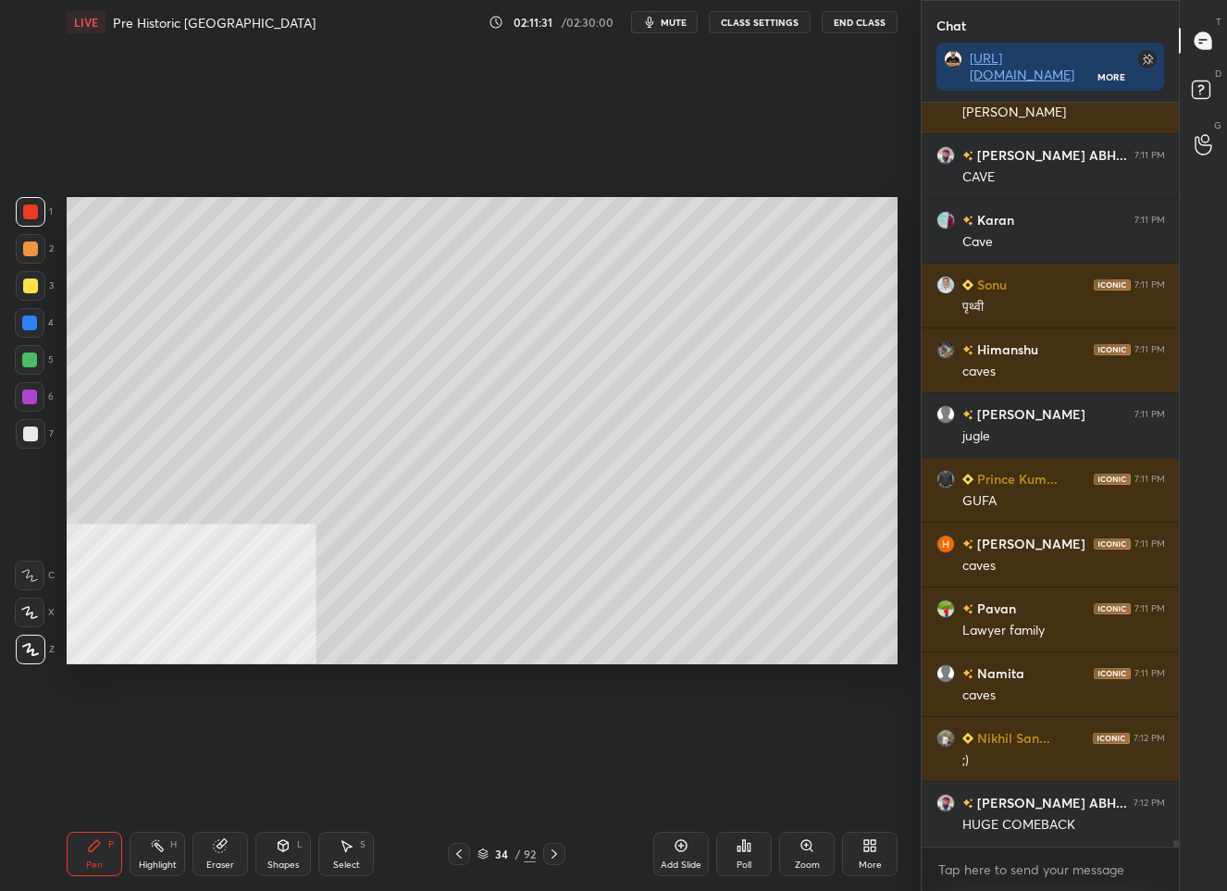
drag, startPoint x: 31, startPoint y: 287, endPoint x: 31, endPoint y: 270, distance: 16.7
click at [31, 285] on div at bounding box center [30, 285] width 15 height 15
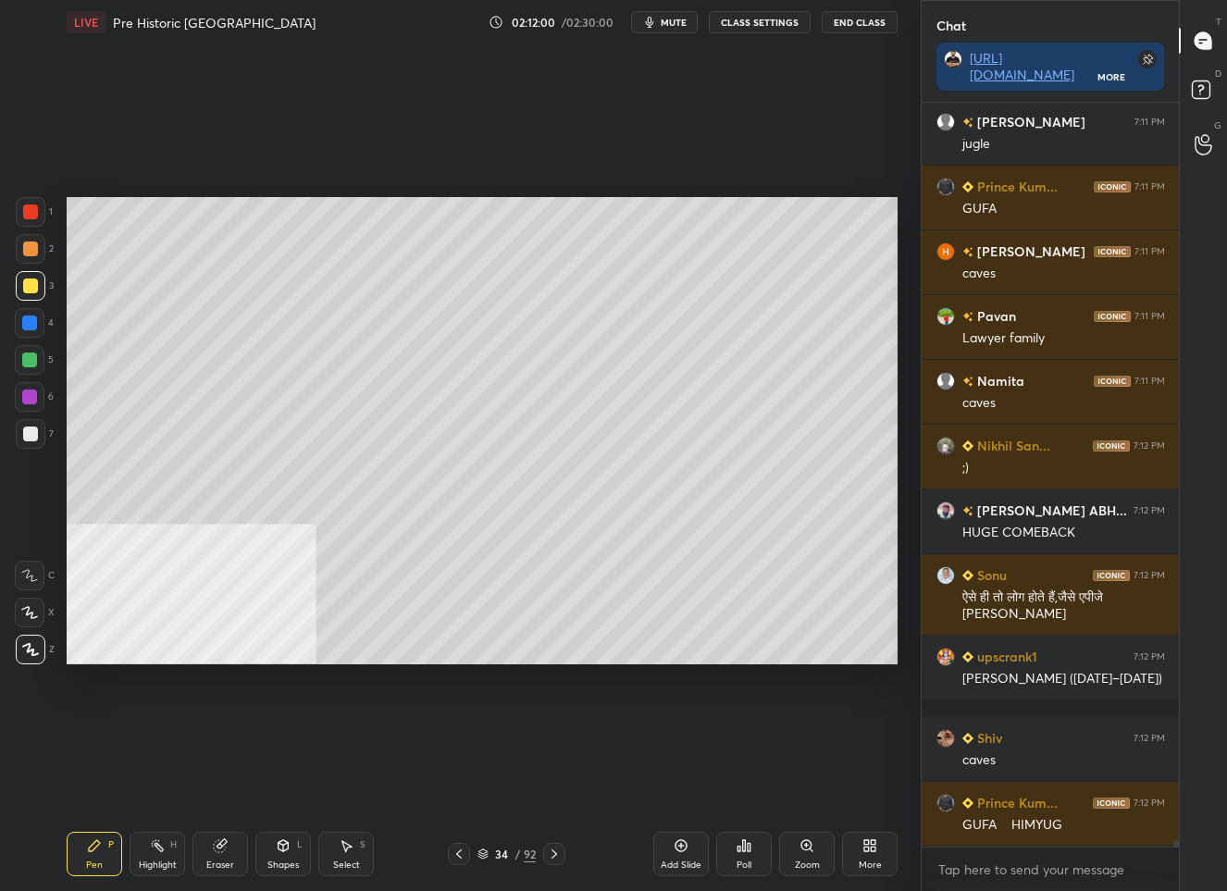
scroll to position [85621, 0]
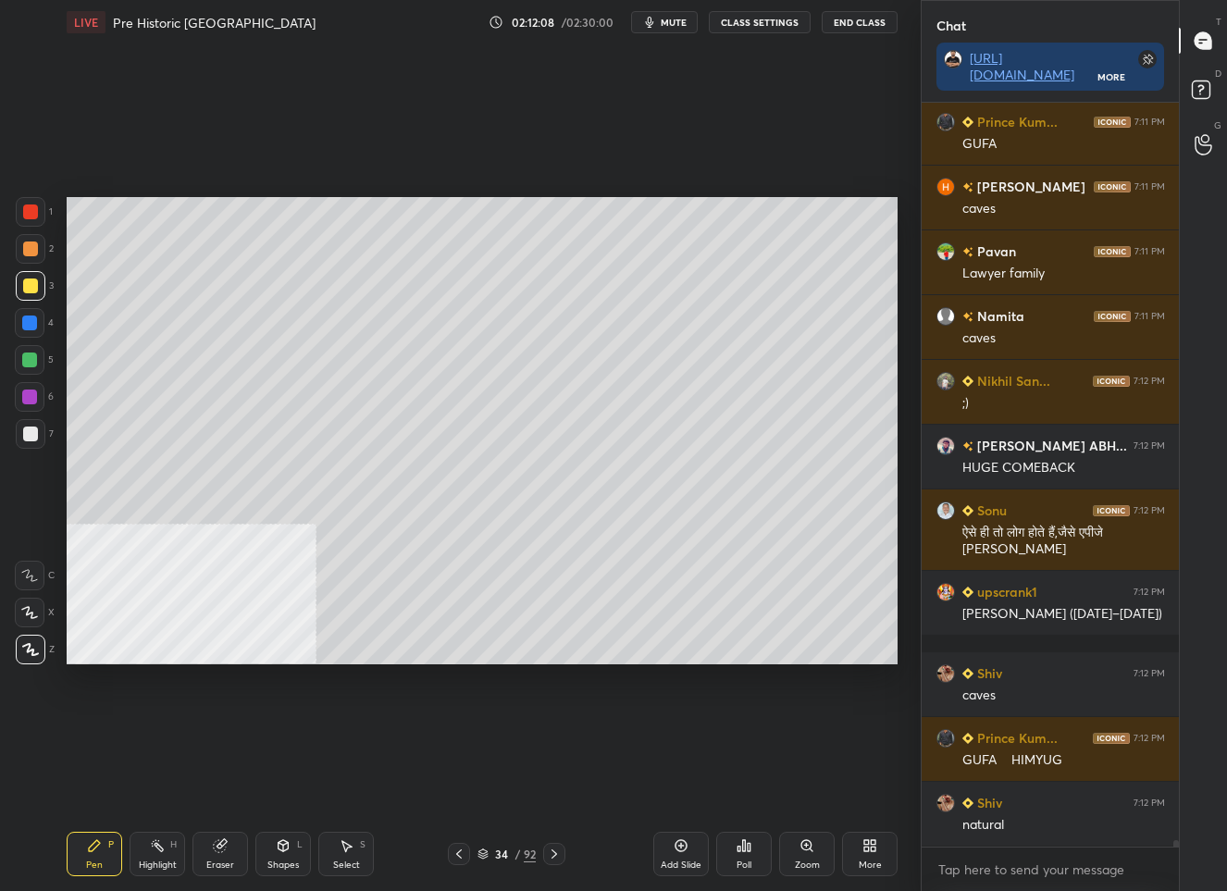
drag, startPoint x: 504, startPoint y: 849, endPoint x: 499, endPoint y: 822, distance: 28.3
click at [504, 848] on div "34" at bounding box center [501, 853] width 19 height 11
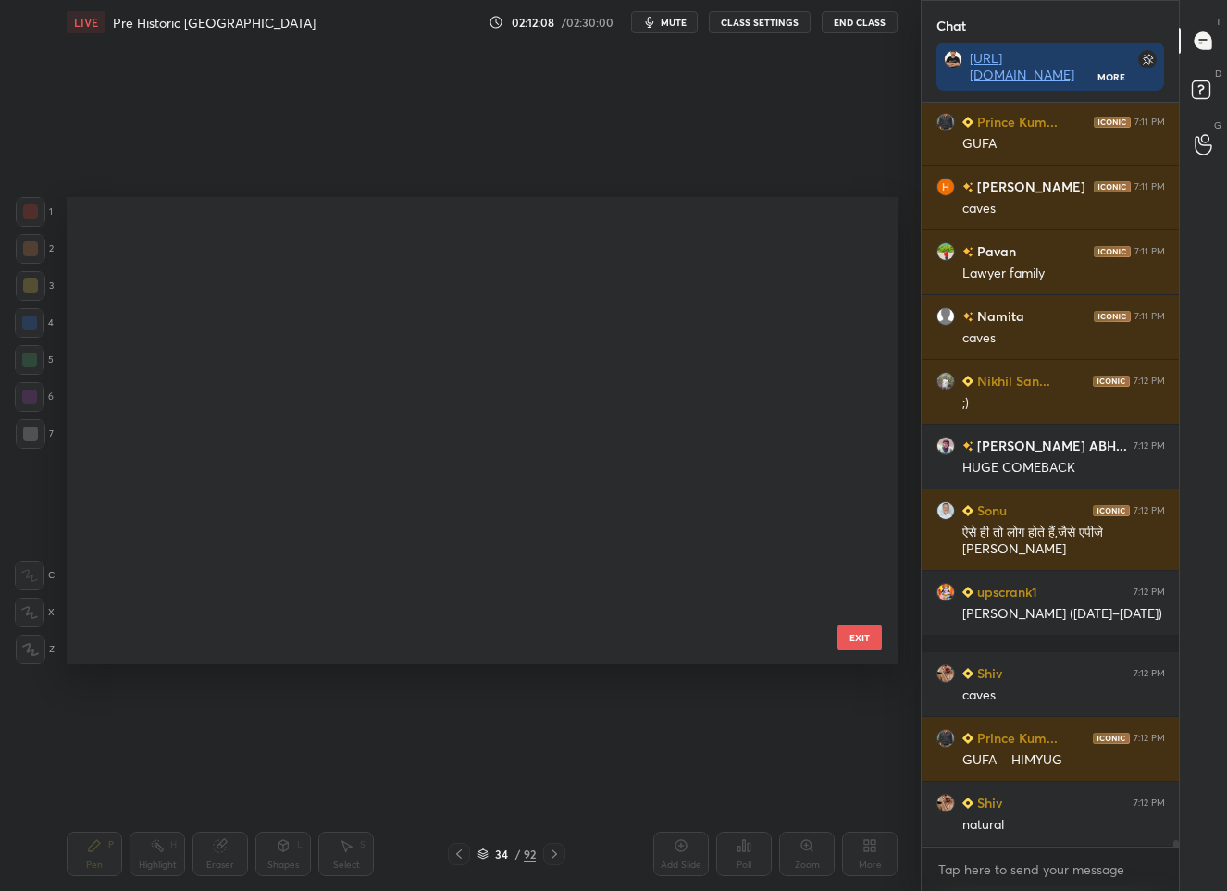
scroll to position [462, 822]
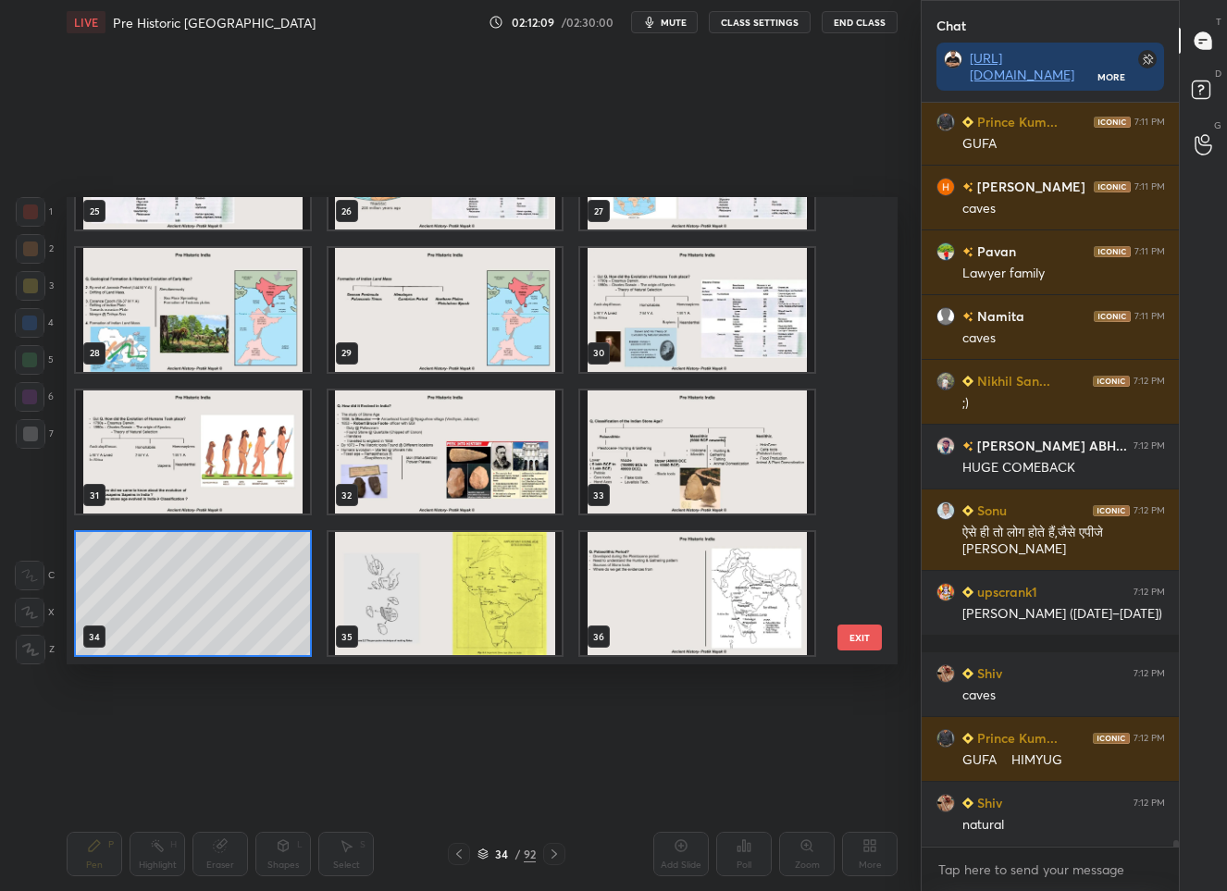
click at [706, 331] on img "grid" at bounding box center [697, 309] width 234 height 123
click at [709, 331] on img "grid" at bounding box center [697, 309] width 234 height 123
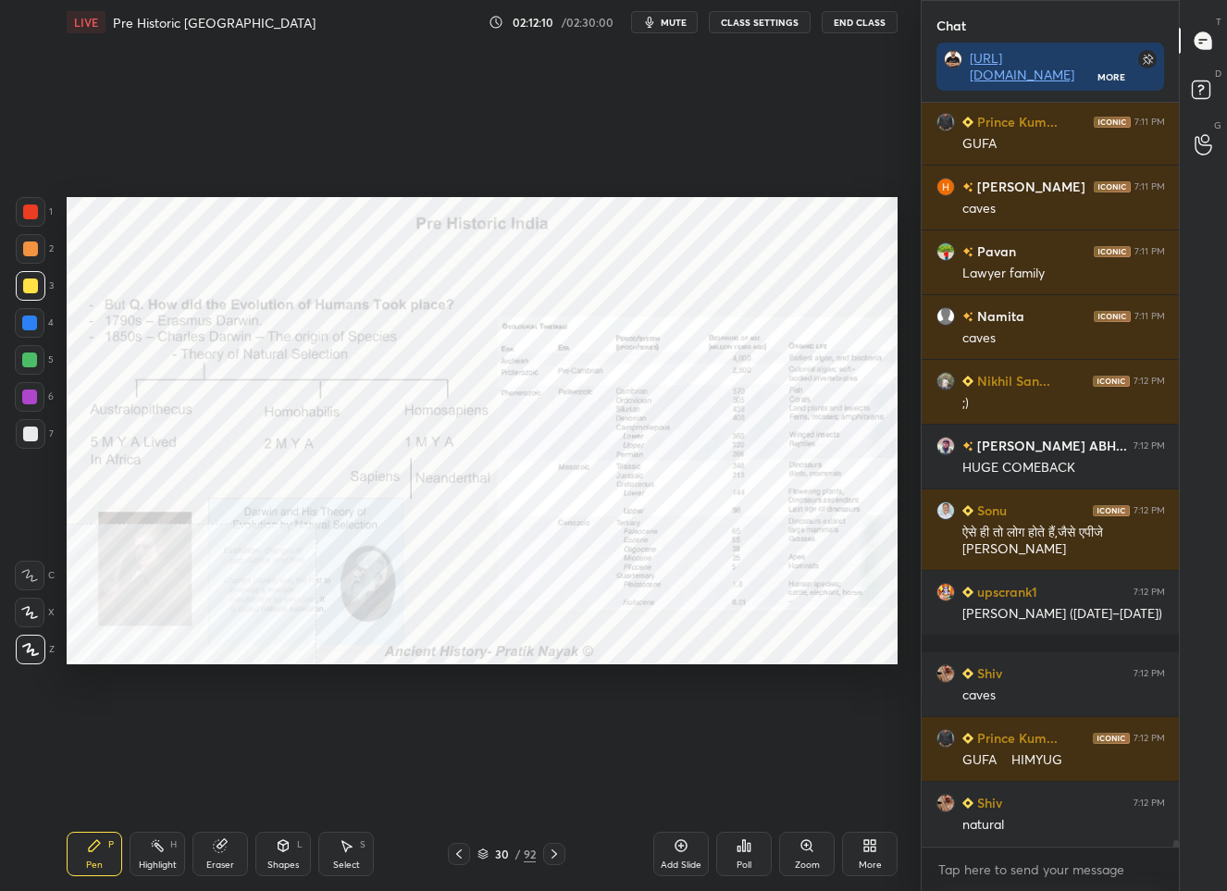
click at [710, 331] on img "grid" at bounding box center [697, 309] width 234 height 123
click at [39, 211] on div at bounding box center [31, 212] width 30 height 30
click at [813, 856] on div "Zoom" at bounding box center [807, 854] width 56 height 44
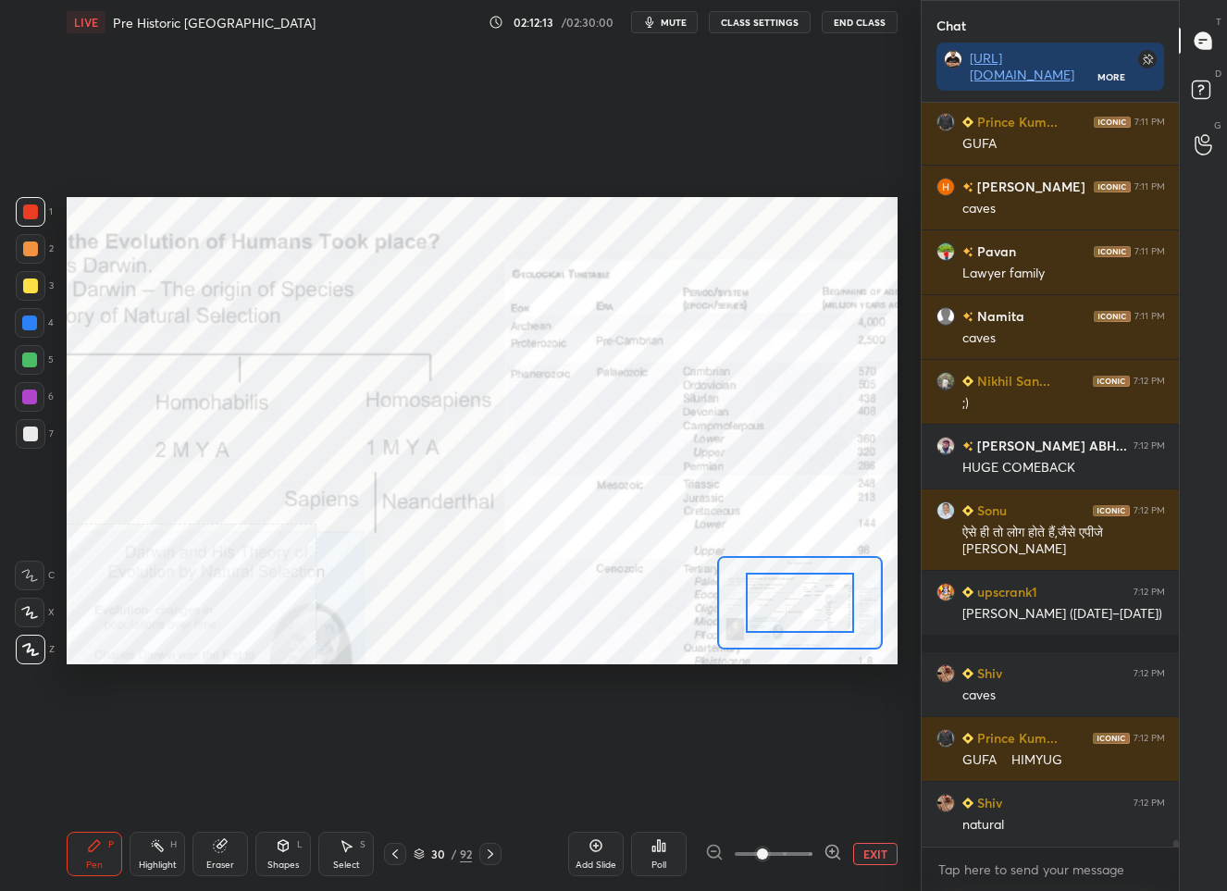
click at [814, 852] on div at bounding box center [773, 854] width 137 height 22
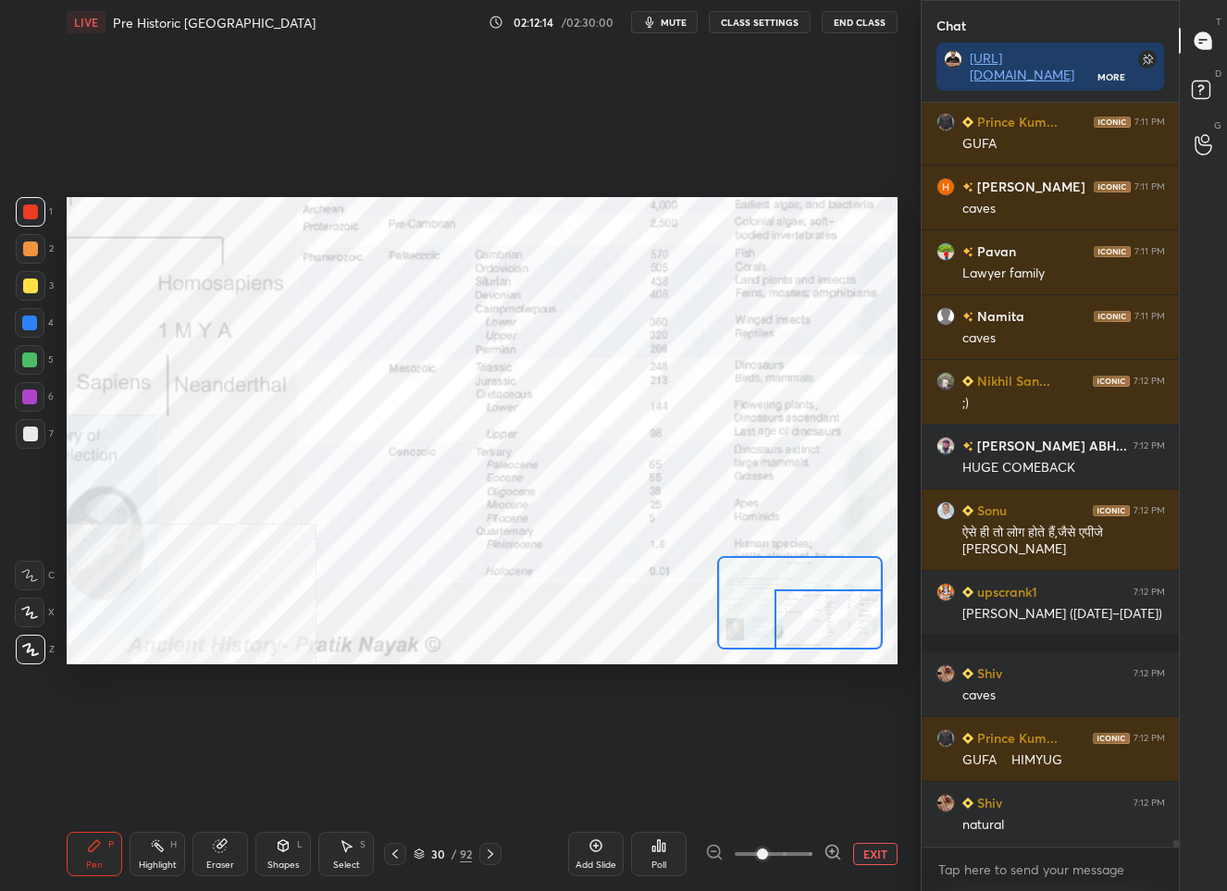
drag, startPoint x: 829, startPoint y: 618, endPoint x: 846, endPoint y: 624, distance: 18.4
click at [846, 638] on div at bounding box center [828, 619] width 108 height 60
click at [452, 858] on div "/" at bounding box center [454, 853] width 6 height 11
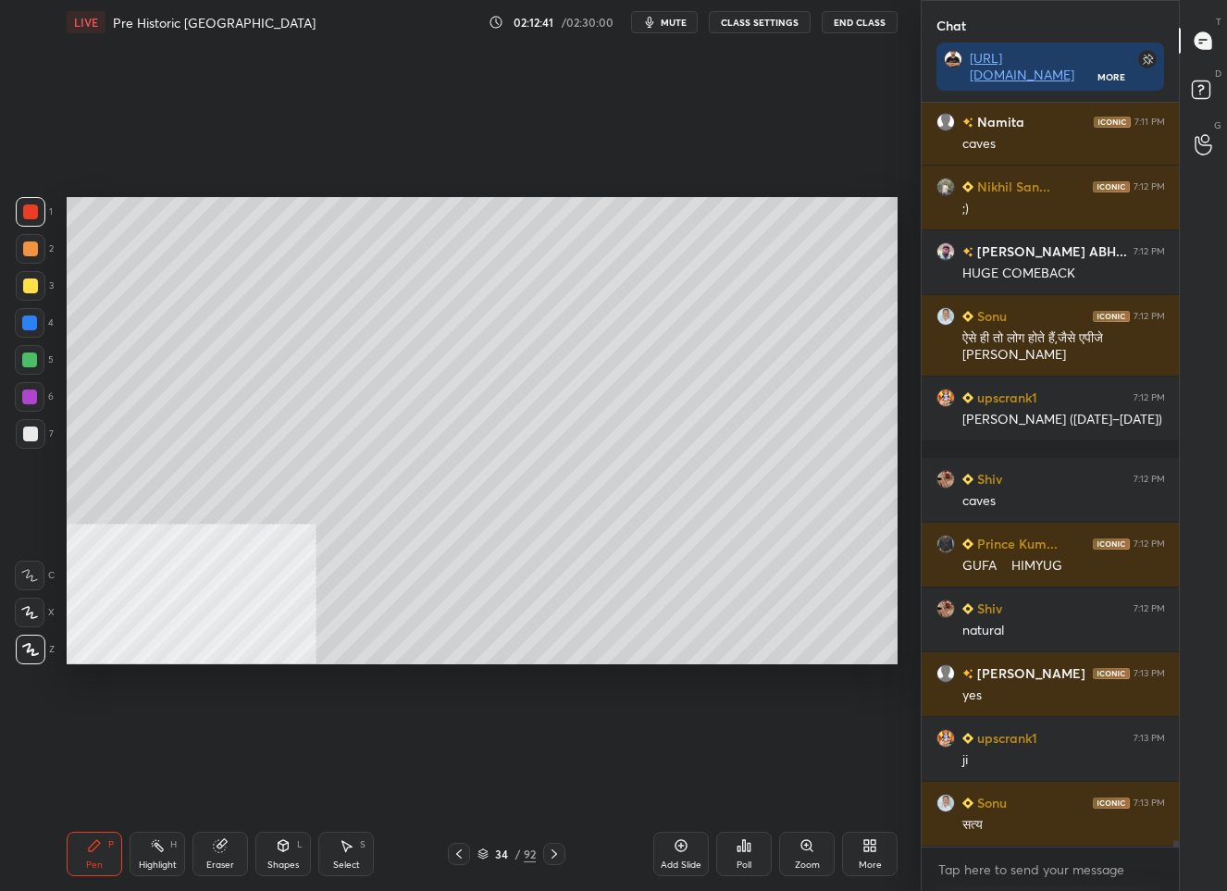
scroll to position [85880, 0]
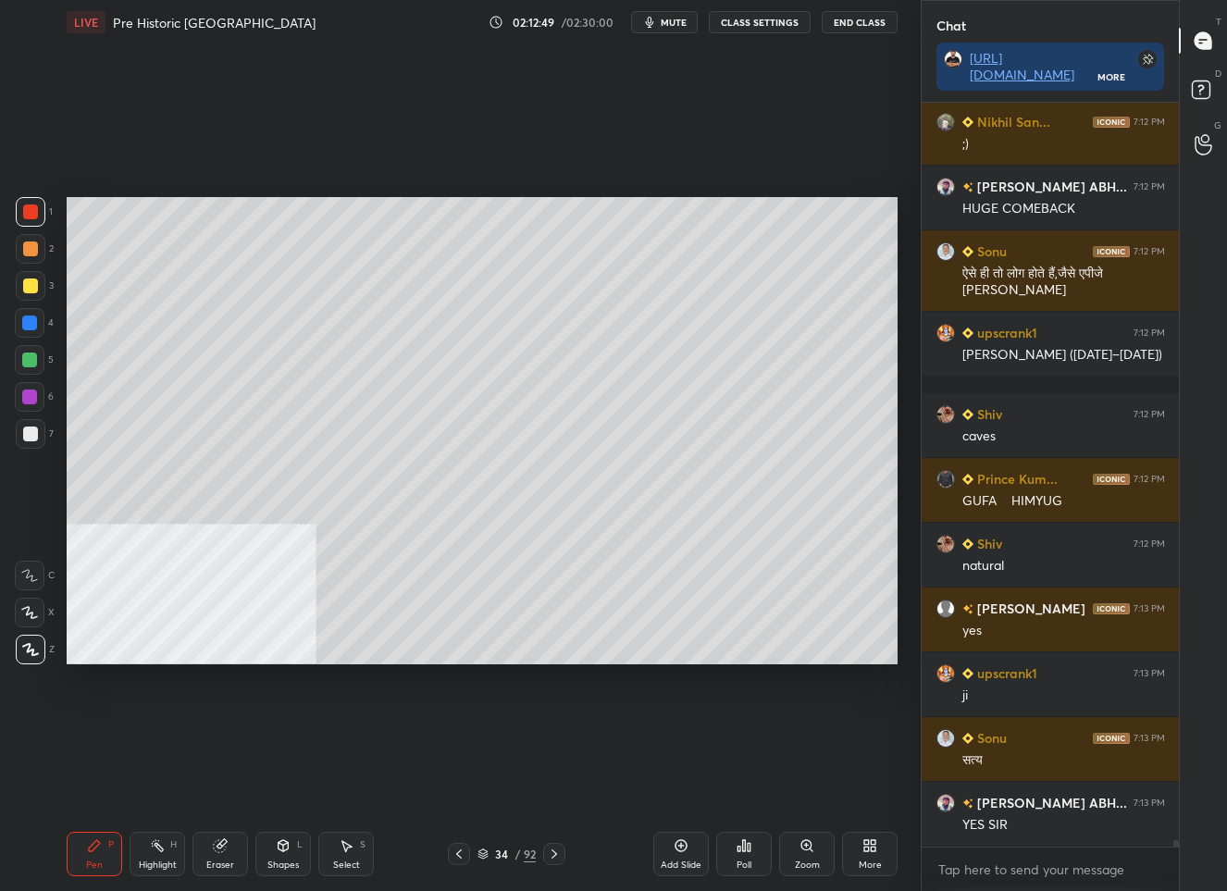
drag, startPoint x: 39, startPoint y: 287, endPoint x: 52, endPoint y: 291, distance: 13.8
click at [38, 287] on div at bounding box center [31, 286] width 30 height 30
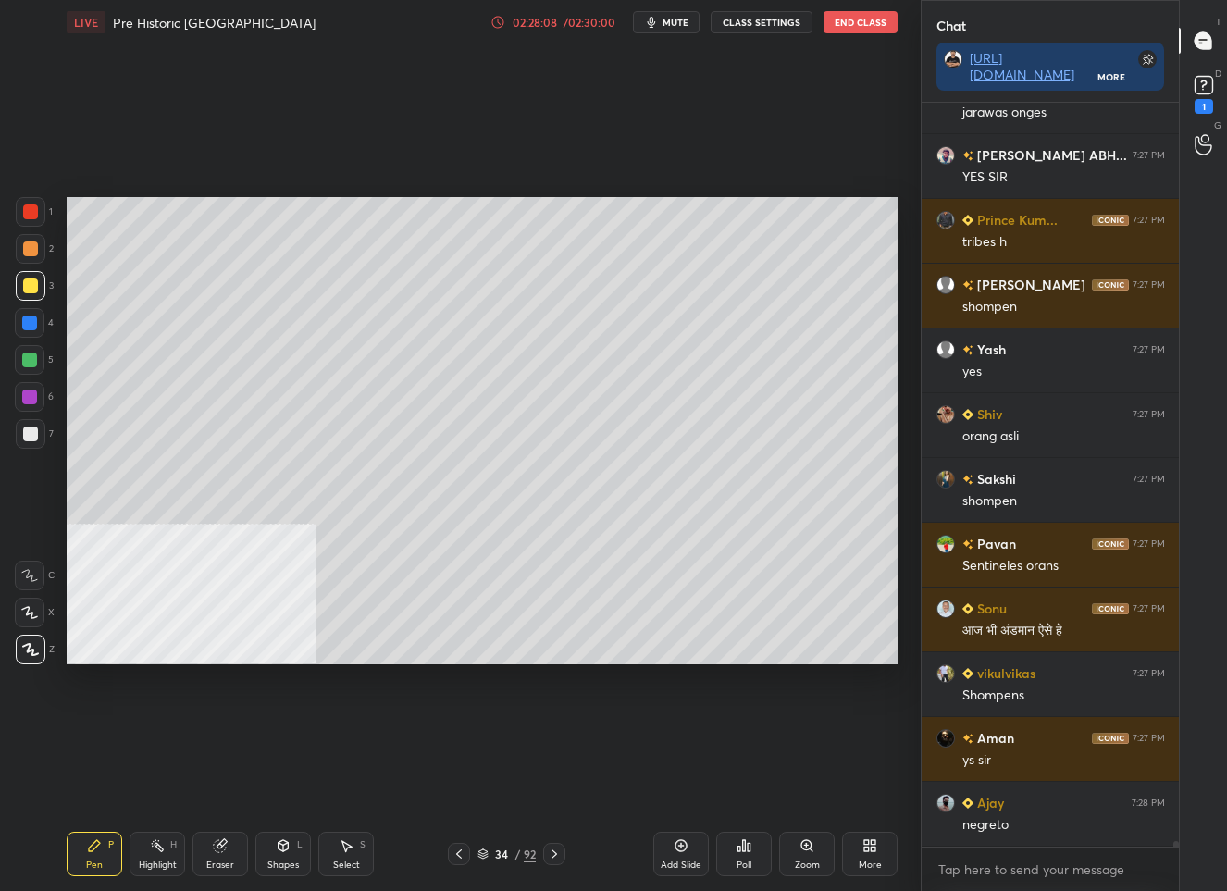
scroll to position [93383, 0]
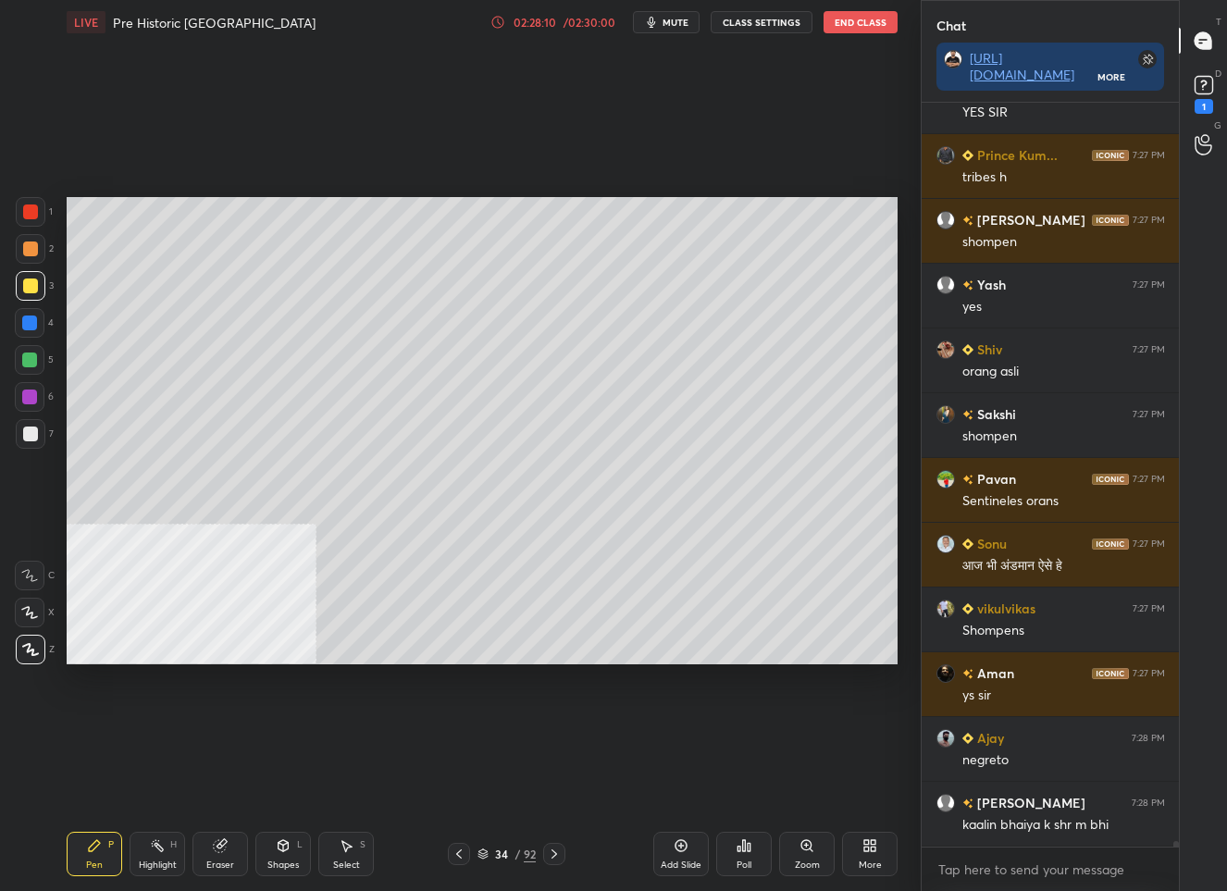
click at [505, 848] on div "34" at bounding box center [501, 853] width 19 height 11
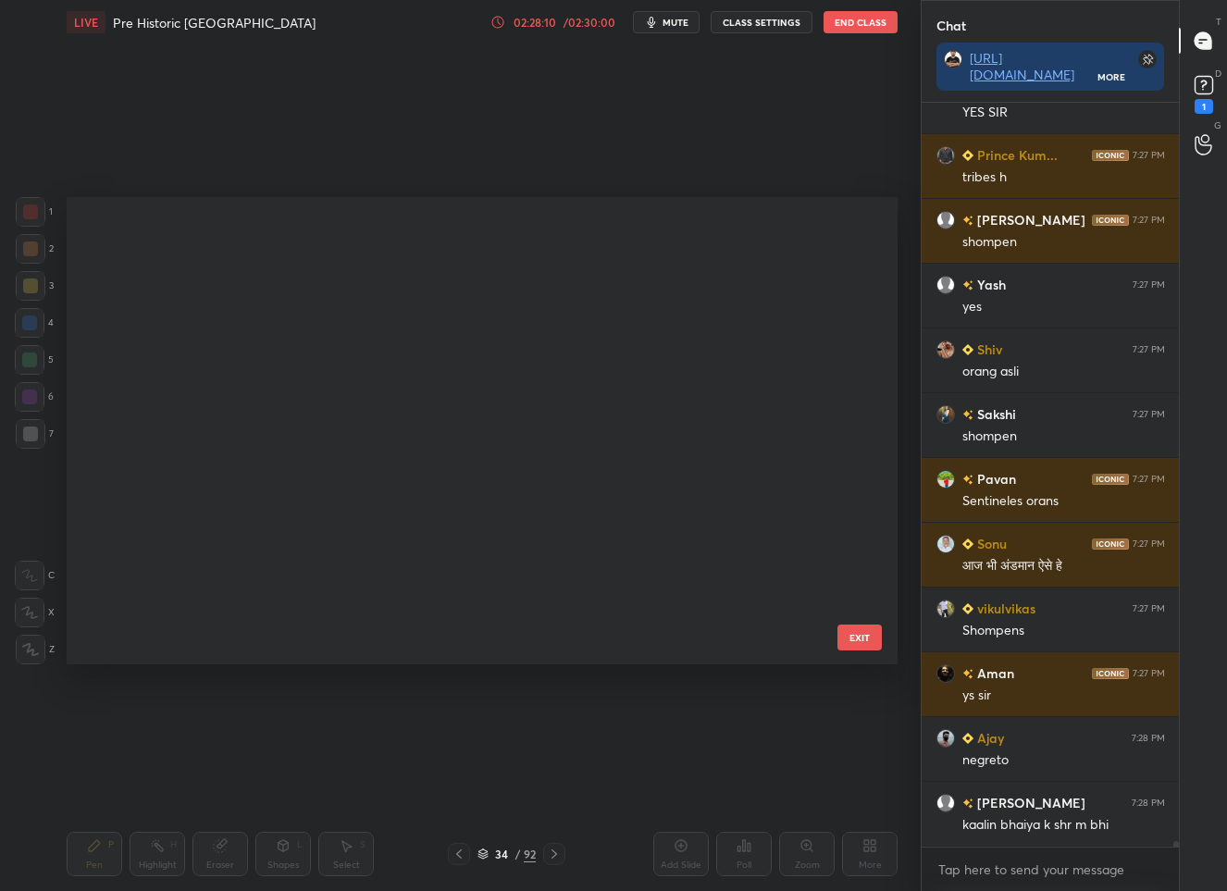
scroll to position [462, 822]
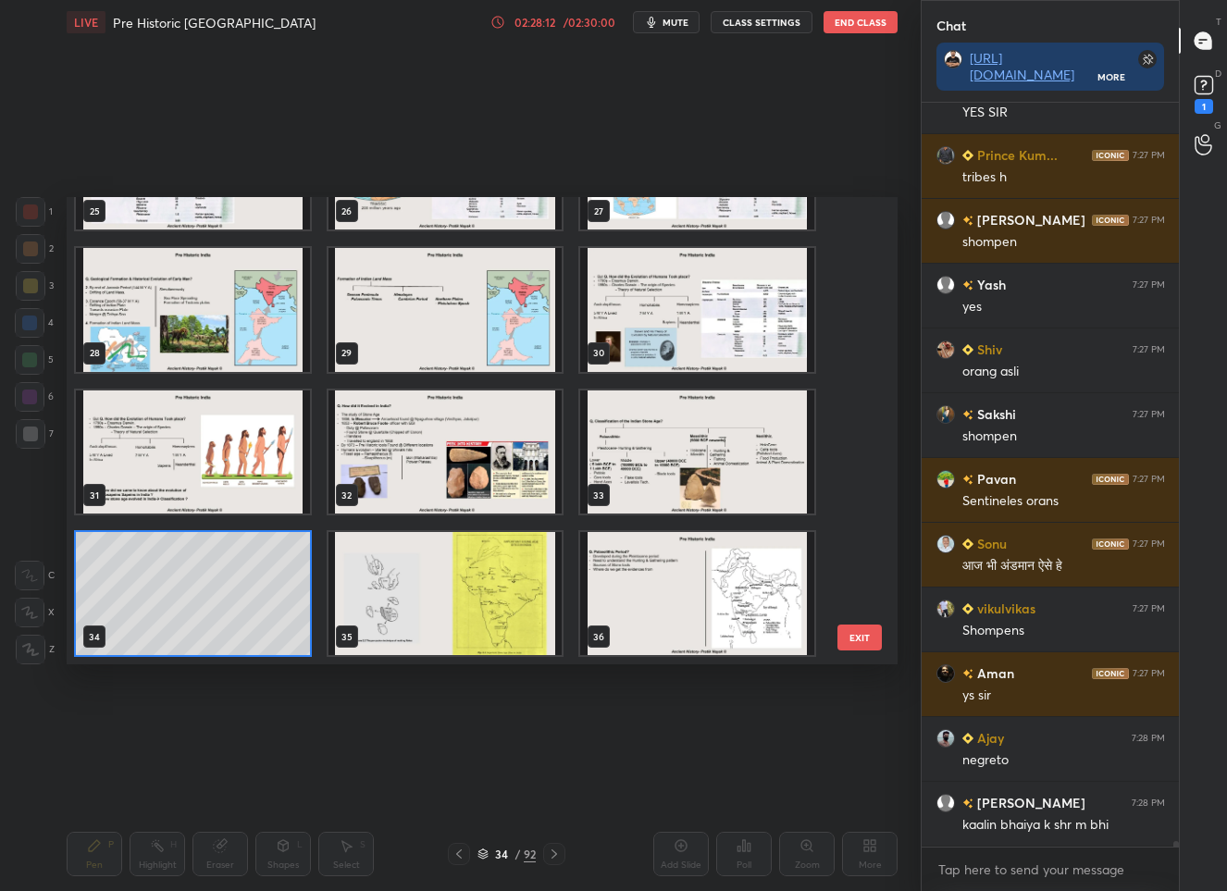
click at [636, 472] on img "grid" at bounding box center [697, 451] width 234 height 123
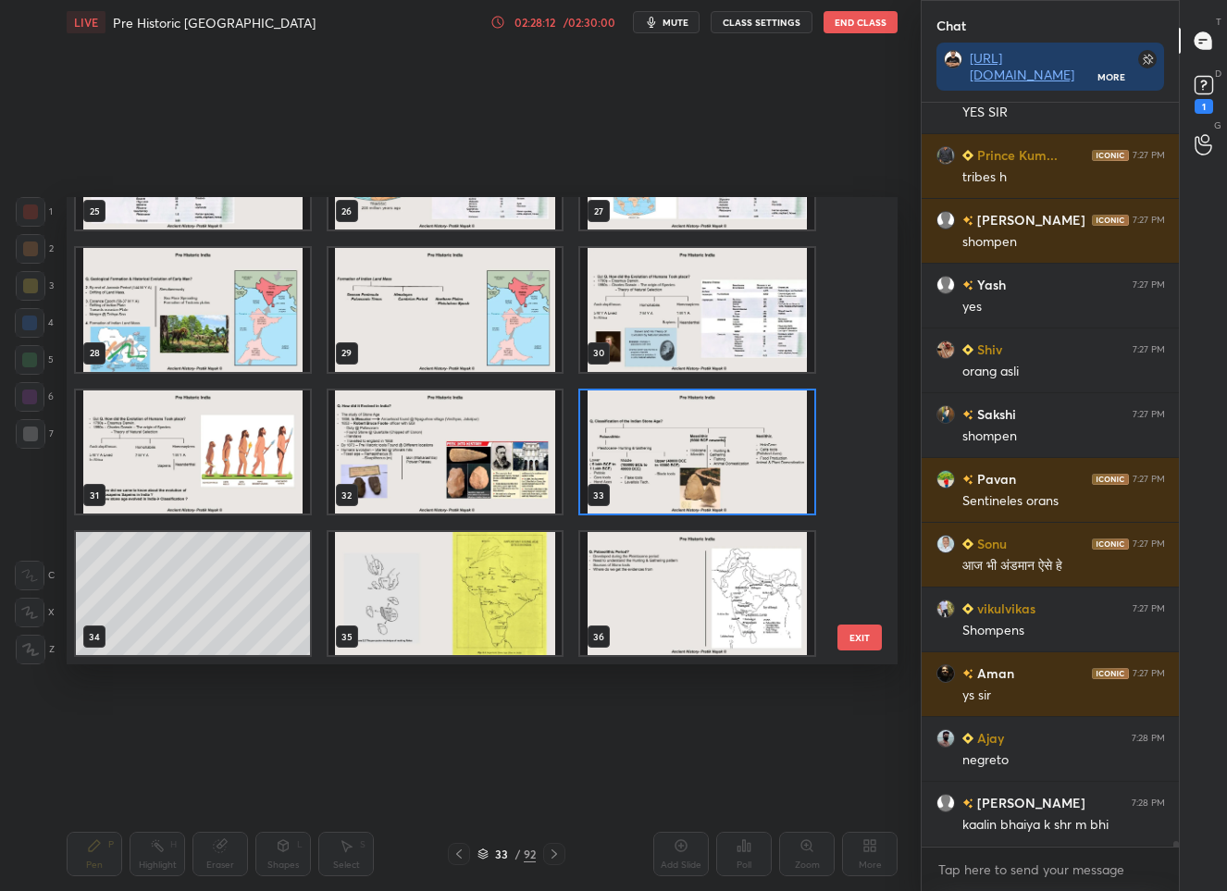
click at [636, 472] on img "grid" at bounding box center [697, 451] width 234 height 123
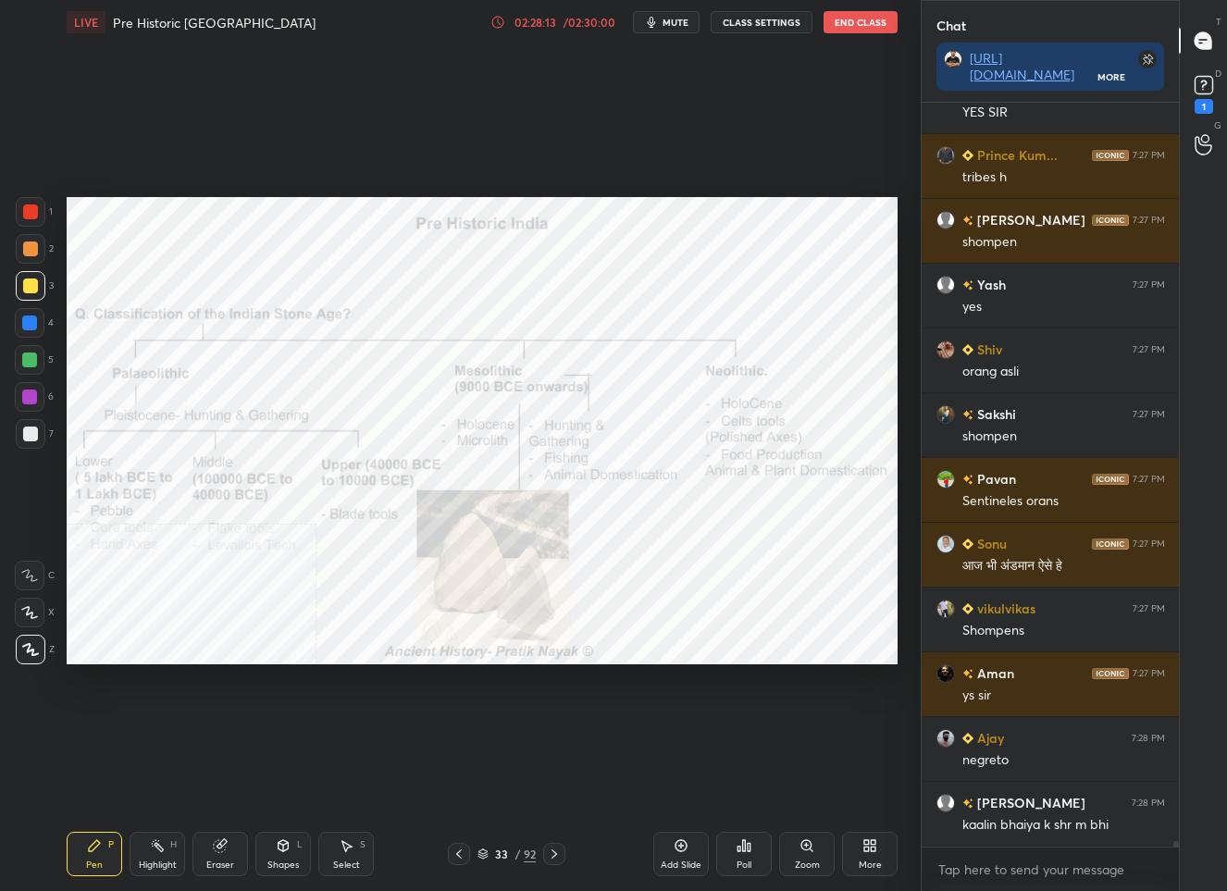
click at [27, 214] on div at bounding box center [30, 211] width 15 height 15
click at [488, 854] on div "33 / 92" at bounding box center [506, 854] width 58 height 17
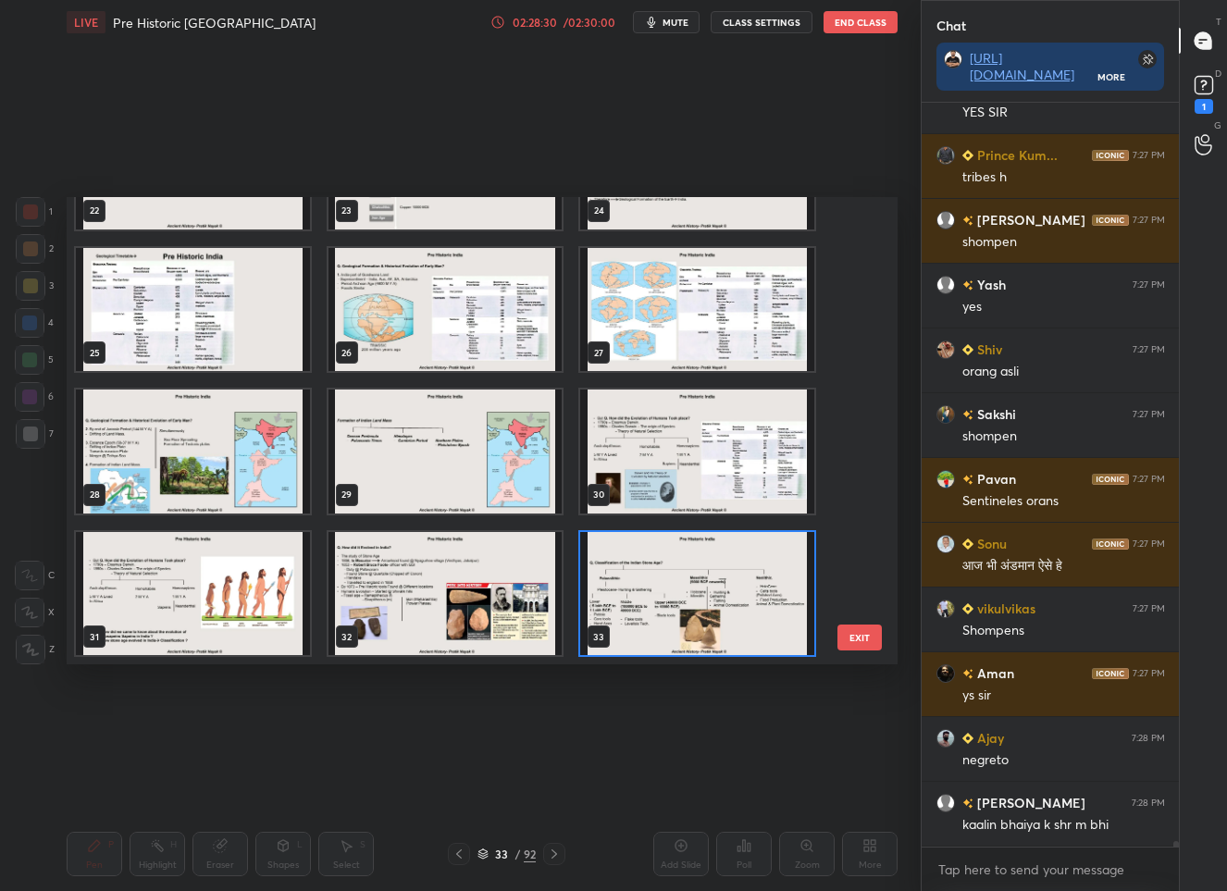
click at [726, 435] on img "grid" at bounding box center [697, 450] width 234 height 123
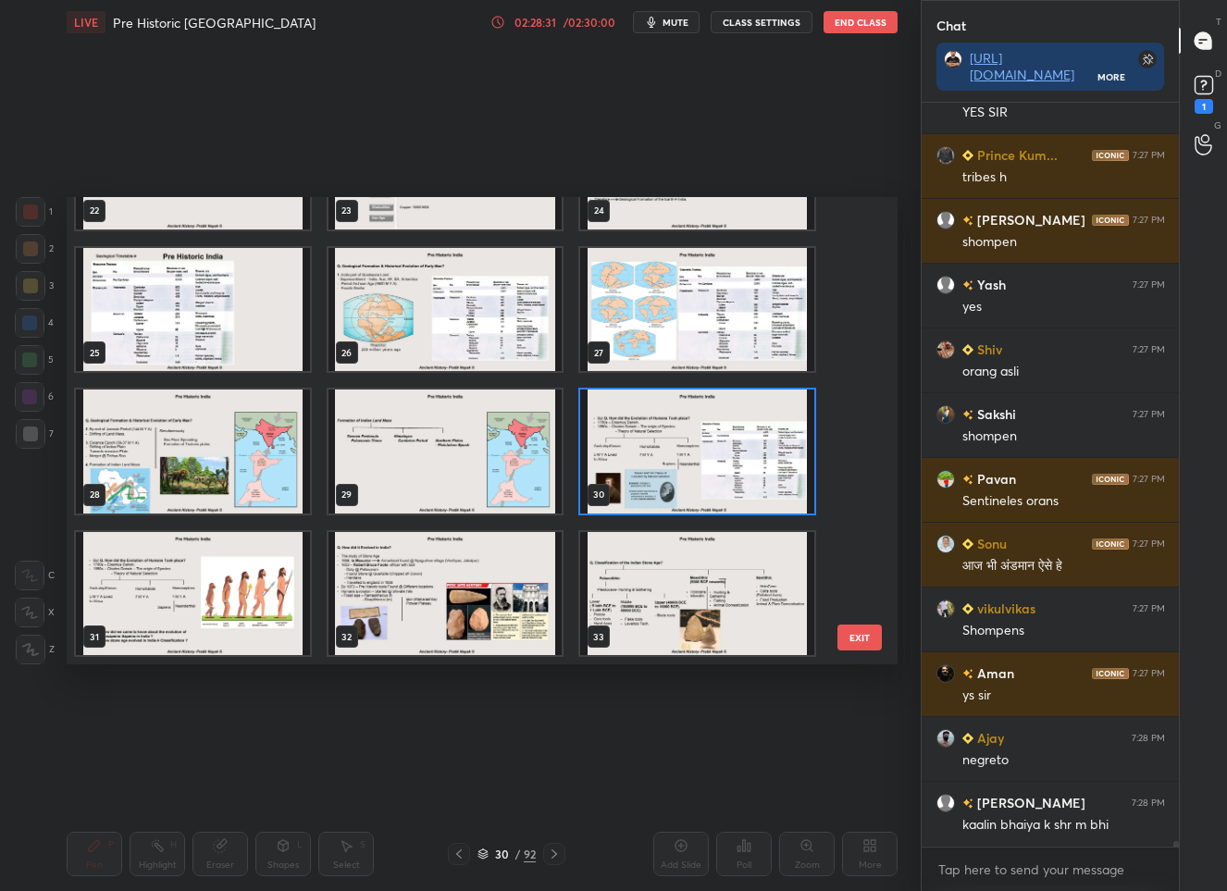
click at [726, 435] on img "grid" at bounding box center [697, 450] width 234 height 123
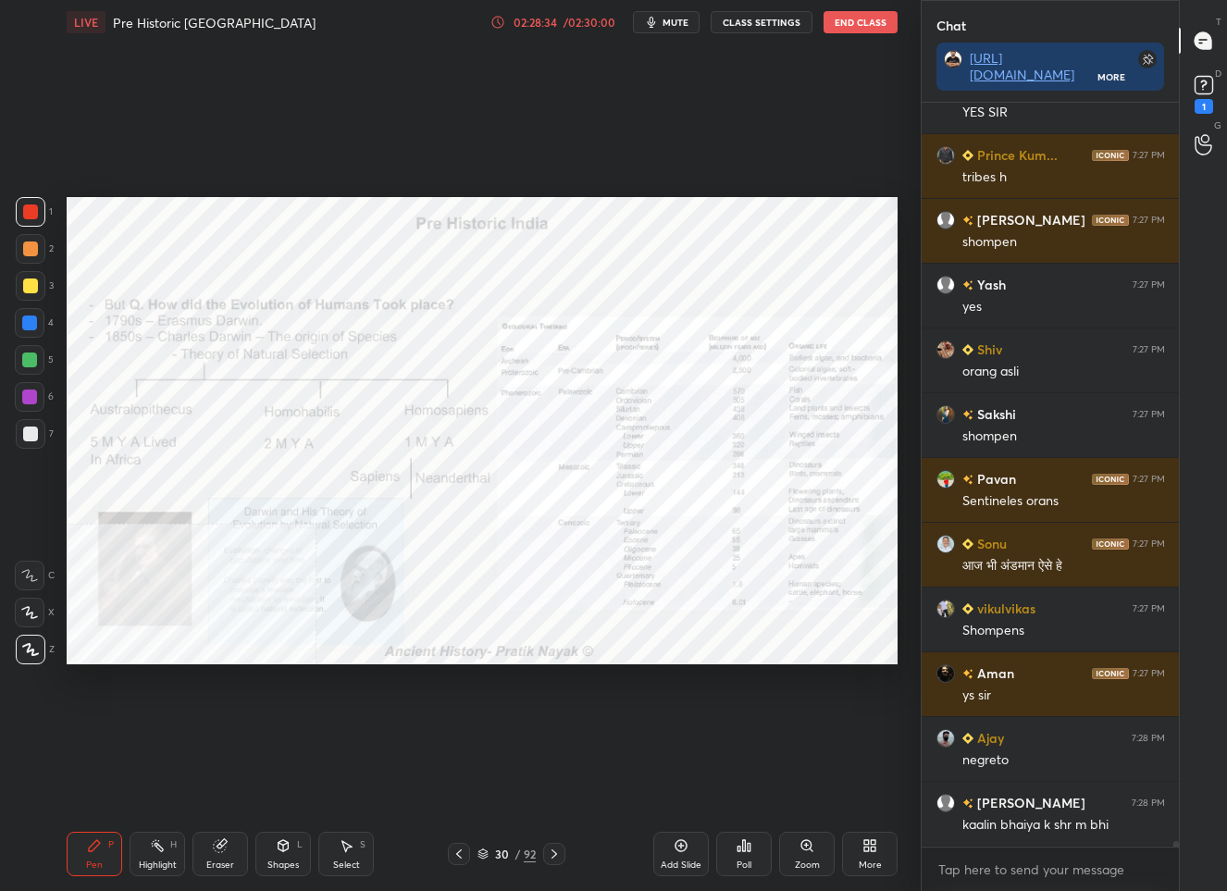
click at [813, 846] on icon at bounding box center [806, 845] width 15 height 15
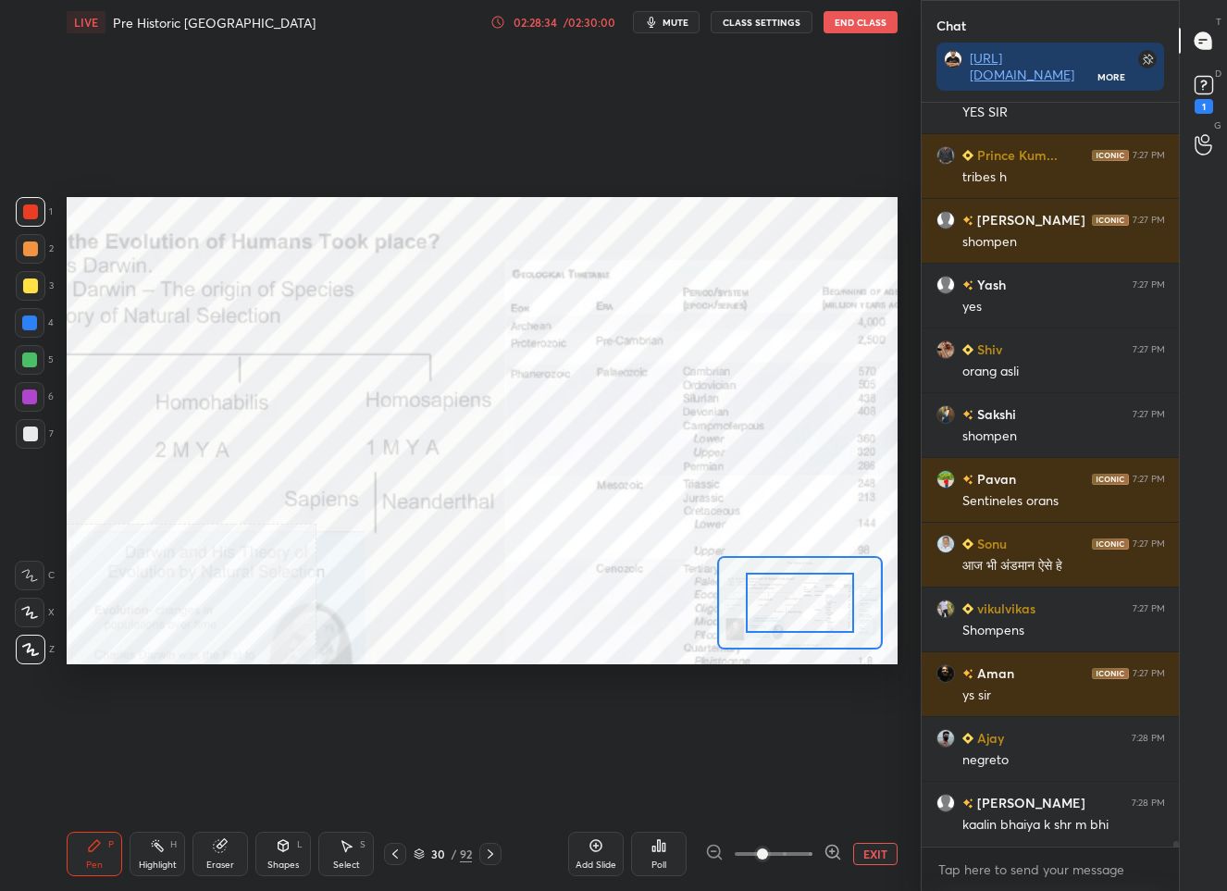
click at [813, 846] on div at bounding box center [773, 854] width 137 height 22
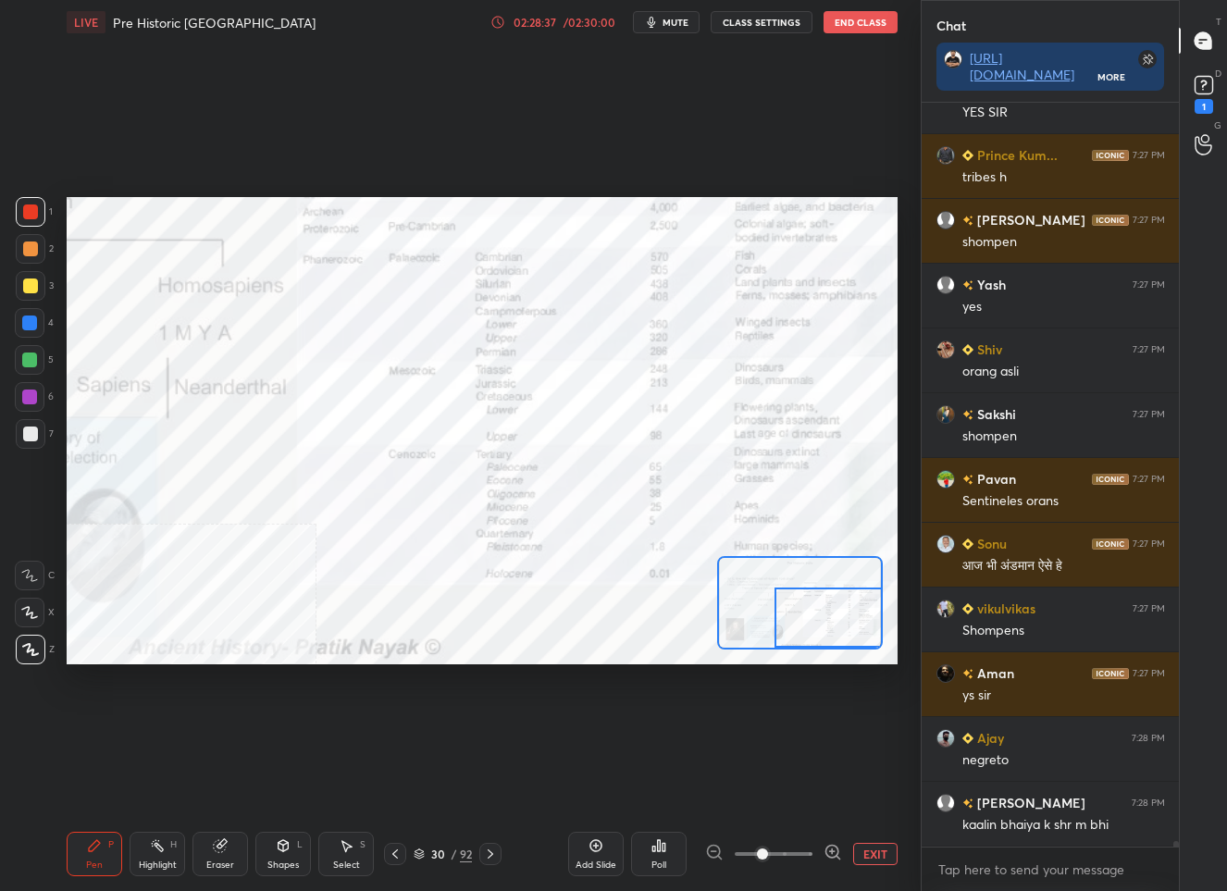
drag, startPoint x: 790, startPoint y: 601, endPoint x: 837, endPoint y: 614, distance: 48.9
click at [837, 614] on div at bounding box center [828, 617] width 108 height 60
click at [796, 612] on div at bounding box center [828, 617] width 108 height 60
click at [892, 854] on button "EXIT" at bounding box center [875, 854] width 44 height 22
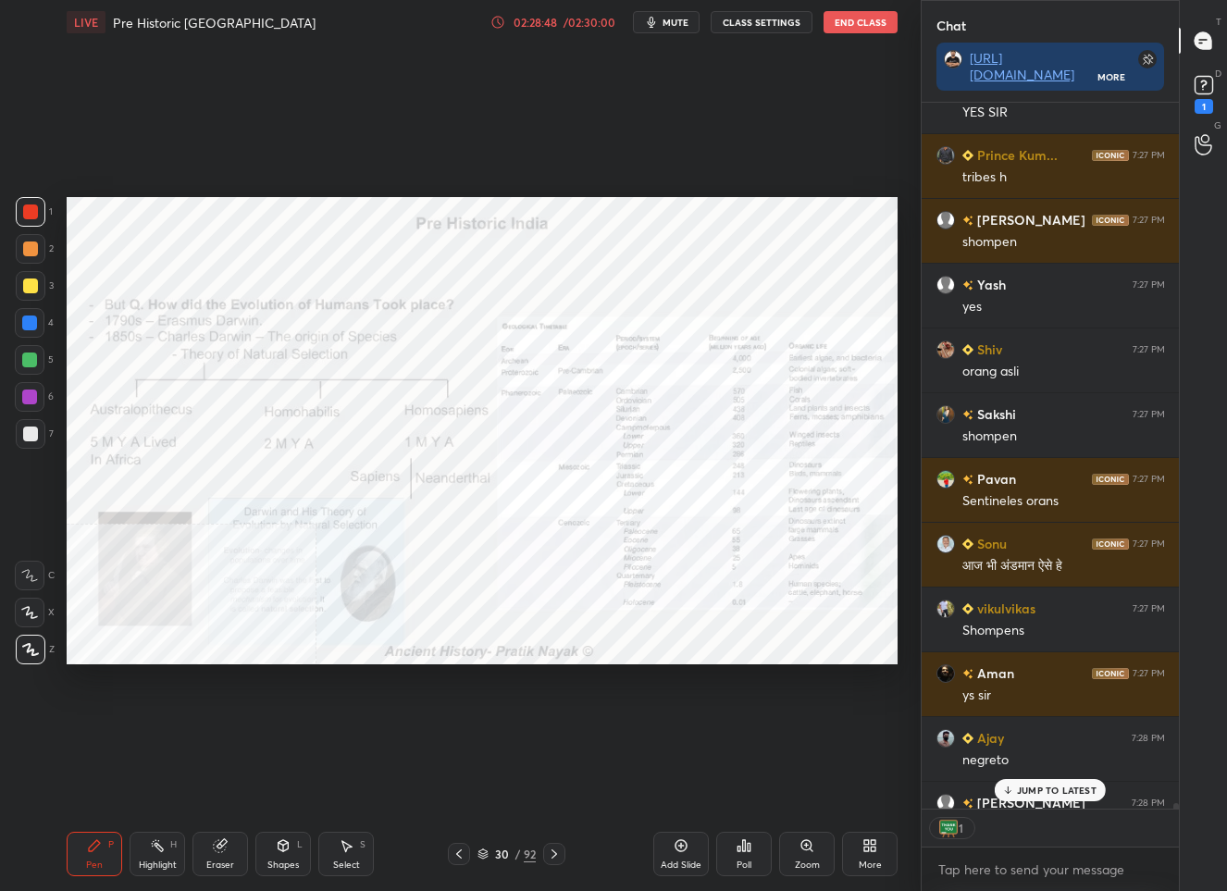
scroll to position [93485, 0]
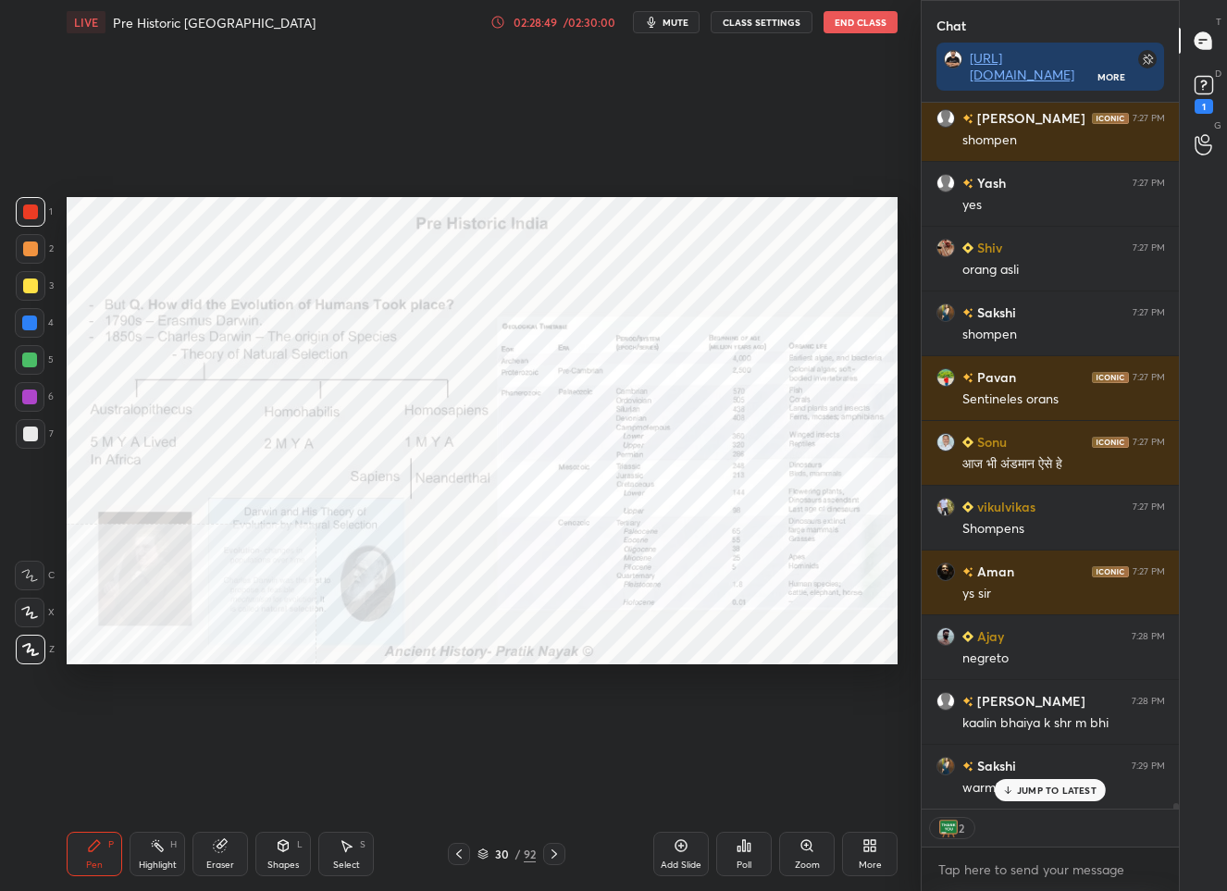
click at [494, 859] on div "30" at bounding box center [501, 853] width 19 height 11
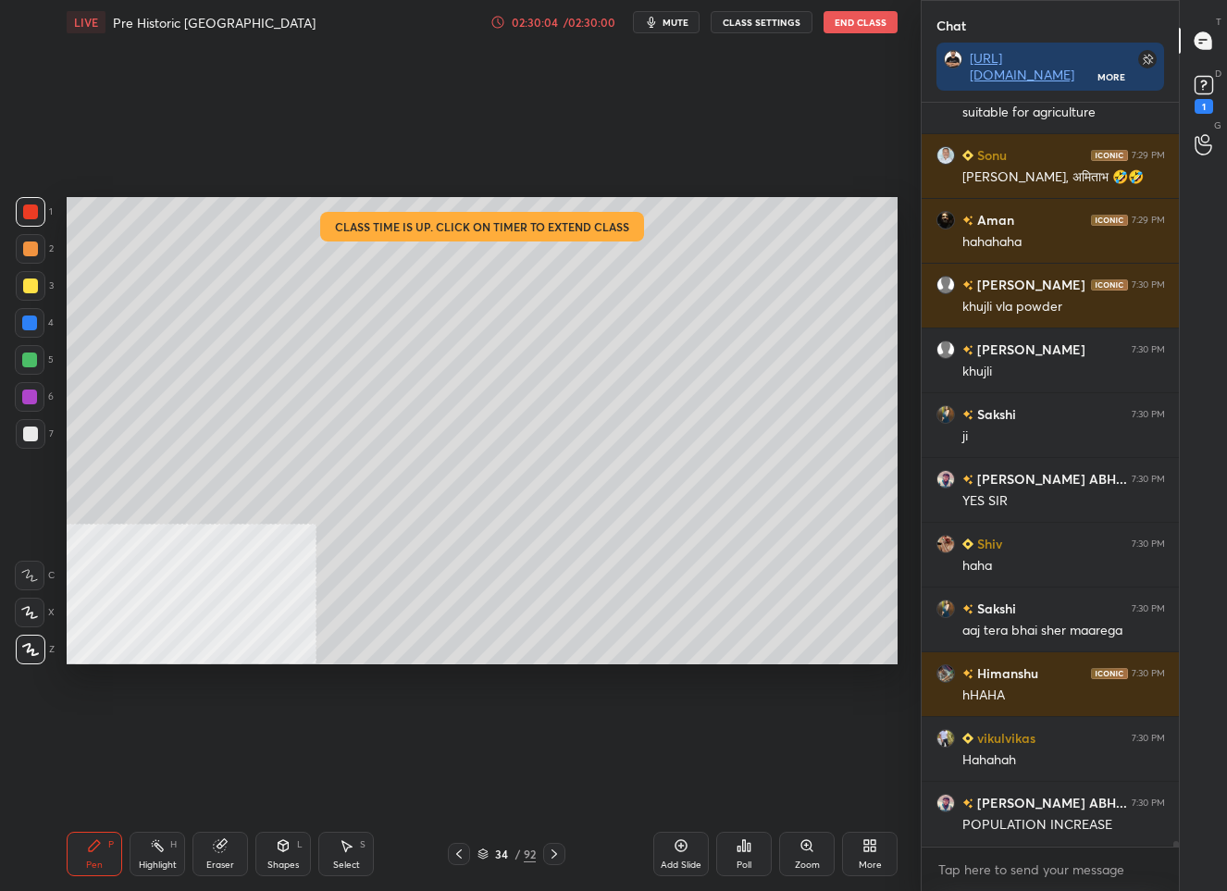
scroll to position [94438, 0]
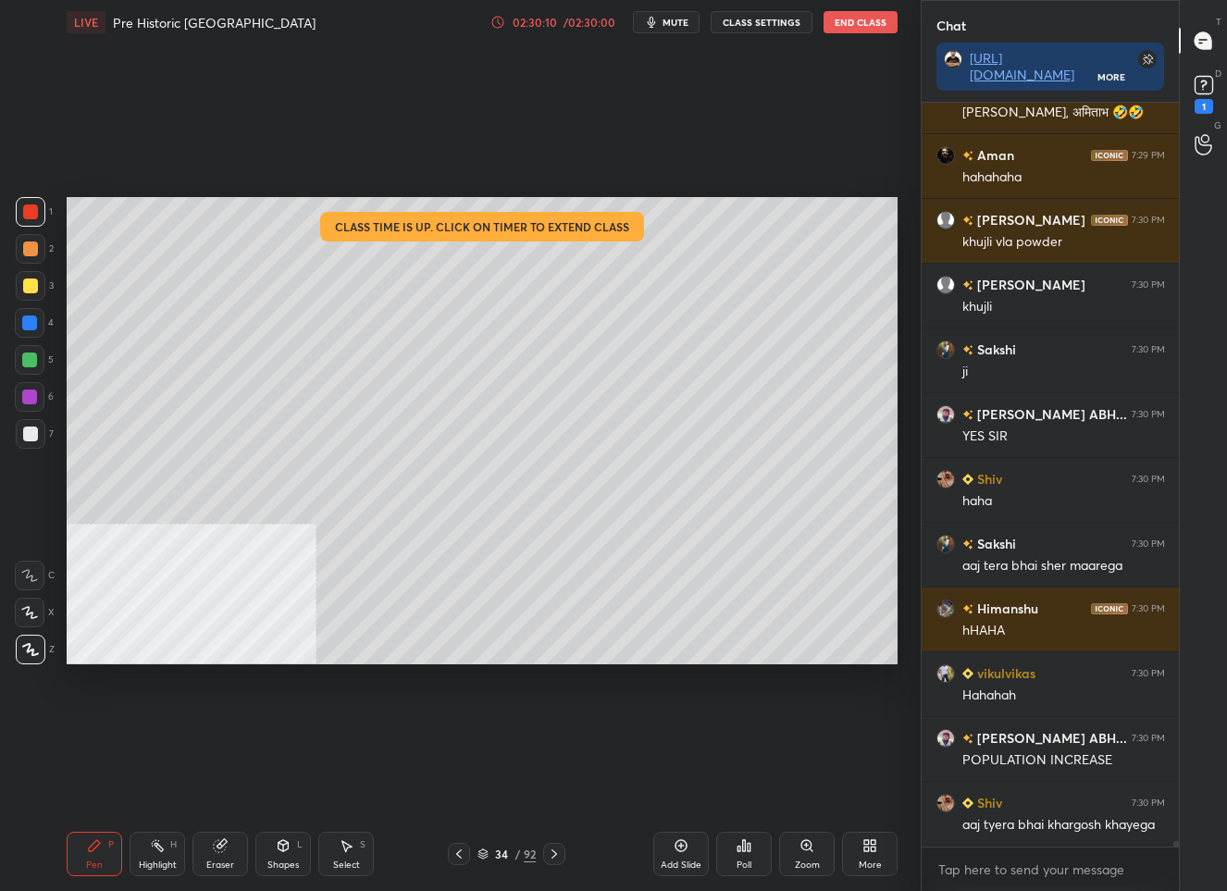
click at [490, 858] on div "34 / 92" at bounding box center [506, 854] width 58 height 17
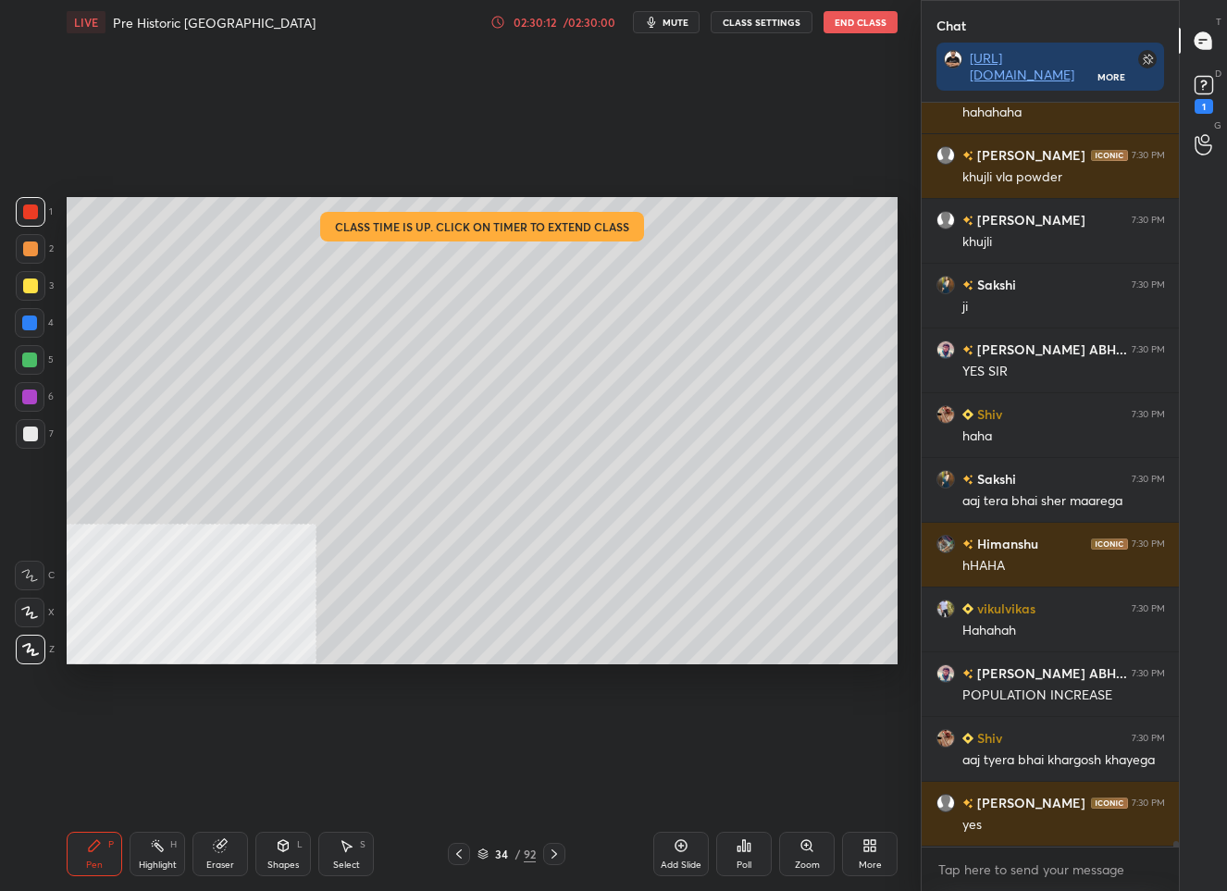
scroll to position [94567, 0]
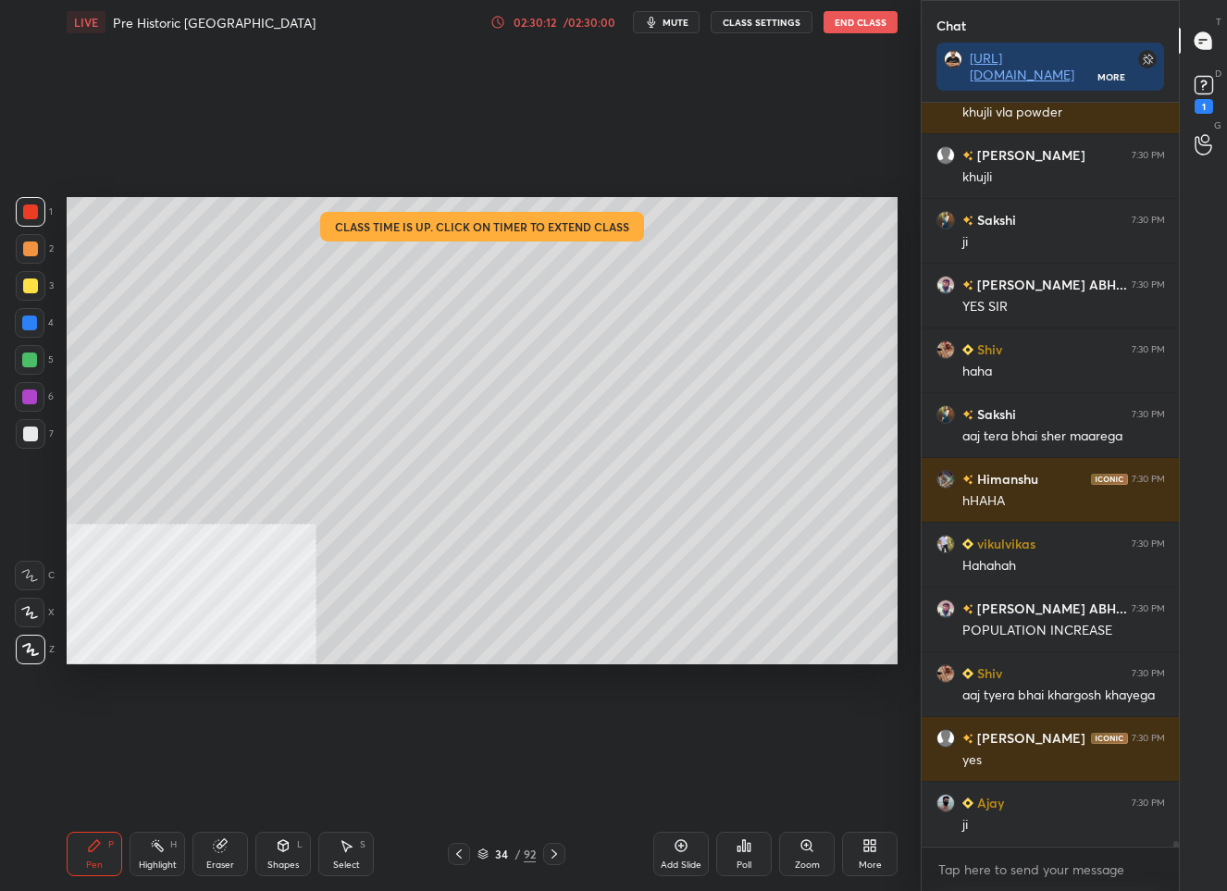
click at [690, 843] on div "Add Slide" at bounding box center [681, 854] width 56 height 44
click at [290, 852] on div "Shapes L" at bounding box center [283, 854] width 56 height 44
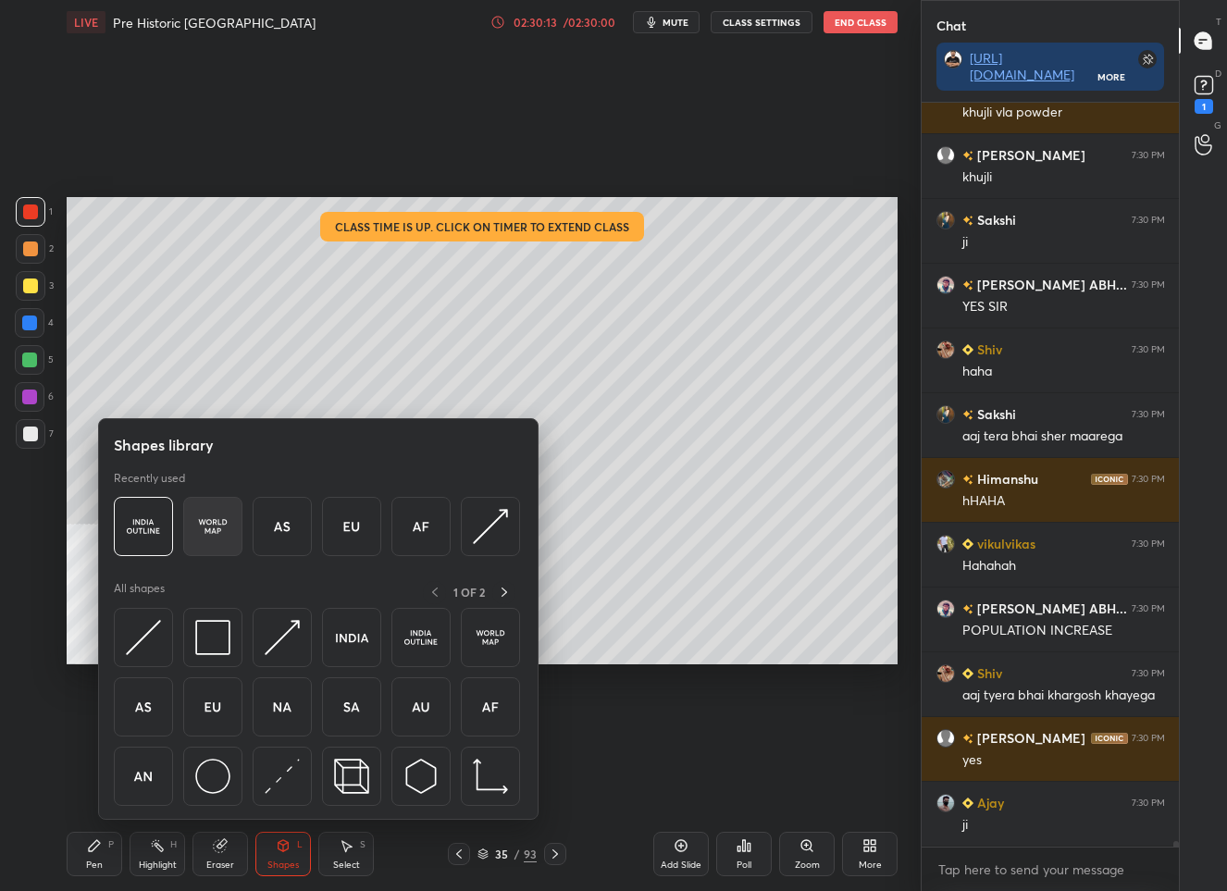
scroll to position [94697, 0]
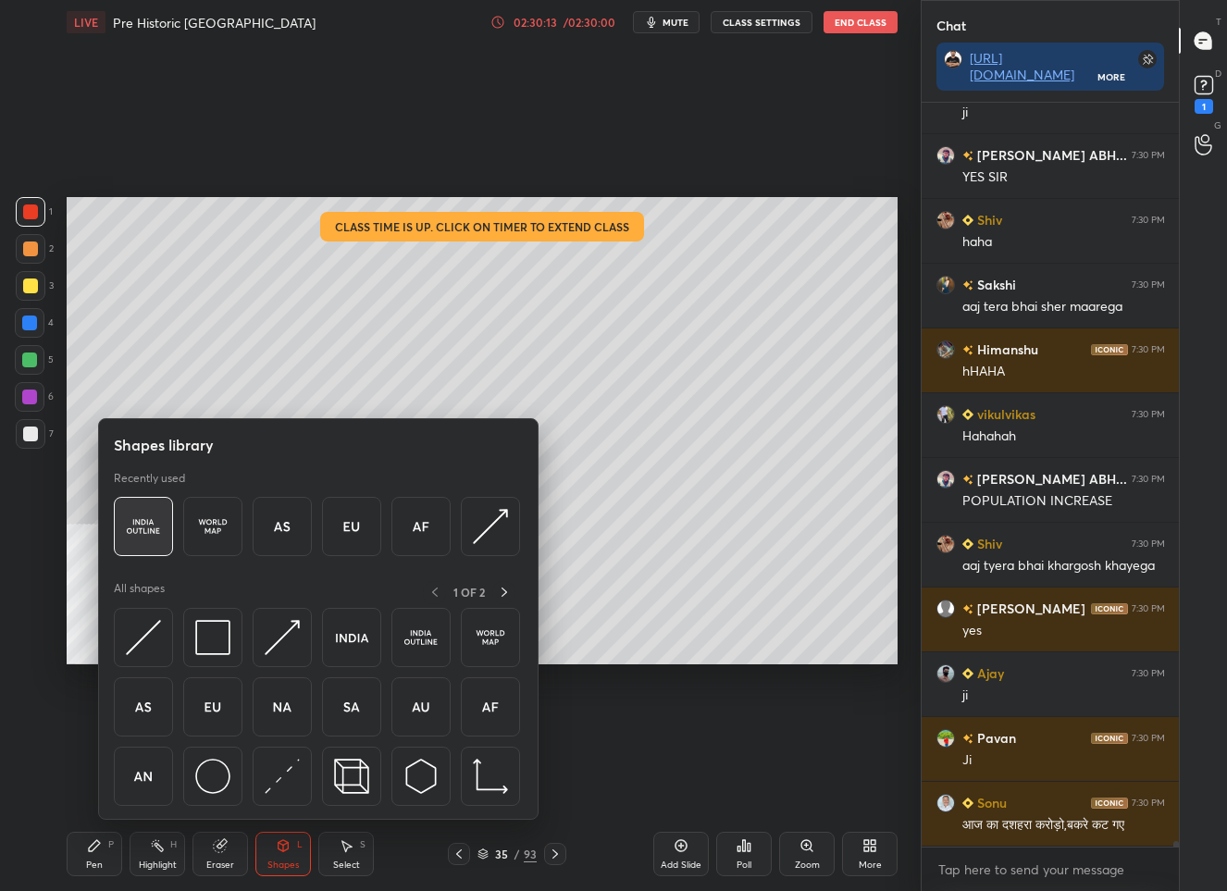
click at [147, 514] on img at bounding box center [143, 526] width 35 height 35
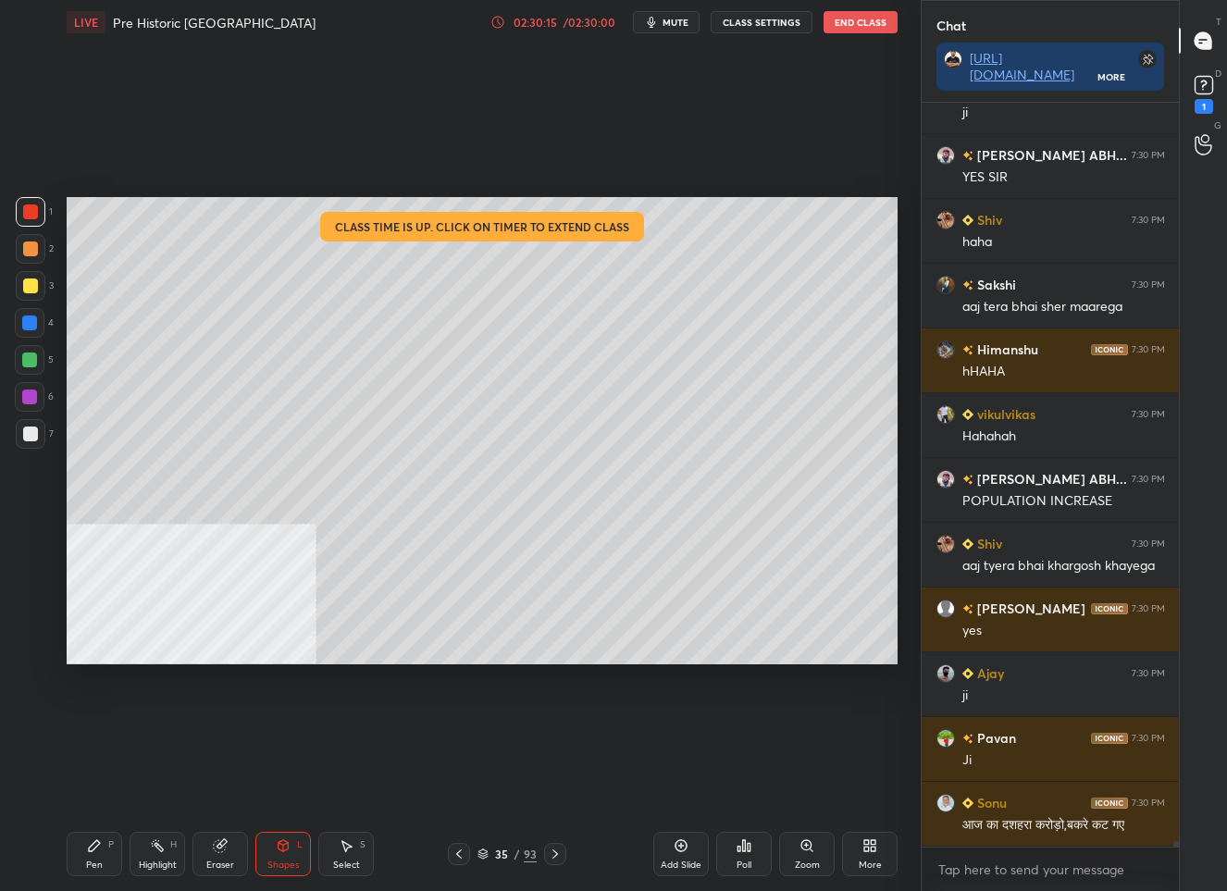
scroll to position [94762, 0]
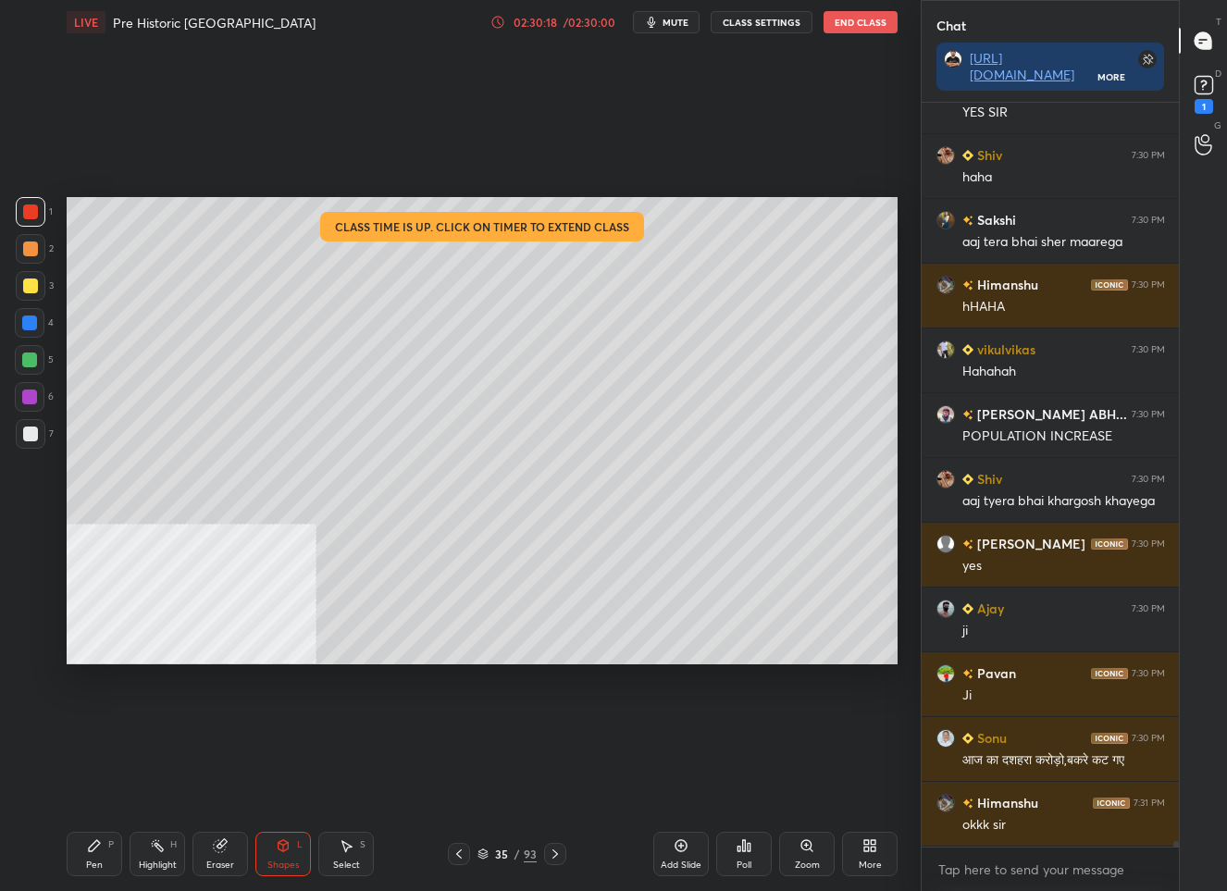
click at [108, 848] on div "P" at bounding box center [111, 844] width 6 height 9
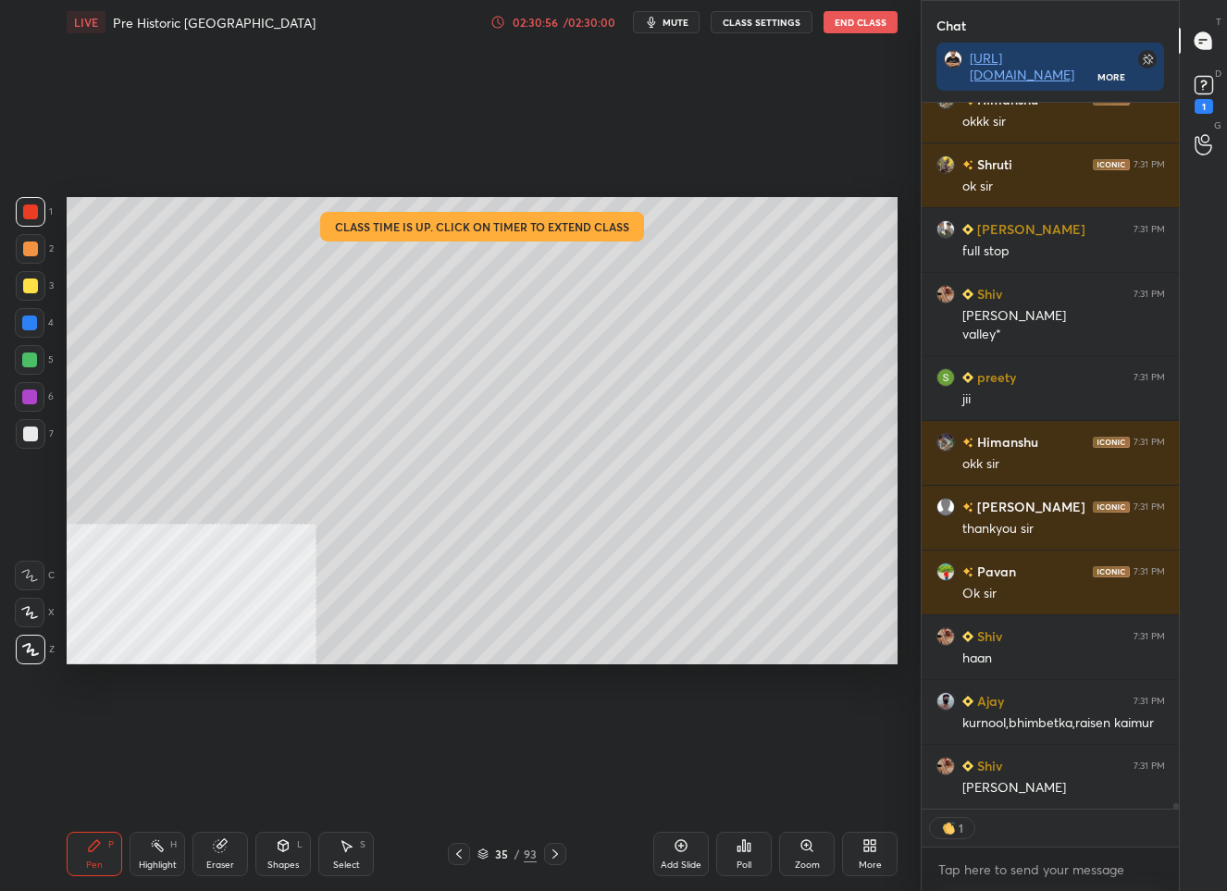
scroll to position [95530, 0]
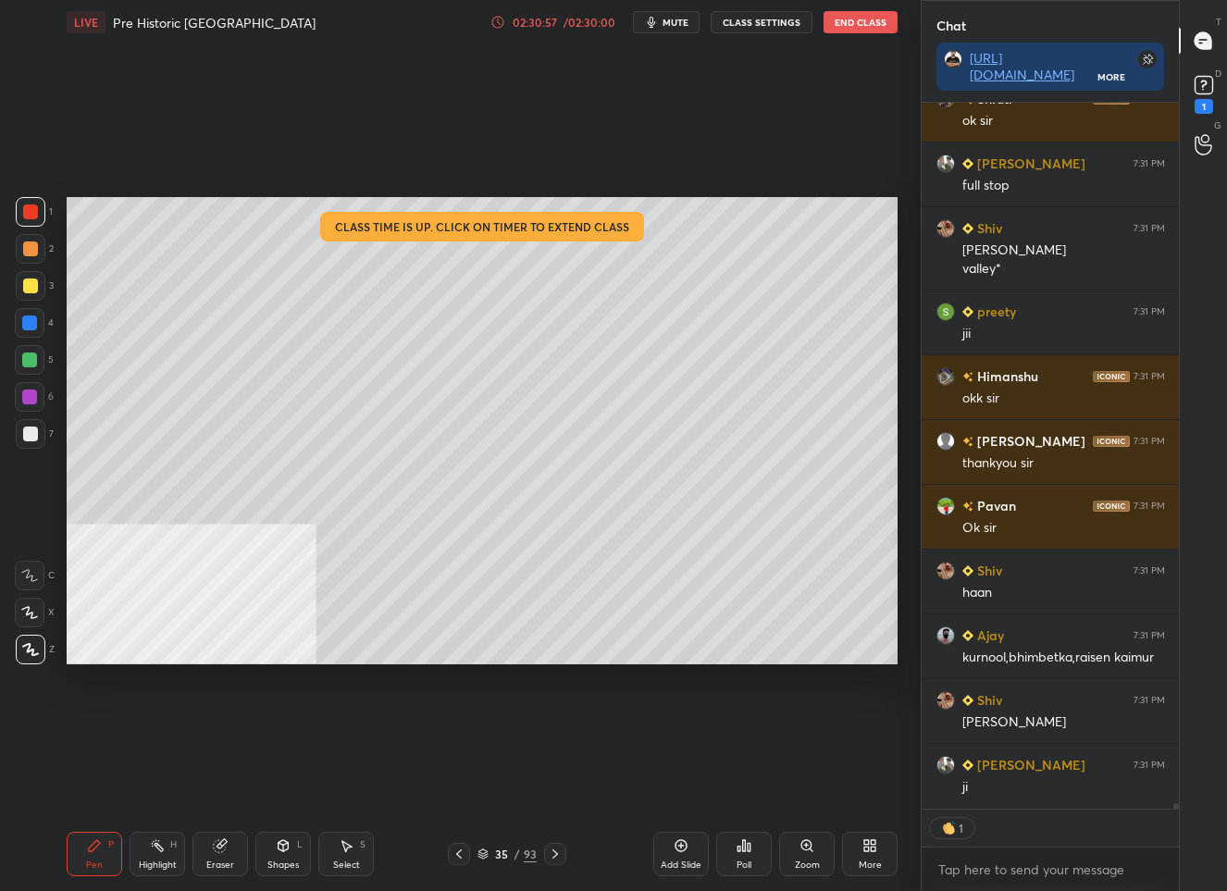
click at [508, 855] on div "35" at bounding box center [501, 853] width 19 height 11
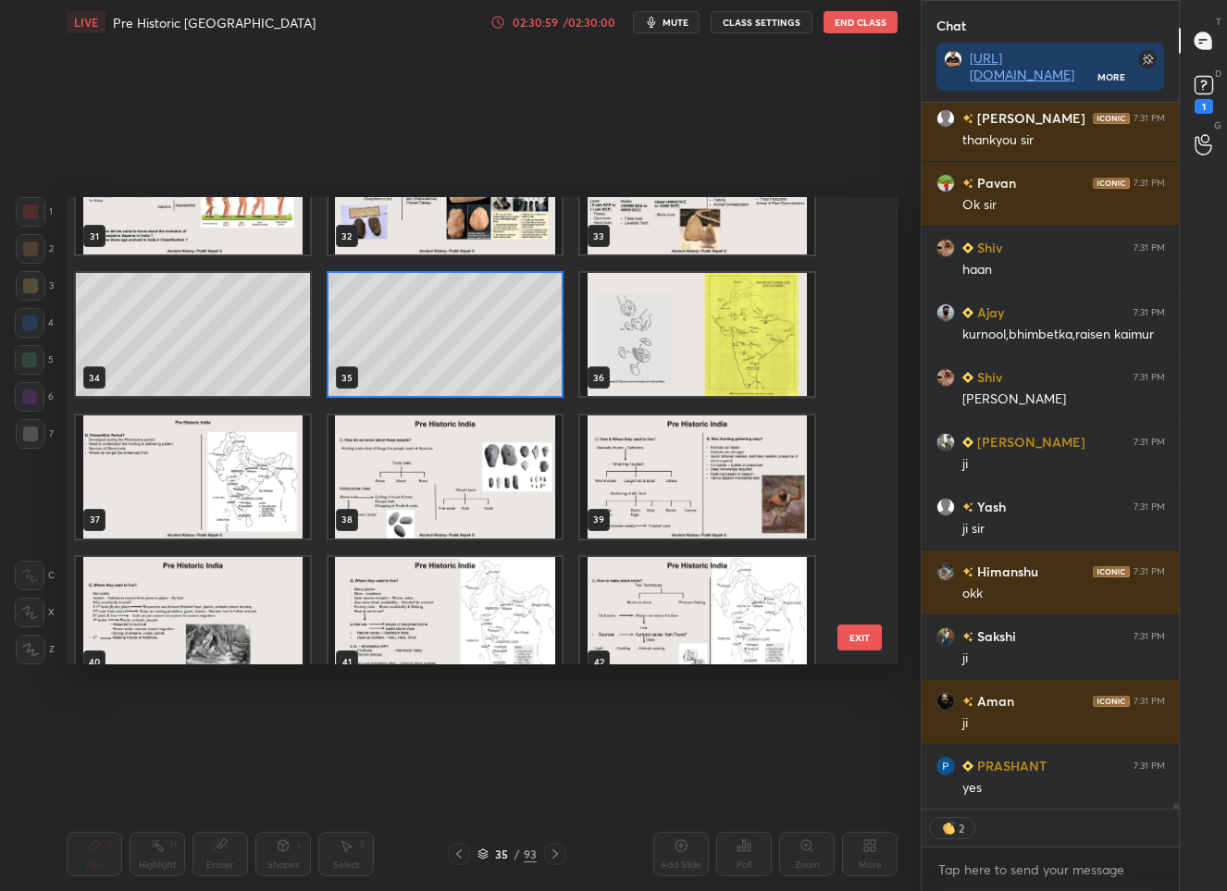
scroll to position [1475, 0]
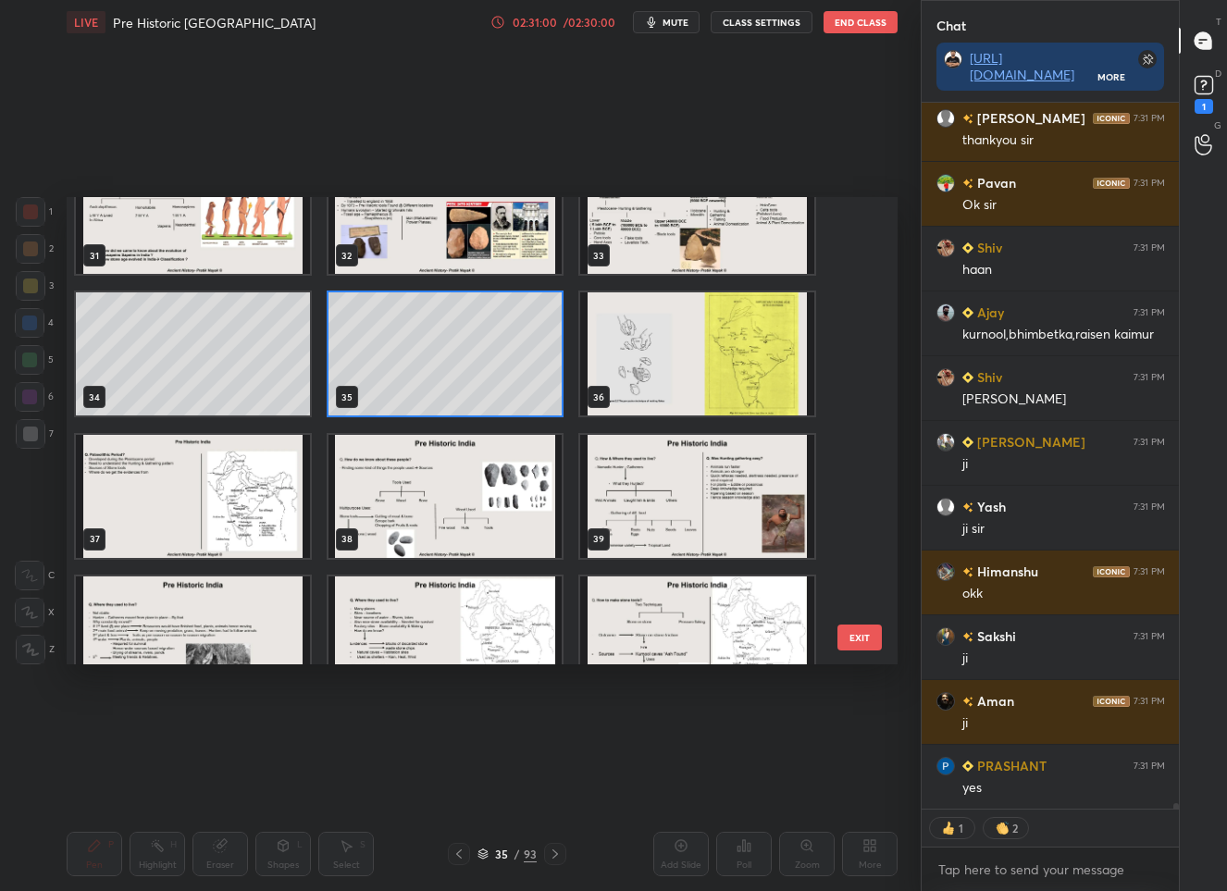
click at [635, 351] on img "grid" at bounding box center [697, 353] width 234 height 123
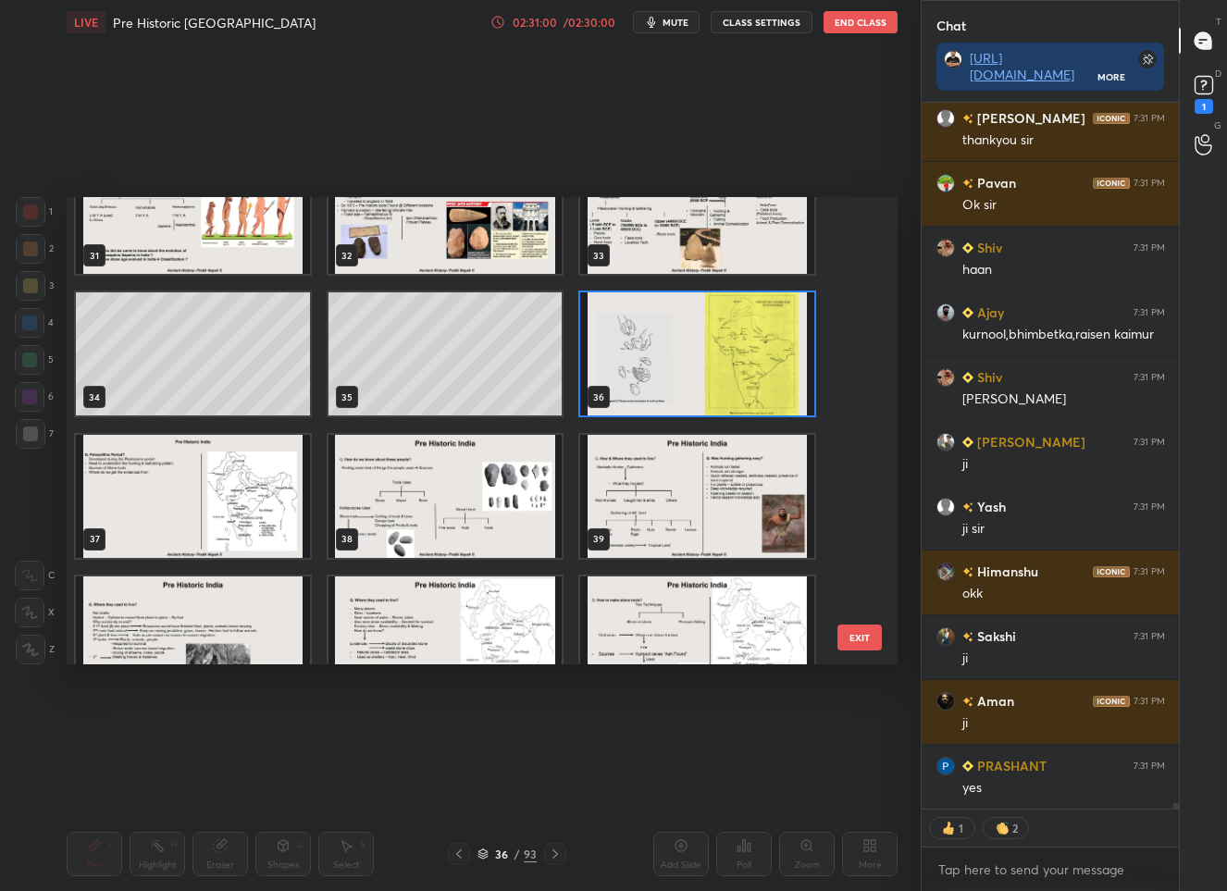
click at [635, 351] on img "grid" at bounding box center [697, 353] width 234 height 123
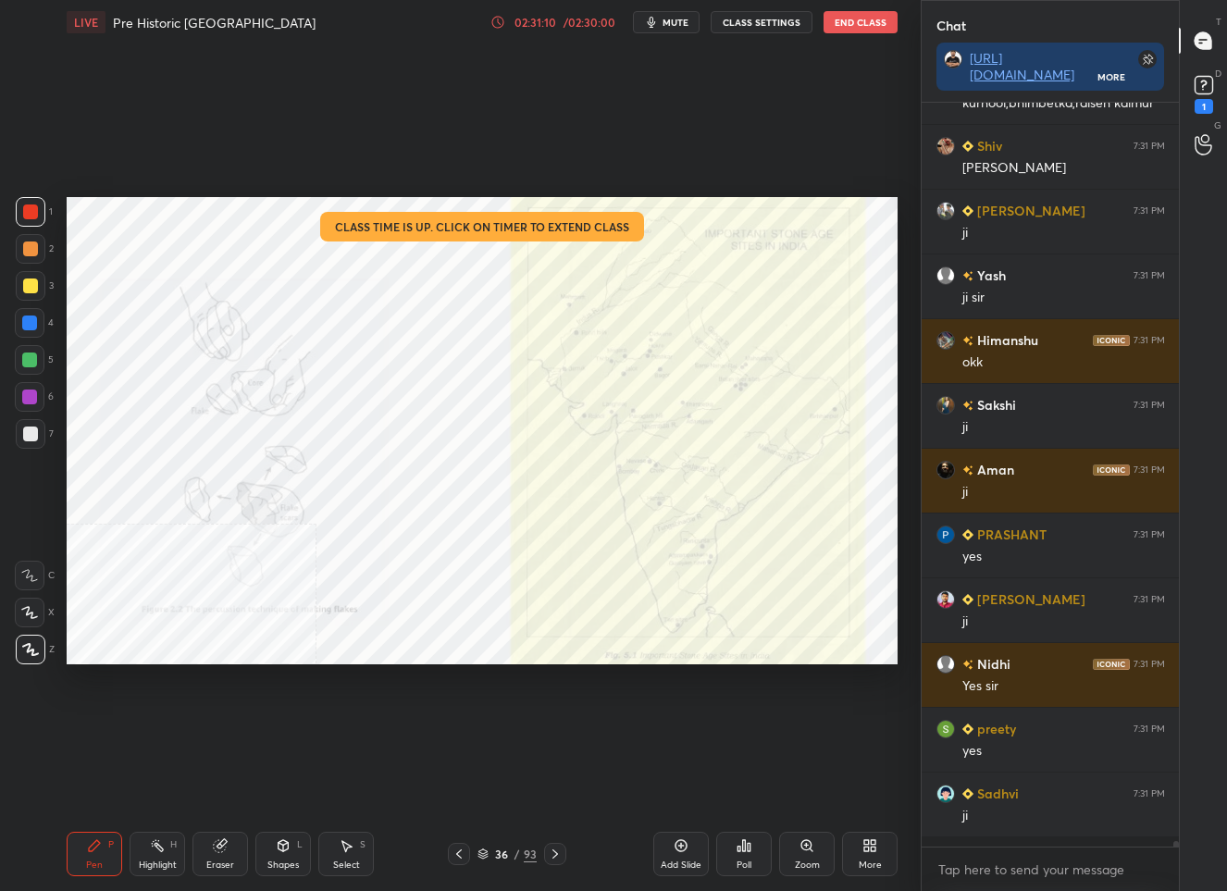
scroll to position [96075, 0]
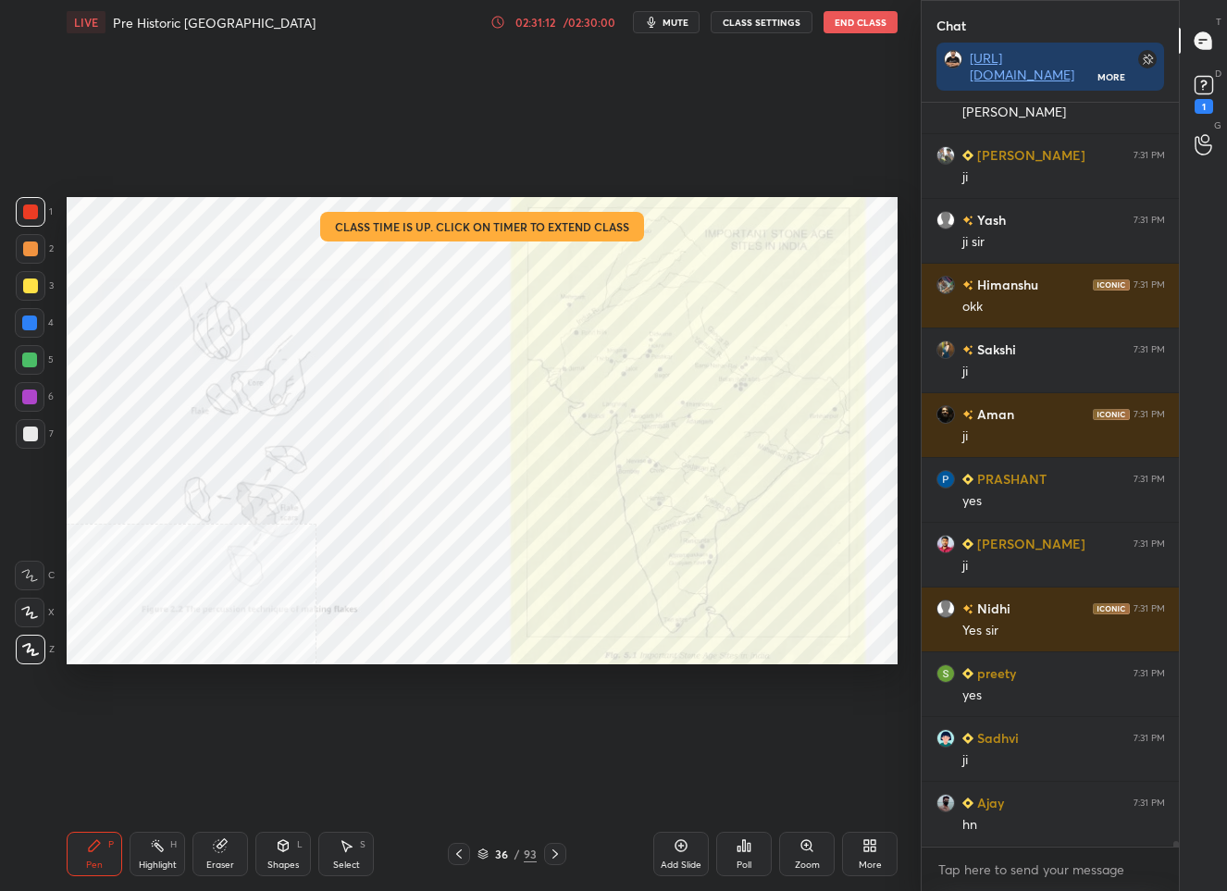
click at [500, 857] on div "36" at bounding box center [501, 853] width 19 height 11
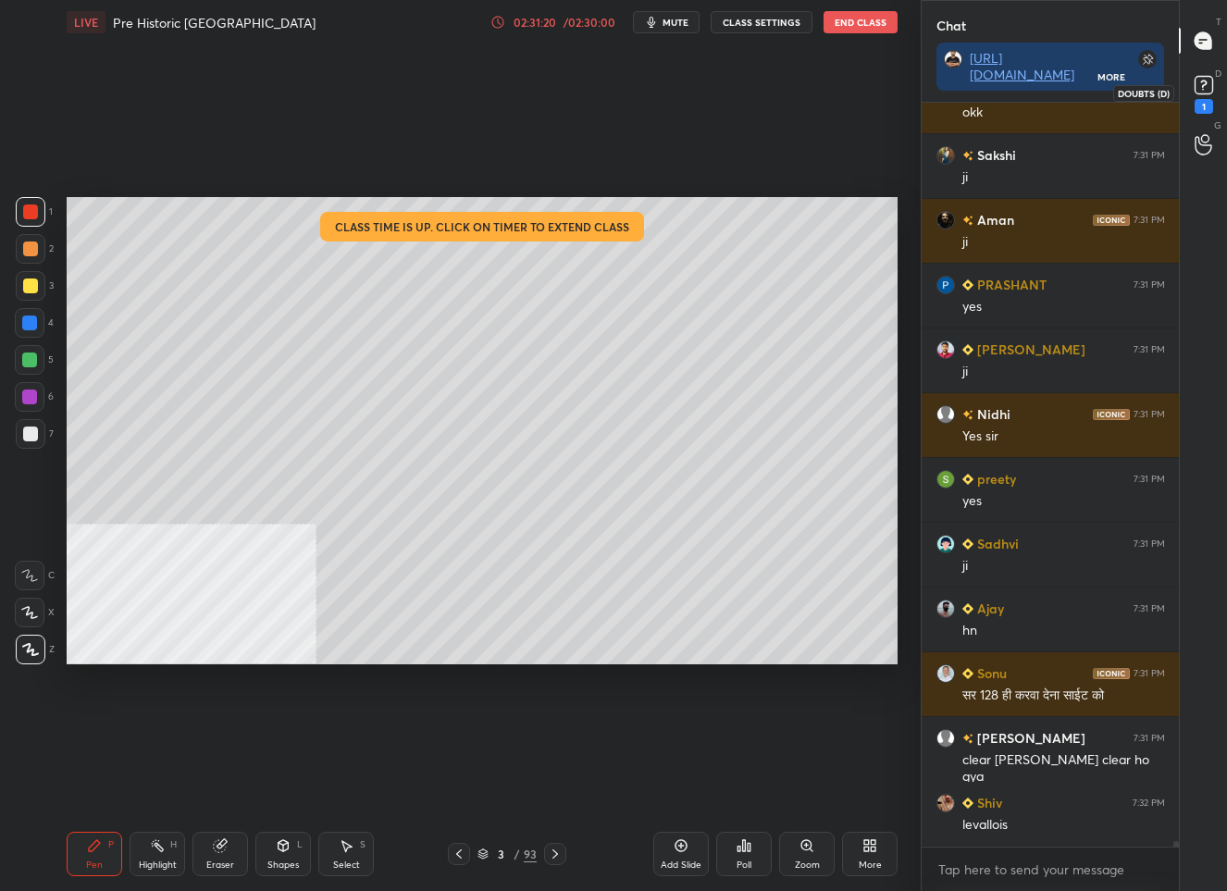
click at [1211, 86] on rect at bounding box center [1203, 86] width 18 height 18
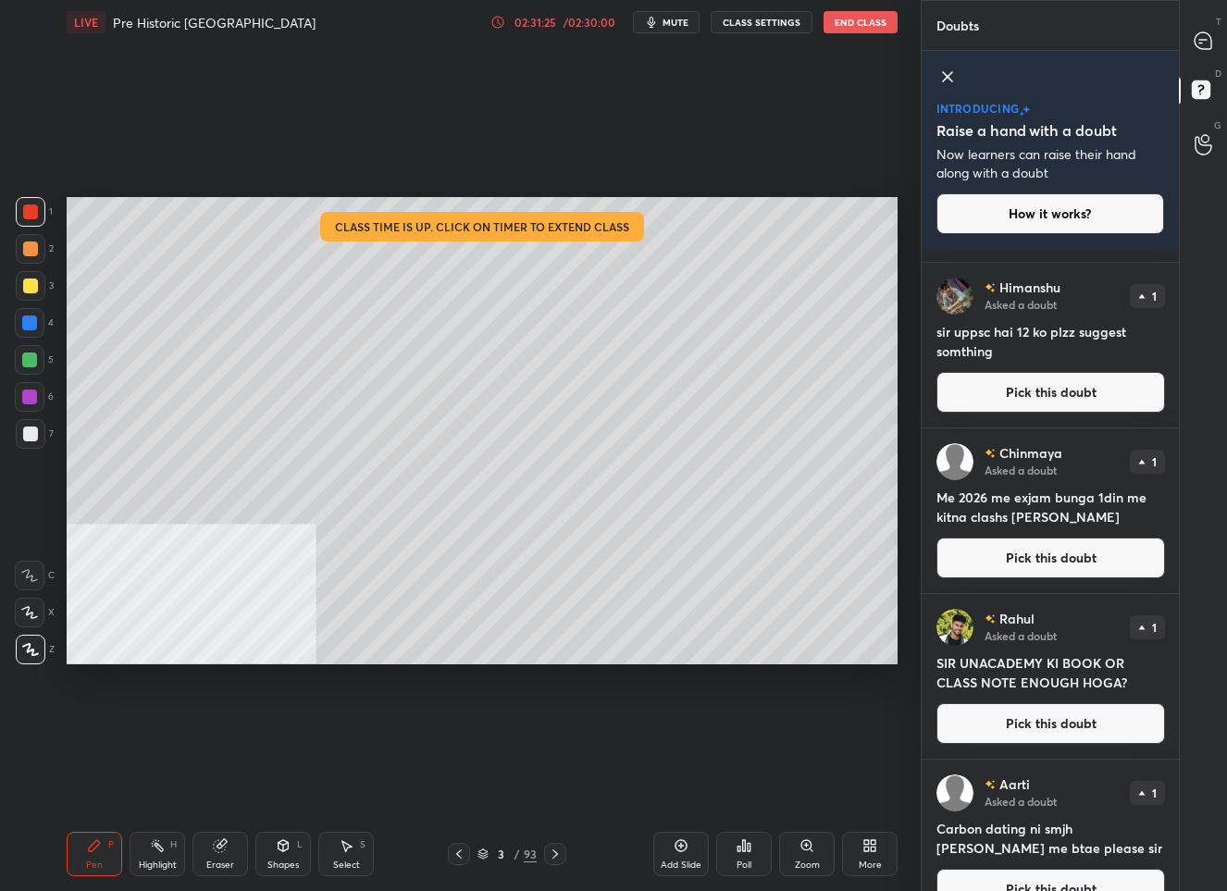
click at [1014, 560] on button "Pick this doubt" at bounding box center [1050, 557] width 229 height 41
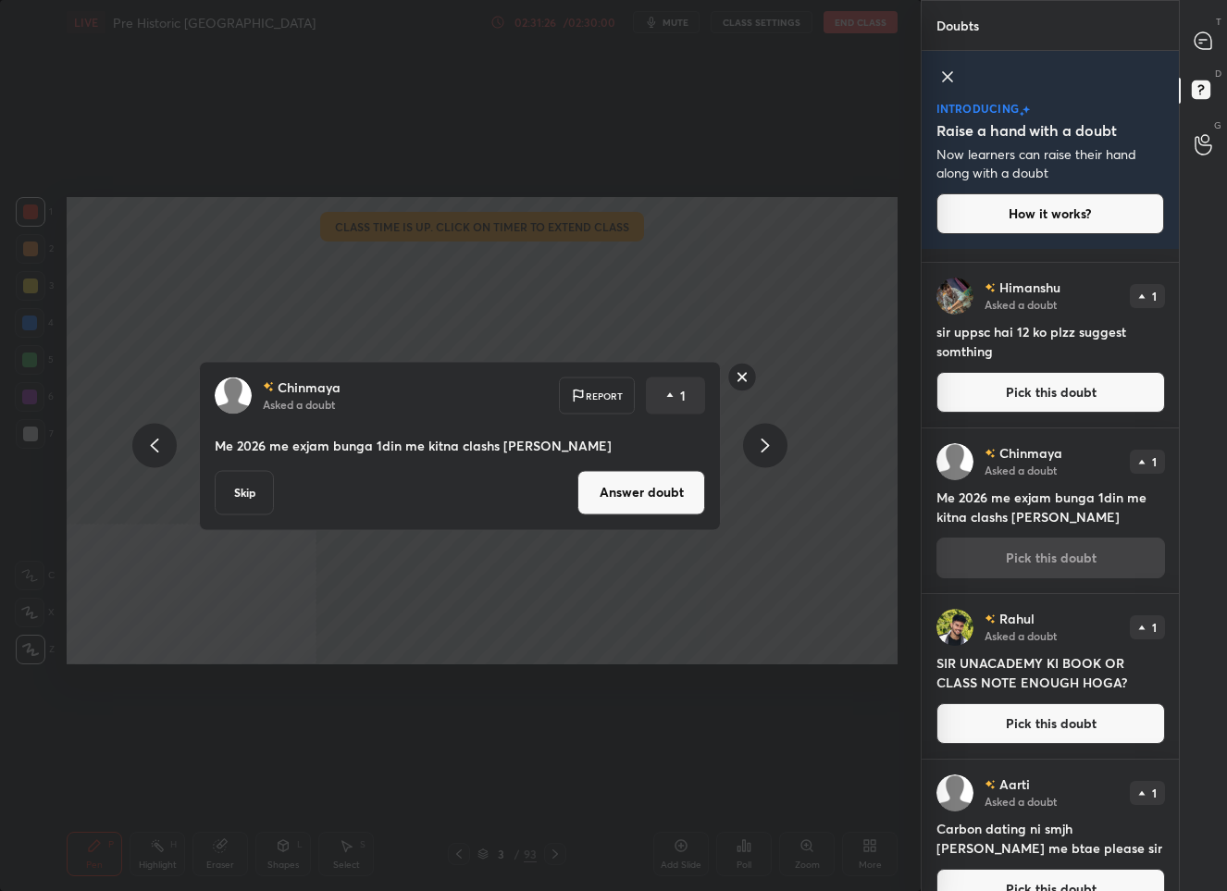
click at [648, 504] on button "Answer doubt" at bounding box center [641, 492] width 128 height 44
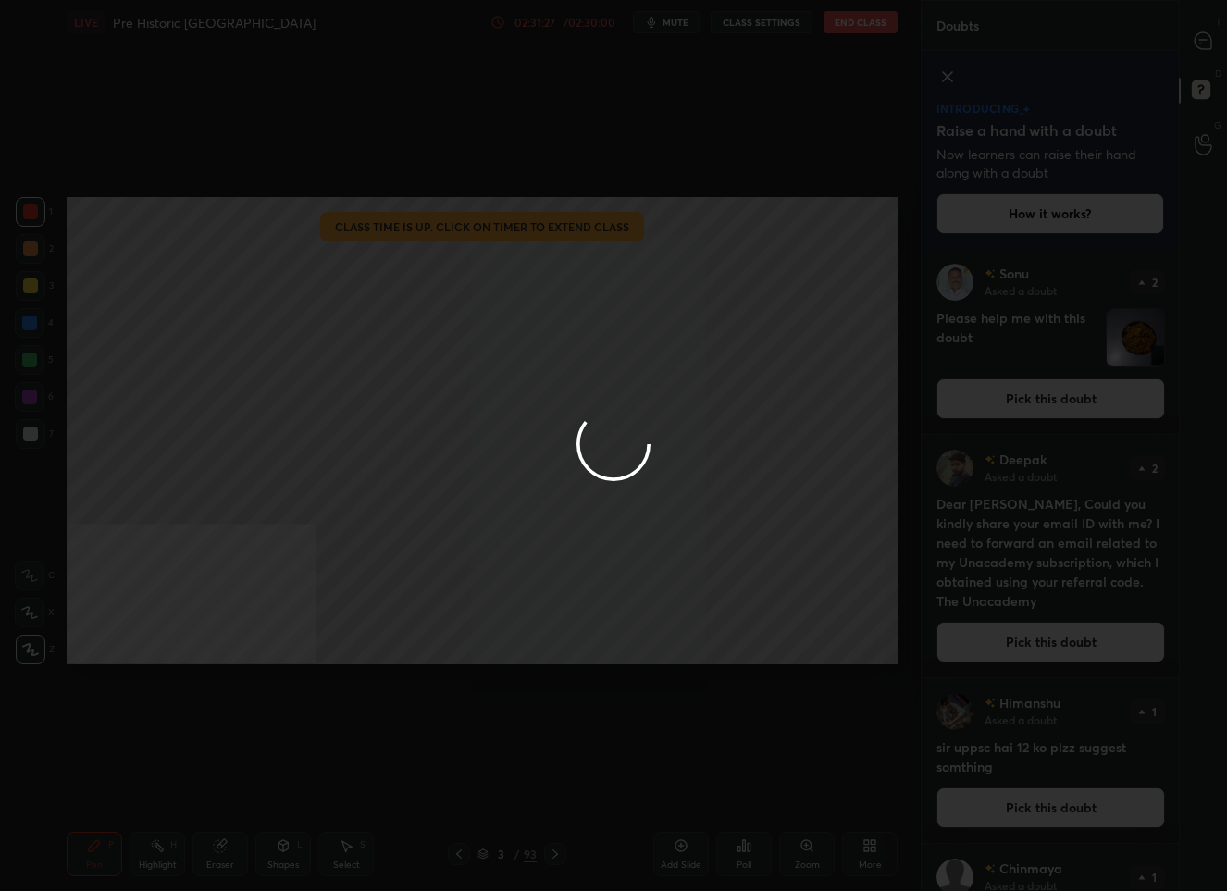
click at [1197, 43] on div at bounding box center [613, 445] width 1227 height 891
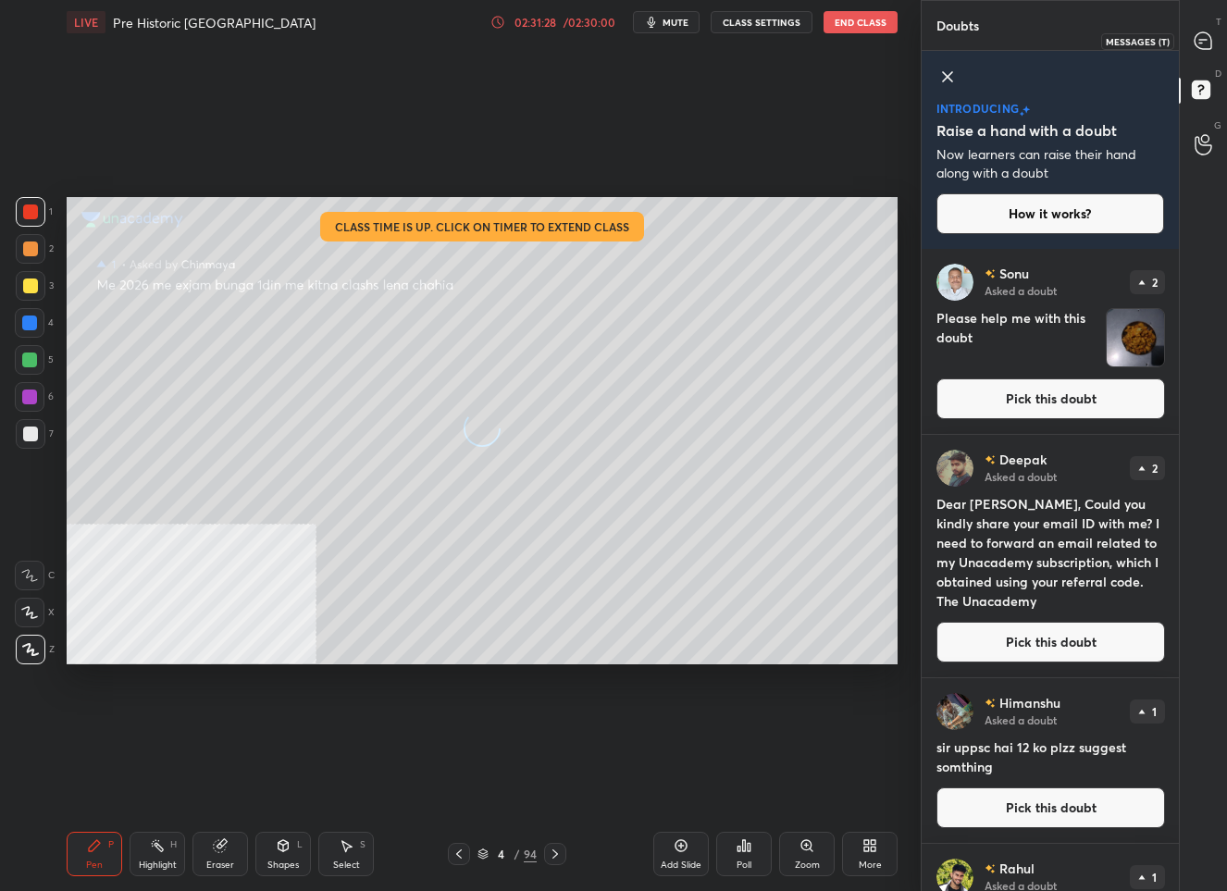
click at [1197, 43] on icon at bounding box center [1202, 40] width 17 height 17
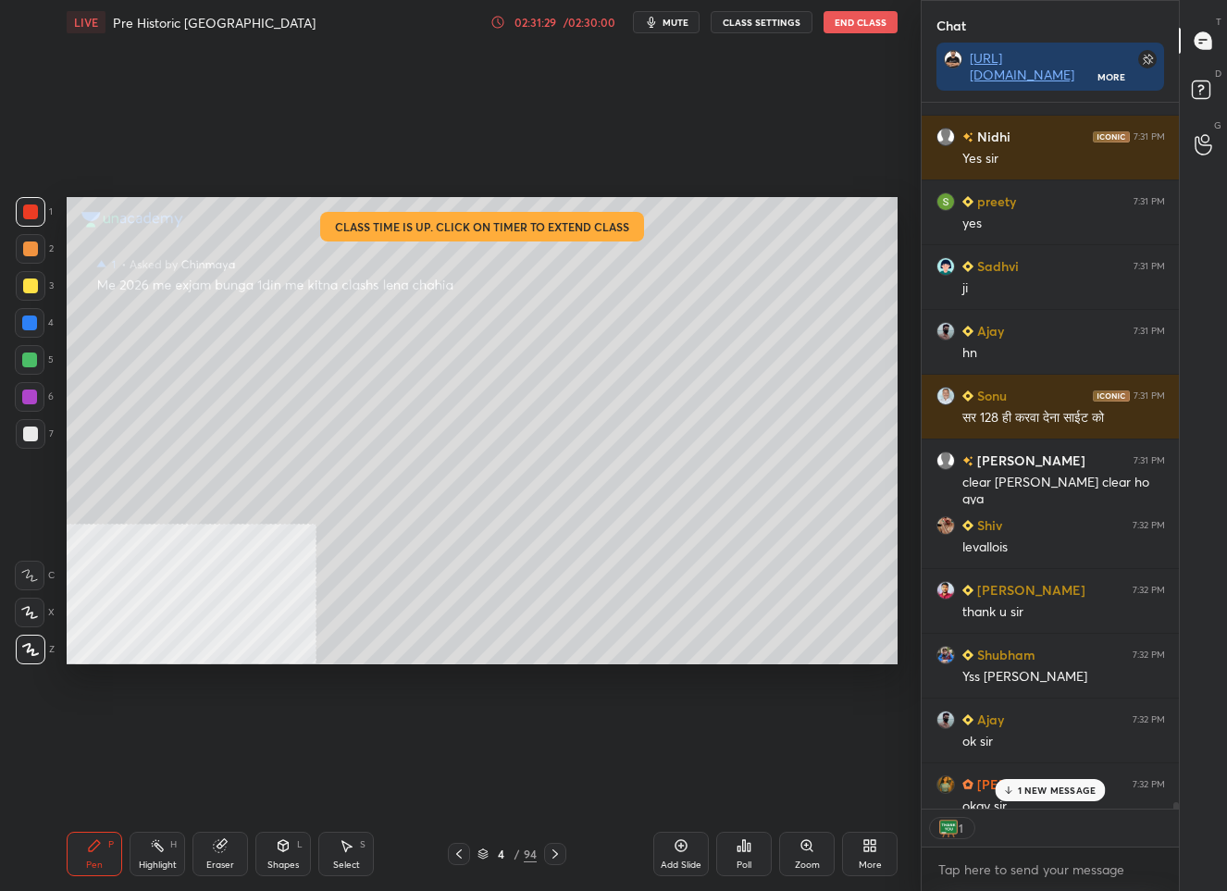
click at [26, 292] on div at bounding box center [30, 285] width 15 height 15
drag, startPoint x: 1027, startPoint y: 793, endPoint x: 1019, endPoint y: 784, distance: 11.8
click at [1027, 793] on p "5 NEW MESSAGES" at bounding box center [1057, 789] width 86 height 11
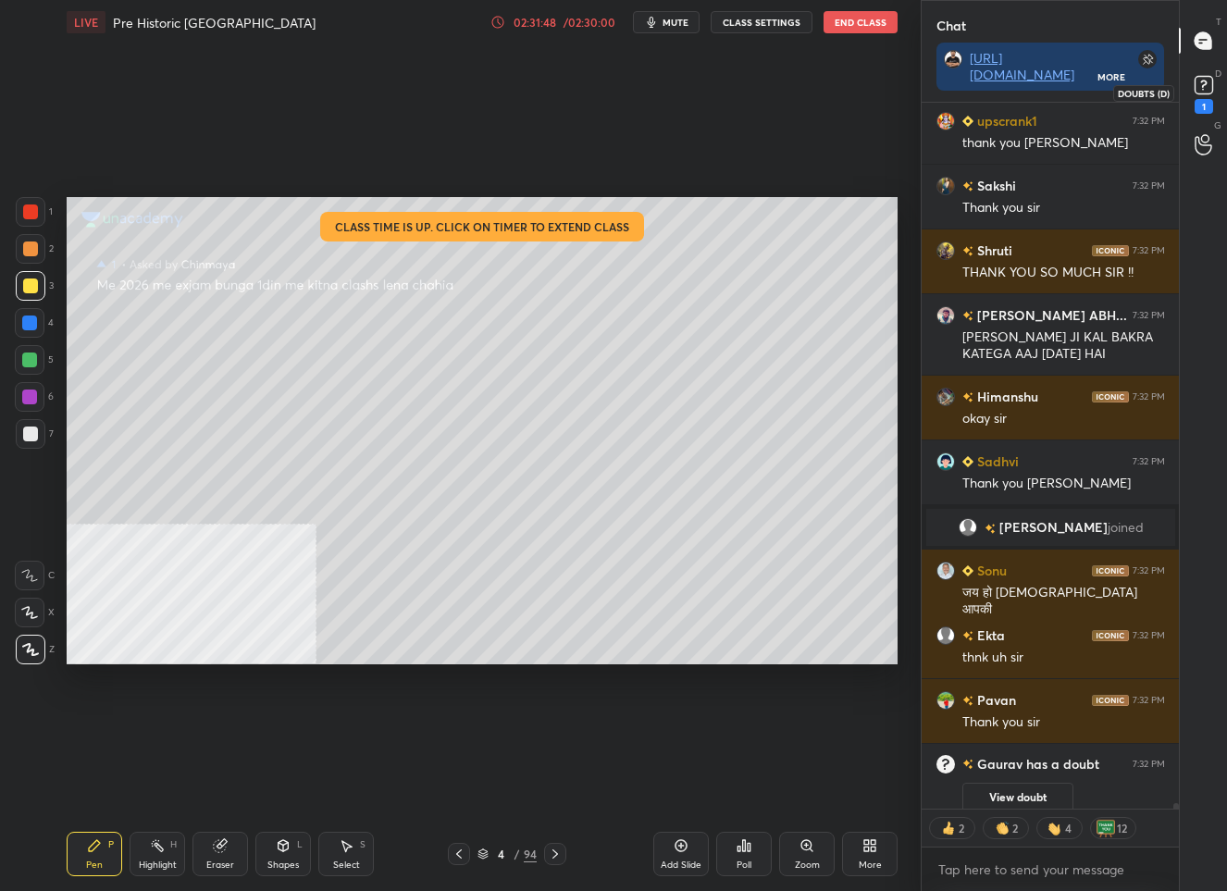
click at [1200, 86] on rect at bounding box center [1203, 86] width 18 height 18
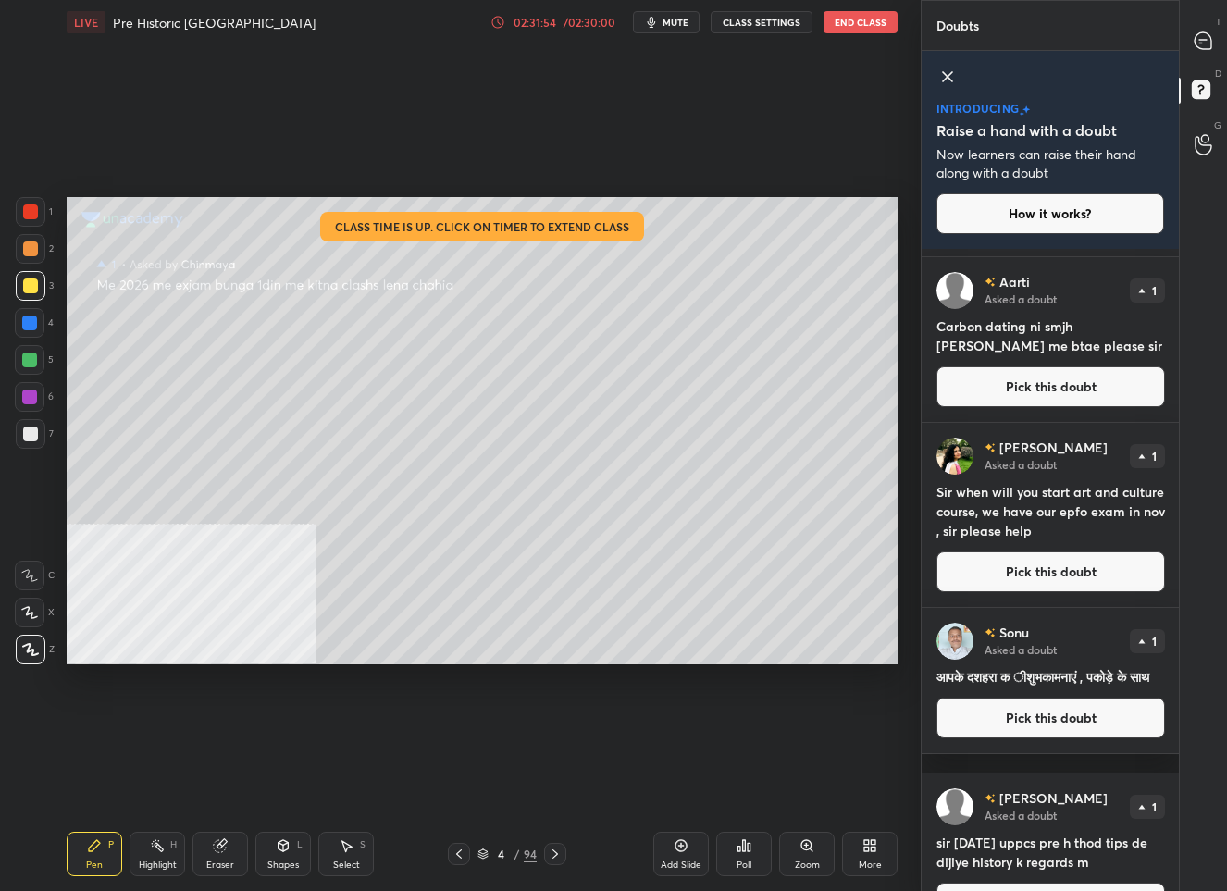
click at [1050, 595] on div "[PERSON_NAME] Asked a doubt 1 Sir when will you start art and culture course, w…" at bounding box center [1050, 515] width 258 height 184
click at [1044, 577] on button "Pick this doubt" at bounding box center [1050, 571] width 229 height 41
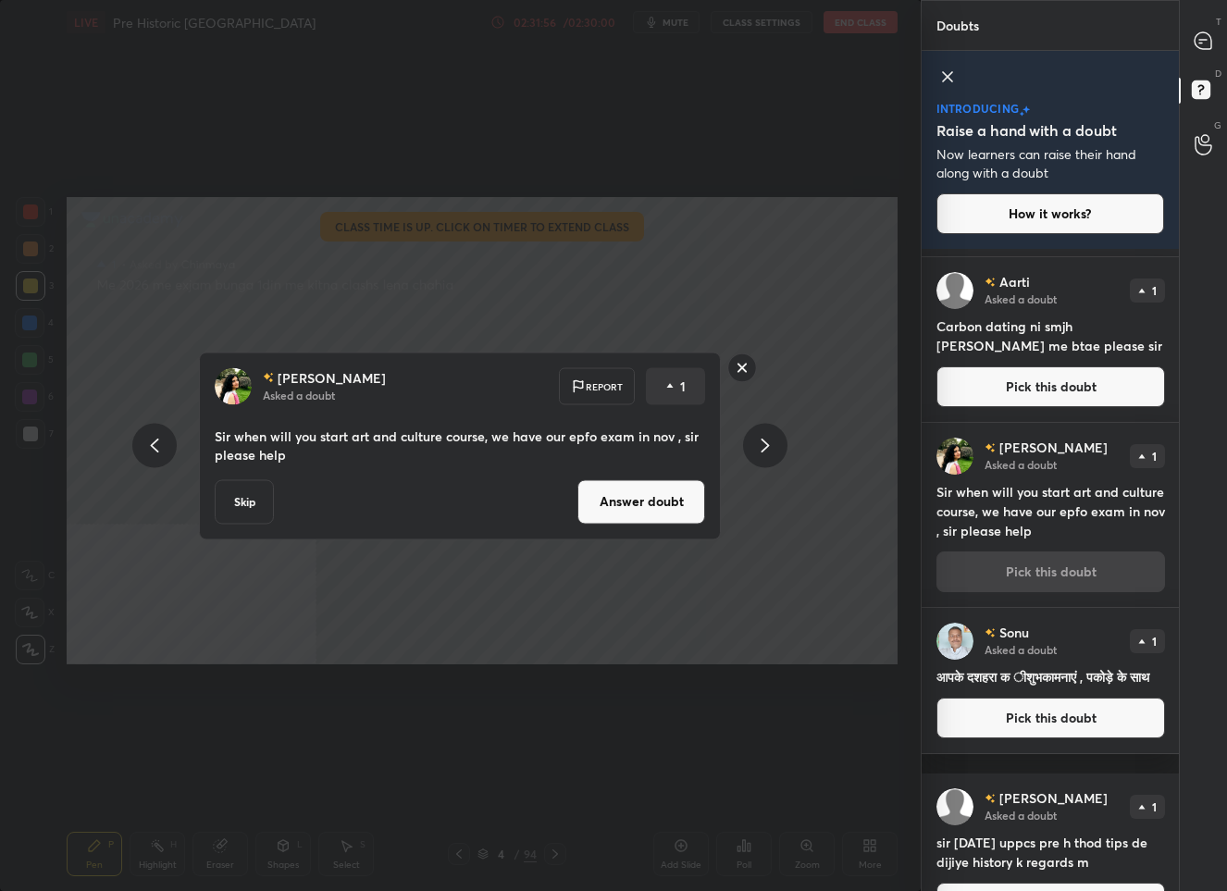
click at [608, 504] on button "Answer doubt" at bounding box center [641, 501] width 128 height 44
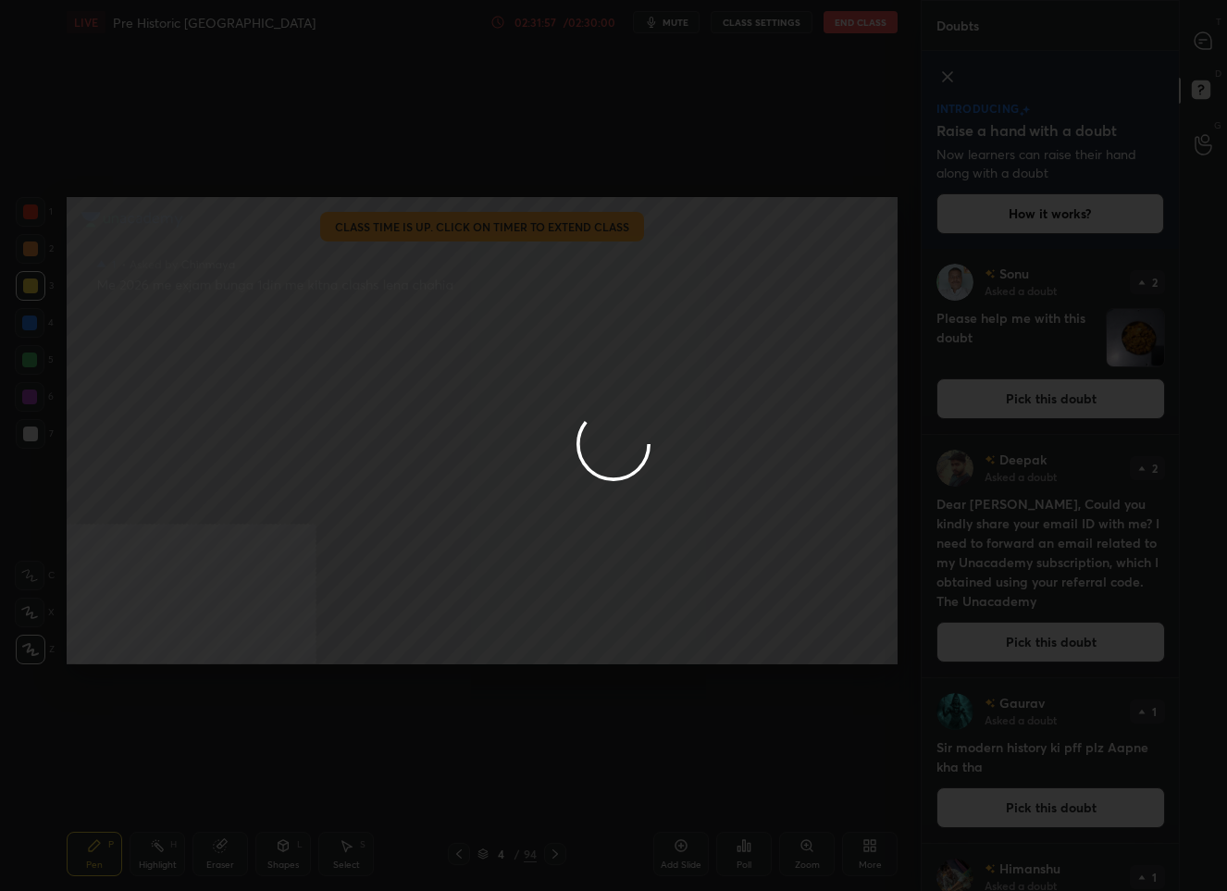
click at [1198, 42] on div at bounding box center [613, 445] width 1227 height 891
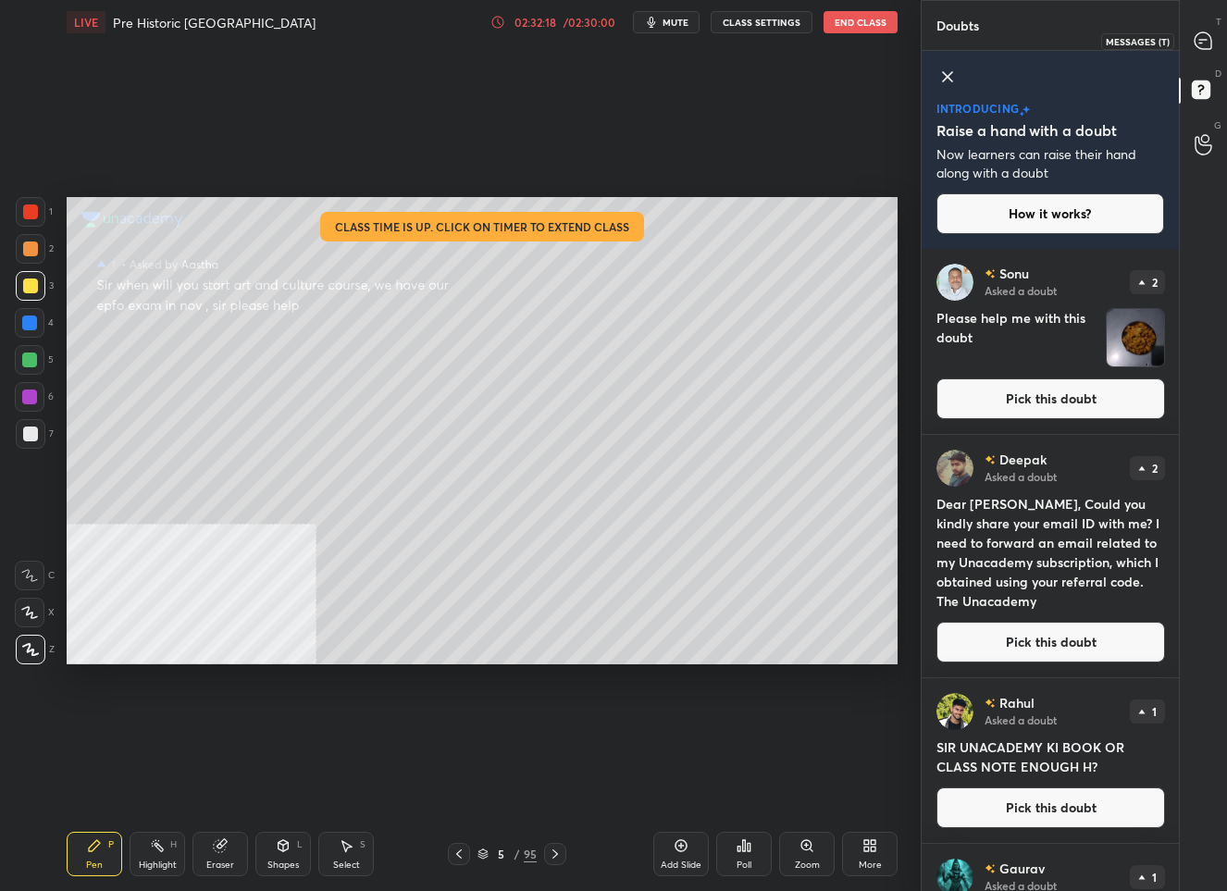
click at [1198, 46] on icon at bounding box center [1202, 40] width 17 height 17
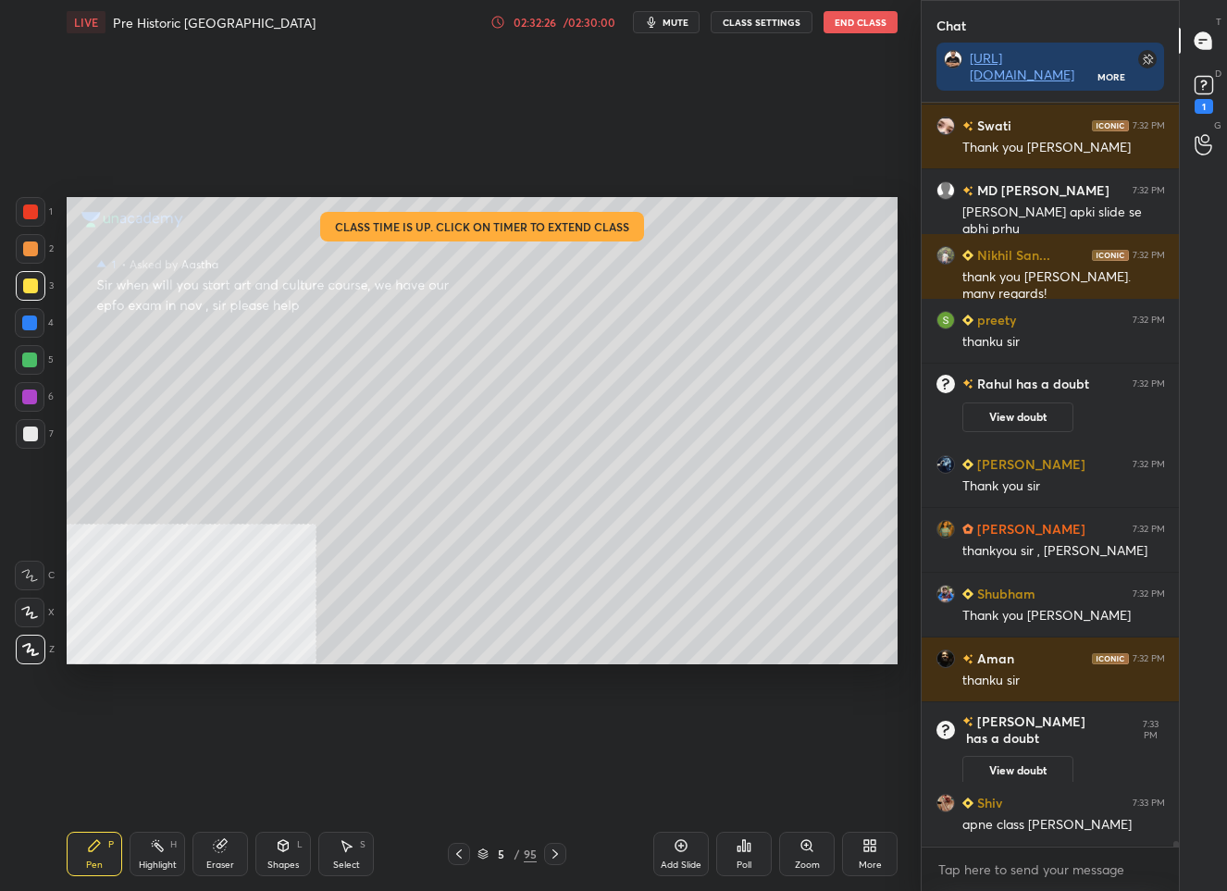
scroll to position [97023, 0]
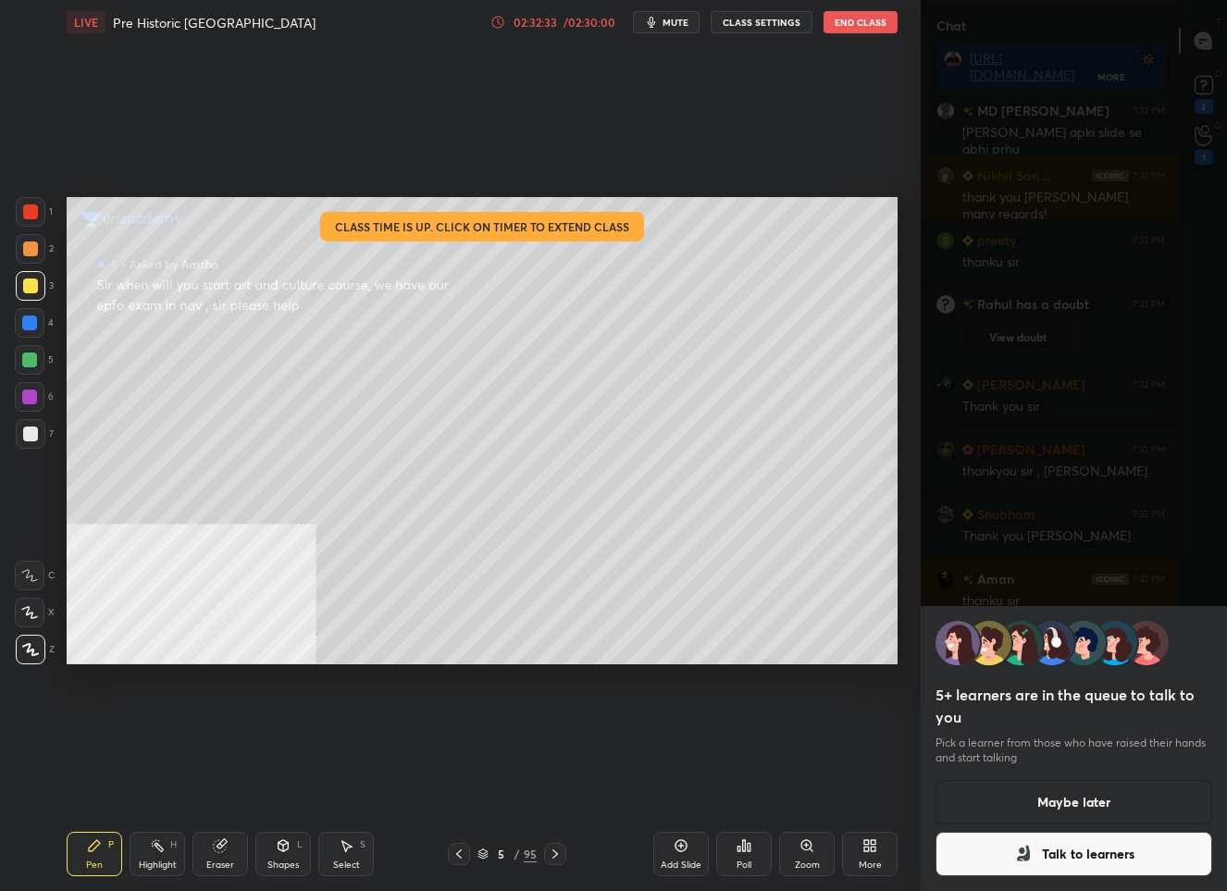
click at [1047, 803] on button "Maybe later" at bounding box center [1074, 802] width 278 height 44
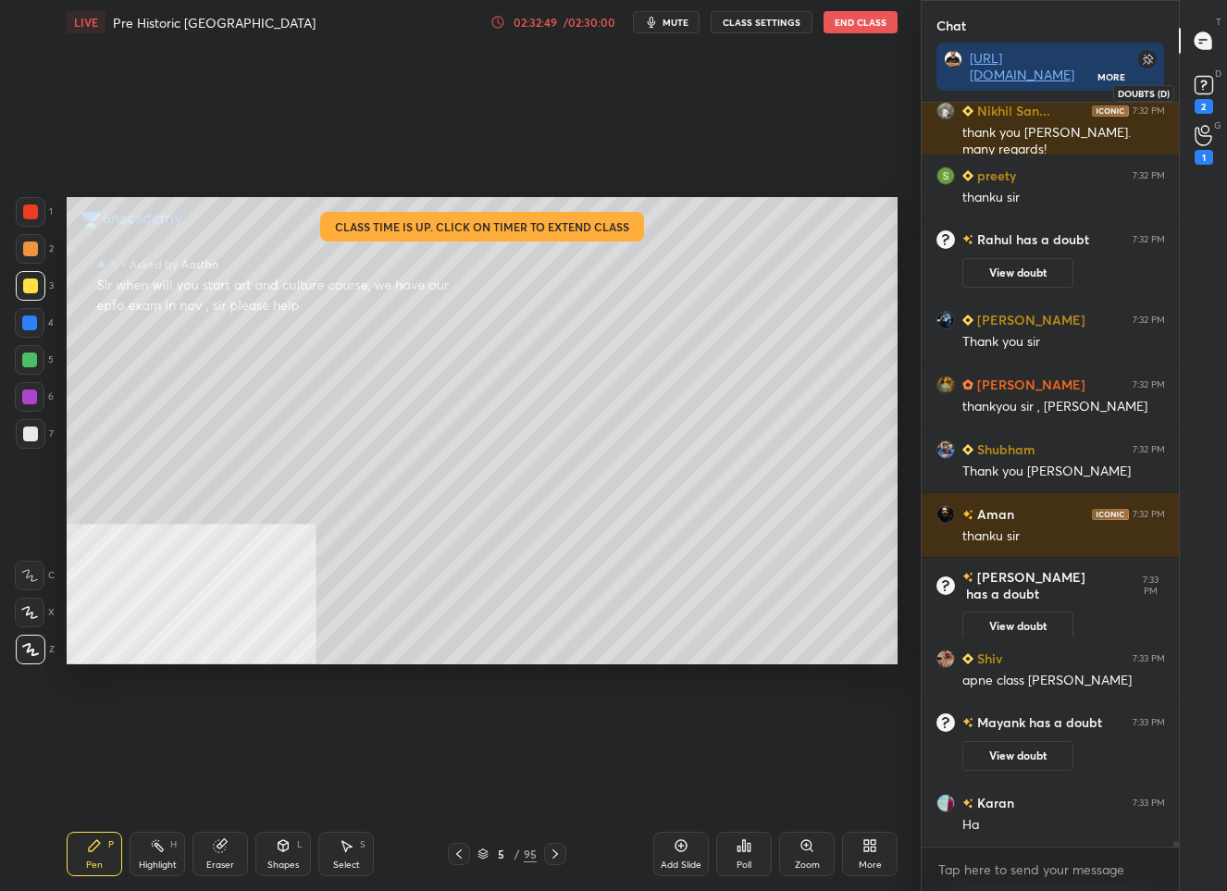
scroll to position [6, 6]
click at [1192, 100] on div "2" at bounding box center [1204, 92] width 28 height 43
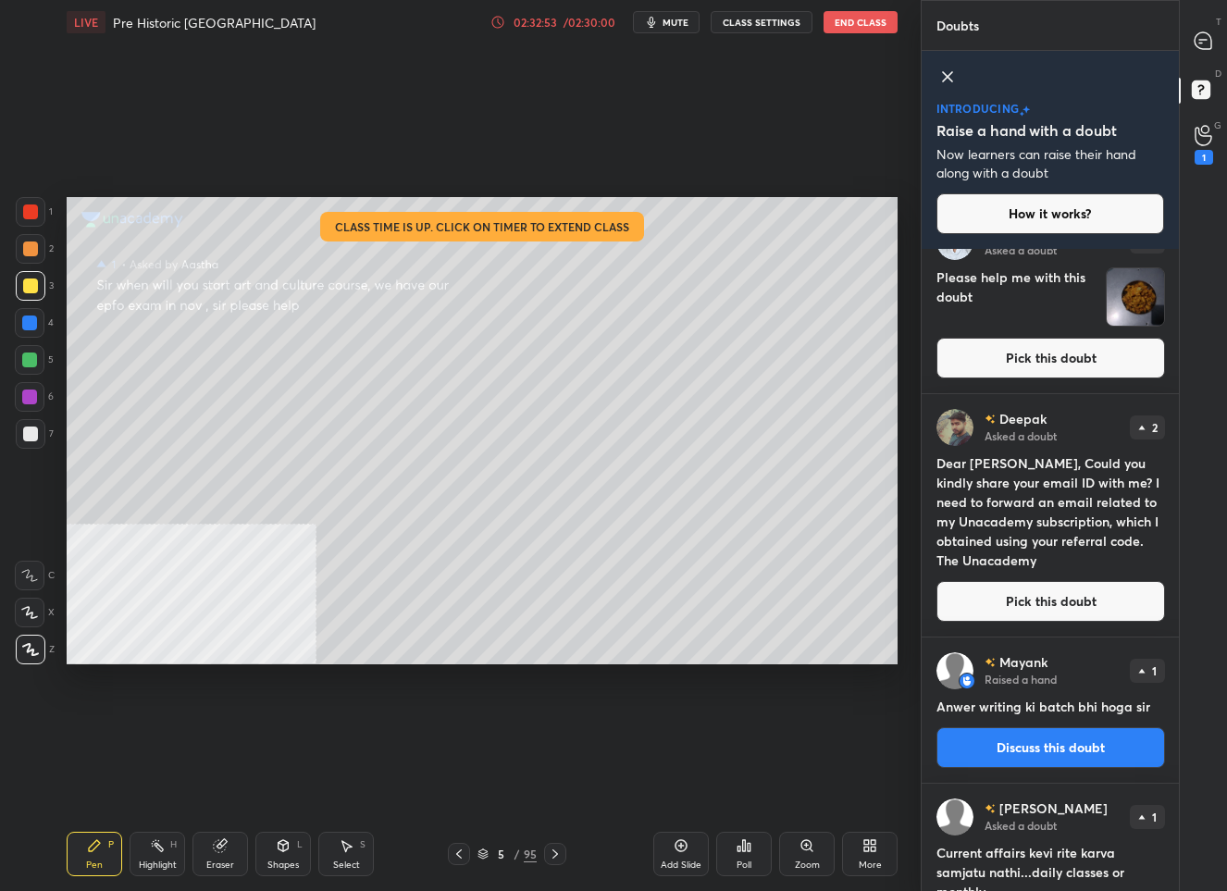
scroll to position [73, 0]
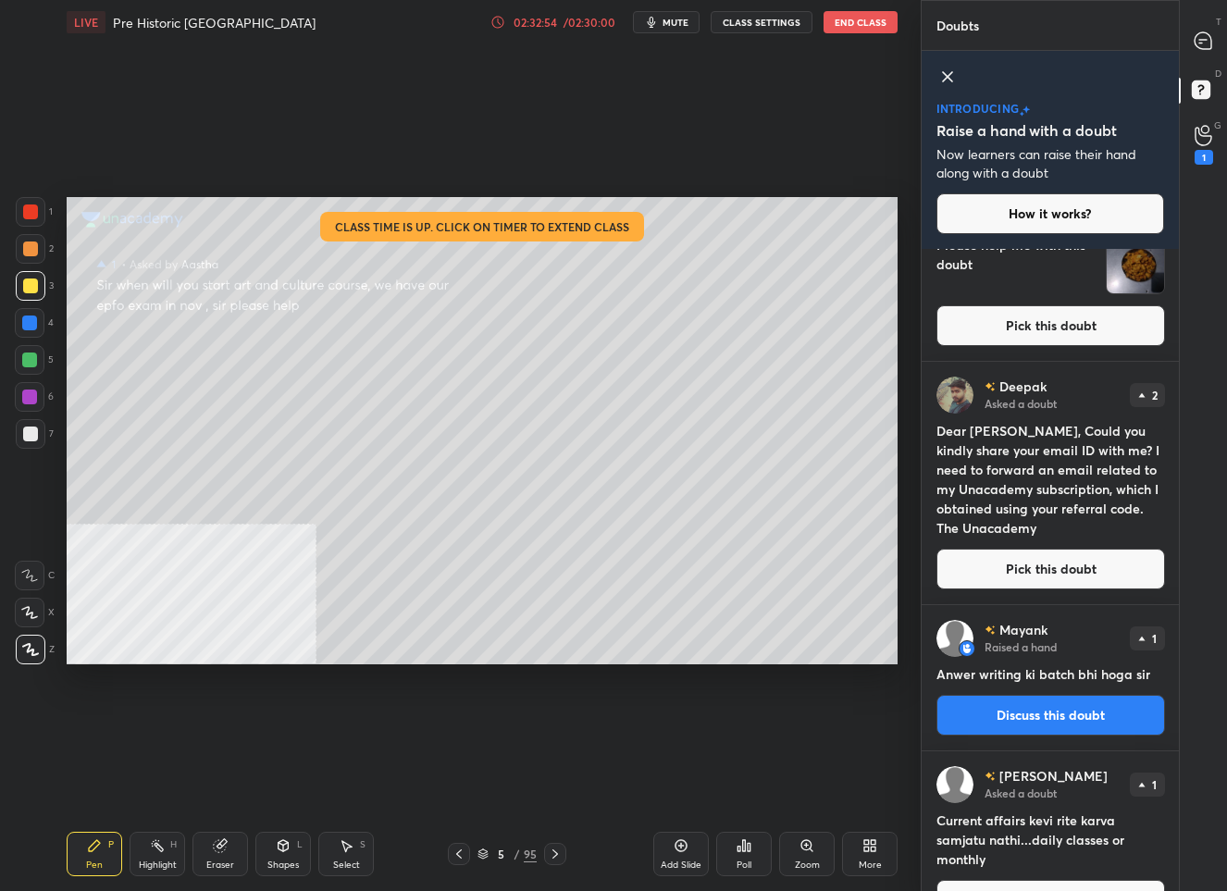
click at [1038, 701] on button "Discuss this doubt" at bounding box center [1050, 715] width 229 height 41
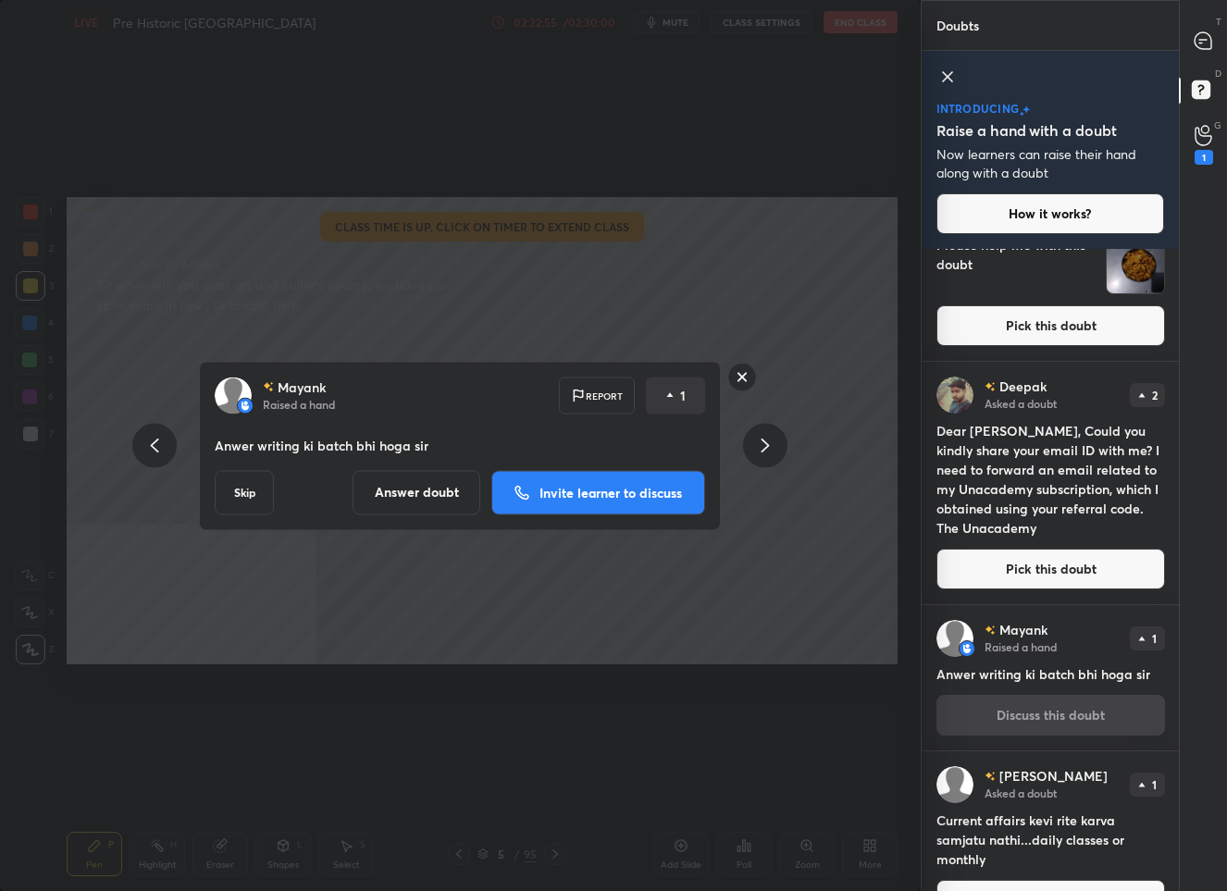
click at [417, 492] on button "Answer doubt" at bounding box center [416, 492] width 128 height 44
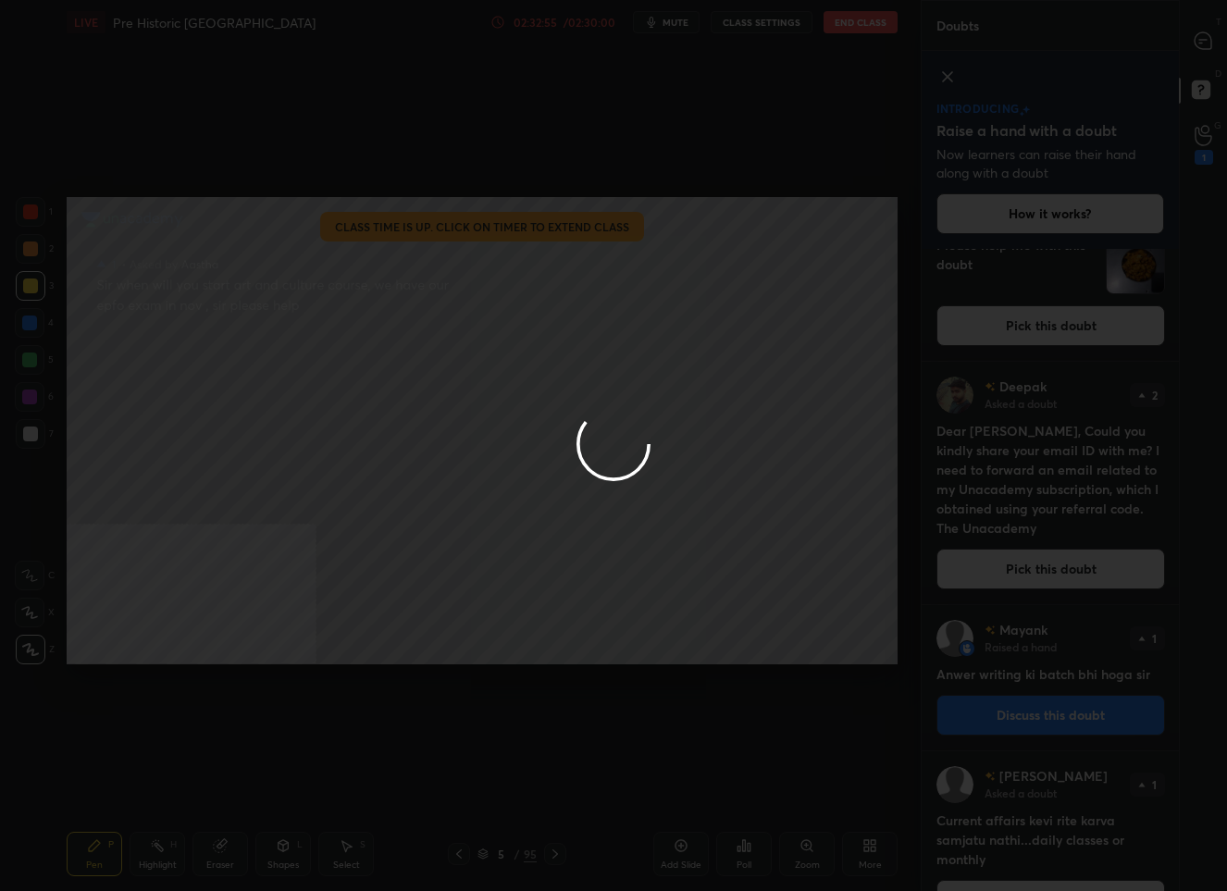
scroll to position [0, 0]
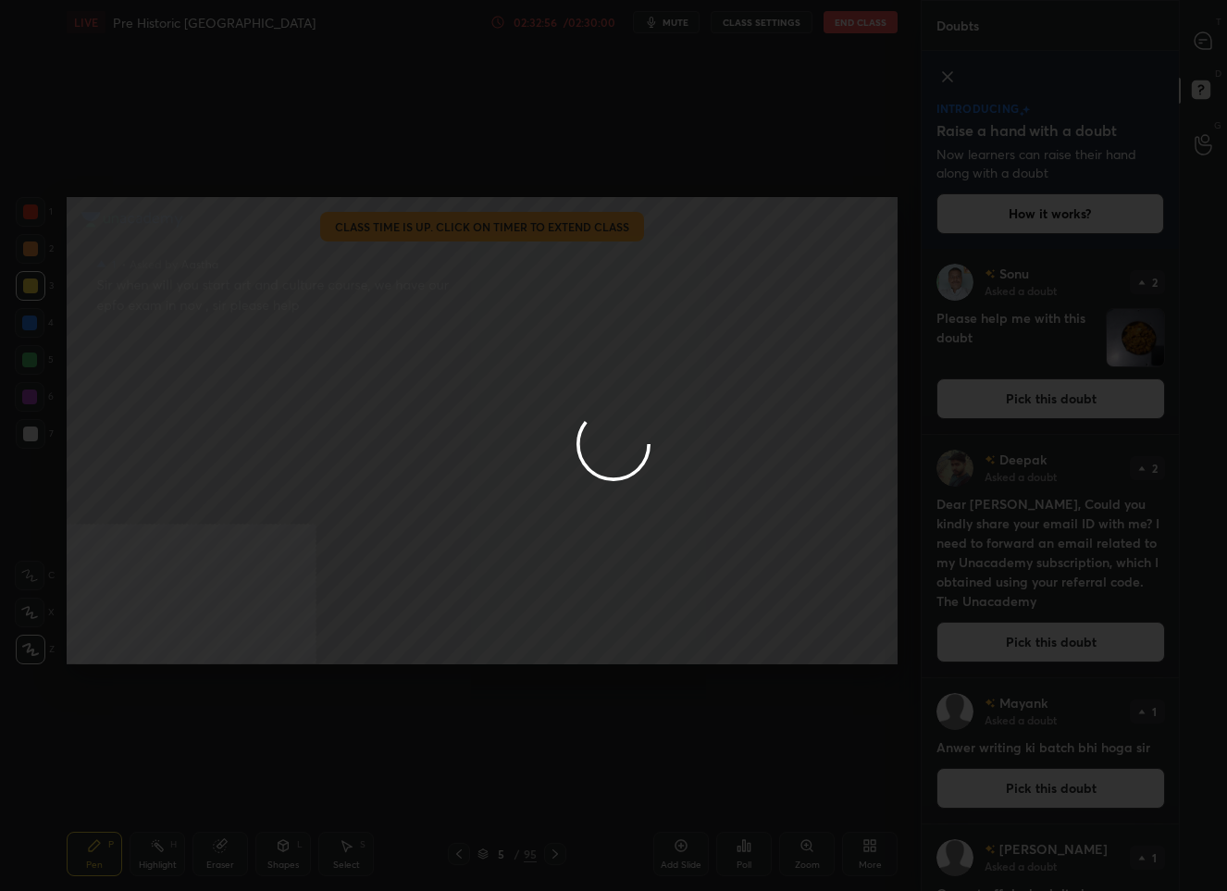
click at [1200, 39] on div at bounding box center [613, 445] width 1227 height 891
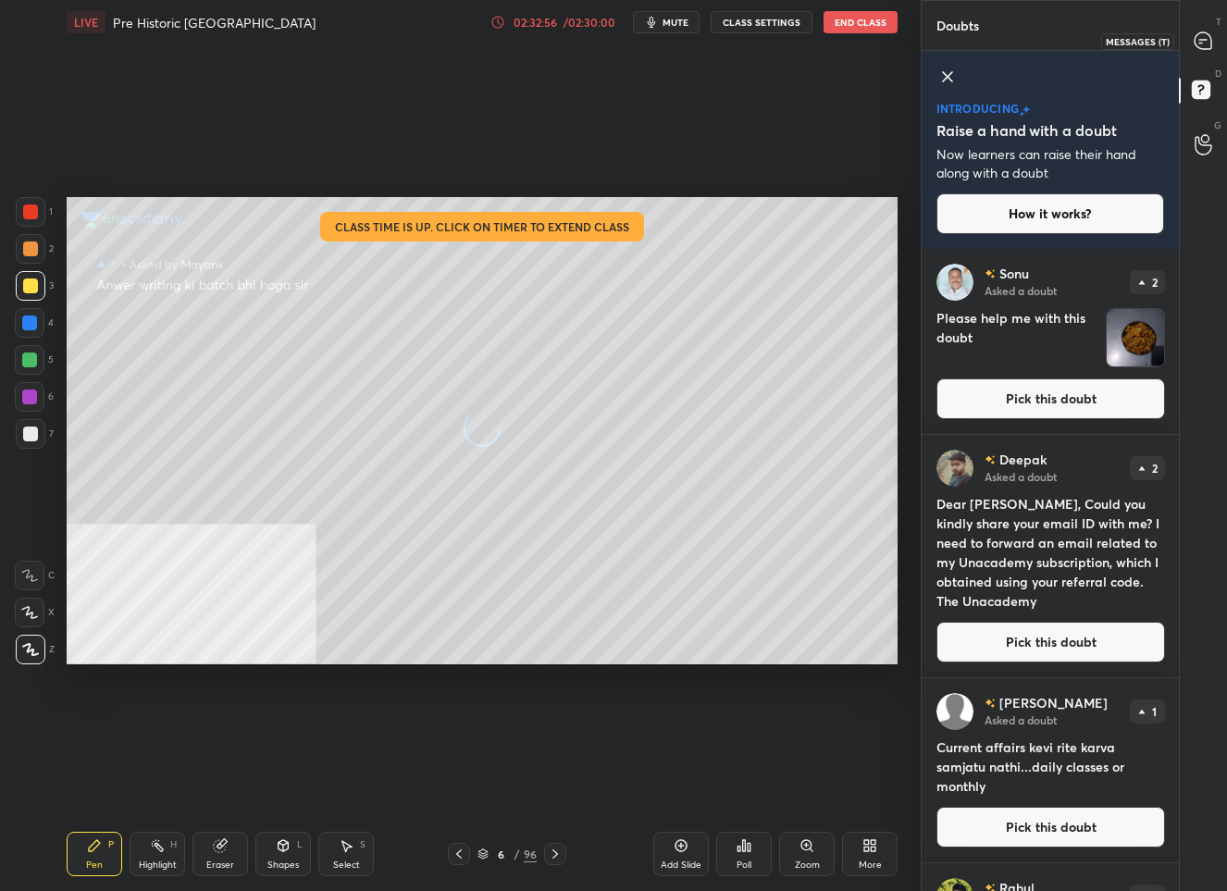
click at [1200, 40] on icon at bounding box center [1202, 40] width 7 height 0
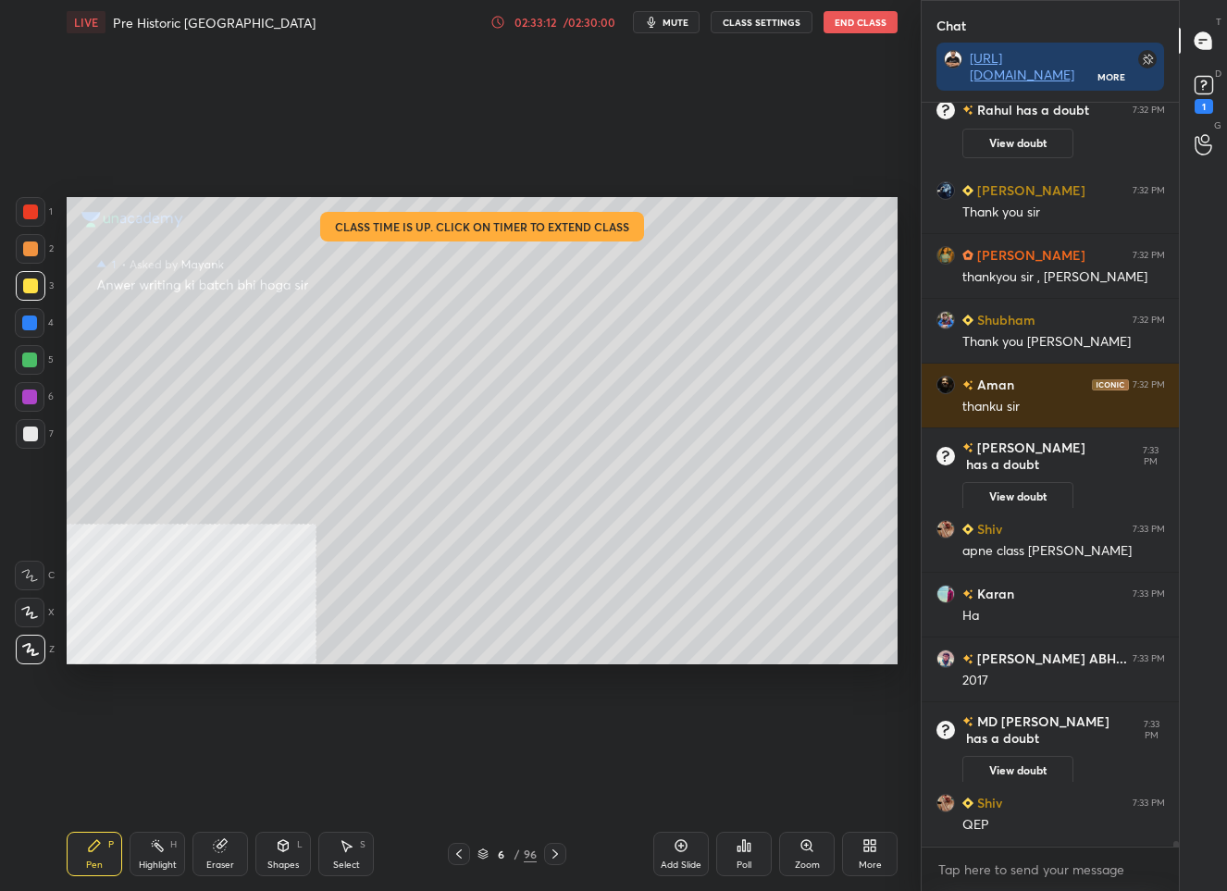
scroll to position [97206, 0]
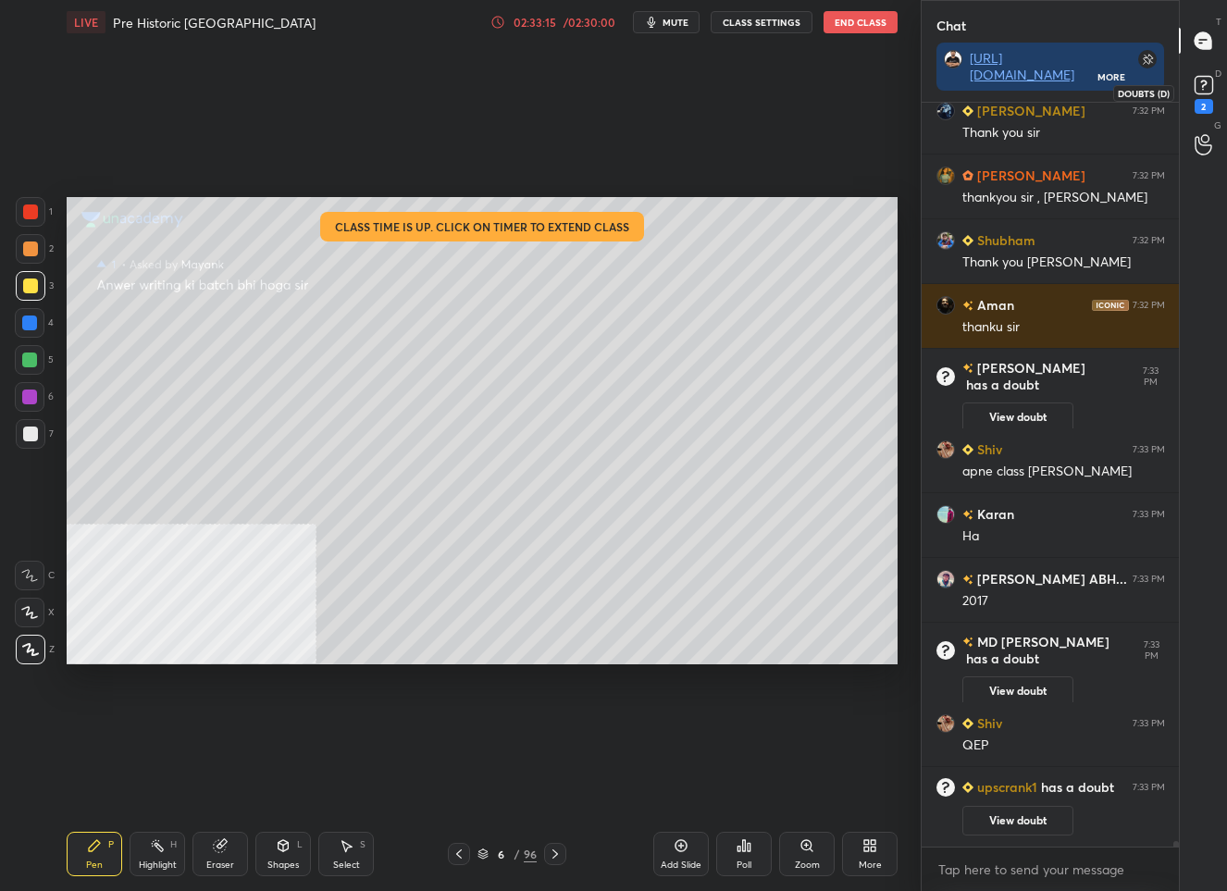
click at [1197, 74] on icon at bounding box center [1204, 85] width 28 height 28
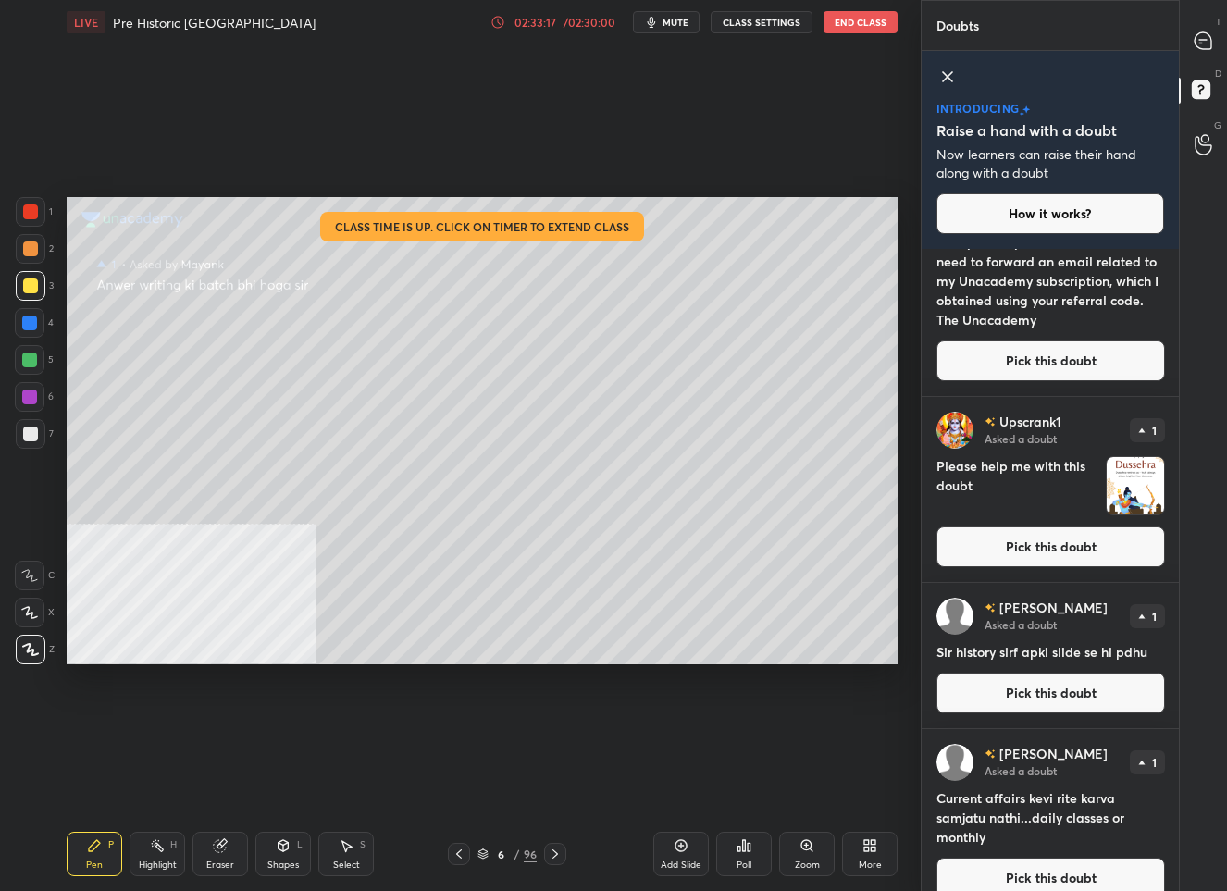
scroll to position [291, 0]
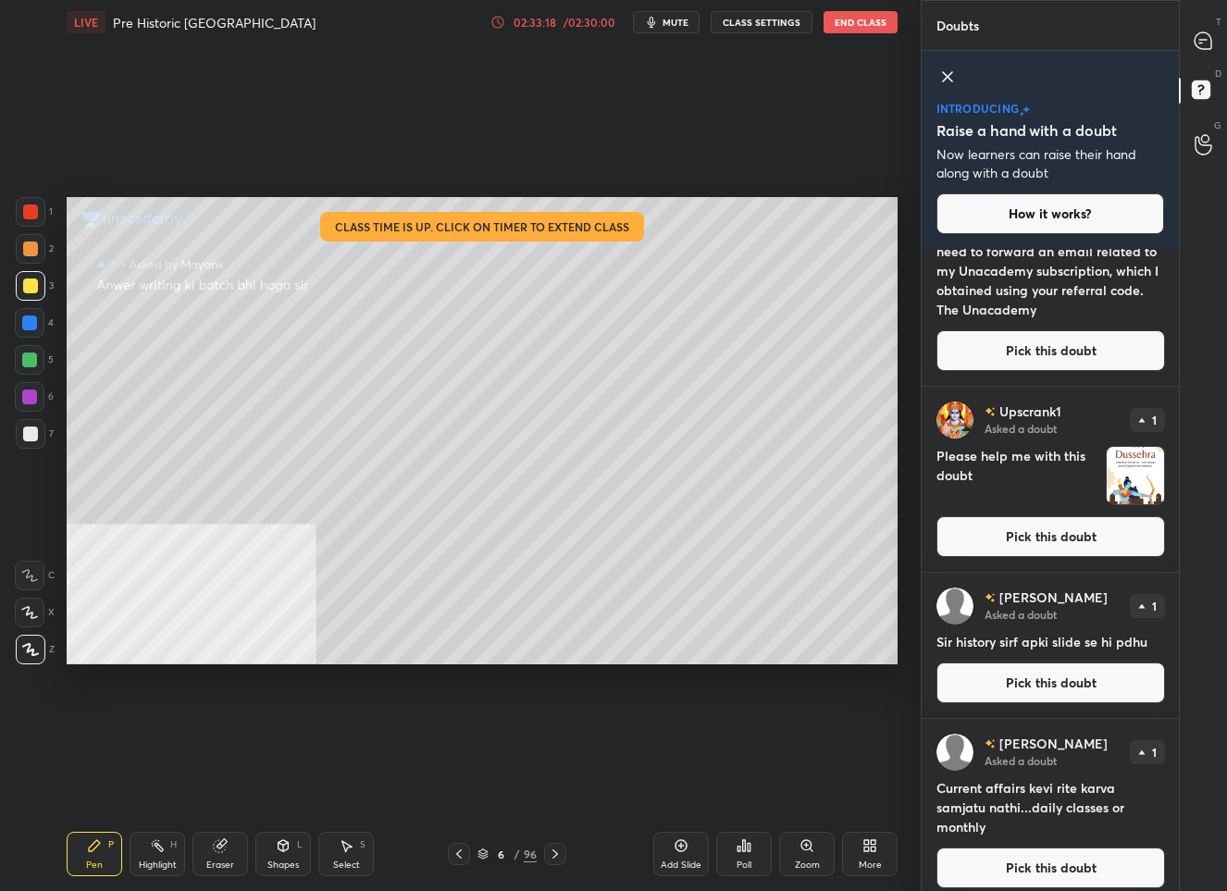
click at [1004, 685] on button "Pick this doubt" at bounding box center [1050, 682] width 229 height 41
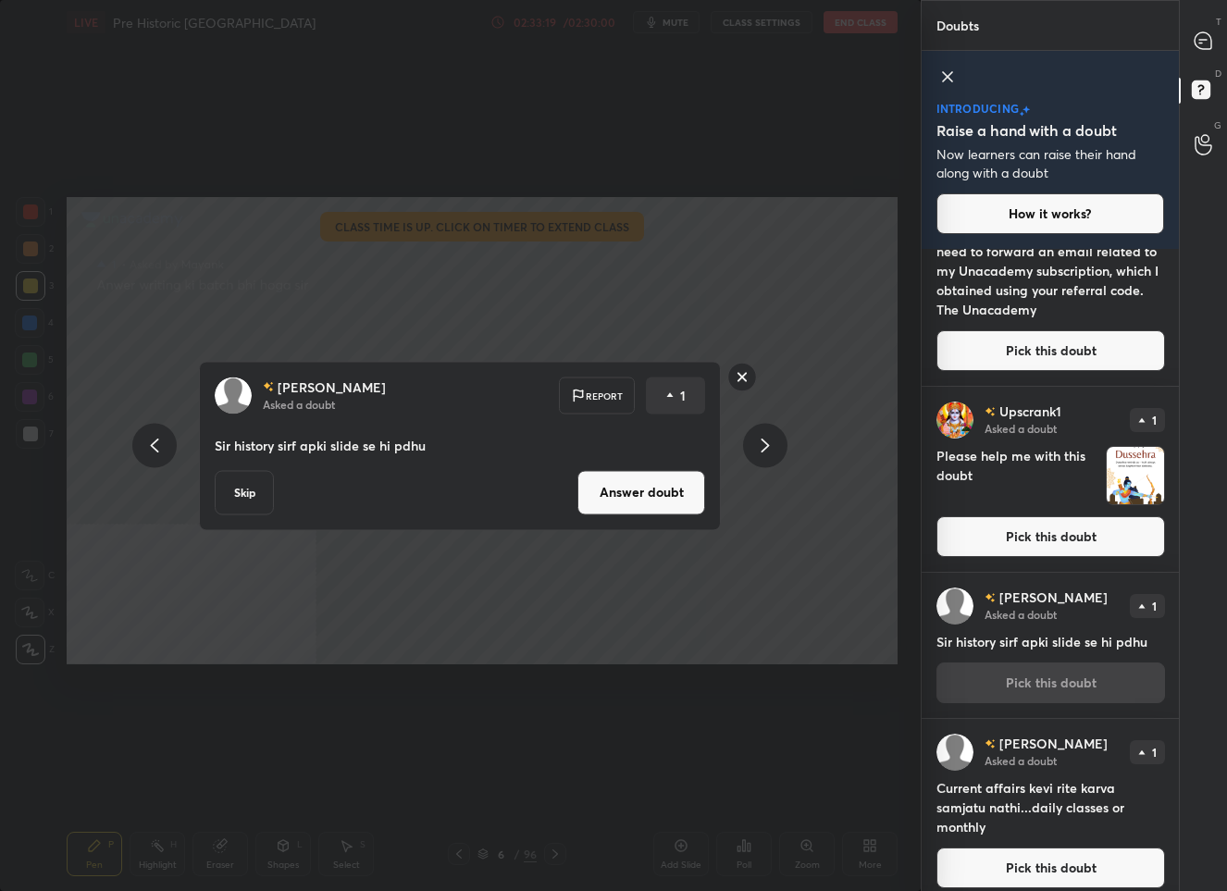
click at [619, 487] on button "Answer doubt" at bounding box center [641, 492] width 128 height 44
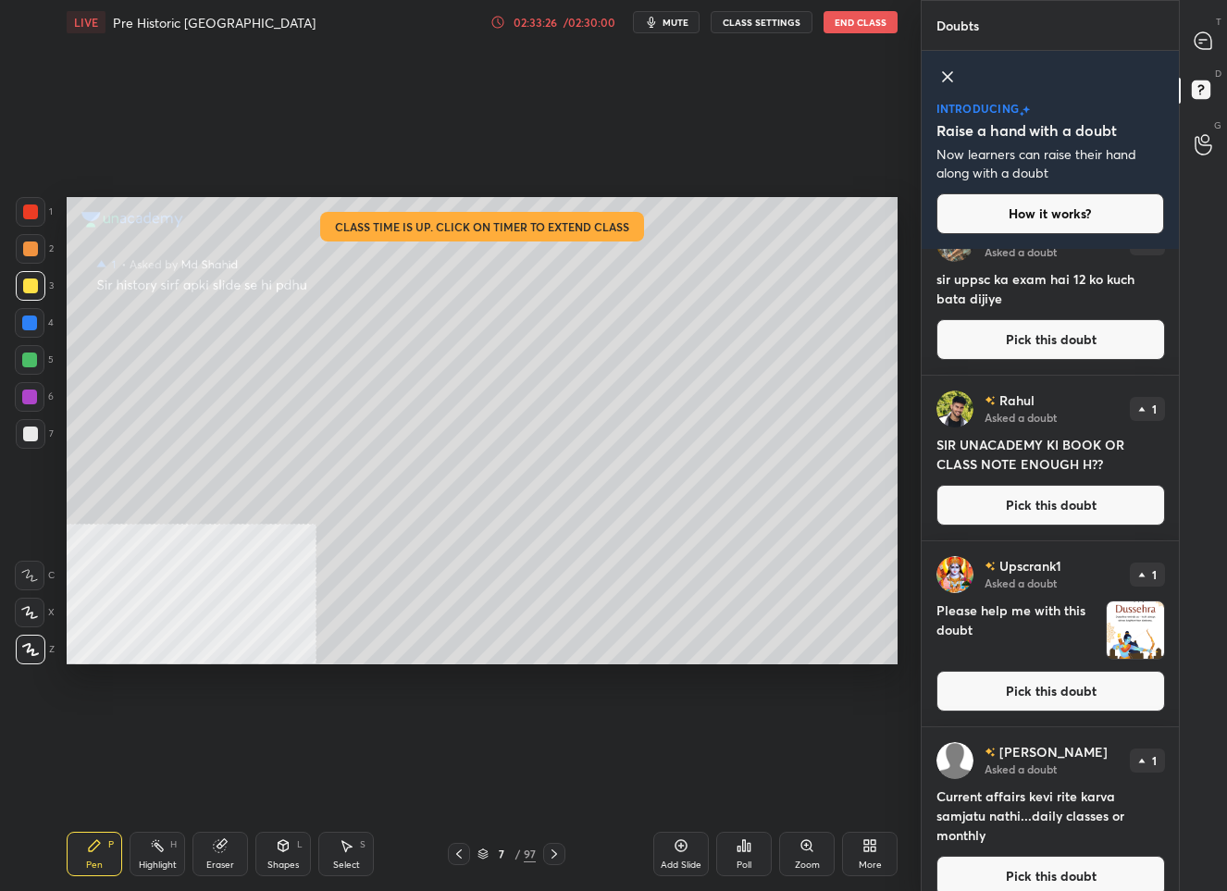
scroll to position [0, 0]
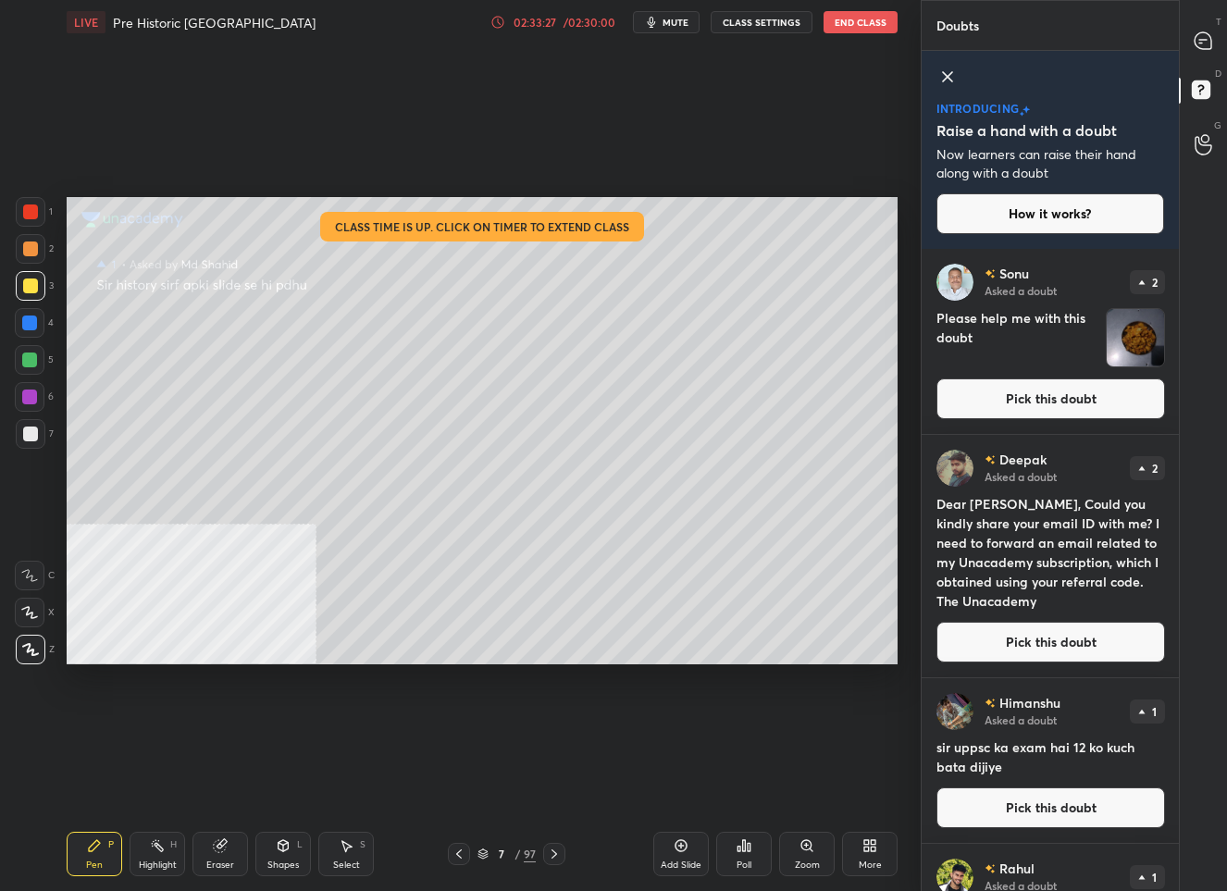
click at [1036, 401] on button "Pick this doubt" at bounding box center [1050, 398] width 229 height 41
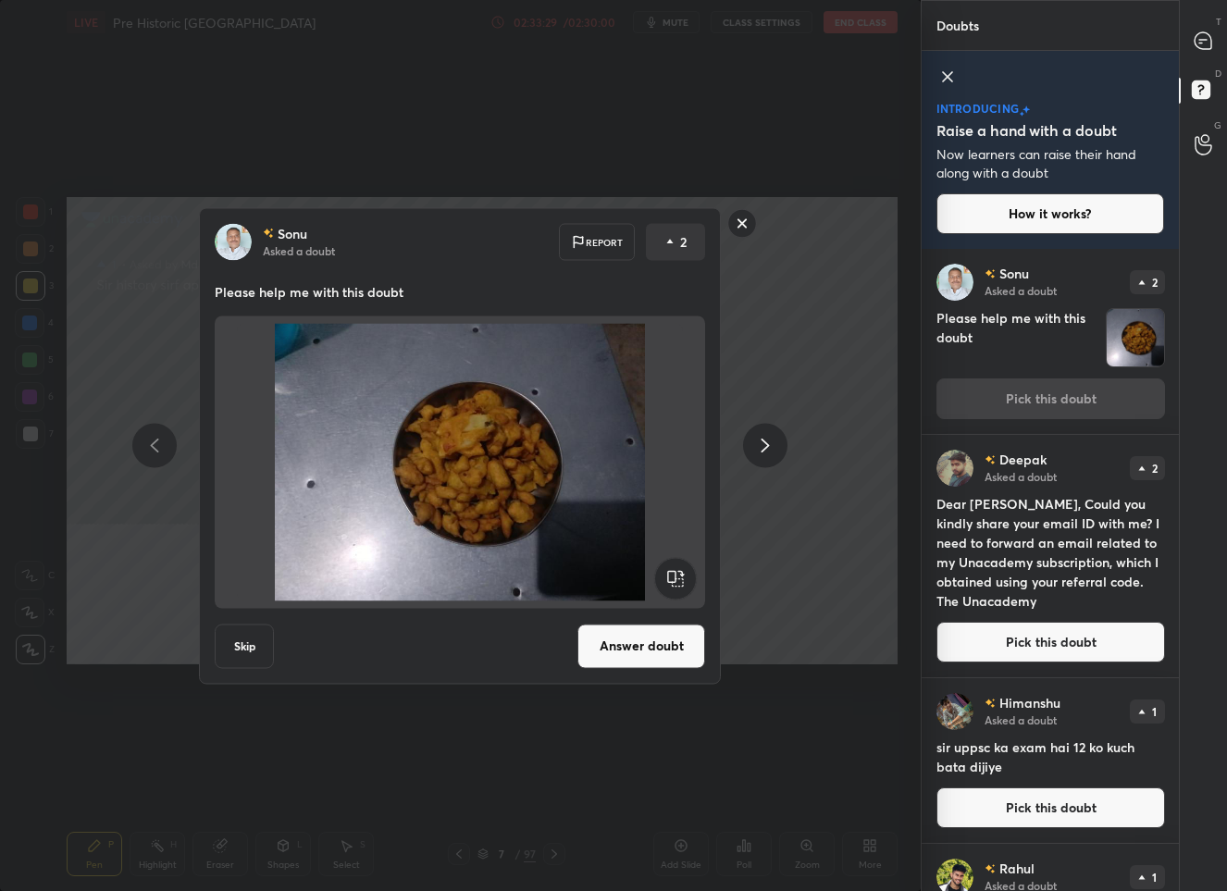
click at [739, 221] on rect at bounding box center [742, 223] width 29 height 29
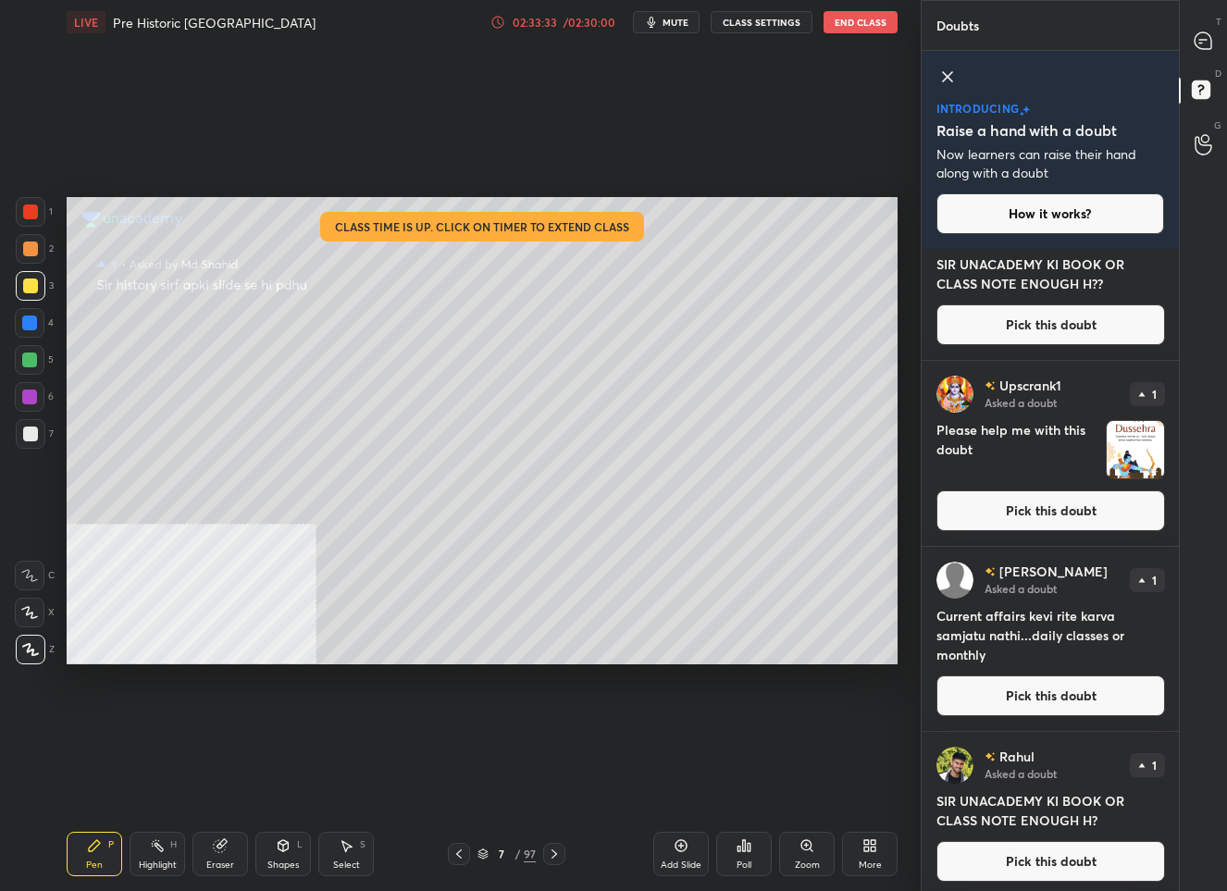
scroll to position [720, 0]
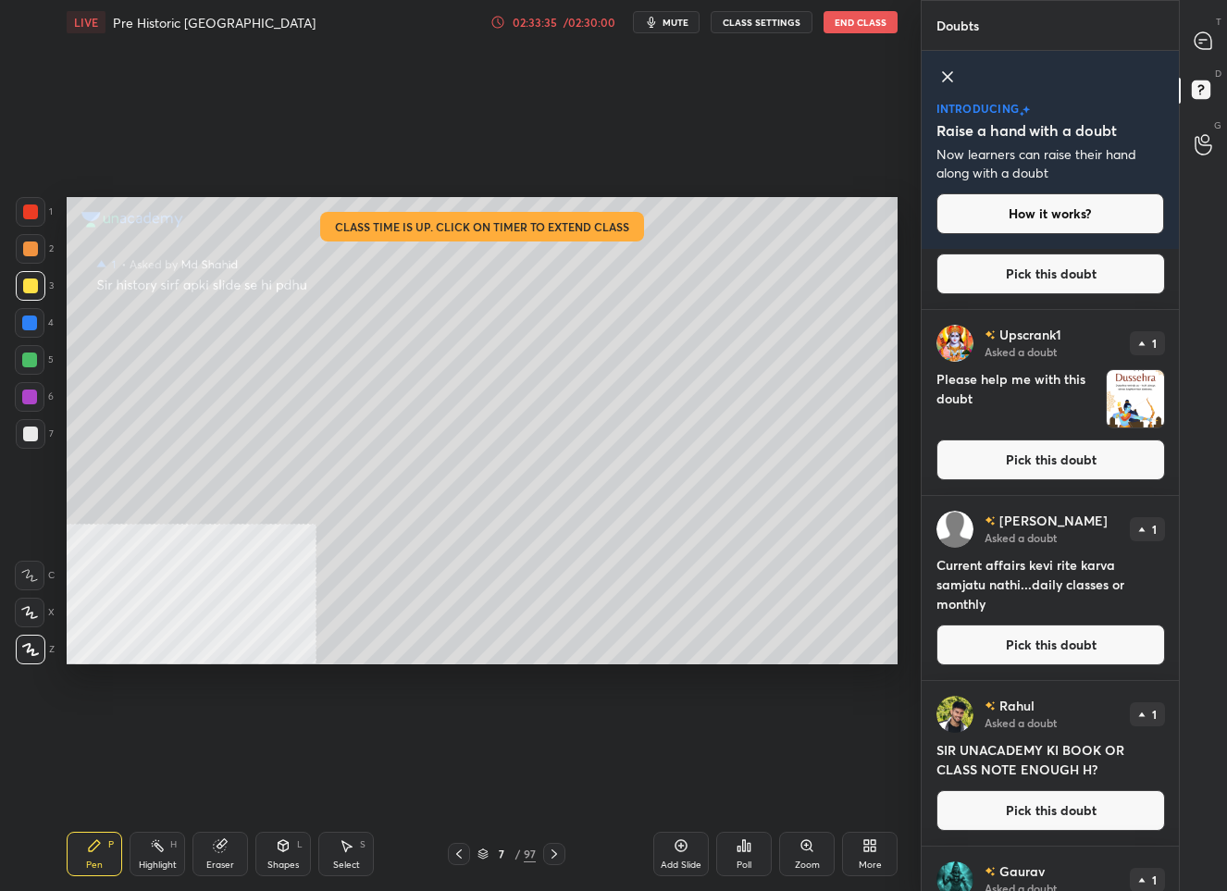
click at [1052, 645] on button "Pick this doubt" at bounding box center [1050, 644] width 229 height 41
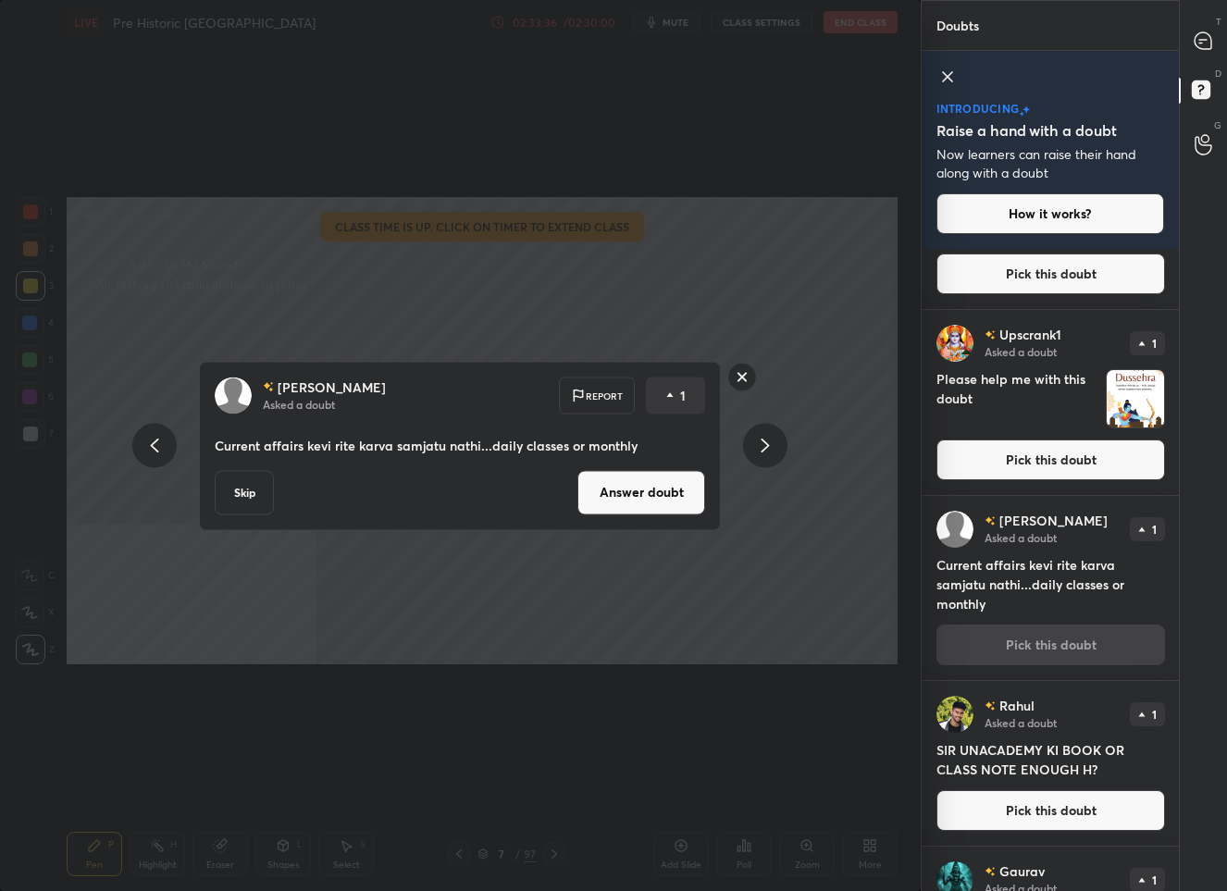
click at [619, 478] on button "Answer doubt" at bounding box center [641, 492] width 128 height 44
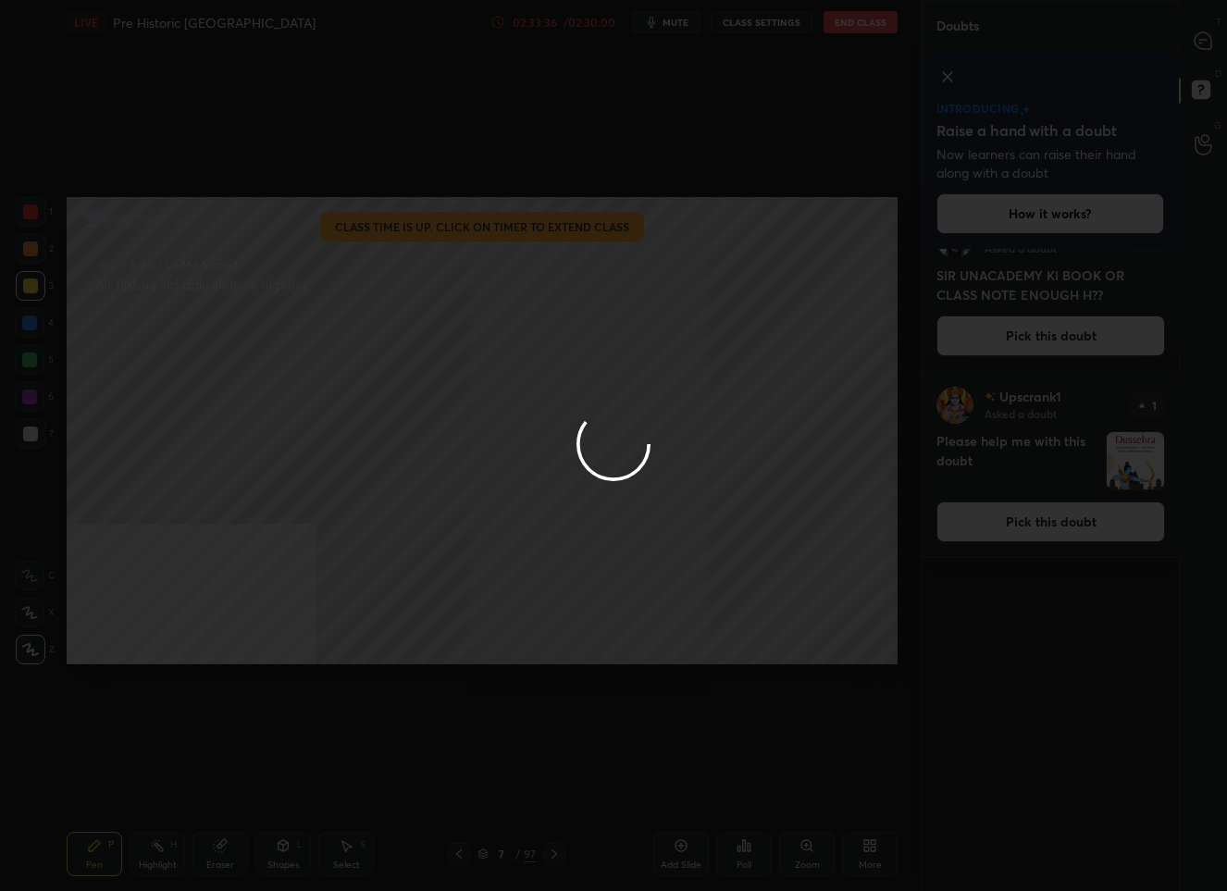
scroll to position [0, 0]
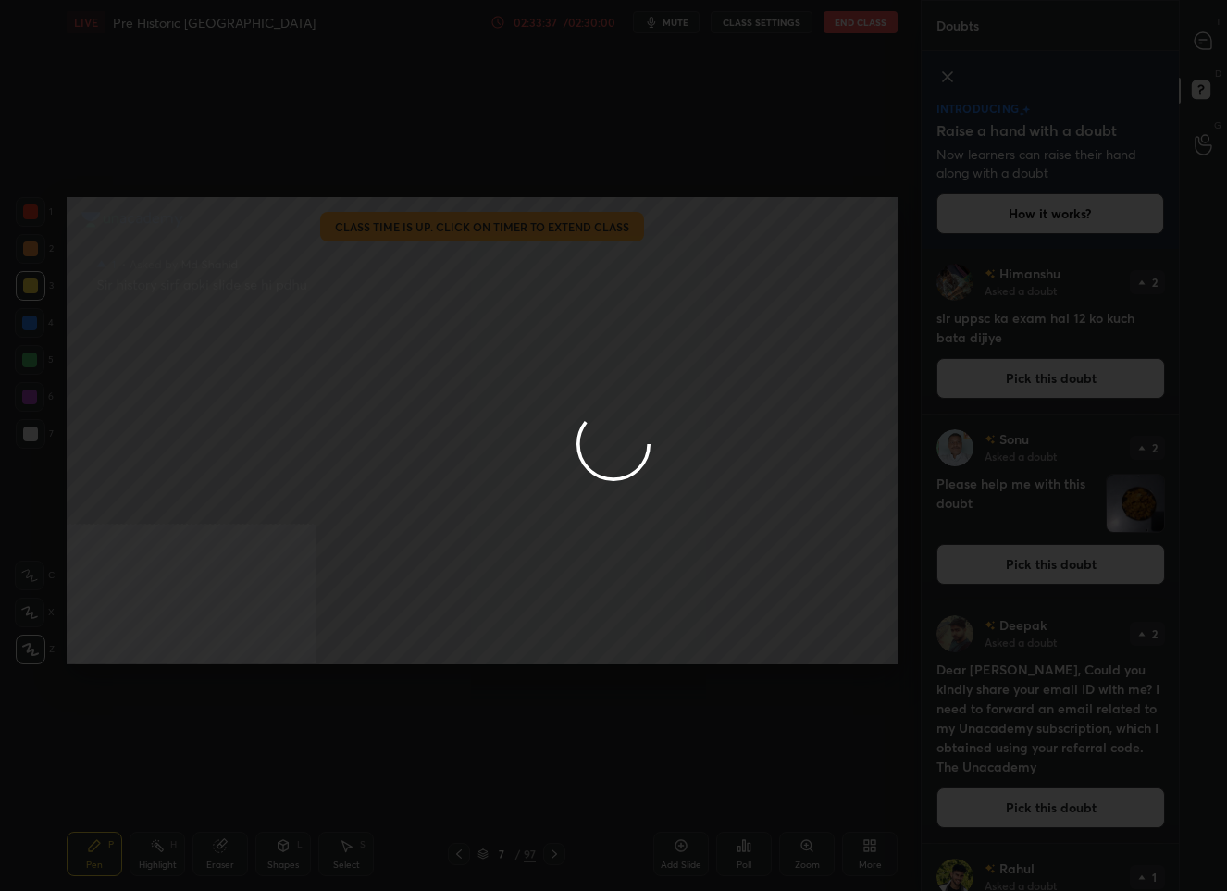
click at [1204, 20] on div at bounding box center [613, 445] width 1227 height 891
click at [1197, 32] on div at bounding box center [613, 445] width 1227 height 891
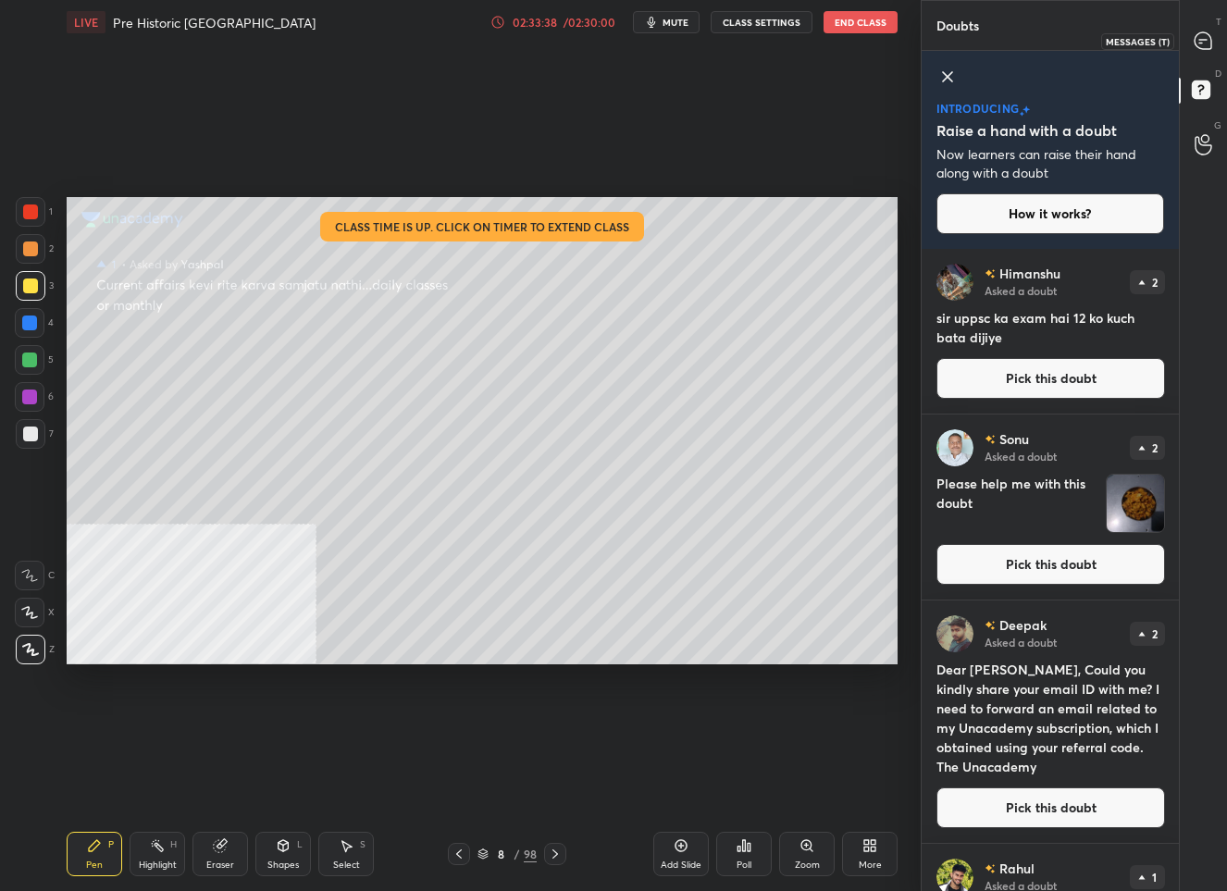
click at [1197, 32] on icon at bounding box center [1202, 40] width 17 height 17
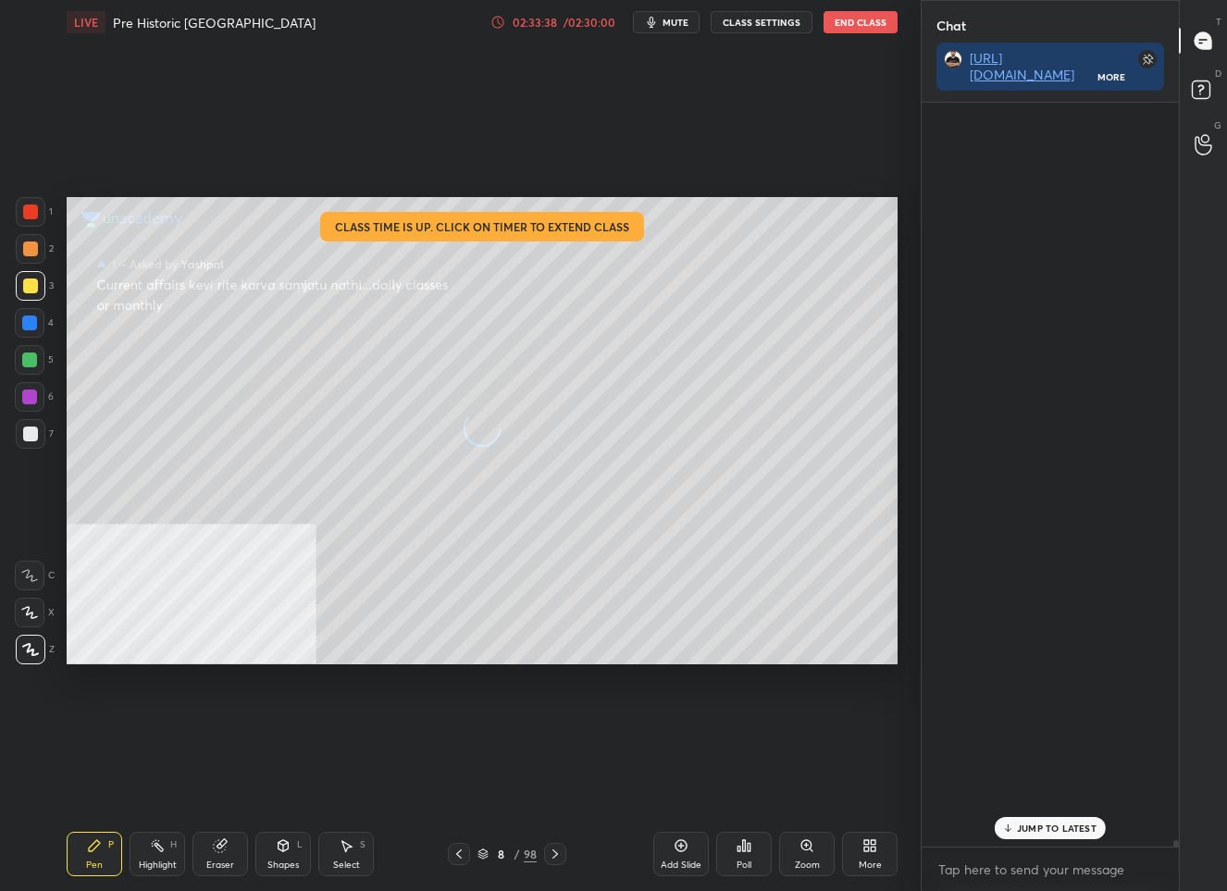
scroll to position [5, 6]
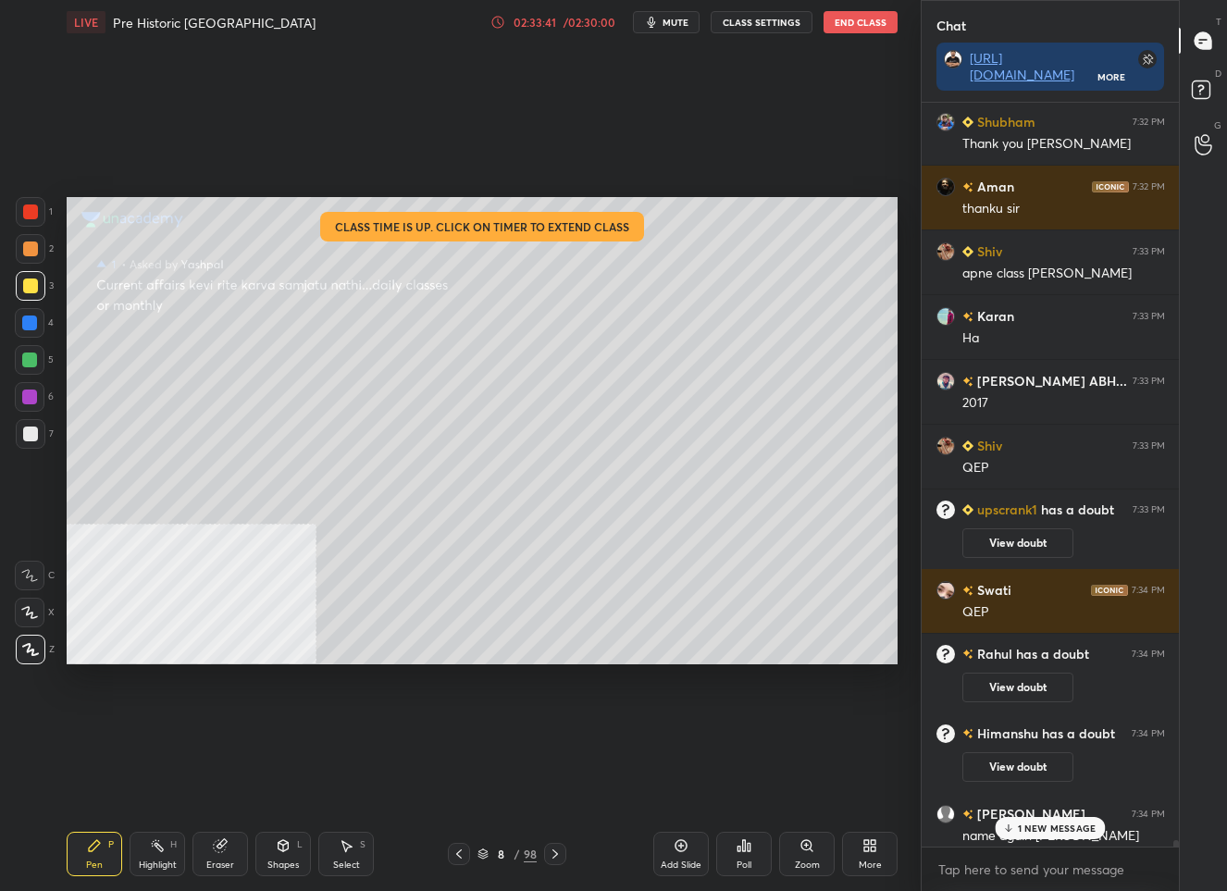
click at [1050, 827] on p "1 NEW MESSAGE" at bounding box center [1057, 827] width 79 height 11
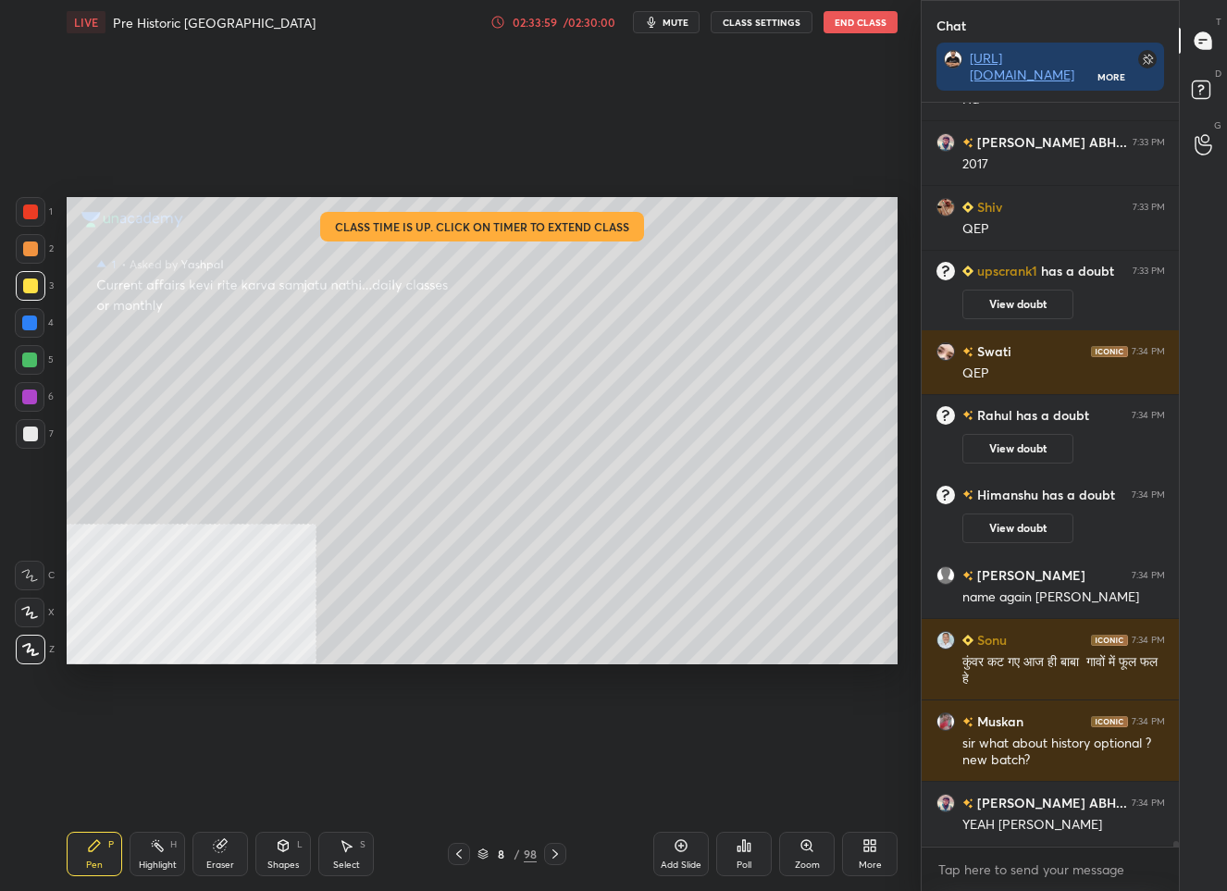
scroll to position [98001, 0]
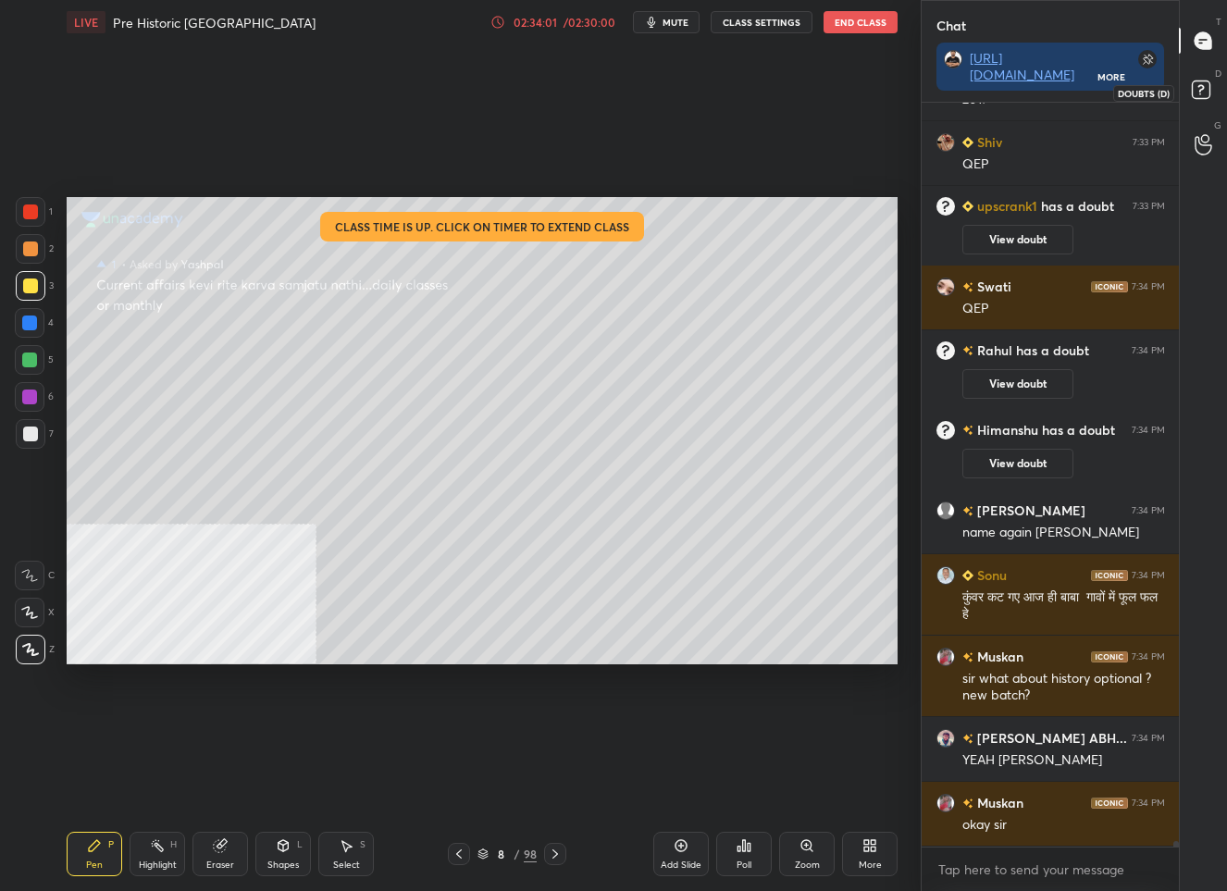
click at [1203, 85] on rect at bounding box center [1201, 90] width 18 height 18
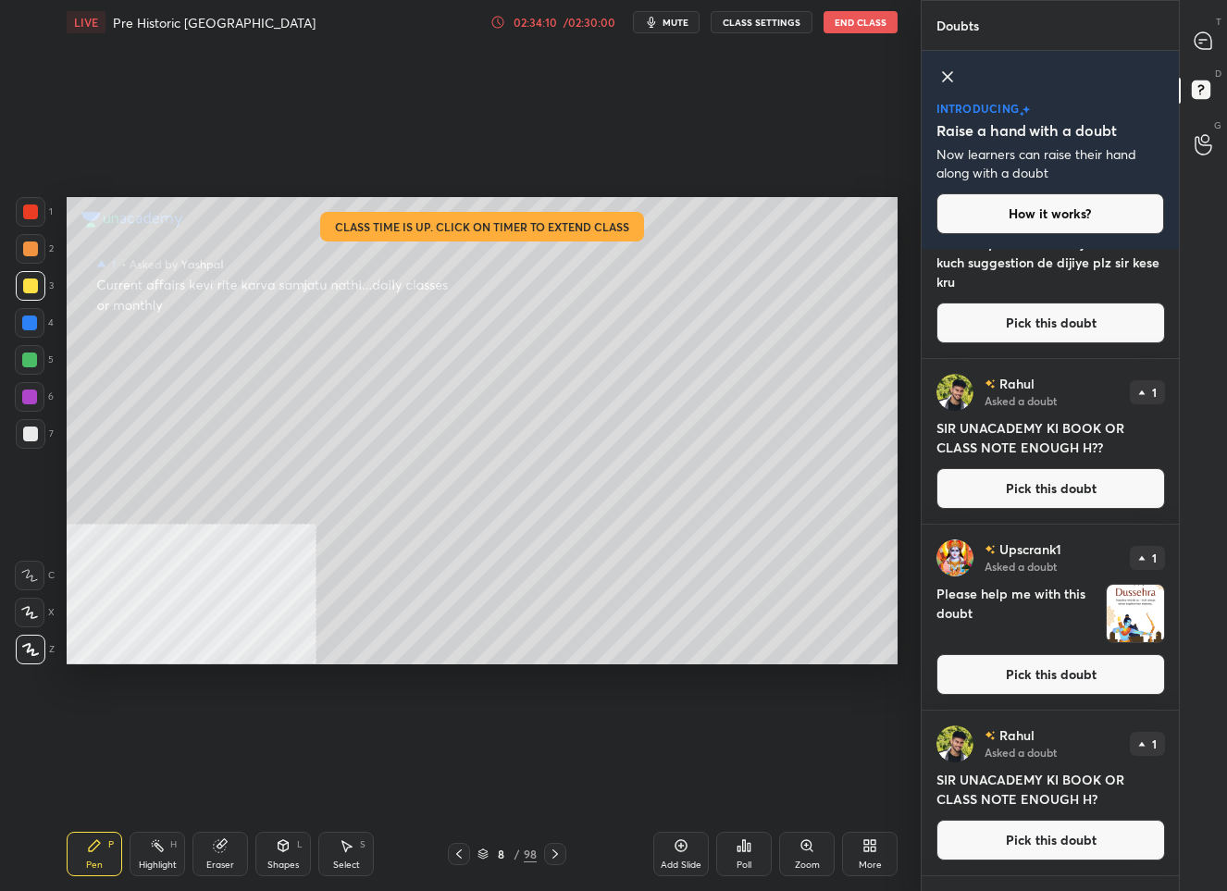
scroll to position [0, 0]
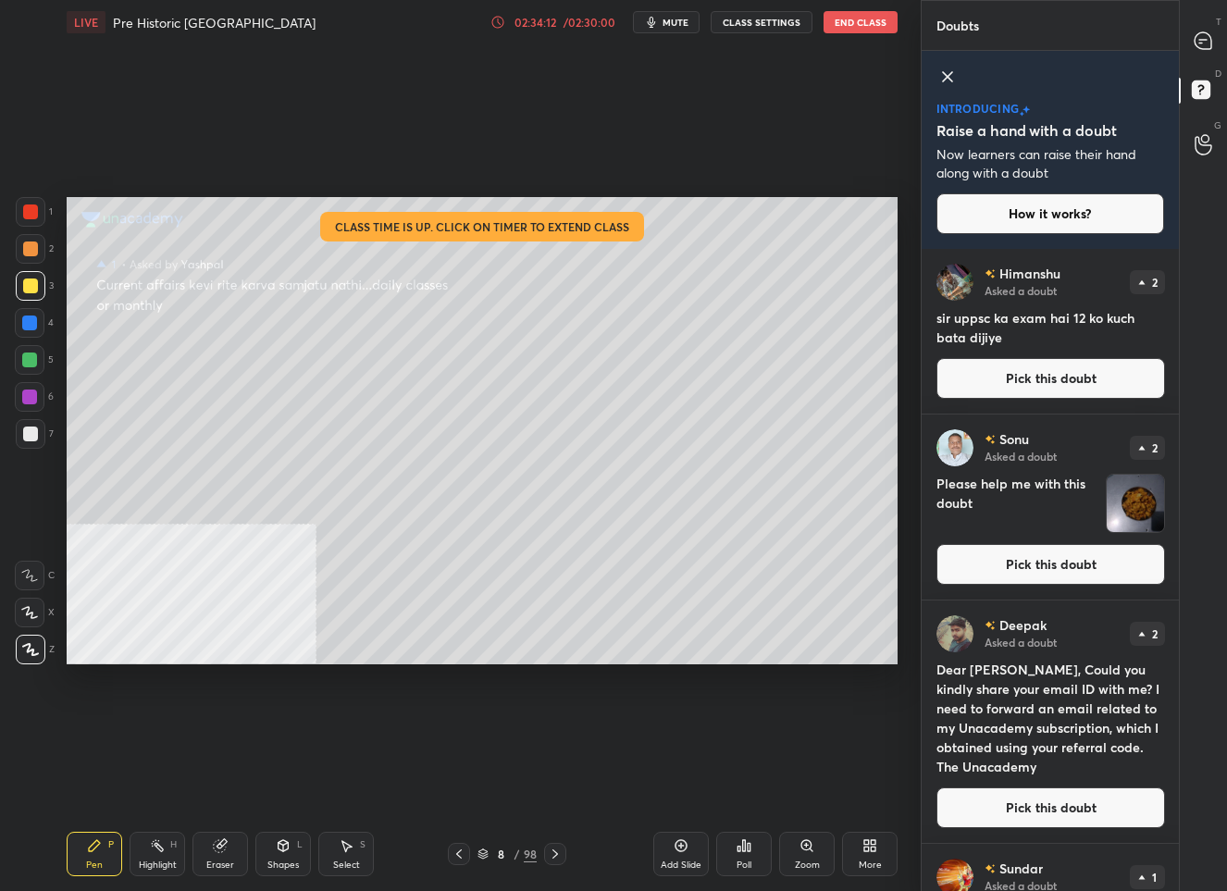
click at [1049, 364] on button "Pick this doubt" at bounding box center [1050, 378] width 229 height 41
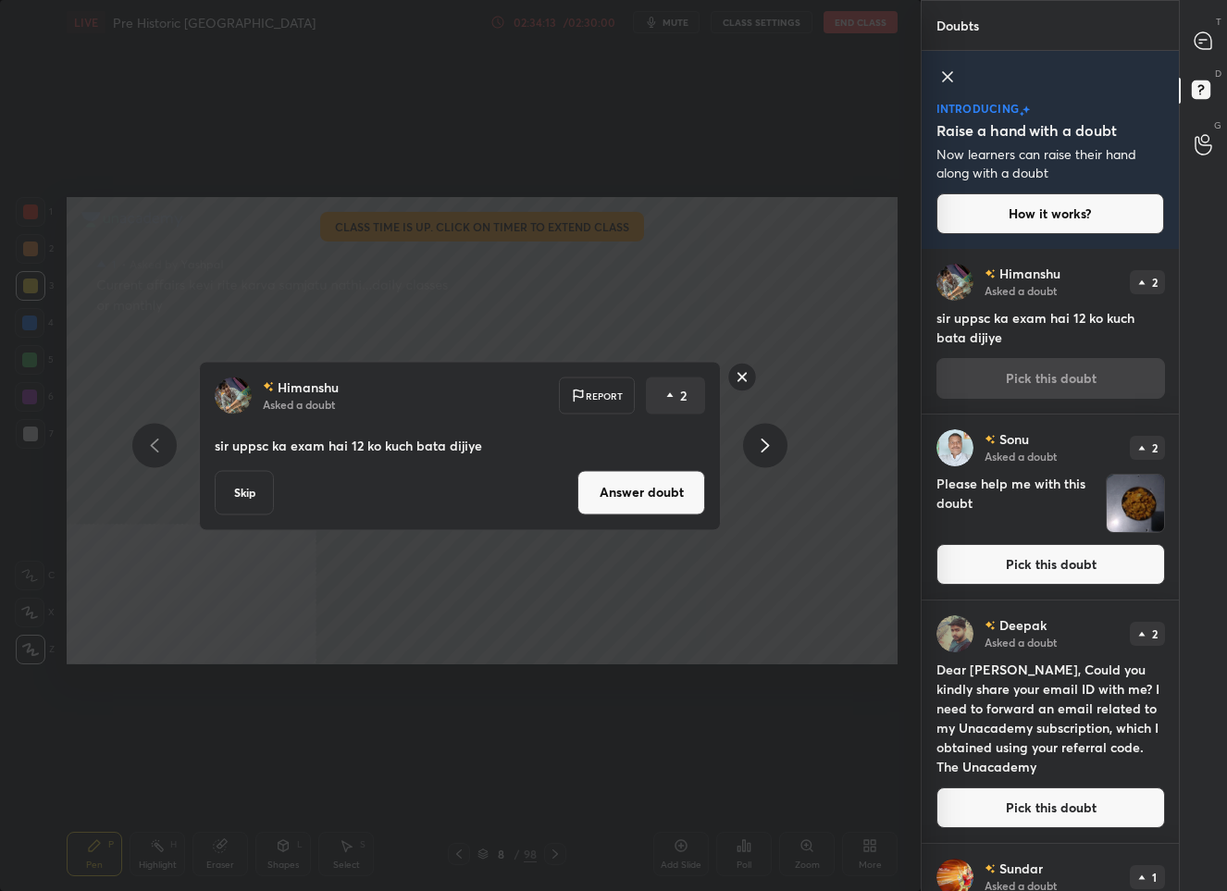
click at [655, 497] on button "Answer doubt" at bounding box center [641, 492] width 128 height 44
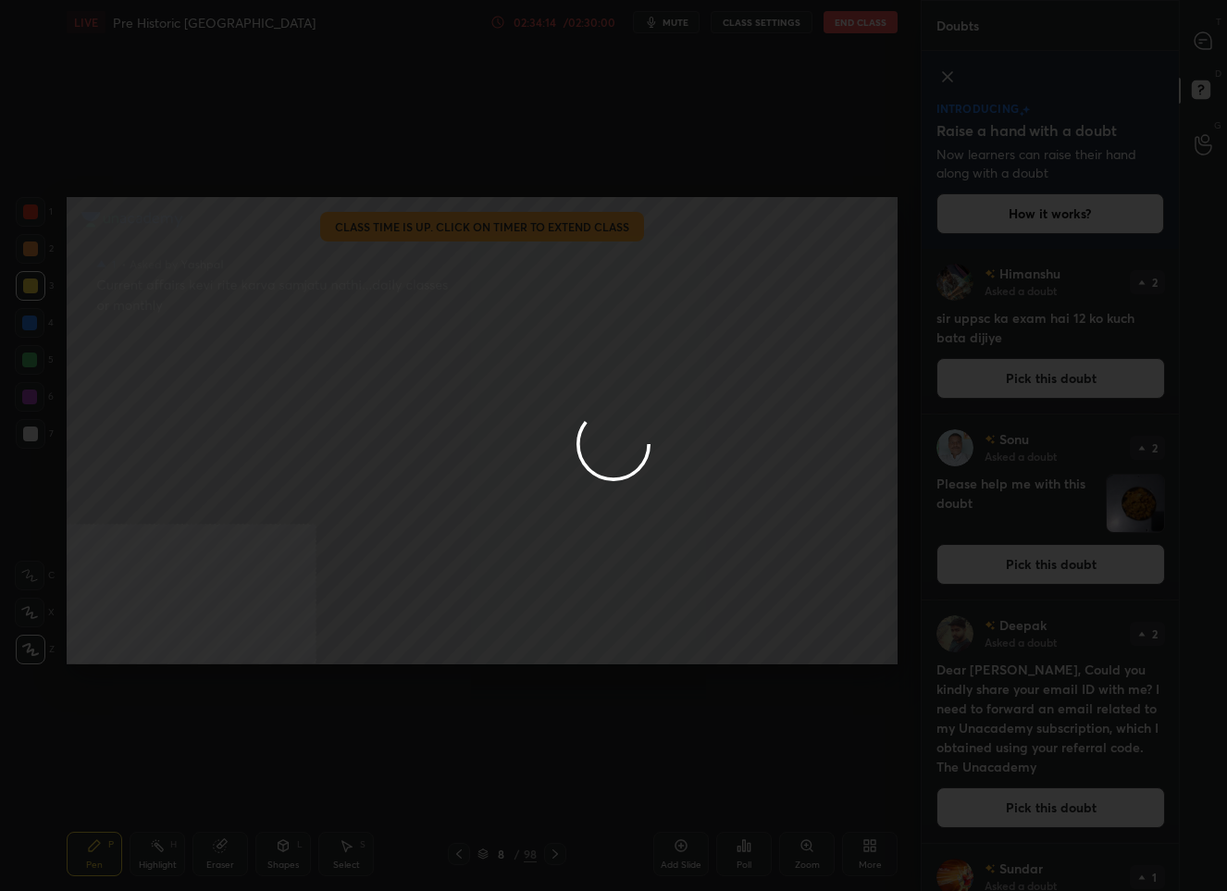
click at [1201, 42] on div at bounding box center [613, 445] width 1227 height 891
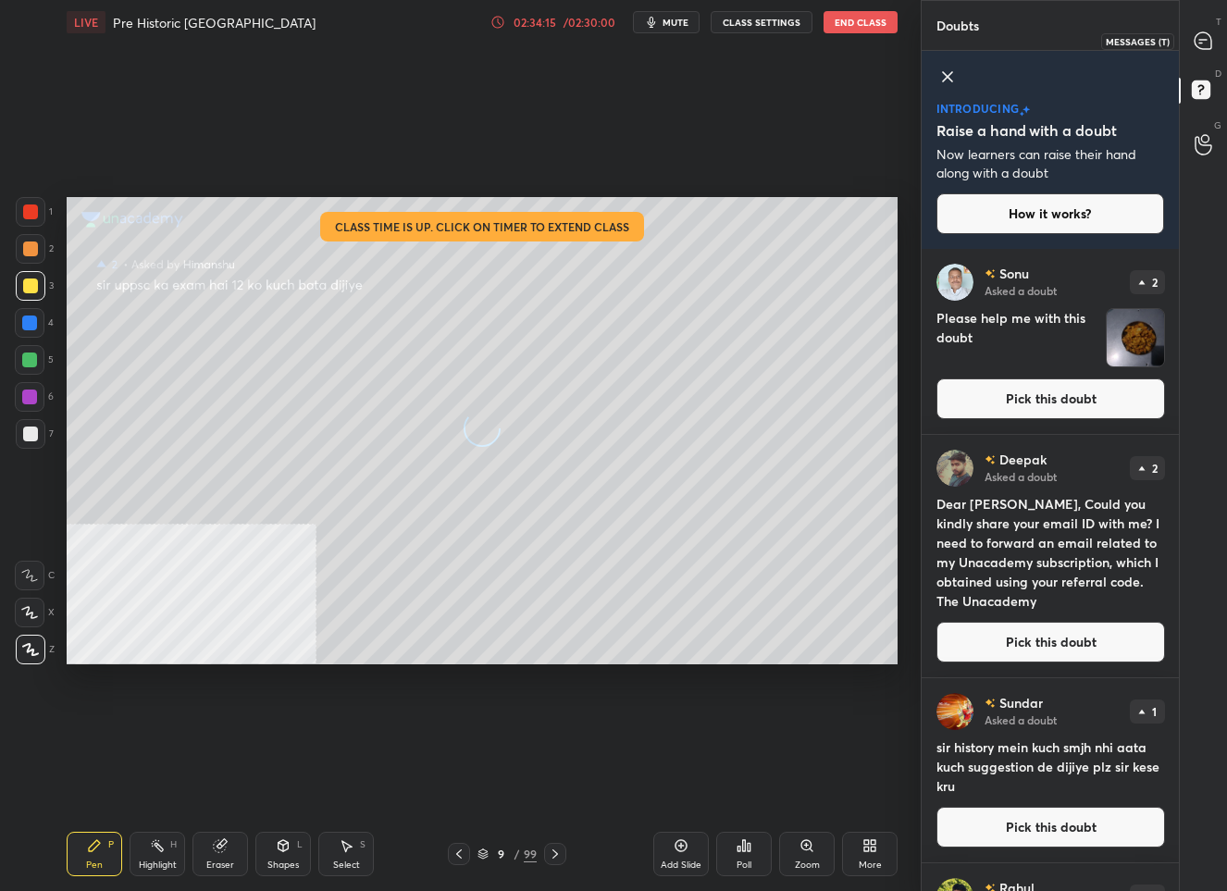
click at [1201, 42] on icon at bounding box center [1202, 40] width 17 height 17
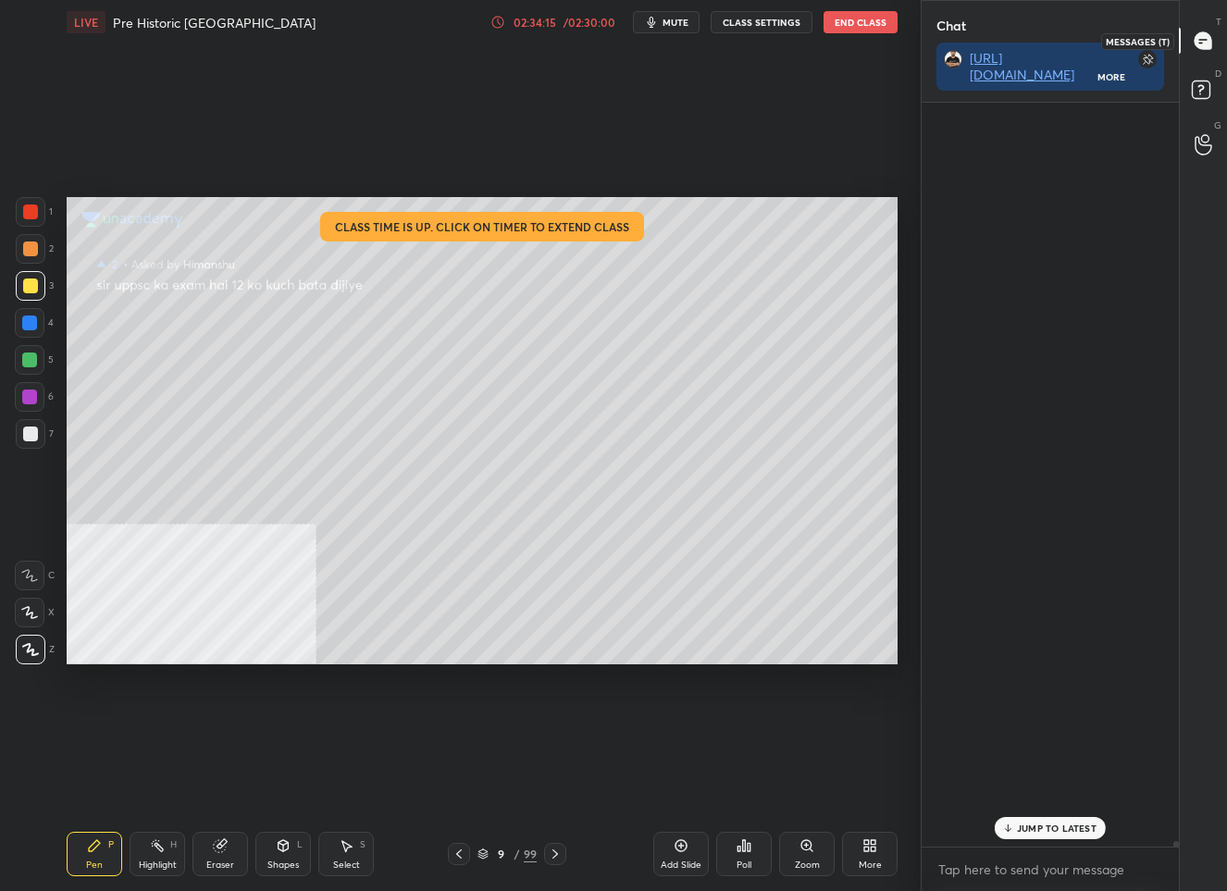
scroll to position [738, 253]
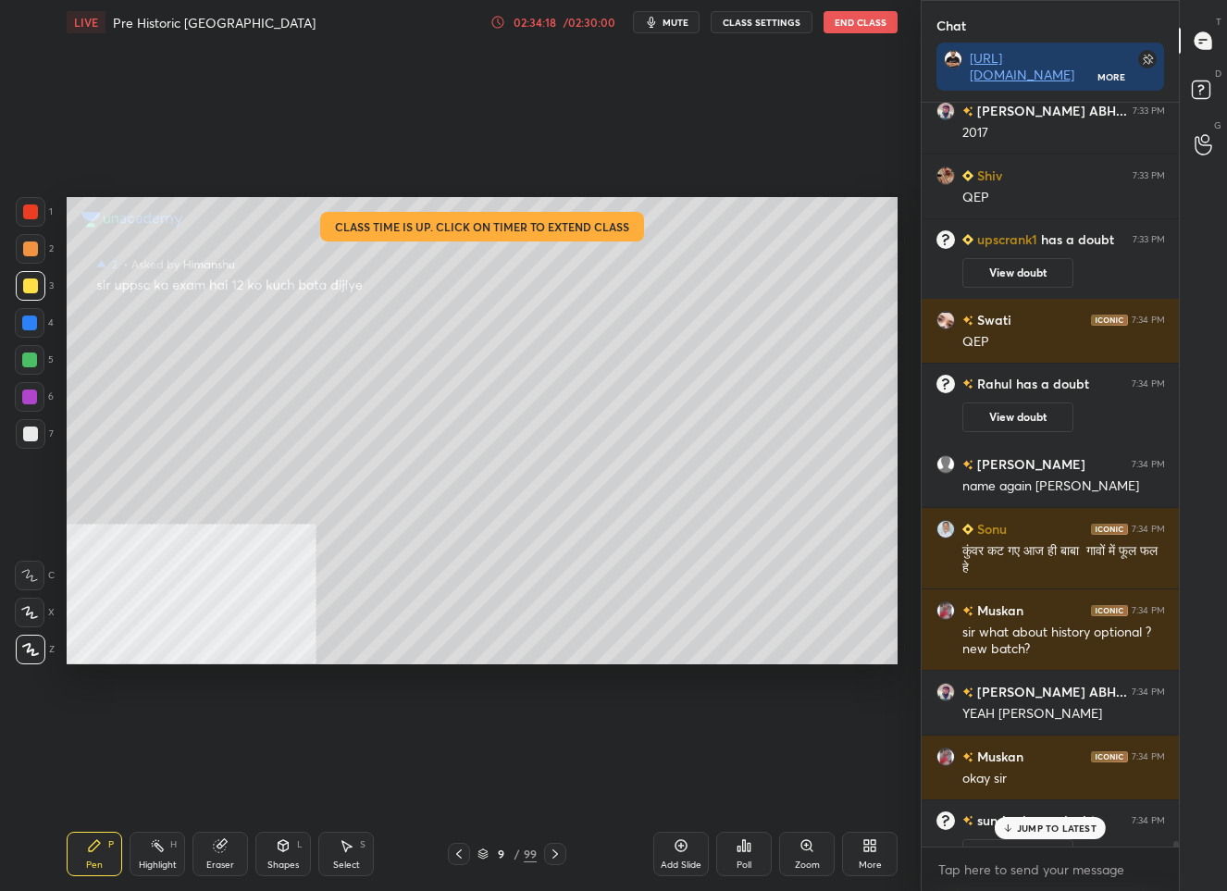
click at [1039, 835] on div "JUMP TO LATEST" at bounding box center [1050, 828] width 111 height 22
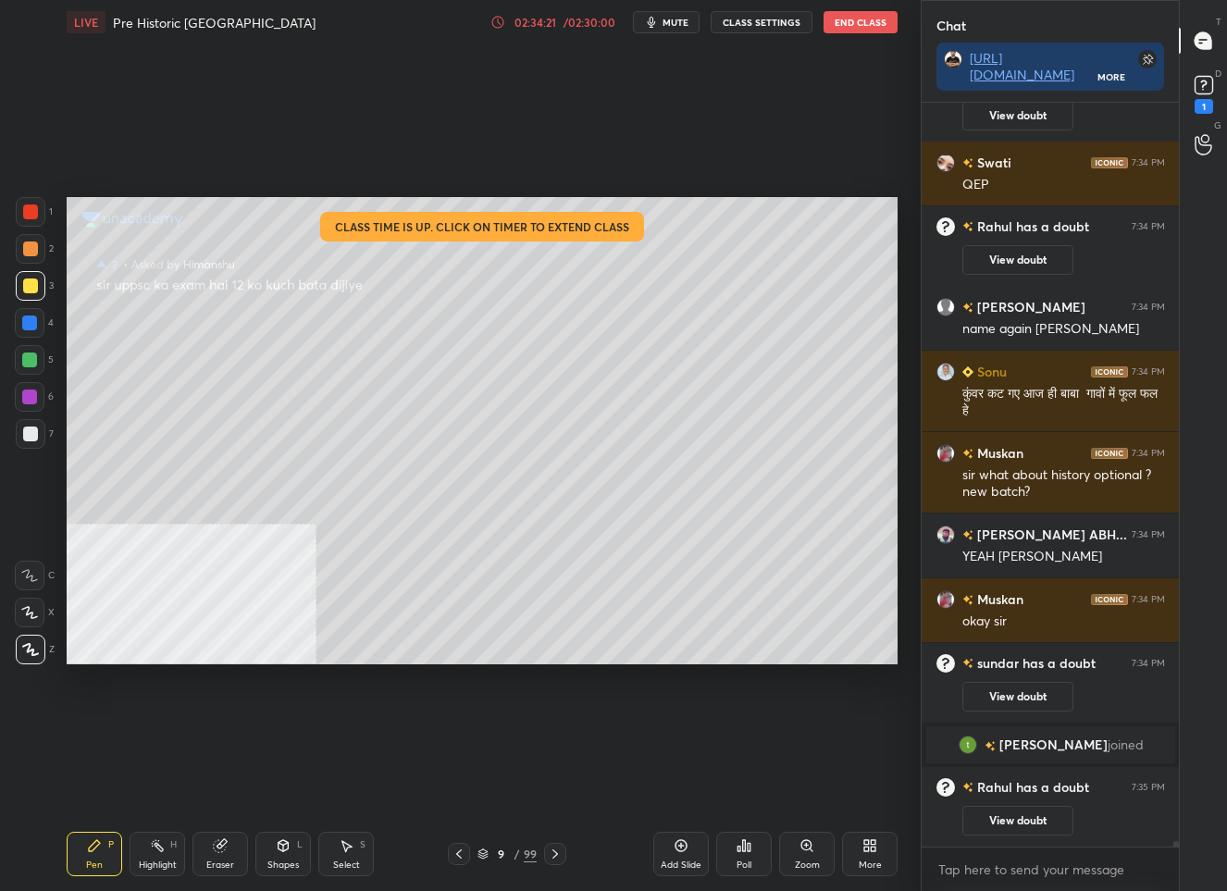
scroll to position [97572, 0]
click at [1199, 75] on icon at bounding box center [1204, 85] width 28 height 28
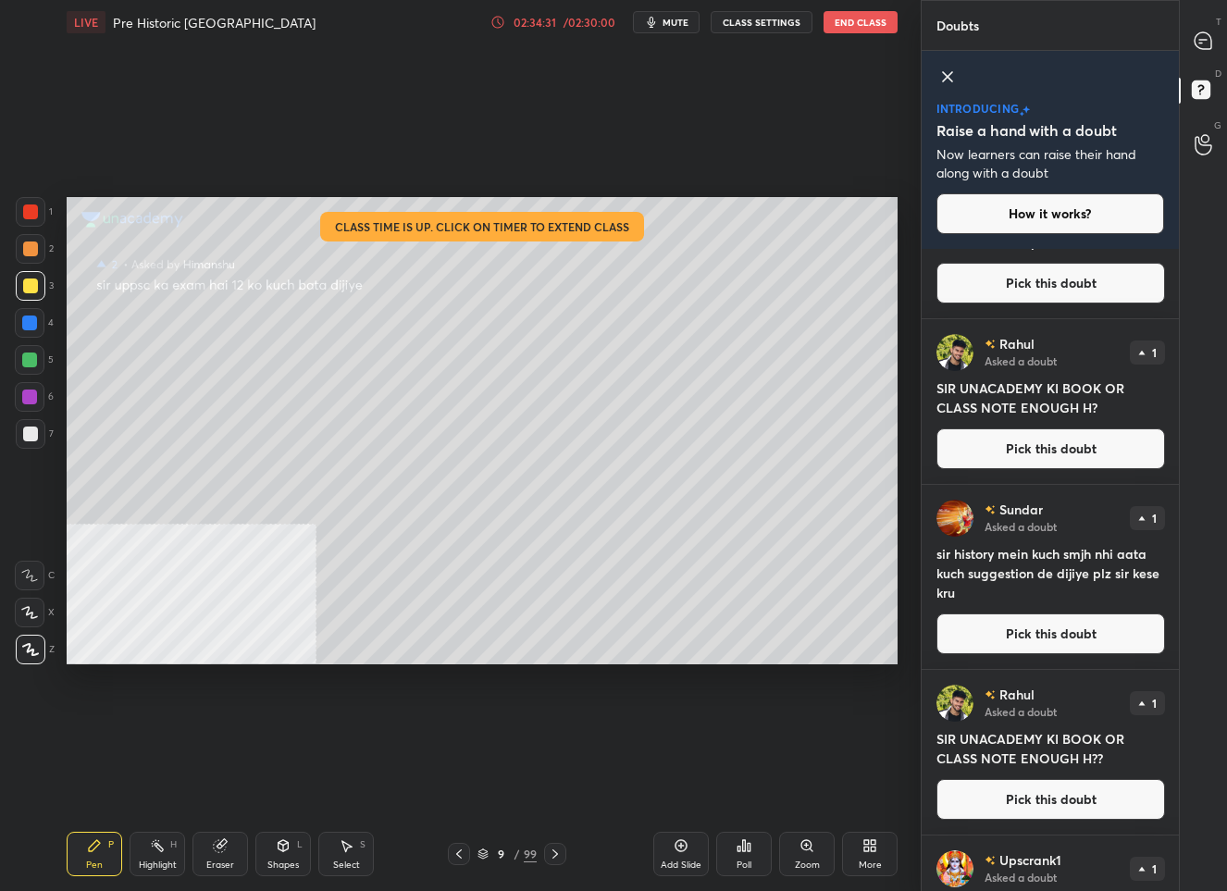
scroll to position [411, 0]
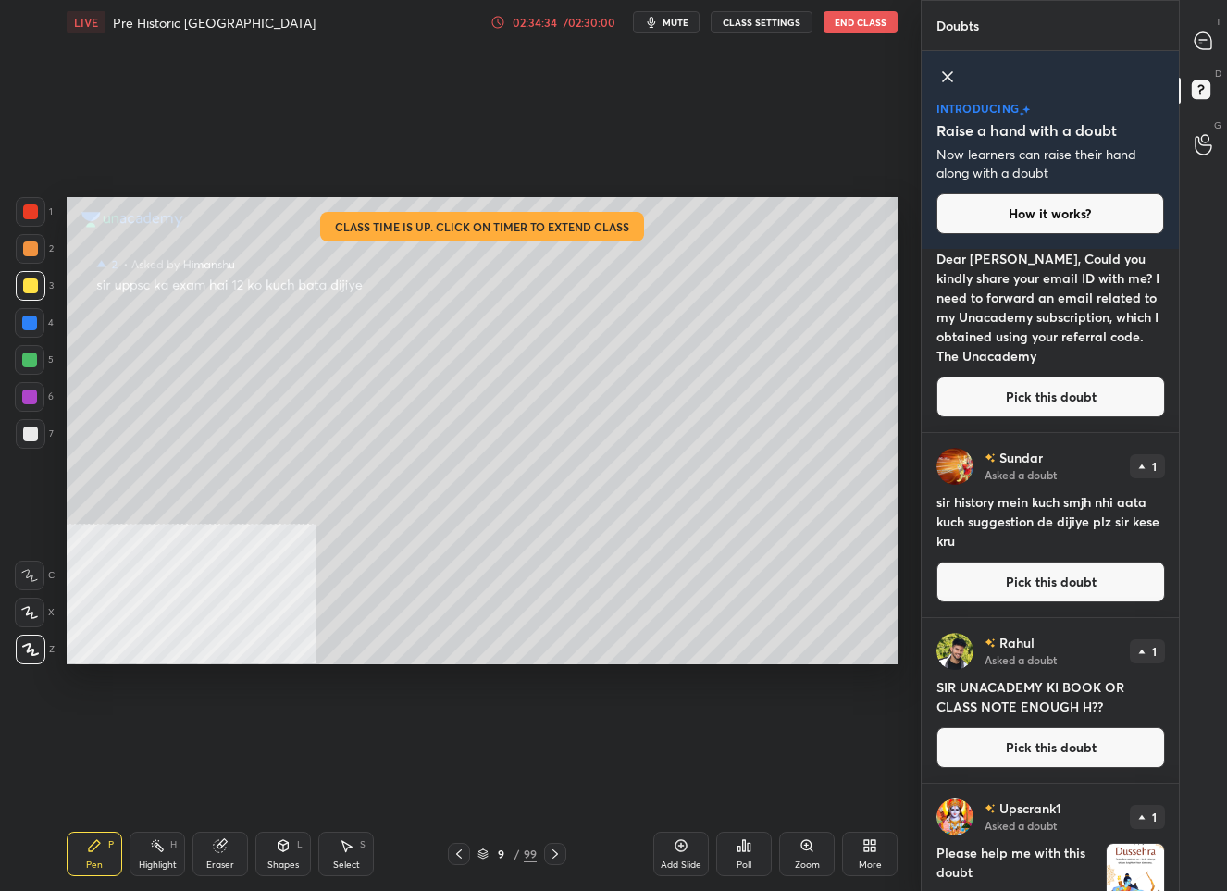
click at [1016, 596] on button "Pick this doubt" at bounding box center [1050, 582] width 229 height 41
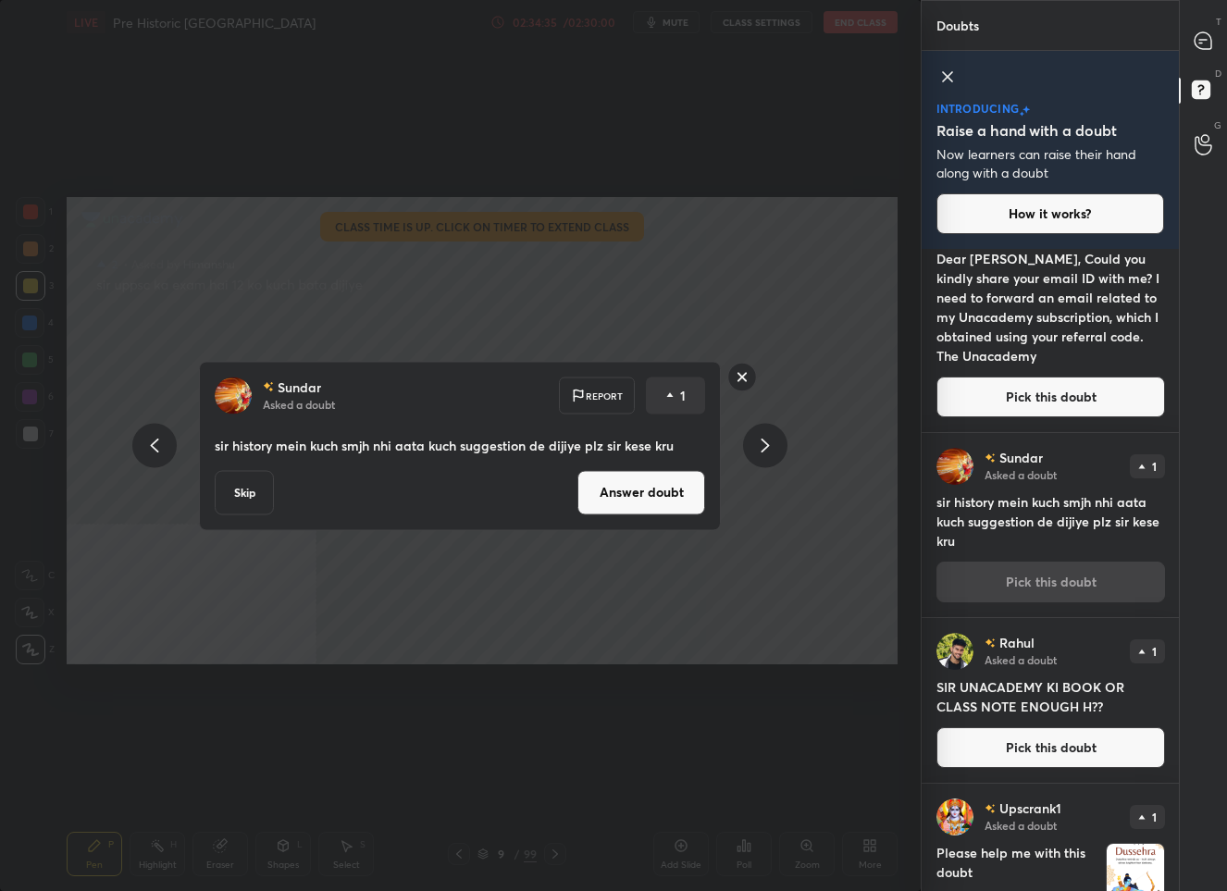
click at [614, 497] on button "Answer doubt" at bounding box center [641, 492] width 128 height 44
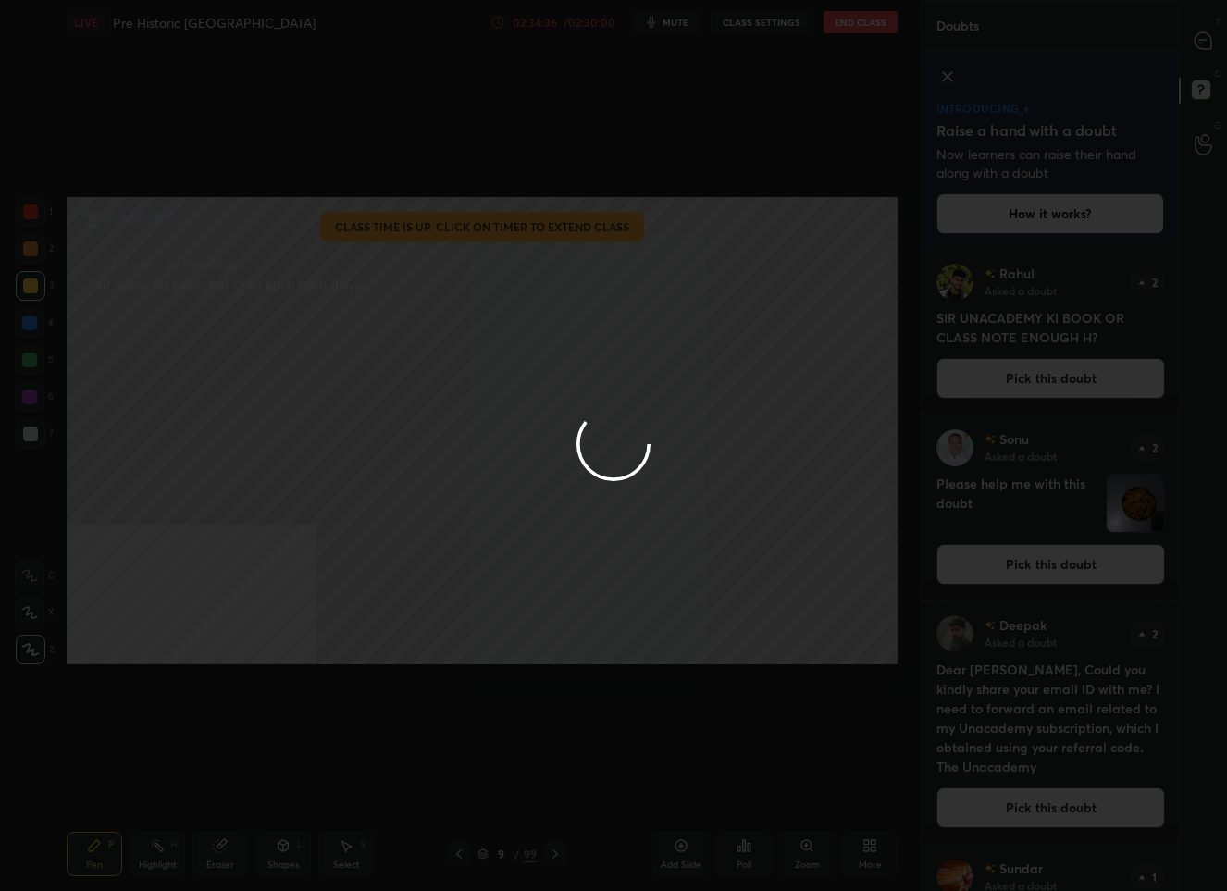
click at [1201, 35] on div at bounding box center [613, 445] width 1227 height 891
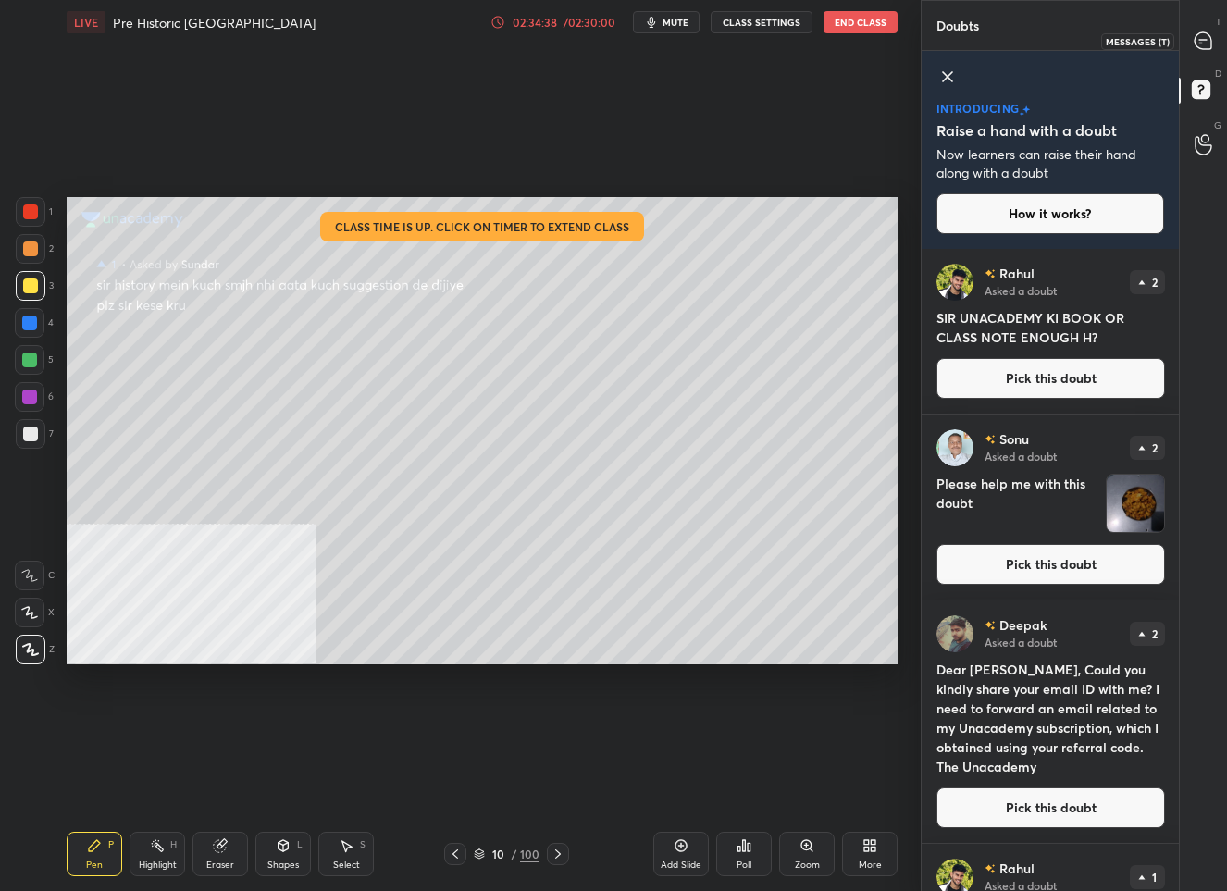
click at [1199, 40] on icon at bounding box center [1202, 40] width 7 height 0
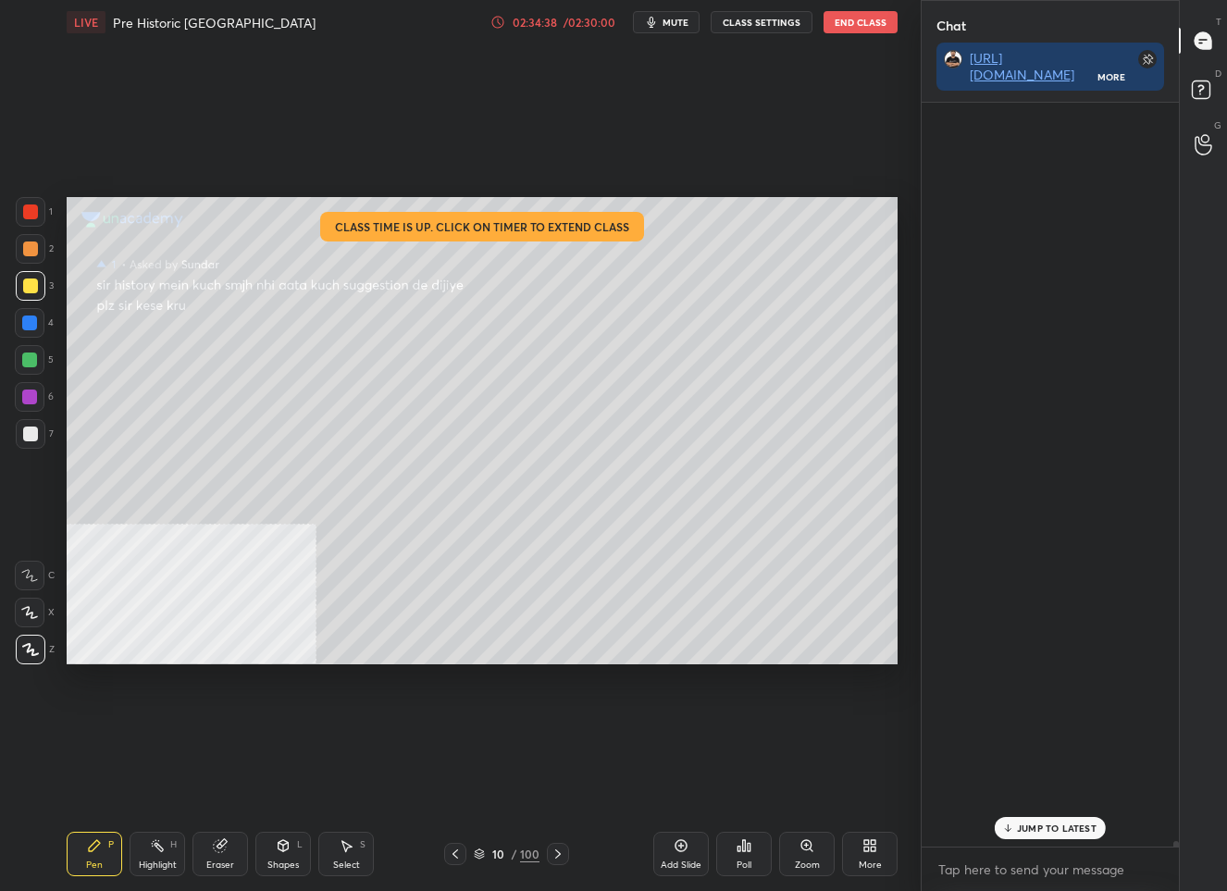
scroll to position [738, 253]
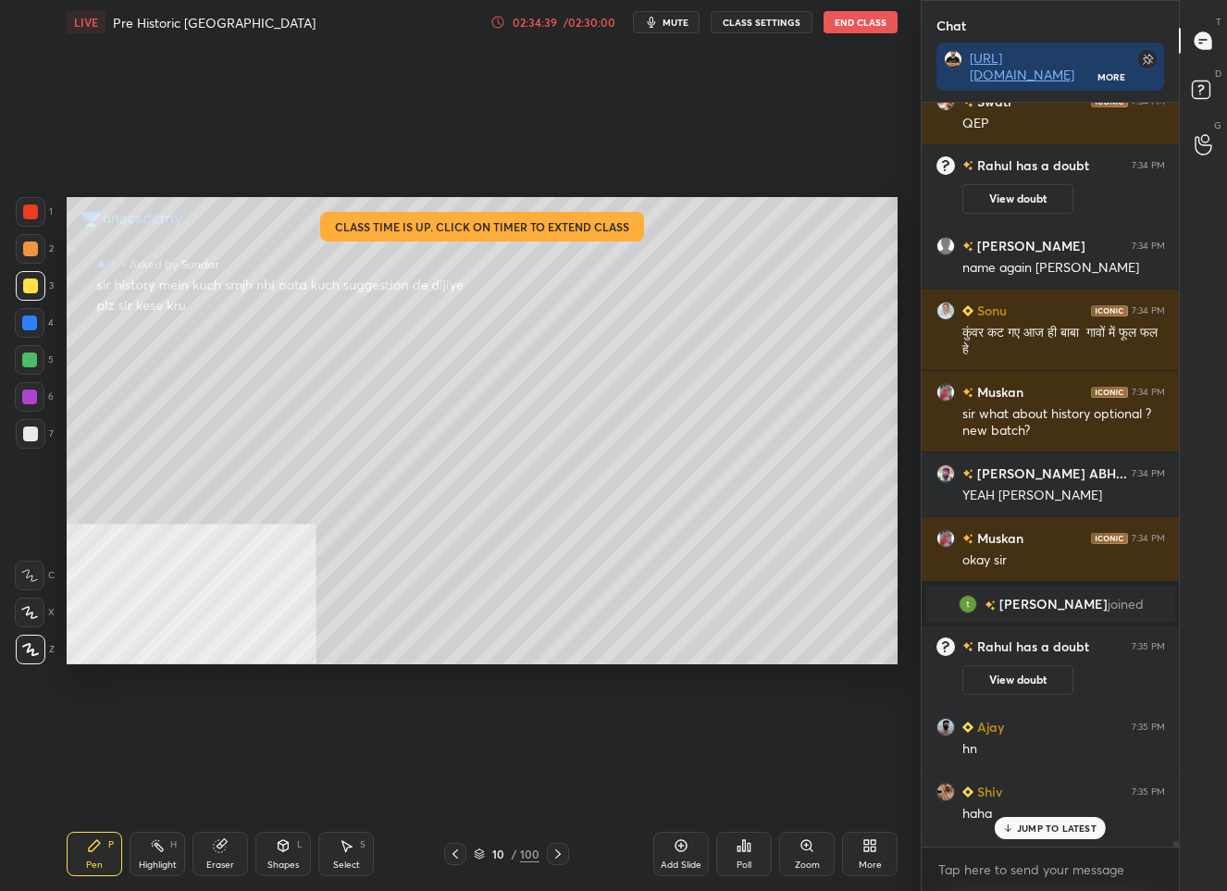
click at [1050, 825] on p "JUMP TO LATEST" at bounding box center [1057, 827] width 80 height 11
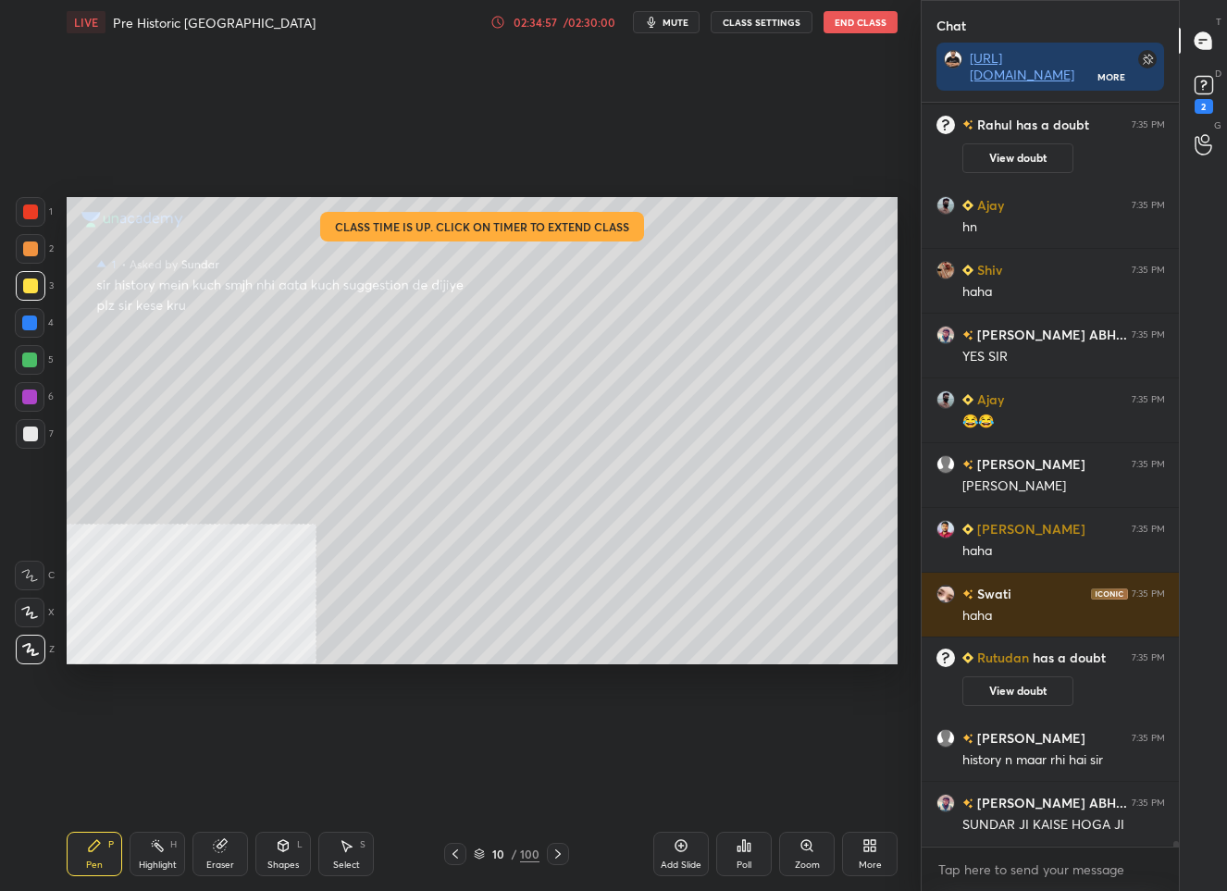
scroll to position [98090, 0]
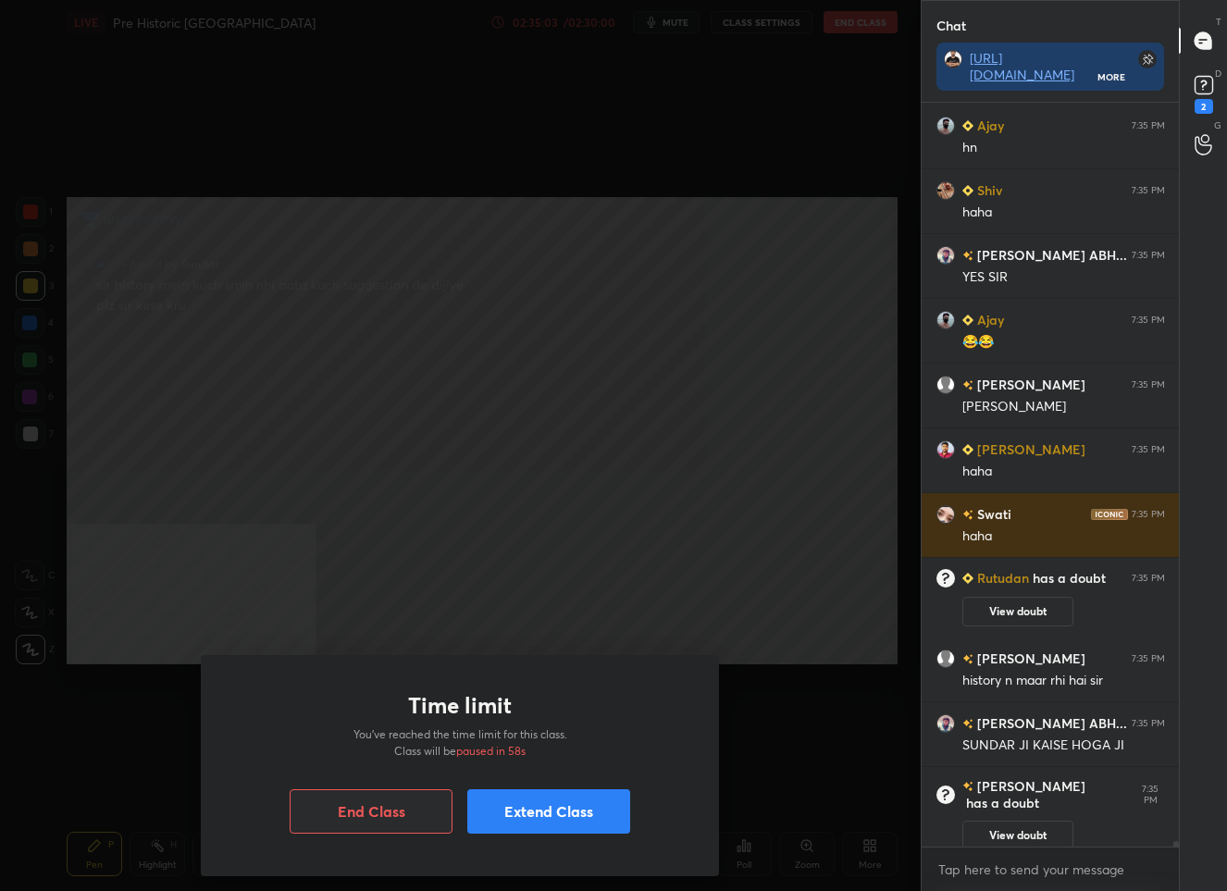
click at [556, 827] on button "Extend Class" at bounding box center [548, 811] width 163 height 44
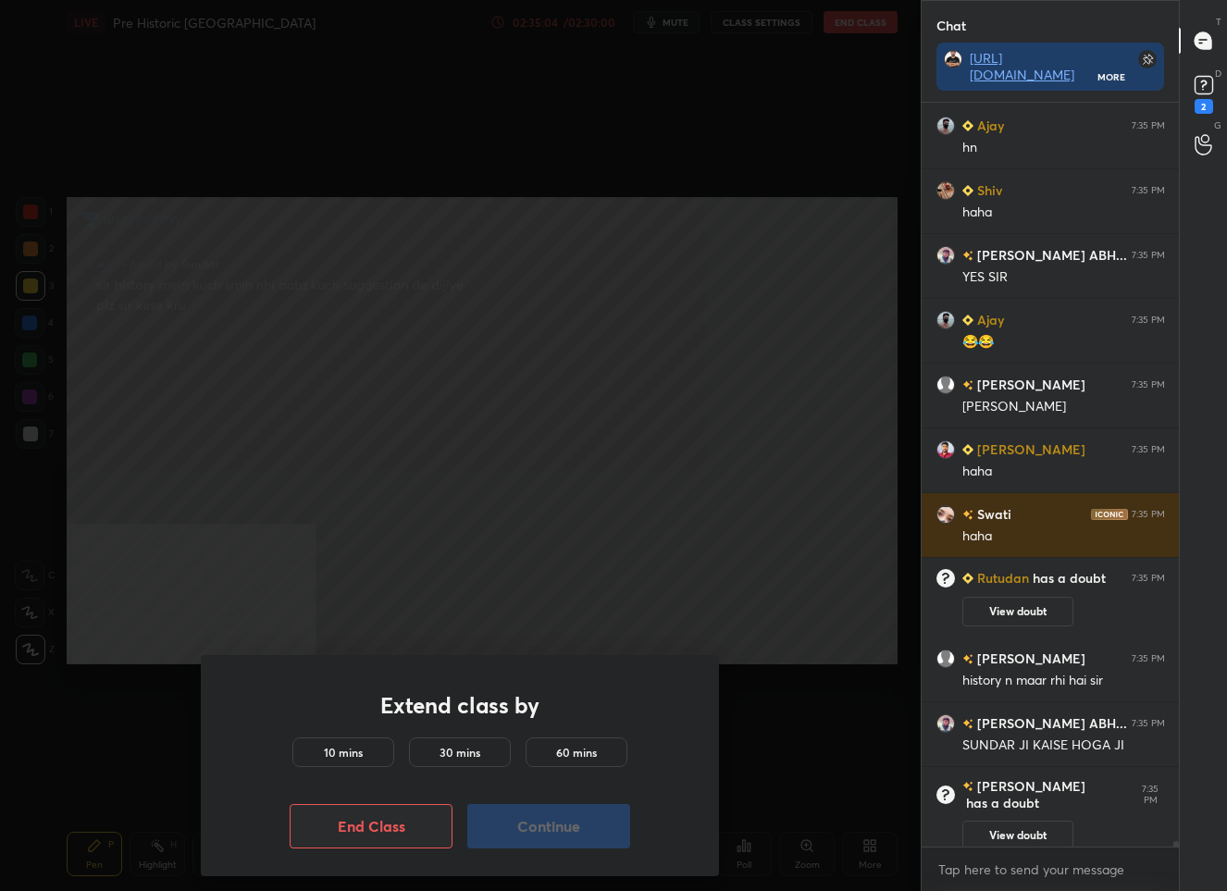
click at [315, 753] on div "10 mins" at bounding box center [343, 752] width 102 height 30
click at [534, 843] on button "Continue" at bounding box center [548, 826] width 163 height 44
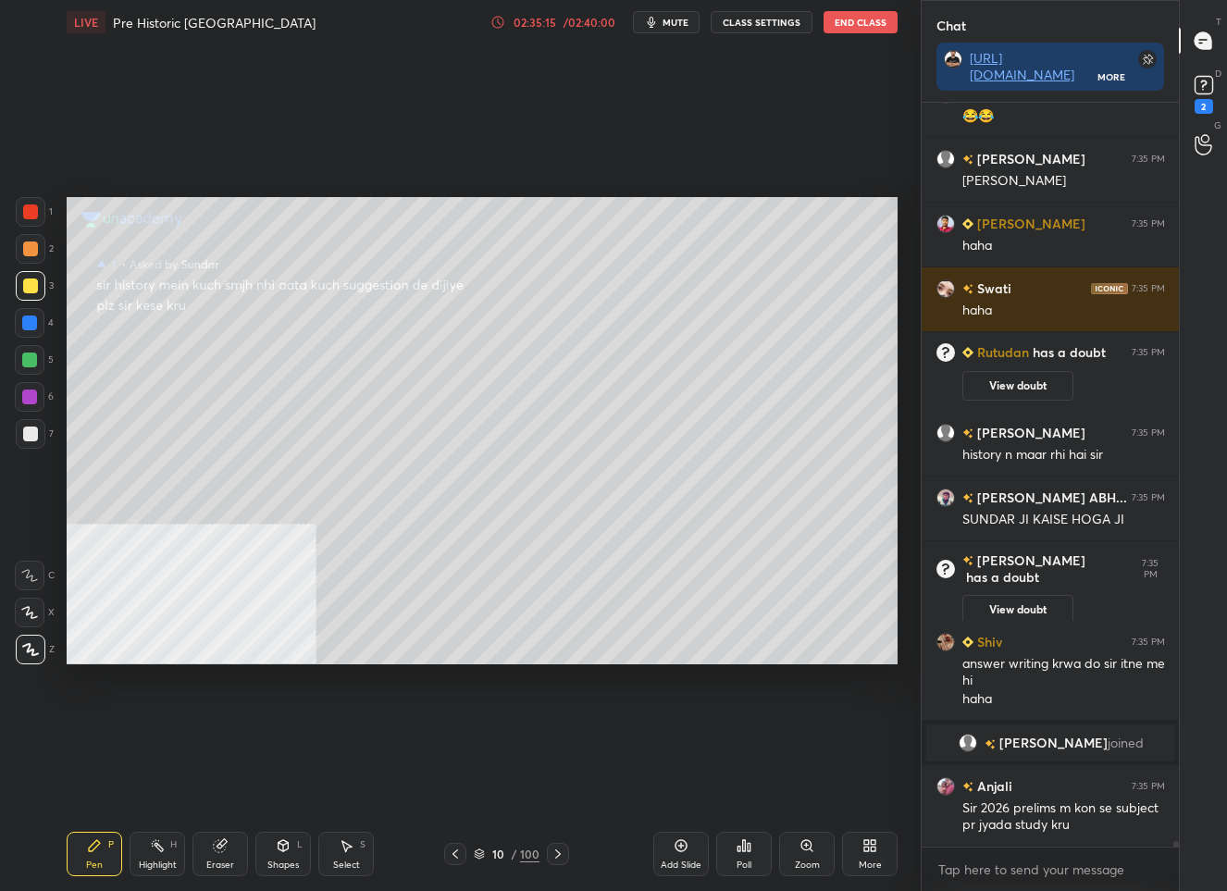
scroll to position [585, 253]
click at [1205, 77] on rect at bounding box center [1203, 86] width 18 height 18
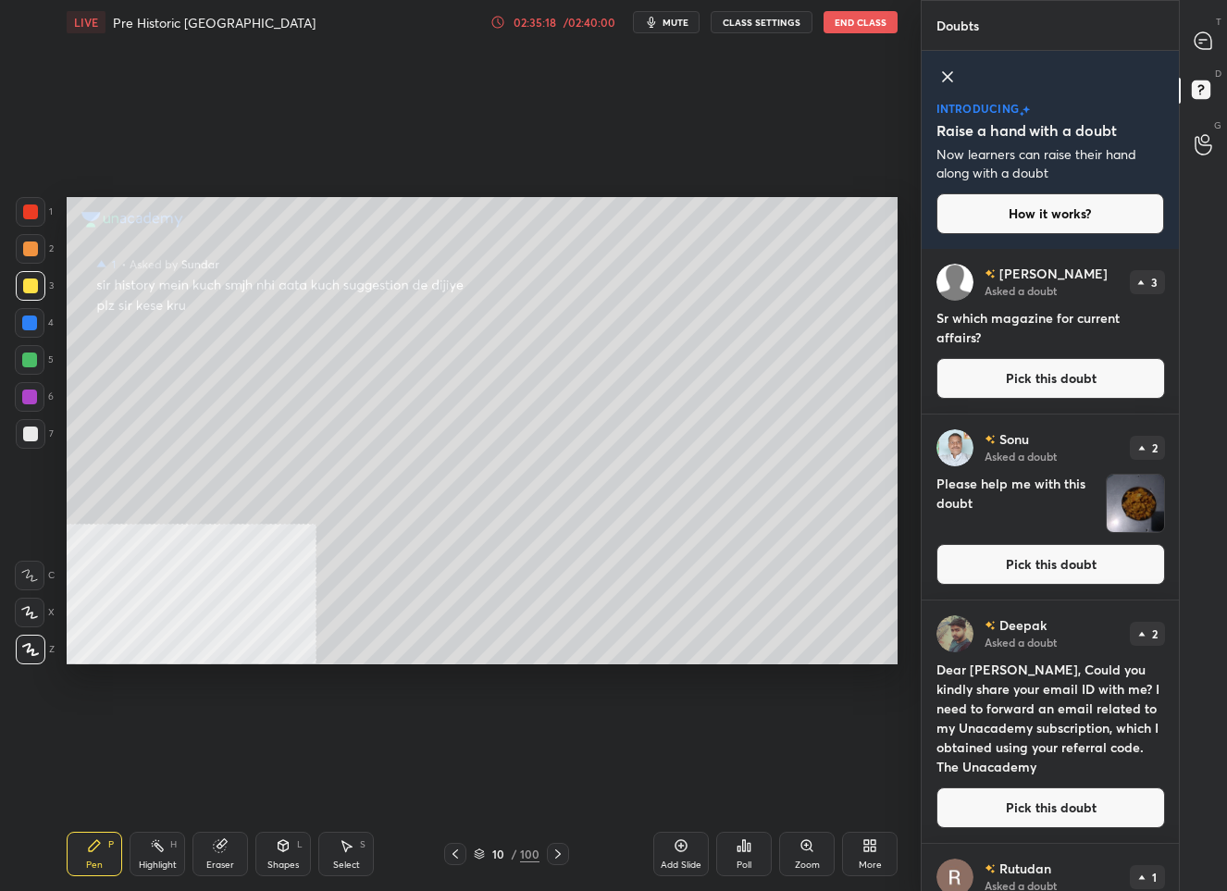
click at [1086, 376] on button "Pick this doubt" at bounding box center [1050, 378] width 229 height 41
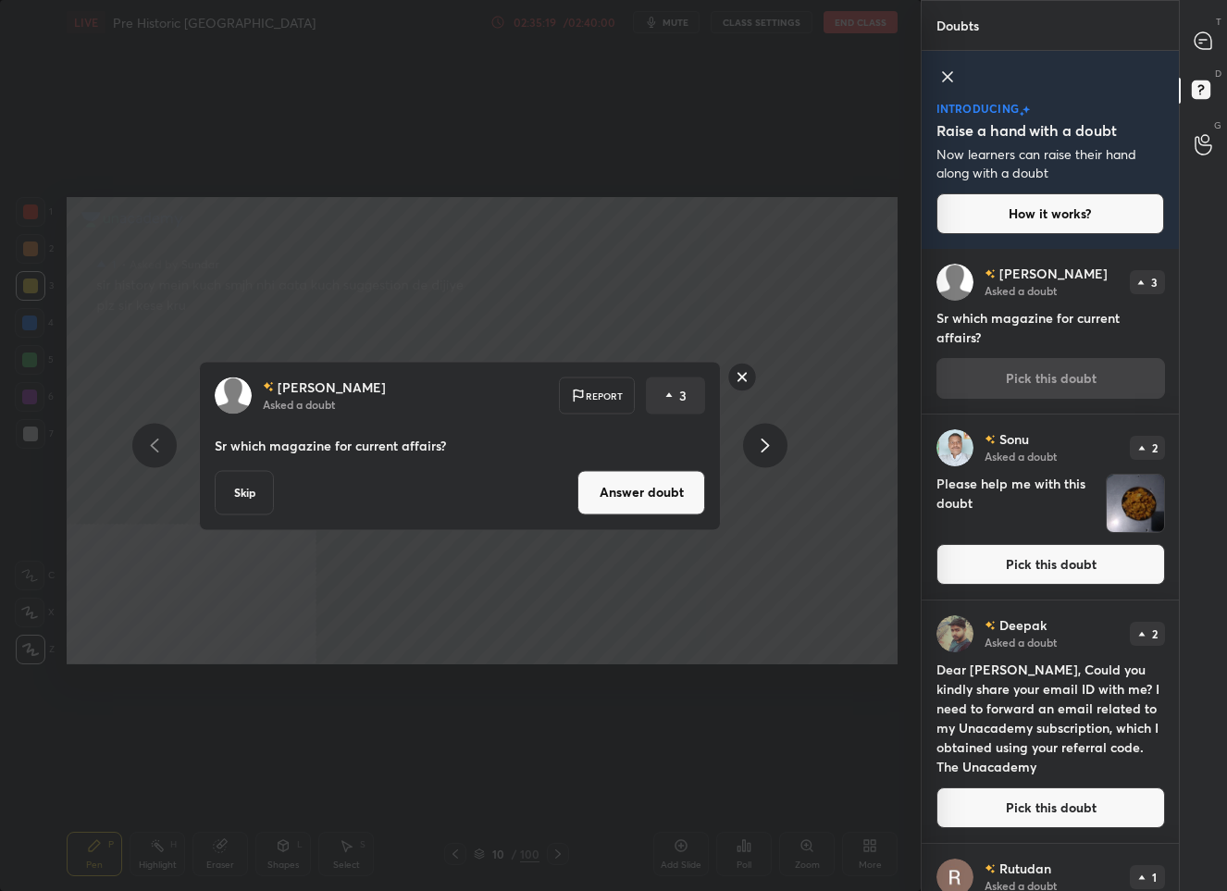
click at [664, 494] on button "Answer doubt" at bounding box center [641, 492] width 128 height 44
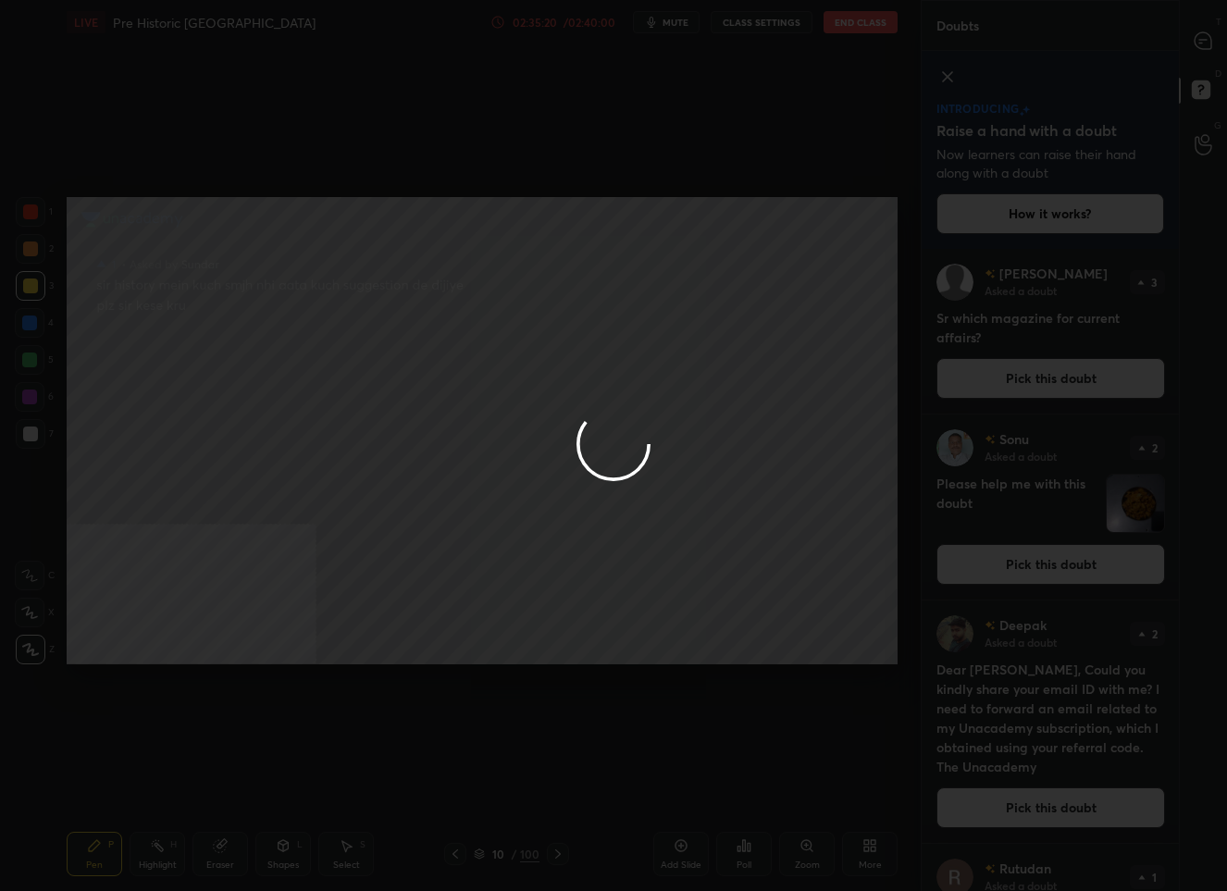
click at [1204, 34] on div at bounding box center [613, 445] width 1227 height 891
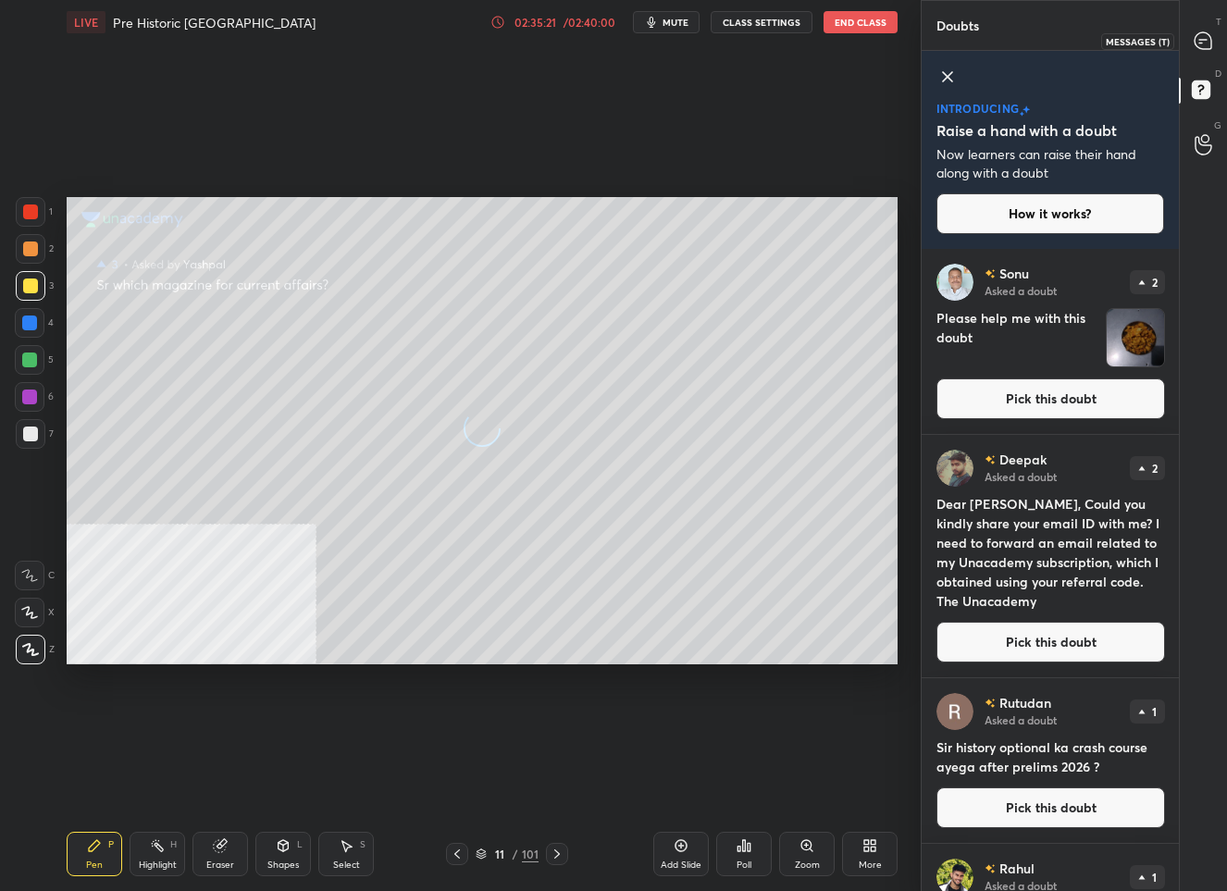
click at [1204, 34] on icon at bounding box center [1202, 40] width 17 height 17
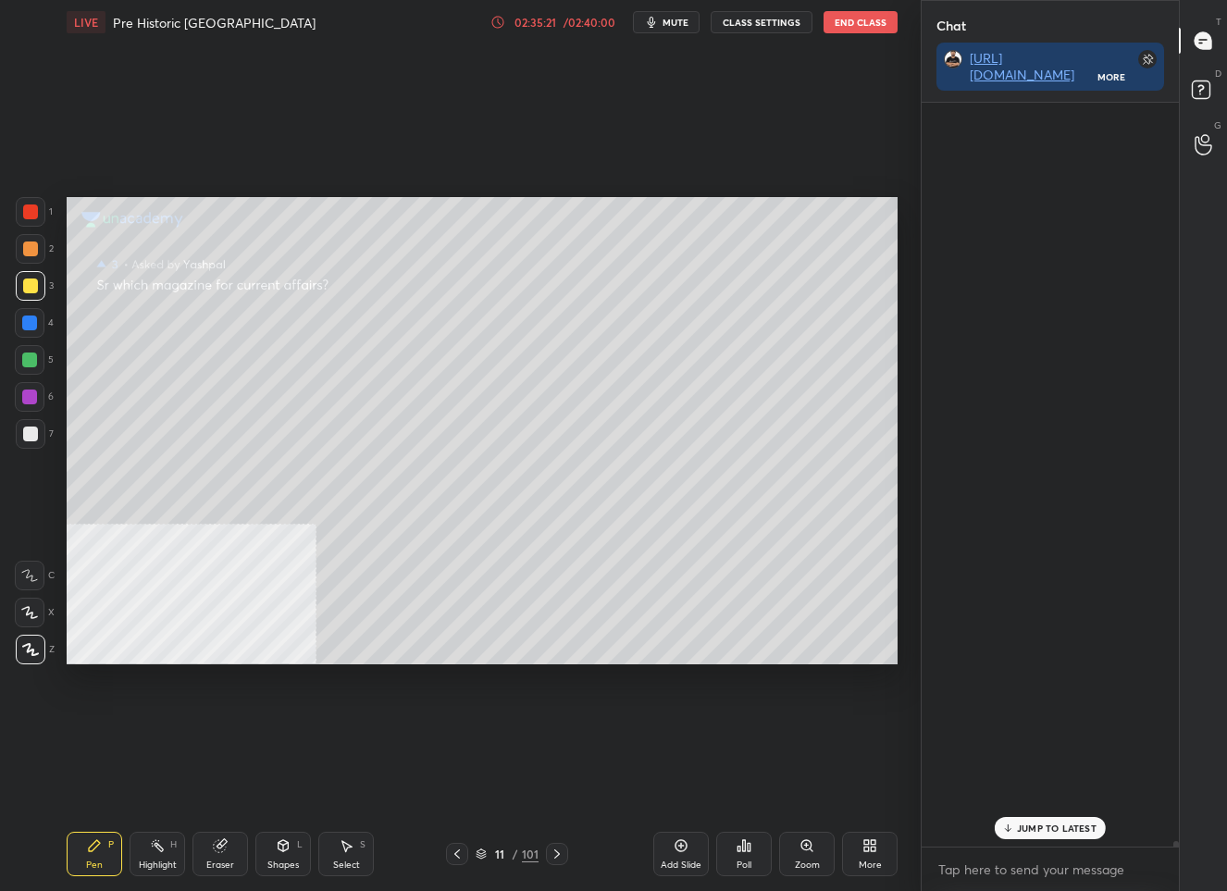
scroll to position [738, 253]
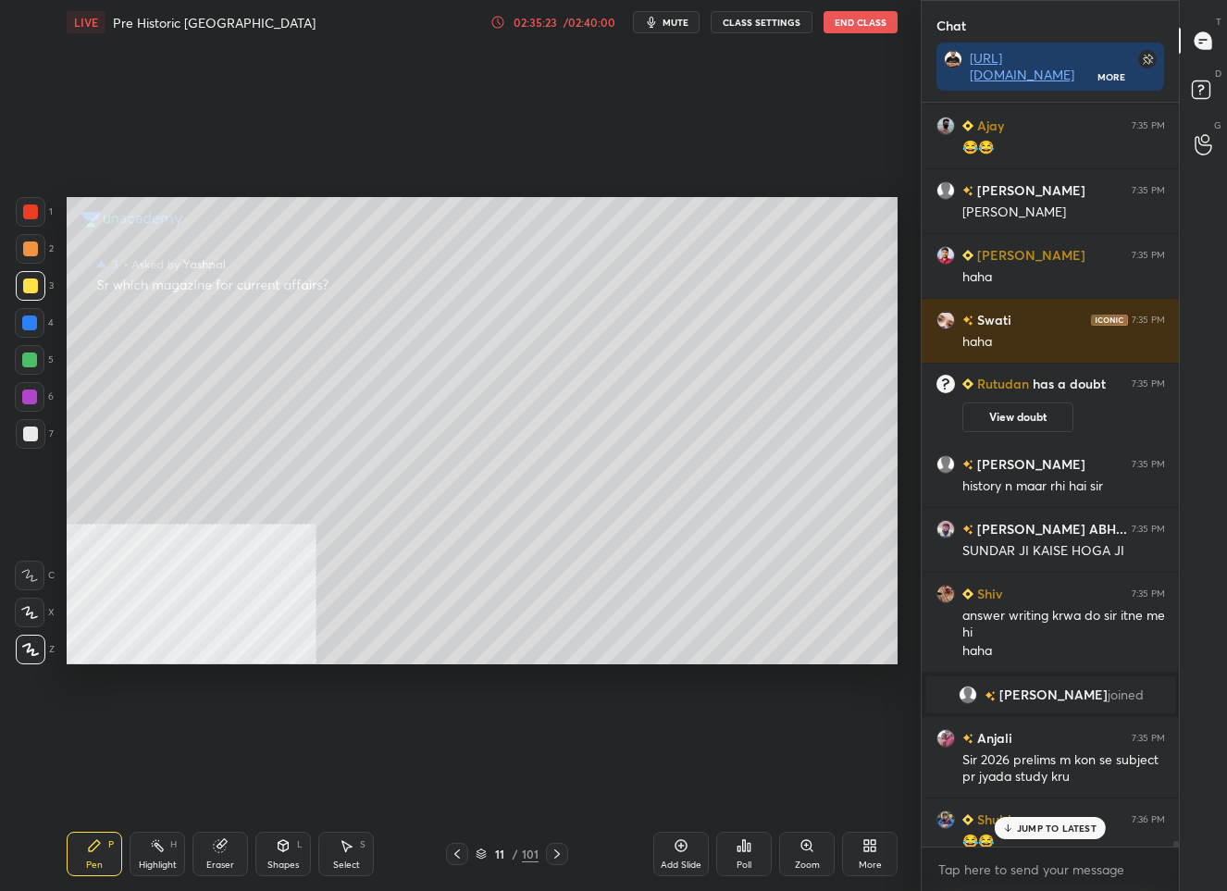
click at [1045, 830] on p "JUMP TO LATEST" at bounding box center [1057, 827] width 80 height 11
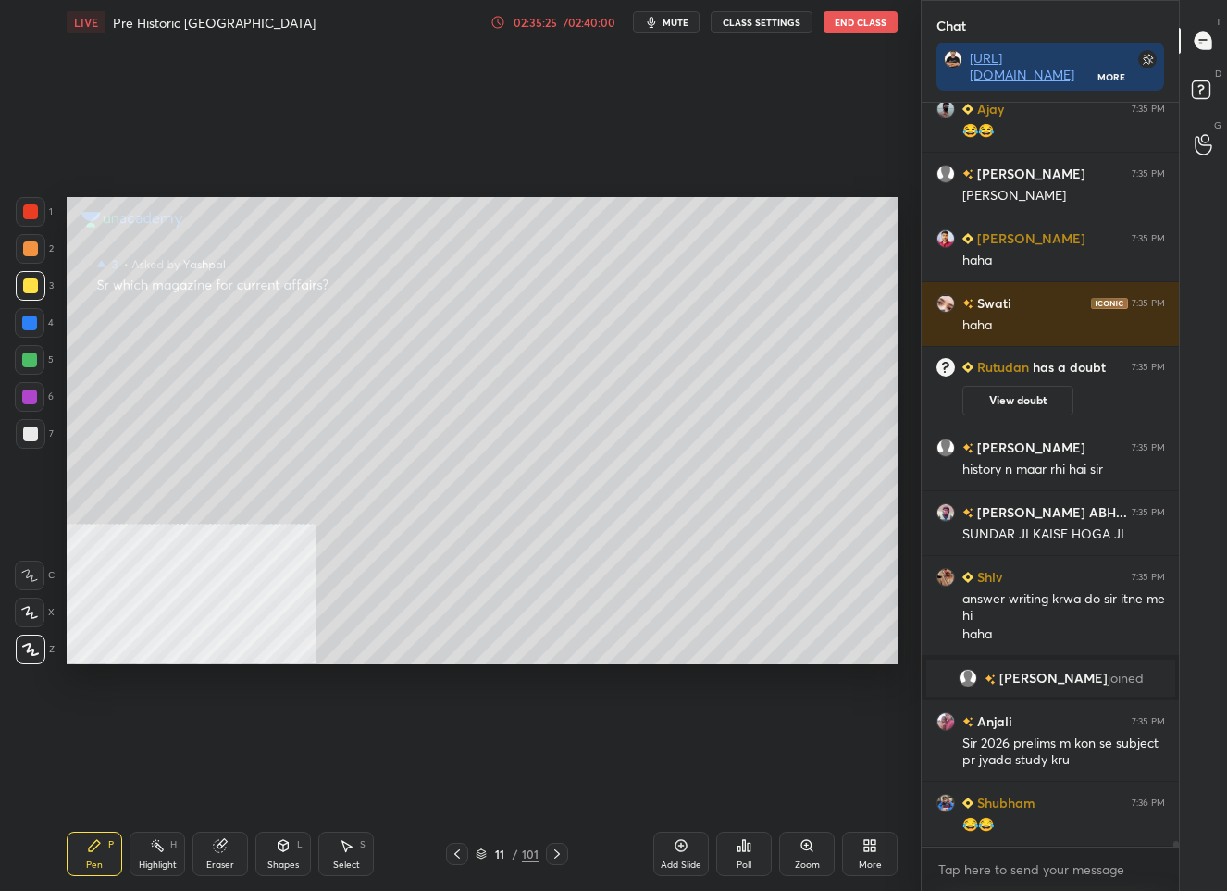
scroll to position [98952, 0]
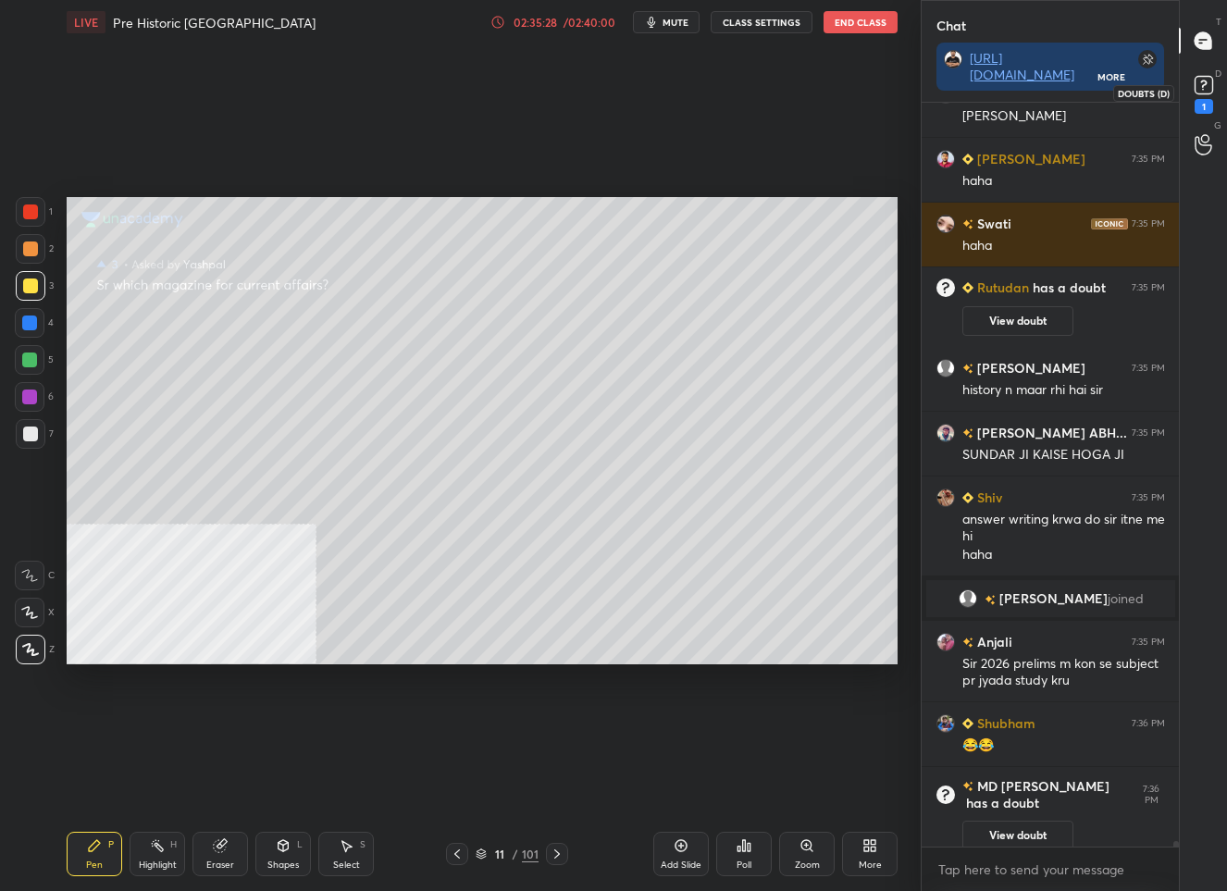
click at [1194, 83] on rect at bounding box center [1203, 86] width 18 height 18
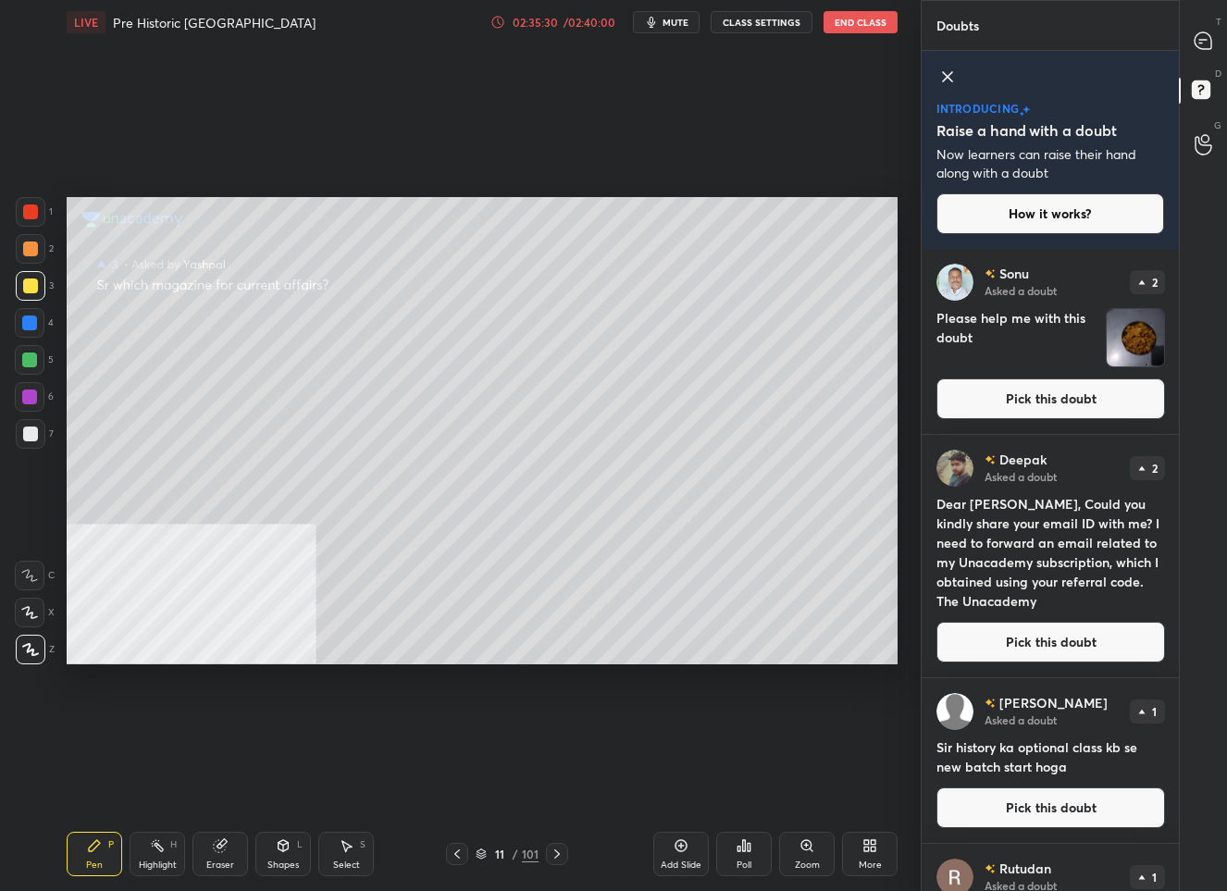
scroll to position [175, 0]
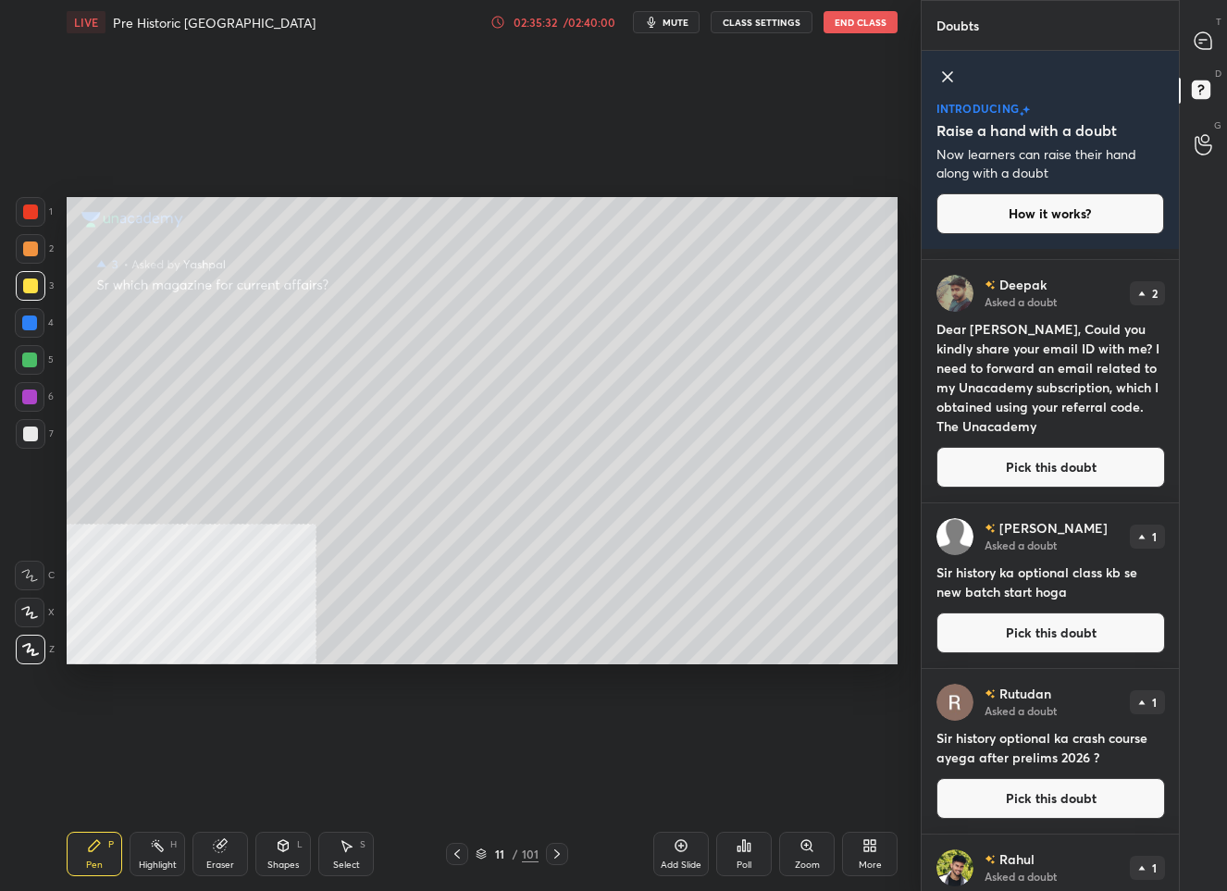
click at [1056, 627] on button "Pick this doubt" at bounding box center [1050, 632] width 229 height 41
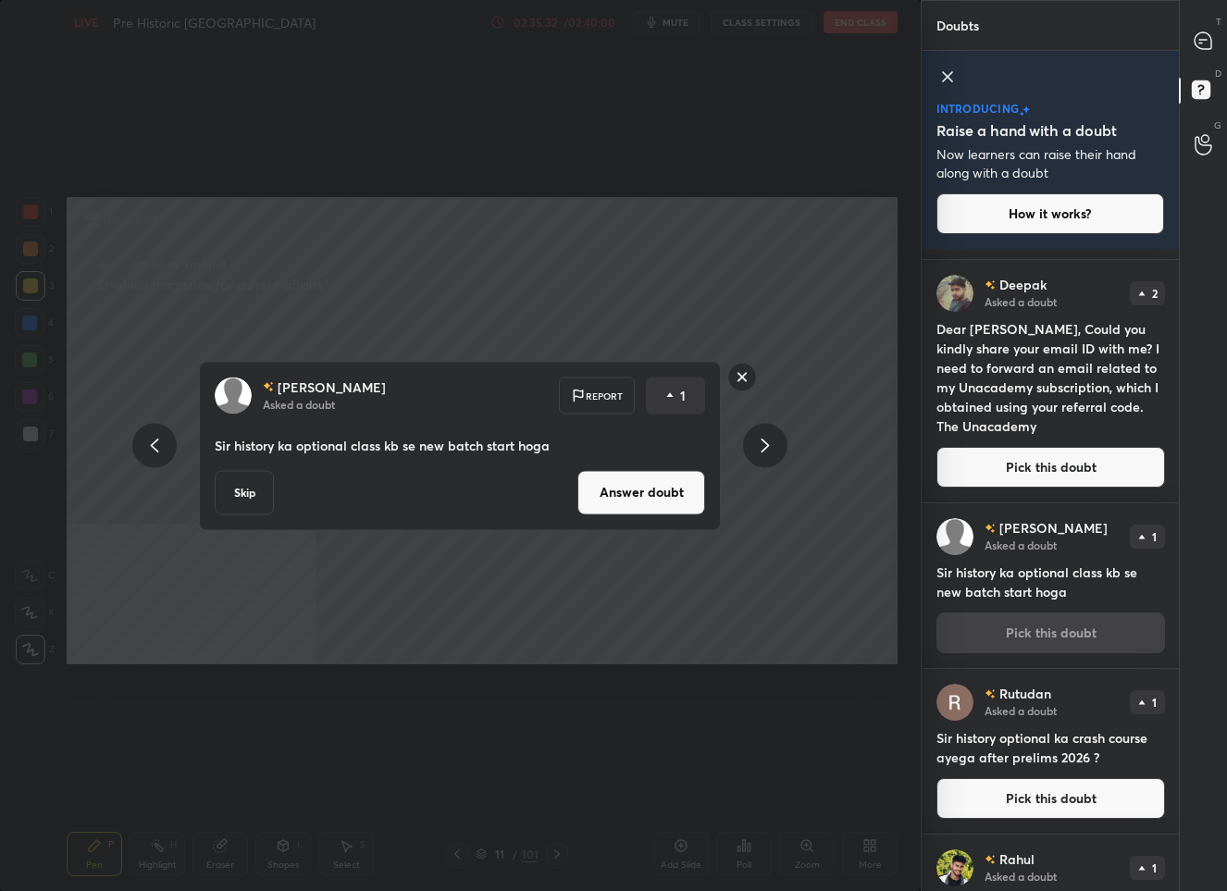
click at [653, 497] on button "Answer doubt" at bounding box center [641, 492] width 128 height 44
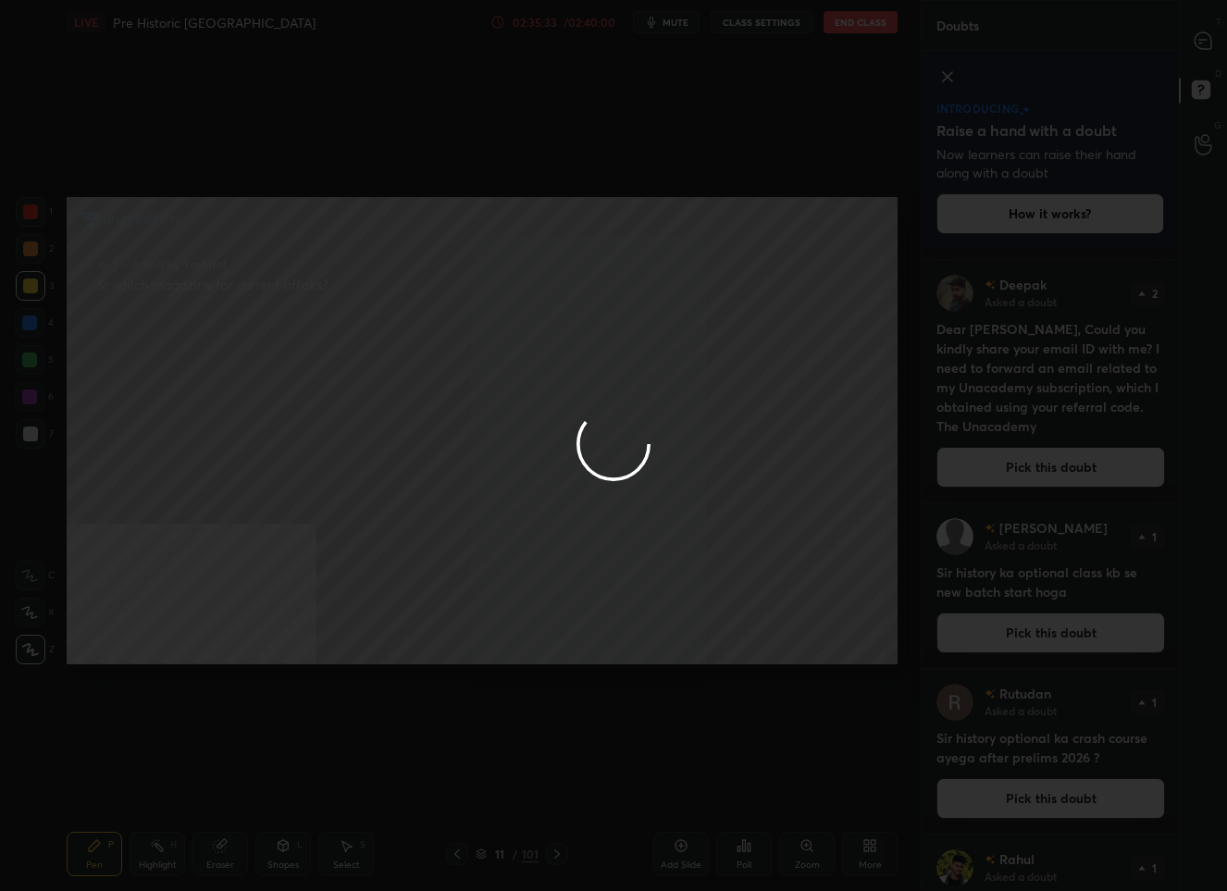
scroll to position [0, 0]
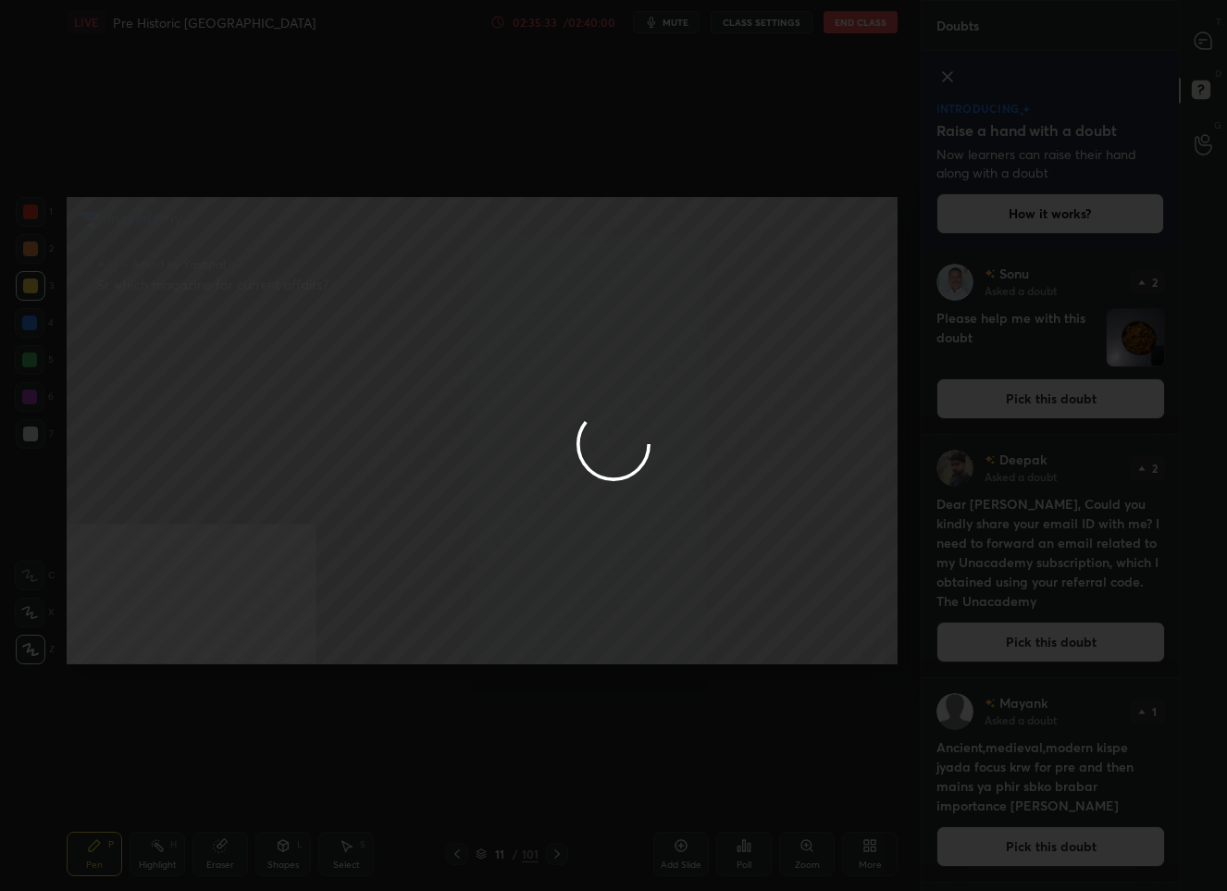
click at [1202, 44] on div at bounding box center [613, 445] width 1227 height 891
click at [1202, 44] on icon at bounding box center [1202, 40] width 17 height 17
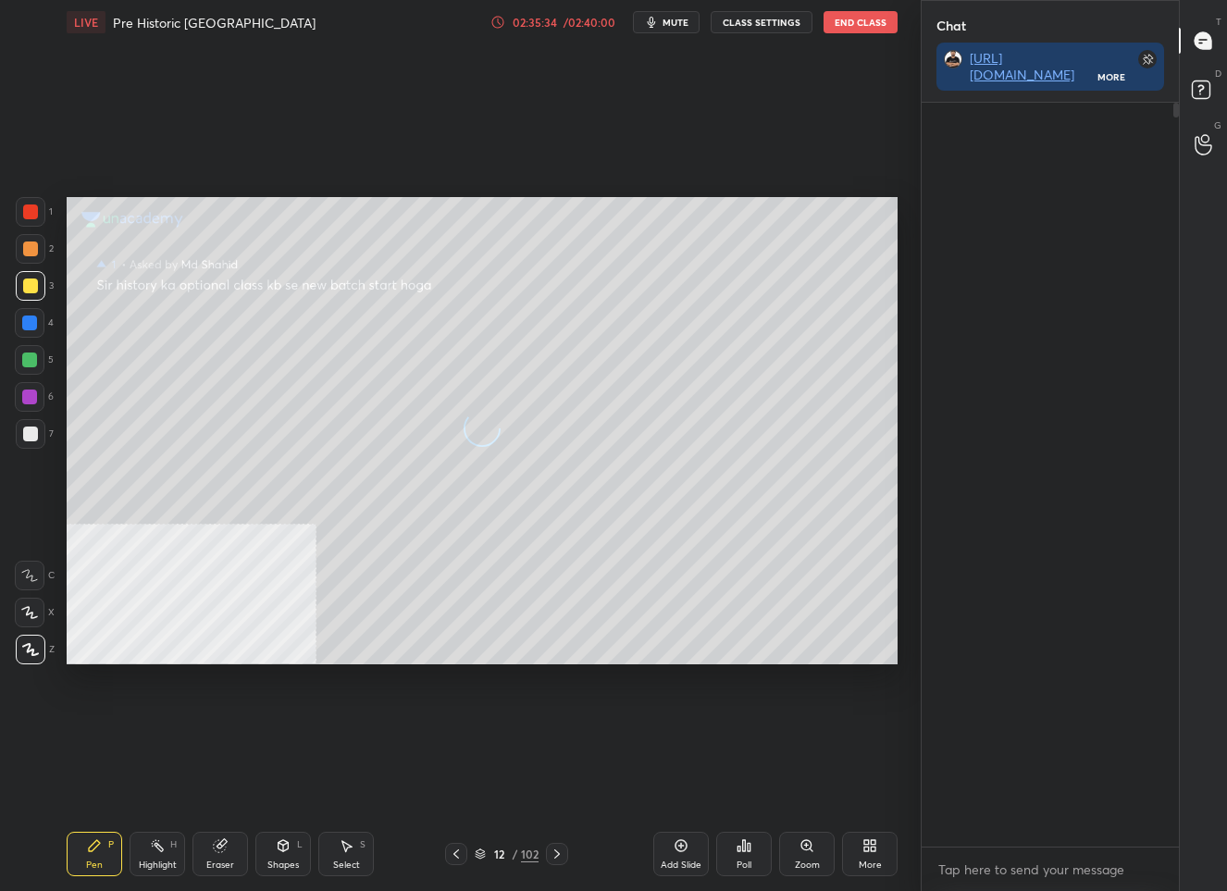
scroll to position [585, 253]
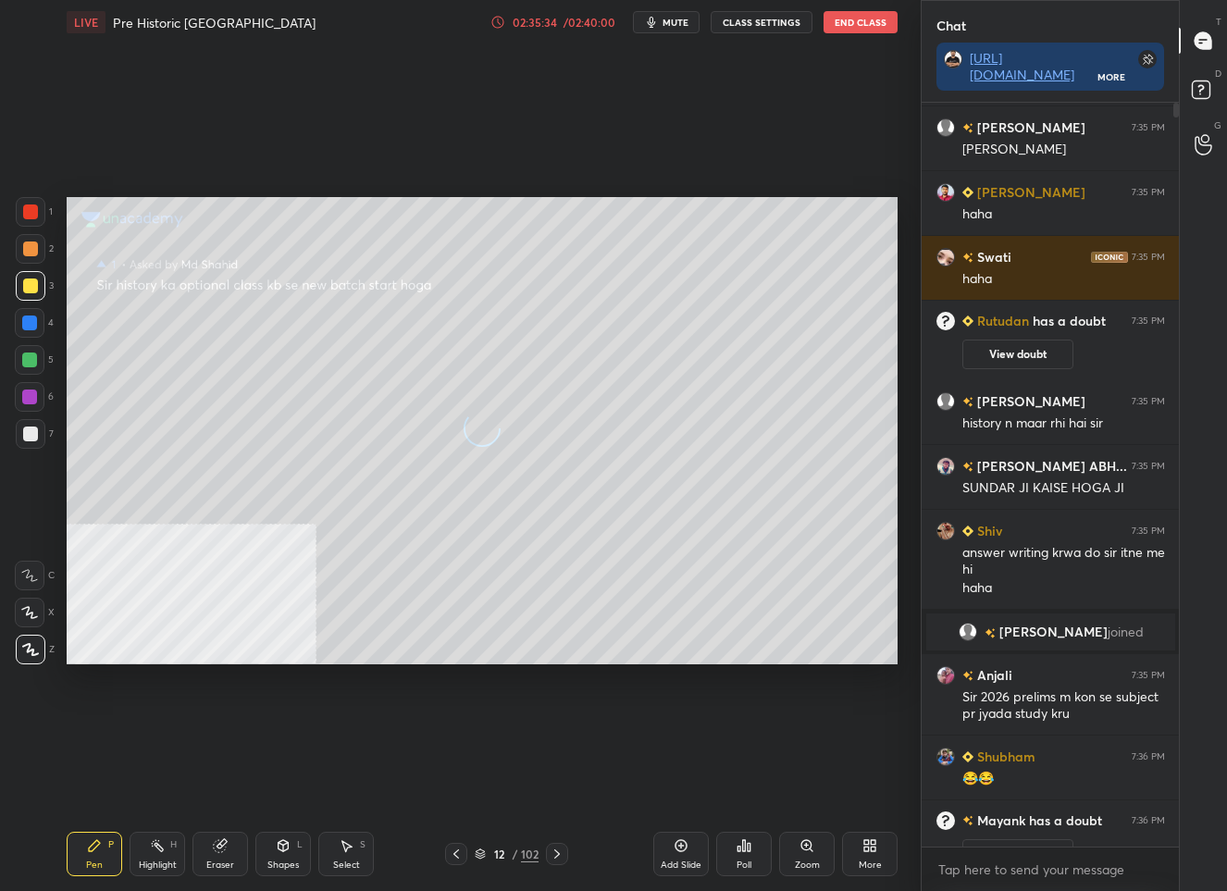
click at [1202, 44] on icon at bounding box center [1202, 40] width 17 height 17
click at [1036, 822] on p "JUMP TO LATEST" at bounding box center [1057, 827] width 80 height 11
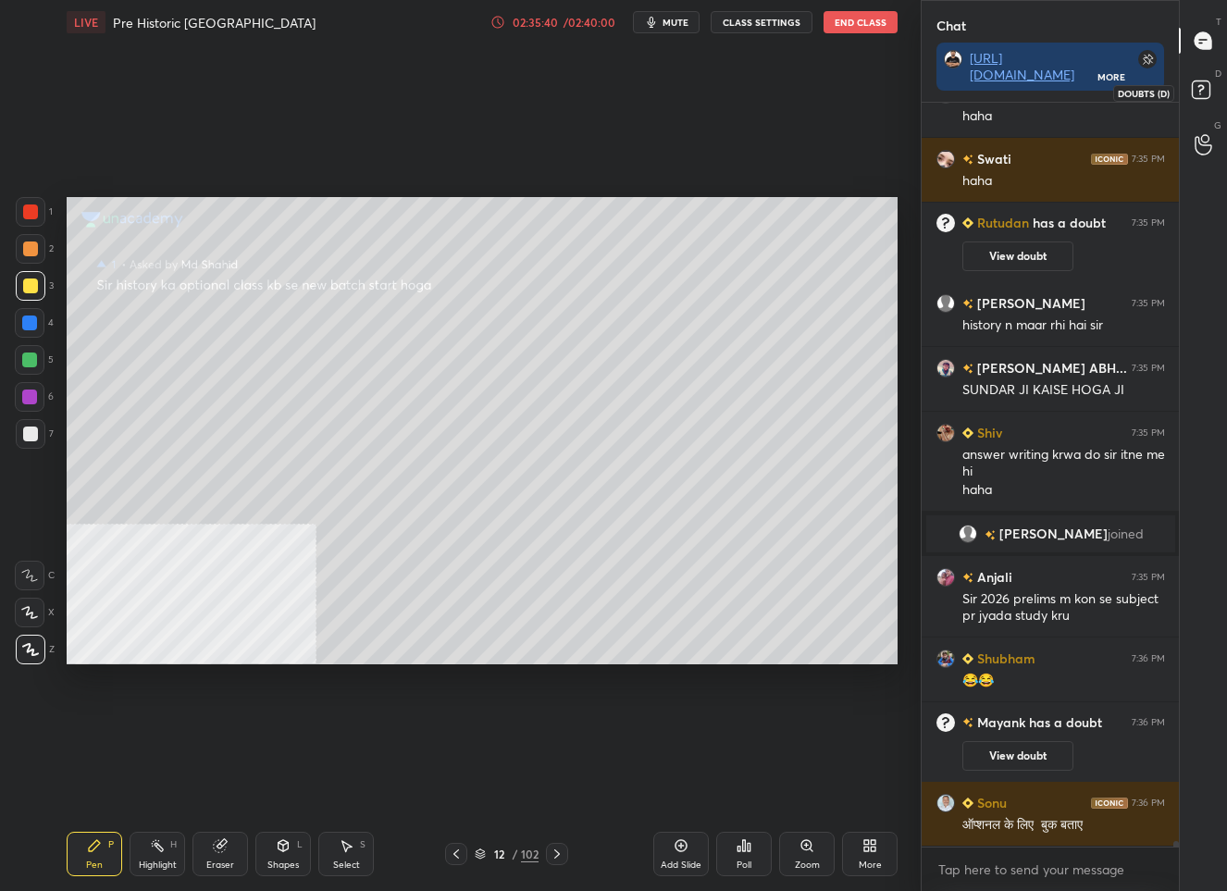
click at [1192, 85] on rect at bounding box center [1201, 90] width 18 height 18
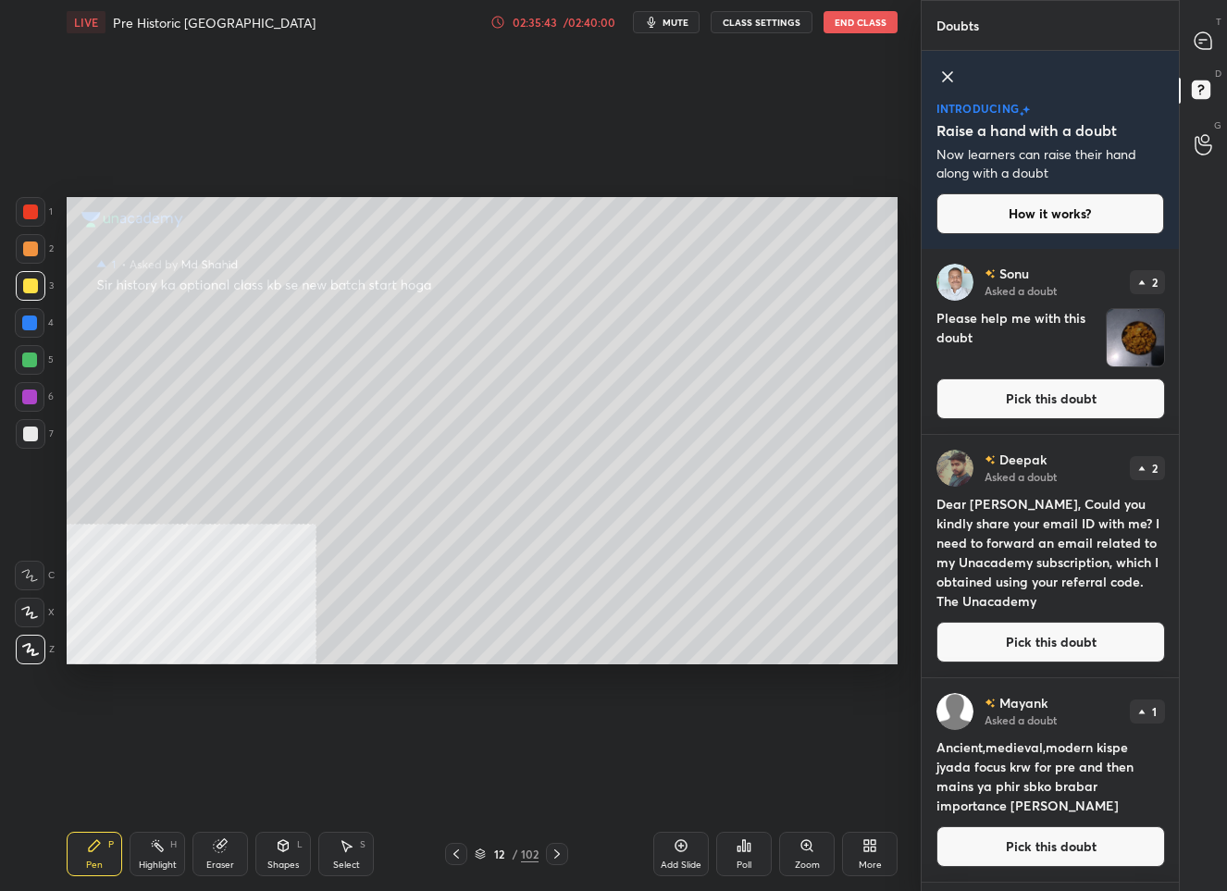
click at [1038, 858] on button "Pick this doubt" at bounding box center [1050, 846] width 229 height 41
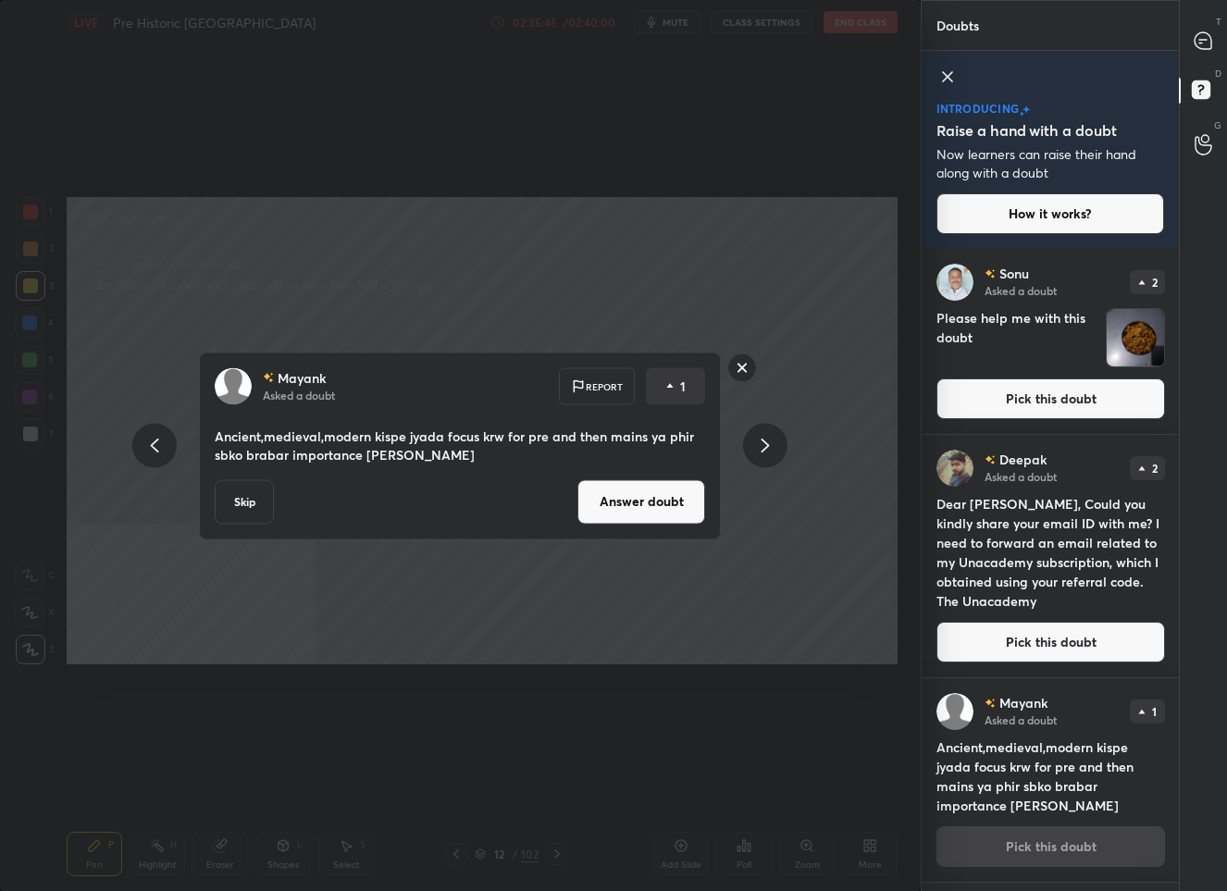
click at [635, 487] on button "Answer doubt" at bounding box center [641, 501] width 128 height 44
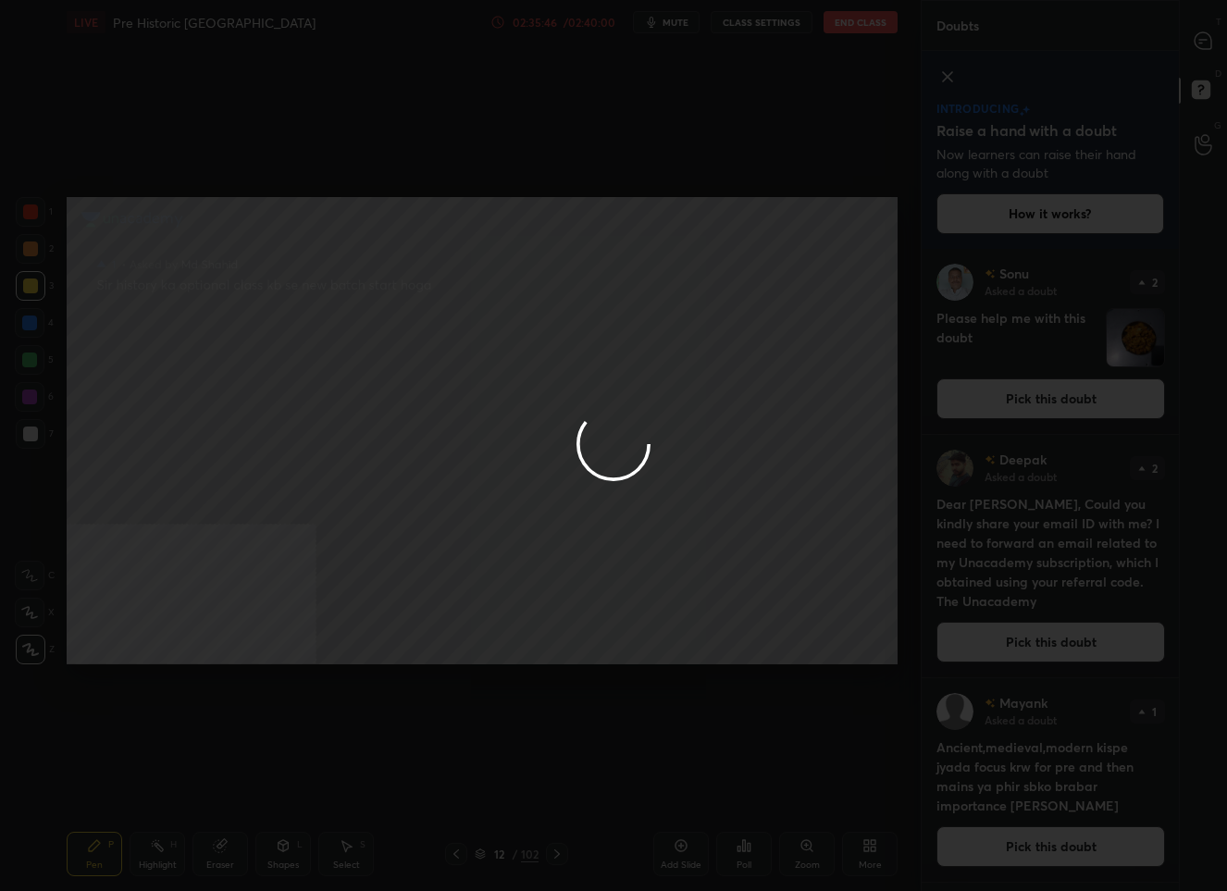
click at [1202, 27] on div at bounding box center [613, 445] width 1227 height 891
click at [1202, 28] on div at bounding box center [613, 445] width 1227 height 891
click at [1201, 30] on div at bounding box center [613, 445] width 1227 height 891
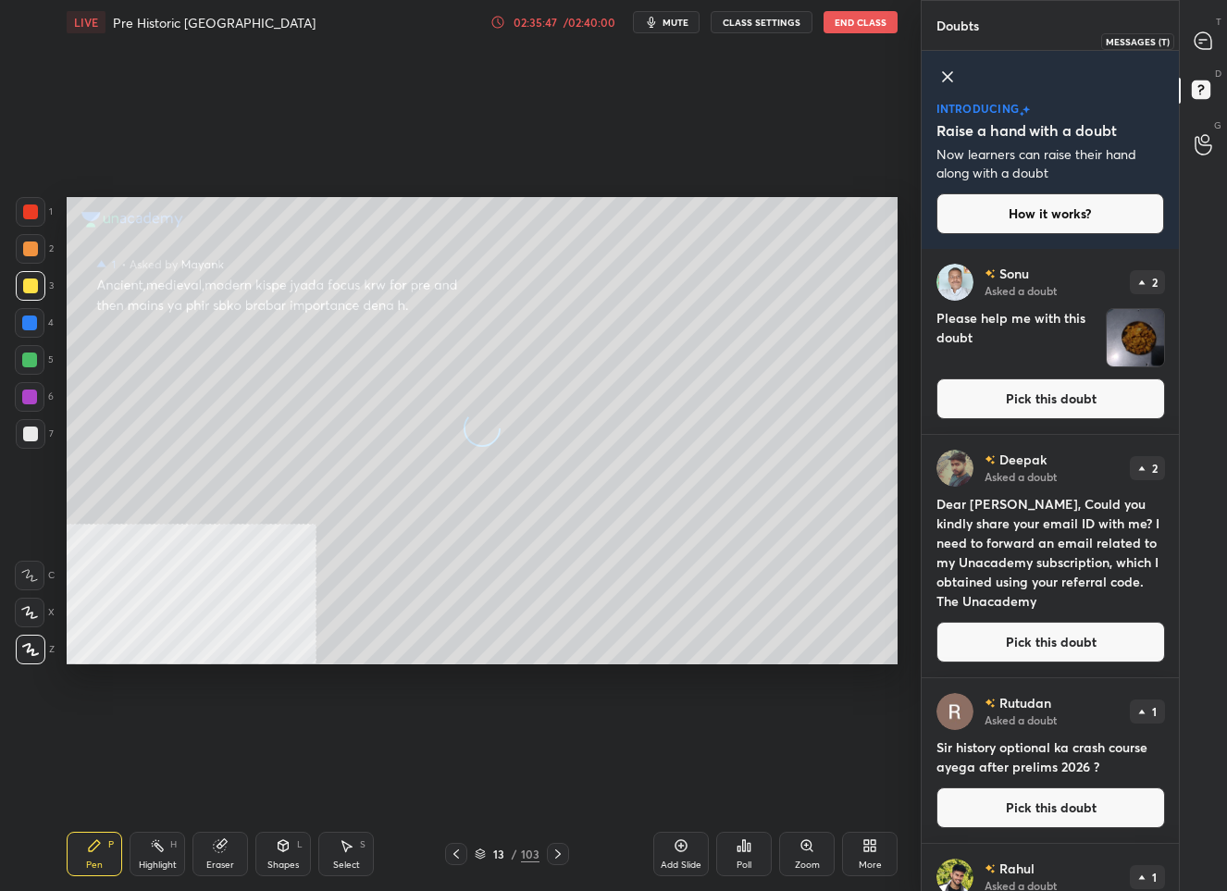
click at [1201, 30] on div at bounding box center [1203, 40] width 37 height 33
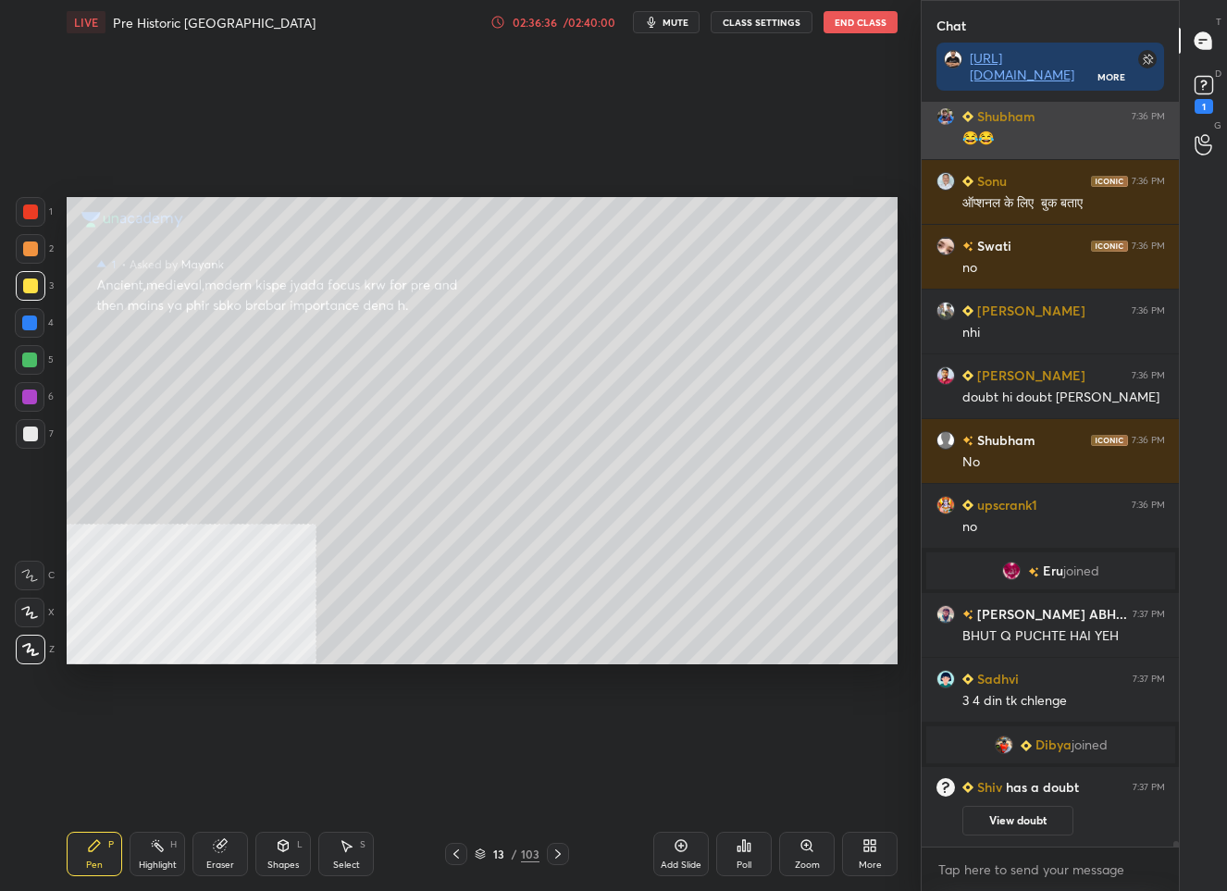
scroll to position [5, 6]
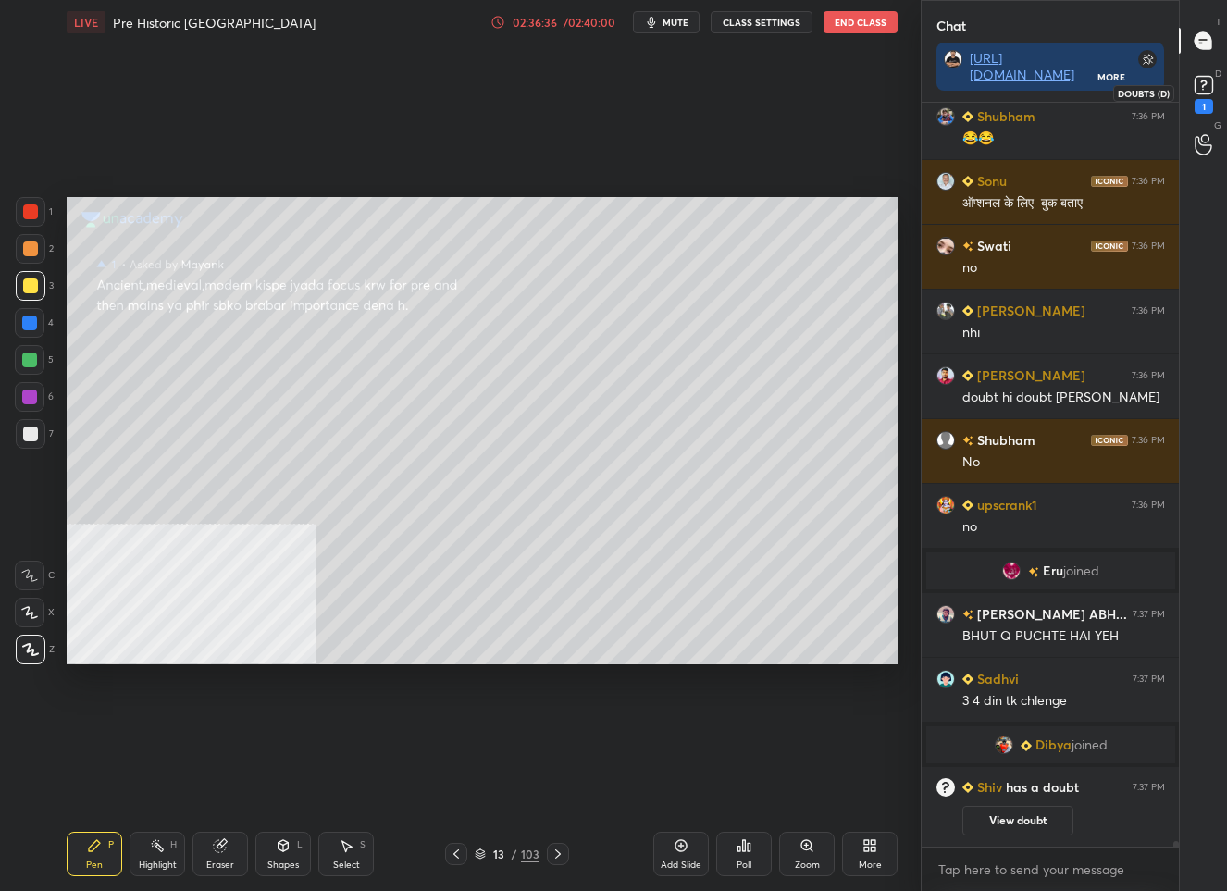
click at [1202, 83] on rect at bounding box center [1203, 86] width 18 height 18
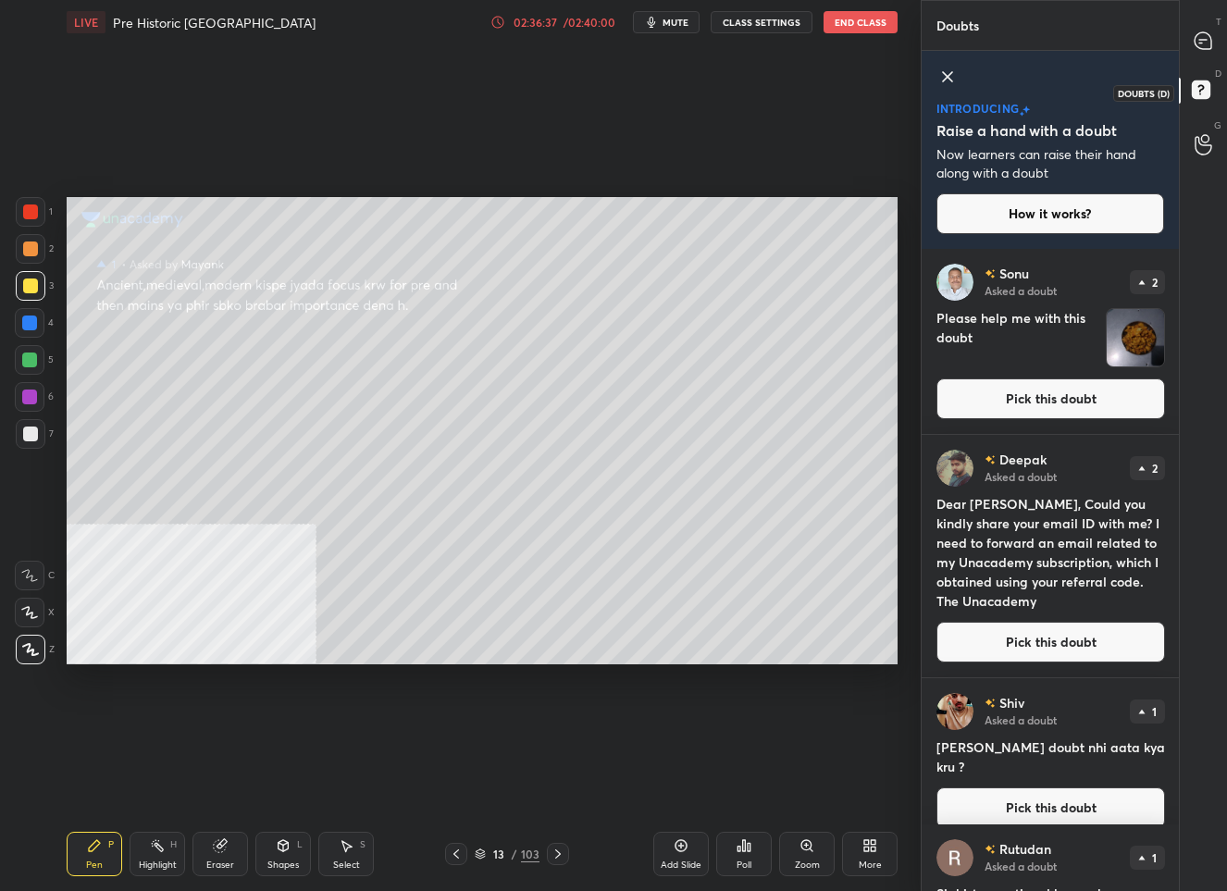
scroll to position [636, 253]
click at [1021, 787] on button "Pick this doubt" at bounding box center [1050, 807] width 229 height 41
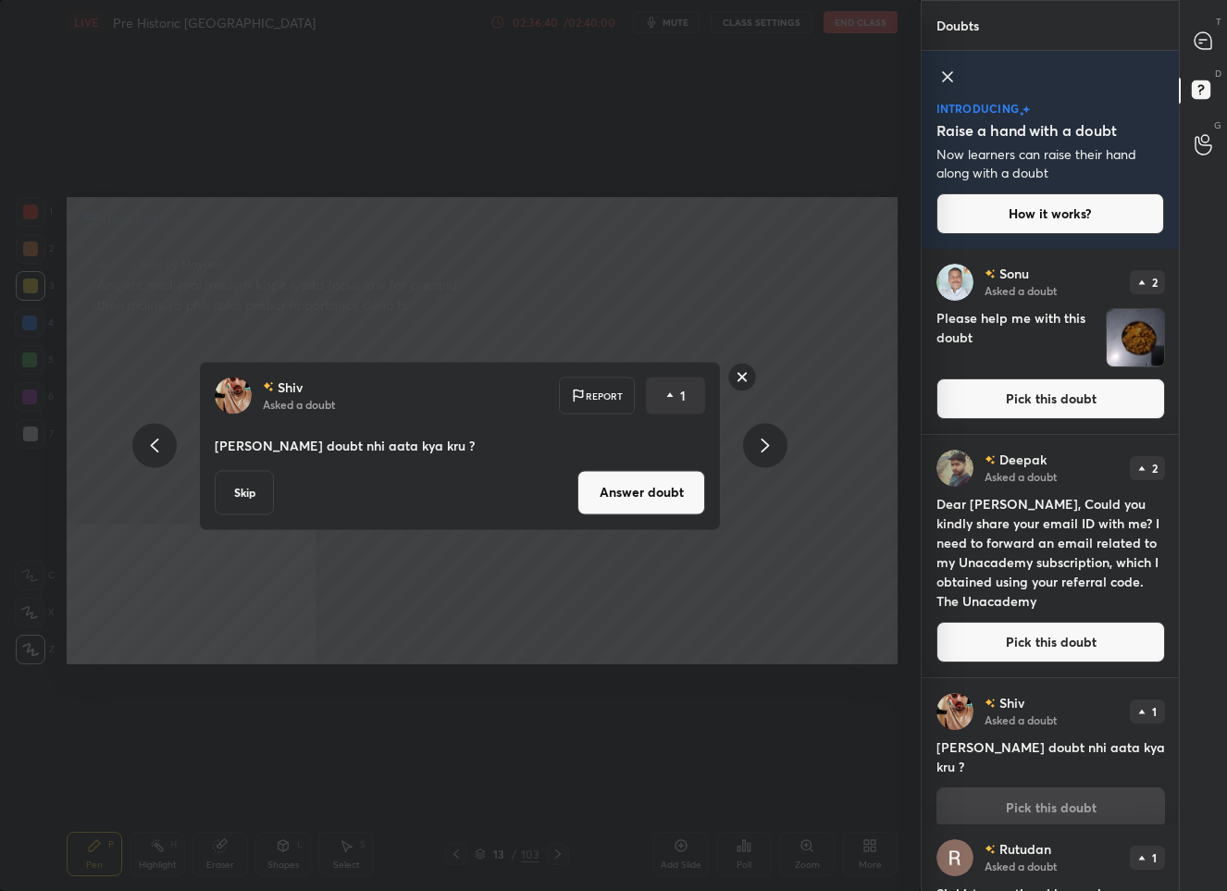
click at [612, 493] on button "Answer doubt" at bounding box center [641, 492] width 128 height 44
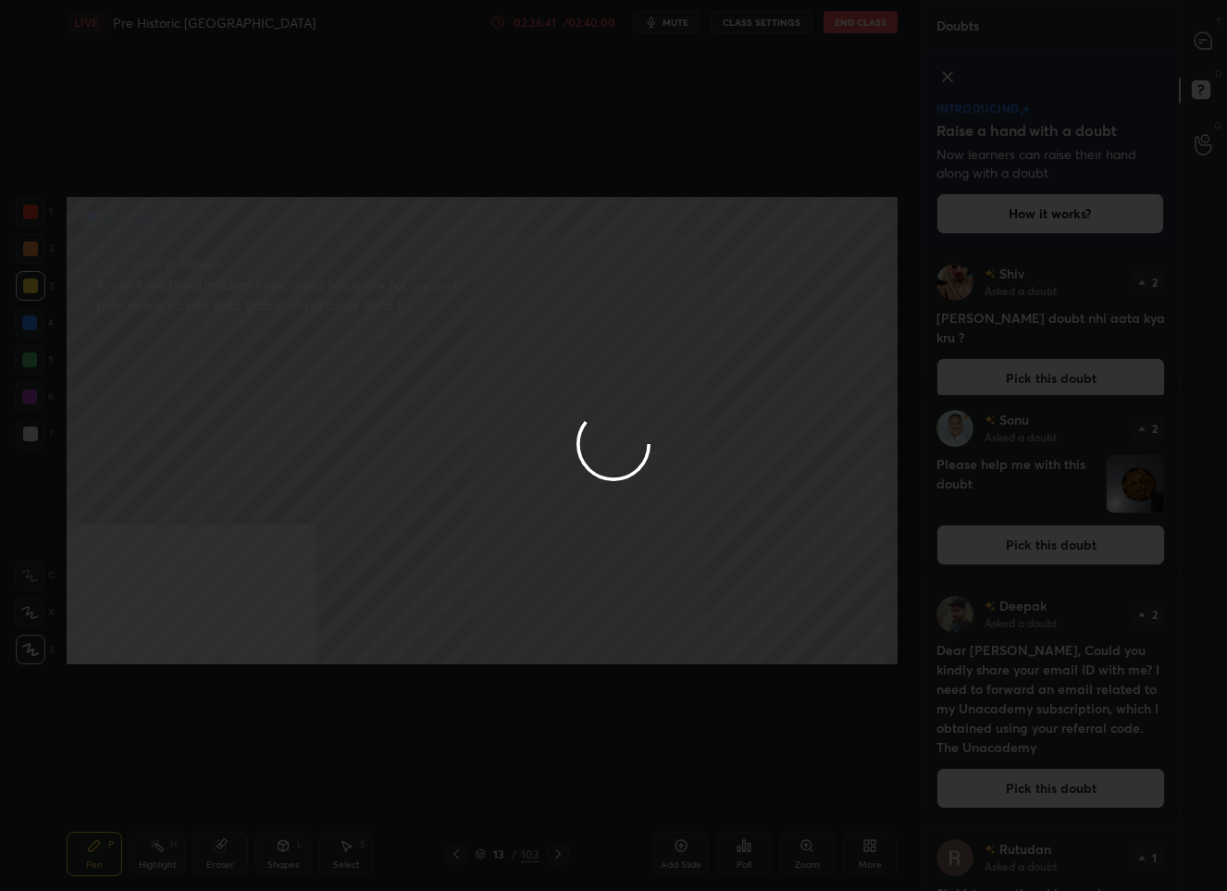
click at [1210, 44] on div at bounding box center [613, 445] width 1227 height 891
click at [1210, 43] on div at bounding box center [613, 445] width 1227 height 891
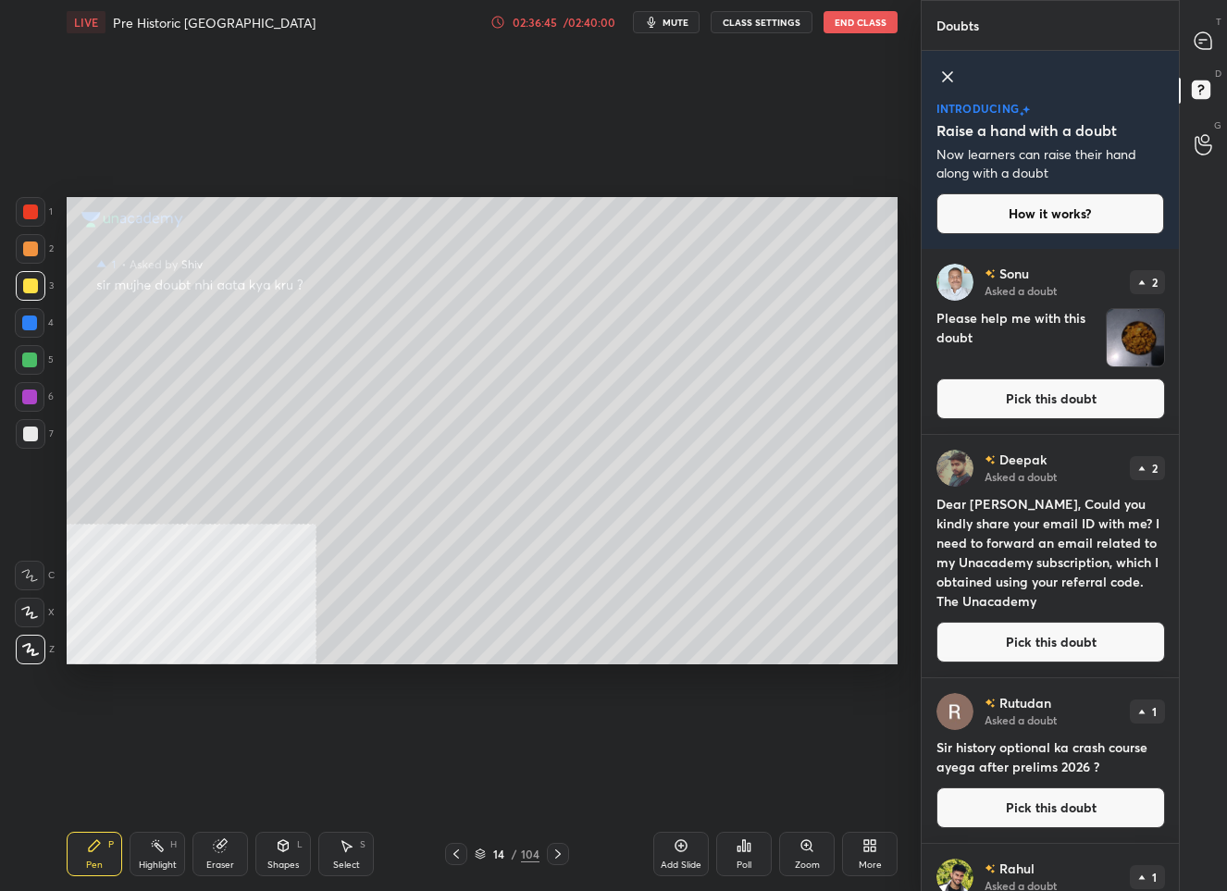
click at [1205, 20] on div "T Messages (T)" at bounding box center [1203, 41] width 47 height 52
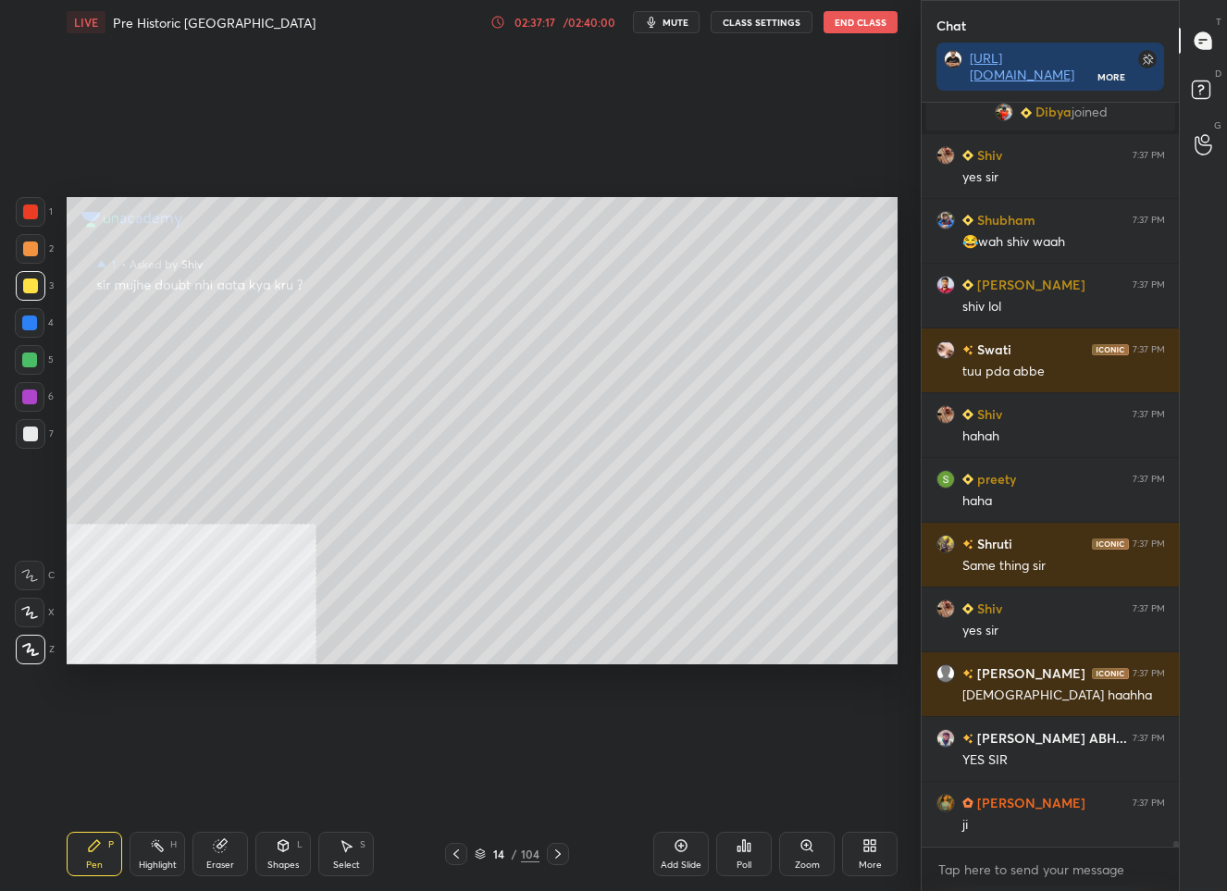
scroll to position [100005, 0]
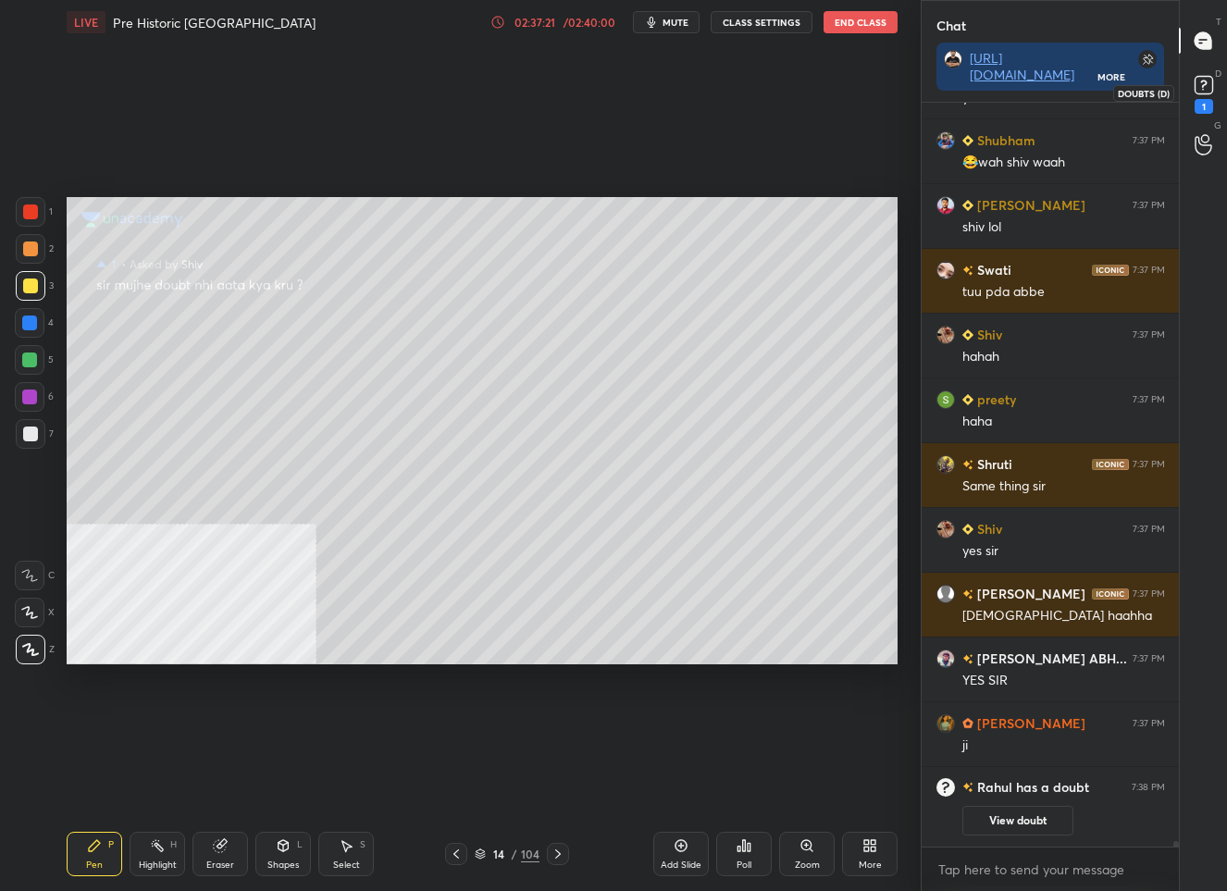
click at [1211, 107] on div "1" at bounding box center [1203, 106] width 19 height 15
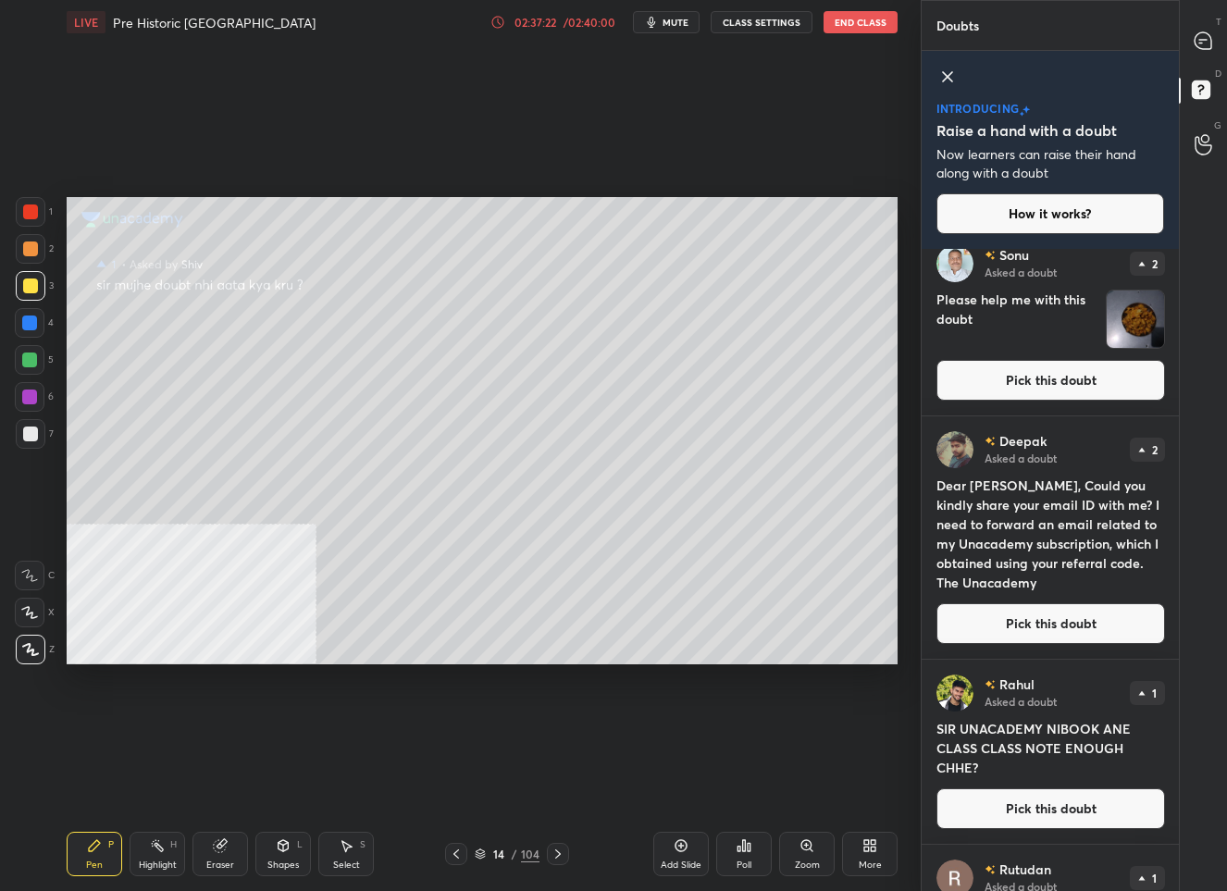
scroll to position [90, 0]
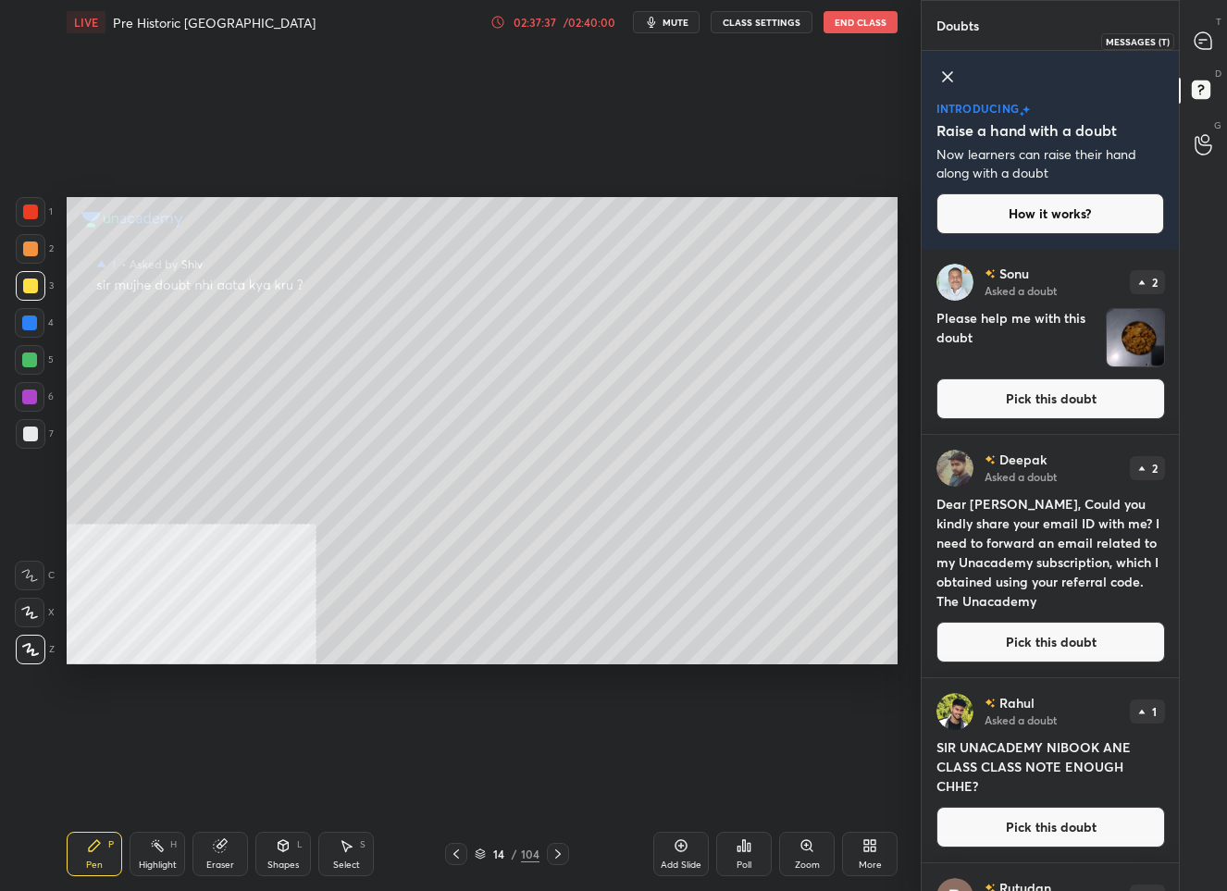
click at [1206, 49] on icon at bounding box center [1202, 40] width 19 height 19
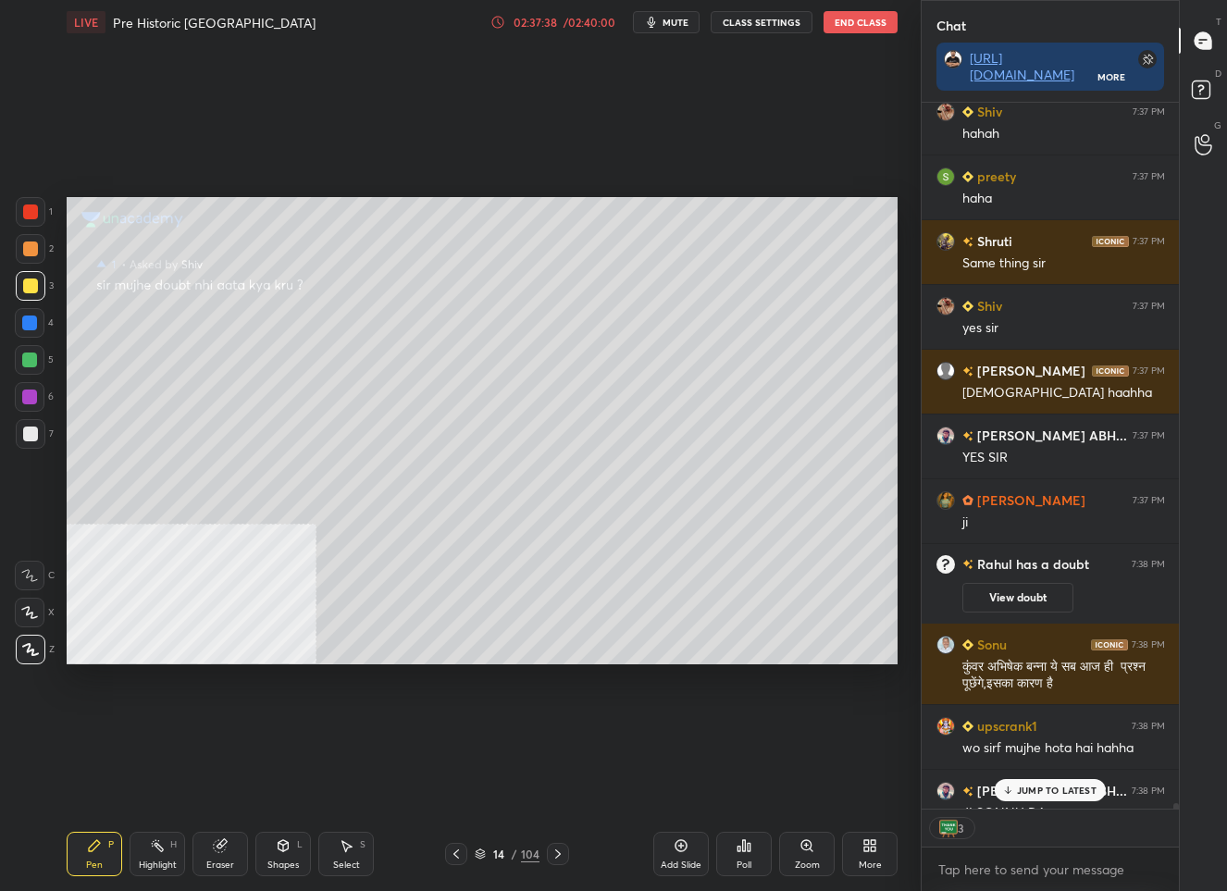
click at [1045, 788] on p "JUMP TO LATEST" at bounding box center [1057, 789] width 80 height 11
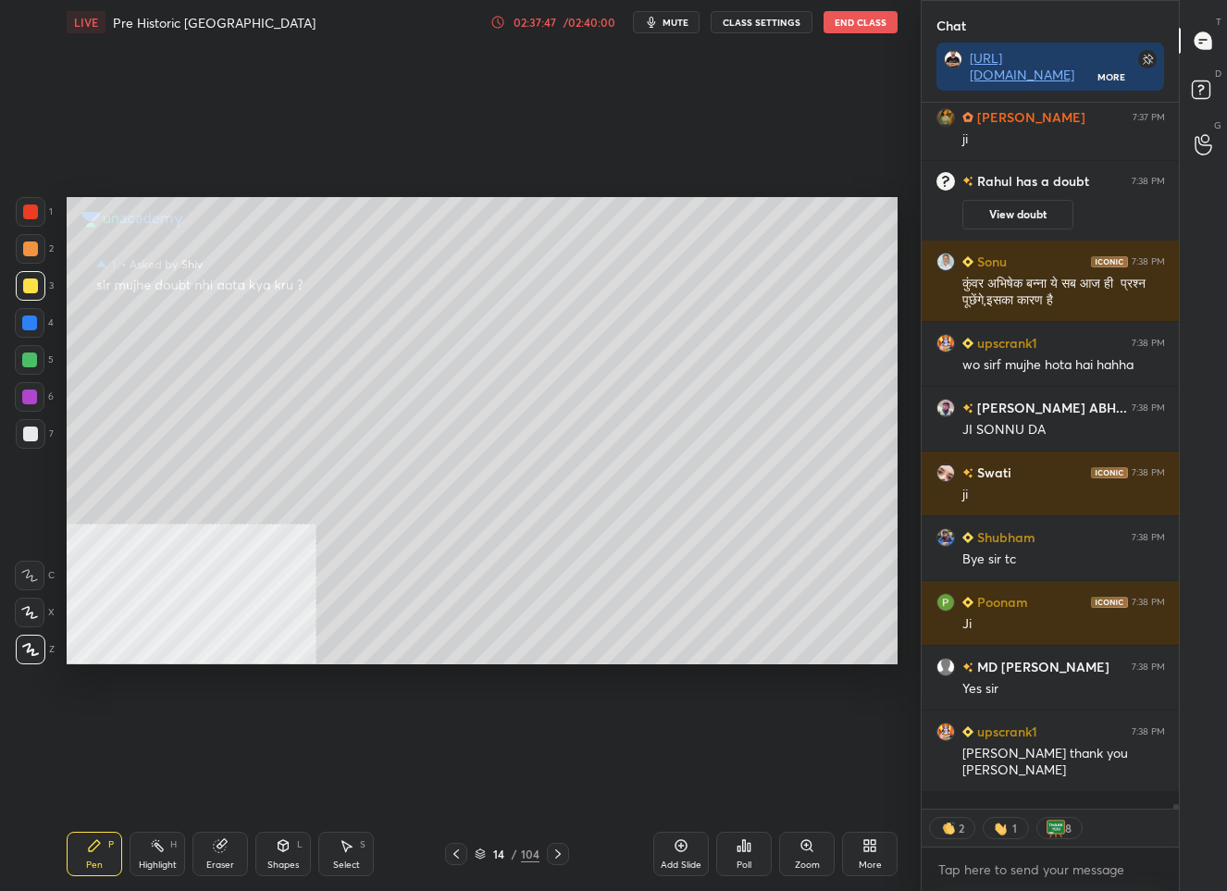
click at [834, 17] on button "End Class" at bounding box center [860, 22] width 74 height 22
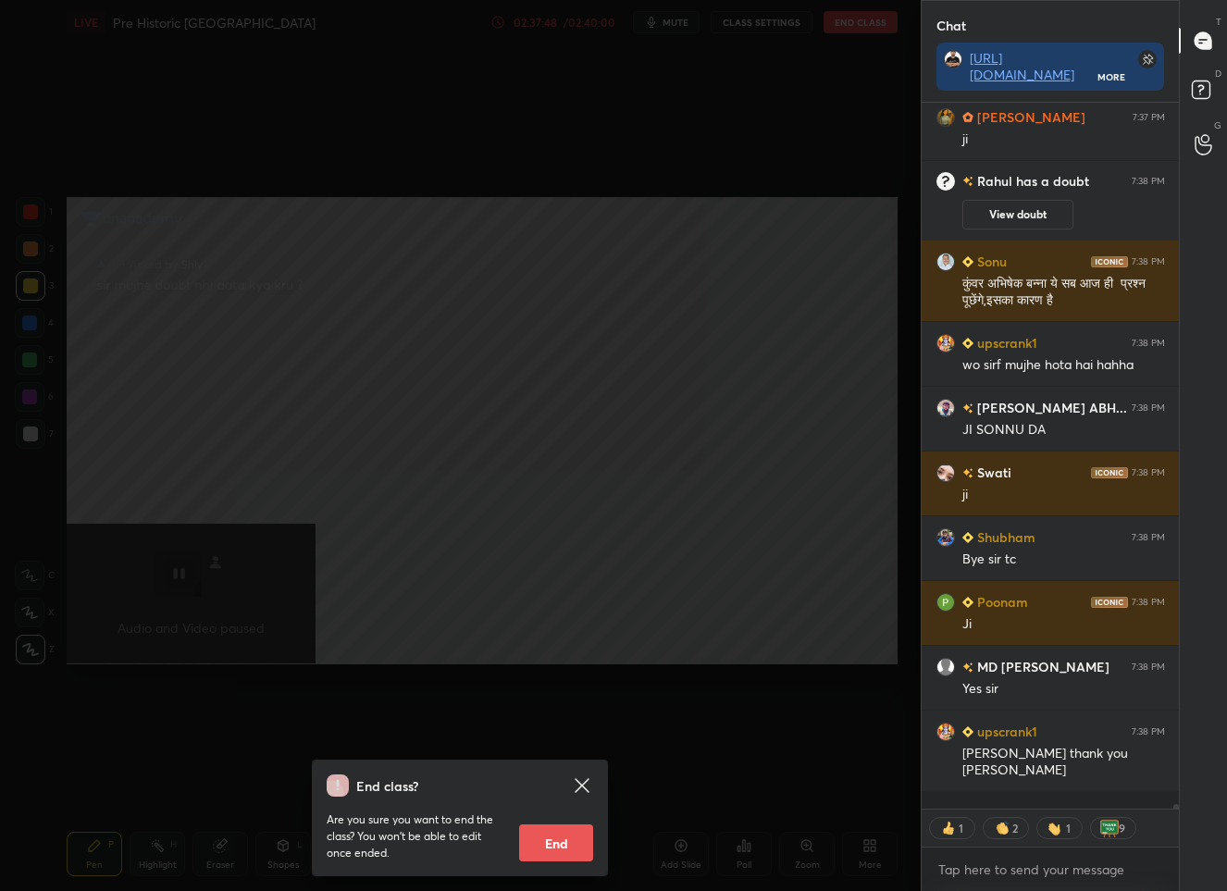
click at [581, 828] on button "End" at bounding box center [556, 842] width 74 height 37
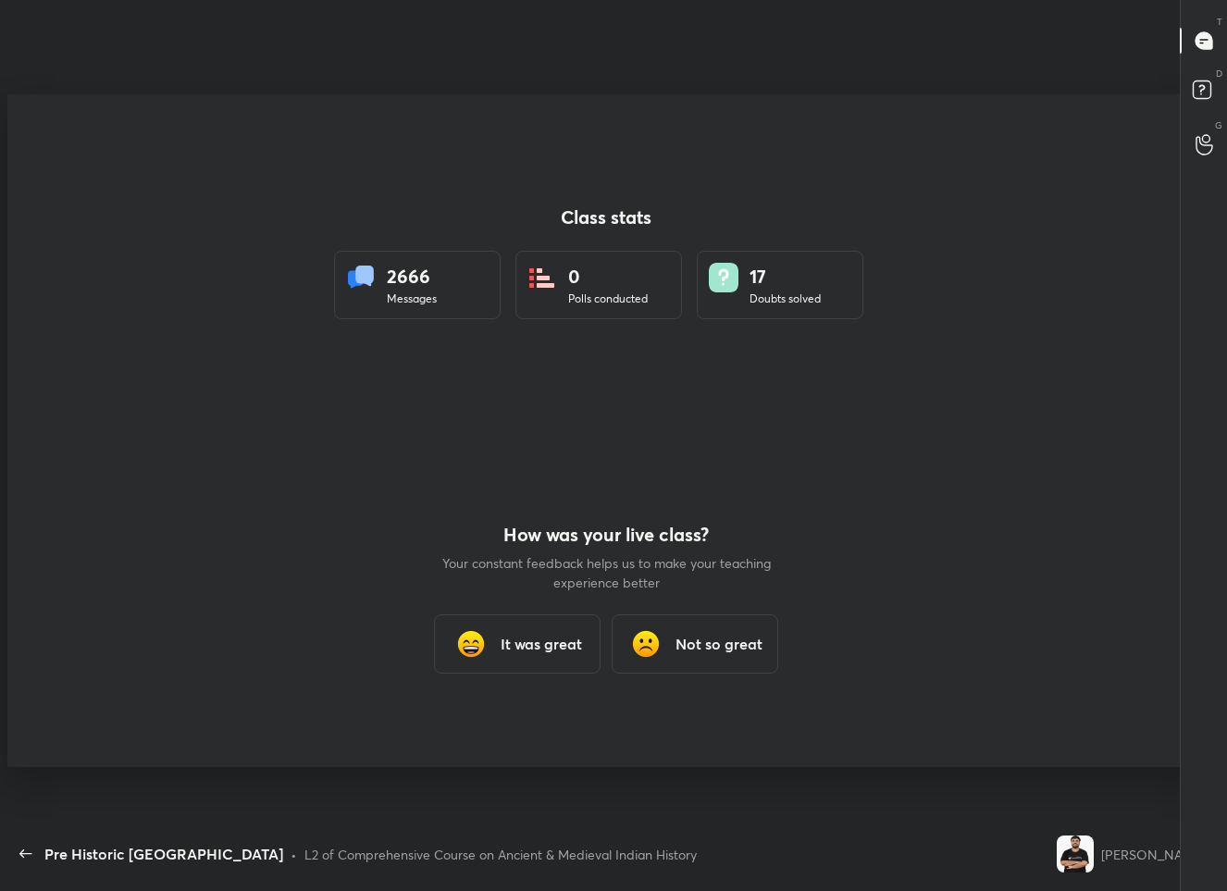
type textarea "x"
click at [497, 624] on div "It was great" at bounding box center [517, 643] width 167 height 59
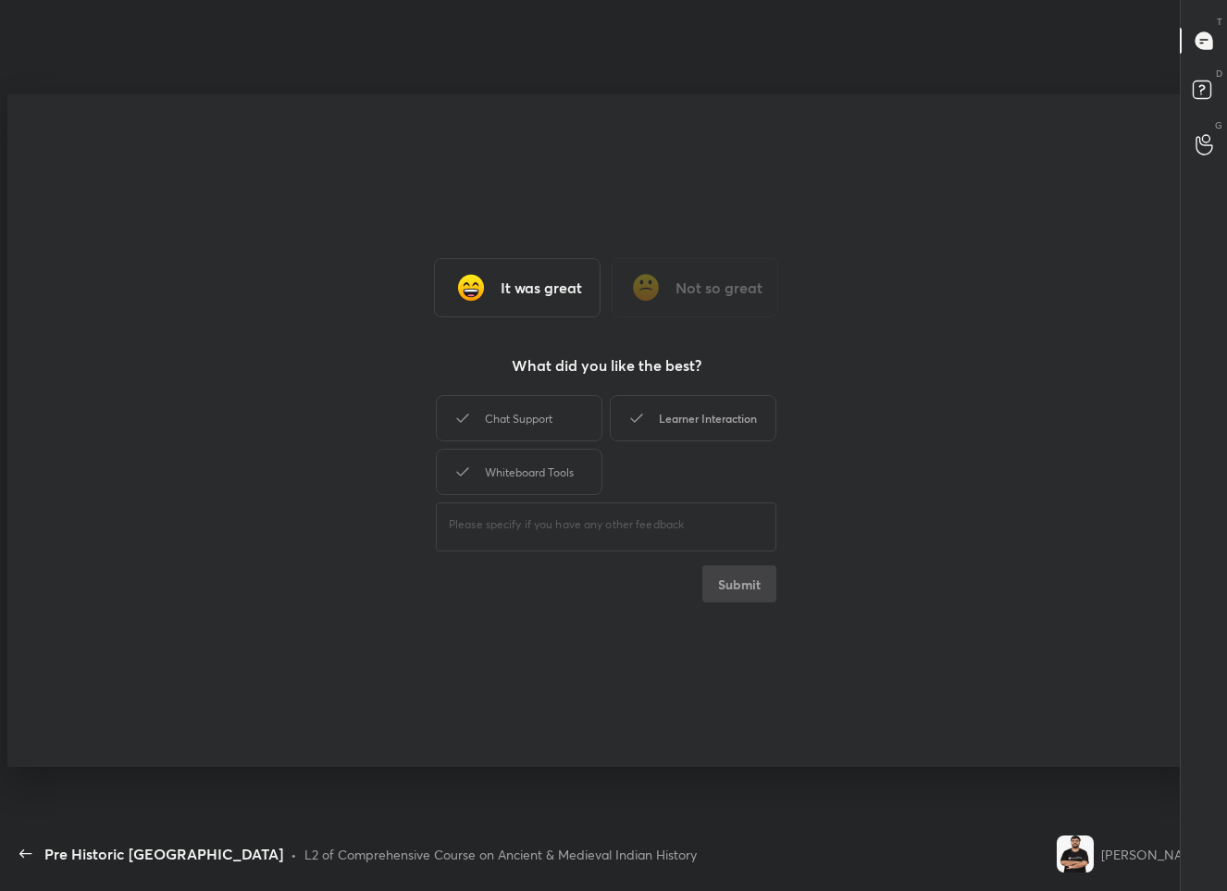
click at [705, 427] on div "Learner Interaction" at bounding box center [693, 418] width 167 height 46
click at [733, 601] on button "Submit" at bounding box center [739, 583] width 74 height 37
